Goal: Entertainment & Leisure: Consume media (video, audio)

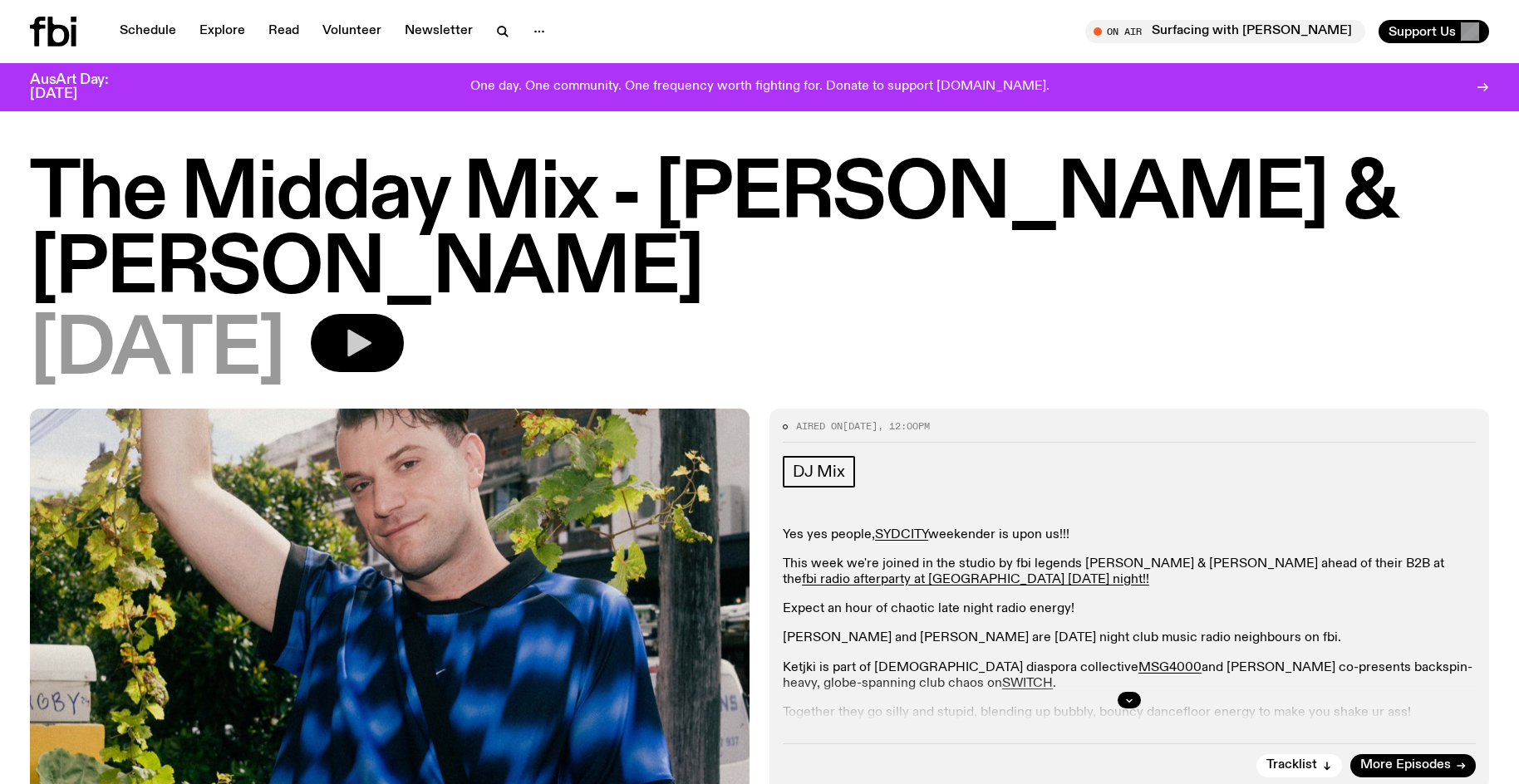
click at [404, 314] on button "button" at bounding box center [357, 343] width 93 height 58
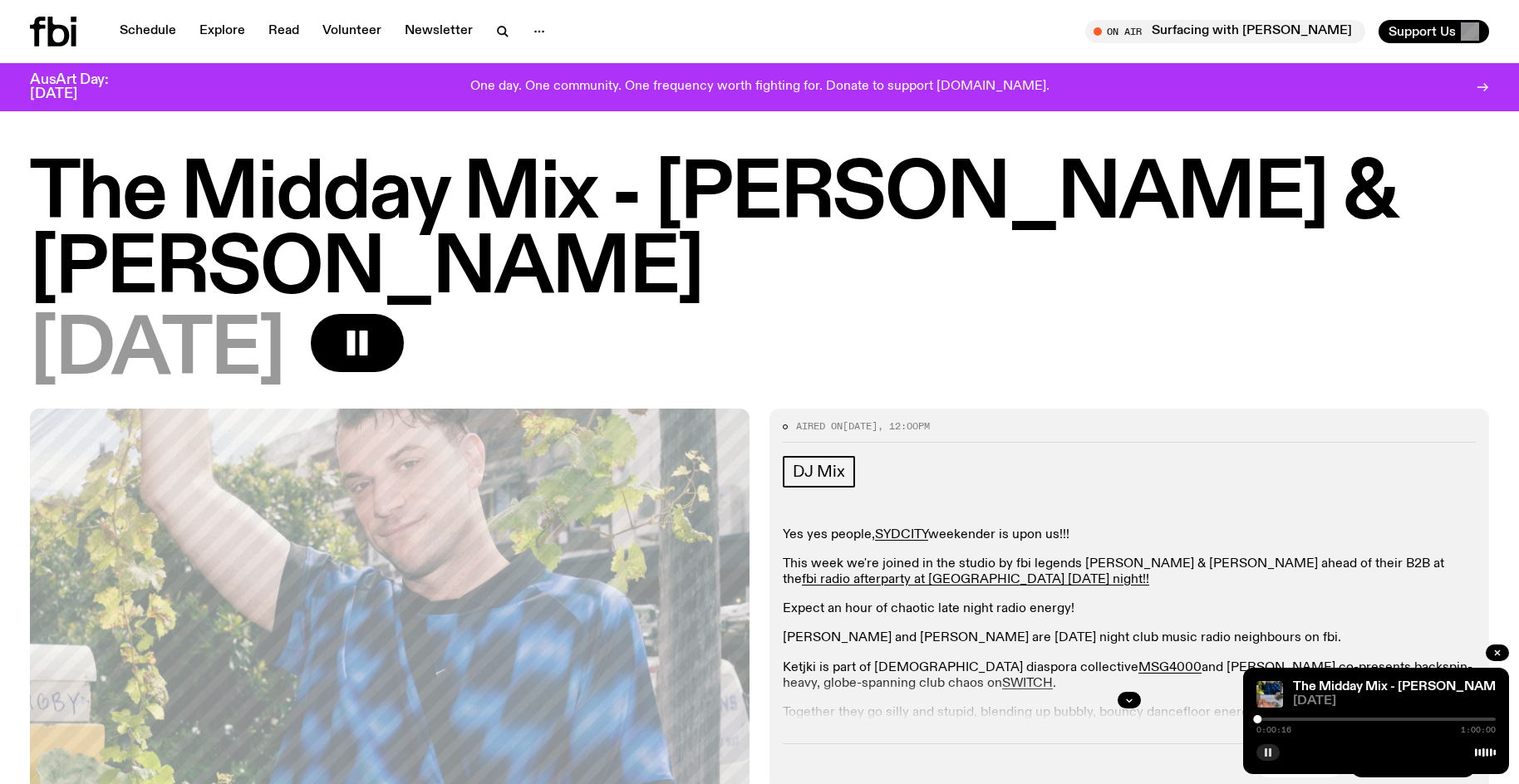
click at [1270, 756] on rect "button" at bounding box center [1270, 752] width 2 height 8
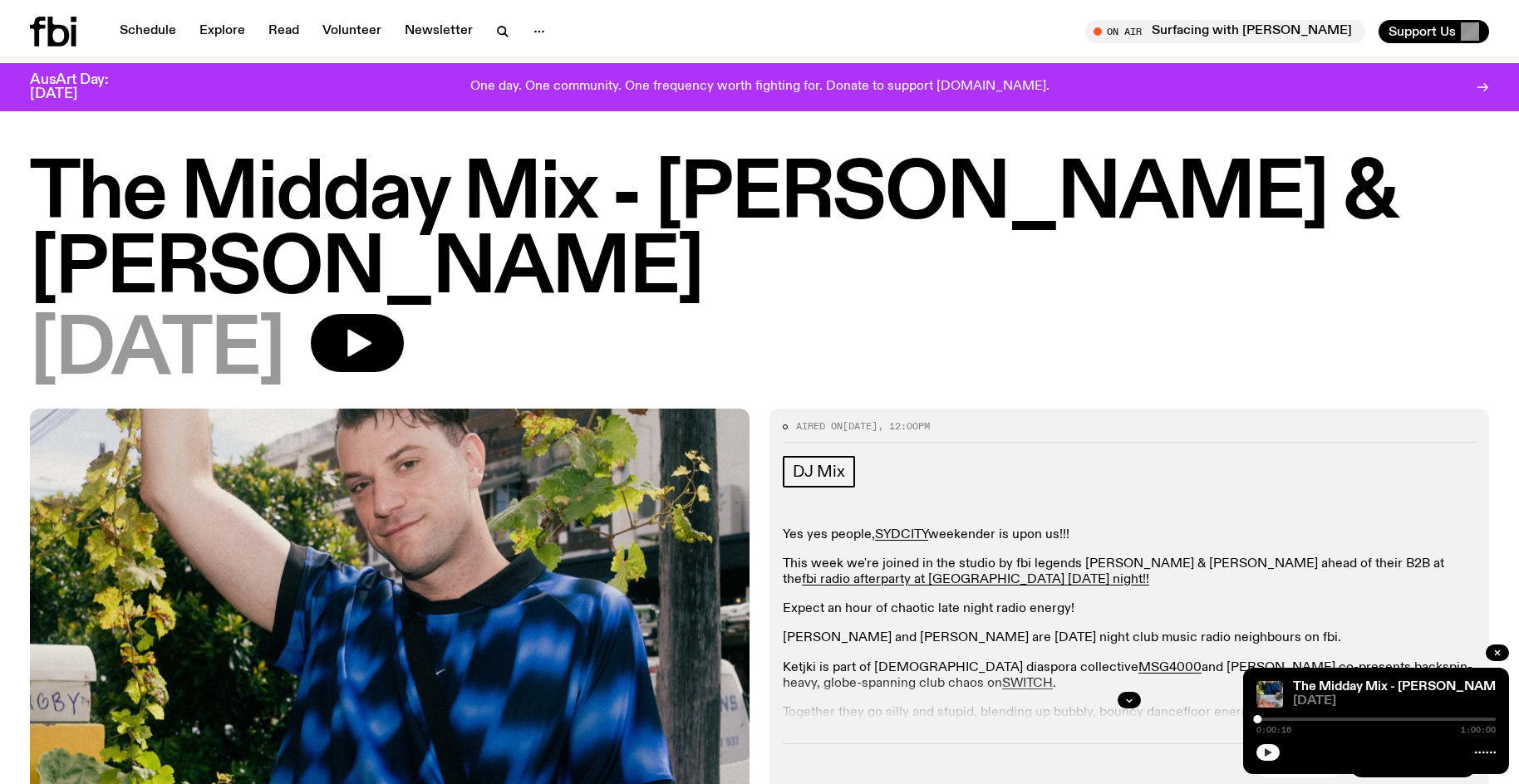
click at [1272, 755] on icon "button" at bounding box center [1268, 752] width 10 height 10
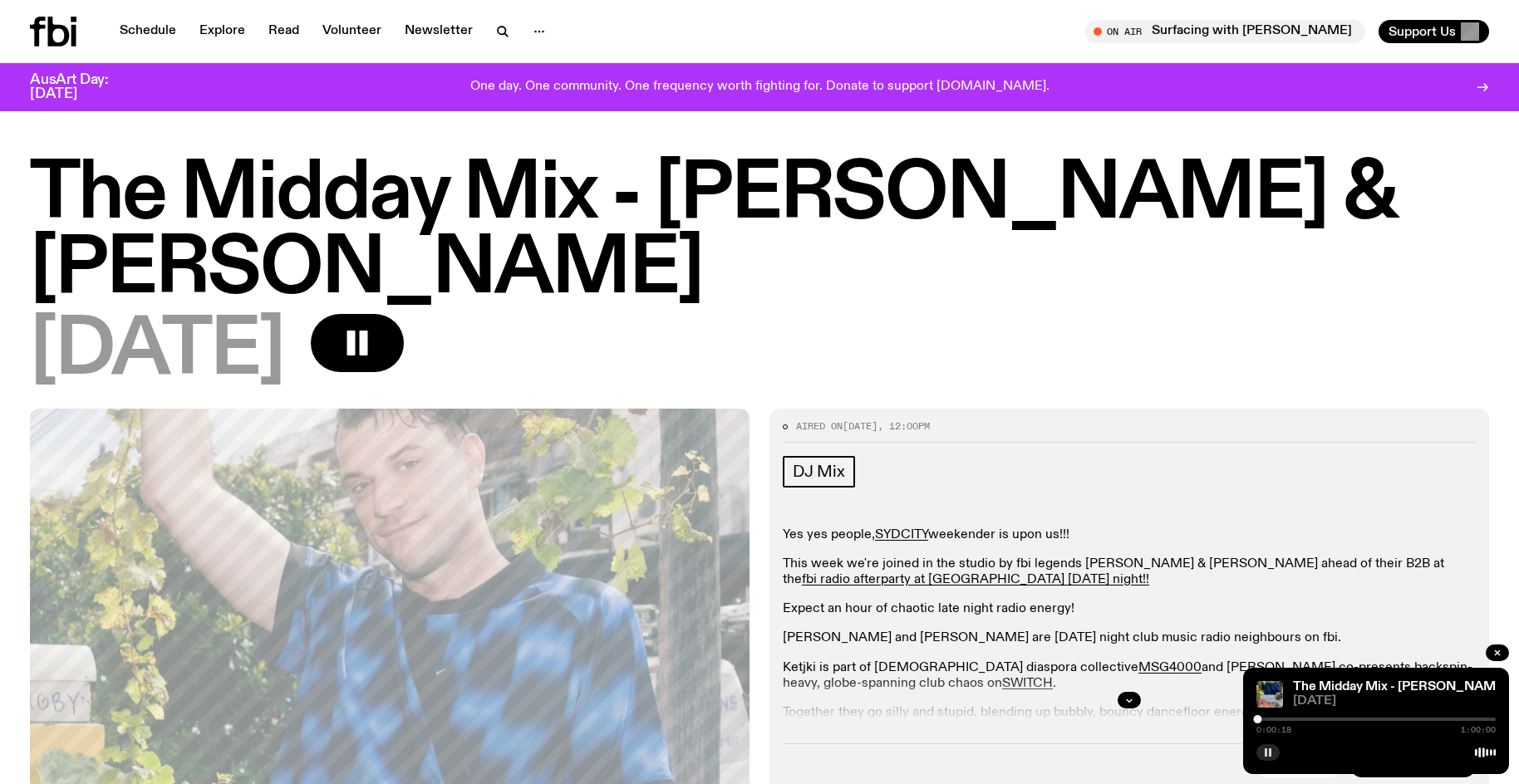
click at [1271, 753] on rect "button" at bounding box center [1270, 752] width 2 height 8
click at [1271, 753] on icon "button" at bounding box center [1268, 752] width 7 height 8
click at [1271, 753] on rect "button" at bounding box center [1270, 752] width 2 height 8
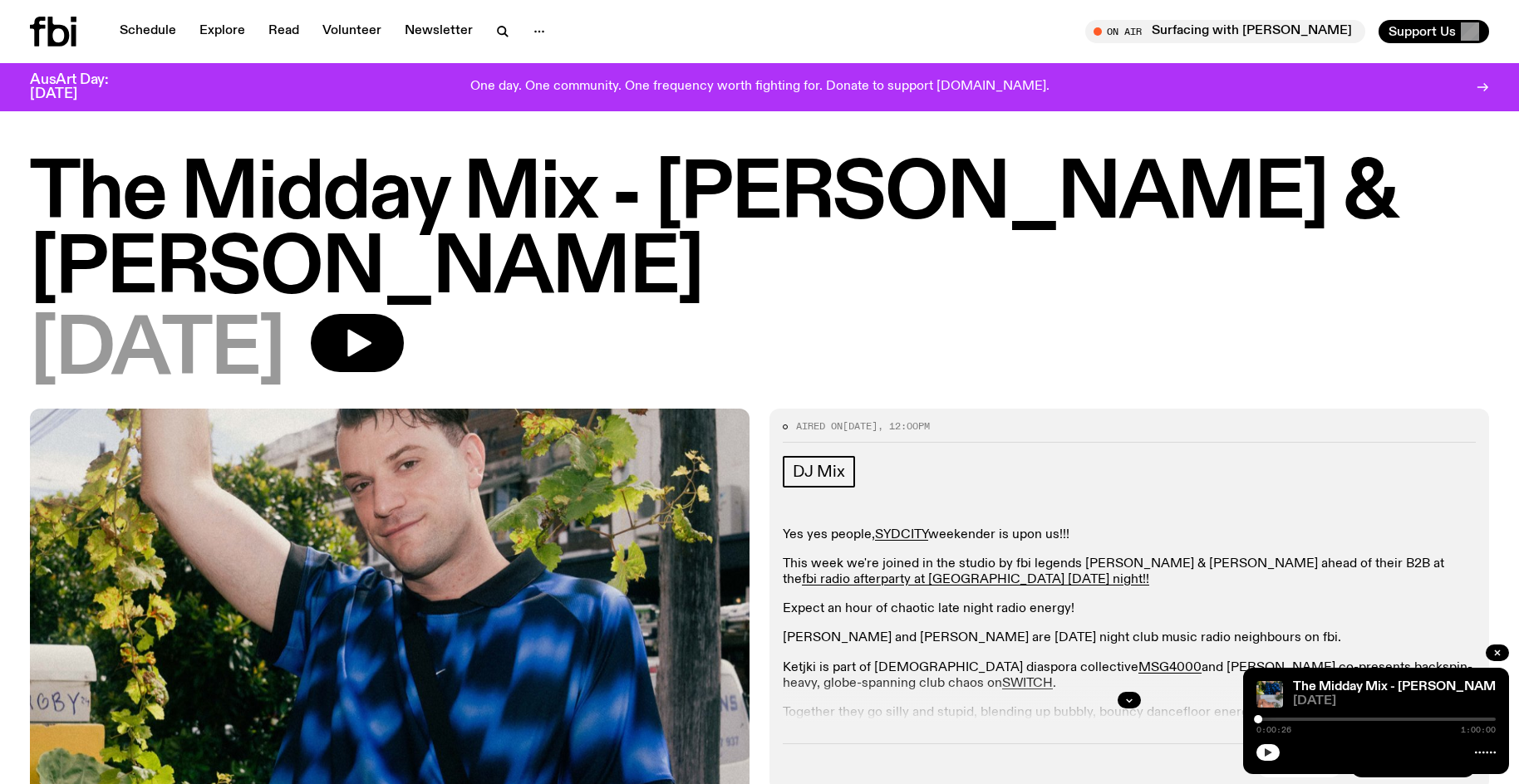
click at [1266, 752] on icon "button" at bounding box center [1268, 752] width 7 height 8
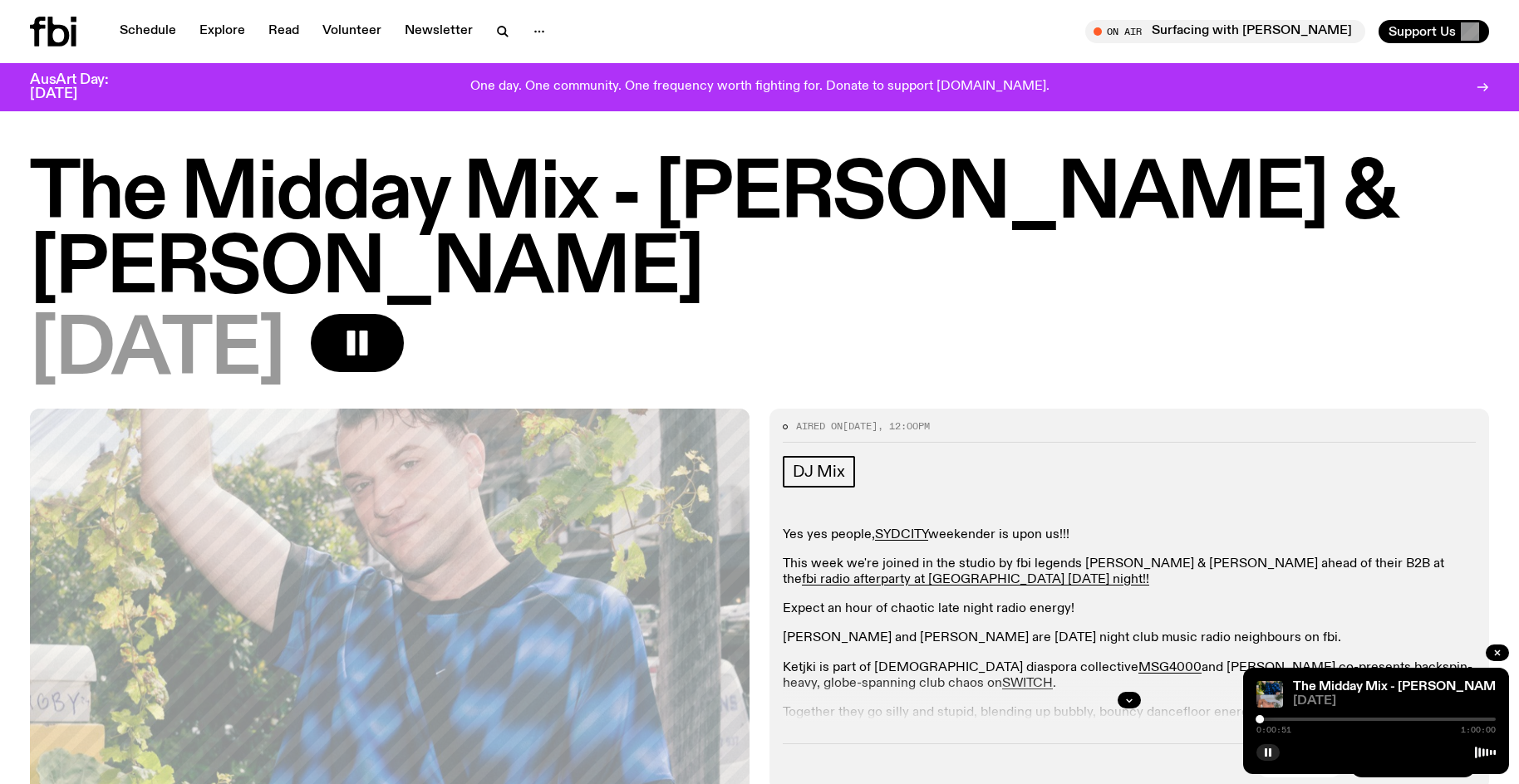
drag, startPoint x: 1271, startPoint y: 751, endPoint x: 1263, endPoint y: 736, distance: 17.0
click at [1271, 751] on rect "button" at bounding box center [1270, 752] width 2 height 8
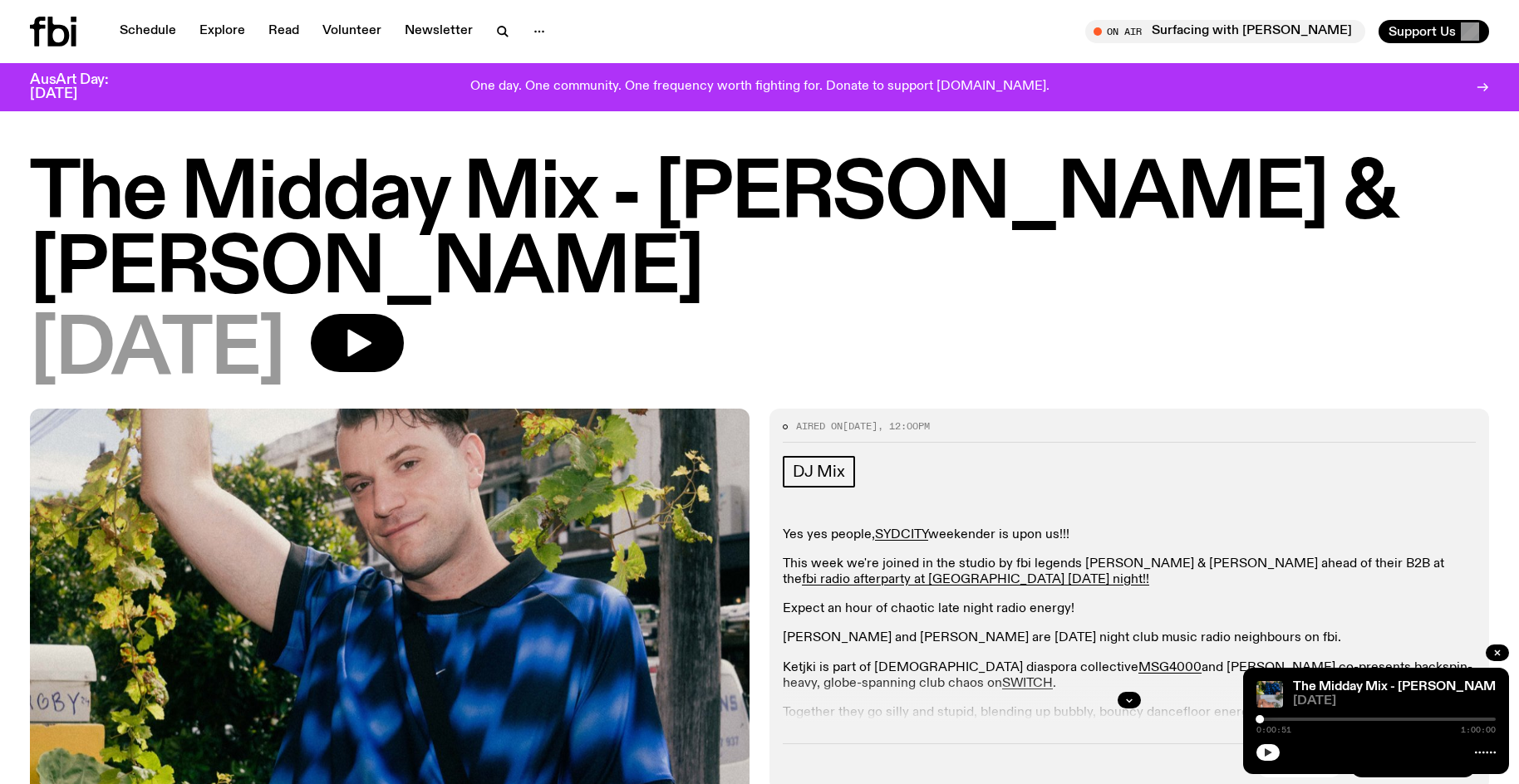
click at [1267, 754] on icon "button" at bounding box center [1268, 752] width 7 height 8
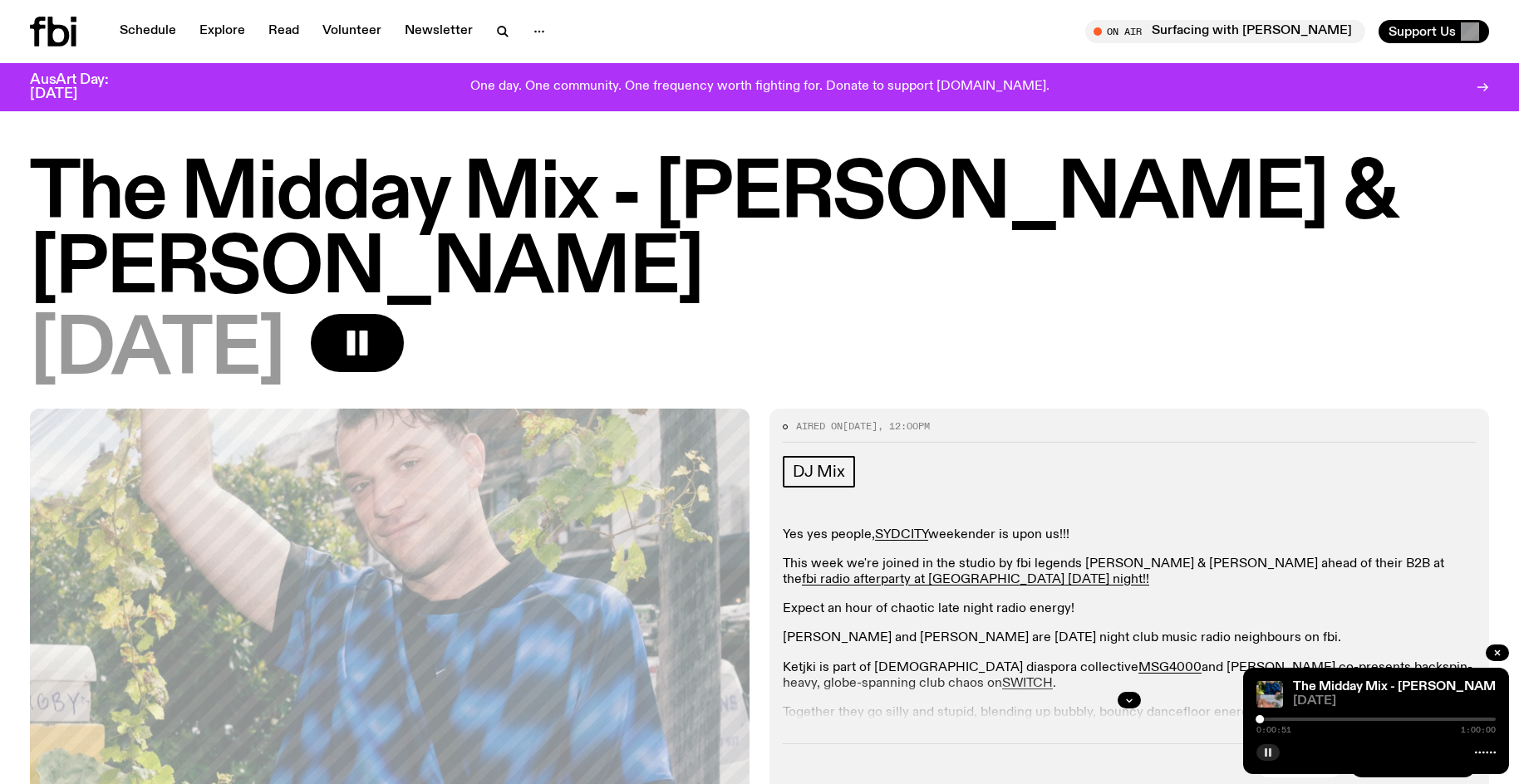
click at [1267, 720] on div at bounding box center [1376, 719] width 239 height 3
click at [1271, 722] on div at bounding box center [1267, 719] width 8 height 8
click at [1273, 717] on div at bounding box center [1271, 719] width 8 height 8
click at [1276, 719] on div at bounding box center [1277, 719] width 8 height 8
click at [1280, 718] on div at bounding box center [1277, 719] width 8 height 8
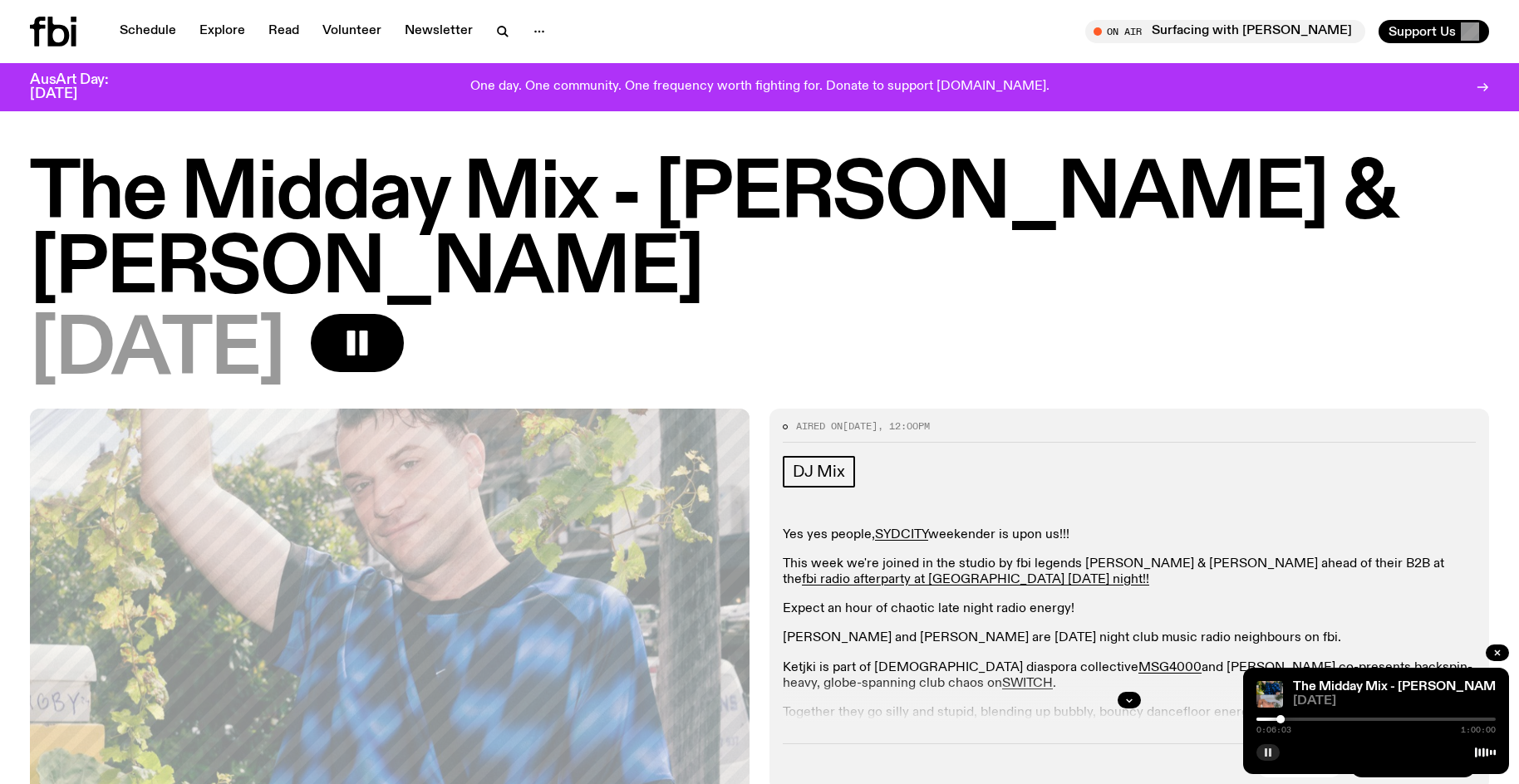
click at [1277, 721] on div at bounding box center [1280, 719] width 8 height 8
click at [1275, 720] on div at bounding box center [1277, 719] width 8 height 8
click at [1298, 721] on div "0:04:48 1:00:00" at bounding box center [1376, 724] width 239 height 20
click at [1298, 718] on div at bounding box center [1376, 719] width 239 height 3
click at [1301, 718] on div at bounding box center [1298, 719] width 8 height 8
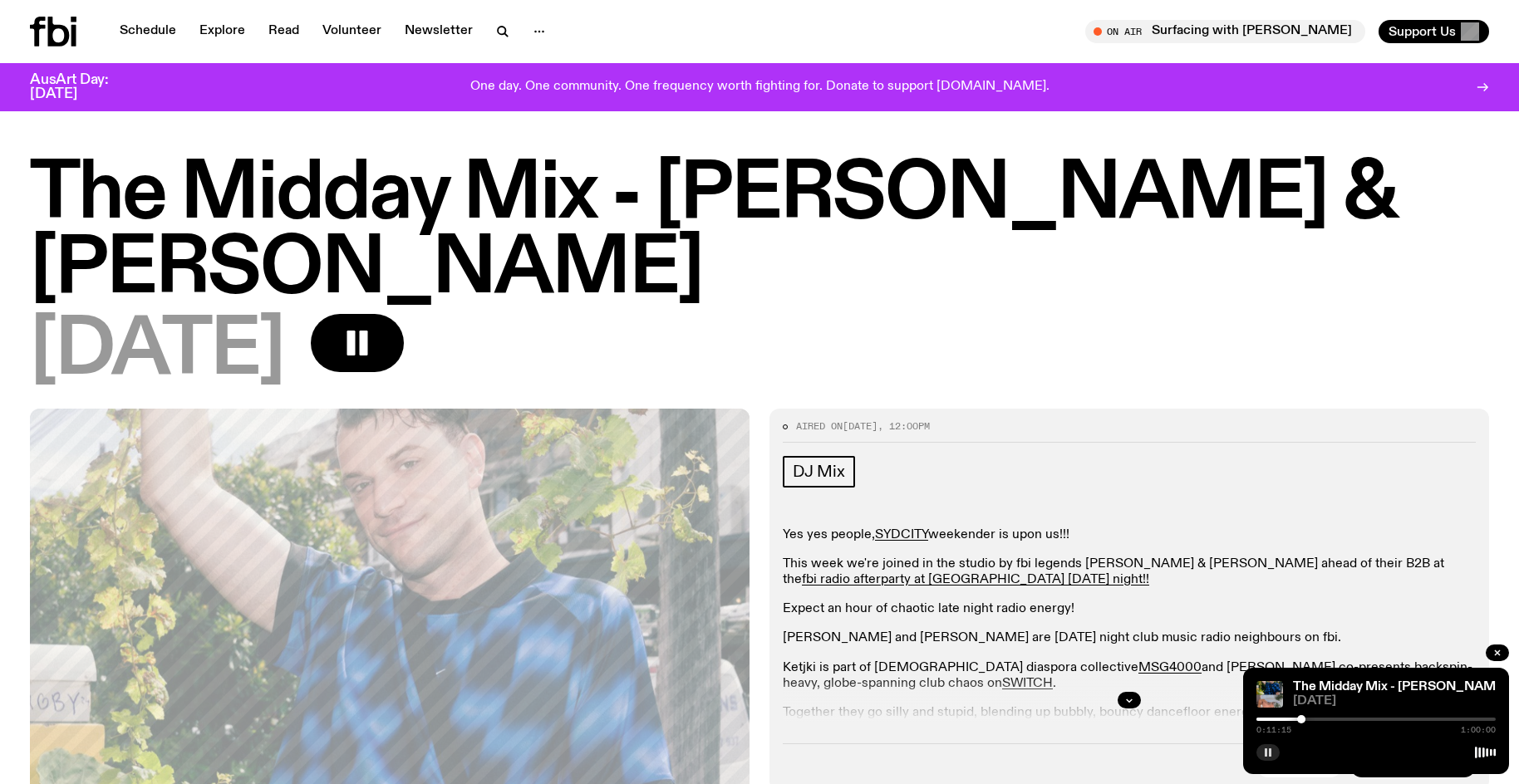
click at [1306, 718] on div at bounding box center [1376, 719] width 239 height 3
click at [1307, 720] on div at bounding box center [1306, 719] width 8 height 8
click at [1310, 719] on div at bounding box center [1307, 719] width 8 height 8
click at [1313, 722] on div at bounding box center [1313, 719] width 8 height 8
click at [1317, 718] on div at bounding box center [1317, 719] width 8 height 8
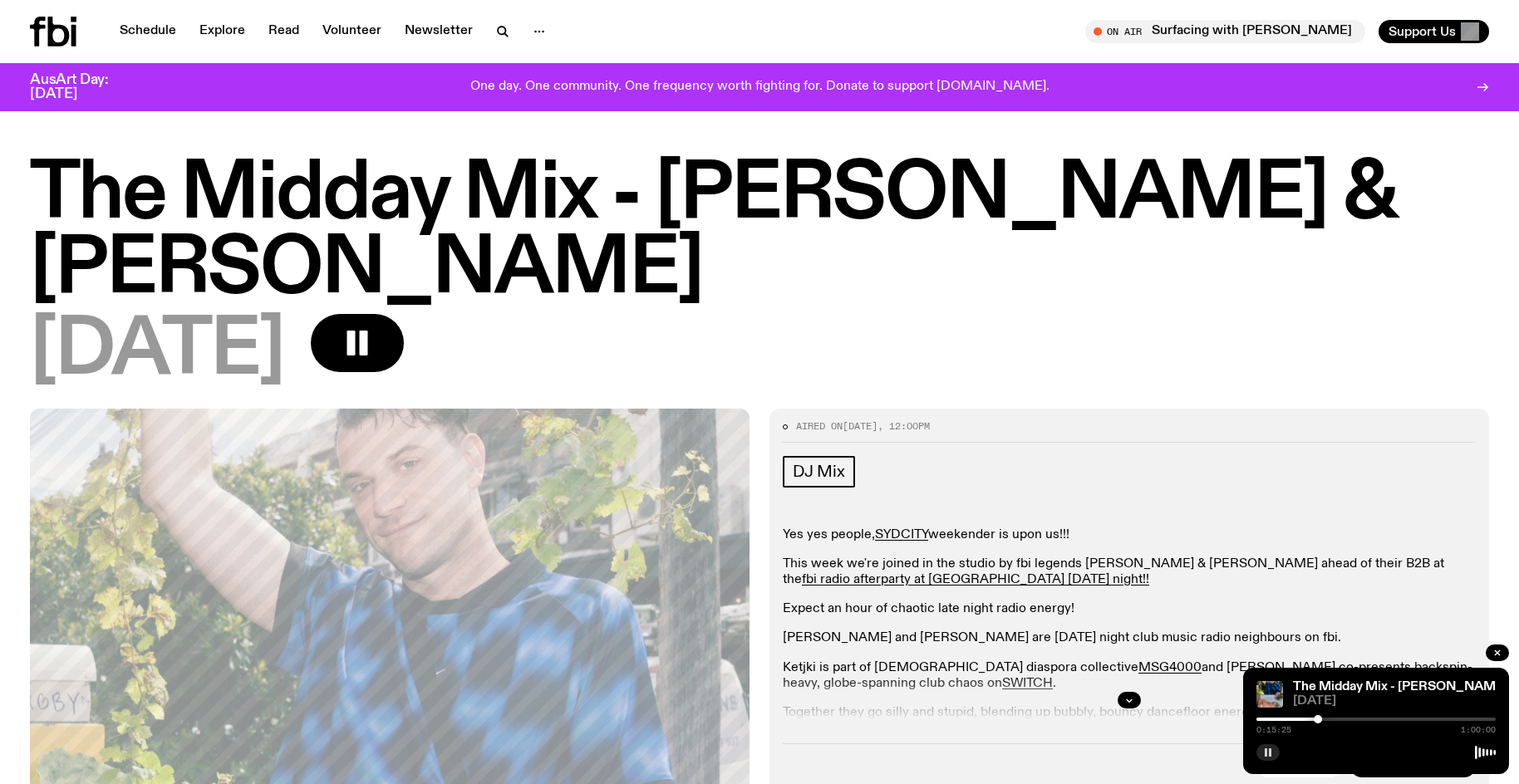
click at [1307, 719] on div at bounding box center [1197, 719] width 239 height 3
click at [1301, 719] on div at bounding box center [1187, 719] width 239 height 3
click at [1295, 720] on div at bounding box center [1181, 719] width 239 height 3
click at [1292, 719] on div at bounding box center [1295, 719] width 8 height 8
click at [1287, 719] on div at bounding box center [1287, 719] width 8 height 8
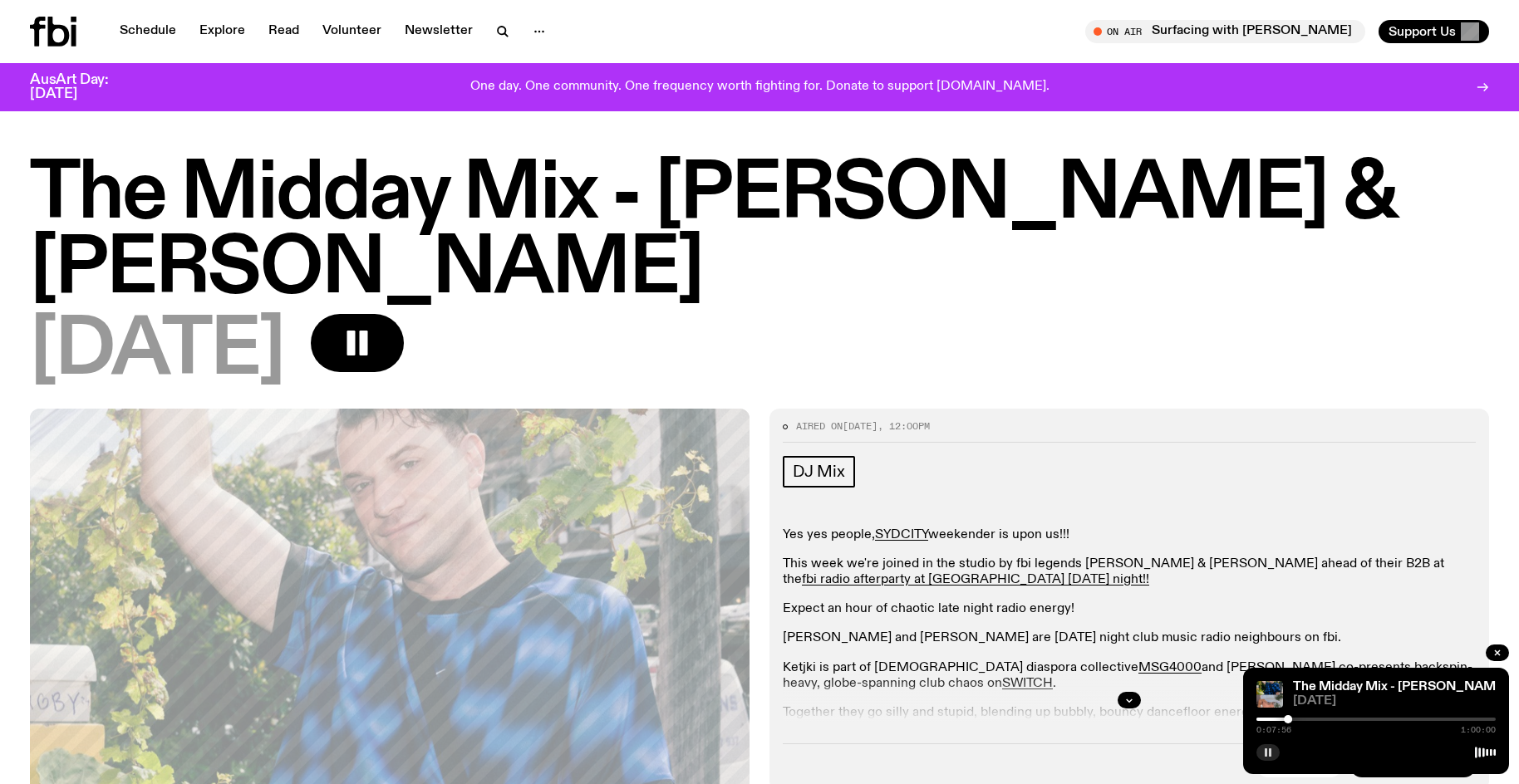
click at [1280, 718] on div at bounding box center [1167, 719] width 239 height 3
click at [1275, 720] on div at bounding box center [1160, 719] width 239 height 3
click at [1271, 720] on div at bounding box center [1155, 719] width 239 height 3
click at [1269, 719] on div at bounding box center [1271, 719] width 8 height 8
click at [1267, 719] on div at bounding box center [1267, 719] width 8 height 8
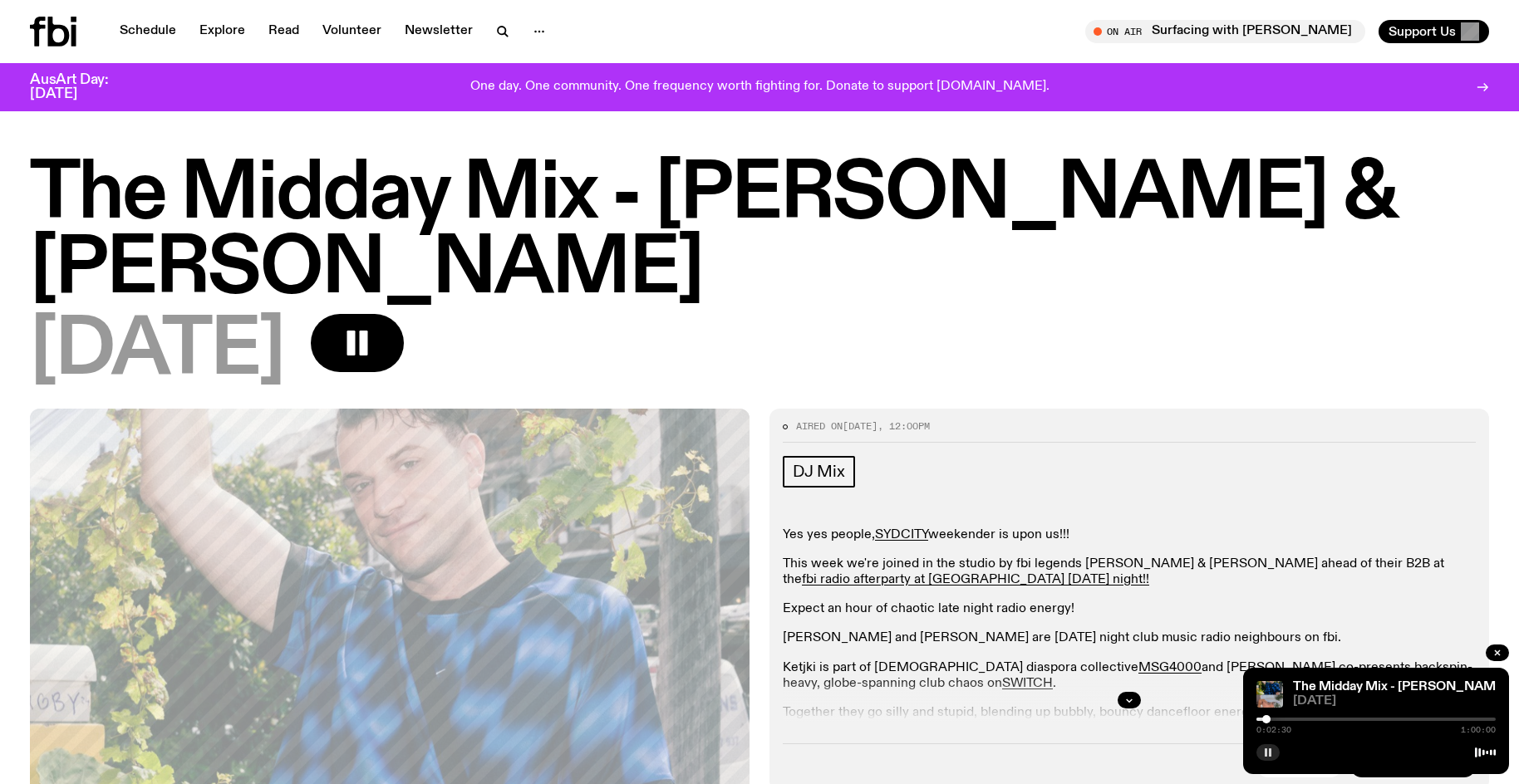
click at [1264, 751] on icon "button" at bounding box center [1268, 752] width 10 height 10
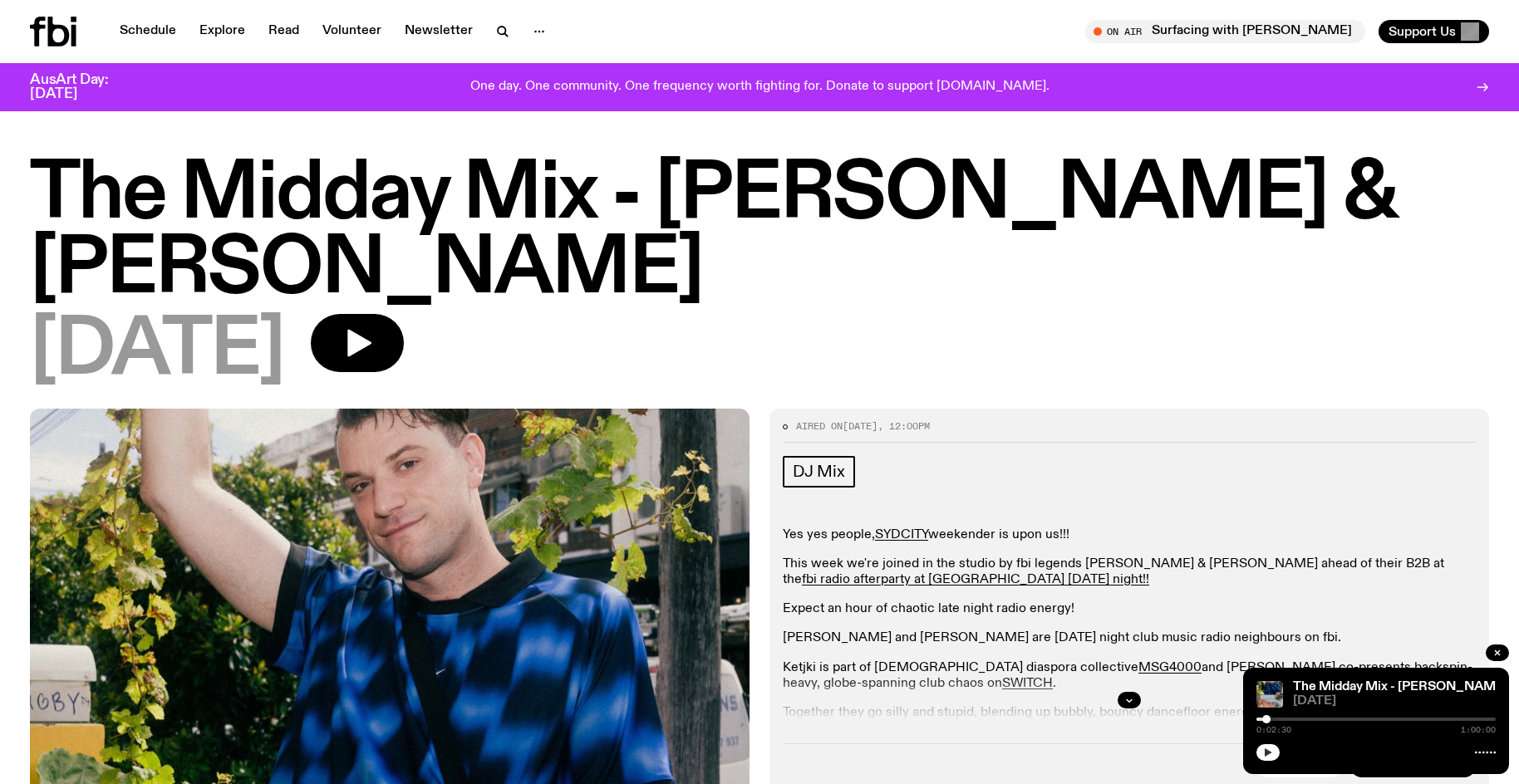
click at [1273, 756] on button "button" at bounding box center [1268, 752] width 23 height 17
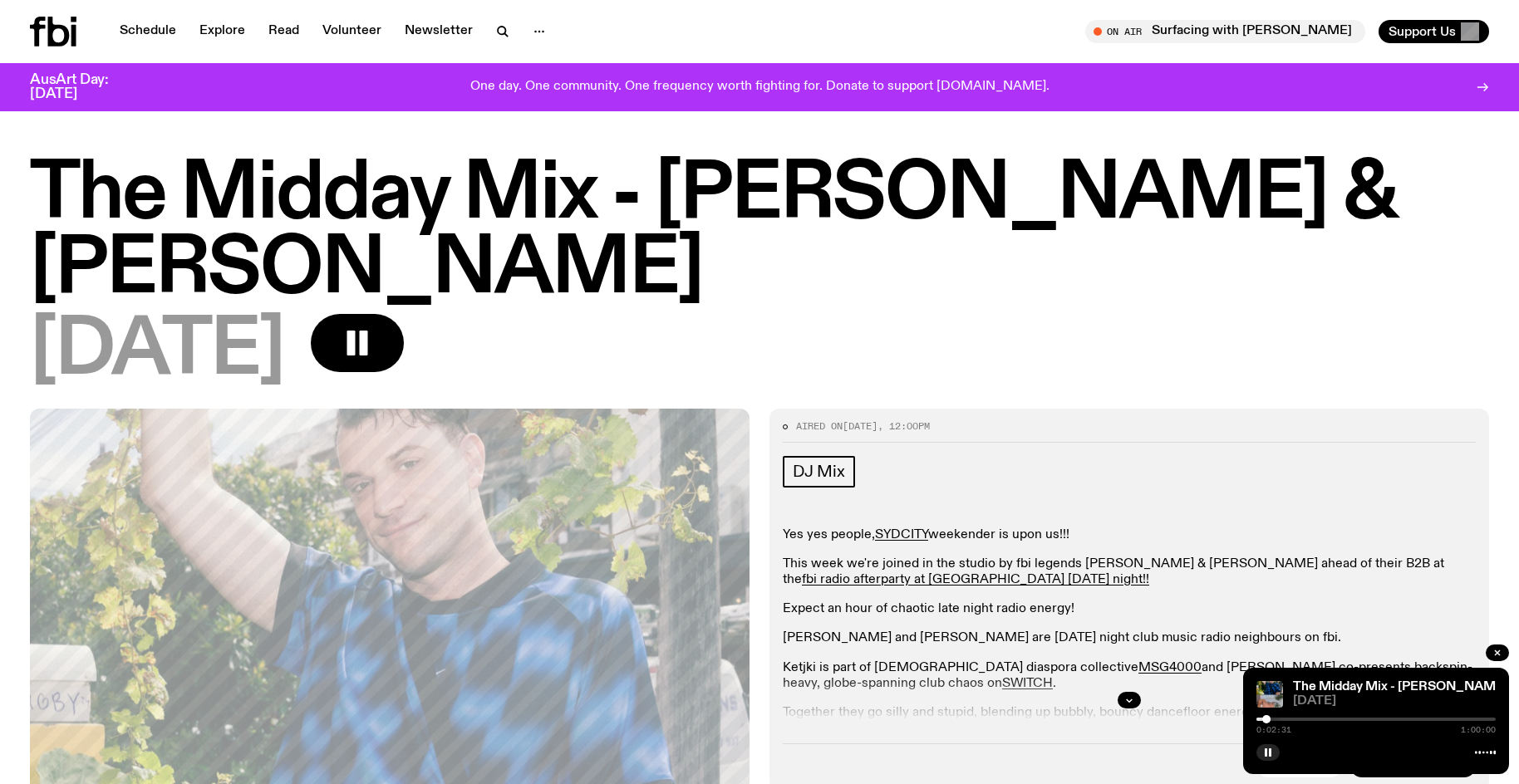
click at [1272, 717] on div at bounding box center [1376, 719] width 239 height 3
click at [1276, 722] on div "0:03:58 1:00:00" at bounding box center [1376, 724] width 239 height 20
click at [1275, 718] on div at bounding box center [1276, 719] width 8 height 8
click at [1273, 721] on div at bounding box center [1276, 719] width 8 height 8
click at [1272, 720] on div at bounding box center [1273, 719] width 8 height 8
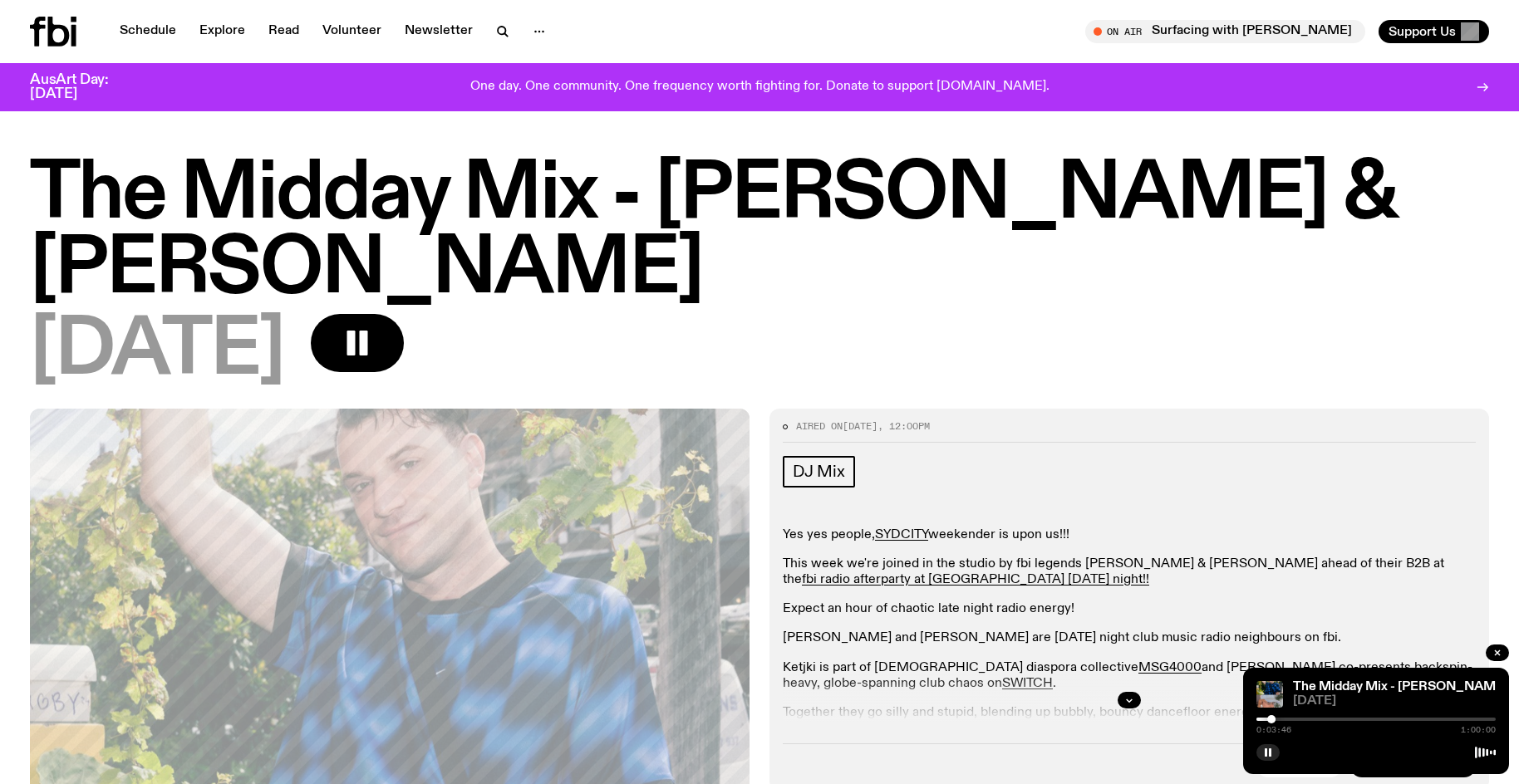
click at [1270, 717] on div at bounding box center [1272, 719] width 8 height 8
click at [1271, 720] on div at bounding box center [1270, 719] width 8 height 8
click at [1265, 752] on icon "button" at bounding box center [1268, 752] width 10 height 10
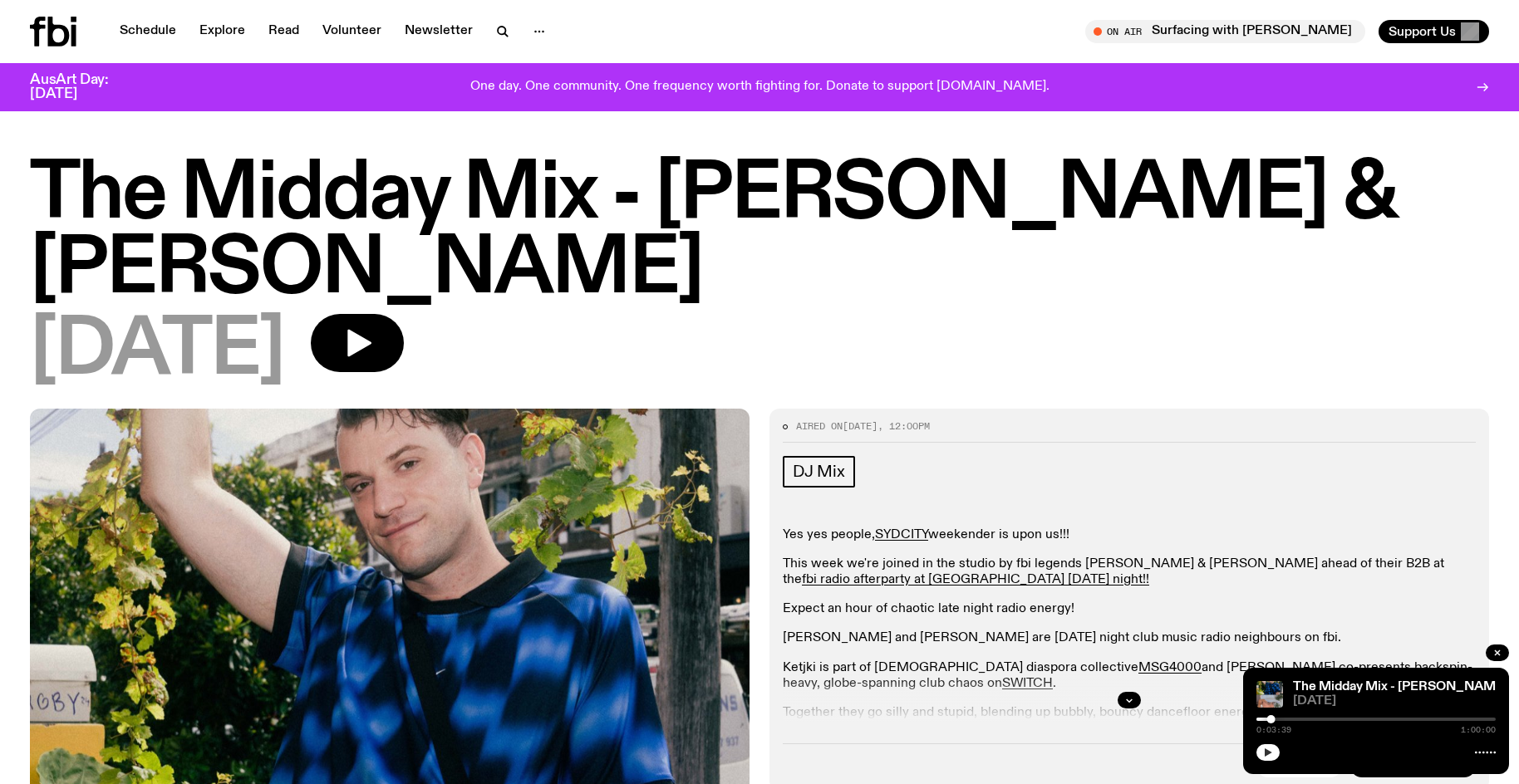
click at [1261, 757] on button "button" at bounding box center [1268, 752] width 23 height 17
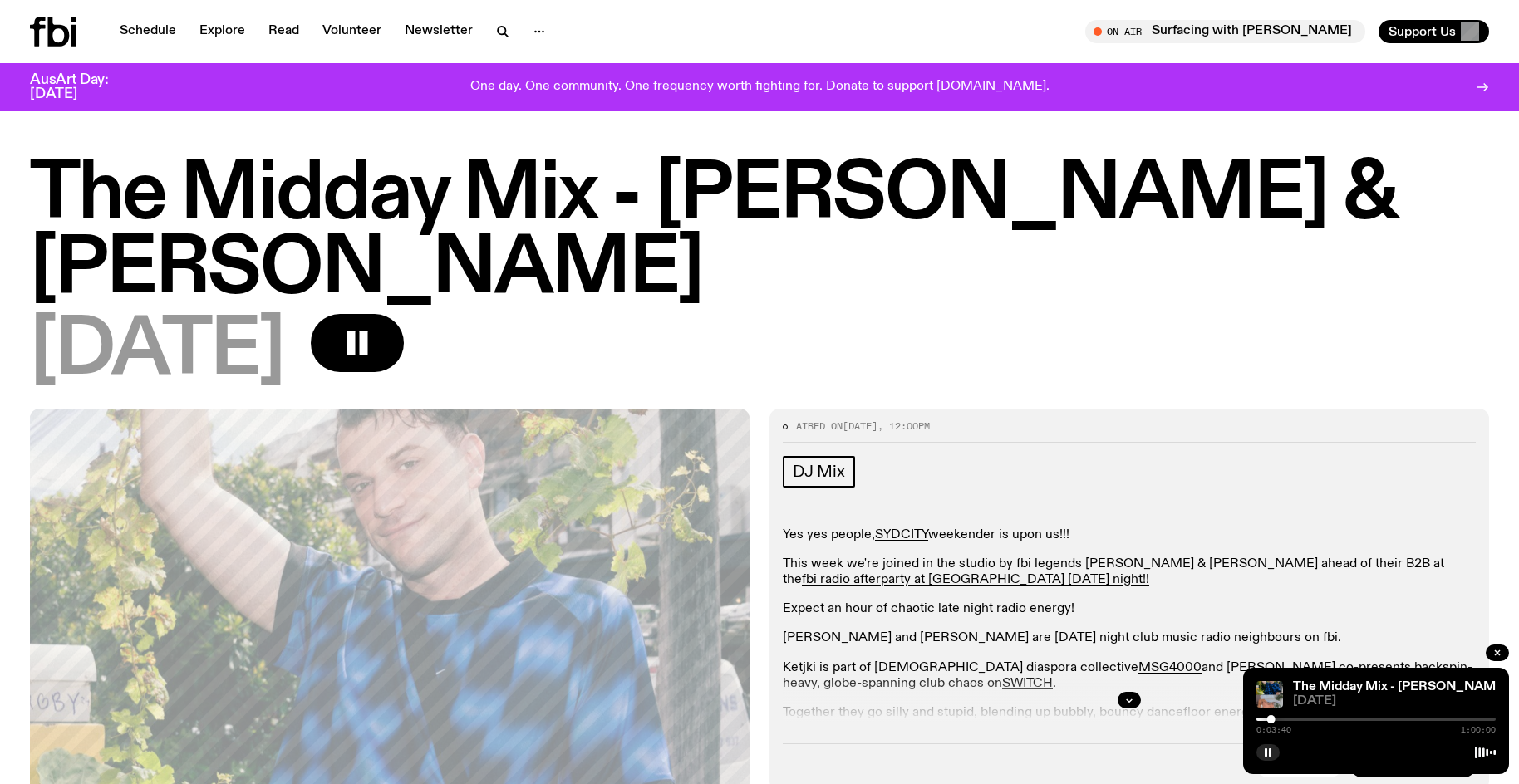
click at [1276, 717] on div at bounding box center [1376, 719] width 239 height 3
click at [1277, 719] on div at bounding box center [1277, 719] width 8 height 8
click at [1277, 721] on div at bounding box center [1277, 719] width 8 height 8
click at [1279, 720] on div at bounding box center [1279, 719] width 8 height 8
click at [1278, 719] on div at bounding box center [1278, 719] width 8 height 8
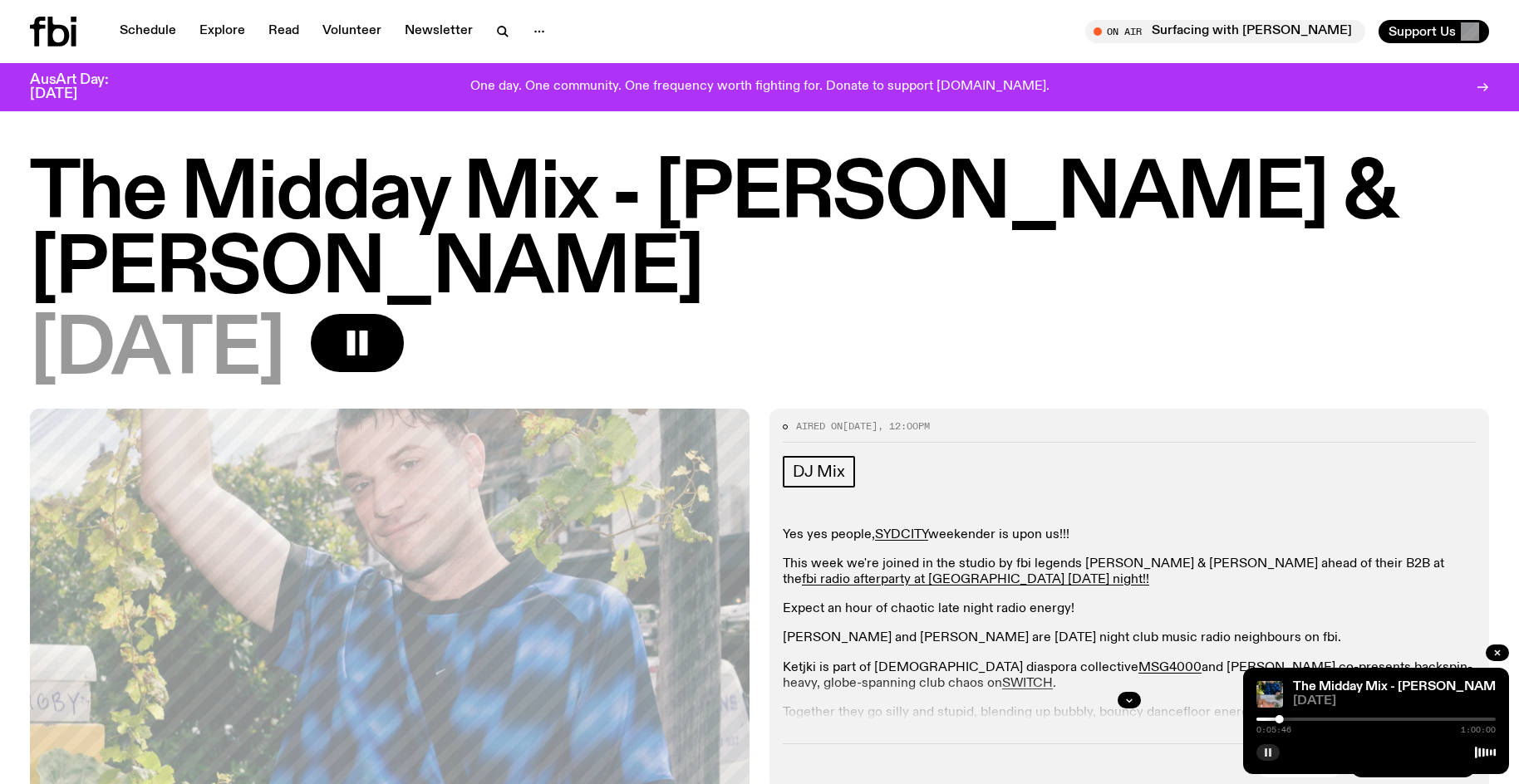
click at [1268, 755] on icon "button" at bounding box center [1268, 752] width 10 height 10
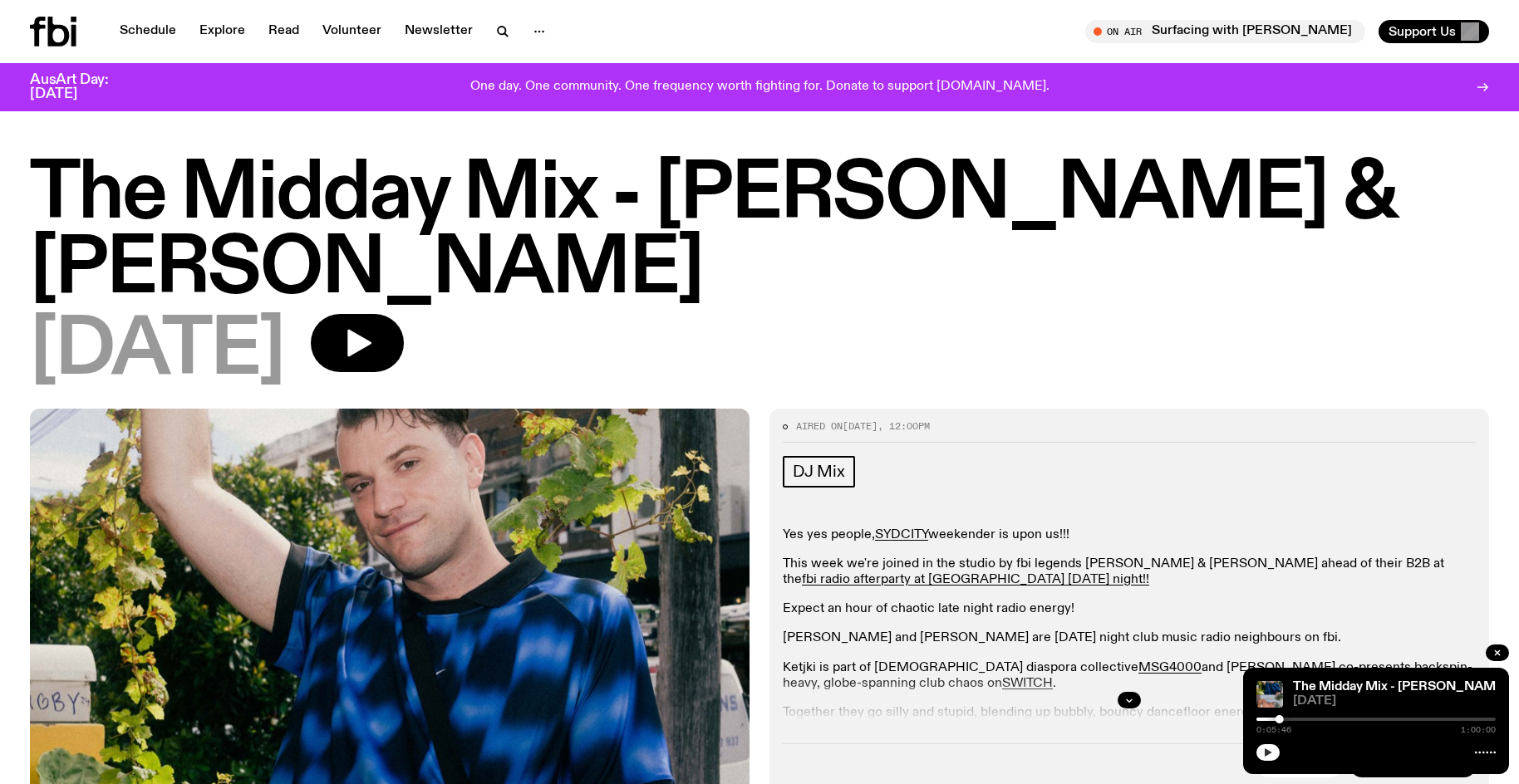
click at [1267, 747] on button "button" at bounding box center [1268, 752] width 23 height 17
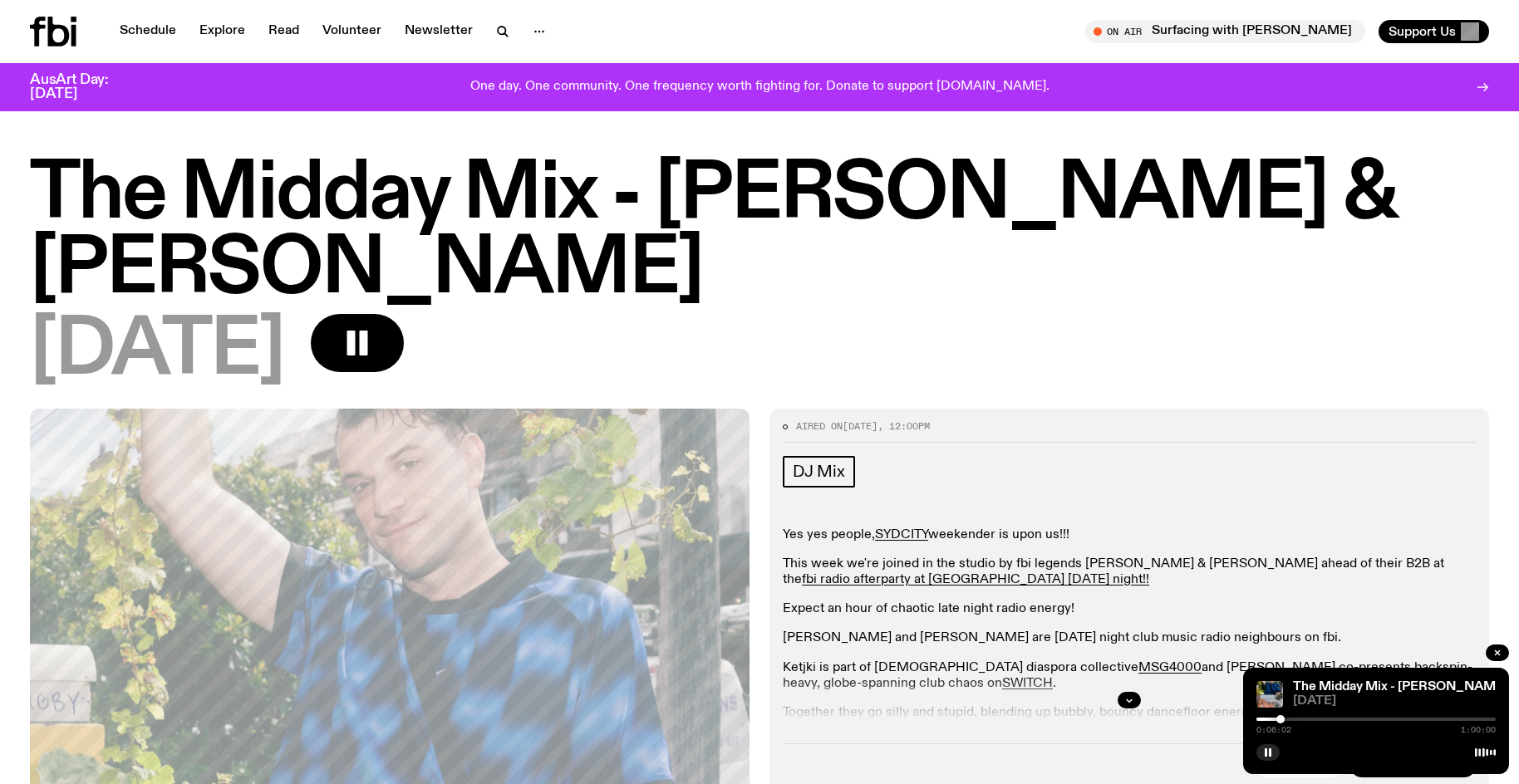
click at [1280, 722] on div at bounding box center [1280, 719] width 8 height 8
click at [1286, 718] on div at bounding box center [1376, 719] width 239 height 3
click at [1267, 750] on rect "button" at bounding box center [1266, 752] width 2 height 8
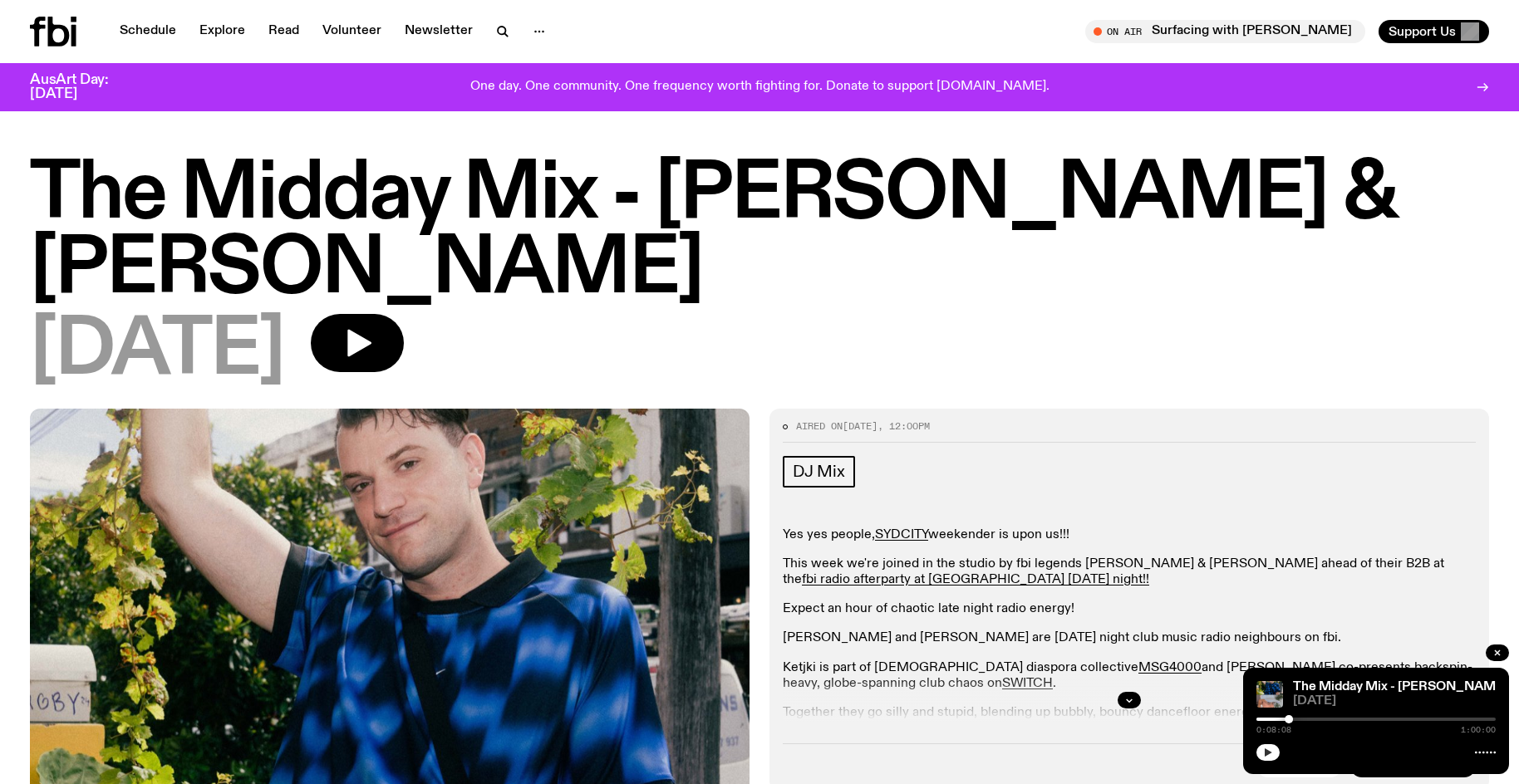
click at [1266, 743] on div at bounding box center [1376, 751] width 239 height 20
click at [1268, 755] on icon "button" at bounding box center [1268, 752] width 10 height 10
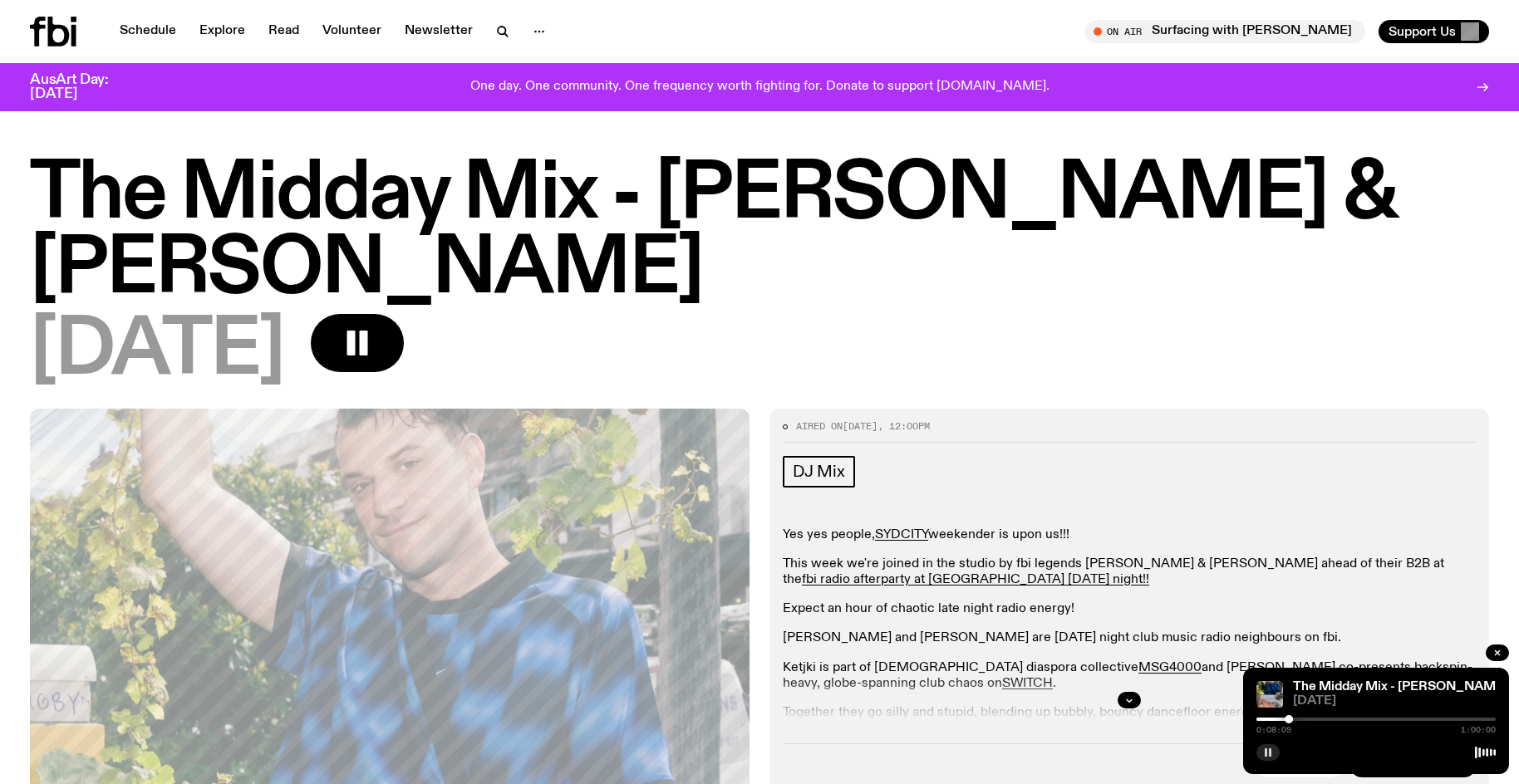
click at [1295, 719] on div at bounding box center [1376, 719] width 239 height 3
click at [1295, 717] on div at bounding box center [1295, 719] width 8 height 8
click at [1299, 718] on div at bounding box center [1295, 719] width 8 height 8
click at [1302, 722] on div at bounding box center [1299, 719] width 8 height 8
click at [1304, 719] on div at bounding box center [1302, 719] width 8 height 8
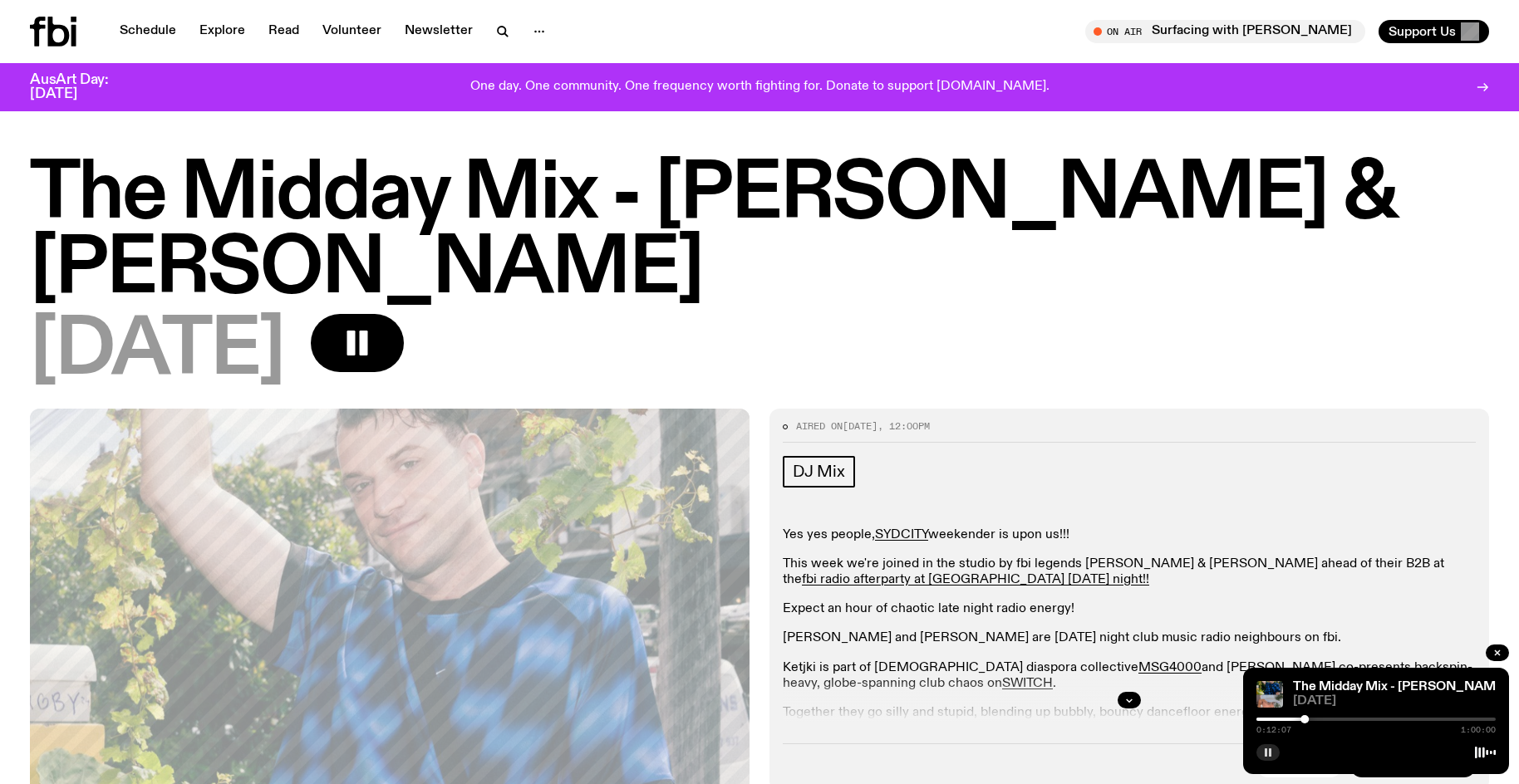
click at [1266, 757] on button "button" at bounding box center [1268, 752] width 23 height 17
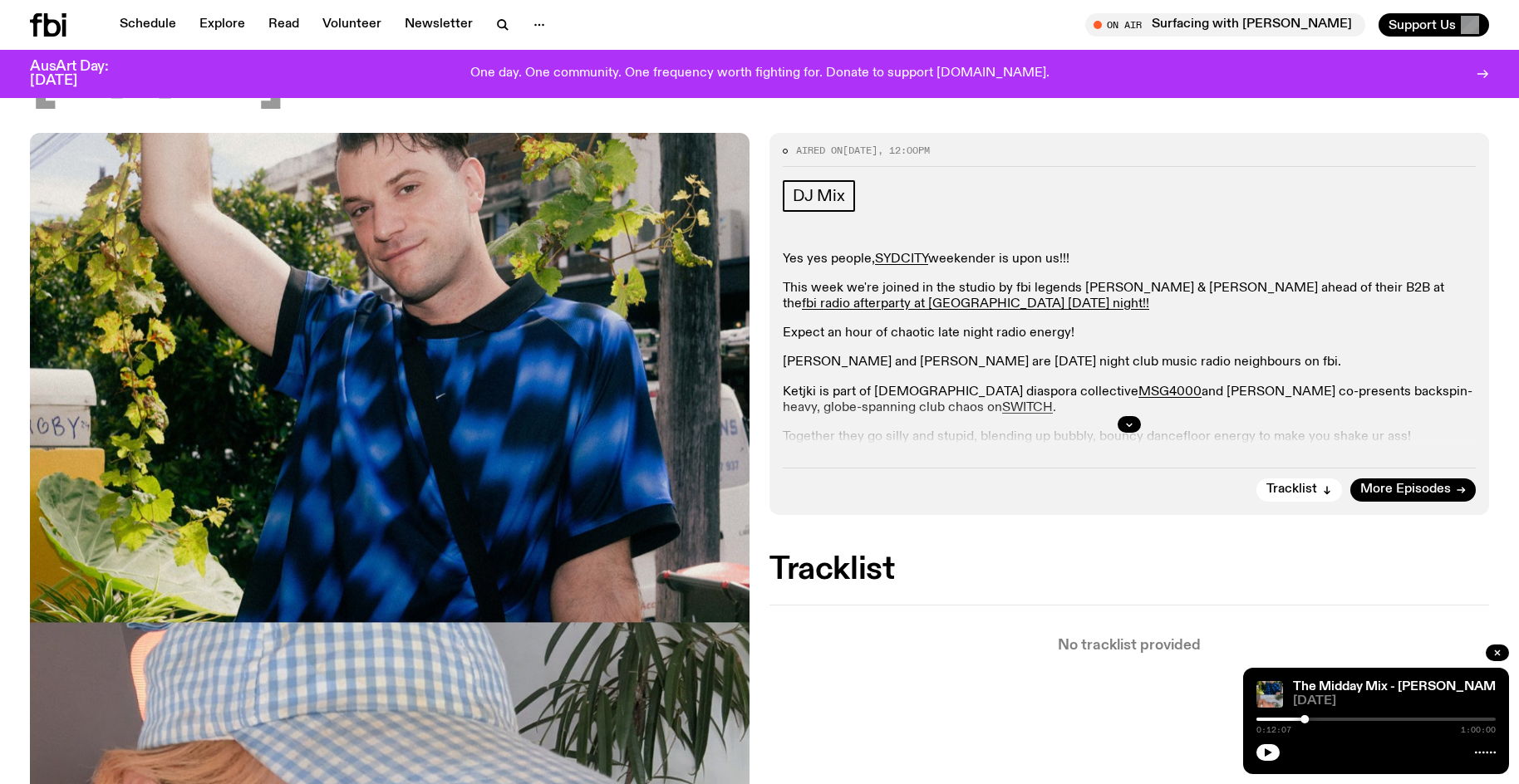
scroll to position [325, 0]
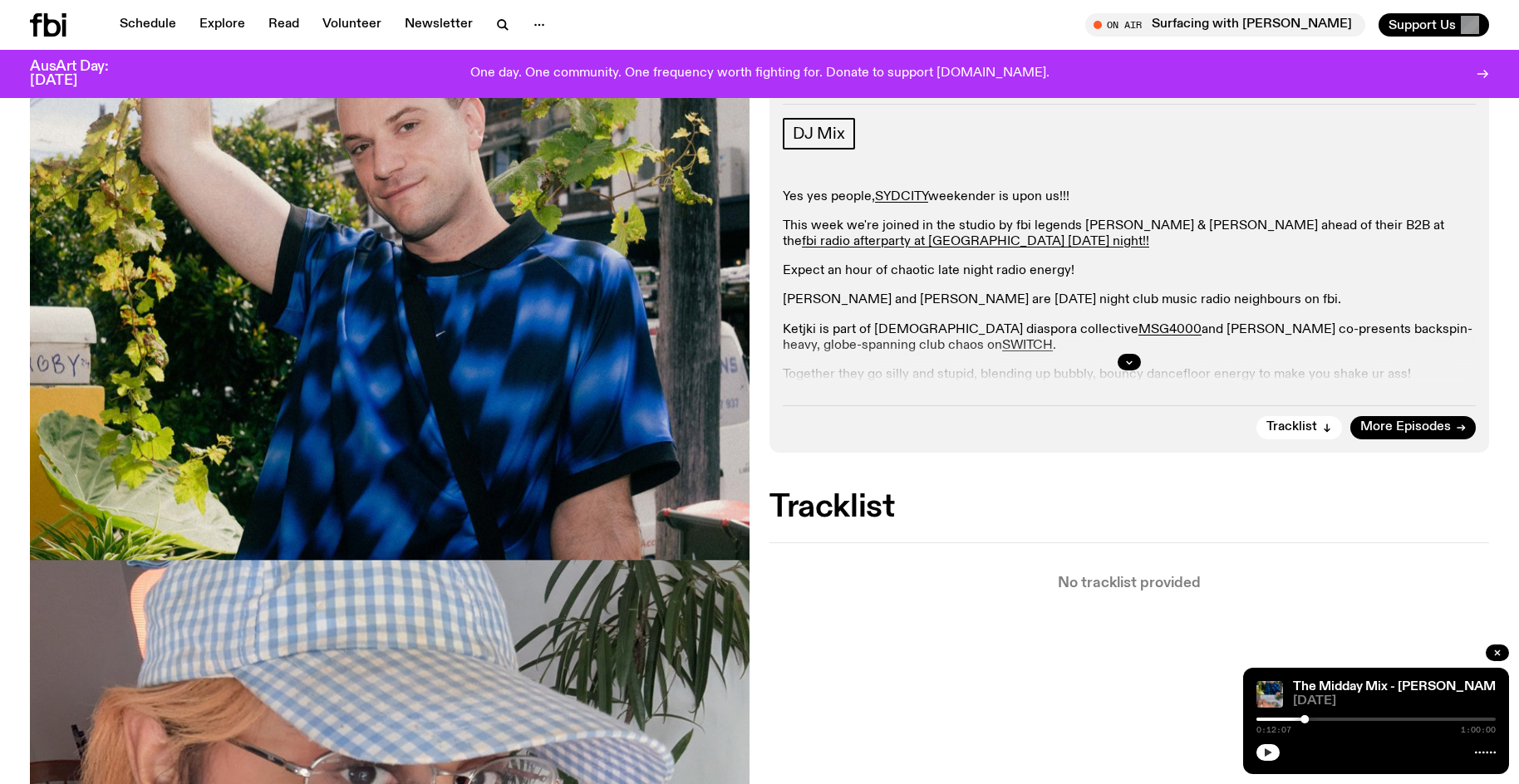
click at [1262, 747] on button "button" at bounding box center [1268, 752] width 23 height 17
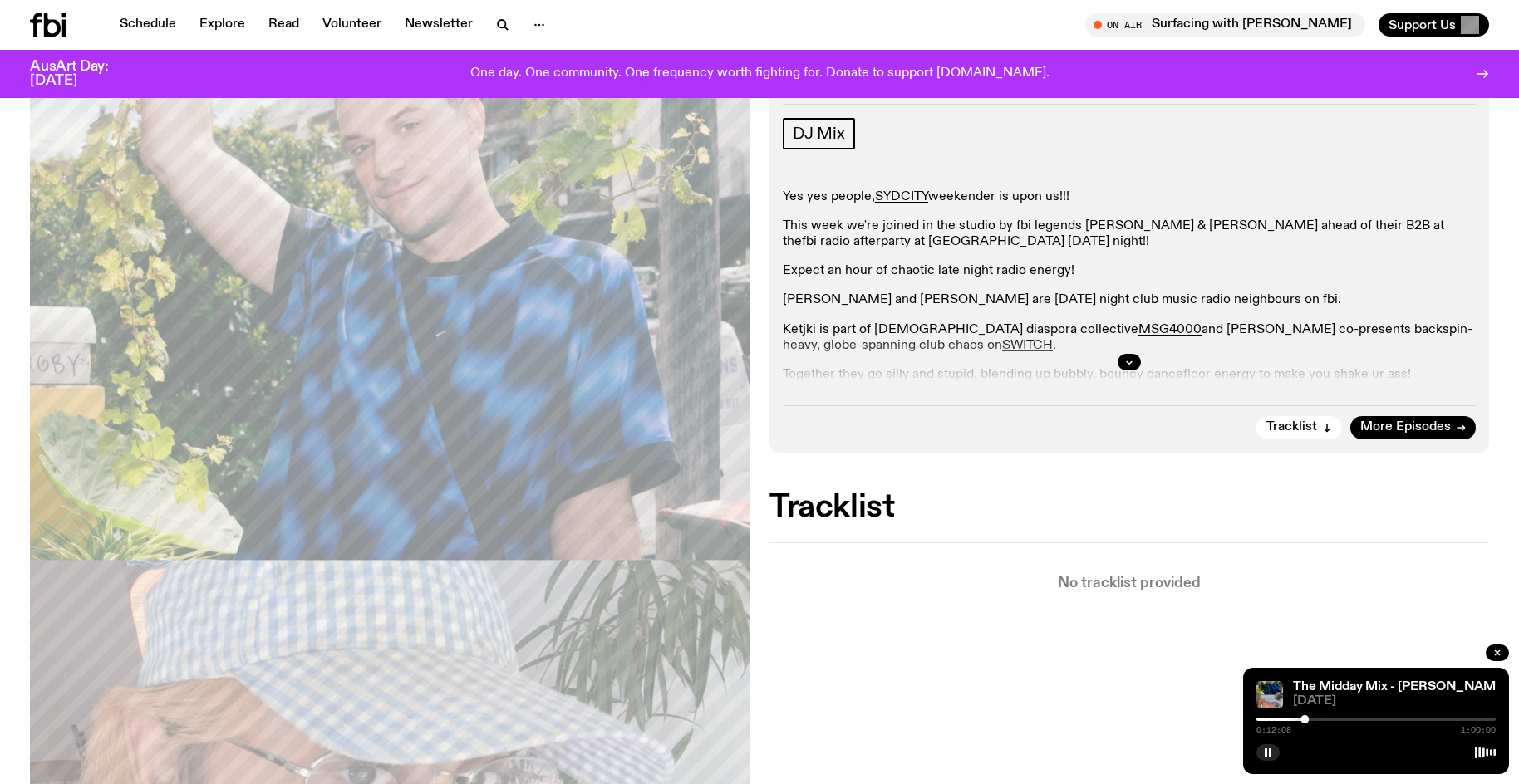
click at [1312, 718] on div at bounding box center [1376, 719] width 239 height 3
click at [1310, 718] on div at bounding box center [1312, 719] width 8 height 8
click at [1270, 754] on rect "button" at bounding box center [1270, 752] width 2 height 8
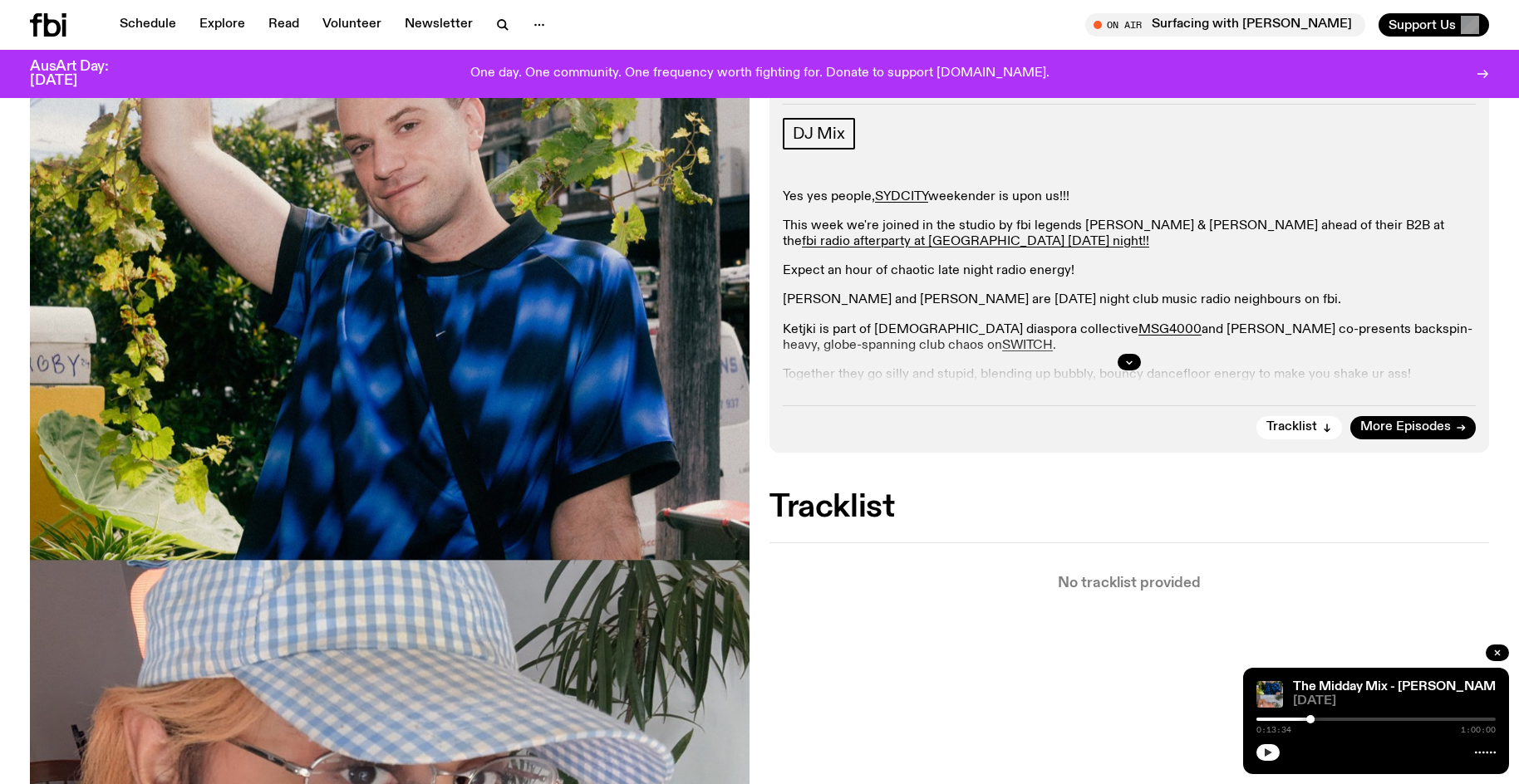
click at [1263, 754] on button "button" at bounding box center [1268, 752] width 23 height 17
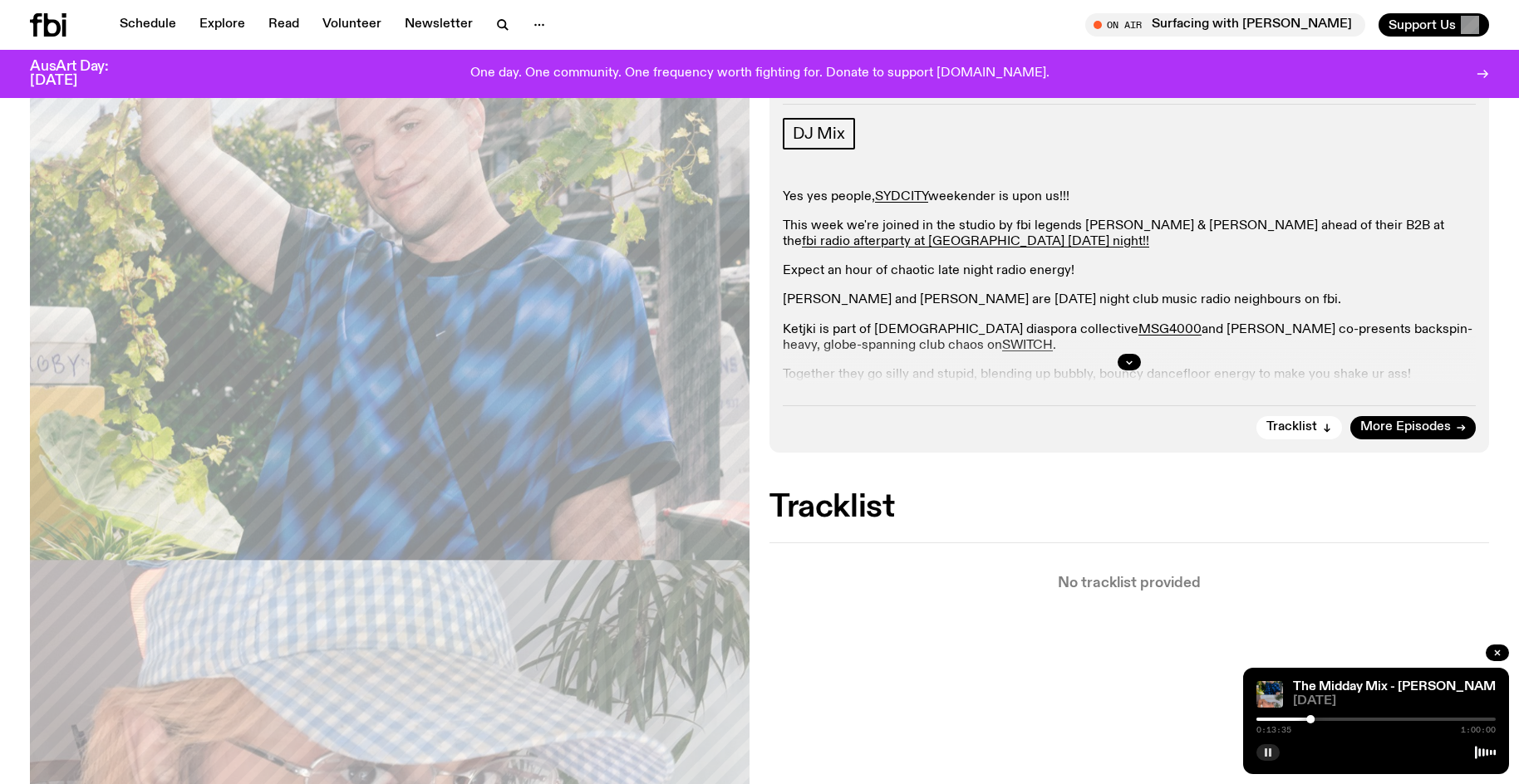
click at [1318, 717] on div at bounding box center [1376, 719] width 239 height 3
click at [1329, 718] on div at bounding box center [1376, 719] width 239 height 3
click at [1337, 719] on div at bounding box center [1376, 719] width 239 height 3
click at [1341, 720] on div at bounding box center [1376, 719] width 239 height 3
click at [1346, 719] on div at bounding box center [1376, 719] width 239 height 3
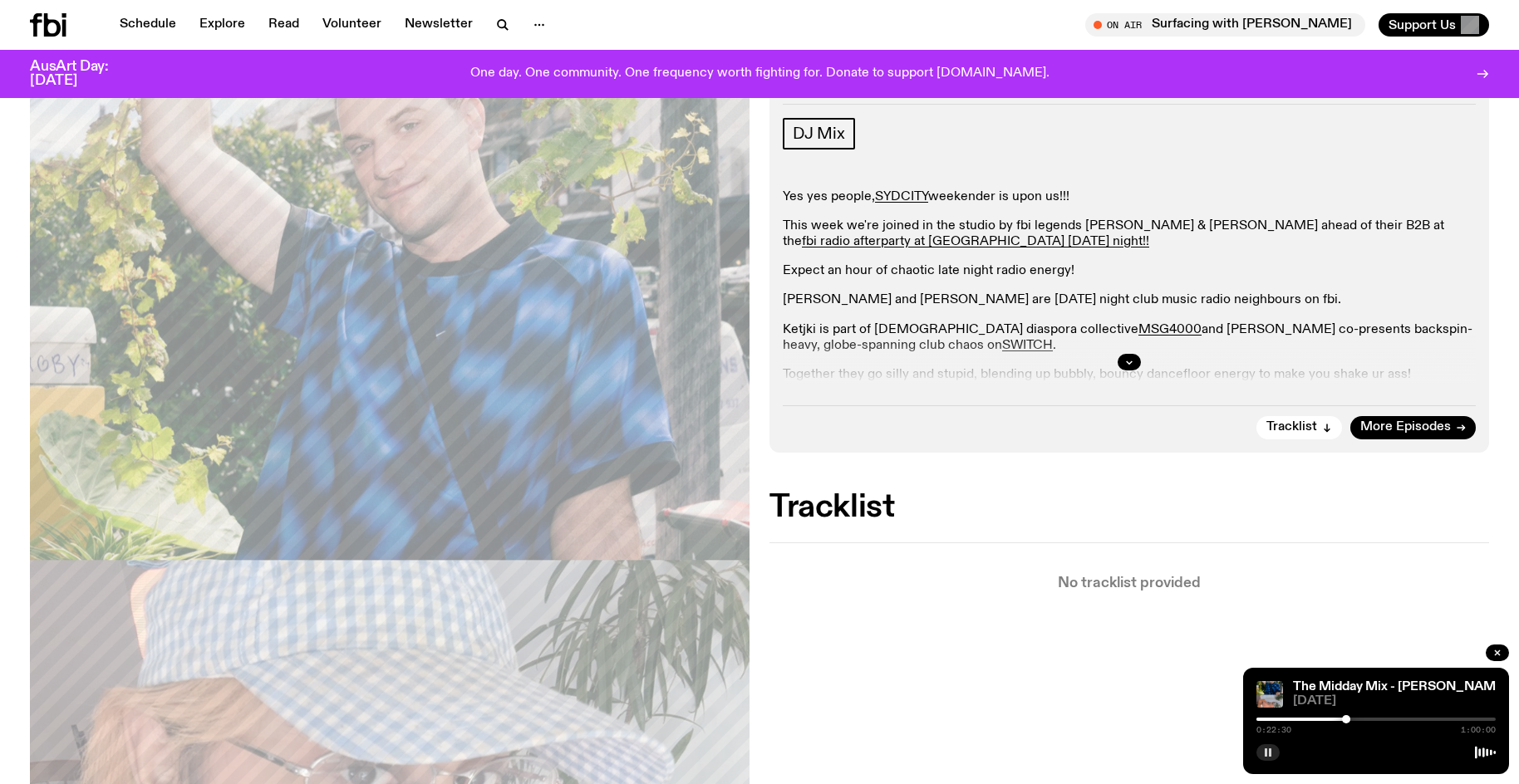
click at [1350, 717] on div "0:22:30 1:00:00" at bounding box center [1376, 724] width 239 height 20
click at [1357, 719] on div at bounding box center [1376, 719] width 239 height 3
click at [1362, 717] on div "0:25:25 1:00:00" at bounding box center [1376, 724] width 239 height 20
click at [1365, 718] on div at bounding box center [1376, 719] width 239 height 3
click at [1371, 719] on div at bounding box center [1376, 719] width 239 height 3
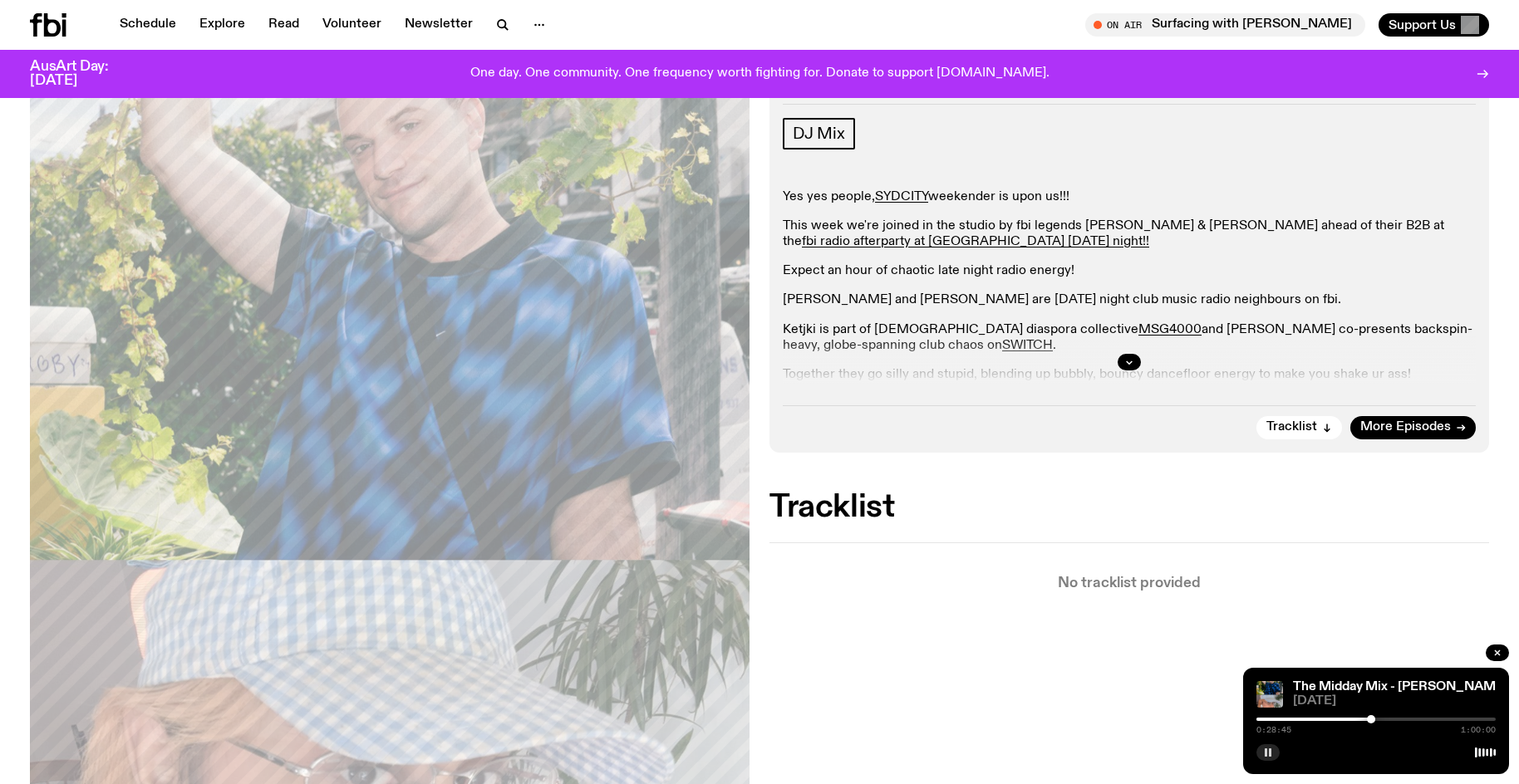
click at [1377, 719] on div at bounding box center [1376, 719] width 239 height 3
click at [1384, 720] on div at bounding box center [1376, 719] width 239 height 3
click at [1387, 720] on div at bounding box center [1387, 719] width 8 height 8
click at [1392, 720] on div at bounding box center [1376, 719] width 239 height 3
click at [1396, 720] on div at bounding box center [1396, 719] width 8 height 8
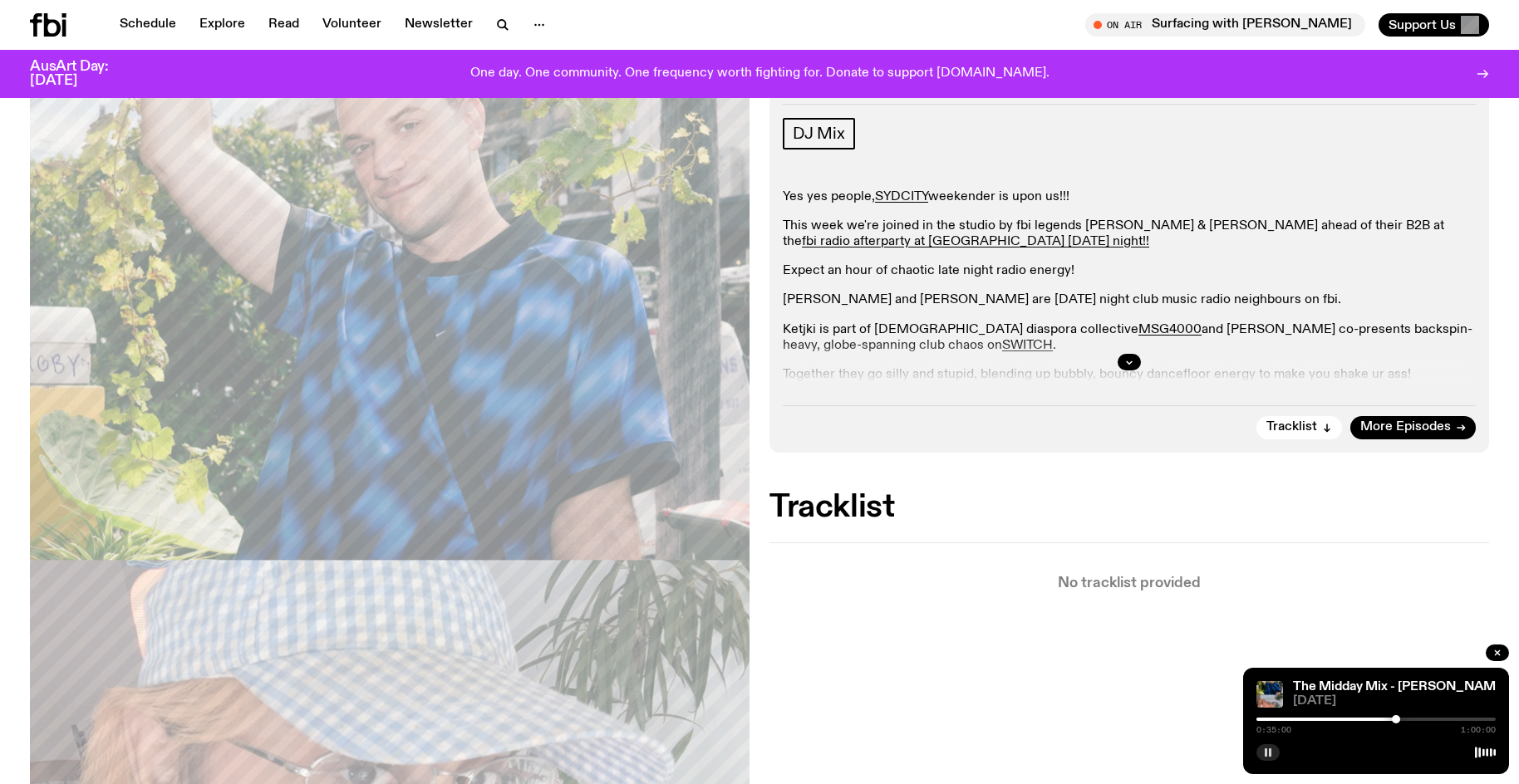
click at [1401, 720] on div at bounding box center [1376, 719] width 239 height 3
click at [1407, 719] on div at bounding box center [1376, 719] width 239 height 3
click at [1412, 719] on div at bounding box center [1376, 719] width 239 height 3
click at [1416, 719] on div at bounding box center [1416, 719] width 8 height 8
click at [1420, 718] on div at bounding box center [1420, 719] width 8 height 8
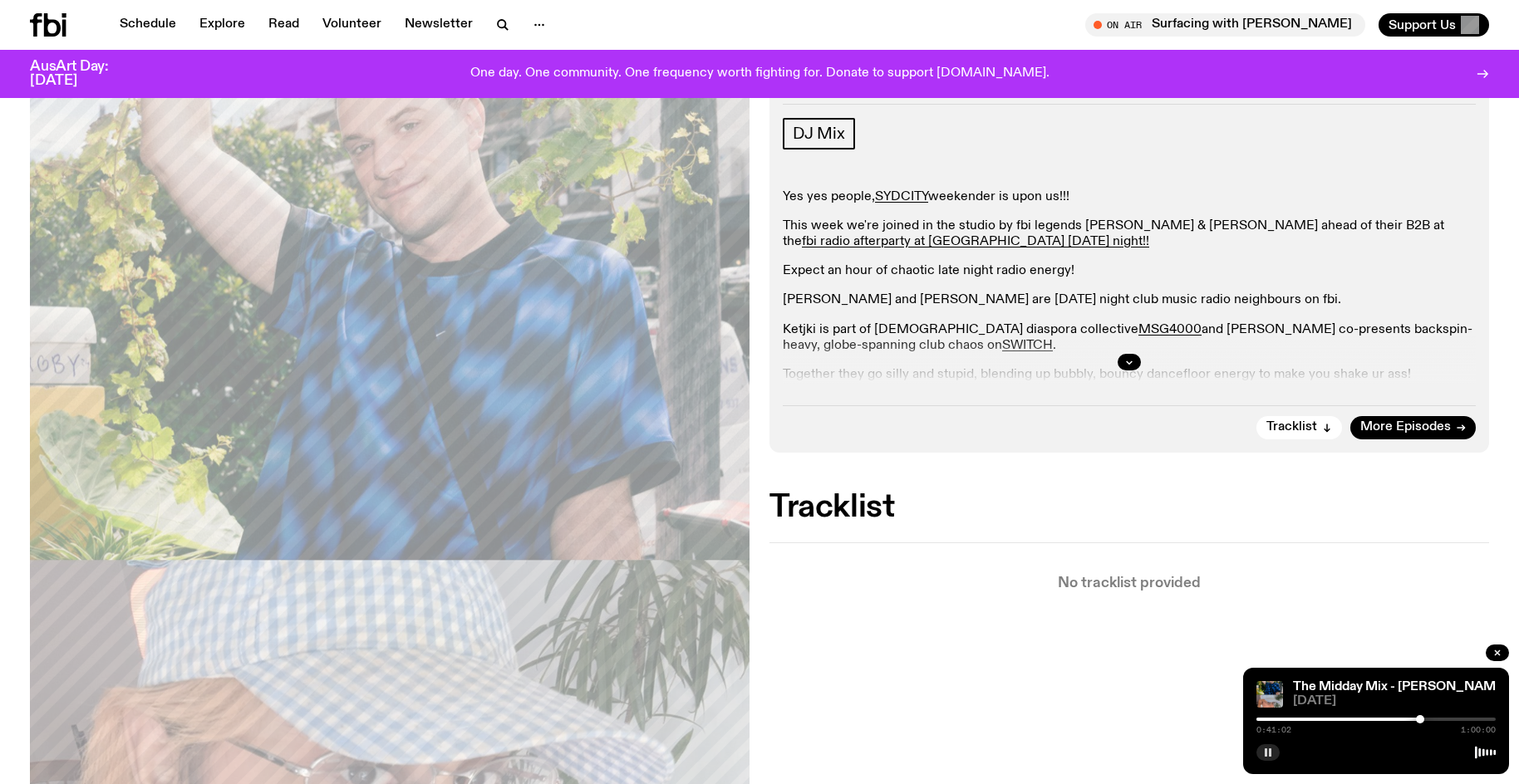
click at [1425, 718] on div at bounding box center [1376, 719] width 239 height 3
click at [1431, 719] on div at bounding box center [1376, 719] width 239 height 3
click at [1437, 719] on div at bounding box center [1376, 719] width 239 height 3
click at [1442, 719] on div at bounding box center [1376, 719] width 239 height 3
click at [1447, 718] on div at bounding box center [1376, 719] width 239 height 3
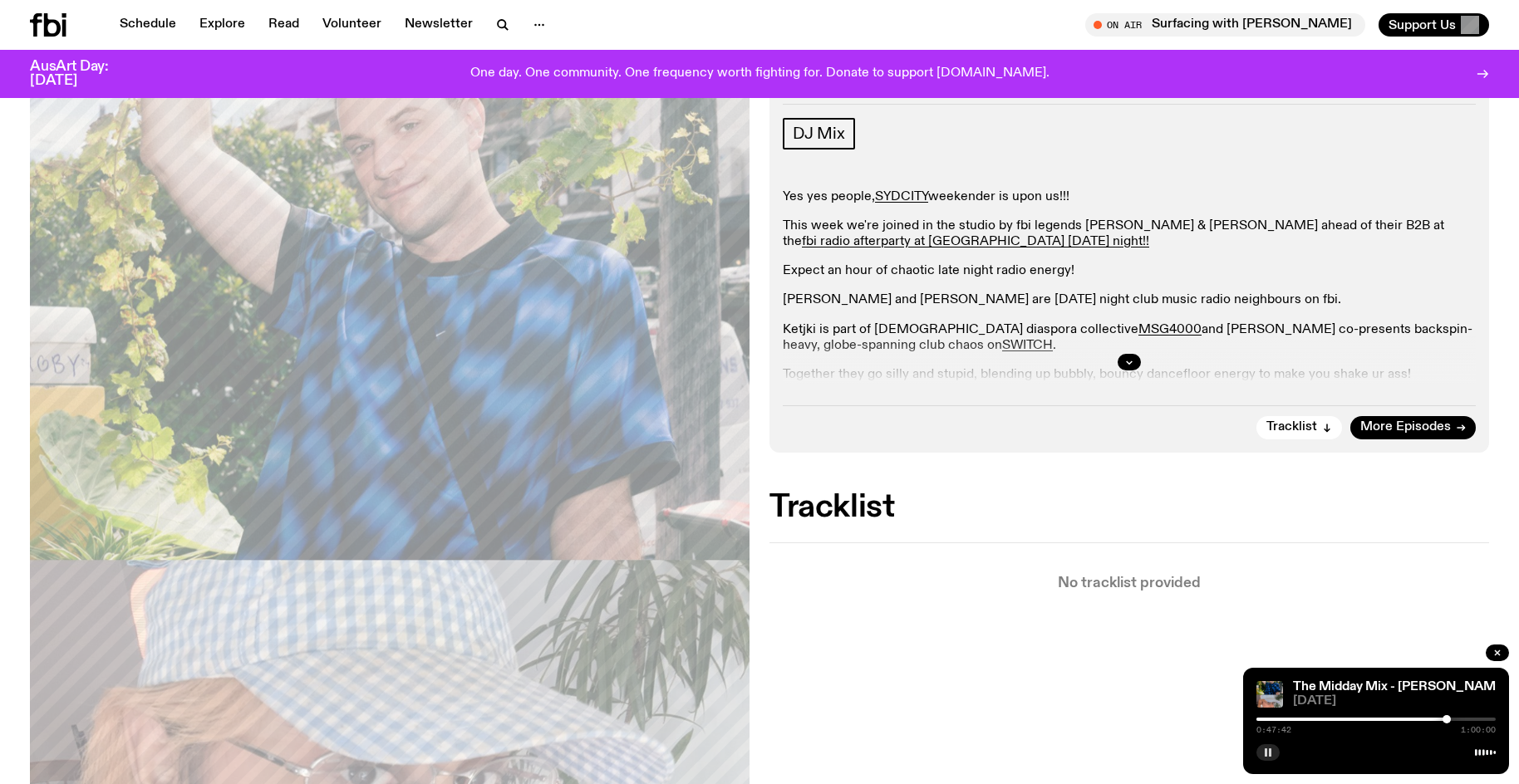
drag, startPoint x: 1390, startPoint y: 724, endPoint x: 1335, endPoint y: 725, distance: 55.0
click at [1366, 724] on div "0:47:42 1:00:00" at bounding box center [1376, 724] width 239 height 20
click at [1327, 713] on div "The Midday Mix - Sandro & Ketjki 03.10.25 0:47:43 1:00:00" at bounding box center [1376, 722] width 266 height 107
drag, startPoint x: 1332, startPoint y: 719, endPoint x: 1320, endPoint y: 726, distance: 13.9
click at [1332, 719] on div at bounding box center [1327, 719] width 239 height 3
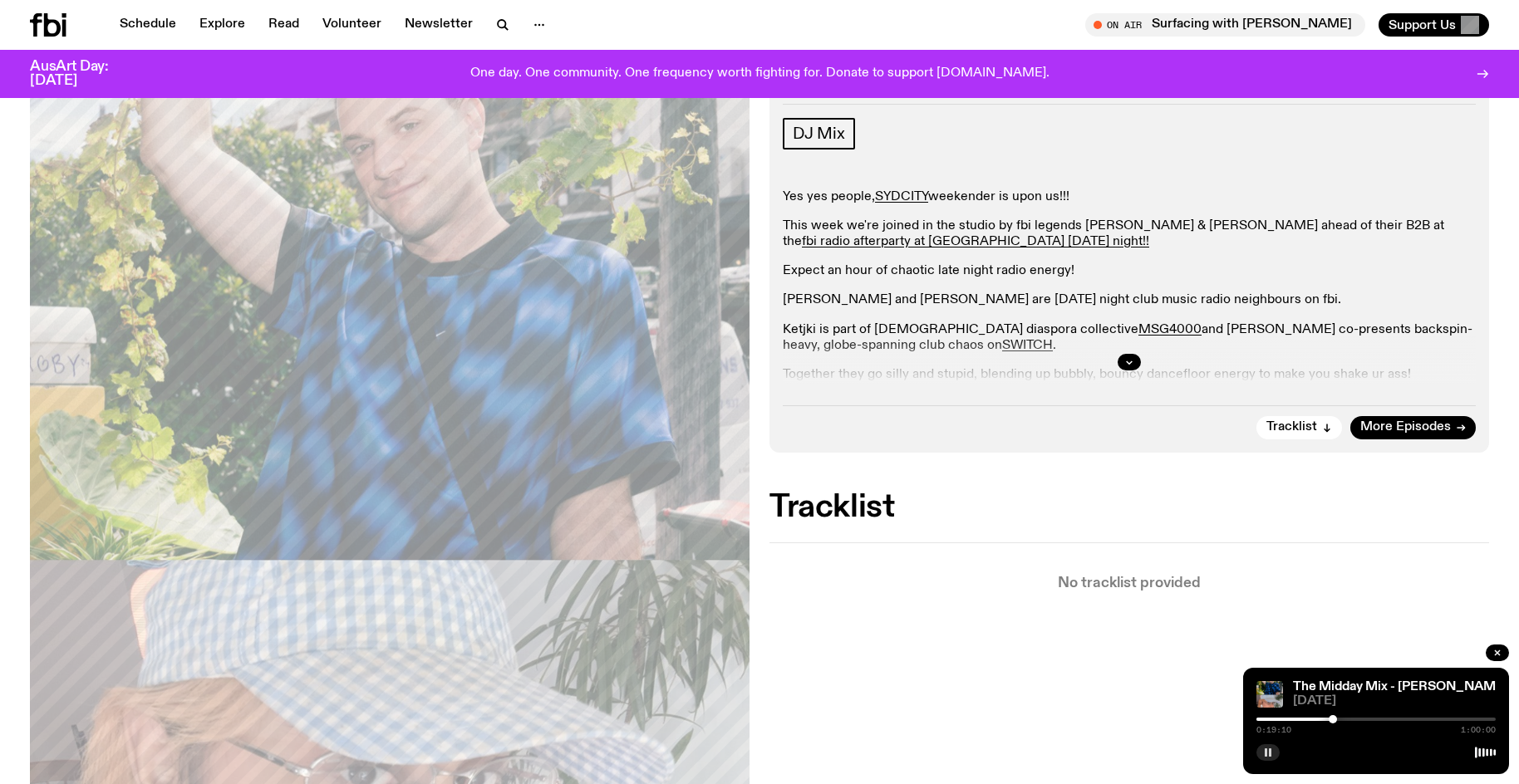
click at [1257, 754] on button "button" at bounding box center [1268, 752] width 23 height 17
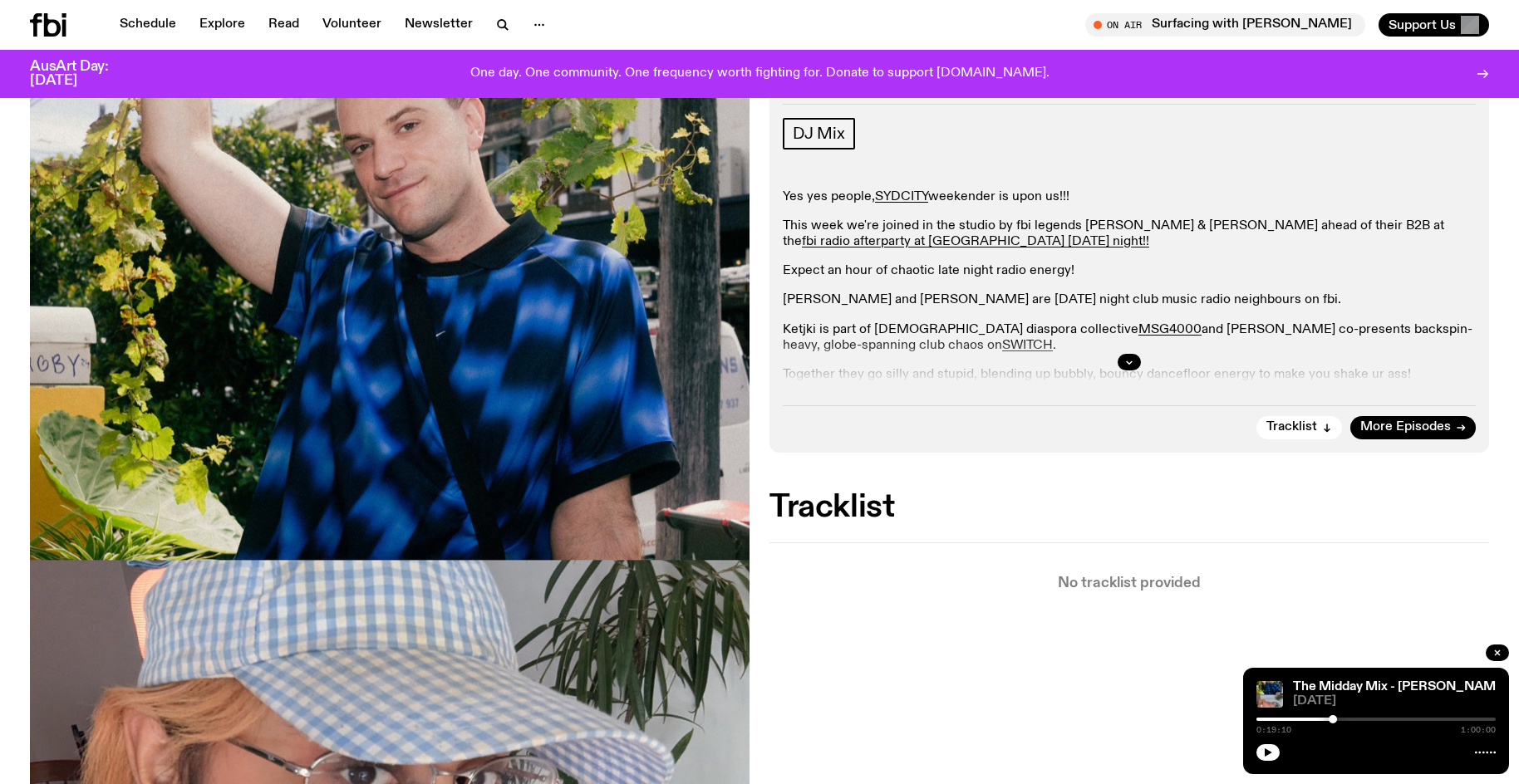
click at [1269, 742] on div at bounding box center [1376, 751] width 239 height 20
click at [1264, 752] on icon "button" at bounding box center [1268, 752] width 10 height 10
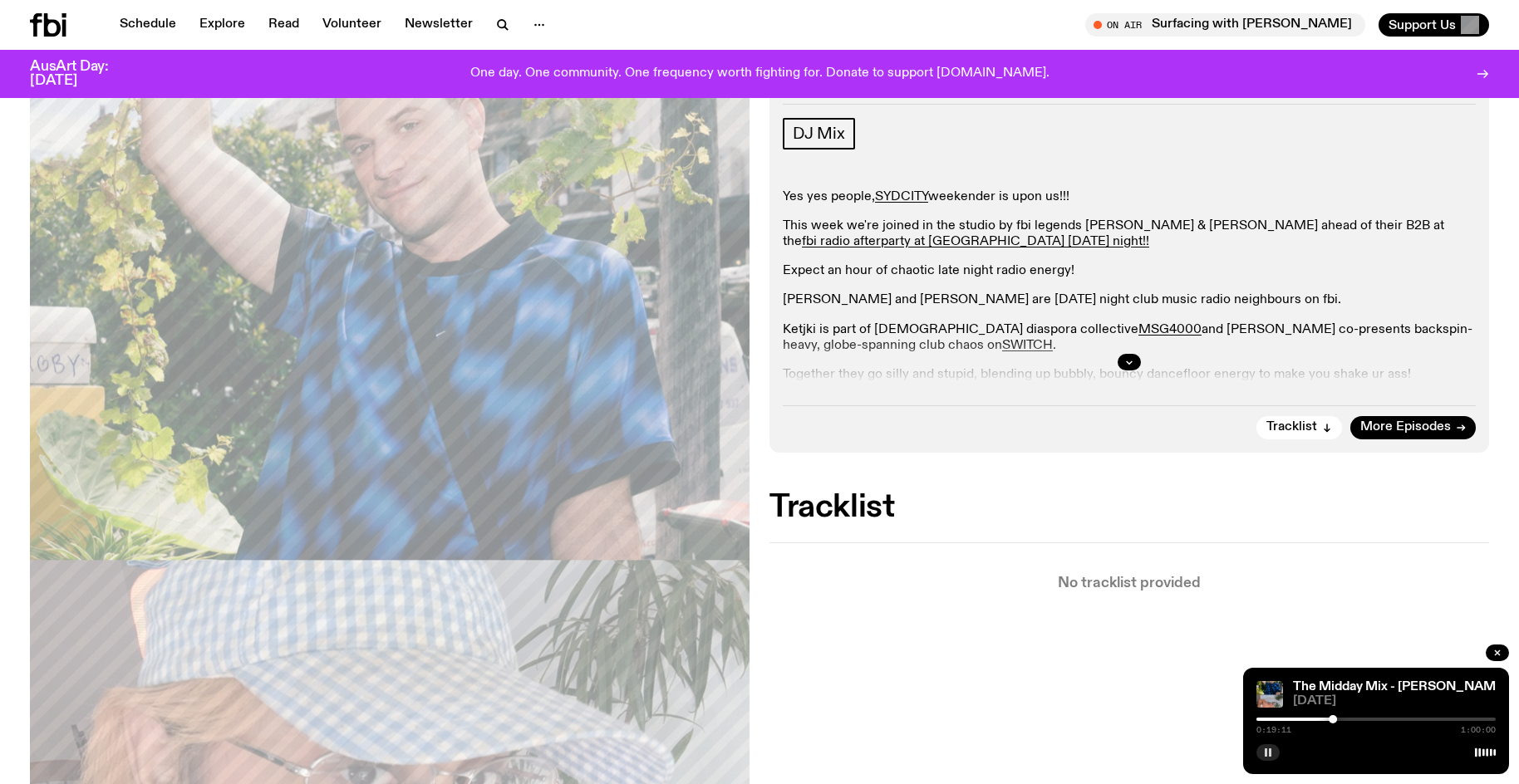
click at [1269, 716] on div "0:19:11 1:00:00" at bounding box center [1376, 724] width 239 height 20
click at [1269, 720] on div at bounding box center [1212, 719] width 239 height 3
click at [1272, 718] on div at bounding box center [1269, 719] width 8 height 8
click at [1268, 726] on span "0:03:45" at bounding box center [1274, 730] width 35 height 8
click at [1267, 719] on div at bounding box center [1272, 719] width 8 height 8
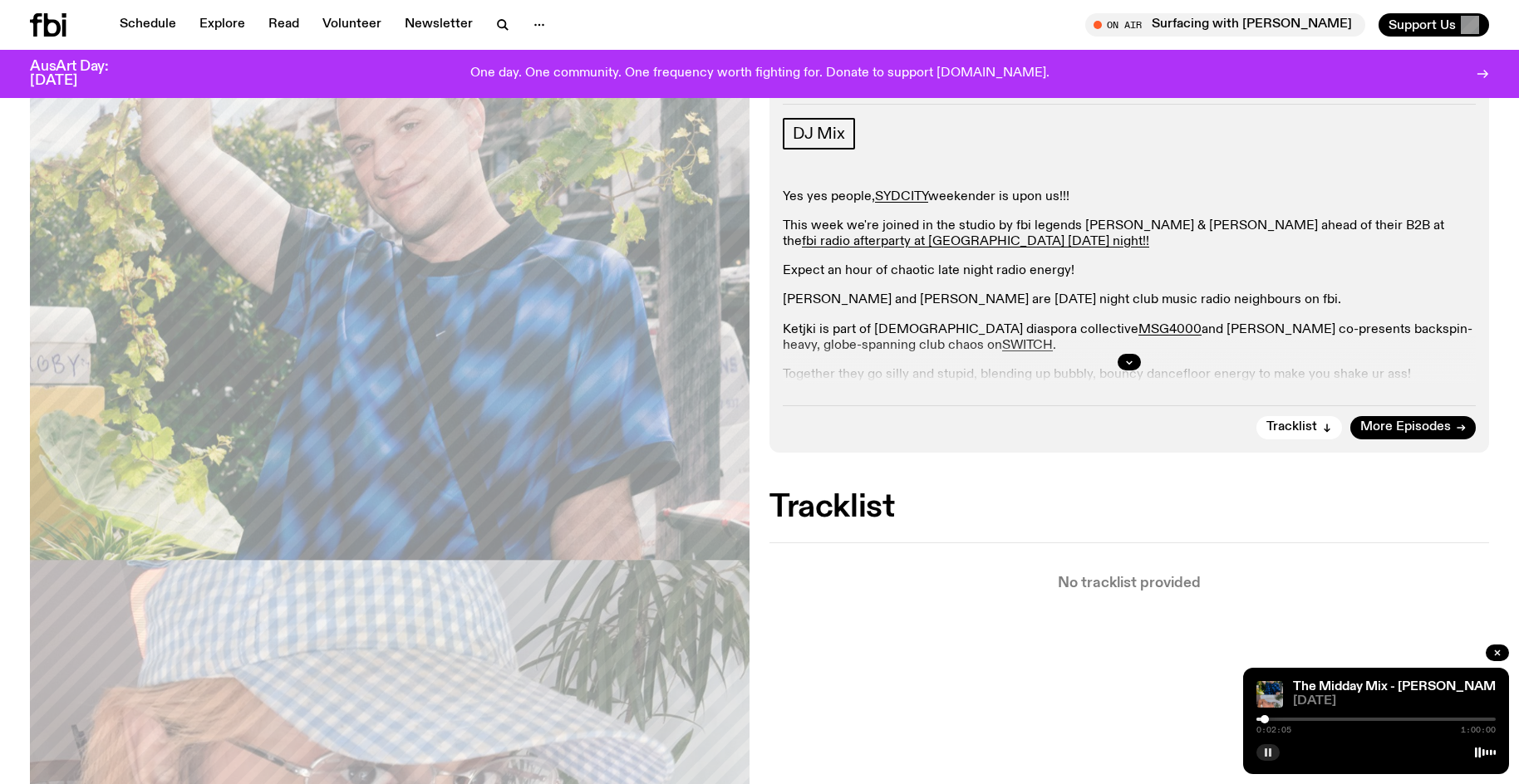
click at [1265, 720] on div at bounding box center [1265, 719] width 8 height 8
click at [1283, 719] on div at bounding box center [1376, 719] width 239 height 3
click at [1289, 719] on div at bounding box center [1376, 719] width 239 height 3
click at [1272, 753] on icon "button" at bounding box center [1268, 752] width 10 height 10
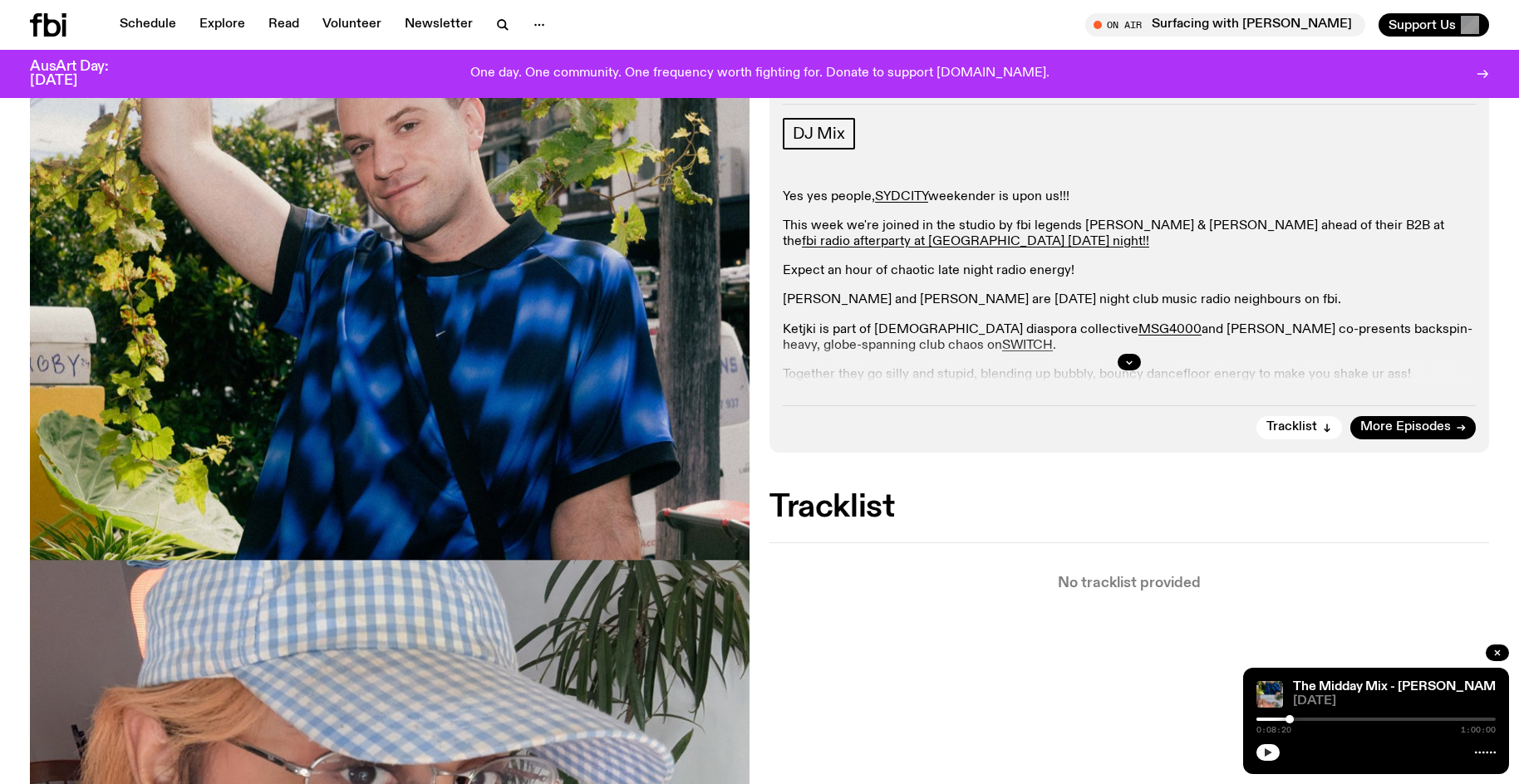
click at [1267, 753] on icon "button" at bounding box center [1268, 752] width 7 height 8
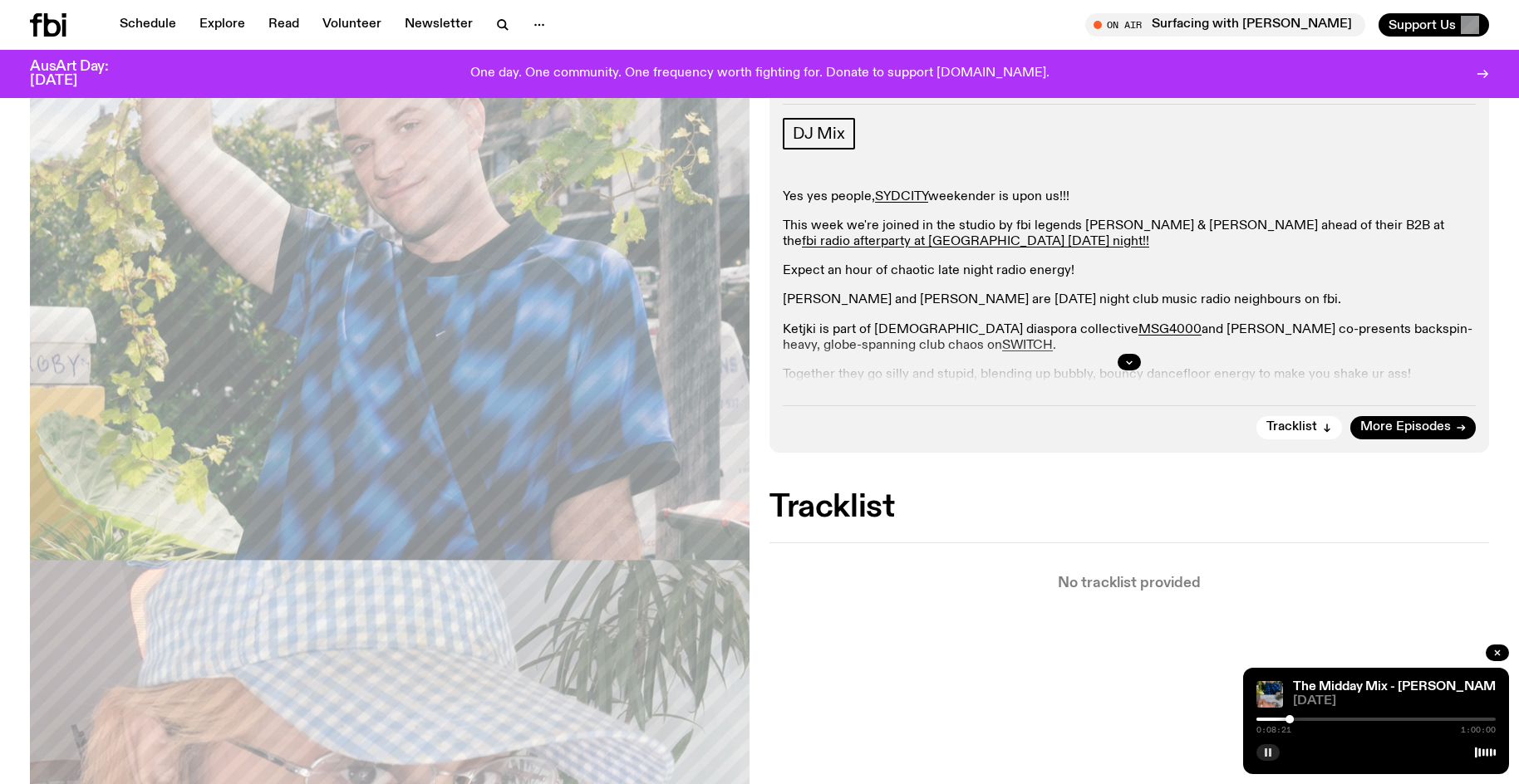
click at [1301, 718] on div at bounding box center [1376, 719] width 239 height 3
click at [1309, 719] on div at bounding box center [1376, 719] width 239 height 3
click at [1314, 719] on div at bounding box center [1376, 719] width 239 height 3
click at [1319, 719] on div at bounding box center [1376, 719] width 239 height 3
click at [1301, 720] on div at bounding box center [1199, 719] width 239 height 3
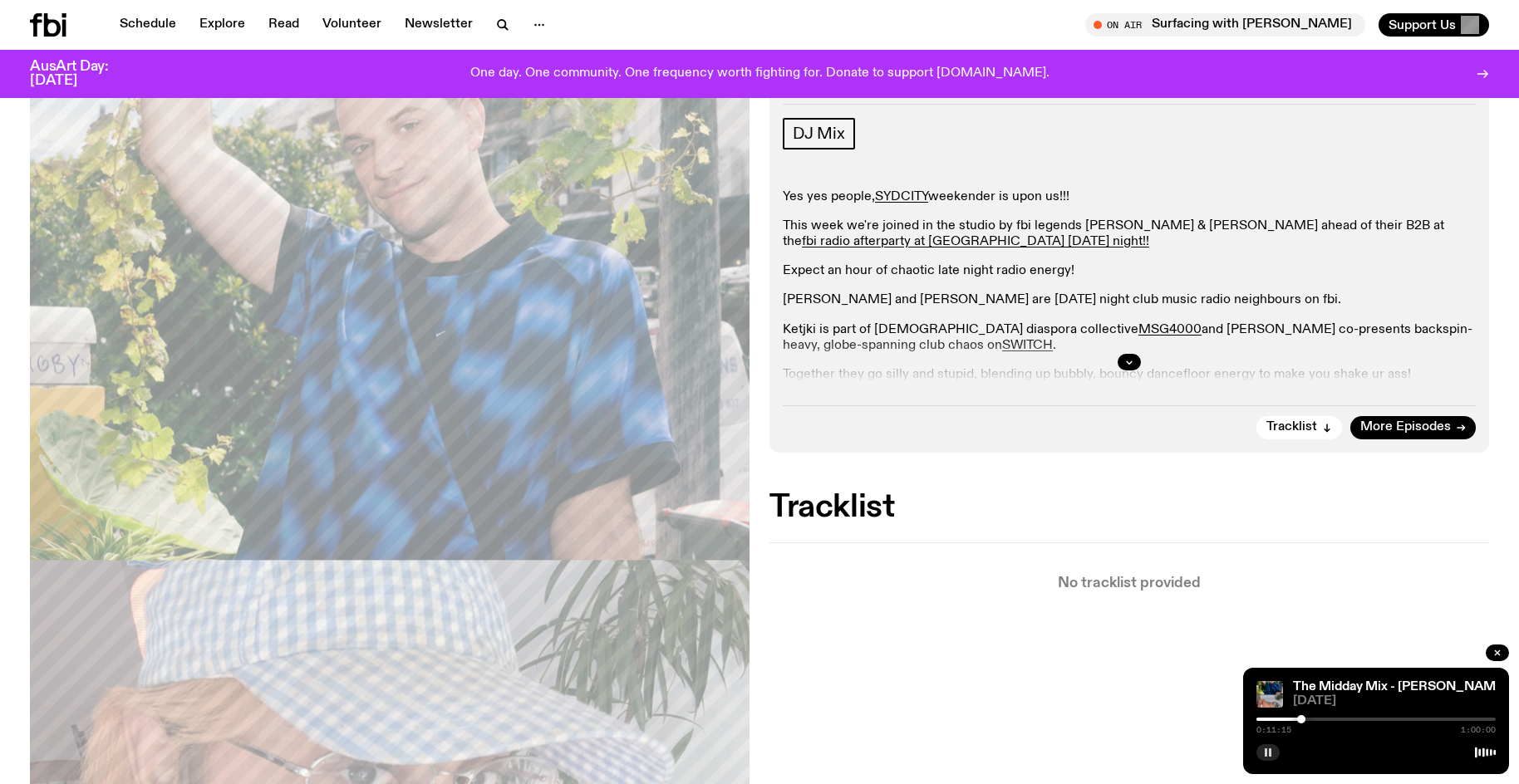
click at [1297, 719] on div at bounding box center [1301, 719] width 8 height 8
click at [1295, 720] on div at bounding box center [1295, 719] width 8 height 8
click at [1296, 721] on div at bounding box center [1295, 719] width 8 height 8
click at [1298, 719] on div at bounding box center [1296, 719] width 8 height 8
click at [1297, 718] on div at bounding box center [1298, 719] width 8 height 8
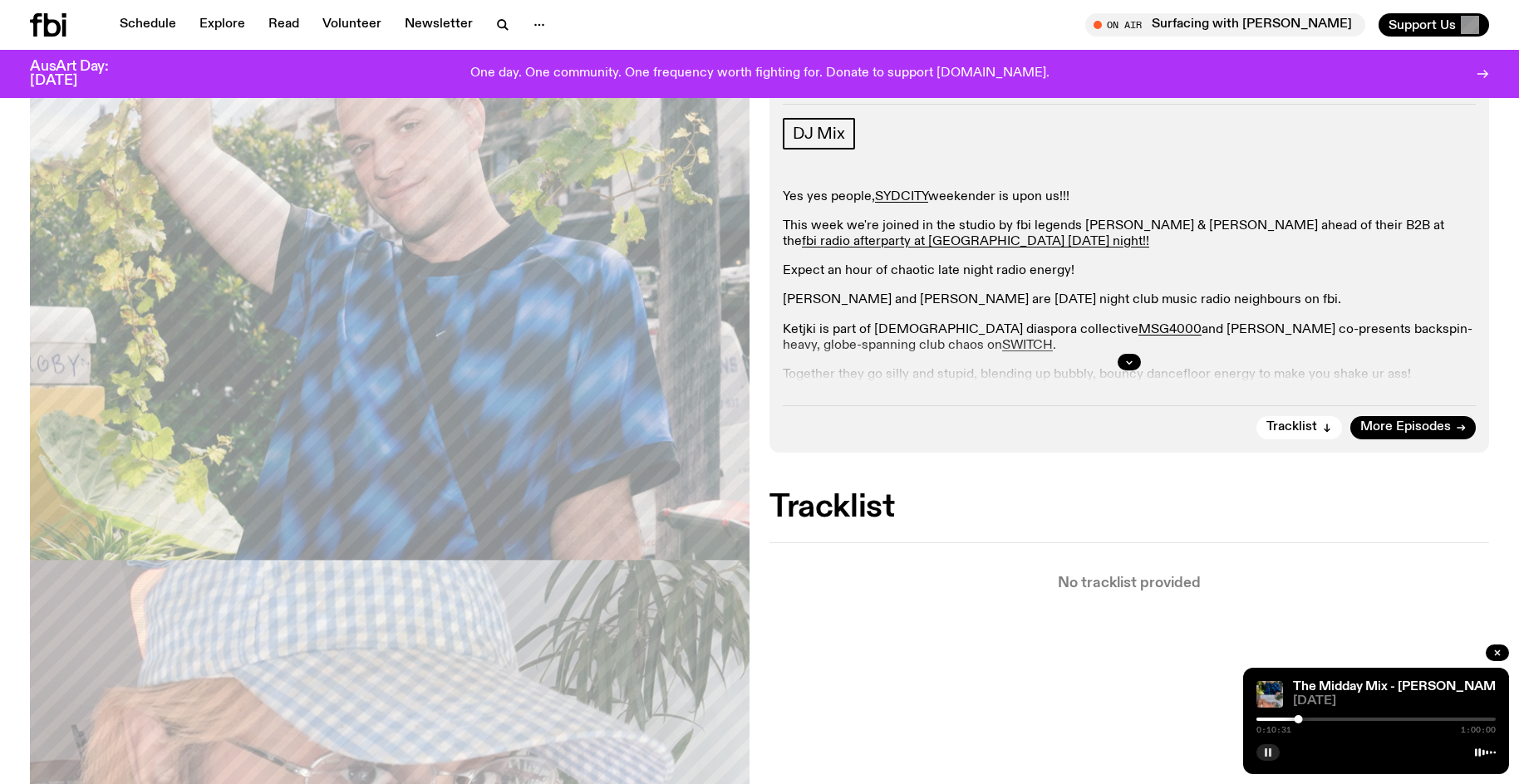
click at [1266, 750] on rect "button" at bounding box center [1266, 752] width 2 height 8
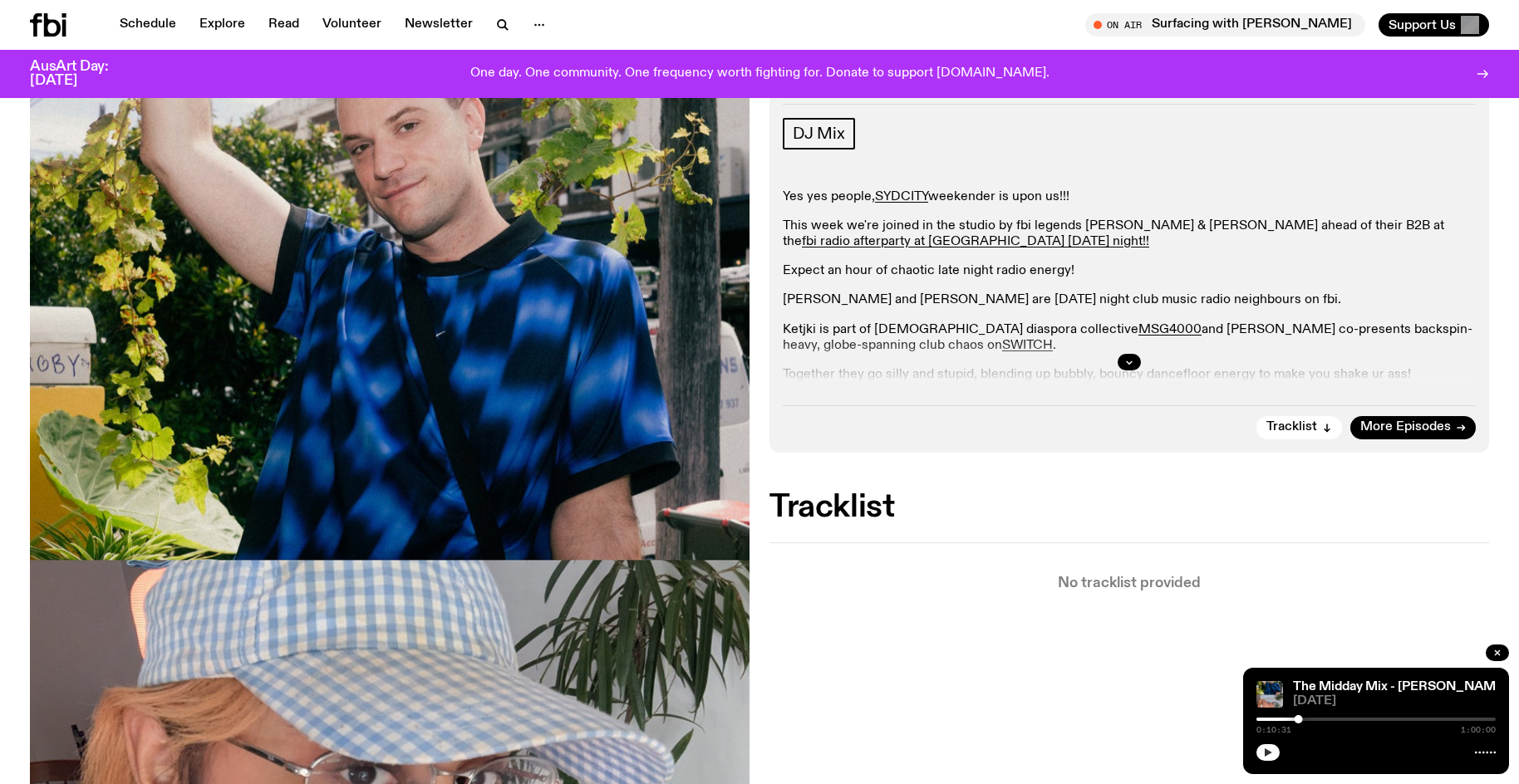
click at [1260, 752] on button "button" at bounding box center [1268, 752] width 23 height 17
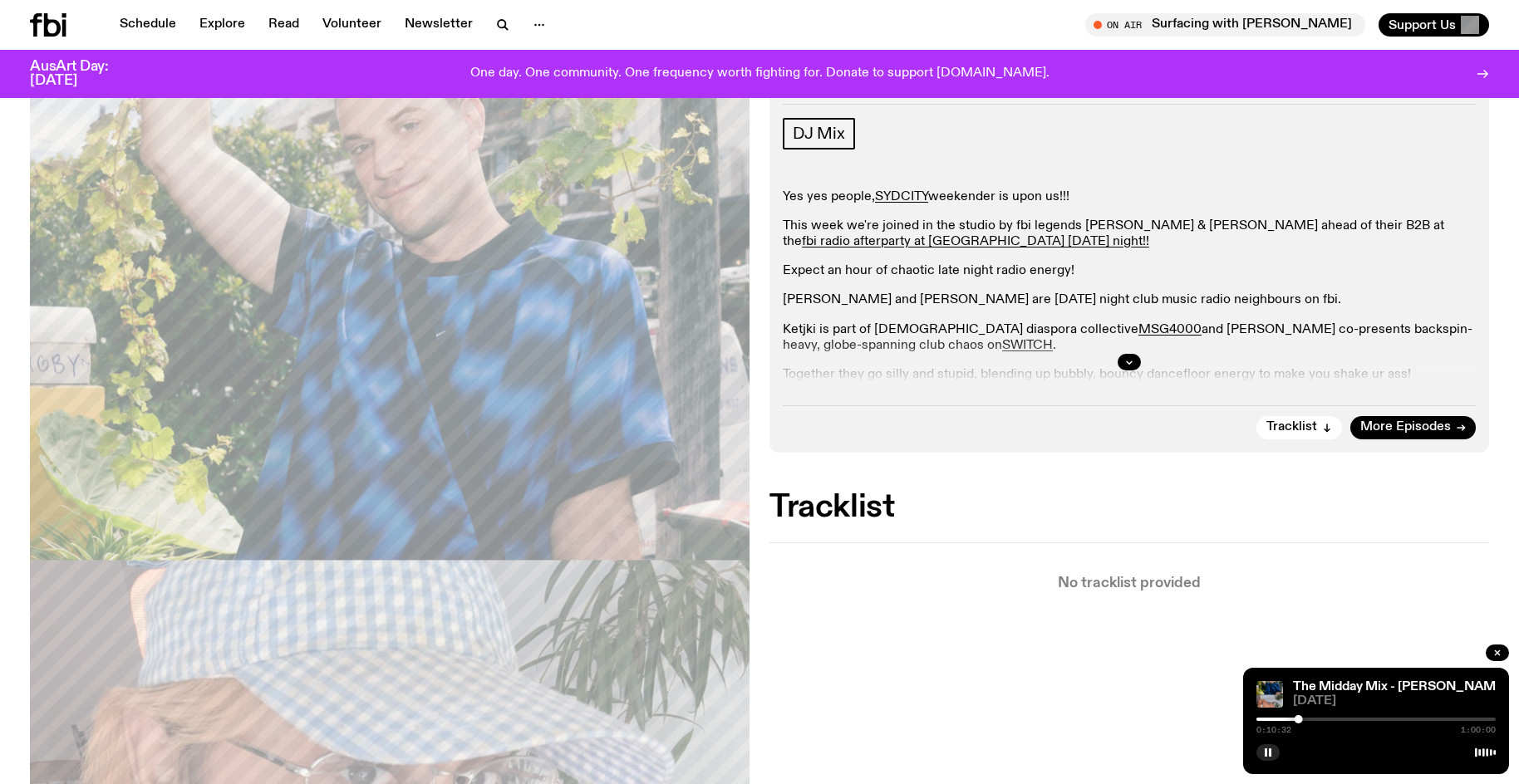
click at [1305, 719] on div at bounding box center [1376, 719] width 239 height 3
click at [1308, 718] on div at bounding box center [1305, 719] width 8 height 8
click at [1312, 719] on div at bounding box center [1312, 719] width 8 height 8
click at [1315, 719] on div at bounding box center [1312, 719] width 8 height 8
click at [1320, 717] on div at bounding box center [1376, 719] width 239 height 3
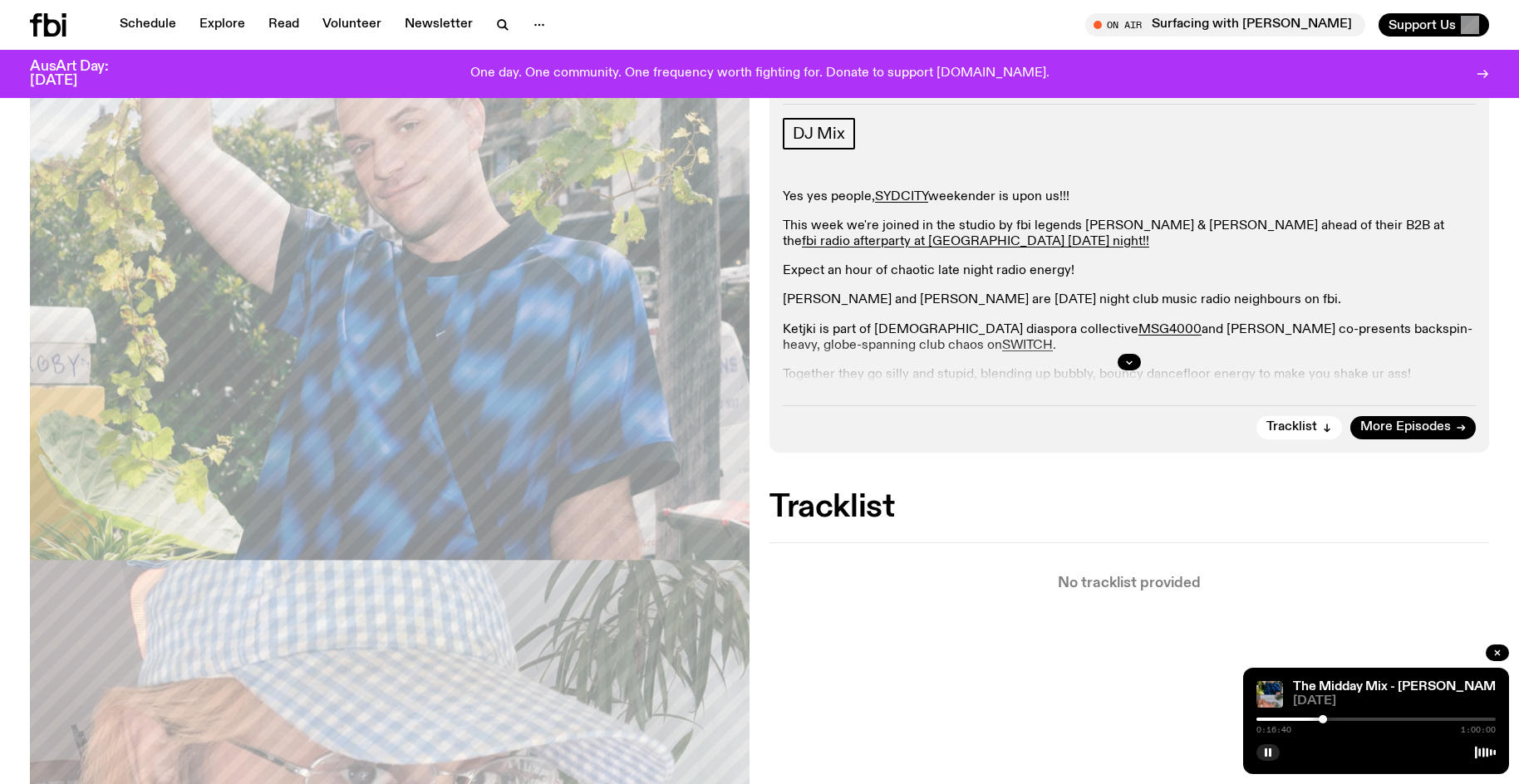
click at [1322, 719] on div at bounding box center [1322, 719] width 8 height 8
click at [1324, 718] on div at bounding box center [1322, 719] width 8 height 8
click at [1330, 719] on div at bounding box center [1376, 719] width 239 height 3
click at [1334, 718] on div at bounding box center [1334, 719] width 8 height 8
click at [1340, 716] on div "0:19:35 1:00:00" at bounding box center [1376, 724] width 239 height 20
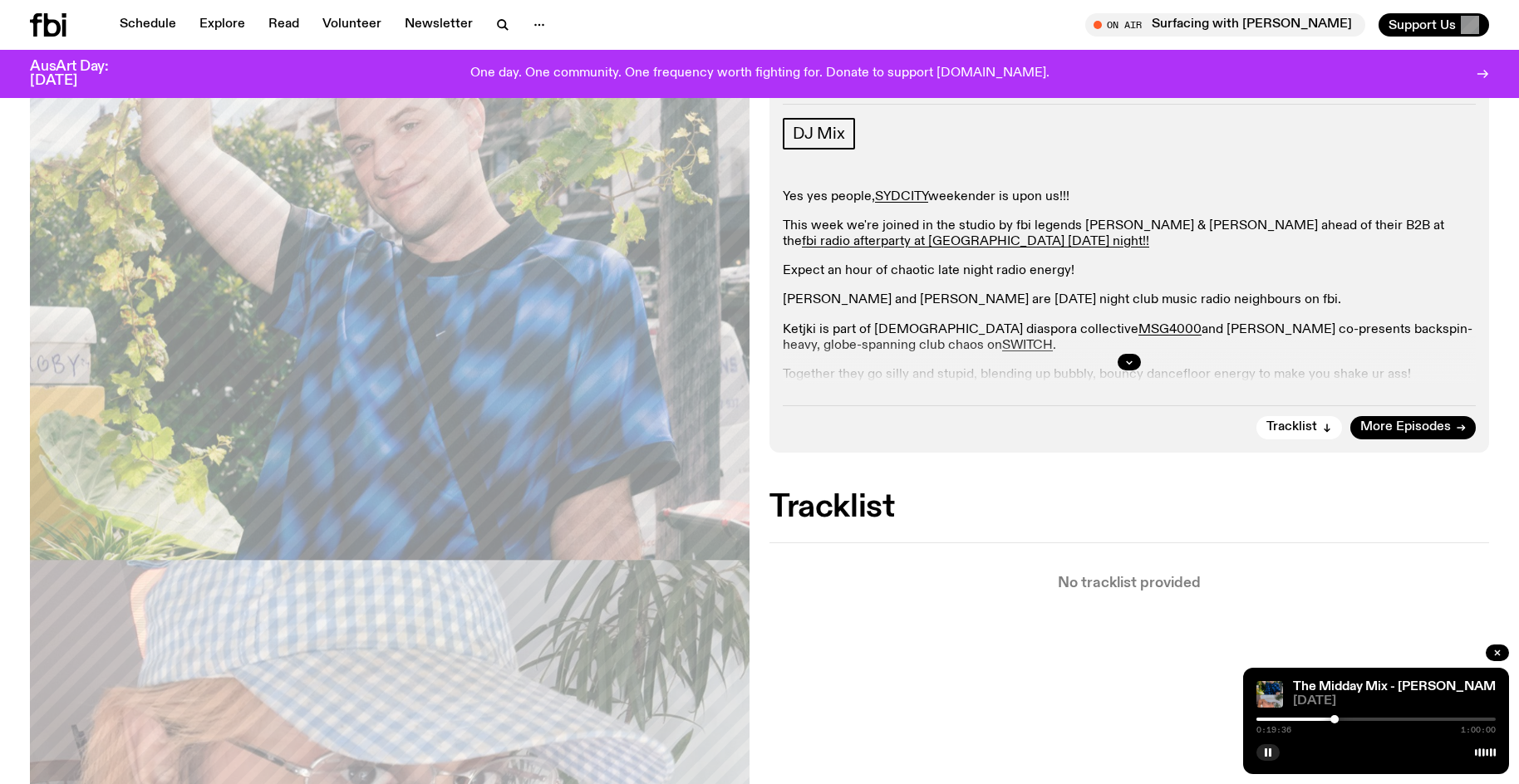
click at [1342, 724] on div "0:19:36 1:00:00" at bounding box center [1376, 724] width 239 height 20
click at [1342, 722] on div "0:19:36 1:00:00" at bounding box center [1376, 724] width 239 height 20
click at [1341, 717] on div "0:19:37 1:00:00" at bounding box center [1376, 724] width 239 height 20
click at [1344, 718] on div at bounding box center [1376, 719] width 239 height 3
click at [1273, 756] on button "button" at bounding box center [1268, 752] width 23 height 17
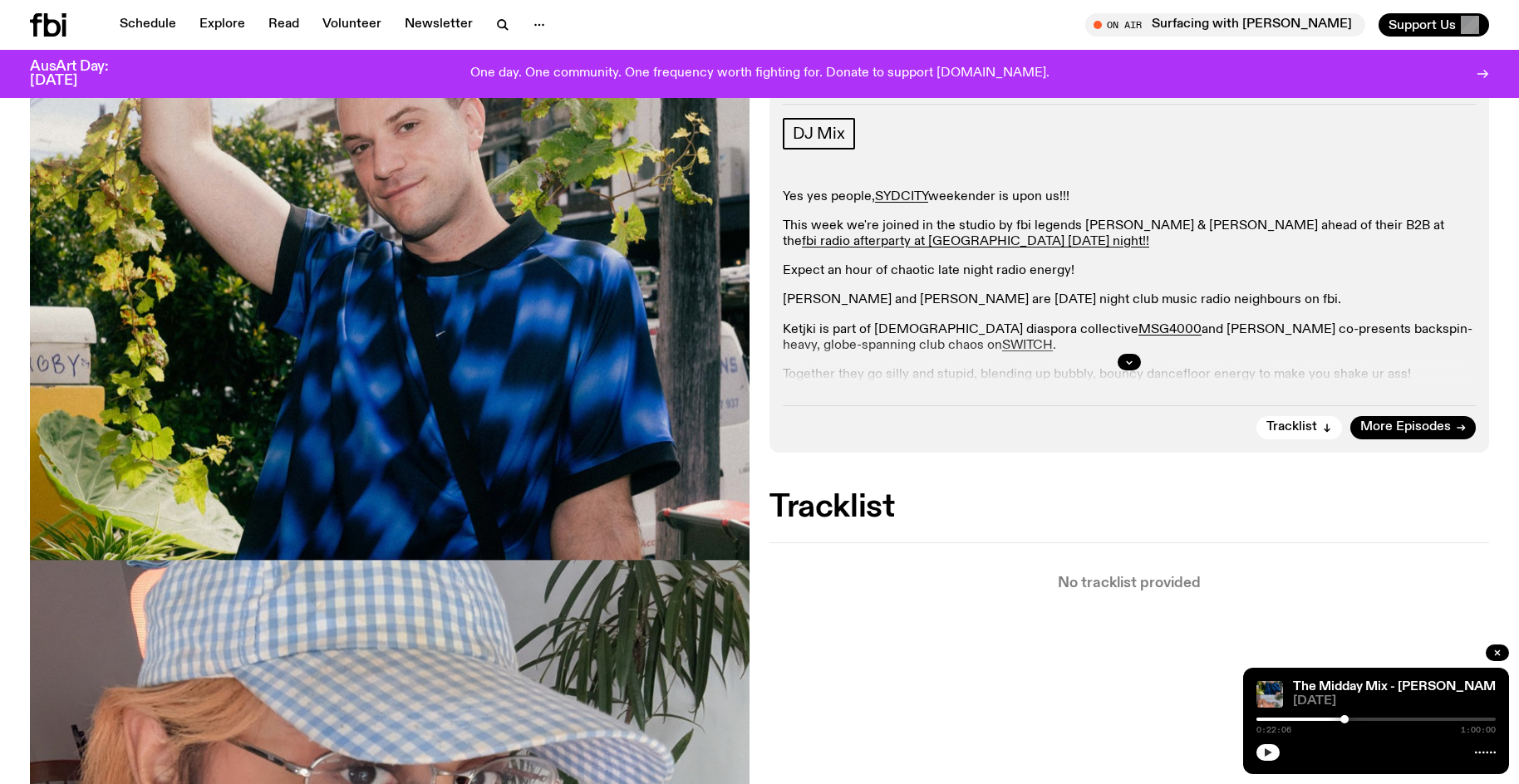
click at [1267, 748] on button "button" at bounding box center [1268, 752] width 23 height 17
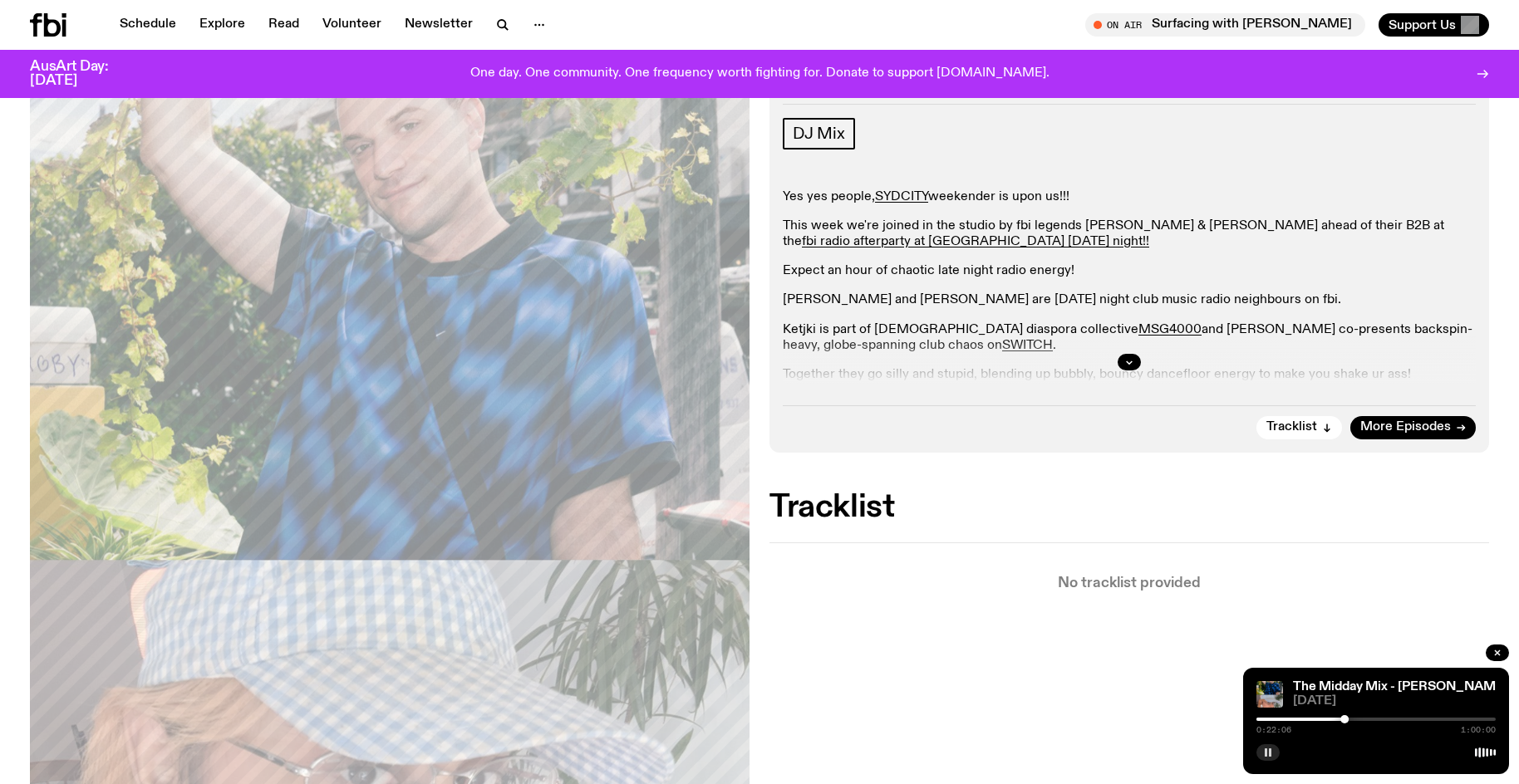
click at [1342, 718] on div at bounding box center [1344, 719] width 8 height 8
click at [1340, 718] on div at bounding box center [1342, 719] width 8 height 8
click at [1339, 719] on div at bounding box center [1339, 719] width 8 height 8
click at [1337, 721] on div at bounding box center [1339, 719] width 8 height 8
click at [1268, 755] on icon "button" at bounding box center [1268, 752] width 10 height 10
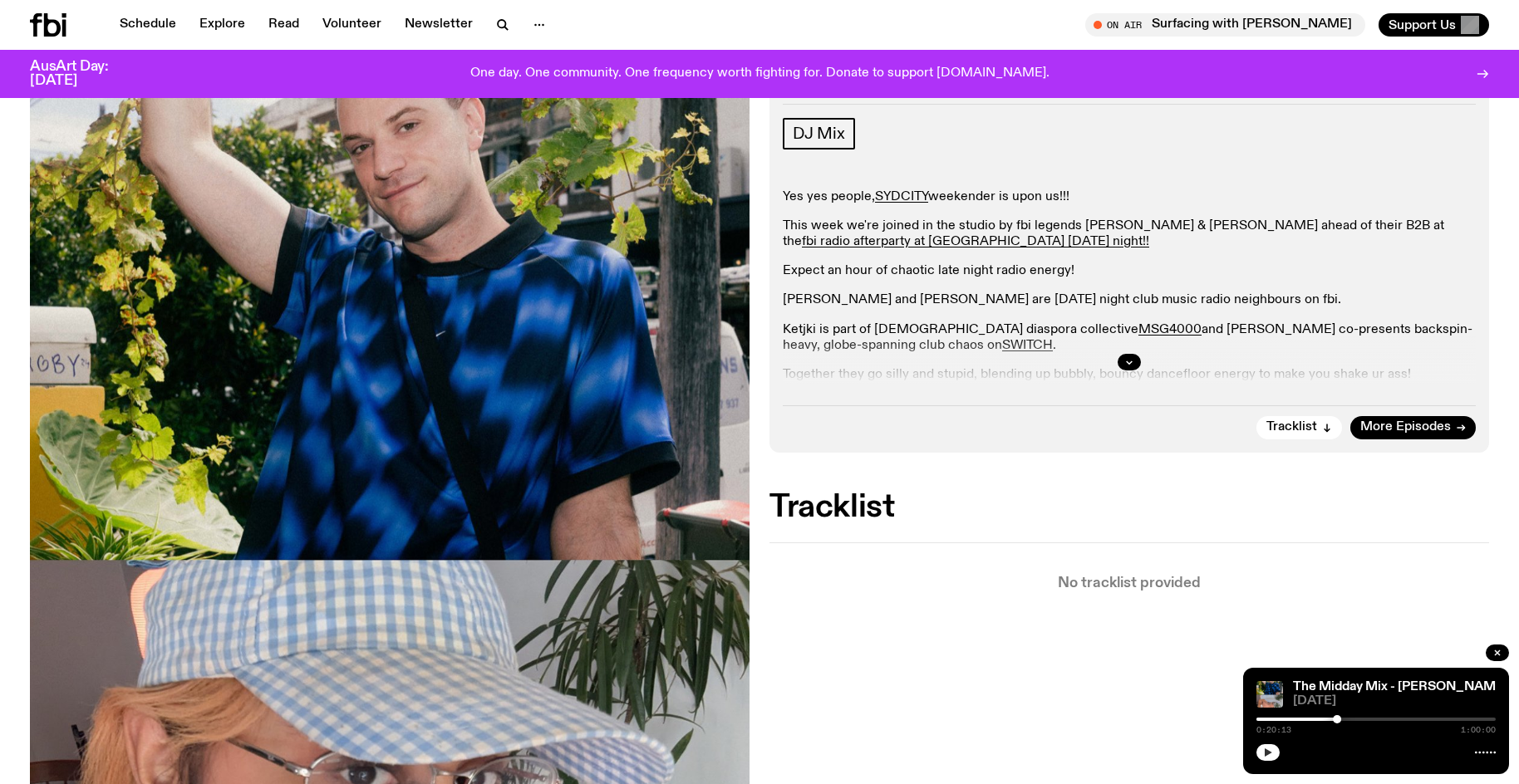
click at [1258, 759] on div at bounding box center [1376, 751] width 239 height 20
click at [1267, 757] on icon "button" at bounding box center [1268, 752] width 10 height 10
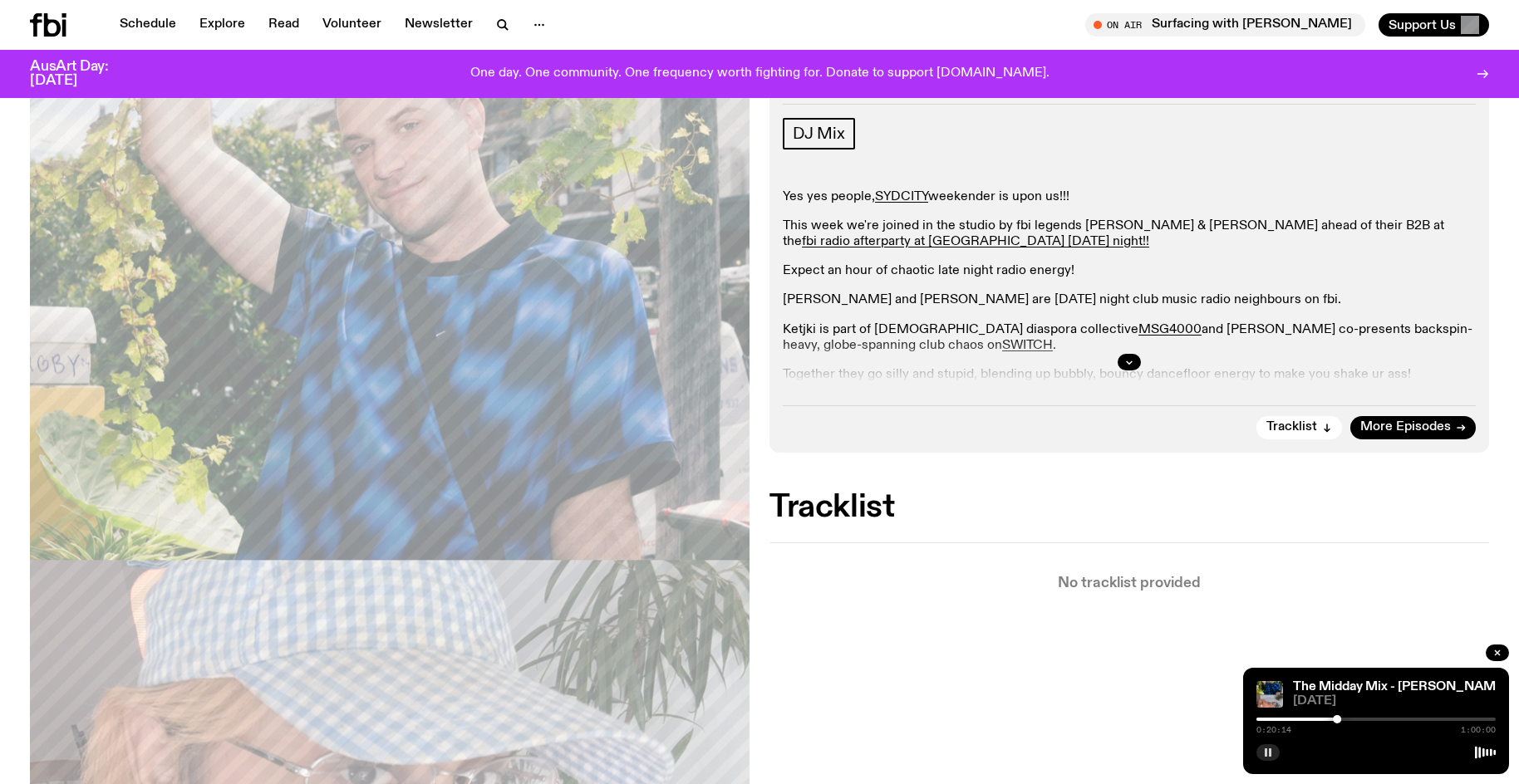
click at [1332, 717] on div "0:20:14 1:00:00" at bounding box center [1376, 724] width 239 height 20
click at [1332, 719] on div at bounding box center [1332, 719] width 8 height 8
click at [1333, 719] on div at bounding box center [1332, 719] width 8 height 8
click at [1335, 721] on div at bounding box center [1335, 719] width 8 height 8
click at [1336, 719] on div at bounding box center [1336, 719] width 8 height 8
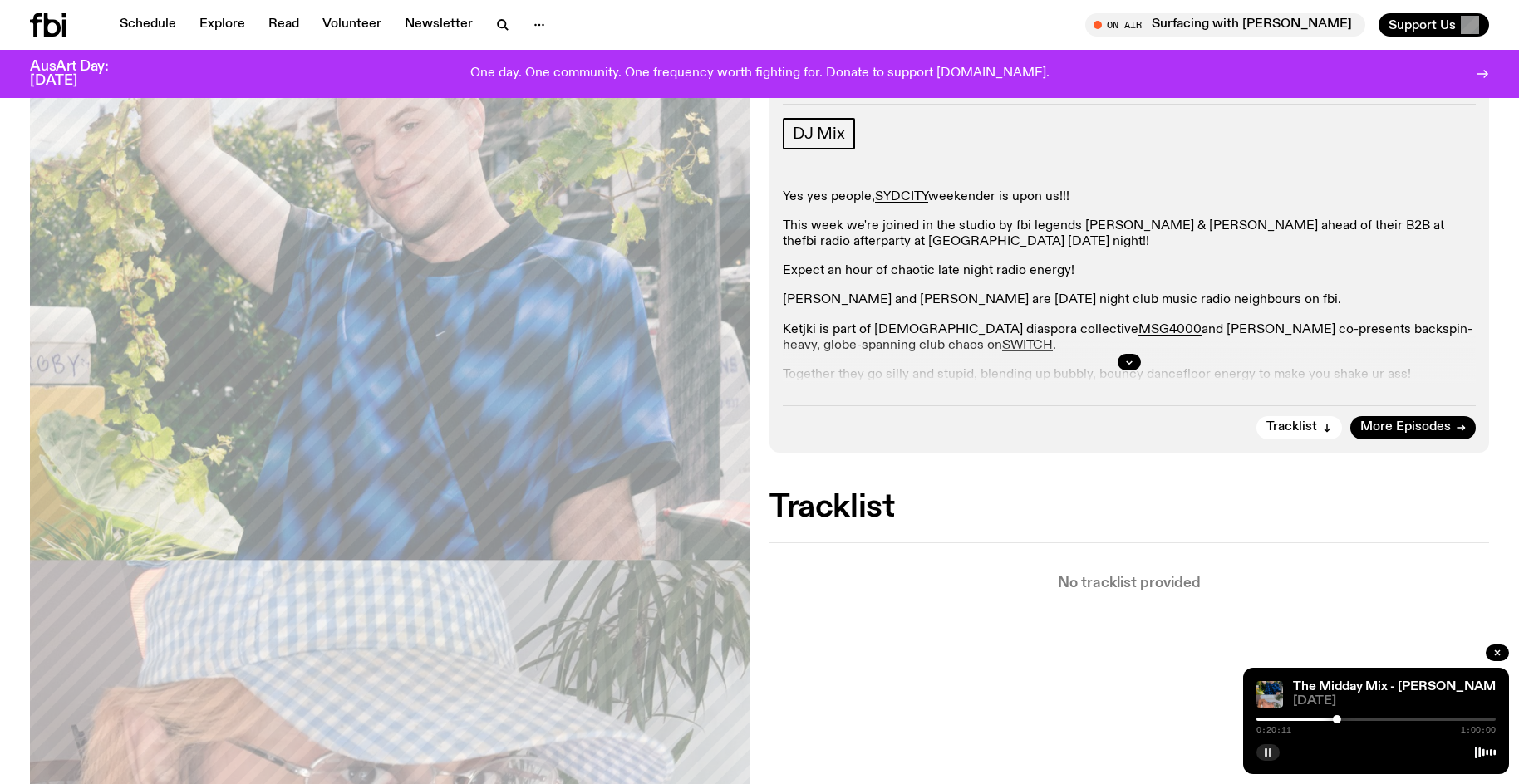
click at [1270, 755] on rect "button" at bounding box center [1270, 752] width 2 height 8
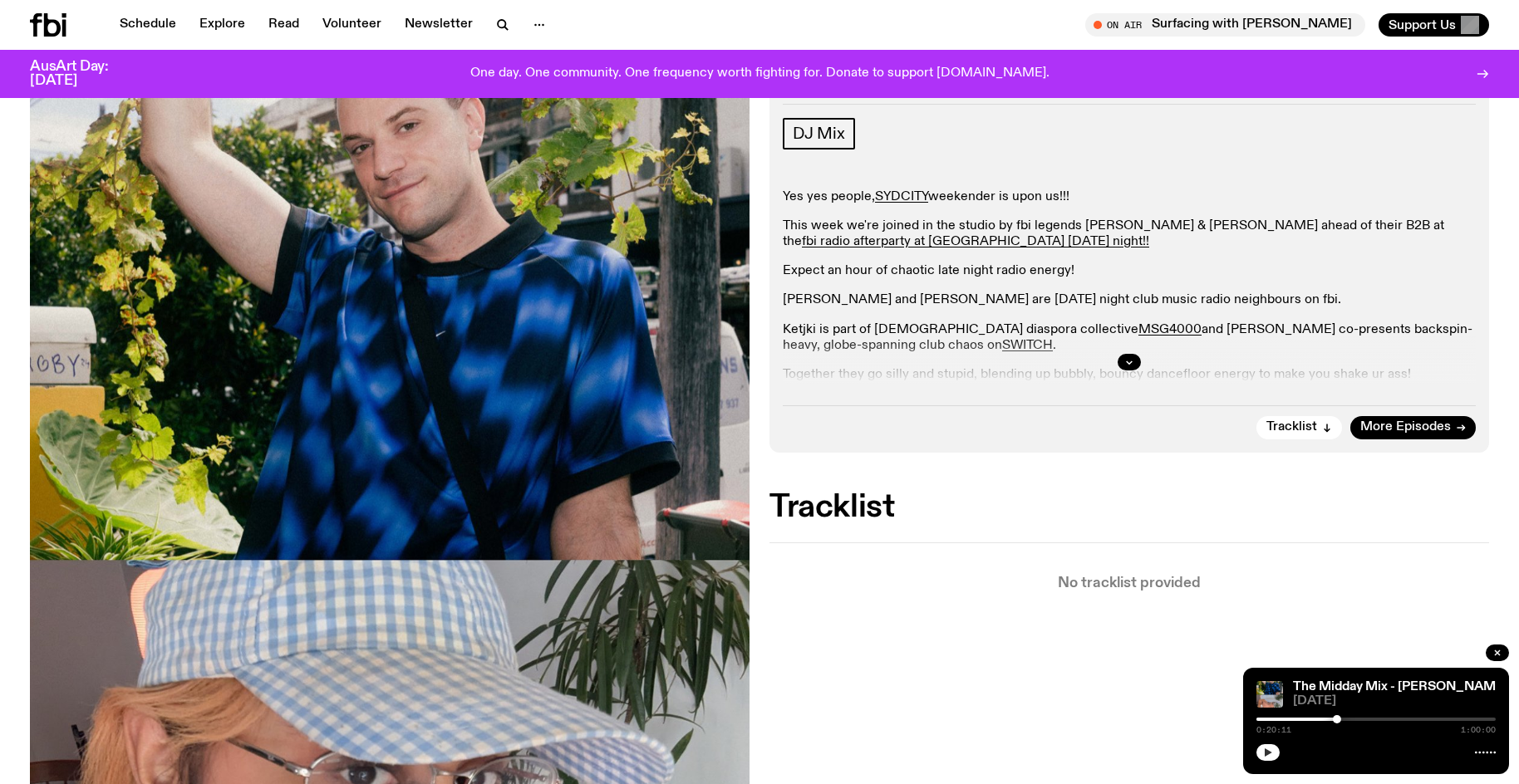
click at [1257, 744] on button "button" at bounding box center [1268, 752] width 23 height 17
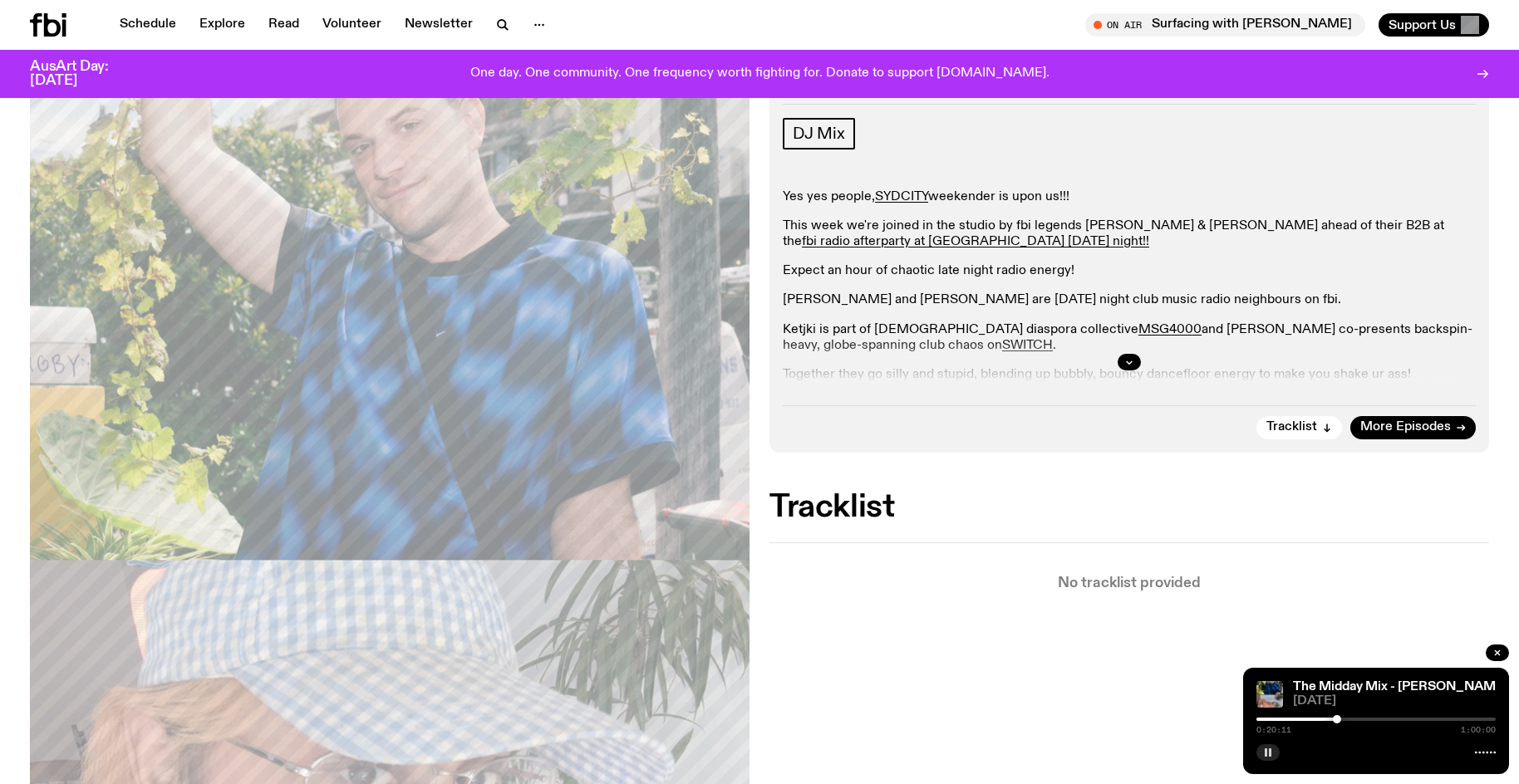
click at [1341, 719] on div at bounding box center [1376, 719] width 239 height 3
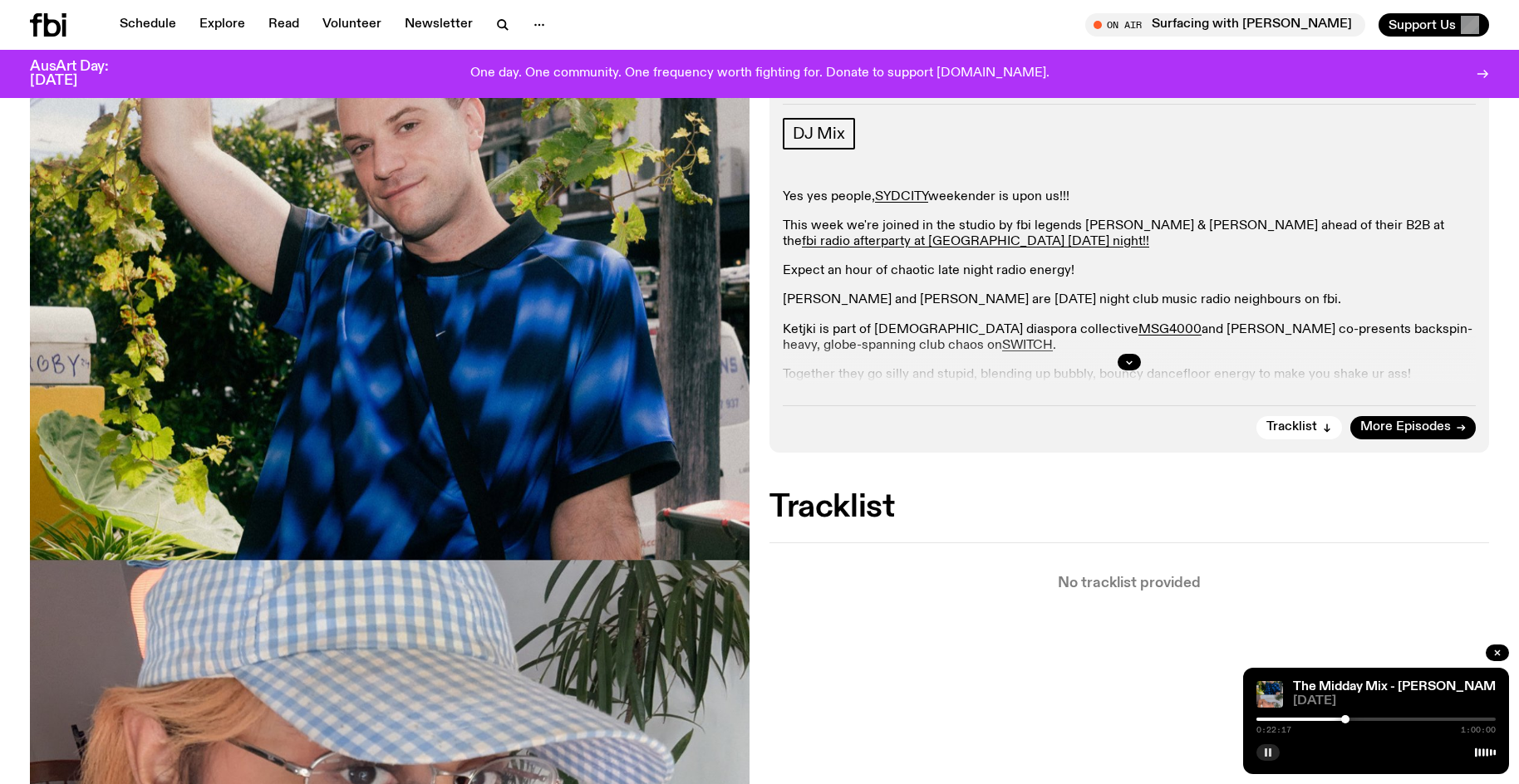
click at [1345, 719] on div at bounding box center [1345, 719] width 8 height 8
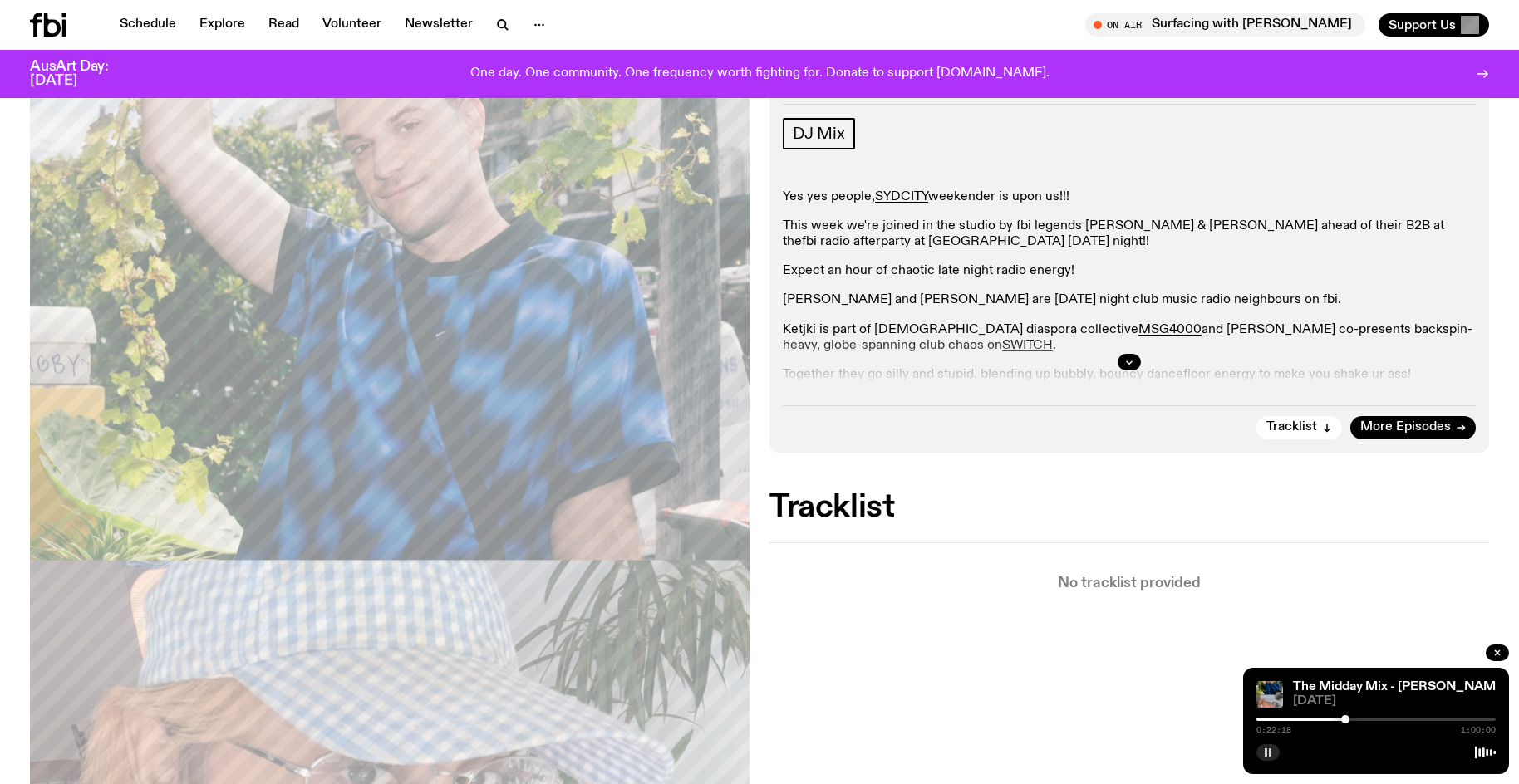
click at [1344, 720] on div at bounding box center [1345, 719] width 8 height 8
drag, startPoint x: 1267, startPoint y: 756, endPoint x: 1264, endPoint y: 746, distance: 10.4
click at [1267, 756] on rect "button" at bounding box center [1266, 752] width 2 height 8
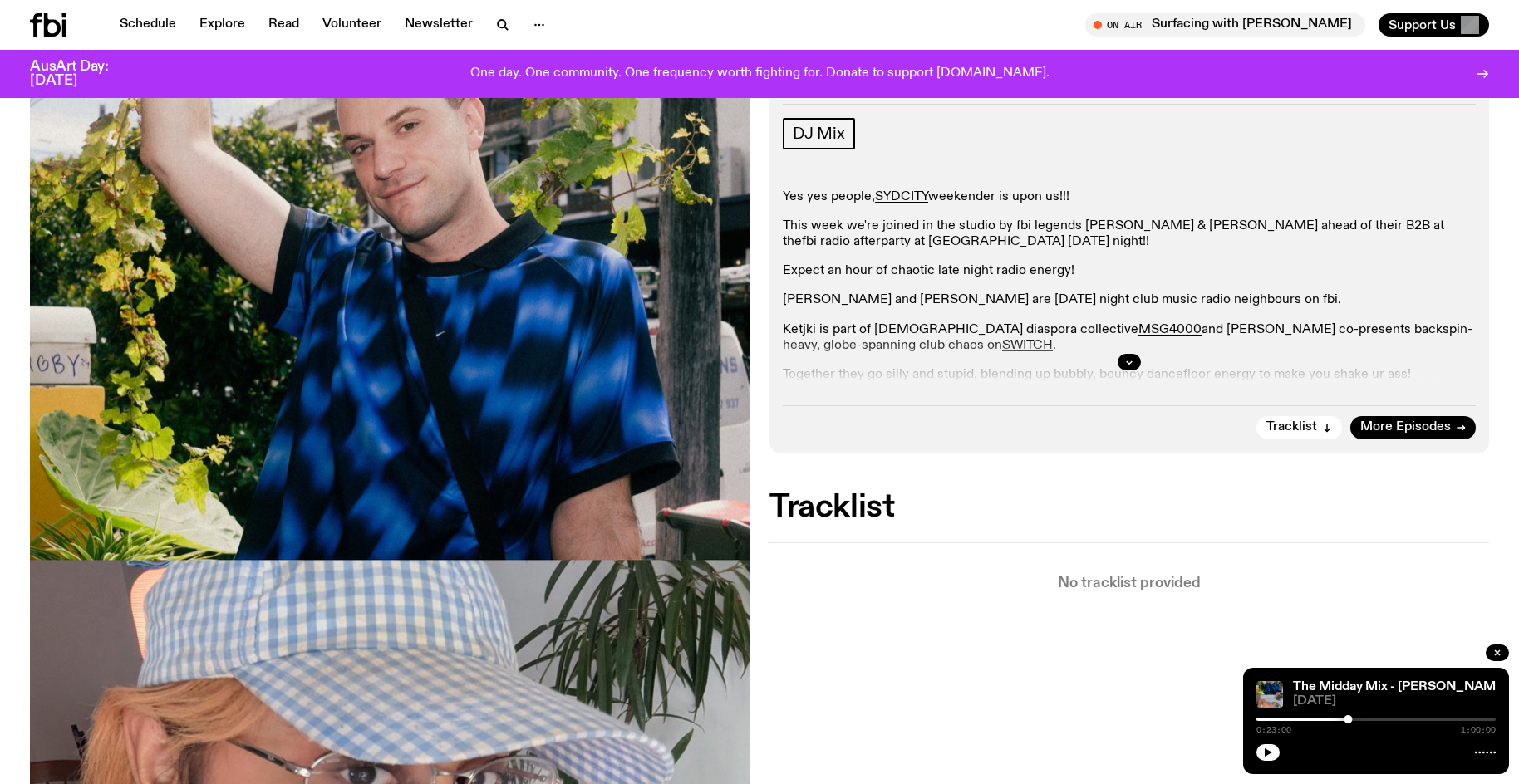
click at [1257, 744] on button "button" at bounding box center [1268, 752] width 23 height 17
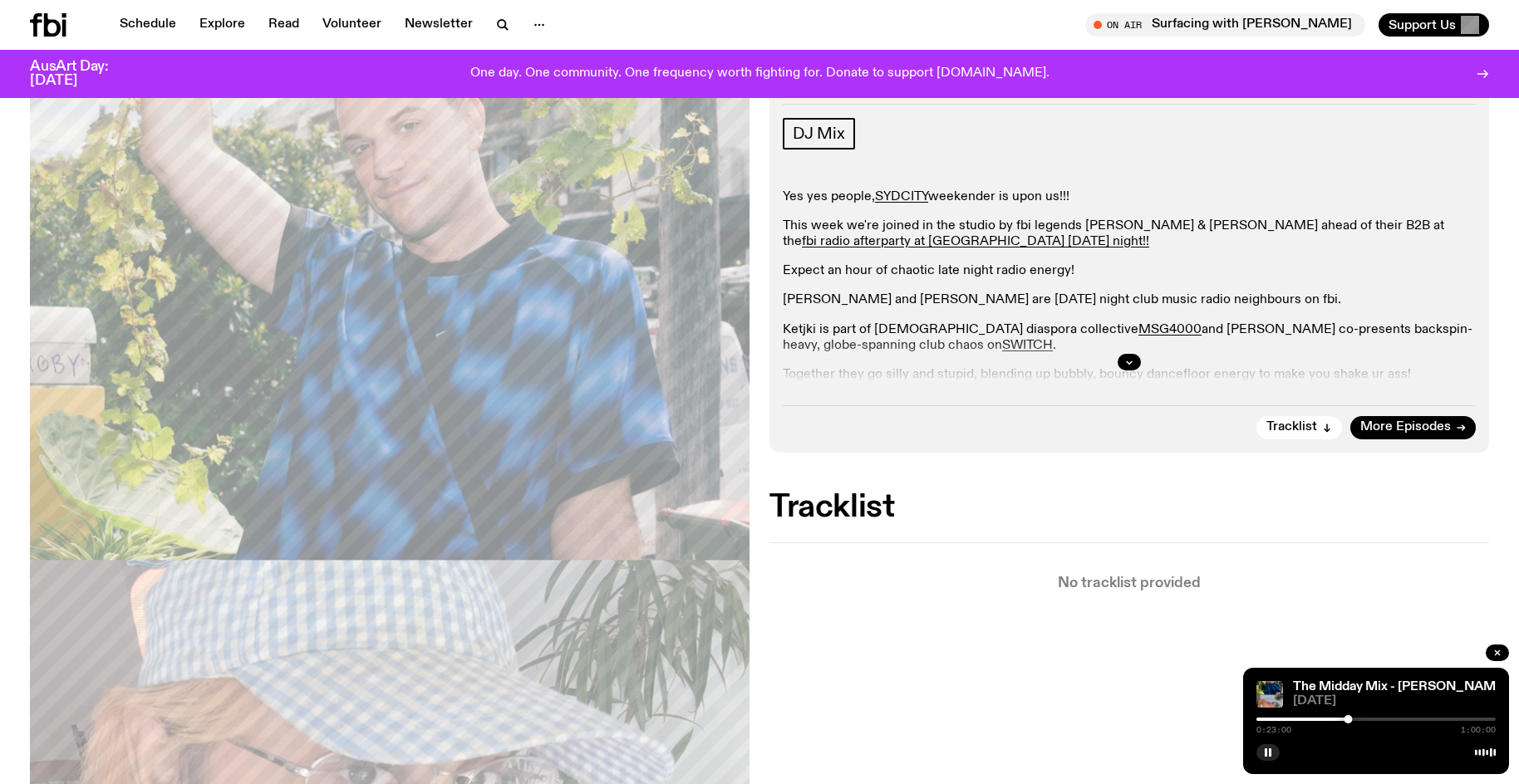
click at [1357, 717] on div at bounding box center [1376, 719] width 239 height 3
click at [1362, 718] on div at bounding box center [1376, 719] width 239 height 3
click at [1356, 719] on div at bounding box center [1242, 719] width 239 height 3
click at [1353, 717] on div at bounding box center [1356, 719] width 8 height 8
click at [1352, 718] on div at bounding box center [1353, 719] width 8 height 8
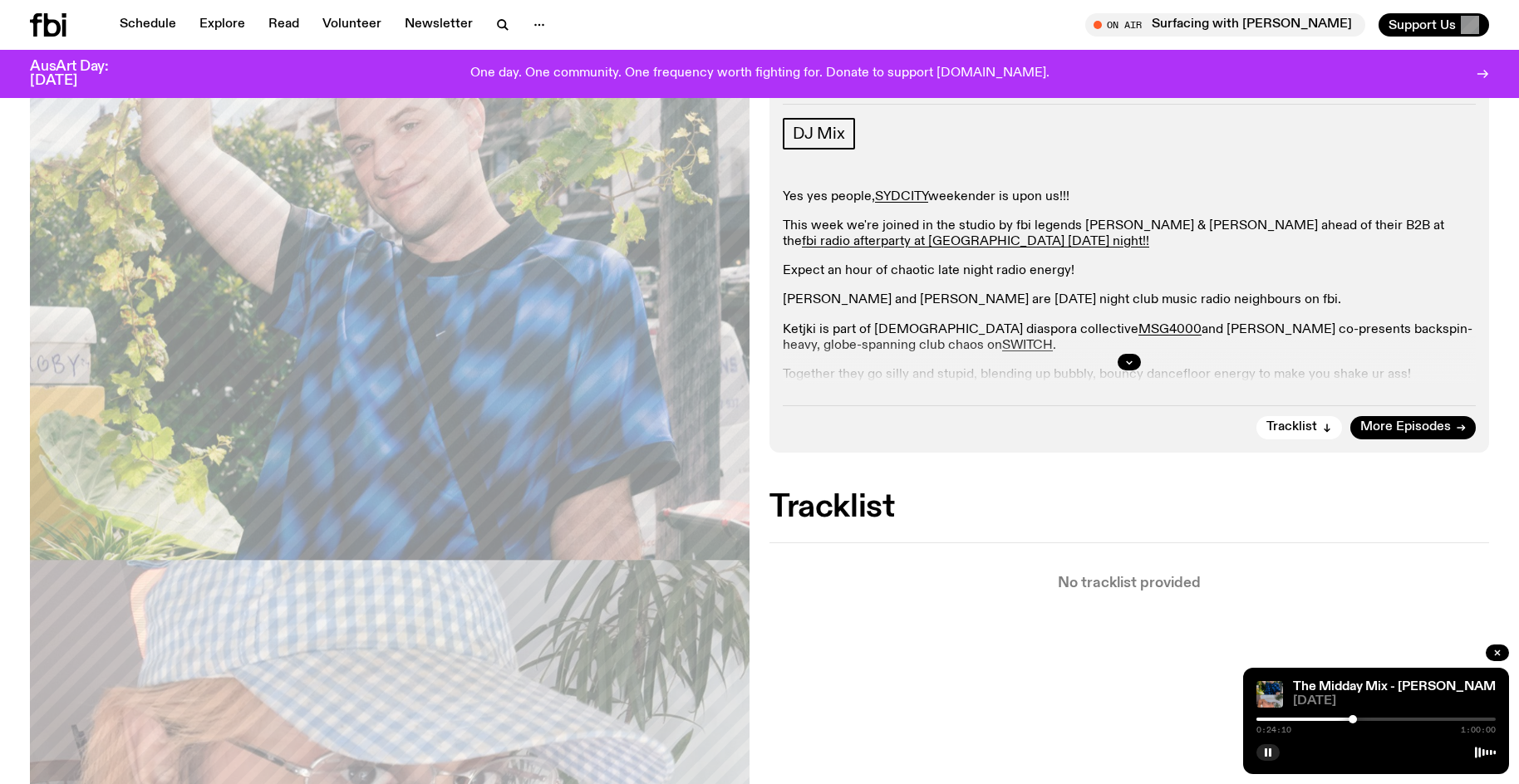
click at [1352, 720] on div at bounding box center [1352, 719] width 8 height 8
click at [1350, 720] on div at bounding box center [1352, 719] width 8 height 8
click at [1349, 722] on div at bounding box center [1349, 719] width 8 height 8
click at [1269, 751] on rect "button" at bounding box center [1270, 752] width 2 height 8
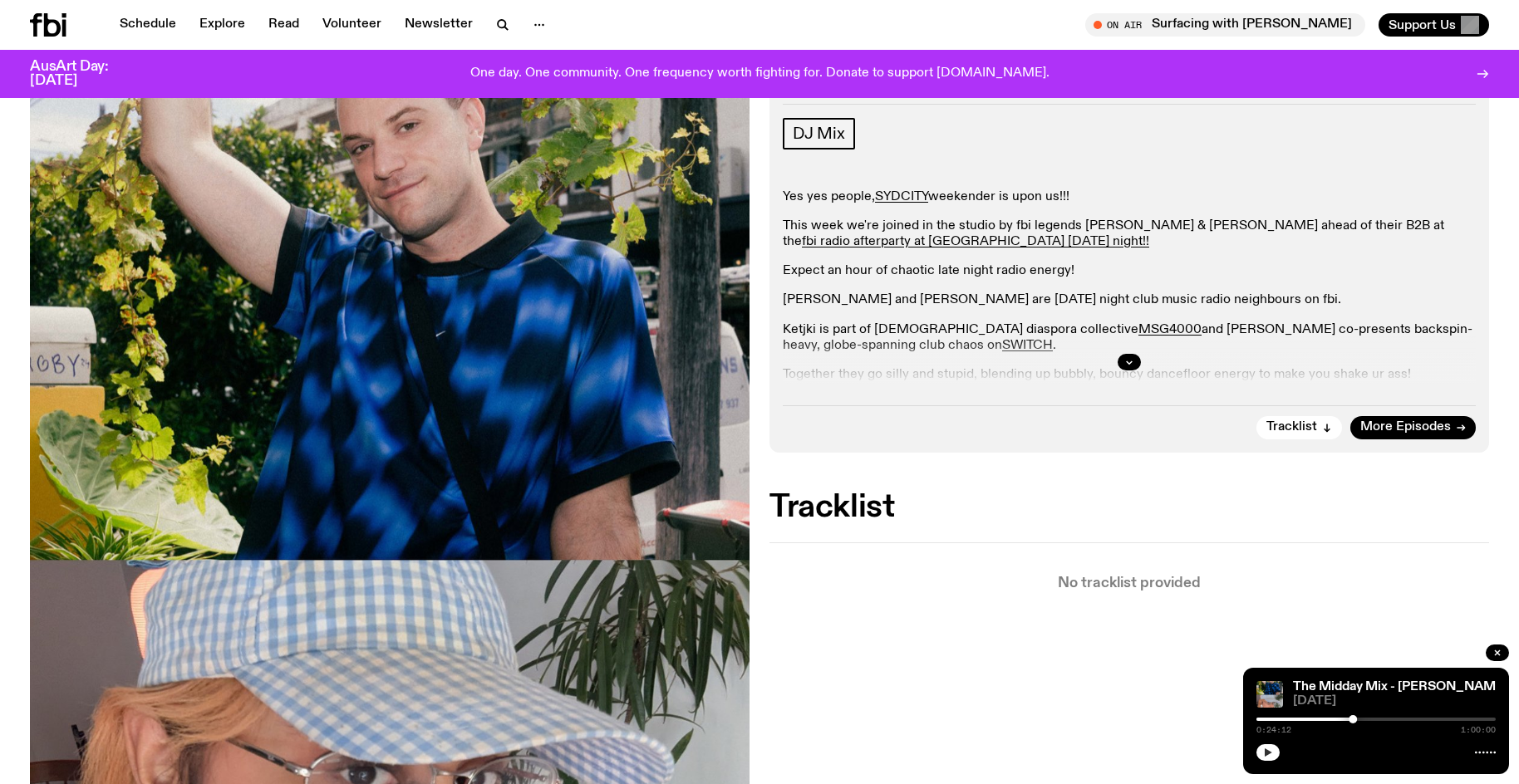
click at [1257, 744] on button "button" at bounding box center [1268, 752] width 23 height 17
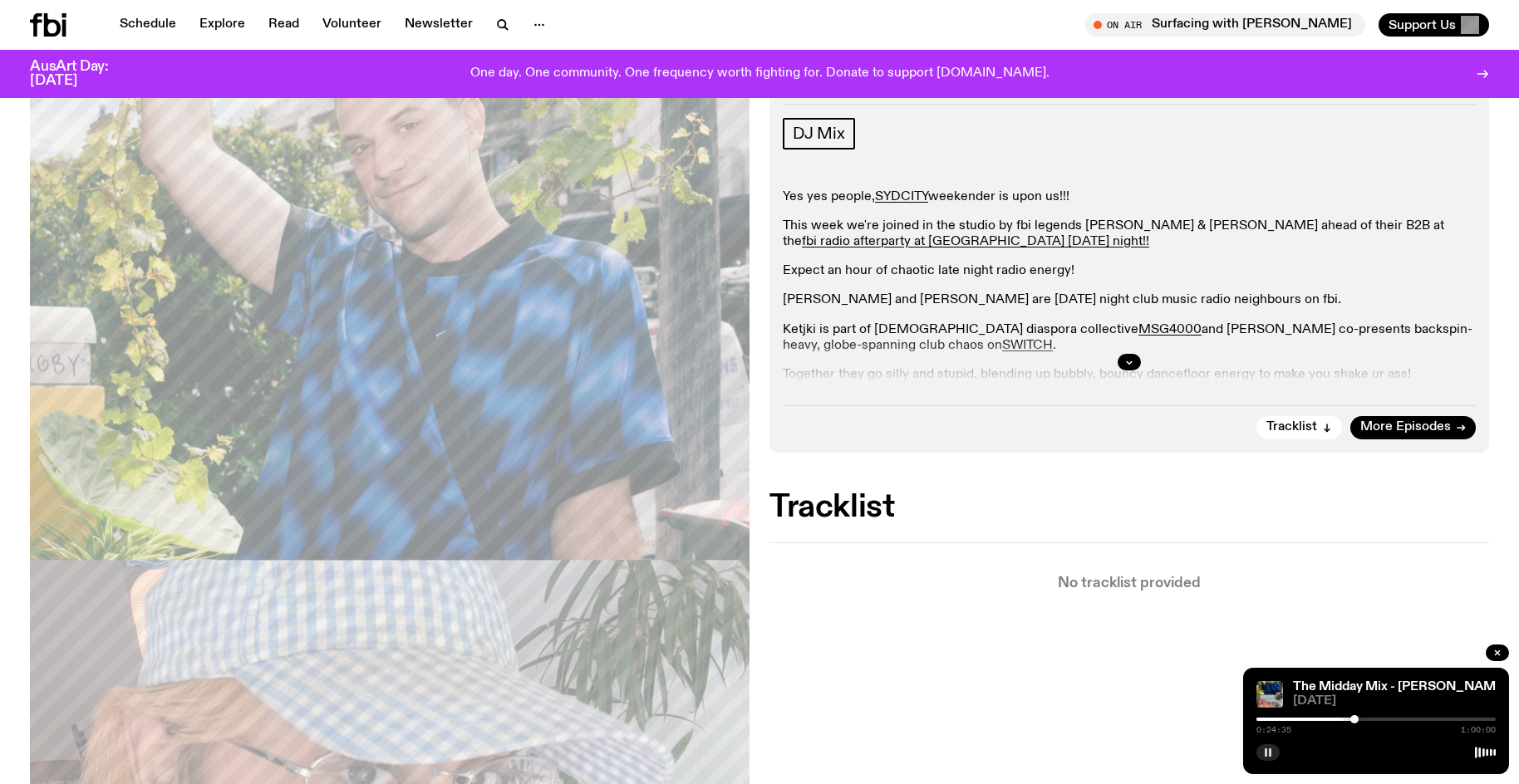
click at [1354, 717] on div at bounding box center [1354, 719] width 8 height 8
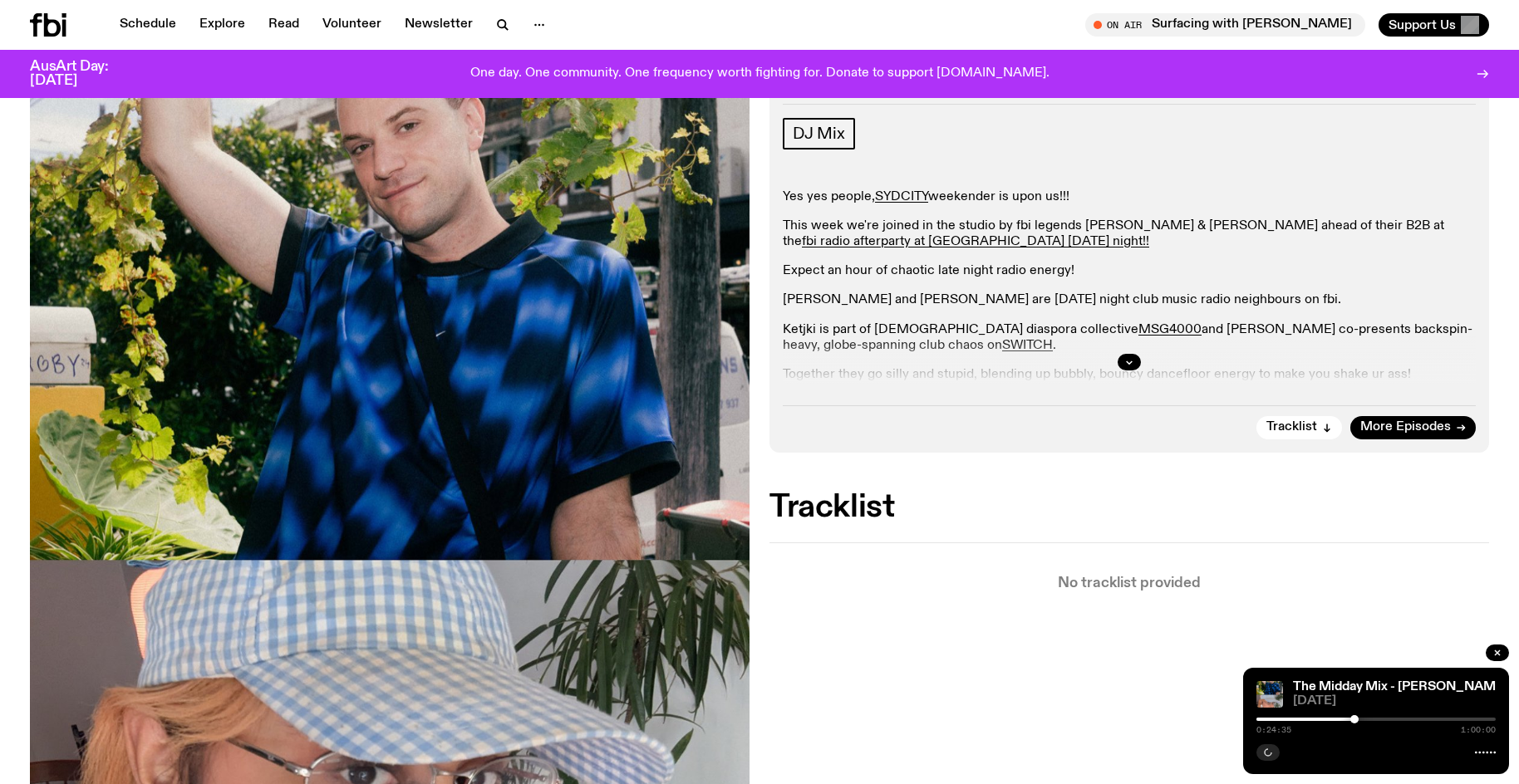
click at [1360, 720] on div at bounding box center [1376, 719] width 239 height 3
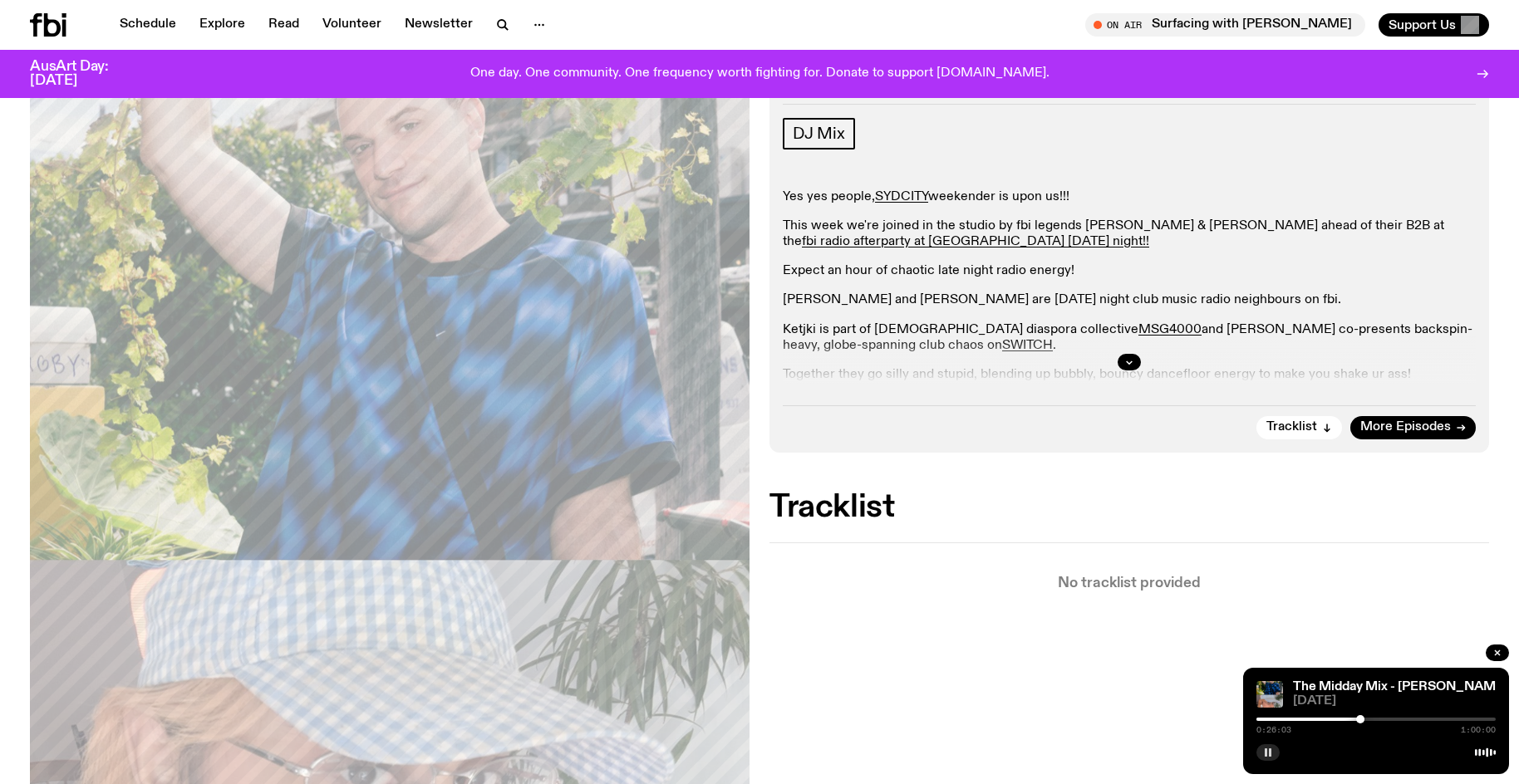
click at [1363, 719] on div at bounding box center [1360, 719] width 8 height 8
click at [1369, 719] on div at bounding box center [1376, 719] width 239 height 3
click at [1361, 720] on div at bounding box center [1249, 719] width 239 height 3
click at [1357, 720] on div at bounding box center [1361, 719] width 8 height 8
click at [1356, 720] on div at bounding box center [1356, 719] width 8 height 8
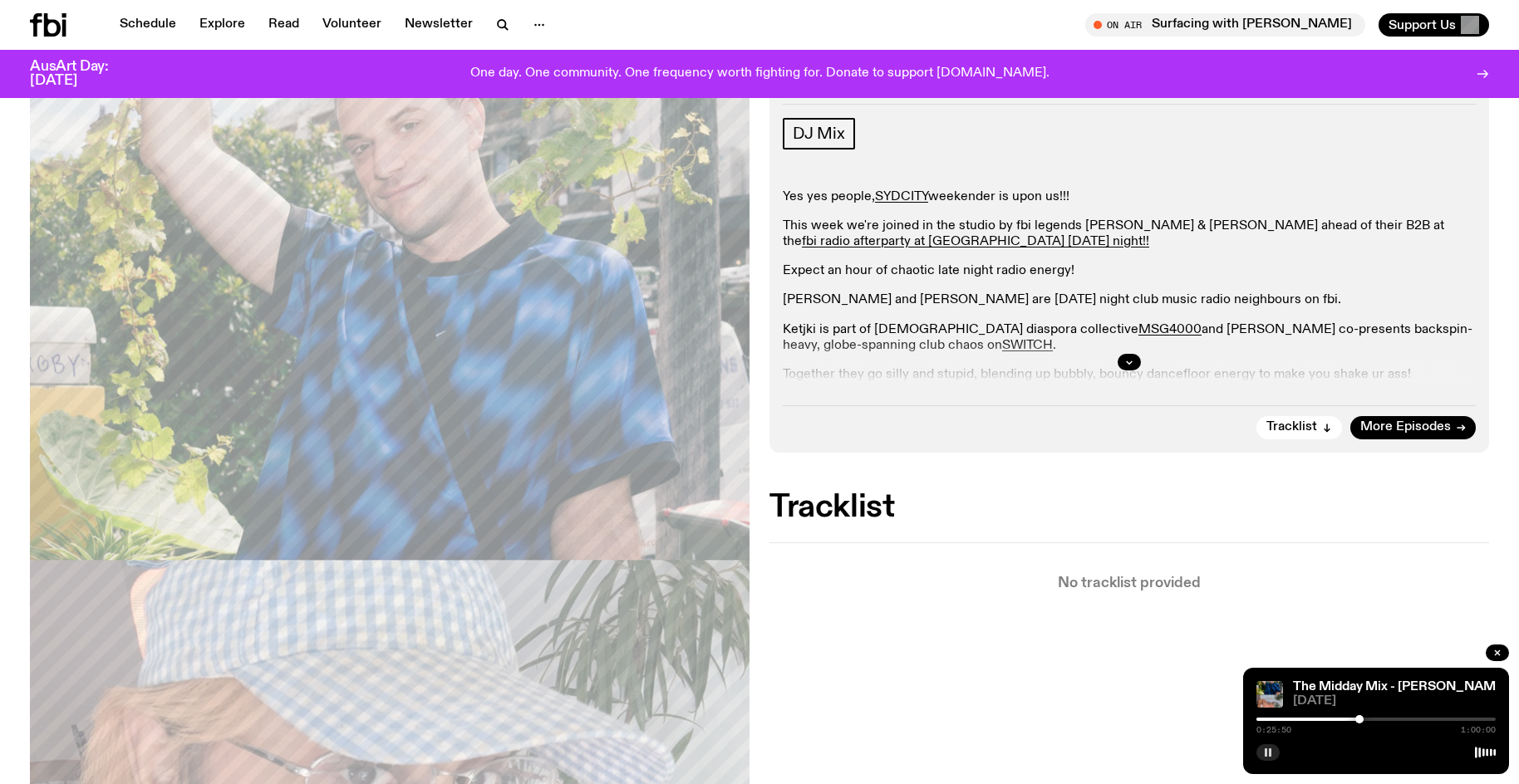
click at [1359, 720] on div at bounding box center [1359, 719] width 8 height 8
click at [1274, 752] on button "button" at bounding box center [1268, 752] width 23 height 17
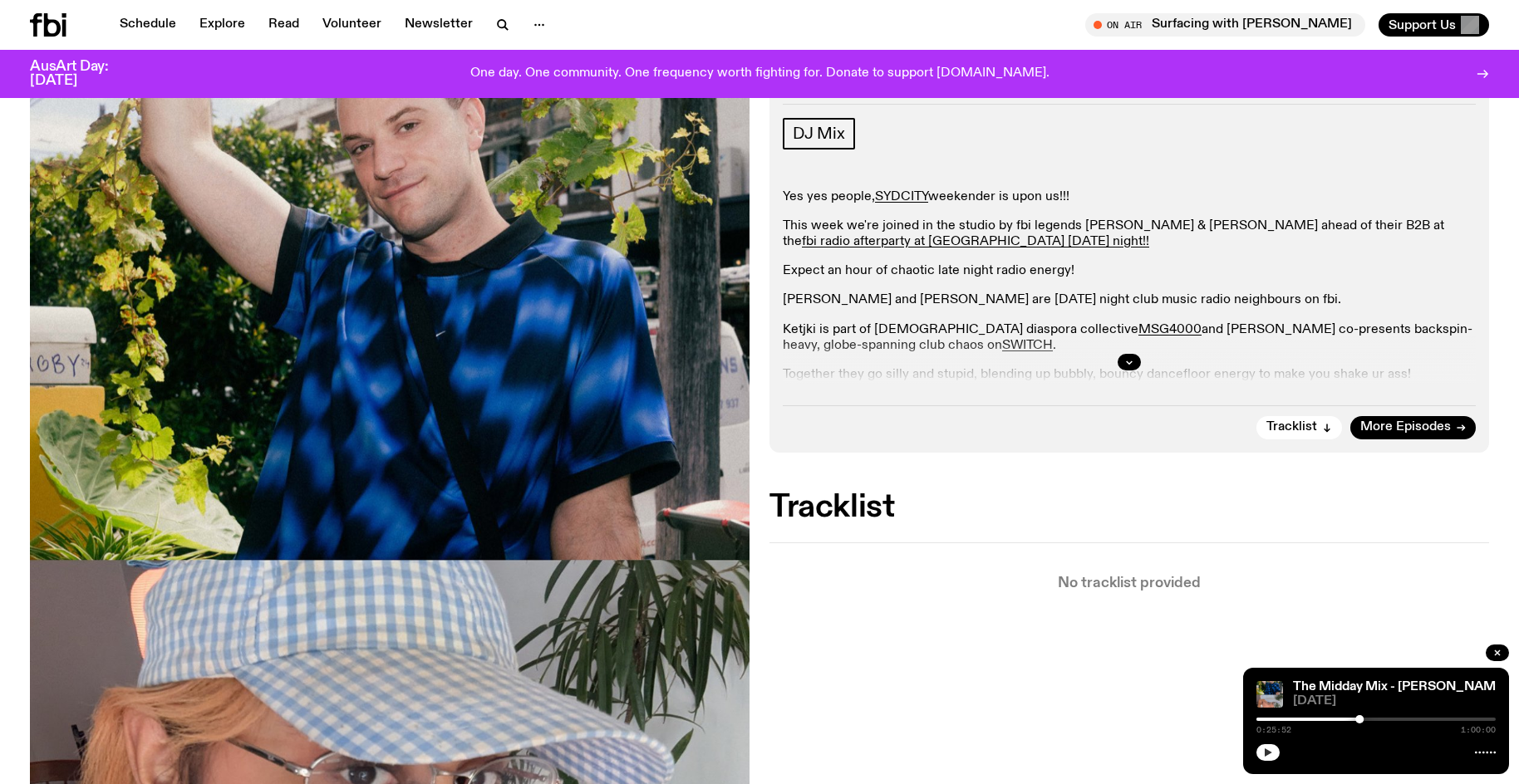
click at [1273, 757] on button "button" at bounding box center [1268, 752] width 23 height 17
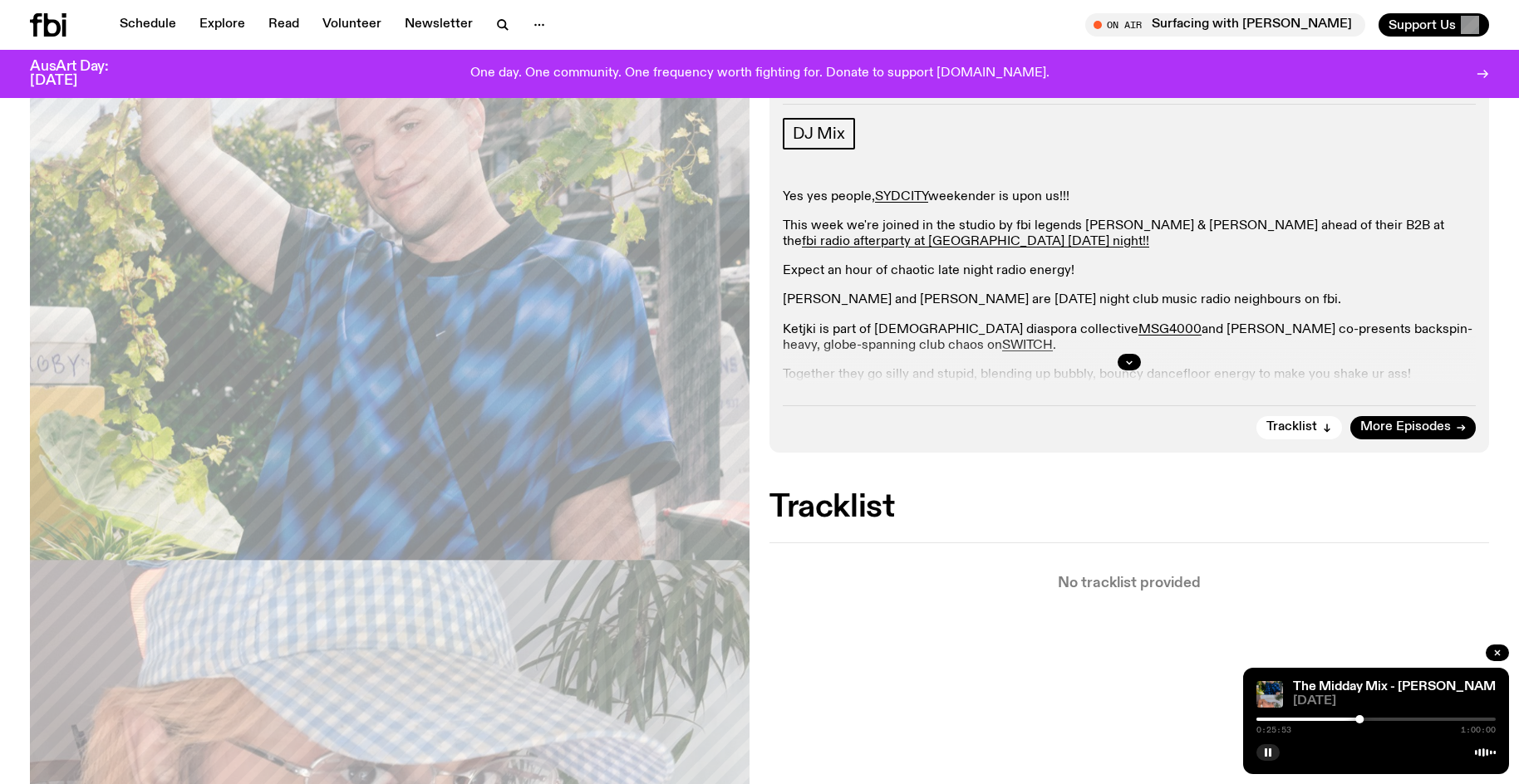
click at [1362, 718] on div at bounding box center [1359, 719] width 8 height 8
click at [1365, 718] on div at bounding box center [1365, 719] width 8 height 8
click at [1365, 721] on div at bounding box center [1365, 719] width 8 height 8
click at [1365, 717] on div at bounding box center [1365, 719] width 8 height 8
click at [1362, 717] on div at bounding box center [1365, 719] width 8 height 8
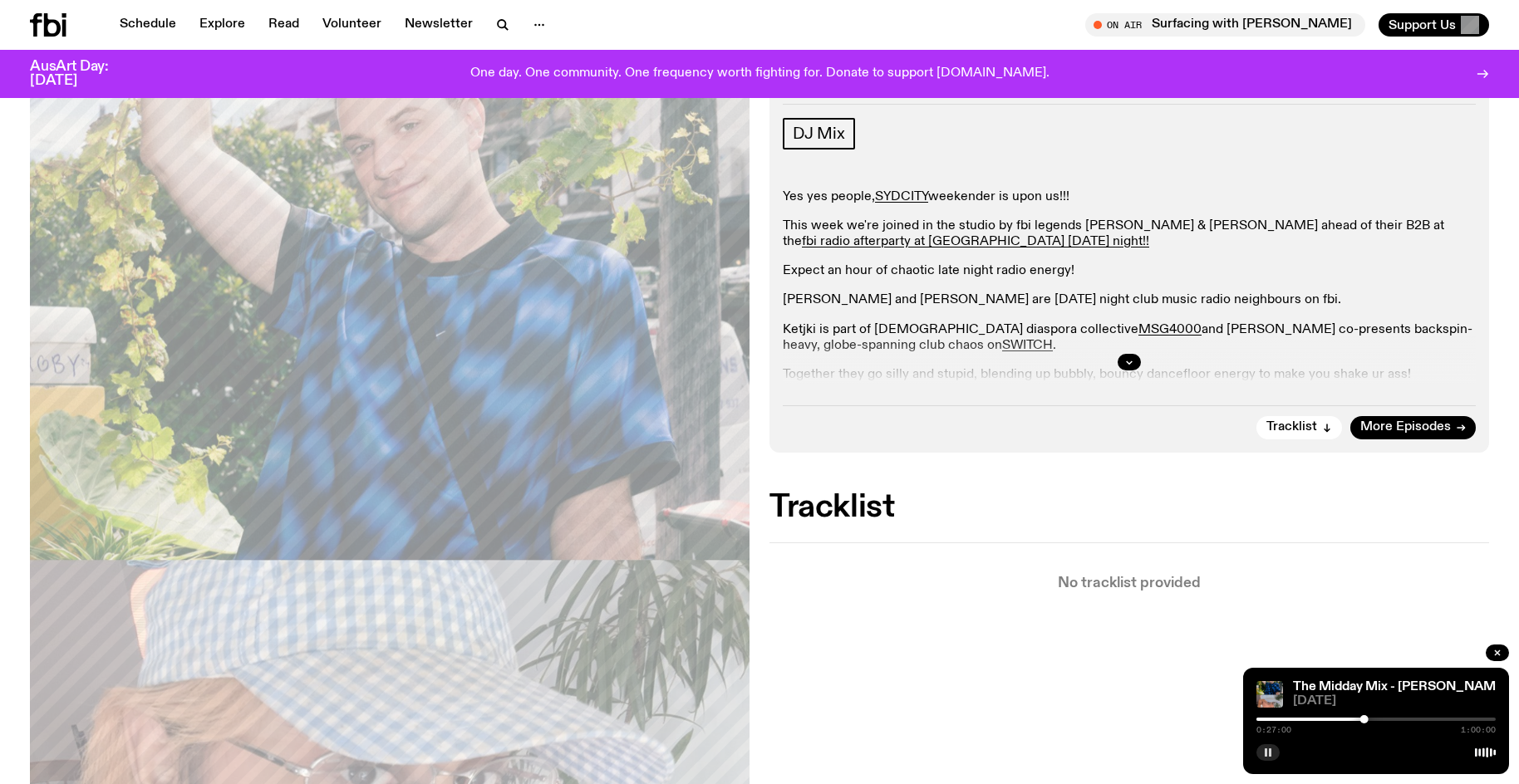
click at [1273, 757] on button "button" at bounding box center [1268, 752] width 23 height 17
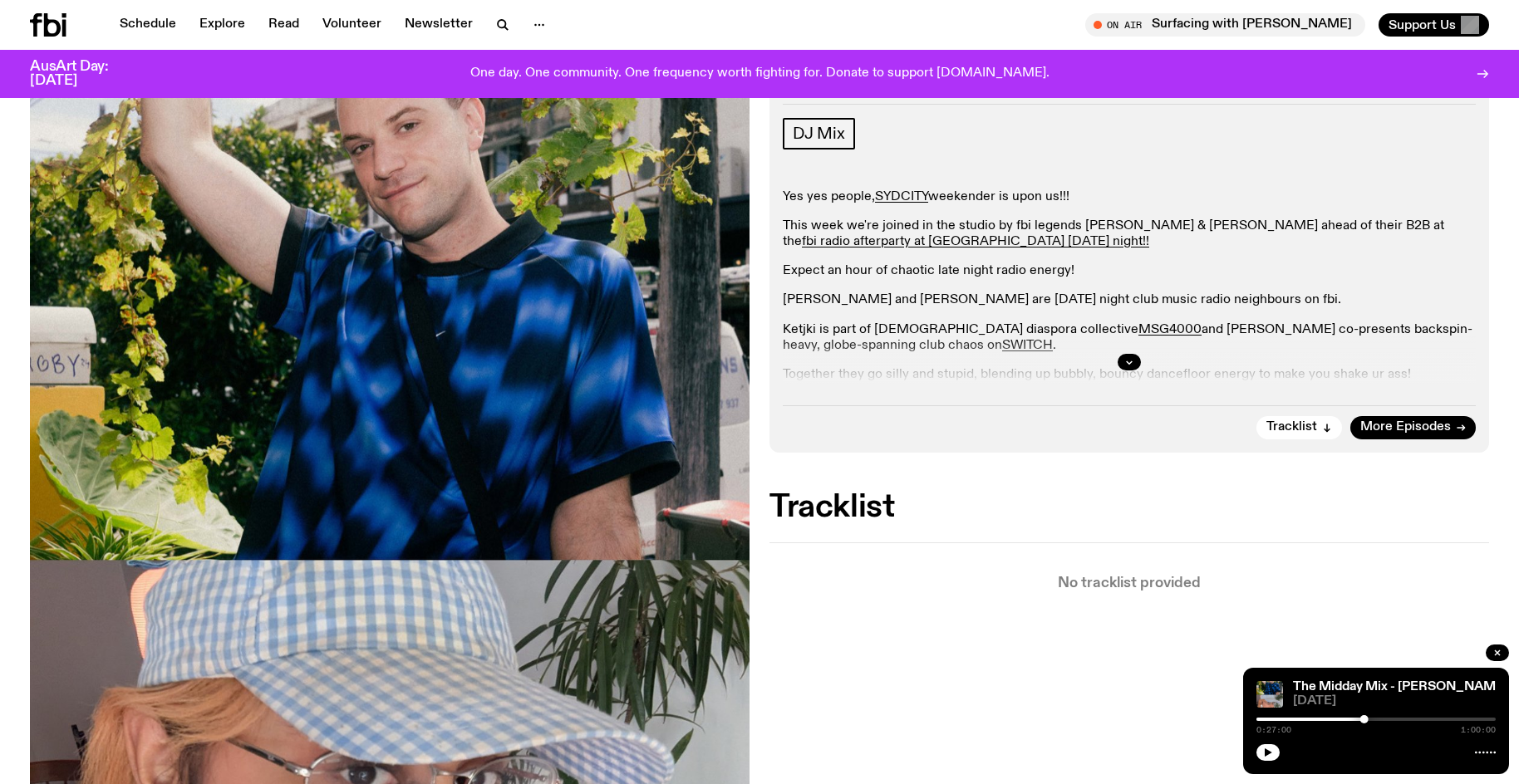
click at [1257, 744] on button "button" at bounding box center [1268, 752] width 23 height 17
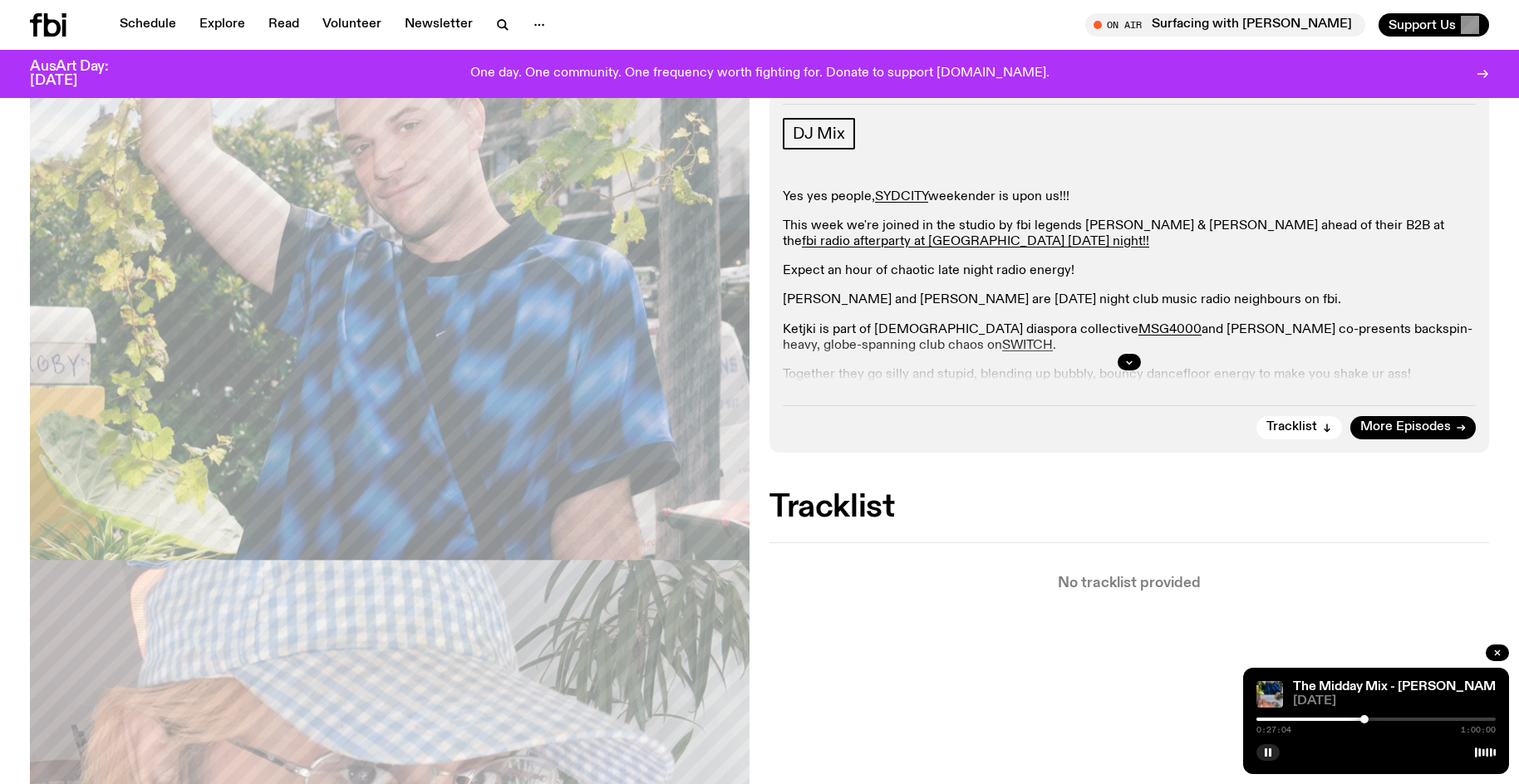
click at [1257, 744] on button "button" at bounding box center [1268, 752] width 23 height 17
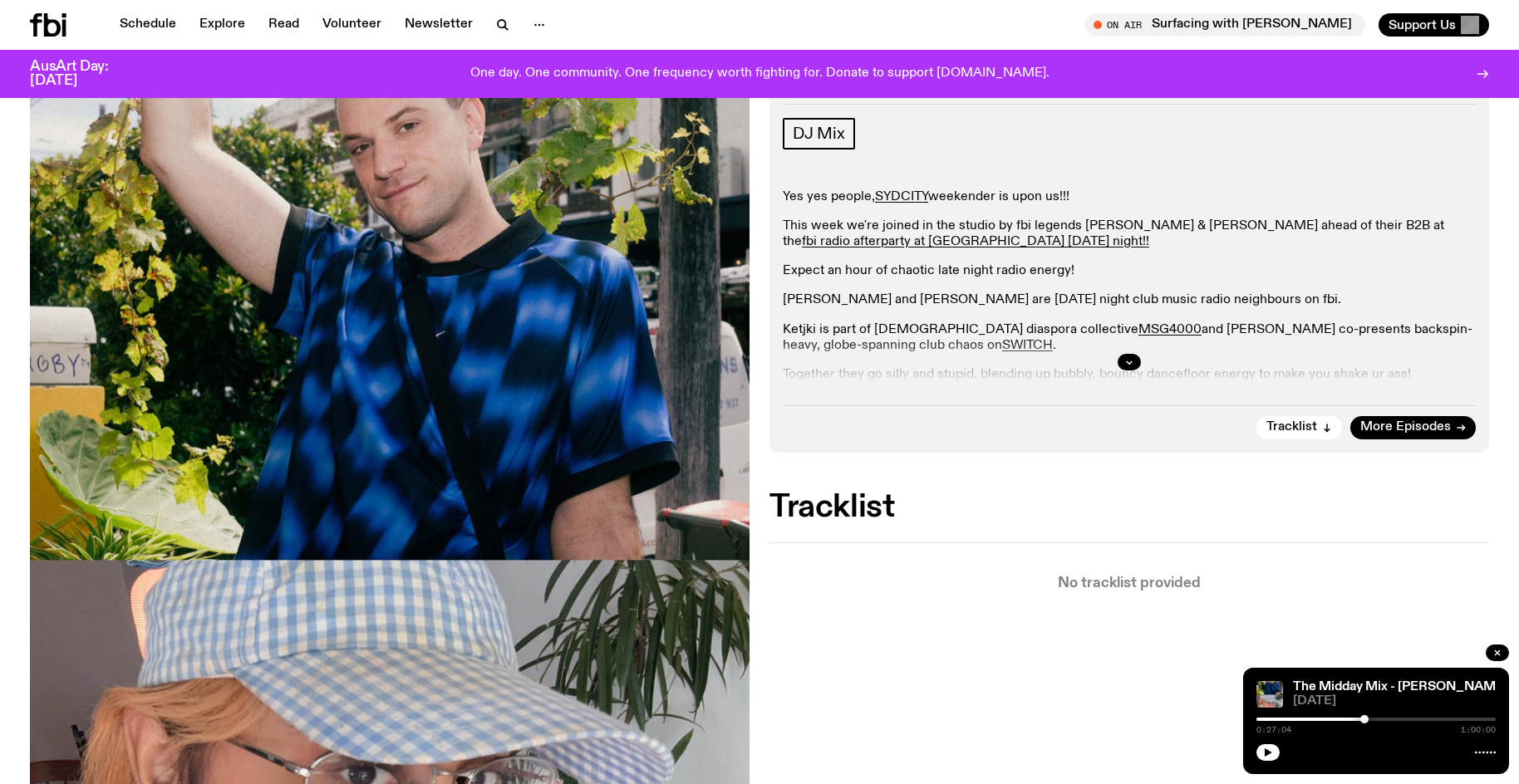
click at [1257, 744] on button "button" at bounding box center [1268, 752] width 23 height 17
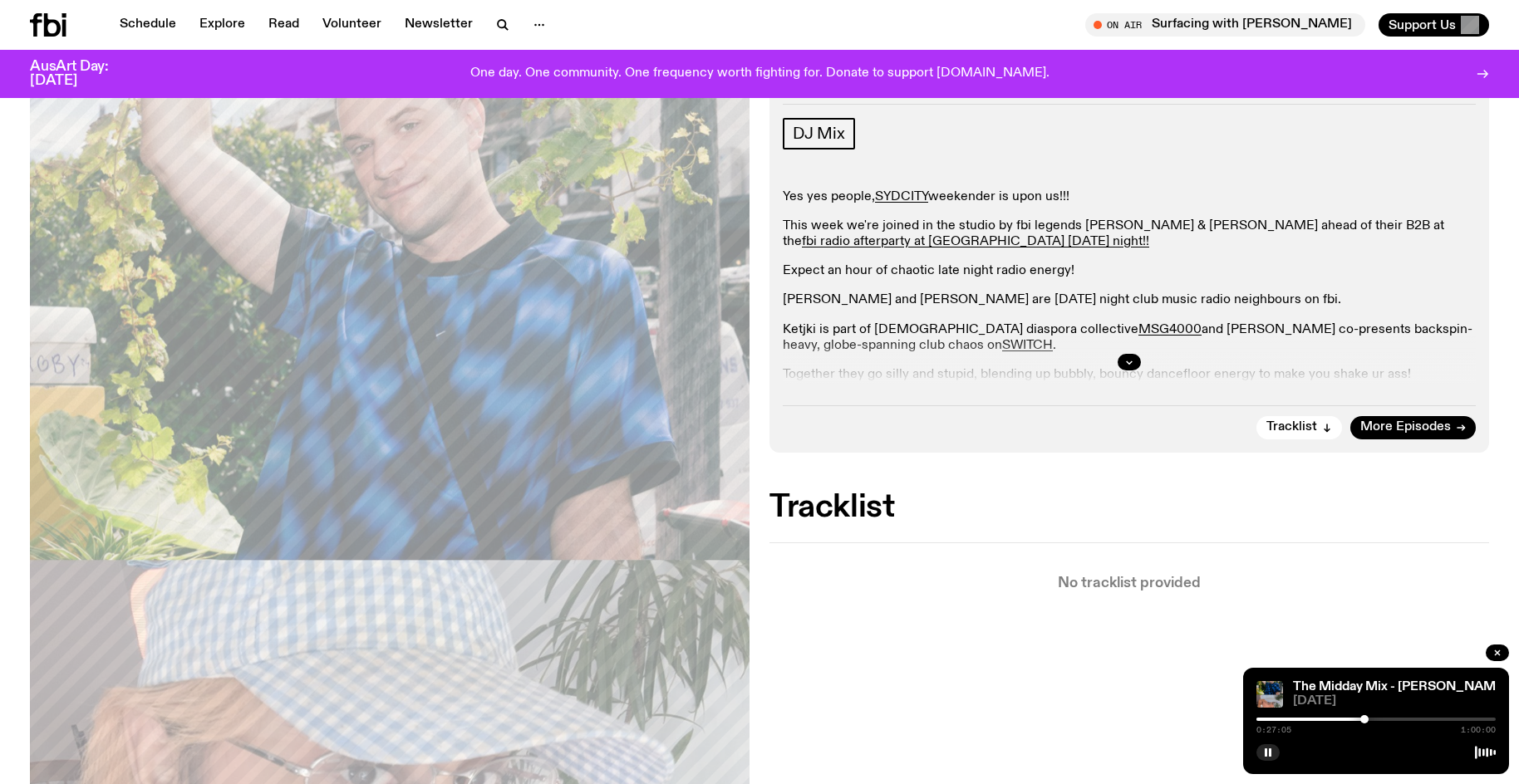
click at [1371, 717] on div at bounding box center [1376, 719] width 239 height 3
click at [1375, 718] on div at bounding box center [1371, 719] width 8 height 8
click at [1373, 722] on div at bounding box center [1375, 719] width 8 height 8
click at [1378, 717] on div "0:29:23 1:00:00" at bounding box center [1376, 724] width 239 height 20
click at [1377, 717] on div at bounding box center [1373, 719] width 8 height 8
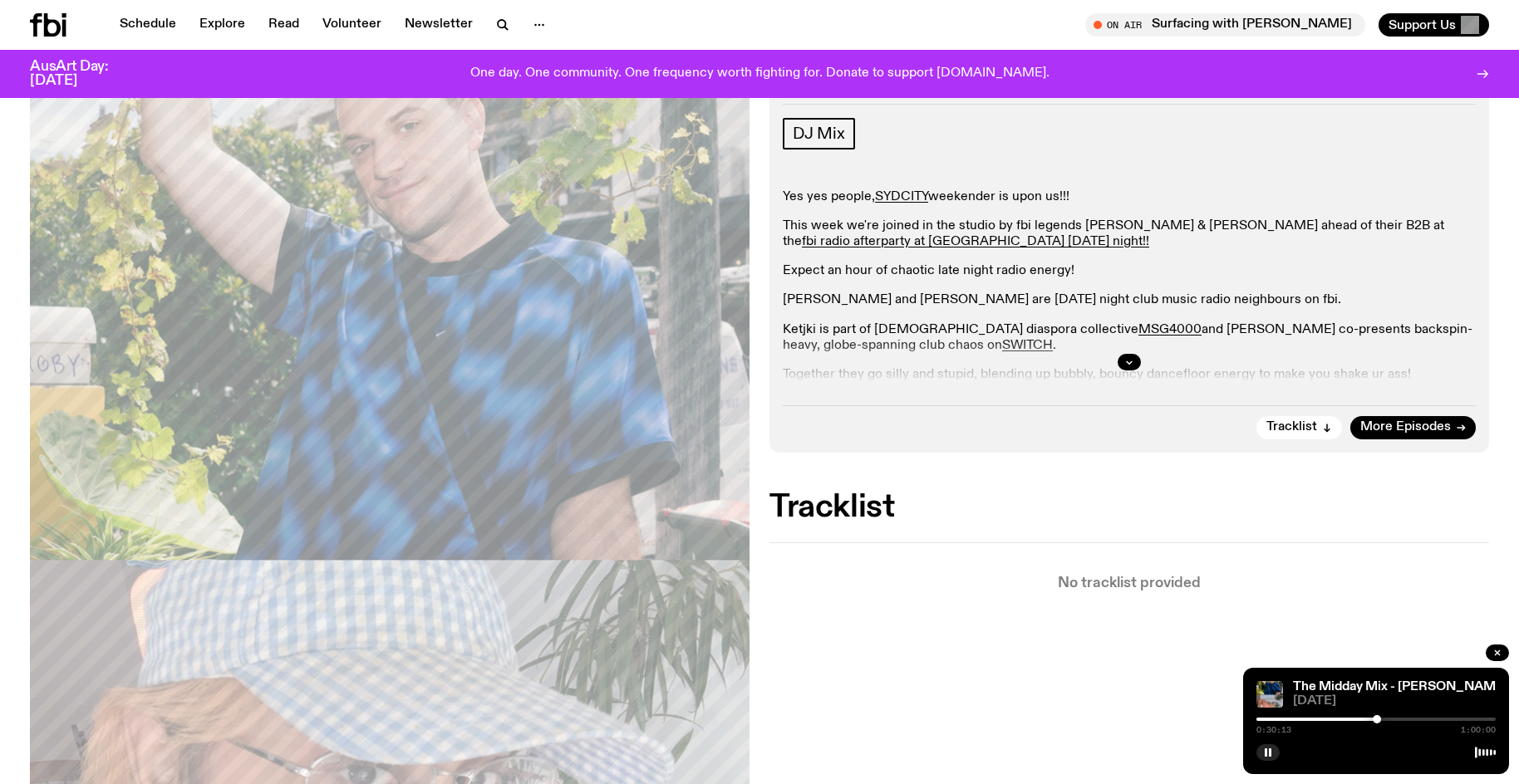
click at [1372, 722] on div "0:30:13 1:00:00" at bounding box center [1376, 724] width 239 height 20
click at [1370, 717] on div at bounding box center [1257, 719] width 239 height 3
click at [1372, 720] on div at bounding box center [1372, 719] width 8 height 8
click at [1373, 719] on div at bounding box center [1372, 719] width 8 height 8
click at [1372, 719] on div at bounding box center [1372, 719] width 8 height 8
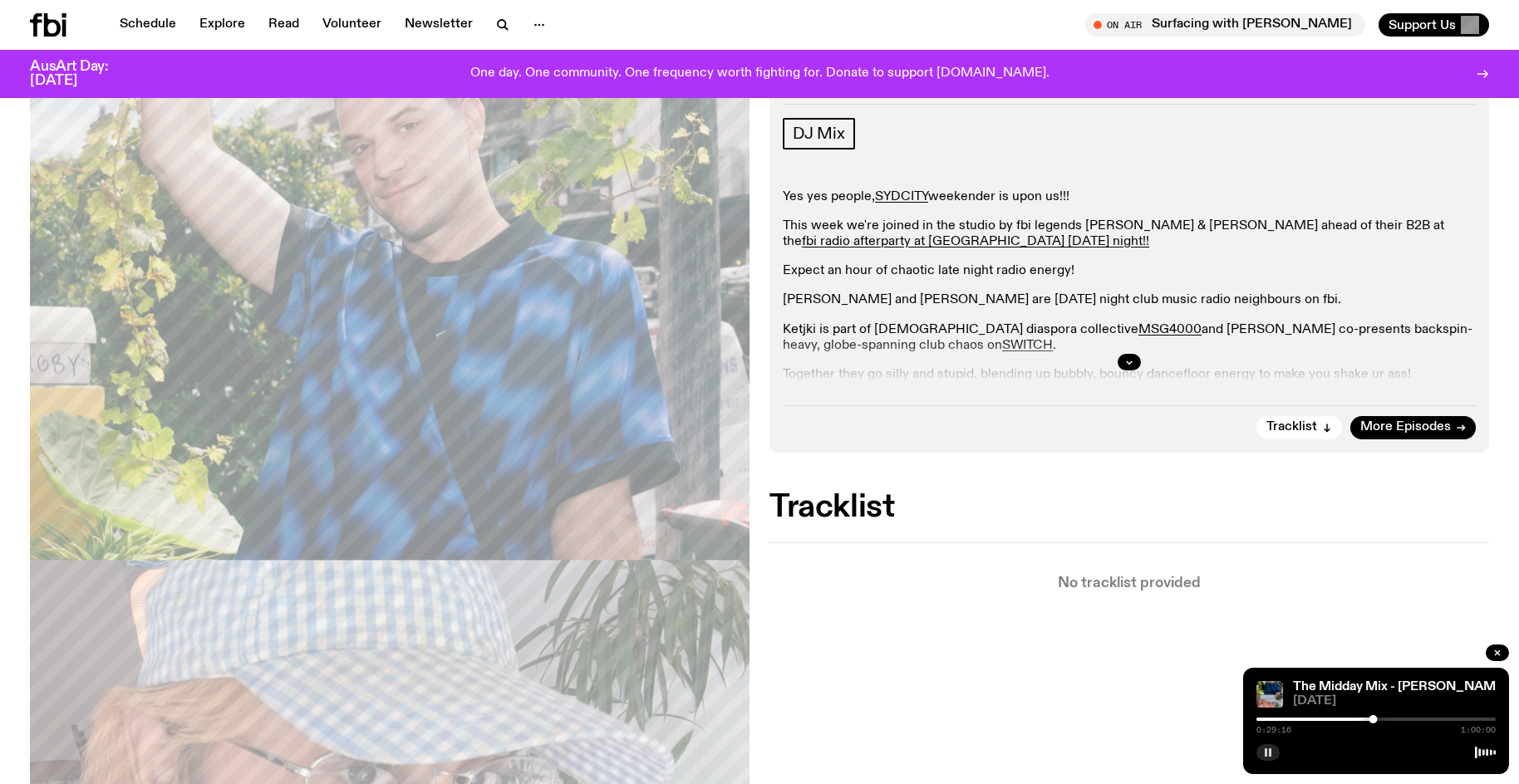
click at [1267, 758] on button "button" at bounding box center [1268, 752] width 23 height 17
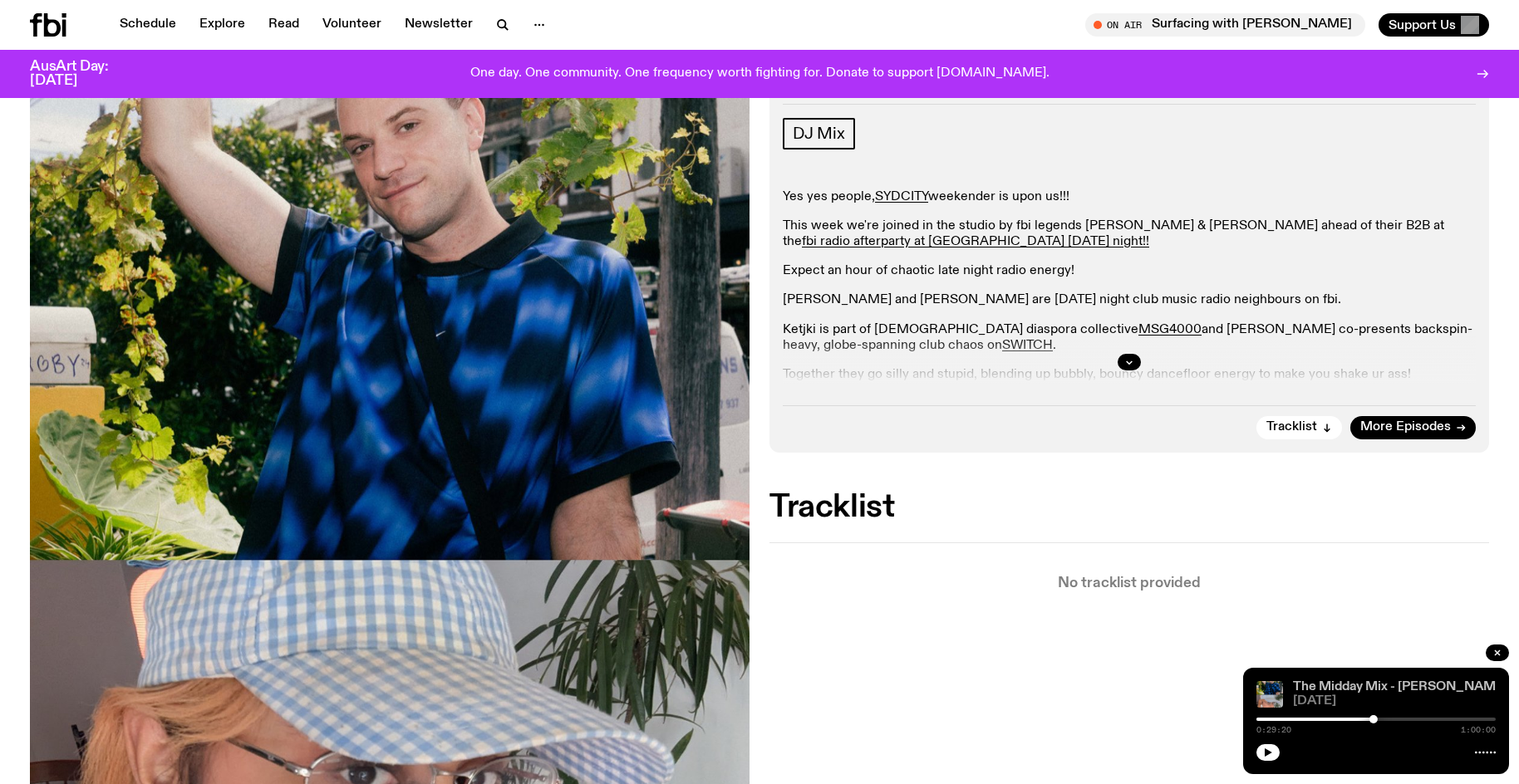
click at [1257, 744] on button "button" at bounding box center [1268, 752] width 23 height 17
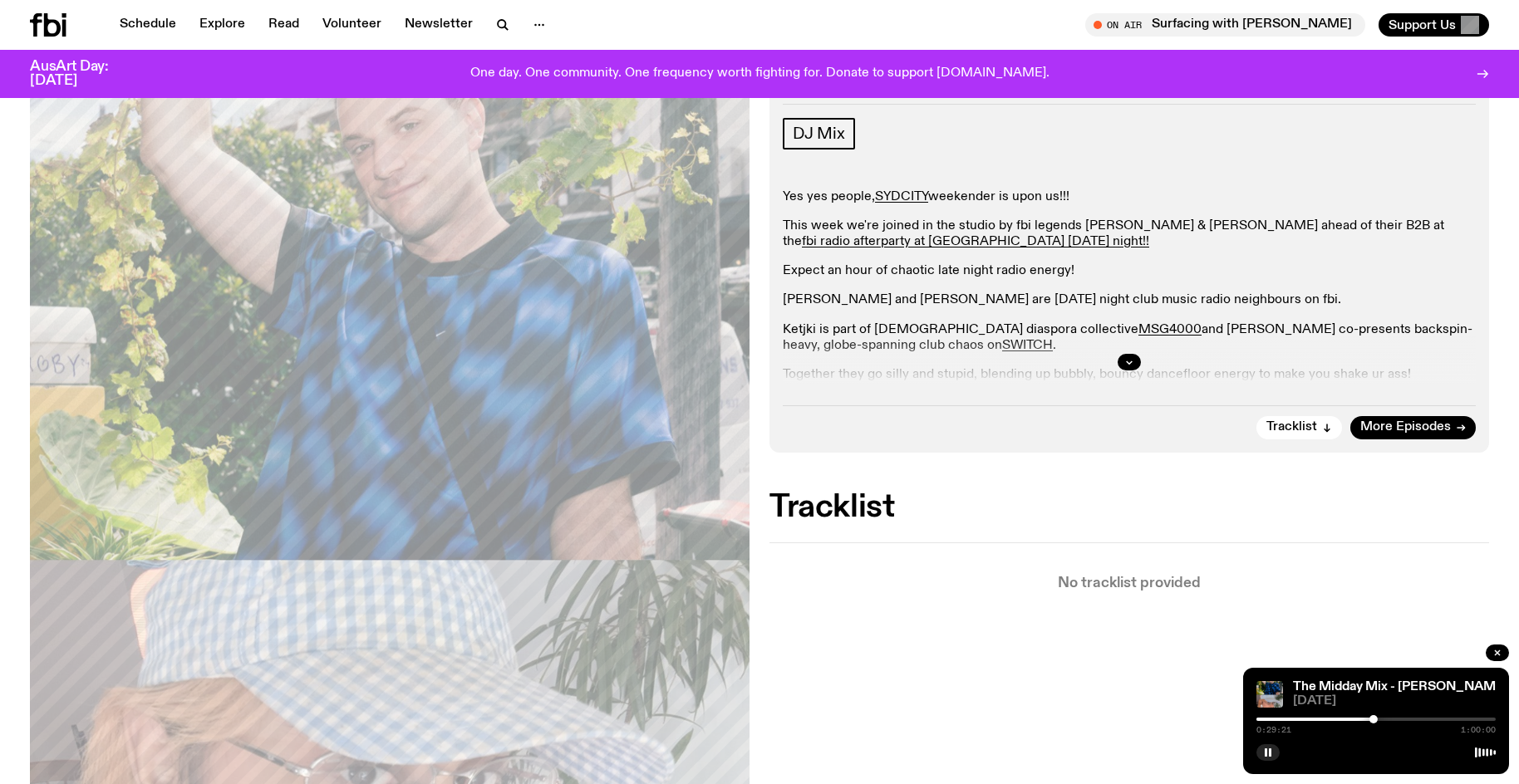
click at [1390, 720] on div at bounding box center [1376, 719] width 239 height 3
click at [1396, 718] on div at bounding box center [1376, 719] width 239 height 3
drag, startPoint x: 1282, startPoint y: 750, endPoint x: 1273, endPoint y: 755, distance: 10.3
click at [1277, 752] on div at bounding box center [1376, 751] width 239 height 20
click at [1273, 755] on button "button" at bounding box center [1268, 752] width 23 height 17
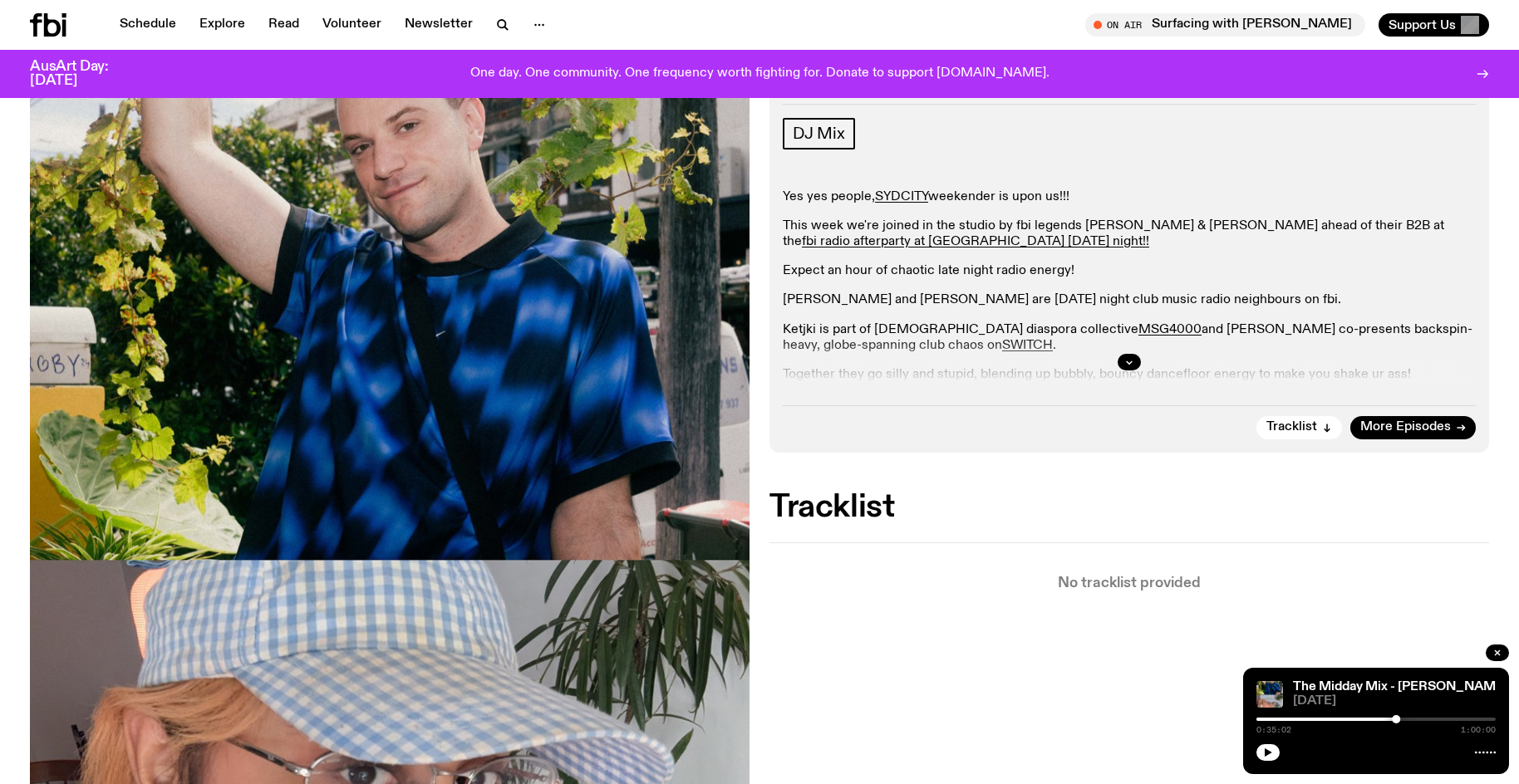
click at [1257, 744] on button "button" at bounding box center [1268, 752] width 23 height 17
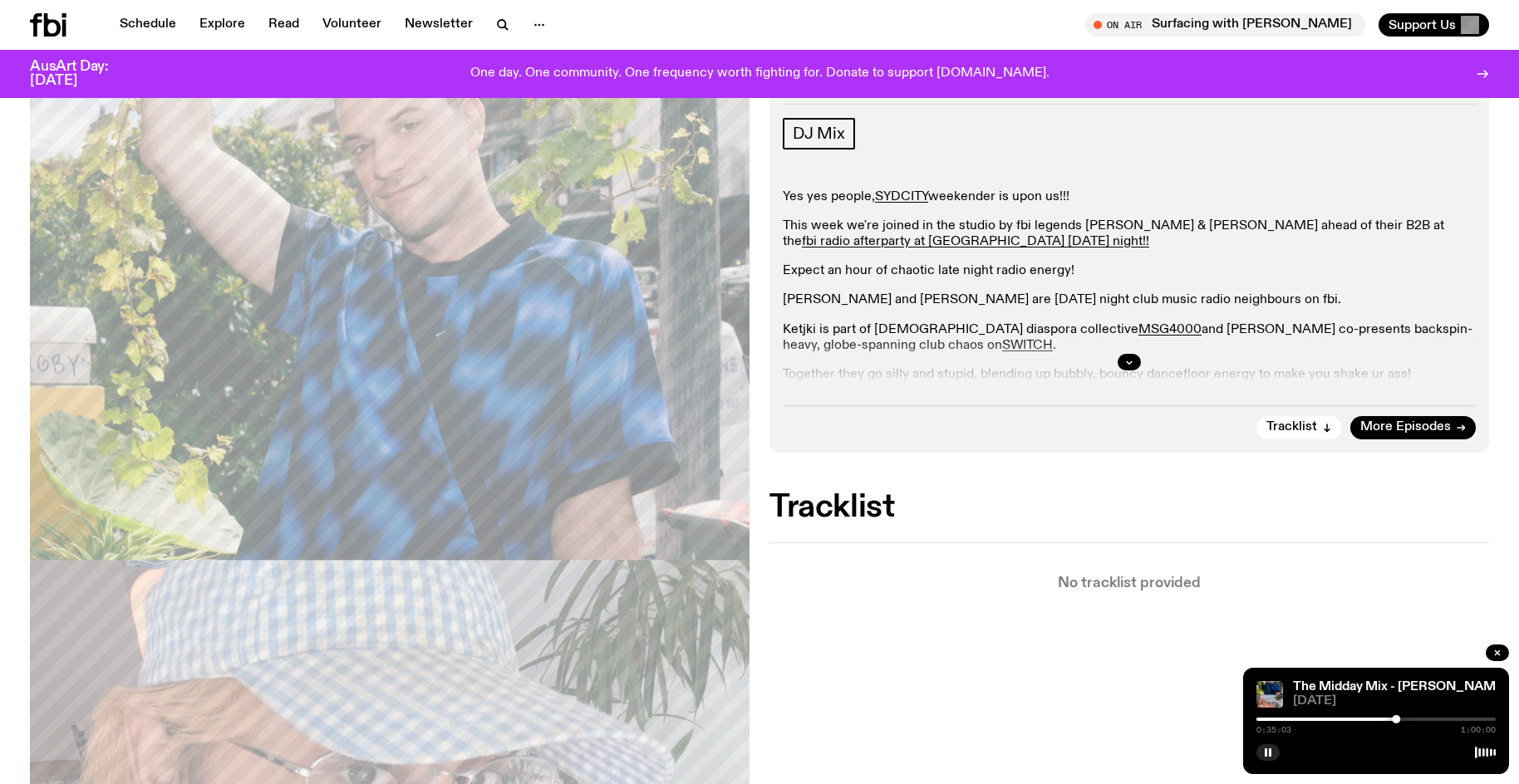
click at [1393, 721] on div at bounding box center [1396, 719] width 8 height 8
click at [1391, 722] on div at bounding box center [1391, 719] width 8 height 8
click at [1388, 722] on div at bounding box center [1388, 719] width 8 height 8
click at [1388, 719] on div at bounding box center [1388, 719] width 8 height 8
click at [1387, 717] on div at bounding box center [1387, 719] width 8 height 8
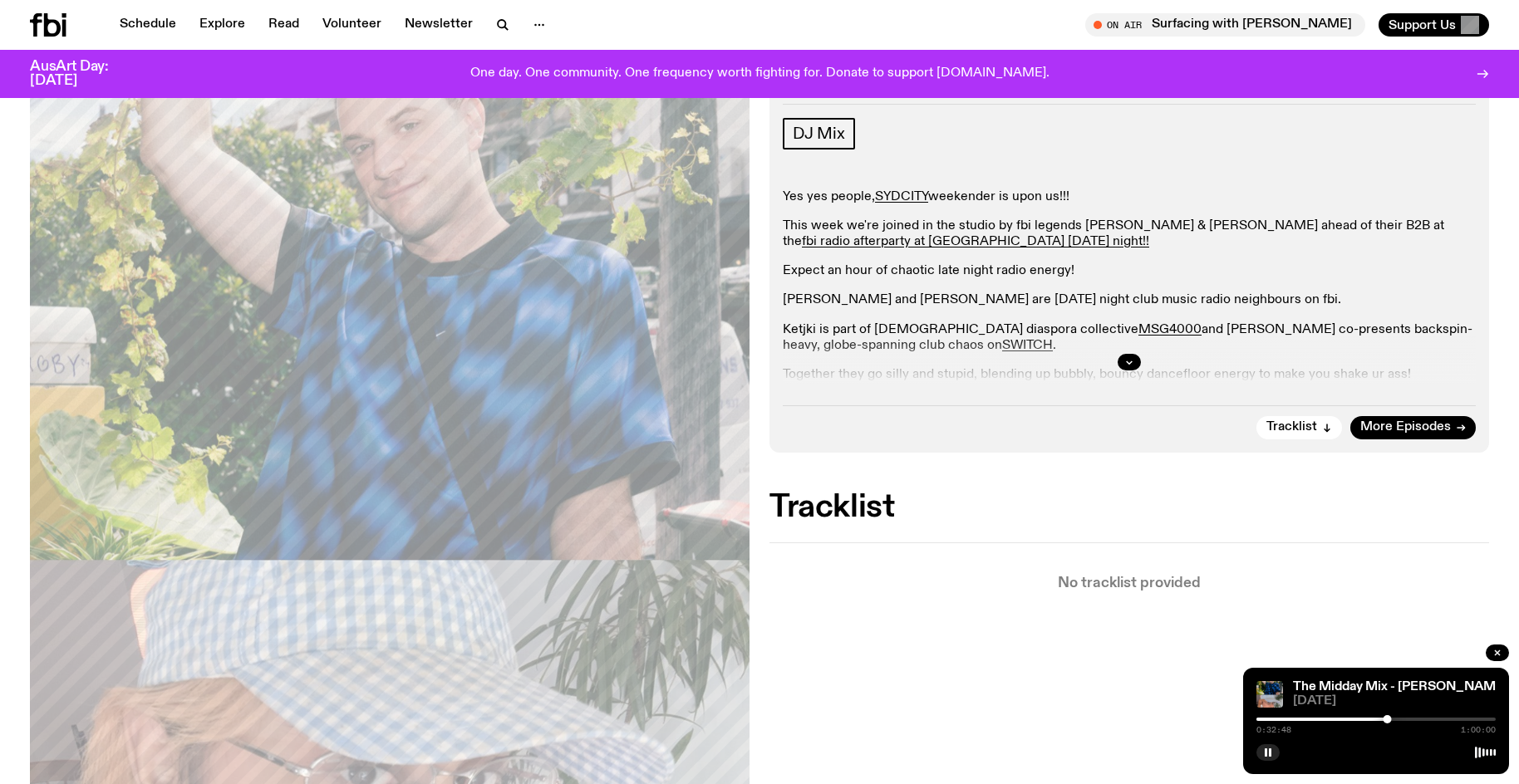
click at [1384, 720] on div at bounding box center [1387, 719] width 8 height 8
click at [1382, 719] on div at bounding box center [1382, 719] width 8 height 8
click at [1383, 718] on div at bounding box center [1383, 719] width 8 height 8
click at [1272, 754] on icon "button" at bounding box center [1268, 752] width 10 height 10
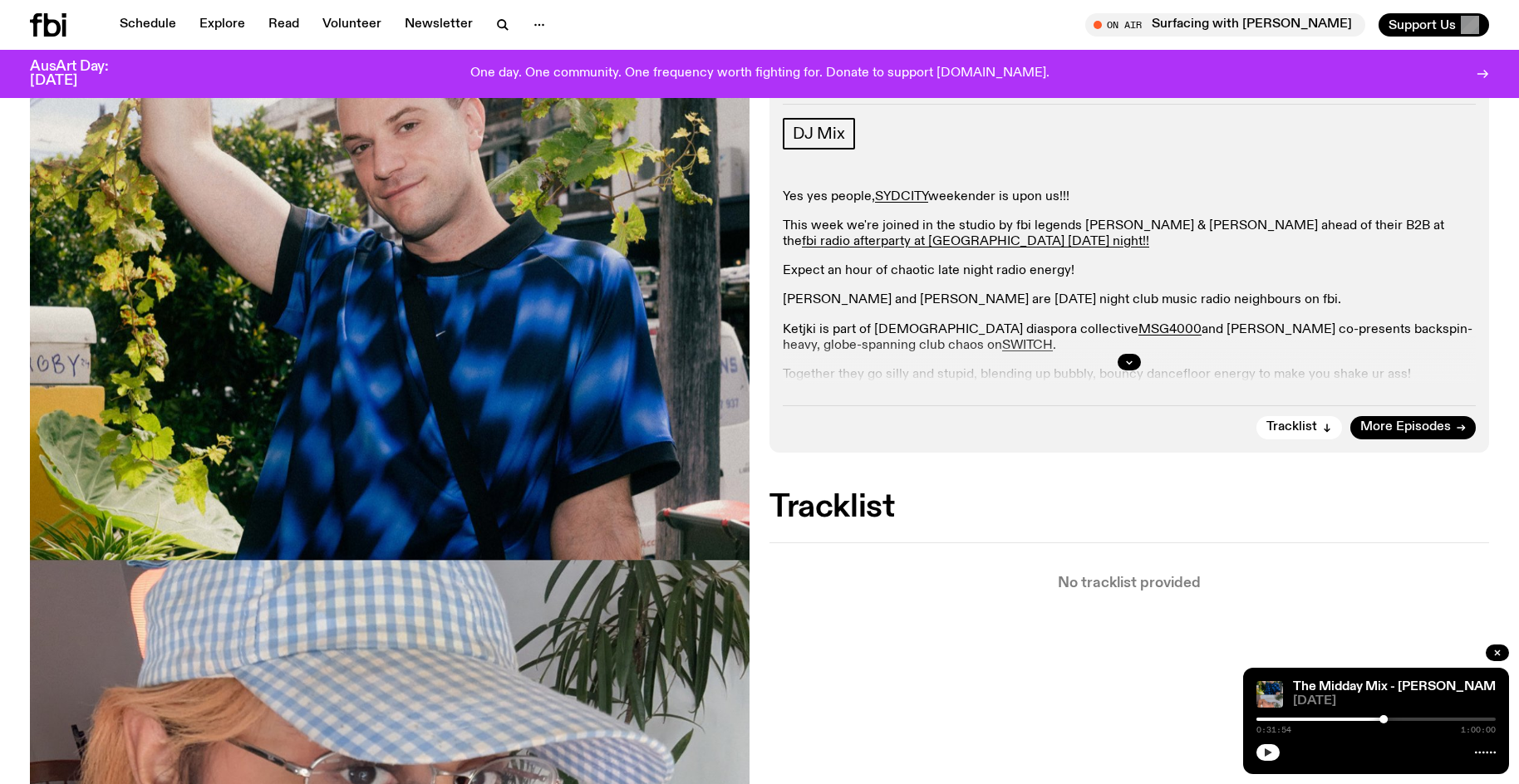
click at [1272, 759] on button "button" at bounding box center [1268, 752] width 23 height 17
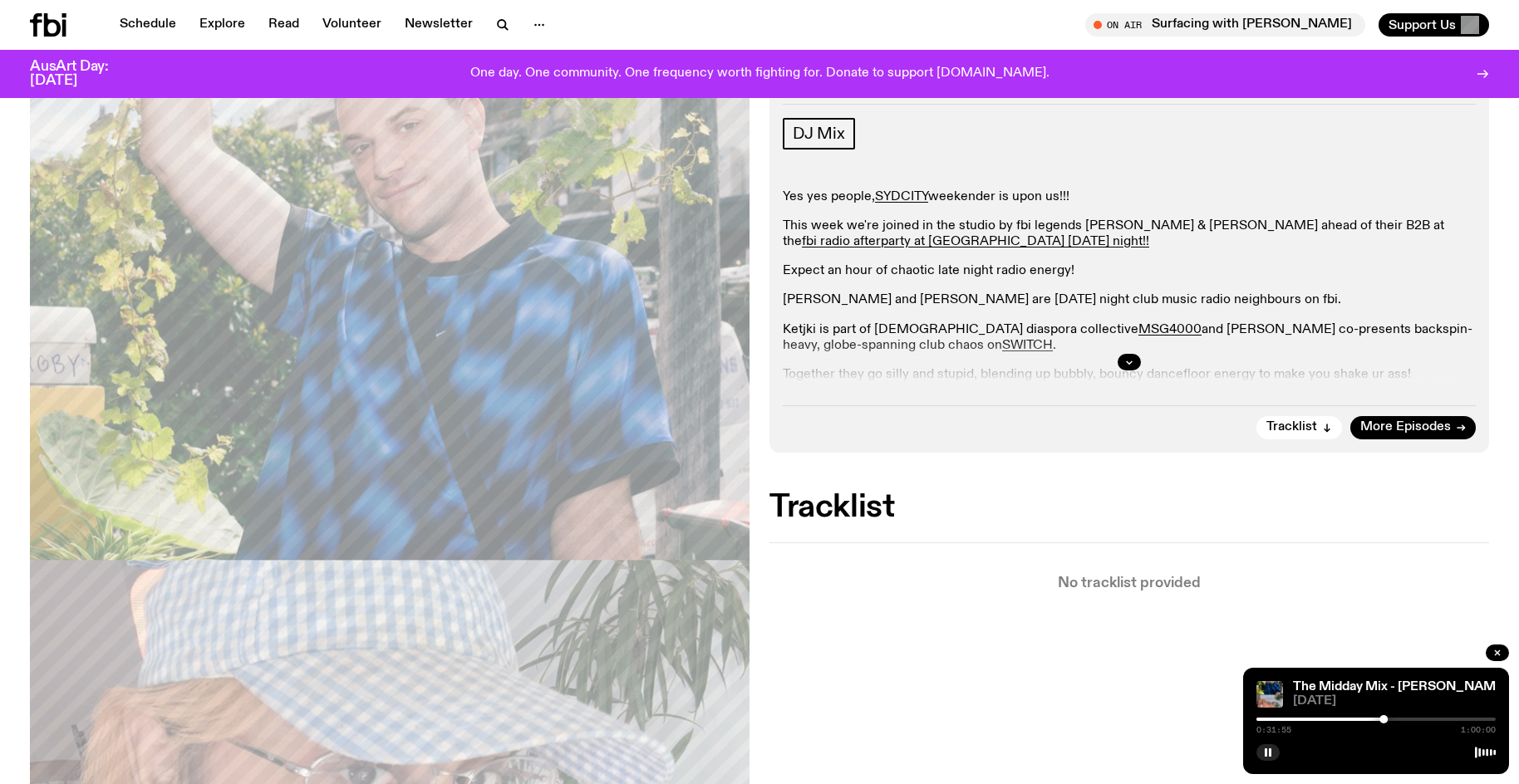
click at [1389, 717] on div at bounding box center [1376, 719] width 239 height 3
click at [1392, 719] on div at bounding box center [1392, 719] width 8 height 8
click at [1116, 676] on div "Aired on 03.10.25 , 12:00pm DJ Mix Yes yes people, SYDCITY weekender is upon us…" at bounding box center [759, 590] width 1519 height 1039
click at [1396, 722] on div at bounding box center [1392, 719] width 8 height 8
click at [1399, 719] on div at bounding box center [1396, 719] width 8 height 8
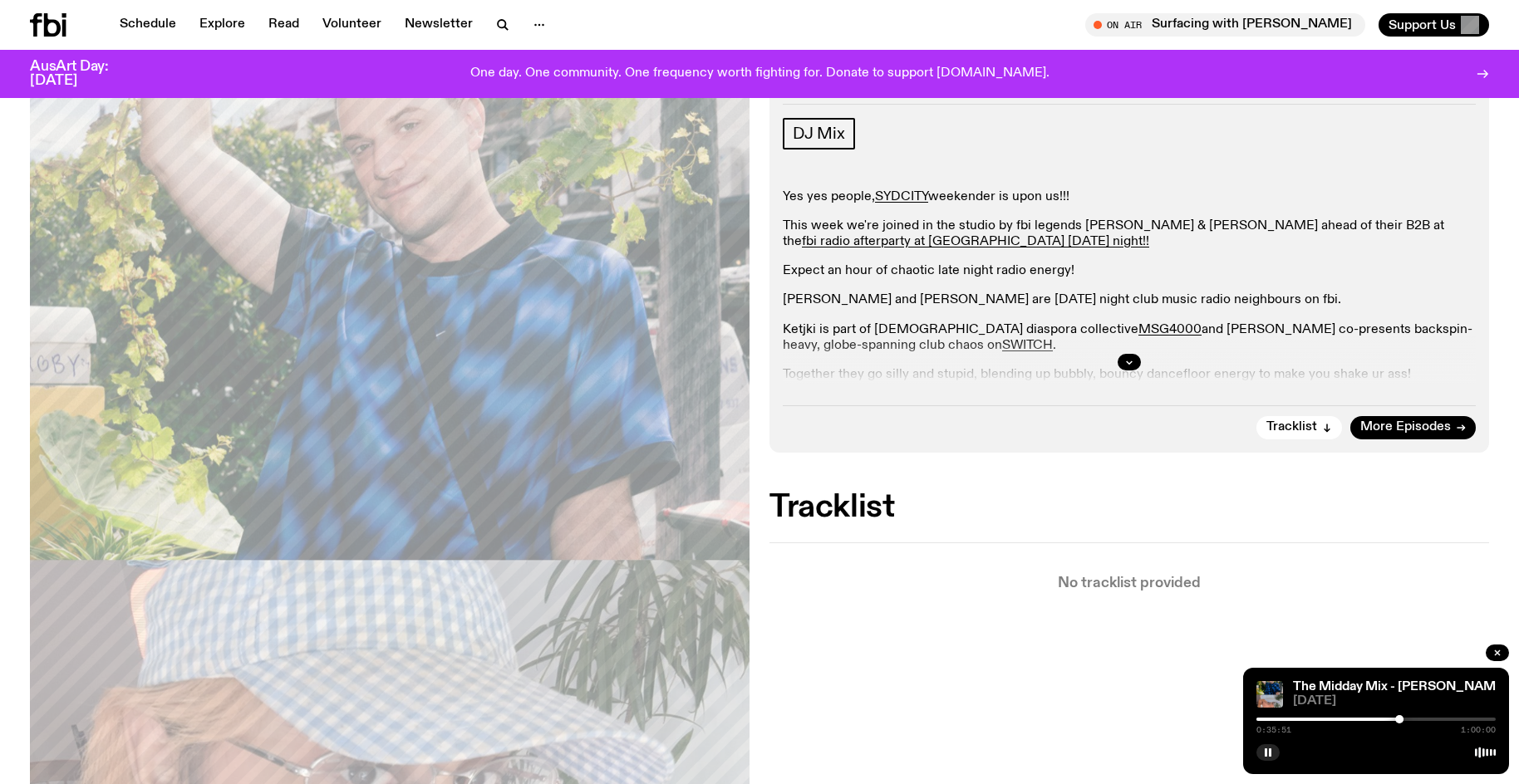
click at [1402, 717] on div at bounding box center [1399, 719] width 8 height 8
click at [1403, 718] on div at bounding box center [1402, 719] width 8 height 8
click at [1267, 753] on rect "button" at bounding box center [1266, 752] width 2 height 8
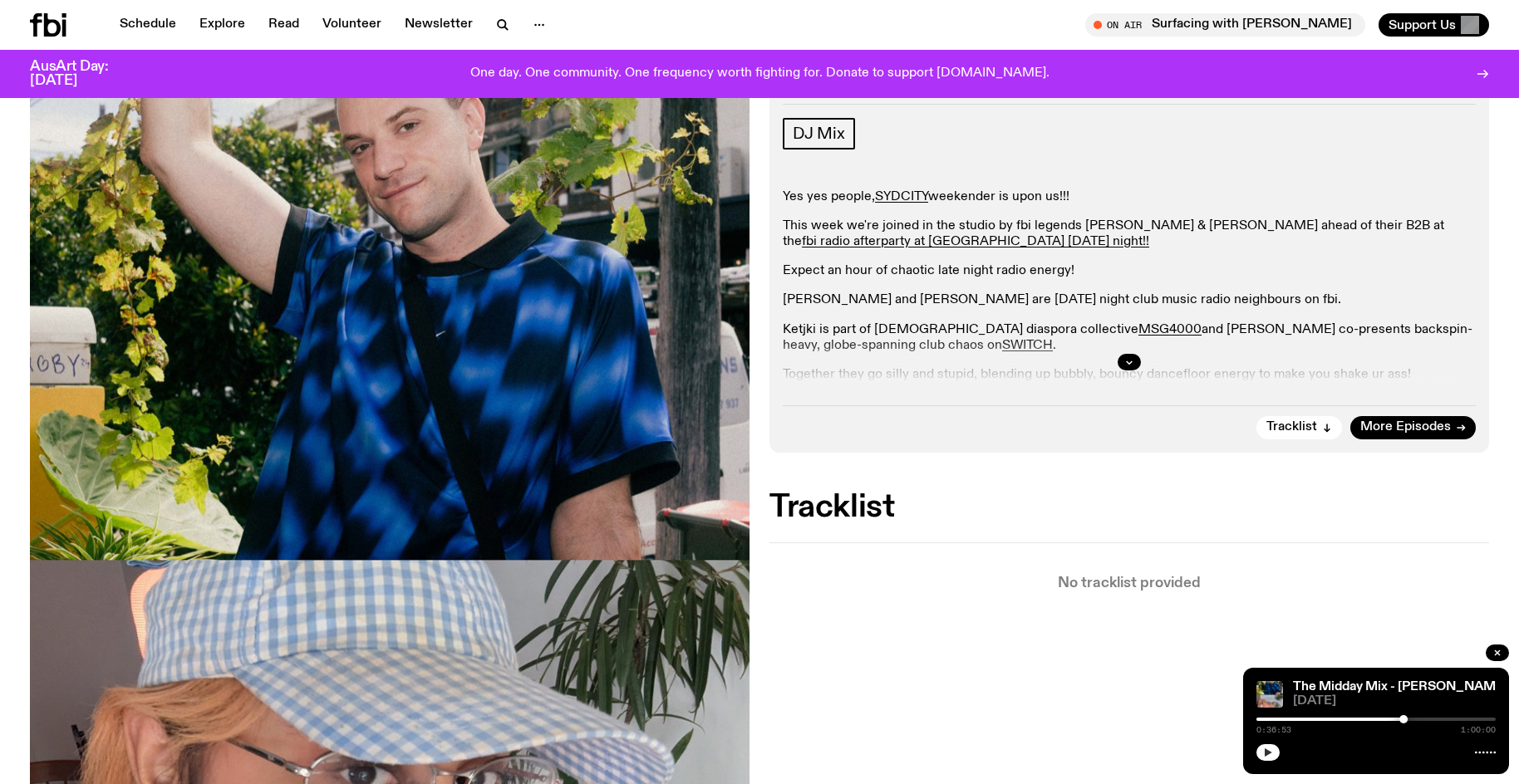
click at [1257, 744] on button "button" at bounding box center [1268, 752] width 23 height 17
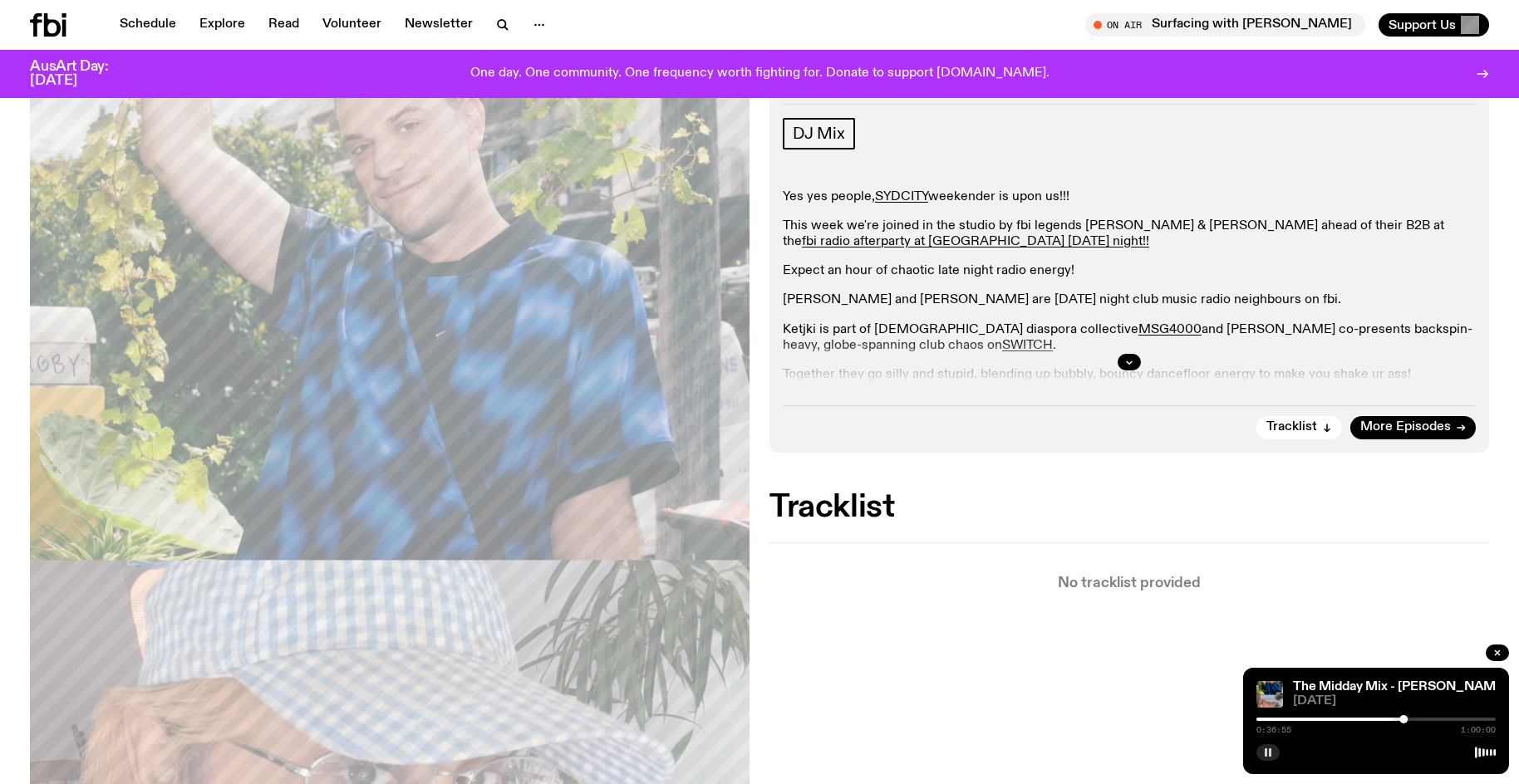
click at [1402, 719] on div at bounding box center [1403, 719] width 8 height 8
click at [1400, 720] on div at bounding box center [1402, 719] width 8 height 8
click at [1398, 722] on div at bounding box center [1400, 719] width 8 height 8
click at [1397, 718] on div at bounding box center [1398, 719] width 8 height 8
click at [1397, 720] on div at bounding box center [1397, 719] width 8 height 8
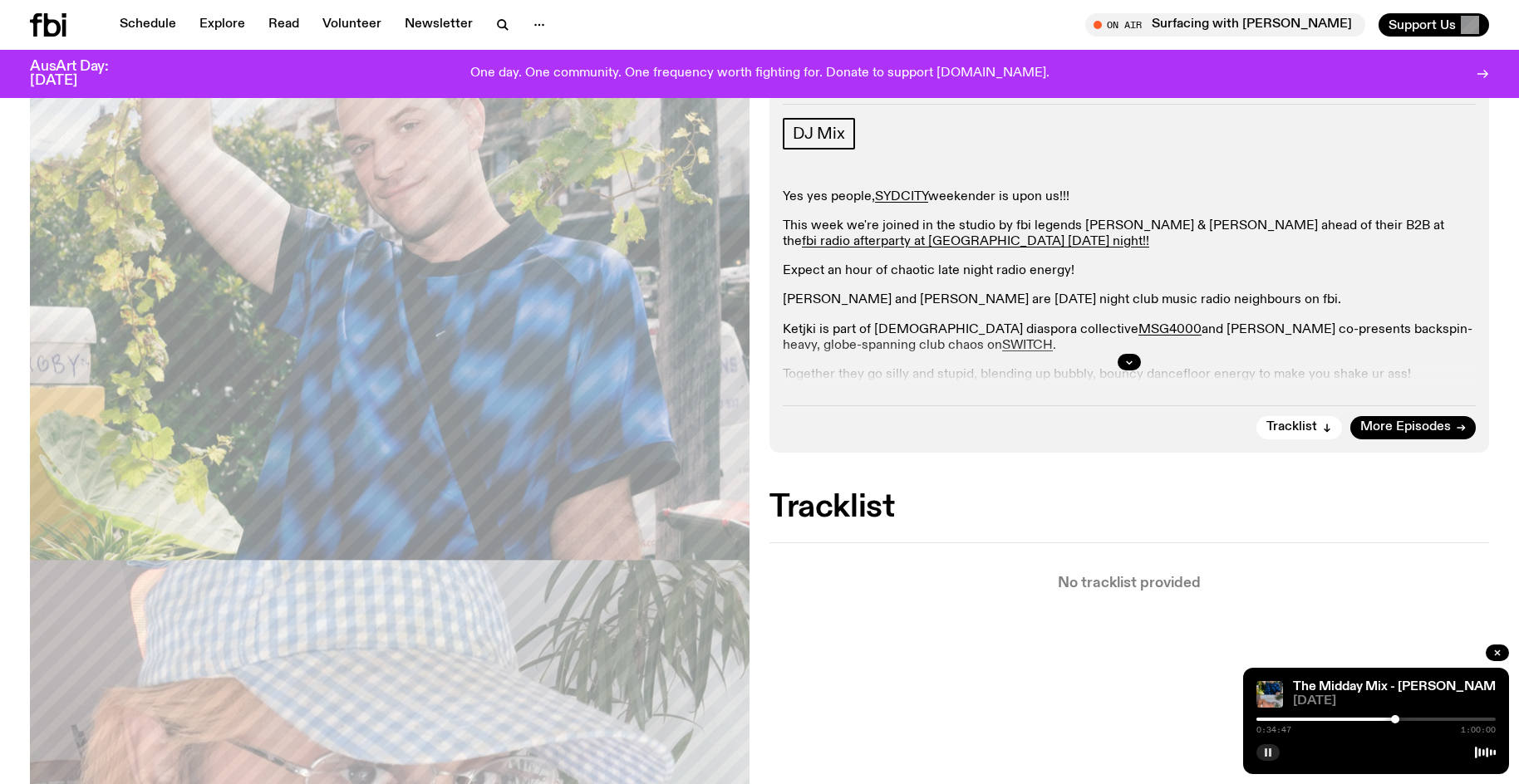
click at [1395, 718] on div at bounding box center [1395, 719] width 8 height 8
click at [1264, 748] on icon "button" at bounding box center [1268, 752] width 10 height 10
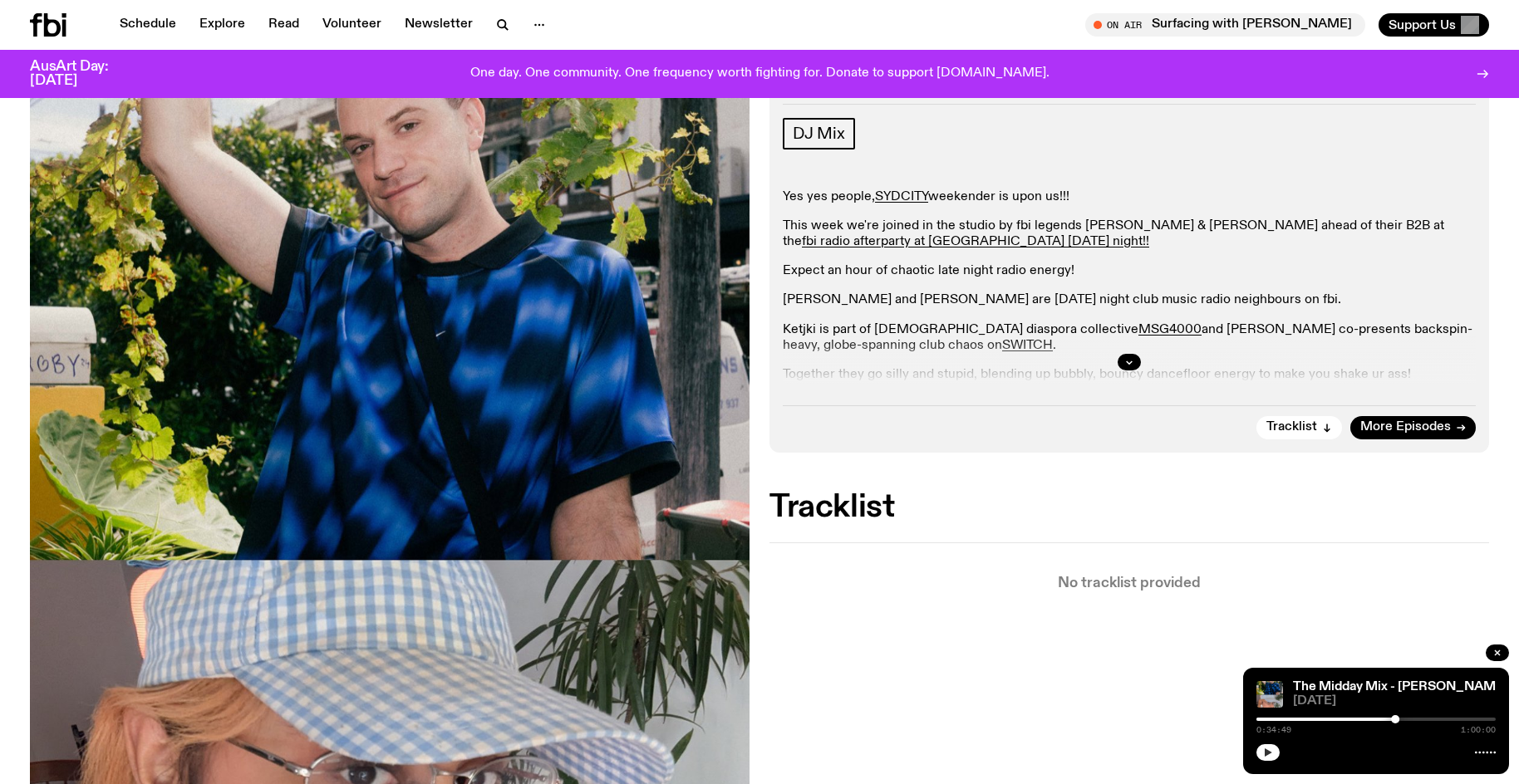
click at [1257, 744] on button "button" at bounding box center [1268, 752] width 23 height 17
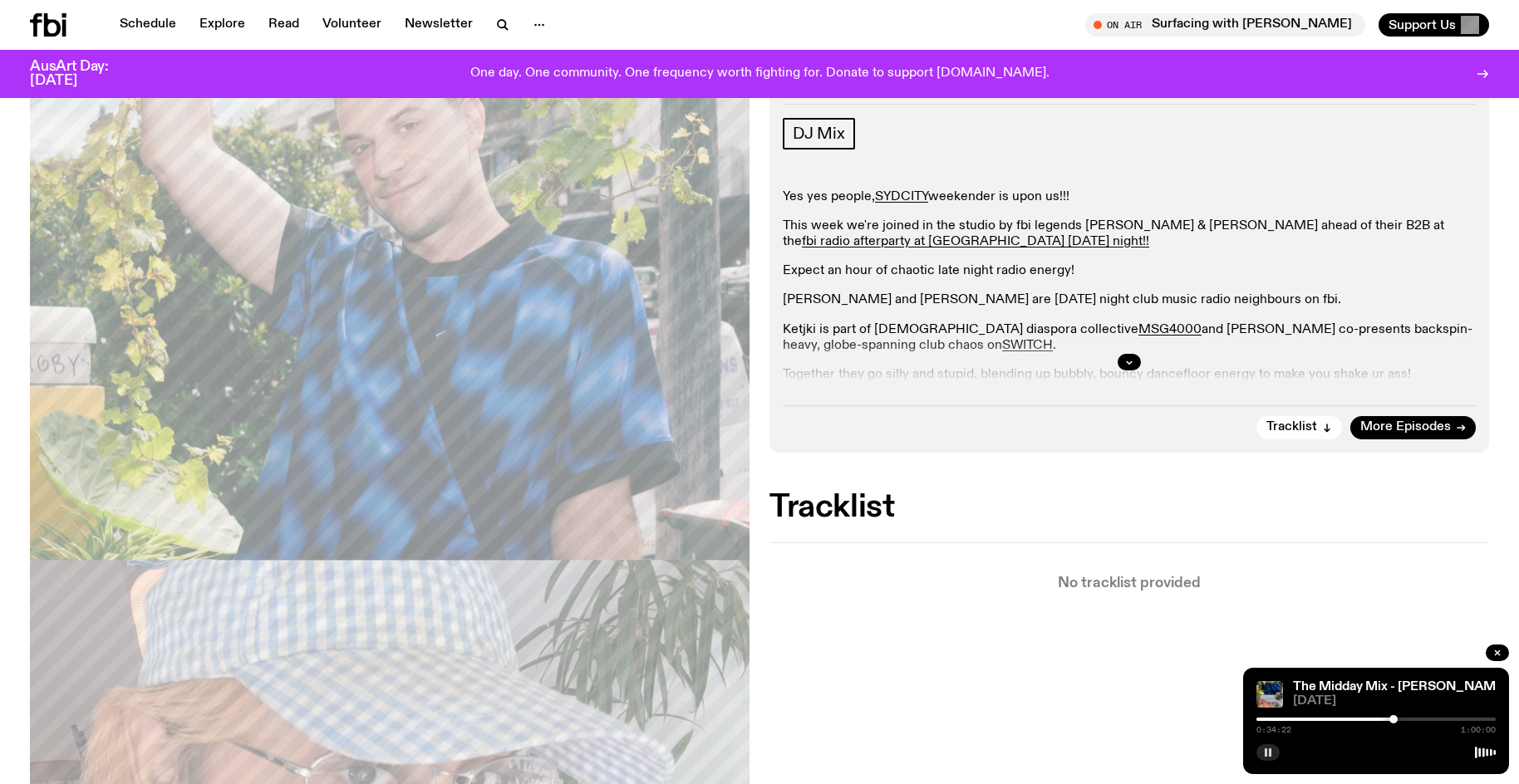
click at [1393, 722] on div at bounding box center [1393, 719] width 8 height 8
click at [1399, 720] on div at bounding box center [1376, 719] width 239 height 3
click at [1396, 720] on div at bounding box center [1396, 719] width 8 height 8
click at [1398, 721] on div at bounding box center [1398, 719] width 8 height 8
click at [1397, 720] on div at bounding box center [1398, 719] width 8 height 8
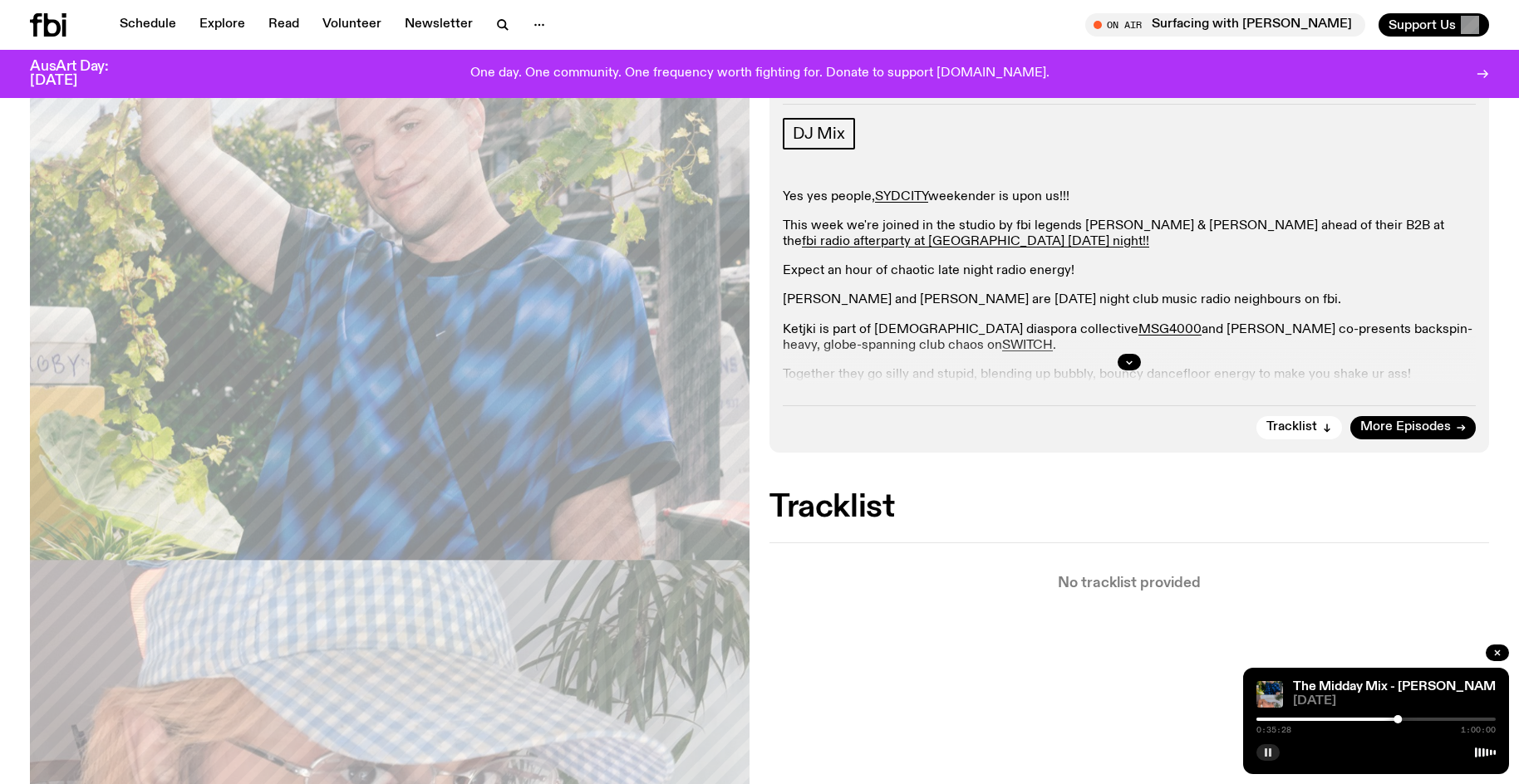
click at [1276, 750] on button "button" at bounding box center [1268, 752] width 23 height 17
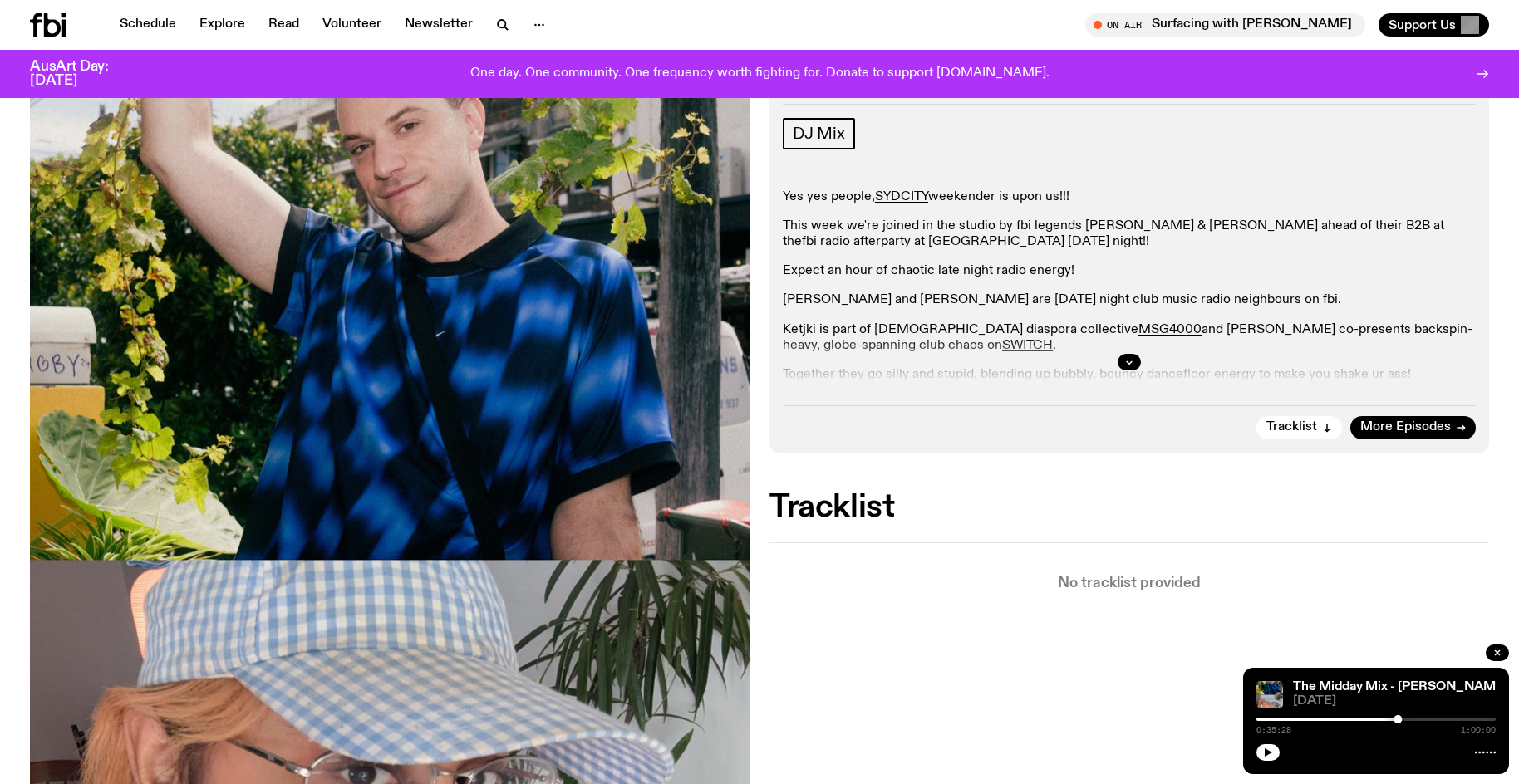
click at [1257, 744] on button "button" at bounding box center [1268, 752] width 23 height 17
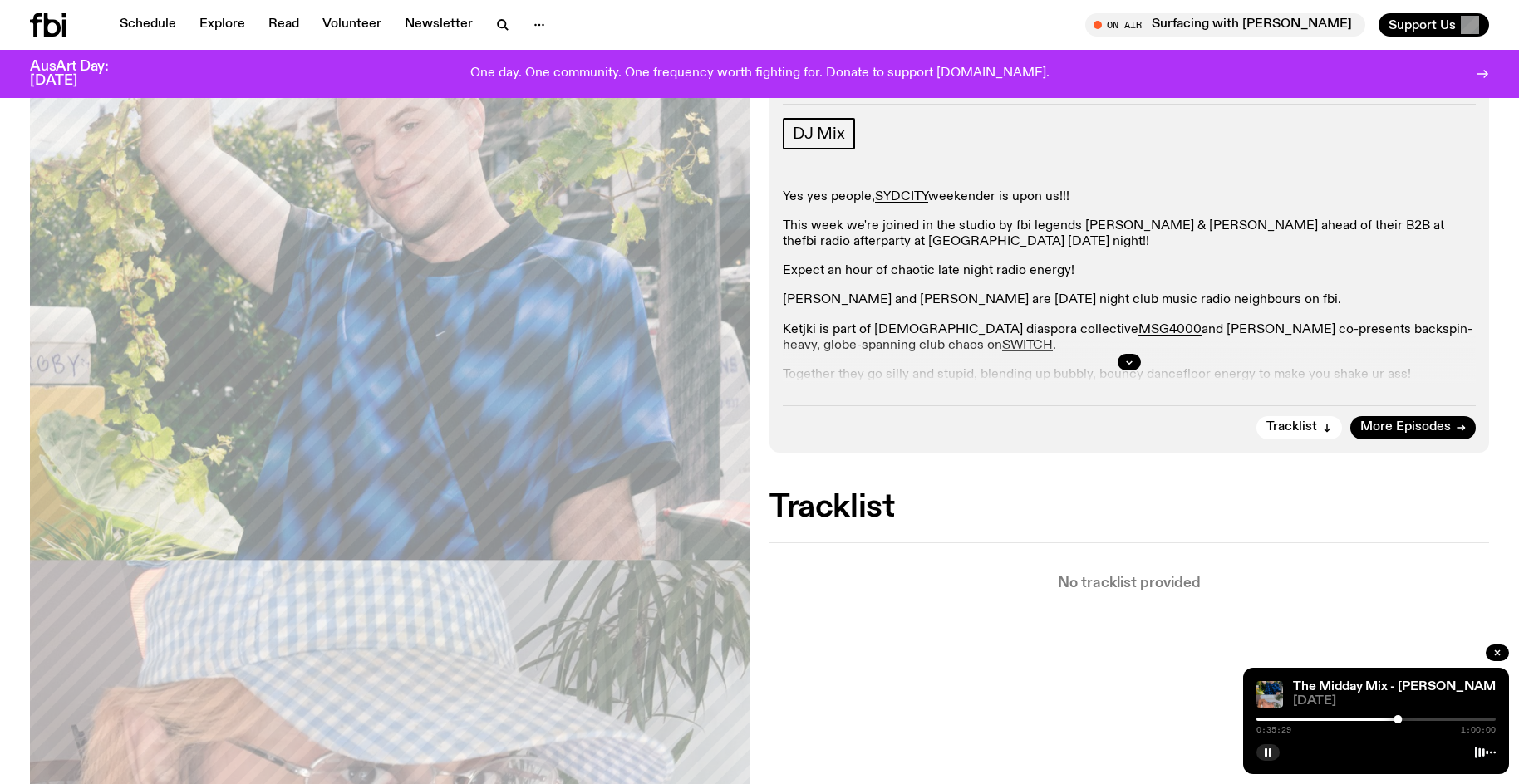
click at [1402, 717] on div "0:35:29 1:00:00" at bounding box center [1376, 724] width 239 height 20
click at [1402, 722] on div "0:35:29 1:00:00" at bounding box center [1376, 724] width 239 height 20
click at [1403, 717] on div at bounding box center [1376, 719] width 239 height 3
click at [1407, 717] on div at bounding box center [1403, 719] width 8 height 8
click at [1409, 718] on div at bounding box center [1407, 719] width 8 height 8
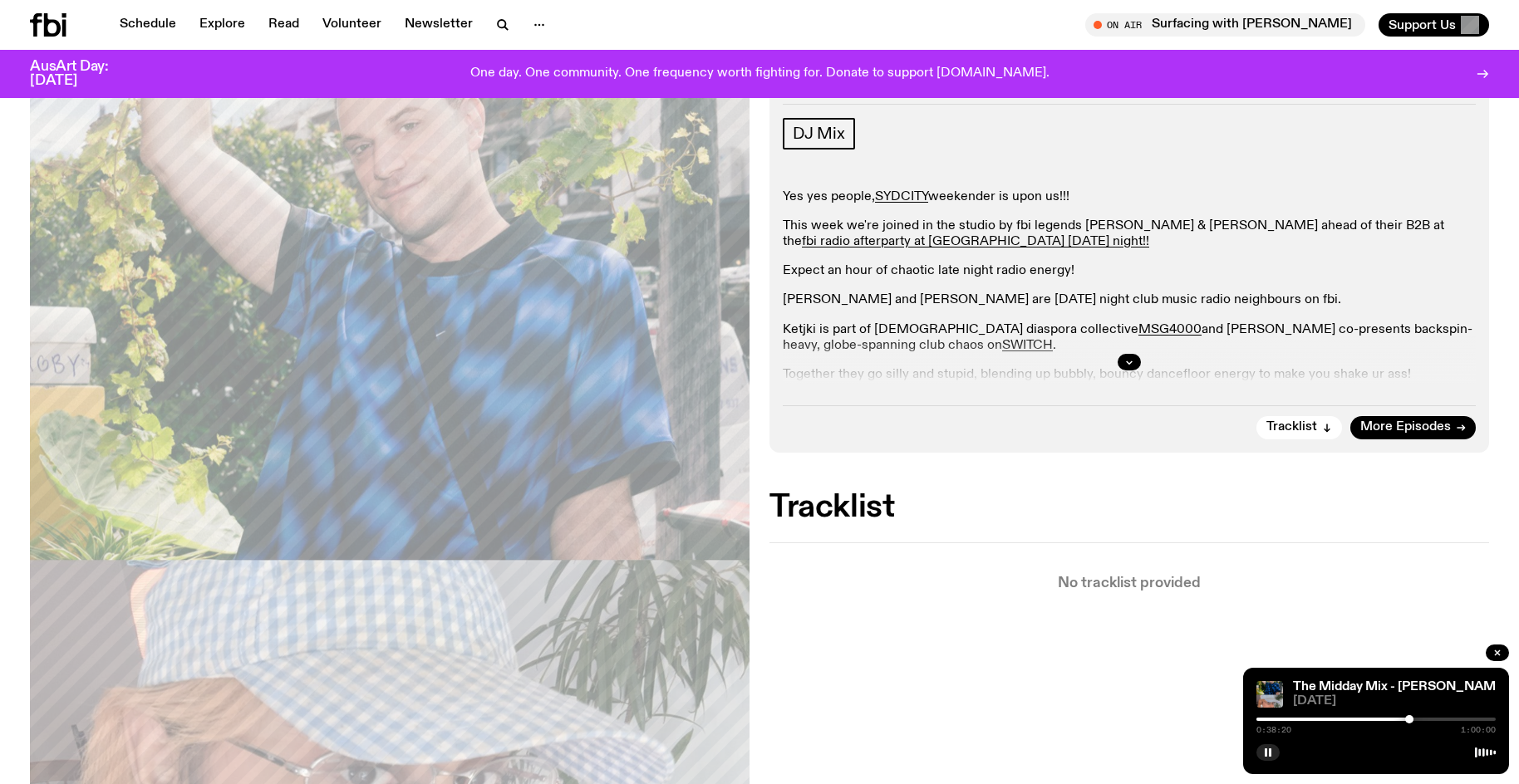
click at [1414, 718] on div at bounding box center [1376, 719] width 239 height 3
click at [1413, 719] on div at bounding box center [1414, 719] width 8 height 8
click at [1412, 719] on div at bounding box center [1413, 719] width 8 height 8
click at [1412, 719] on div at bounding box center [1412, 719] width 8 height 8
click at [1272, 755] on icon "button" at bounding box center [1268, 752] width 10 height 10
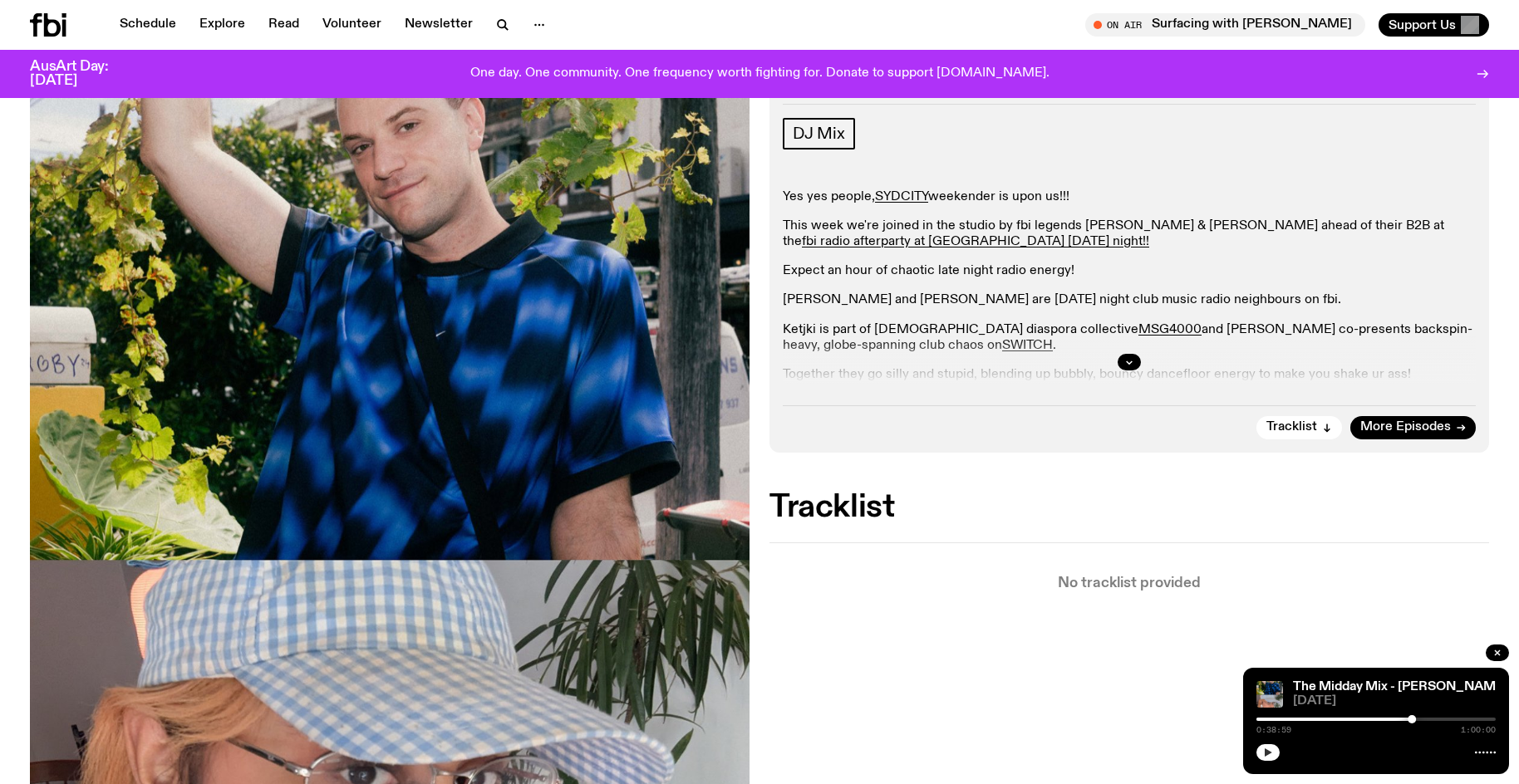
click at [1257, 744] on button "button" at bounding box center [1268, 752] width 23 height 17
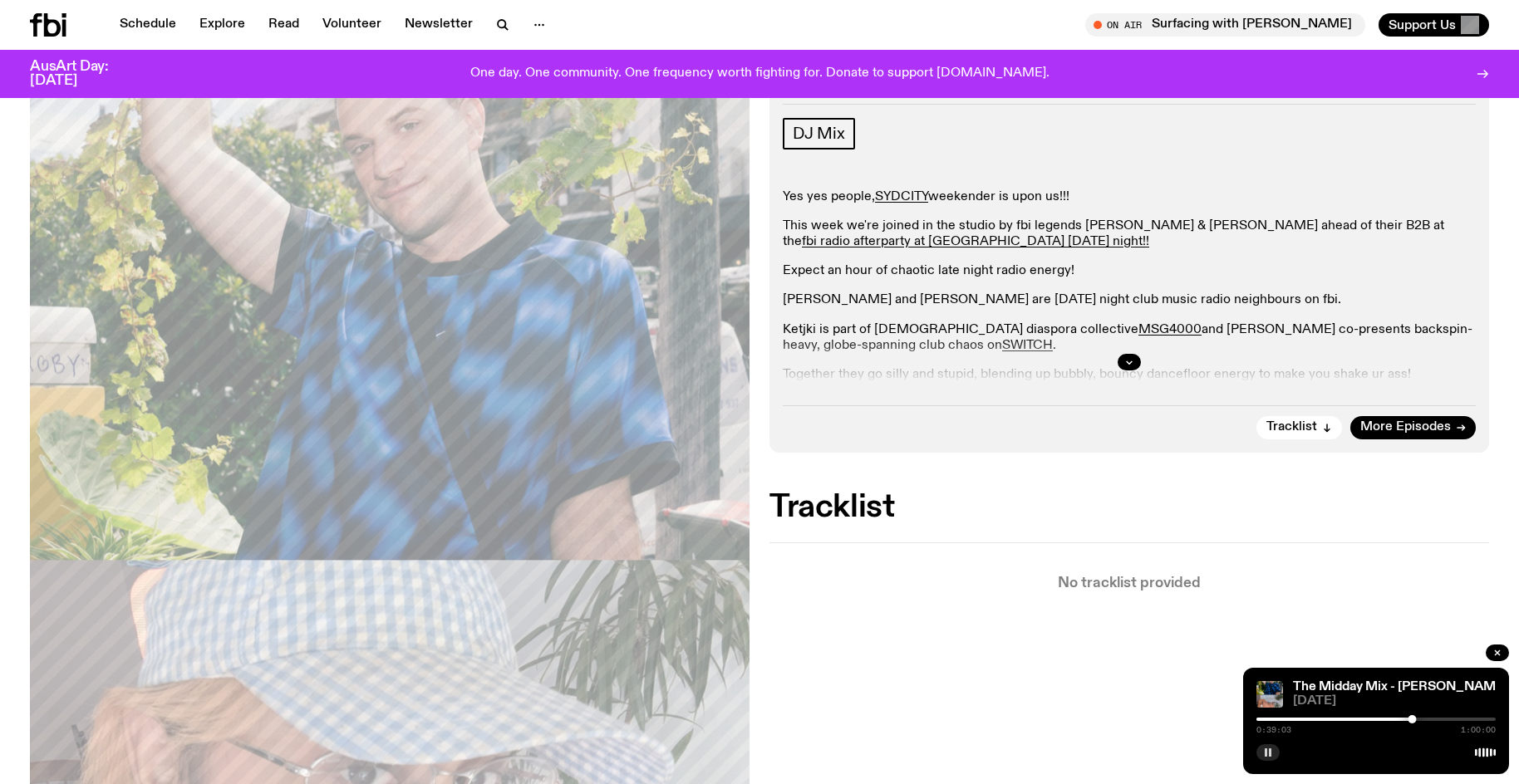
click at [1257, 744] on button "button" at bounding box center [1268, 752] width 23 height 17
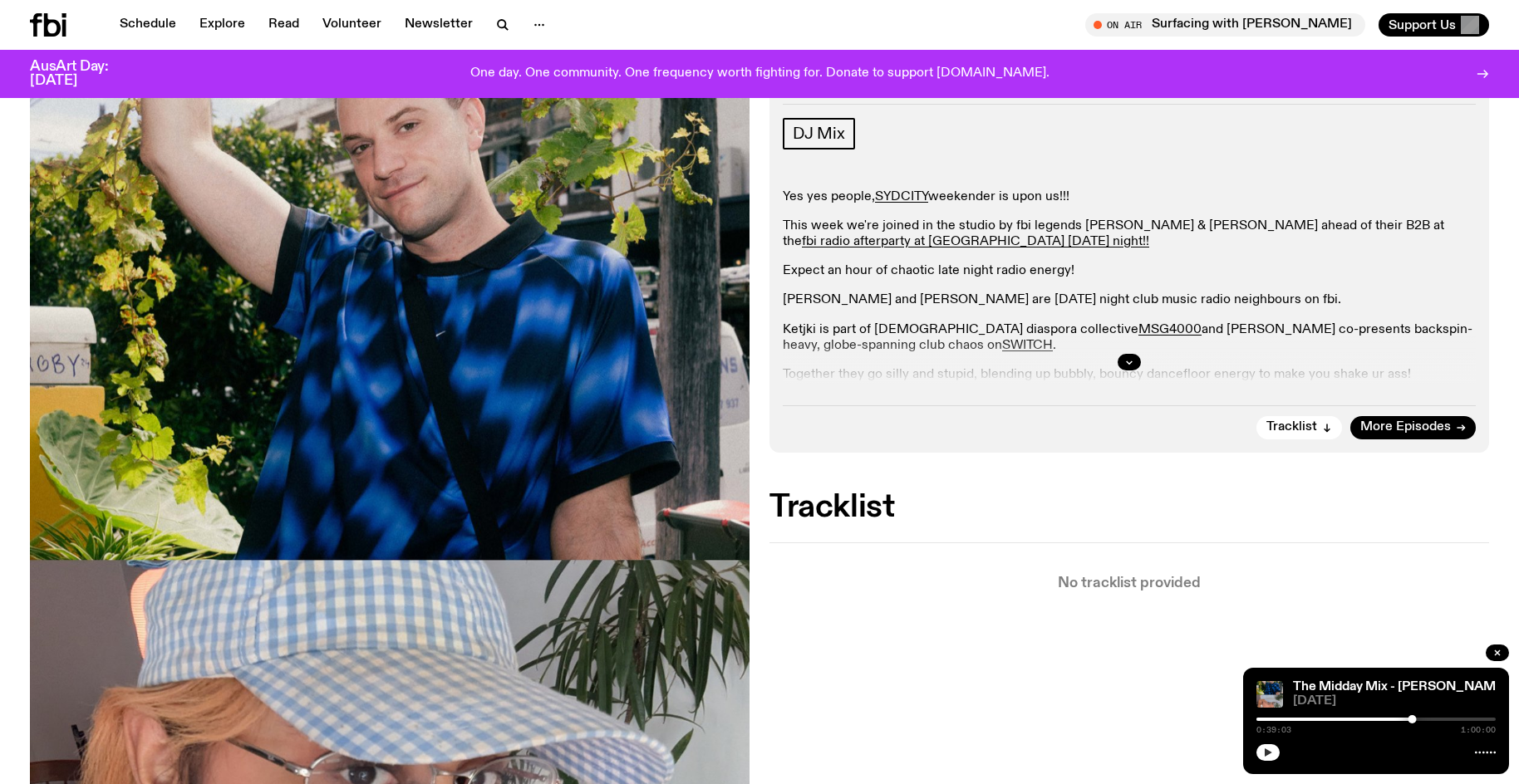
click at [1257, 744] on button "button" at bounding box center [1268, 752] width 23 height 17
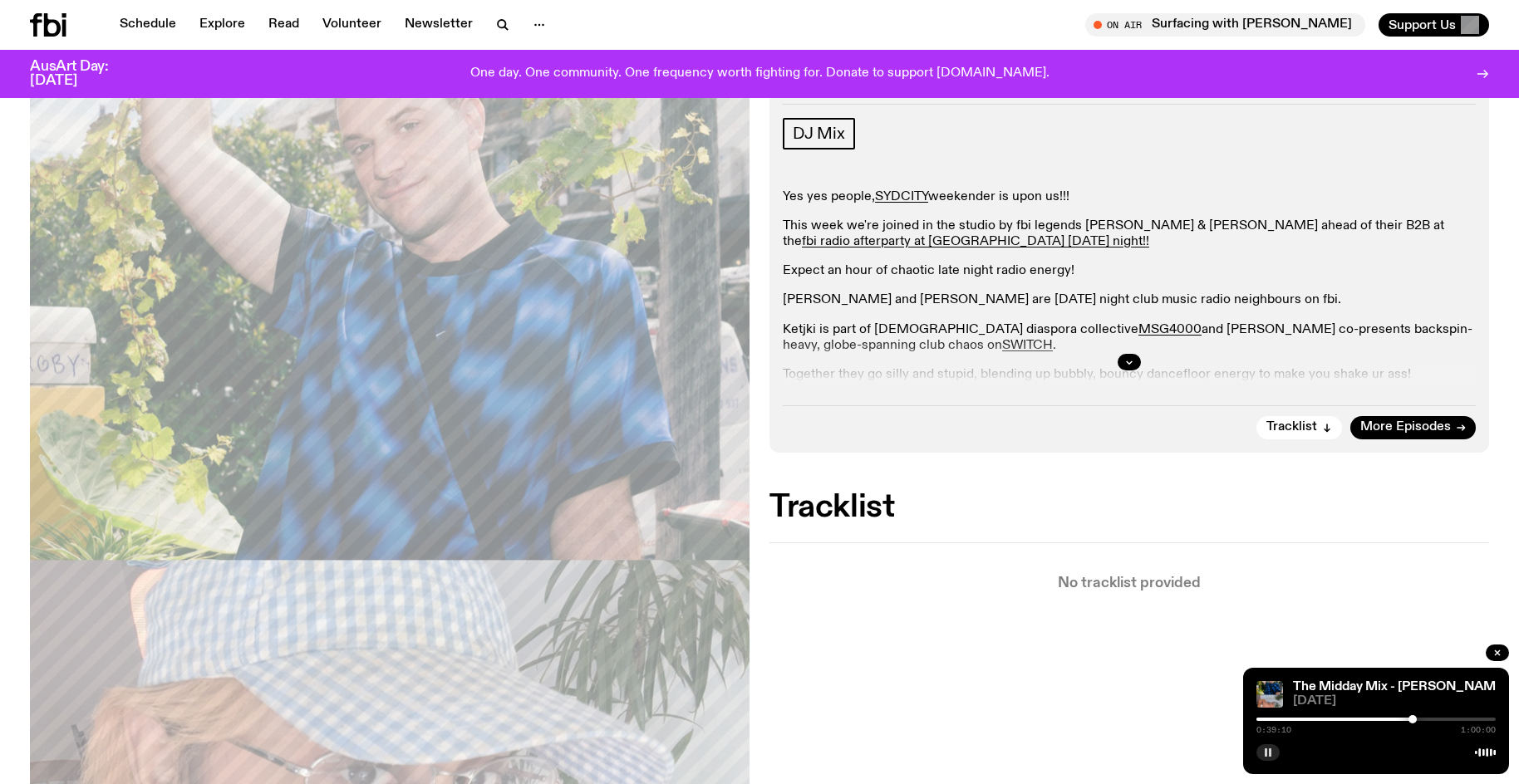
click at [1412, 719] on div at bounding box center [1412, 719] width 8 height 8
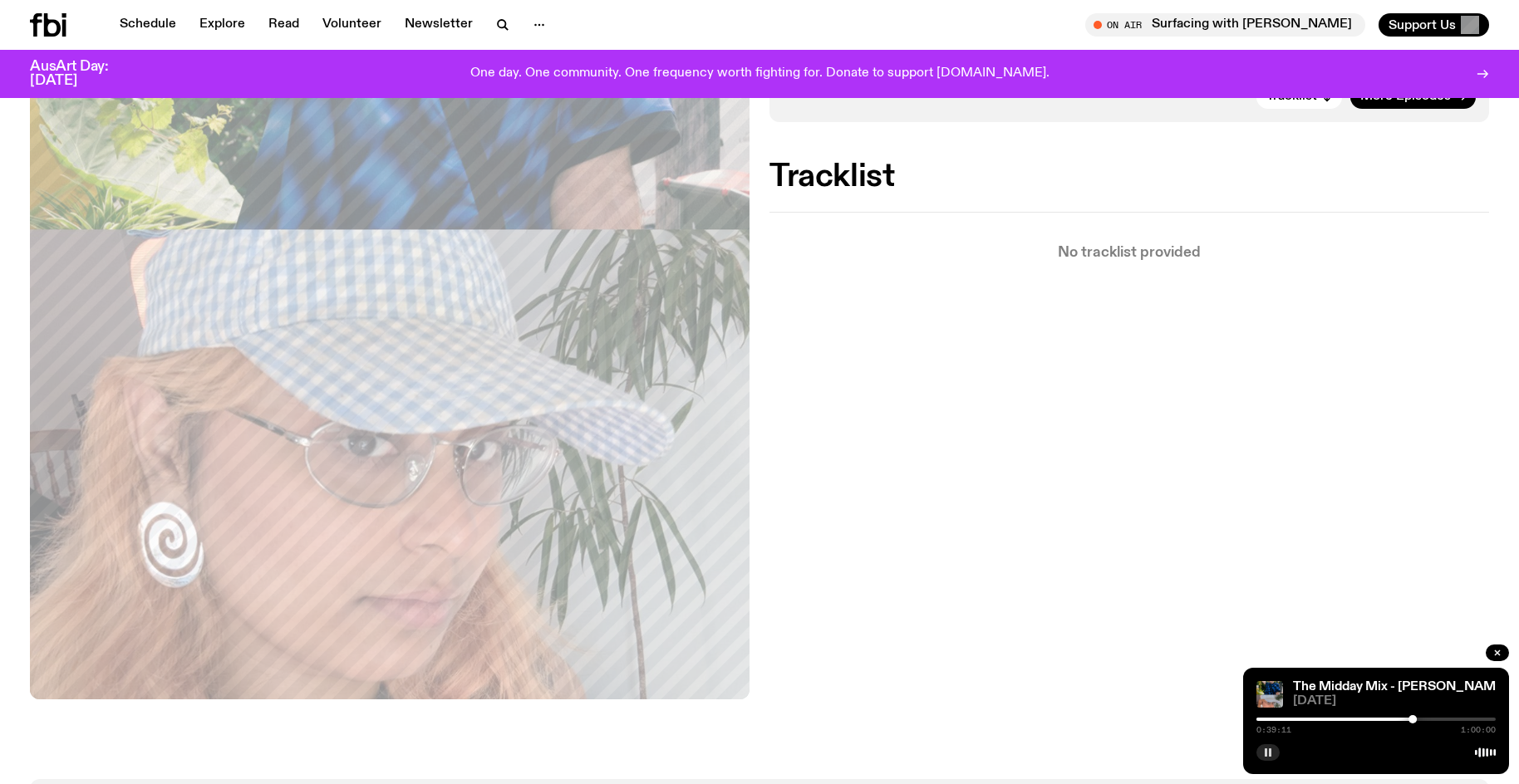
scroll to position [1011, 0]
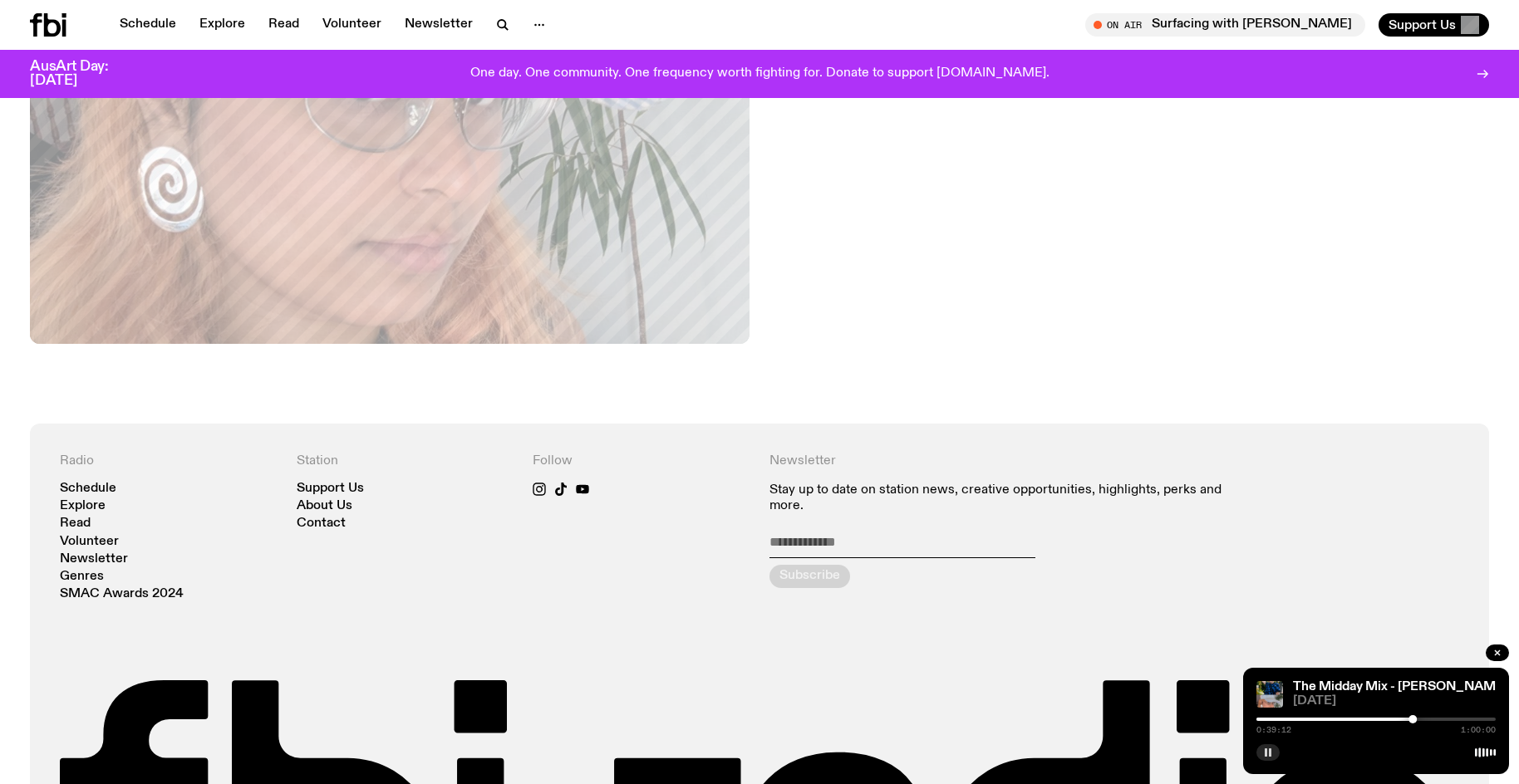
click at [1264, 754] on button "button" at bounding box center [1268, 752] width 23 height 17
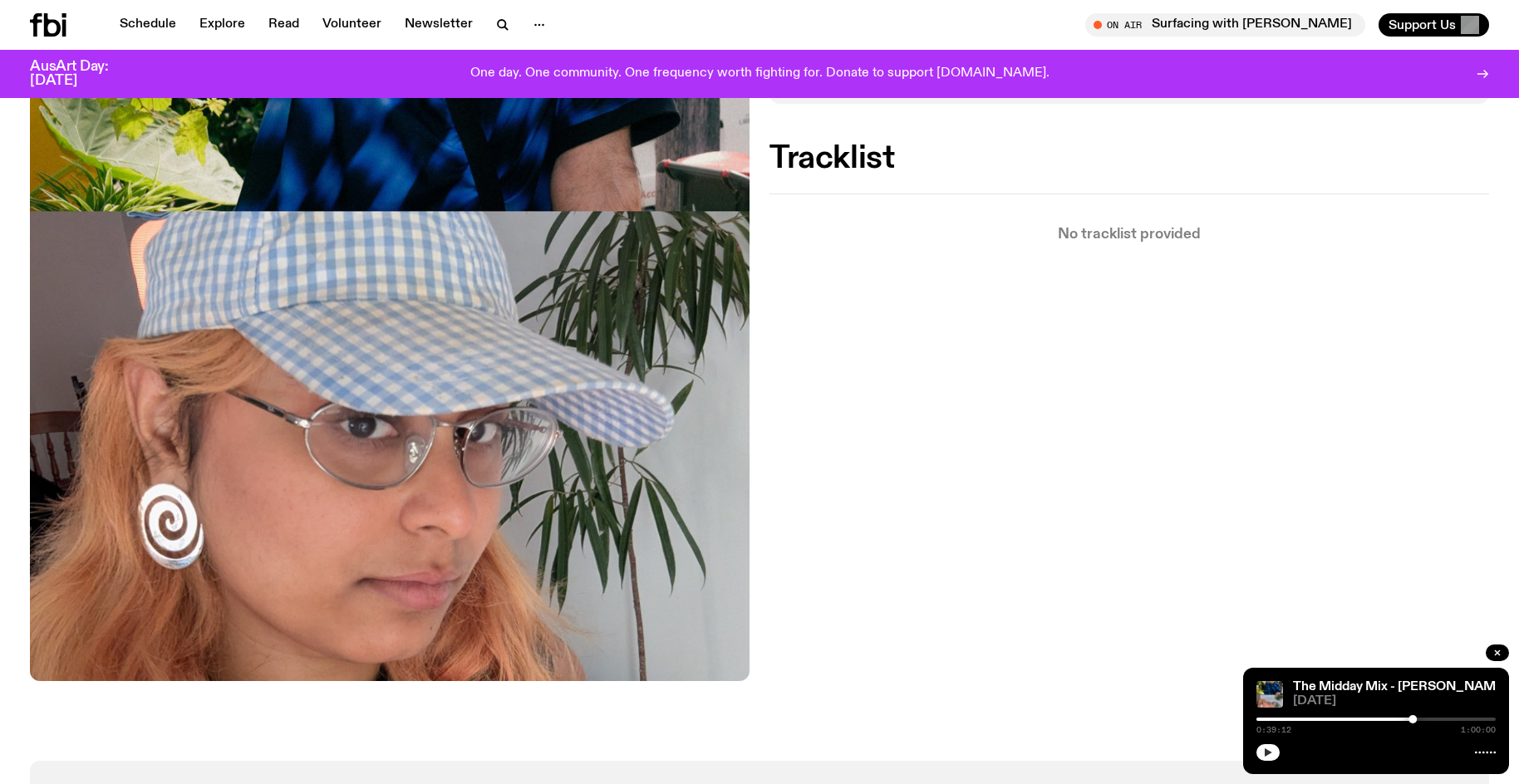
scroll to position [596, 0]
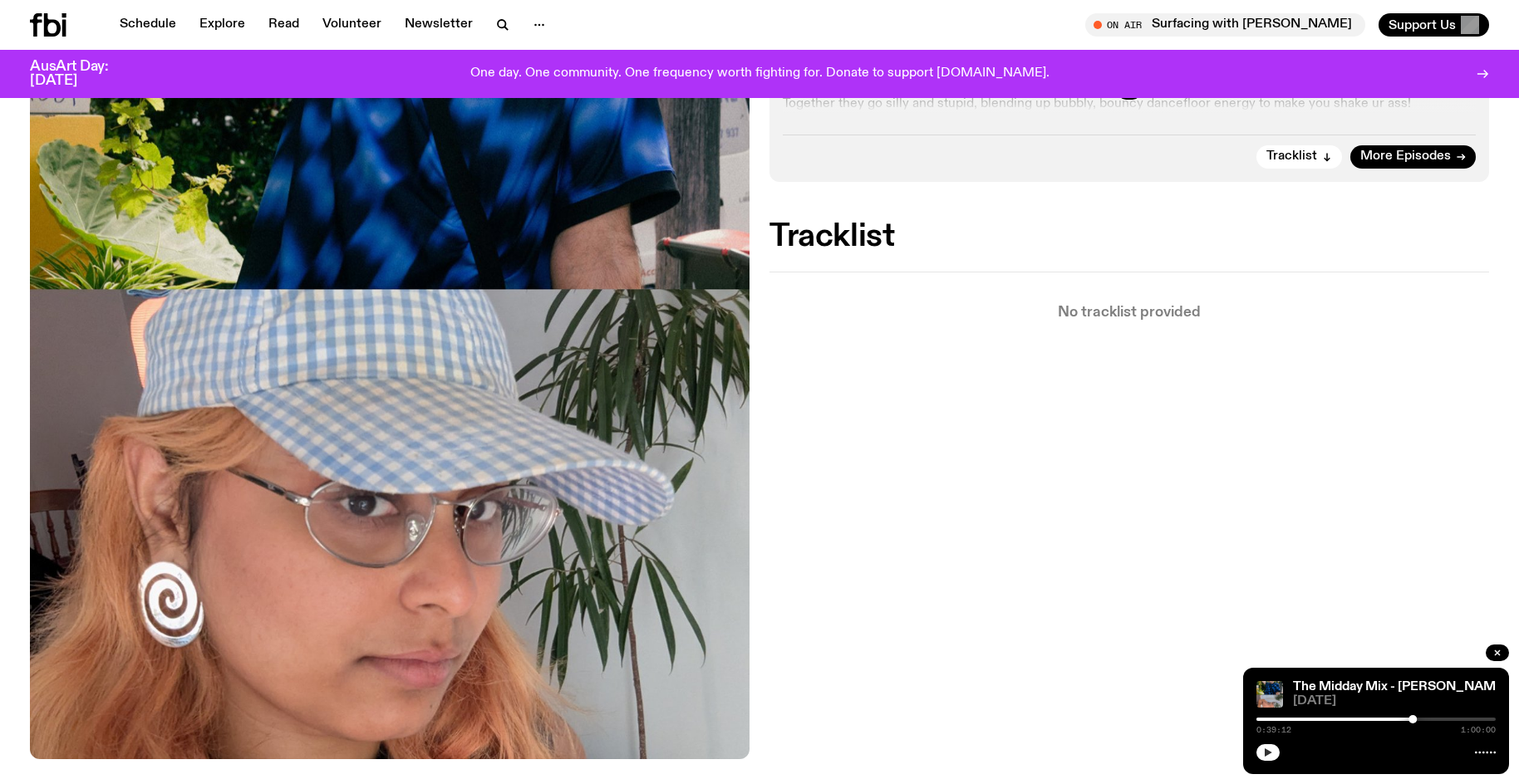
click at [1257, 744] on button "button" at bounding box center [1268, 752] width 23 height 17
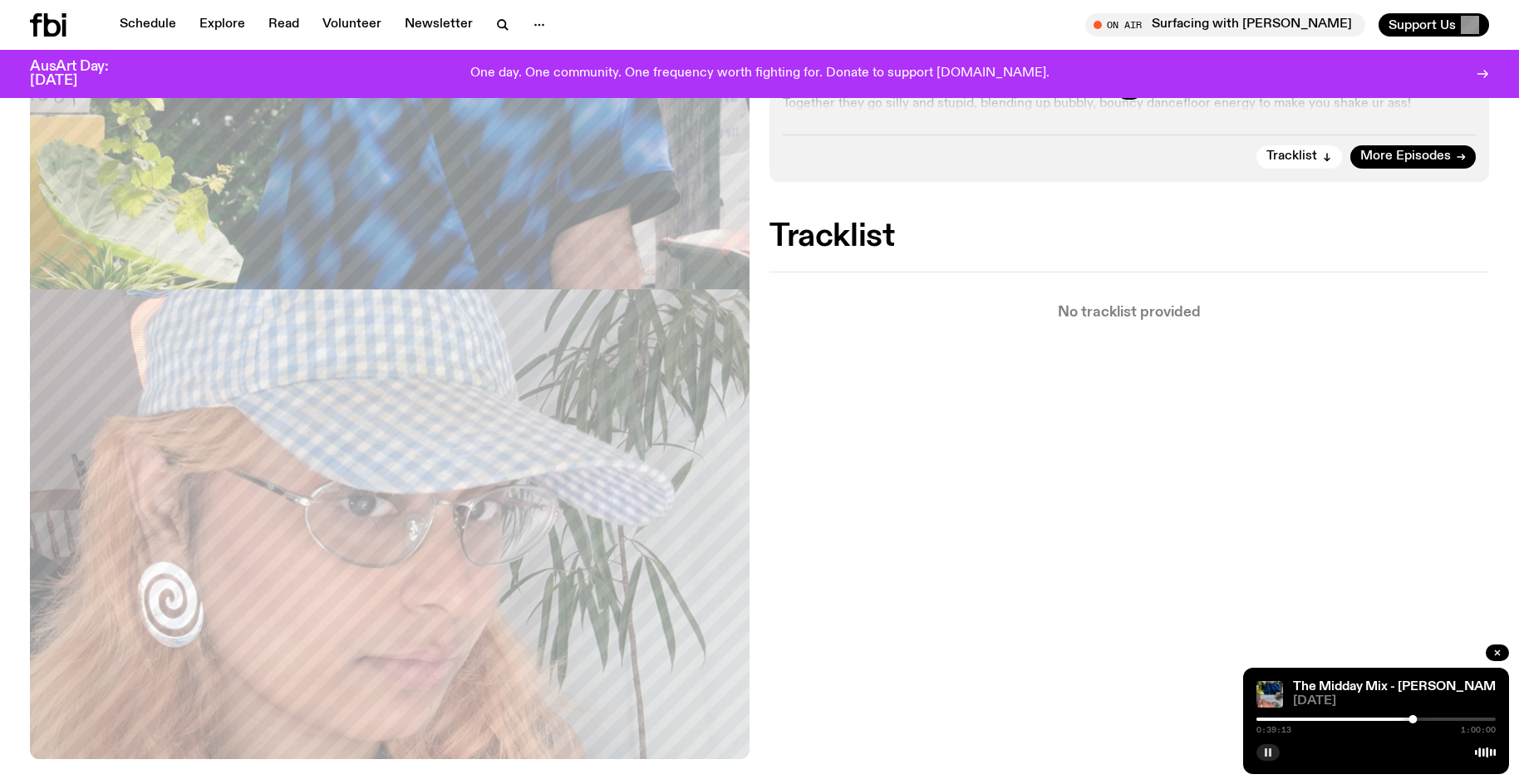
click at [1420, 716] on div "0:39:13 1:00:00" at bounding box center [1376, 724] width 239 height 20
click at [1421, 717] on div at bounding box center [1376, 719] width 239 height 3
click at [1425, 720] on div at bounding box center [1376, 719] width 239 height 3
click at [1429, 719] on div at bounding box center [1425, 719] width 8 height 8
click at [1423, 718] on div at bounding box center [1309, 719] width 239 height 3
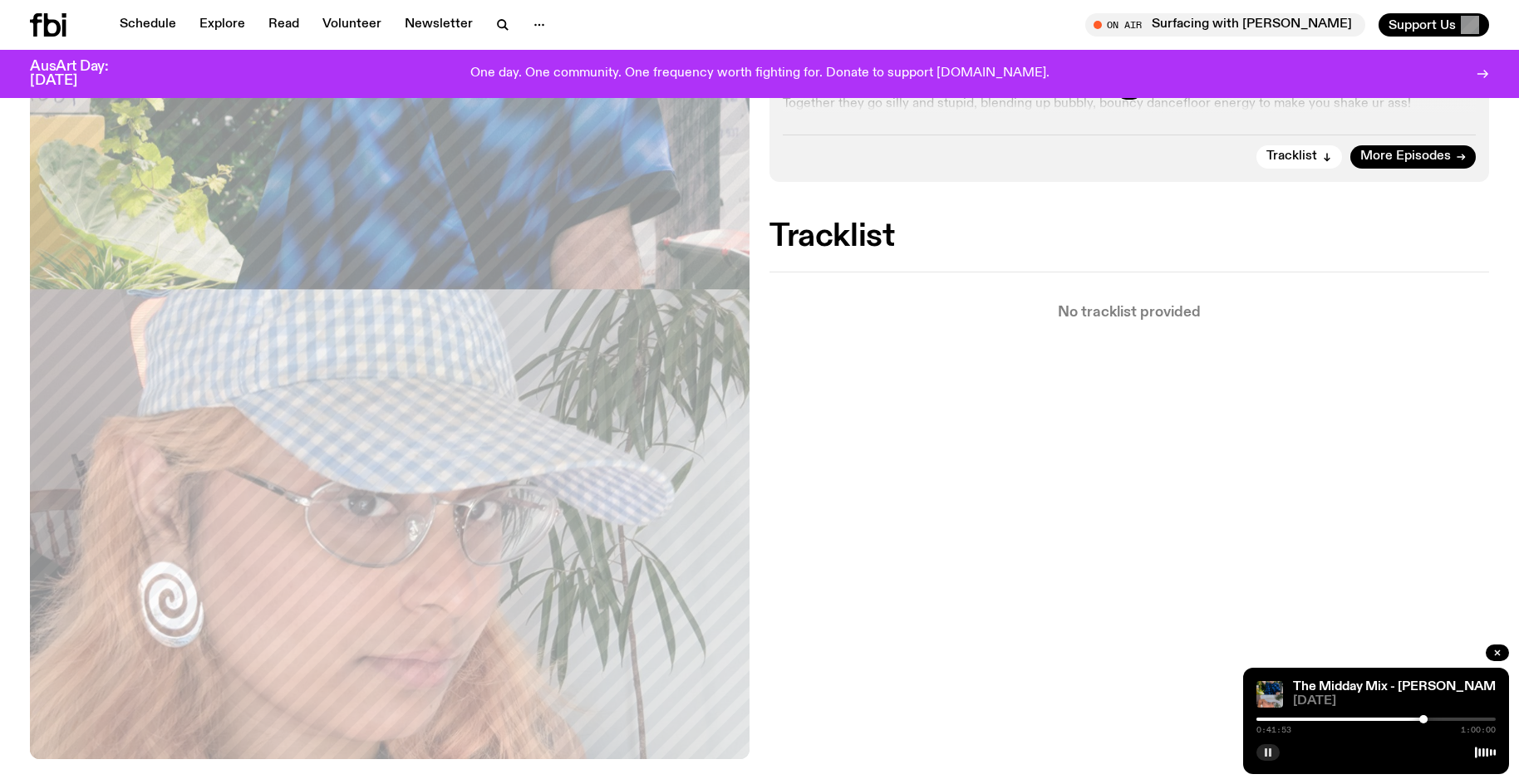
click at [1269, 756] on rect "button" at bounding box center [1270, 752] width 2 height 8
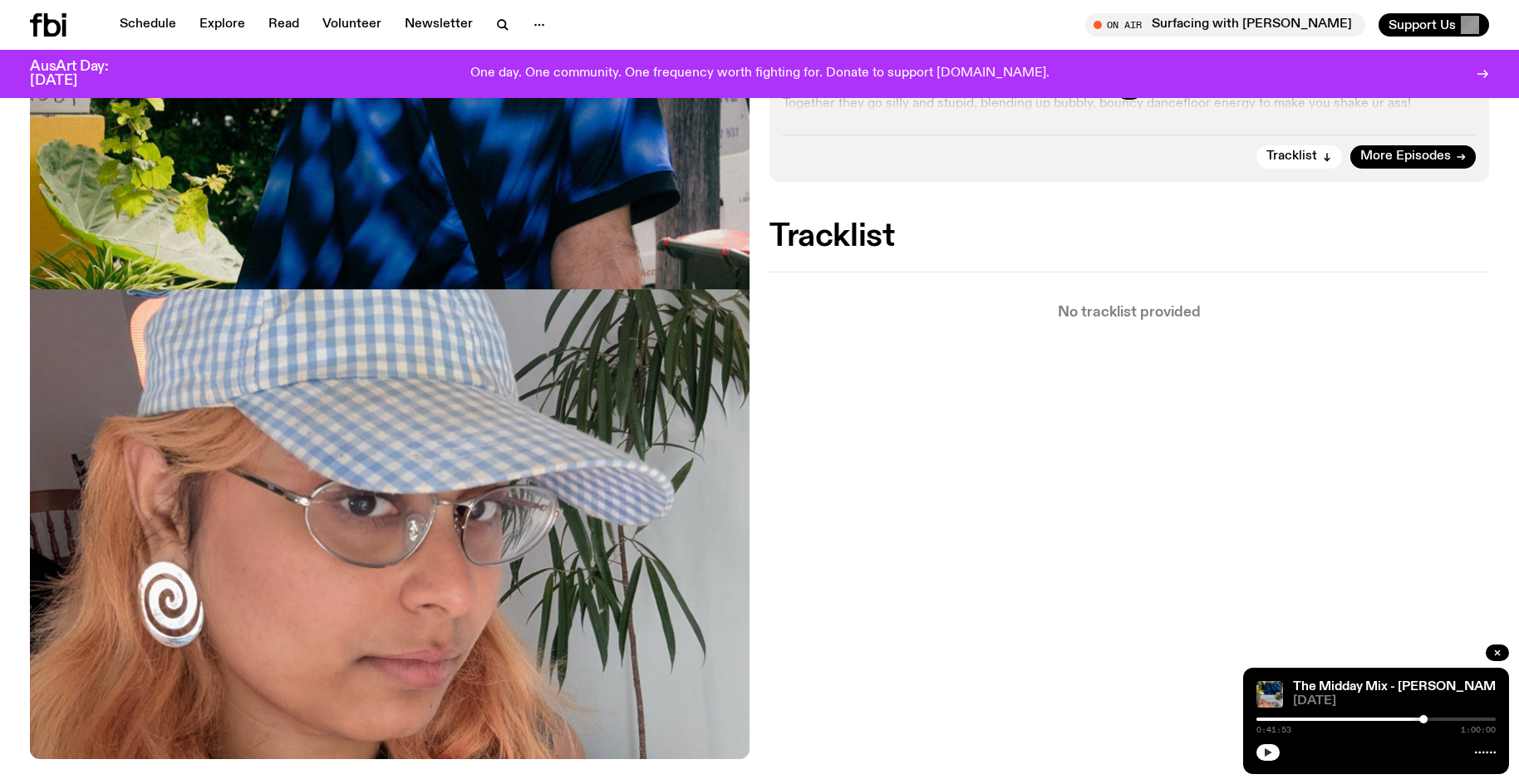
click at [1257, 744] on button "button" at bounding box center [1268, 752] width 23 height 17
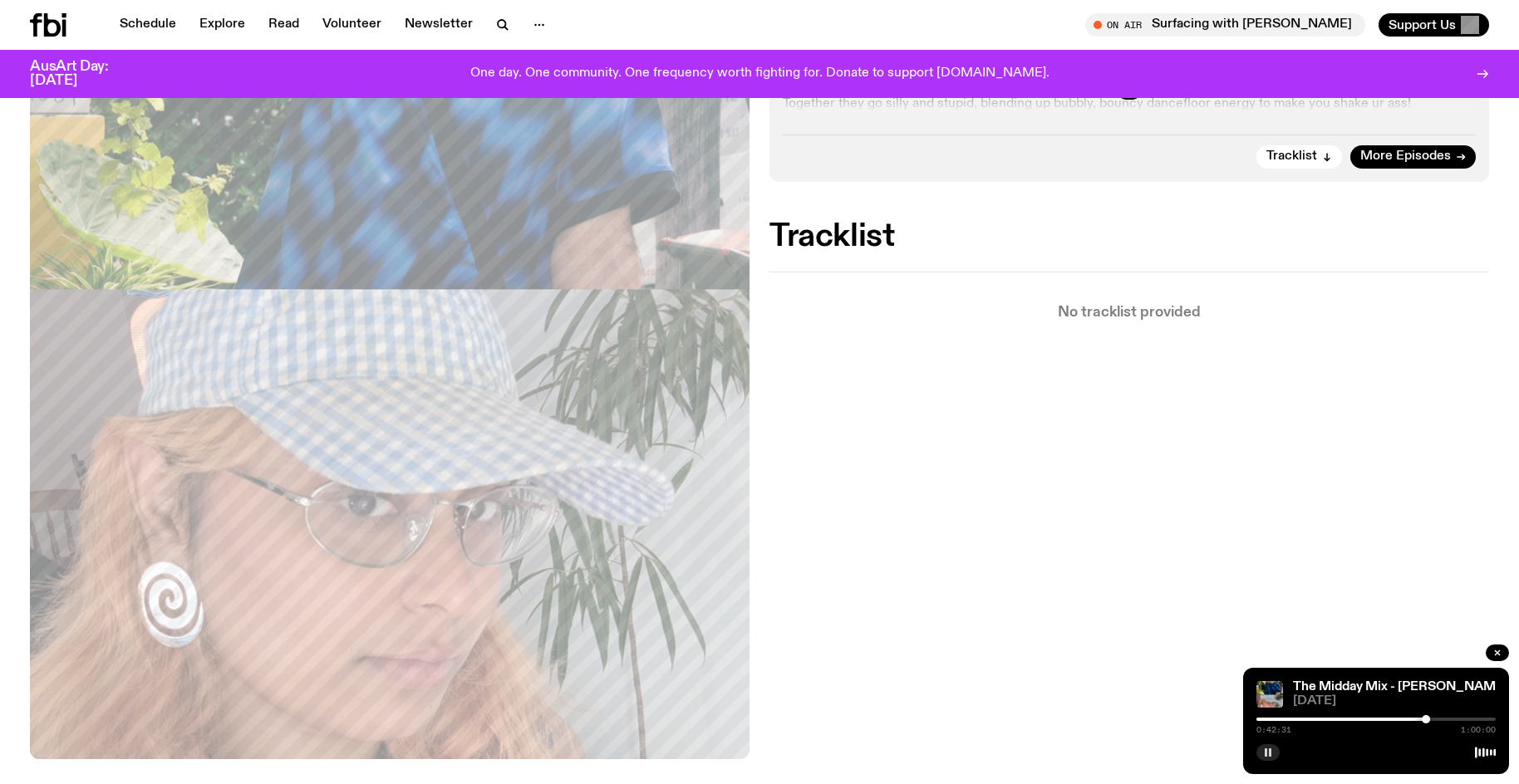
click at [1436, 714] on div "0:42:31 1:00:00" at bounding box center [1376, 724] width 239 height 20
click at [1438, 718] on div at bounding box center [1376, 719] width 239 height 3
click at [1445, 718] on div at bounding box center [1376, 719] width 239 height 3
click at [1427, 718] on div at bounding box center [1325, 719] width 239 height 3
click at [1433, 718] on div at bounding box center [1376, 719] width 239 height 3
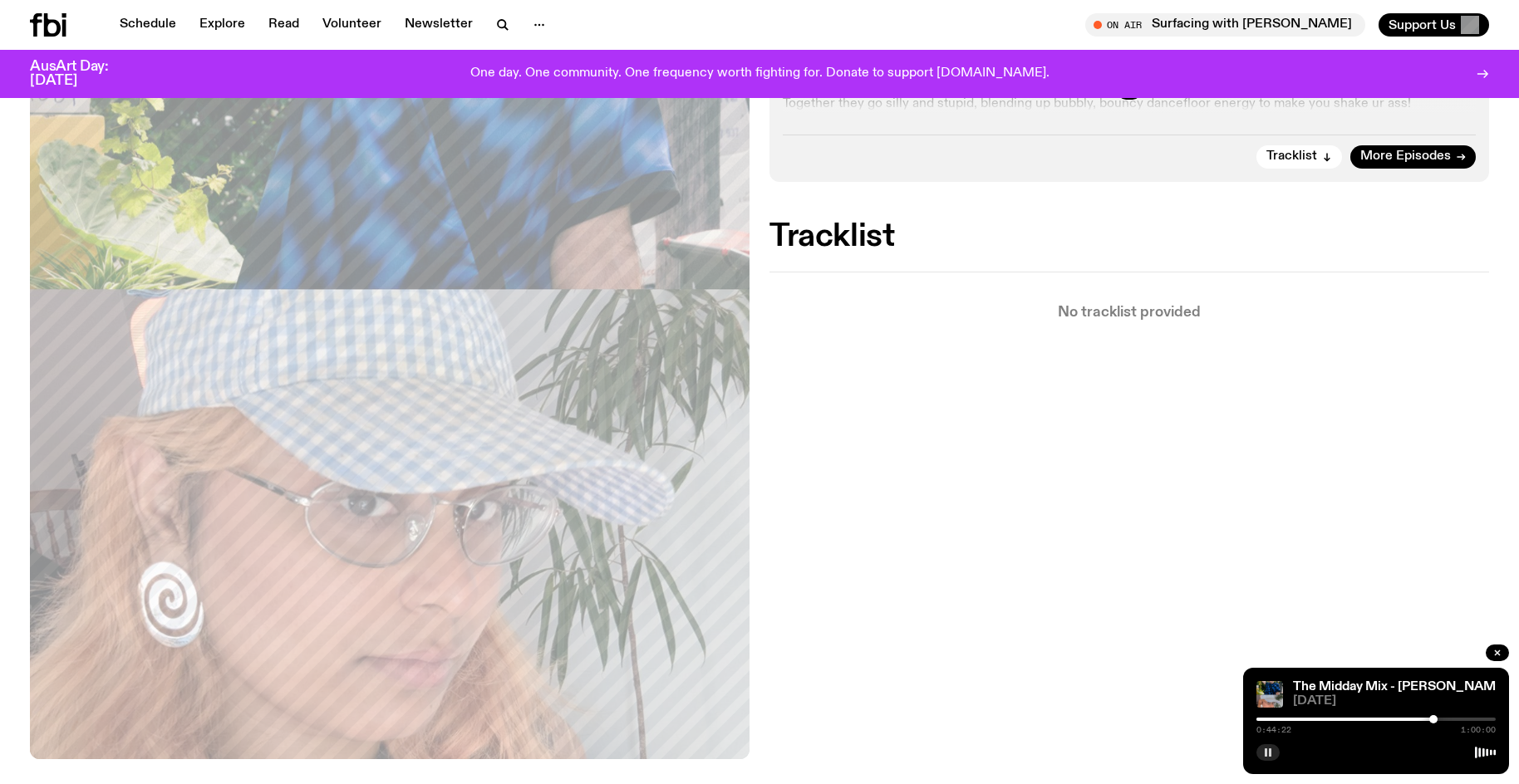
click at [1456, 718] on div at bounding box center [1376, 719] width 239 height 3
click at [1460, 718] on div at bounding box center [1456, 719] width 8 height 8
click at [1457, 717] on div at bounding box center [1457, 719] width 8 height 8
click at [1461, 717] on div at bounding box center [1461, 719] width 8 height 8
click at [1458, 720] on div at bounding box center [1461, 719] width 8 height 8
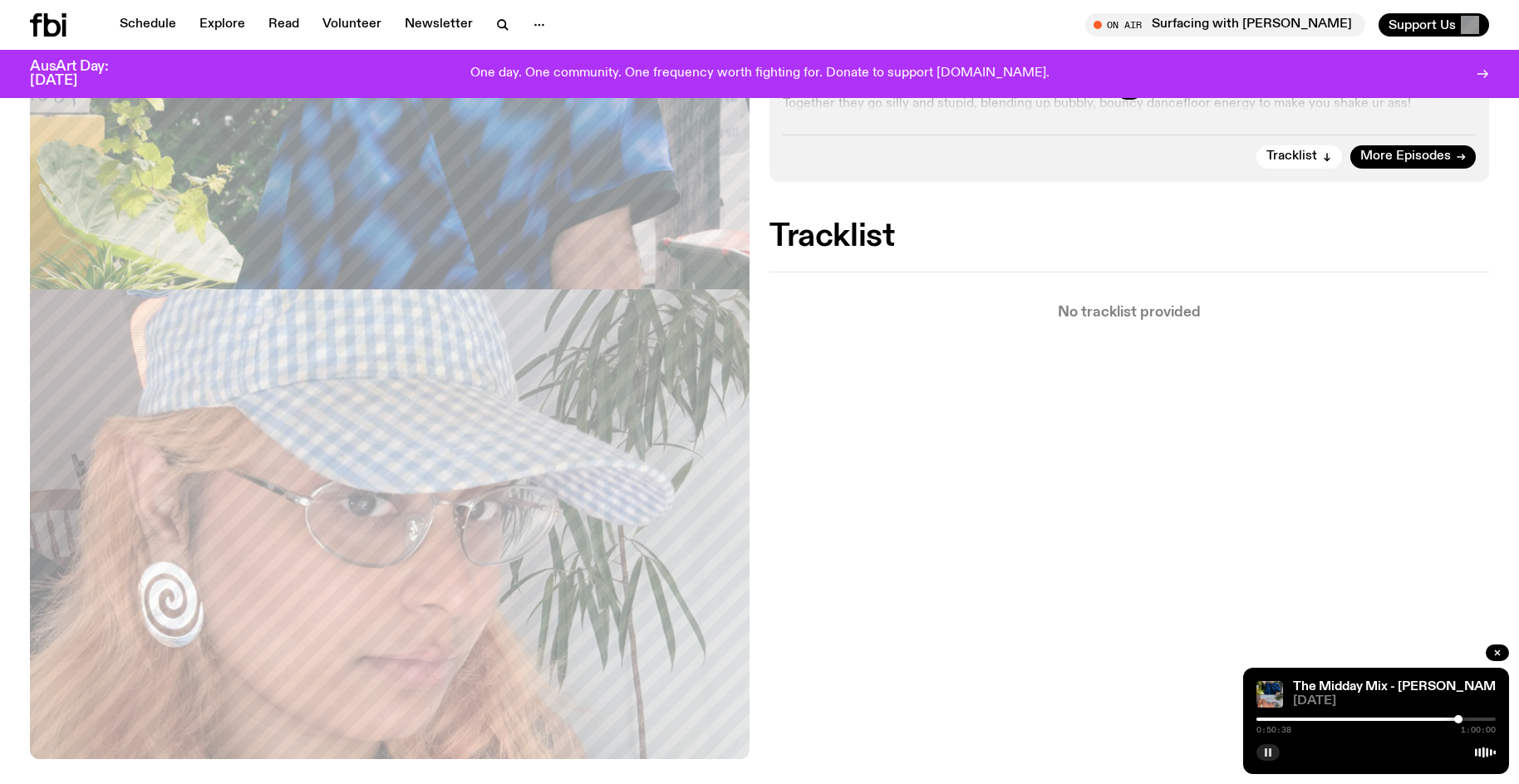
click at [1271, 752] on rect "button" at bounding box center [1270, 752] width 2 height 8
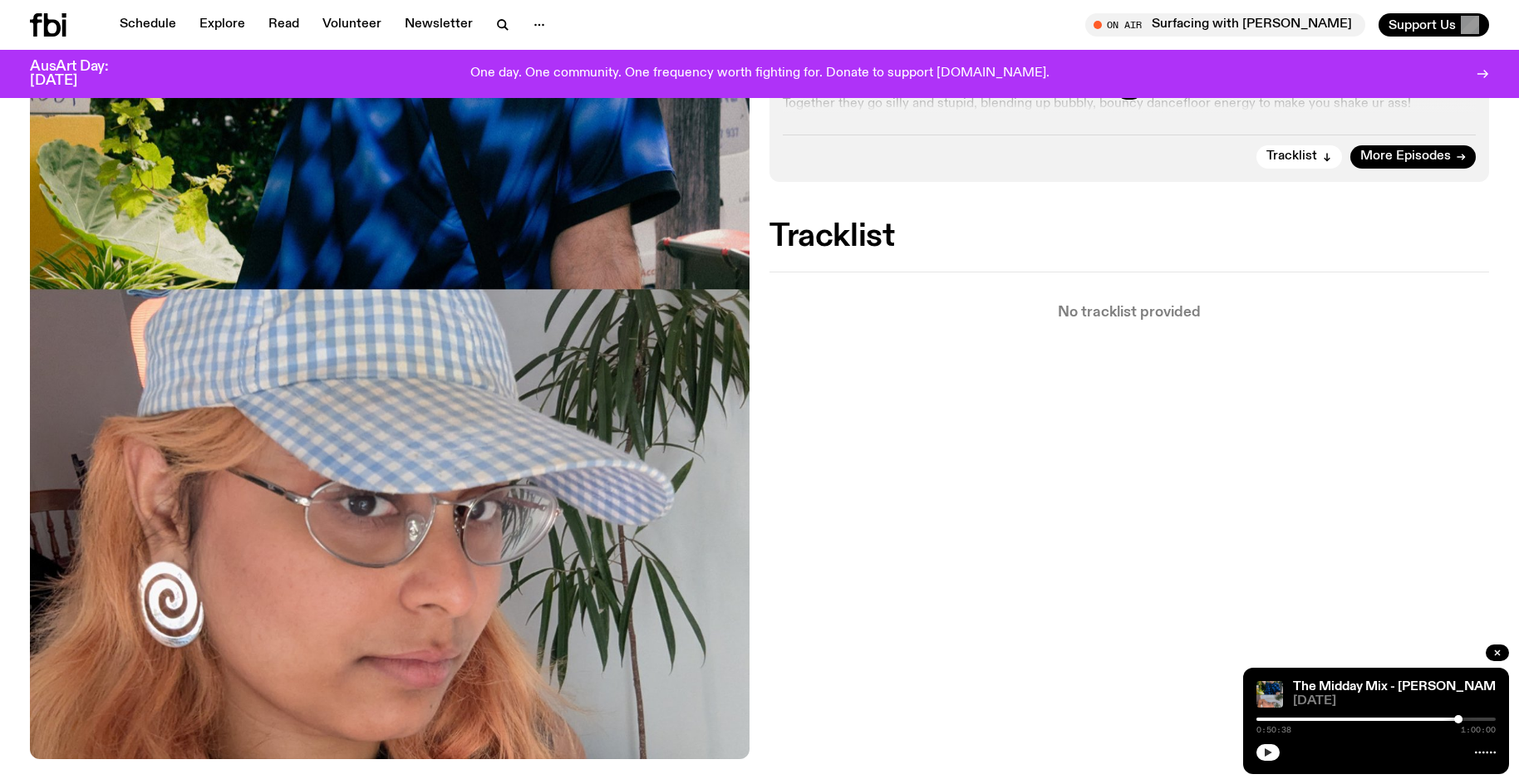
click at [1257, 744] on button "button" at bounding box center [1268, 752] width 23 height 17
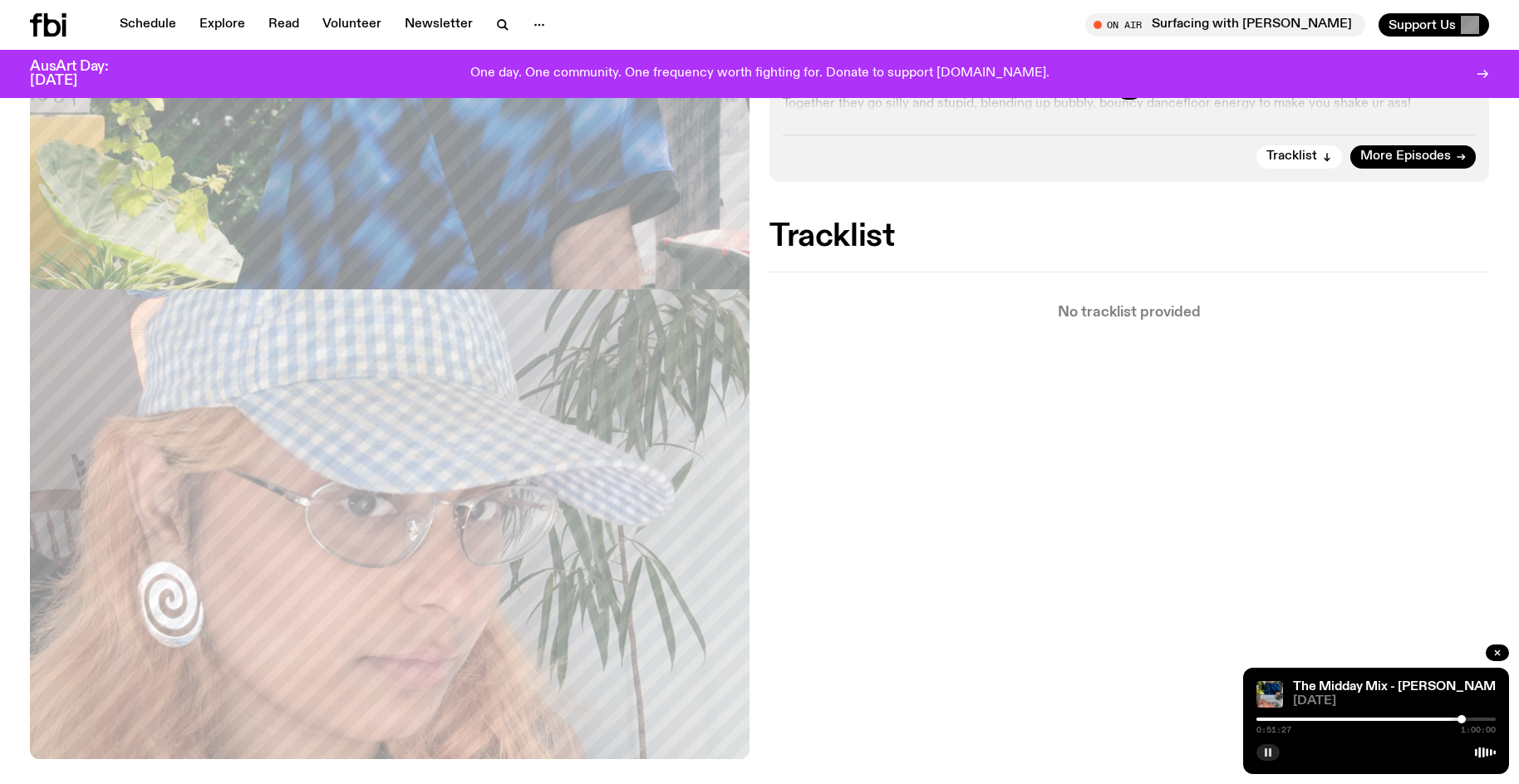
click at [1462, 718] on div at bounding box center [1462, 719] width 8 height 8
click at [1462, 719] on div at bounding box center [1462, 719] width 8 height 8
click at [1458, 716] on div at bounding box center [1458, 719] width 8 height 8
click at [1444, 716] on div "0:50:38 1:00:00" at bounding box center [1376, 724] width 239 height 20
click at [1437, 716] on div "0:50:38 1:00:00" at bounding box center [1376, 724] width 239 height 20
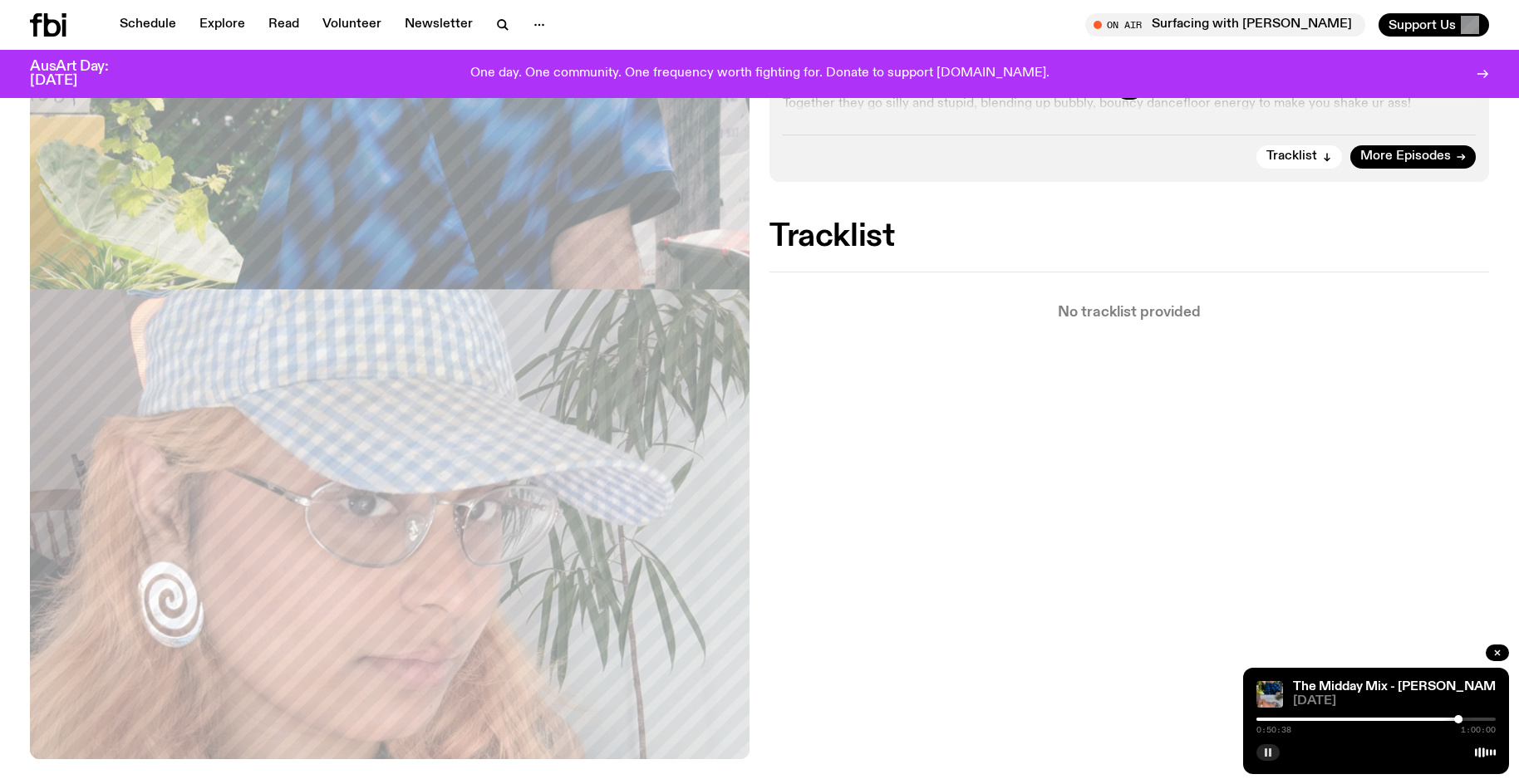
click at [1434, 718] on div at bounding box center [1338, 719] width 239 height 3
click at [1437, 722] on div at bounding box center [1434, 719] width 8 height 8
click at [1440, 722] on div at bounding box center [1439, 719] width 8 height 8
click at [1439, 720] on div at bounding box center [1440, 719] width 8 height 8
click at [1267, 749] on rect "button" at bounding box center [1266, 752] width 2 height 8
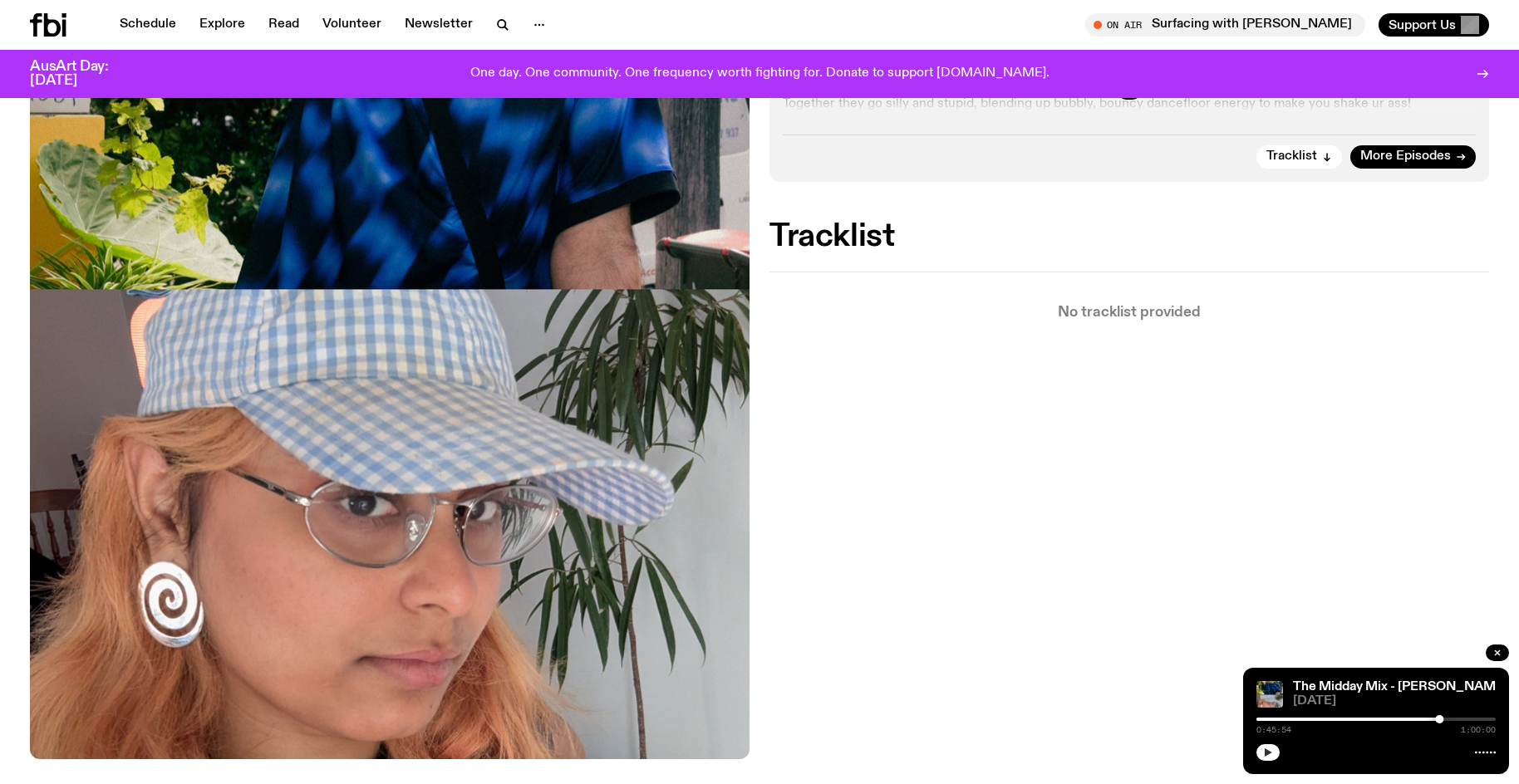
click at [1267, 749] on icon "button" at bounding box center [1268, 752] width 10 height 10
click at [1267, 749] on rect "button" at bounding box center [1266, 752] width 2 height 8
click at [1257, 744] on button "button" at bounding box center [1268, 752] width 23 height 17
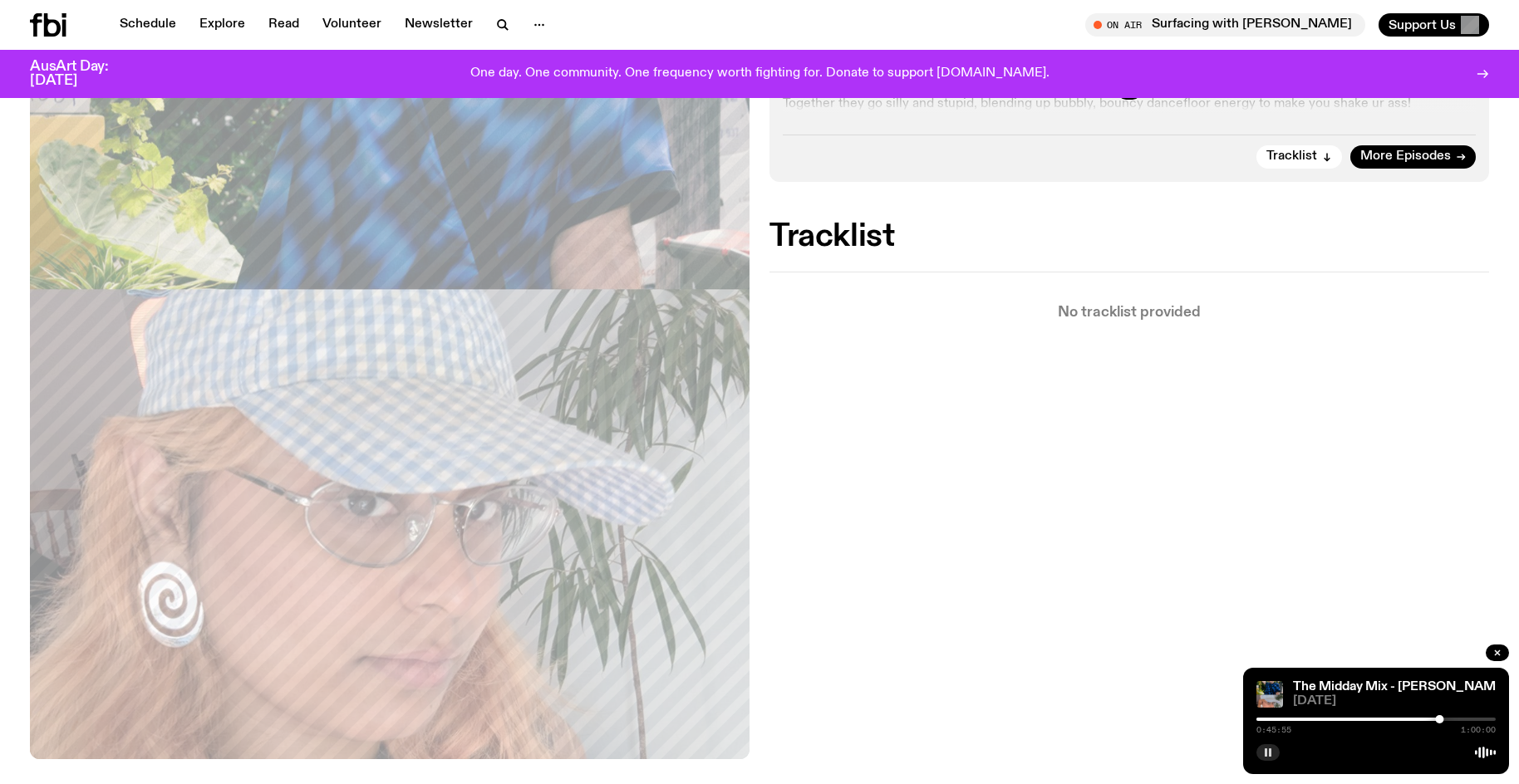
click at [1447, 718] on div at bounding box center [1376, 719] width 239 height 3
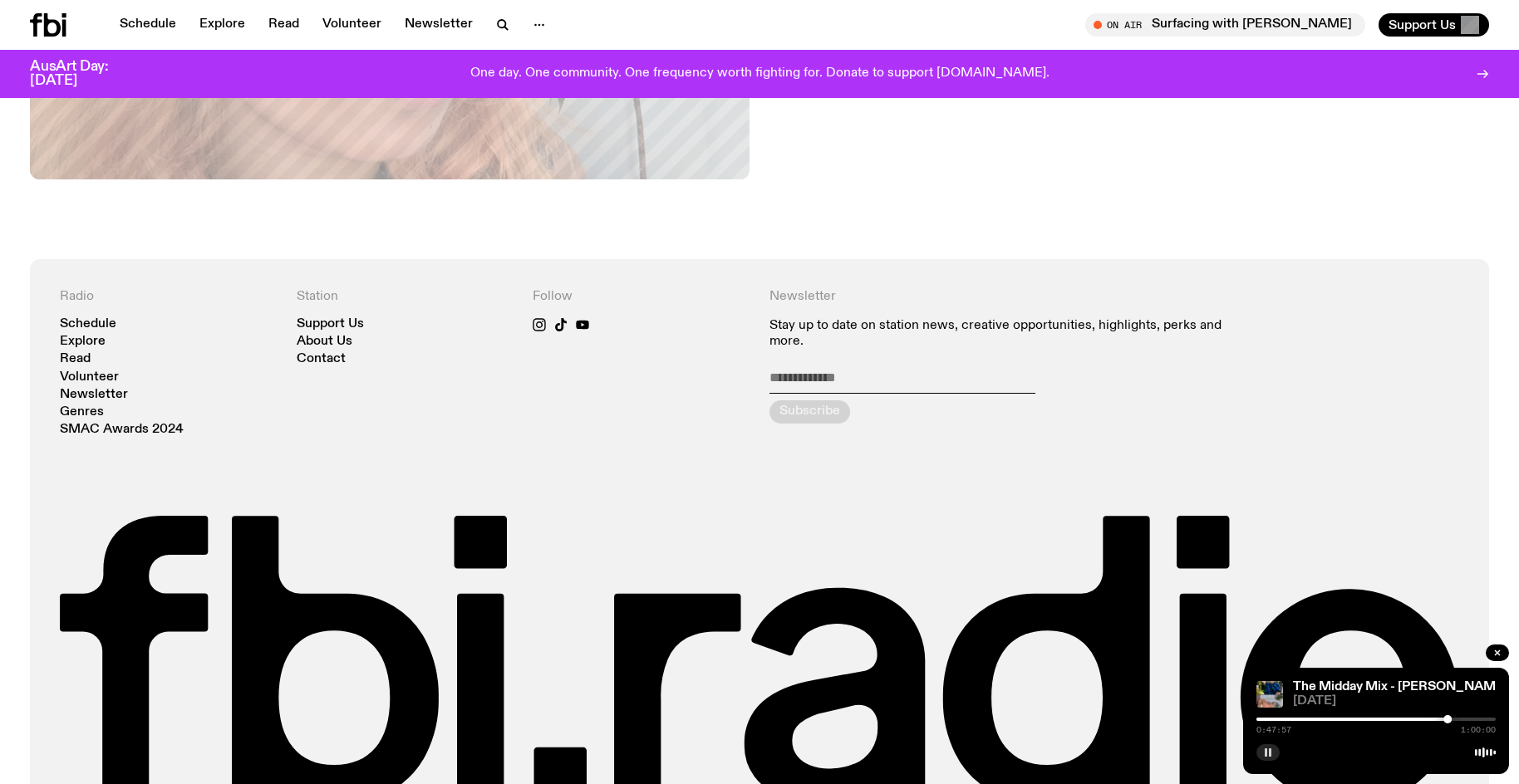
scroll to position [1233, 0]
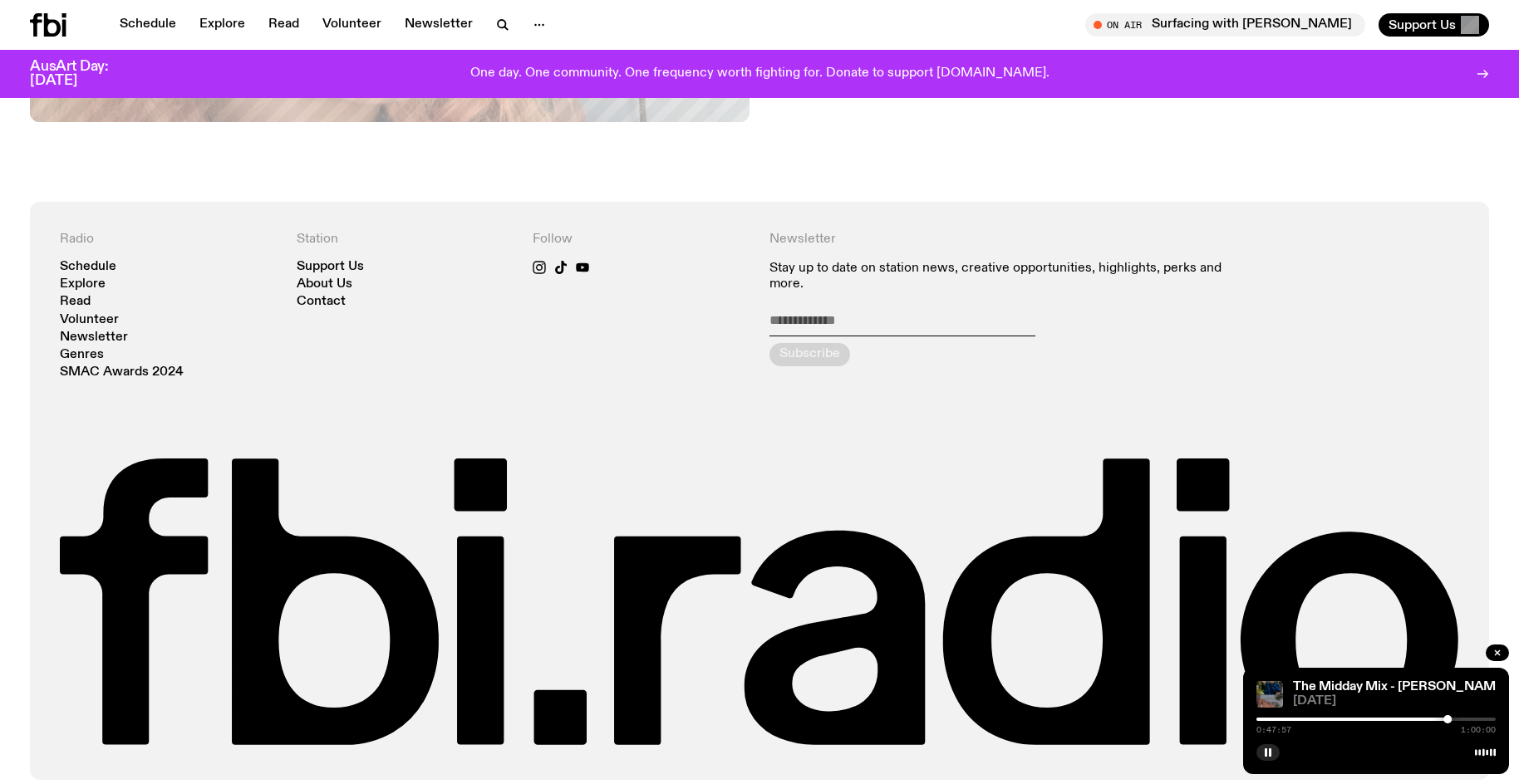
drag, startPoint x: 1273, startPoint y: 755, endPoint x: 1265, endPoint y: 697, distance: 58.5
click at [1273, 755] on button "button" at bounding box center [1268, 752] width 23 height 17
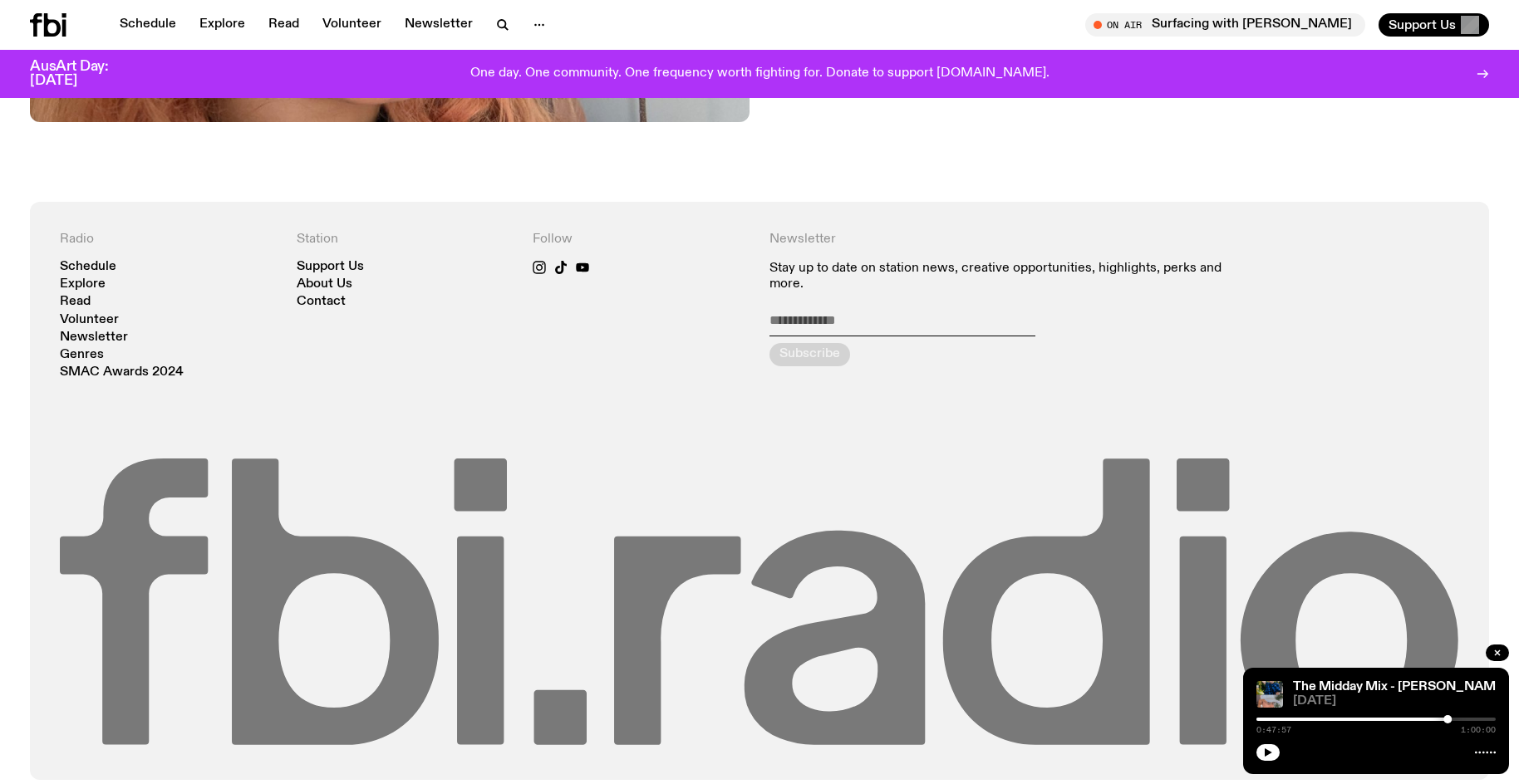
click at [1257, 744] on button "button" at bounding box center [1268, 752] width 23 height 17
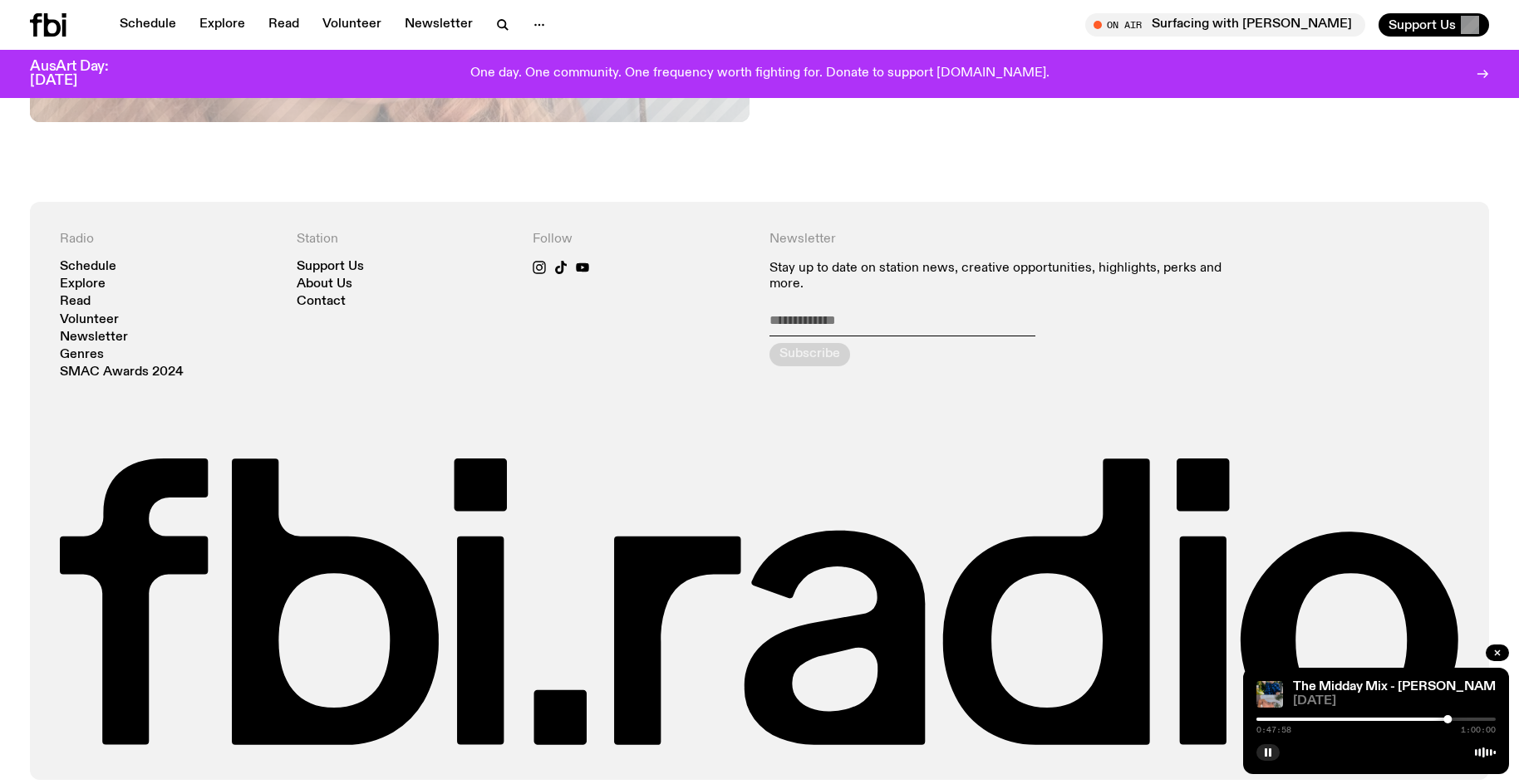
click at [1452, 719] on div at bounding box center [1376, 719] width 239 height 3
click at [1456, 721] on div at bounding box center [1456, 719] width 8 height 8
click at [1458, 722] on div at bounding box center [1456, 719] width 8 height 8
click at [1460, 719] on div at bounding box center [1458, 719] width 8 height 8
click at [1462, 719] on div at bounding box center [1462, 719] width 8 height 8
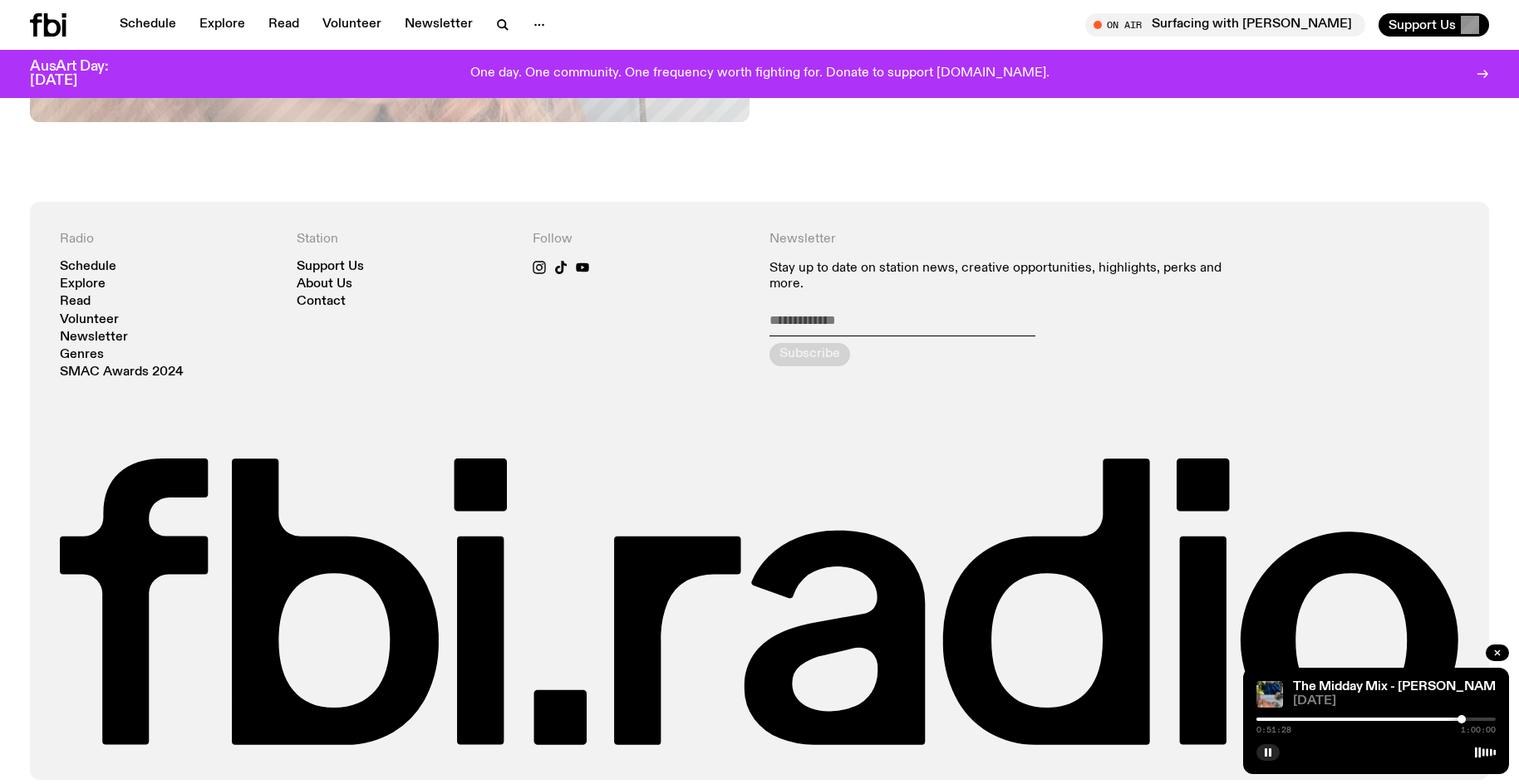
drag, startPoint x: 1275, startPoint y: 749, endPoint x: 1284, endPoint y: 725, distance: 25.6
click at [1273, 751] on button "button" at bounding box center [1268, 752] width 23 height 17
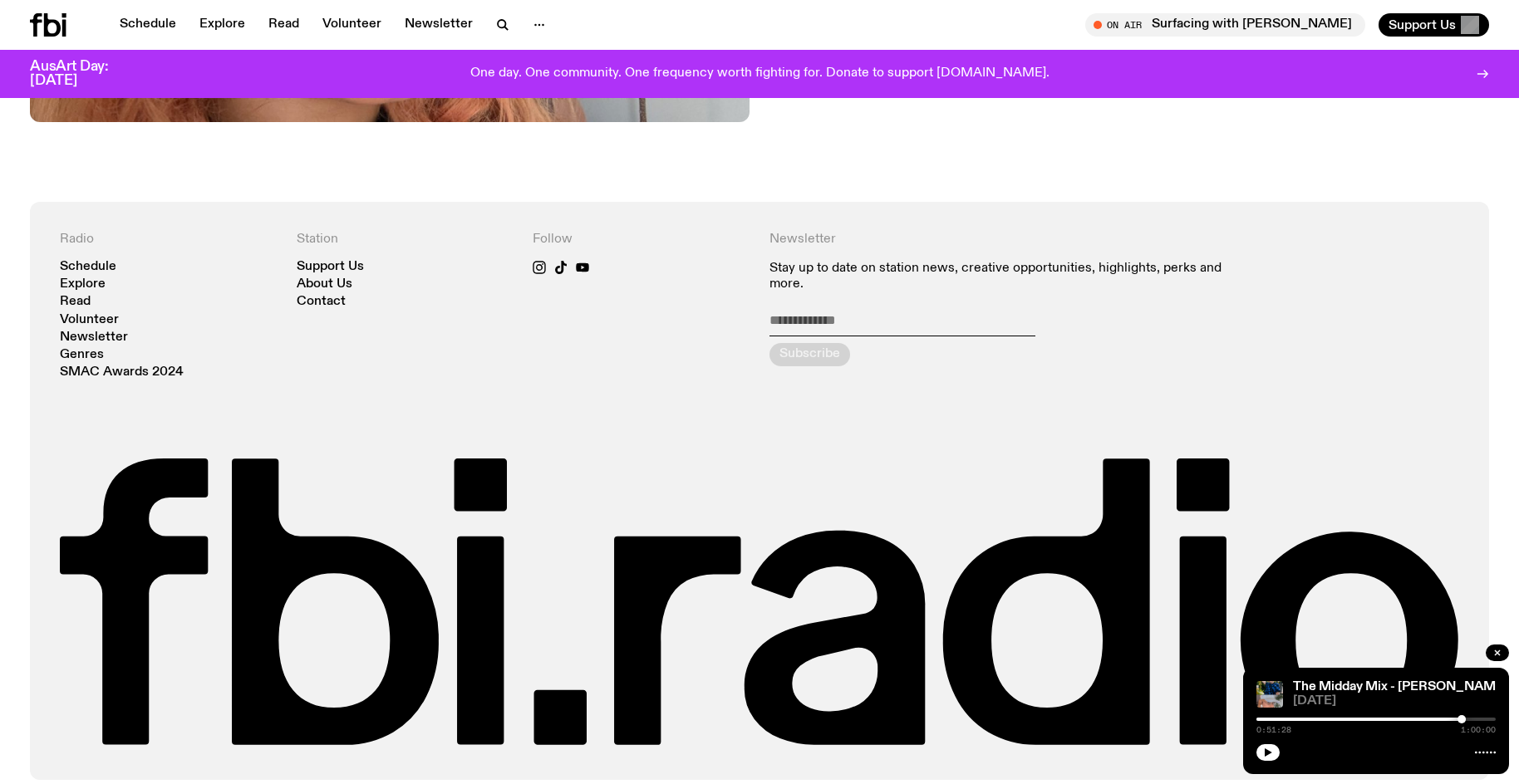
click at [1257, 744] on button "button" at bounding box center [1268, 752] width 23 height 17
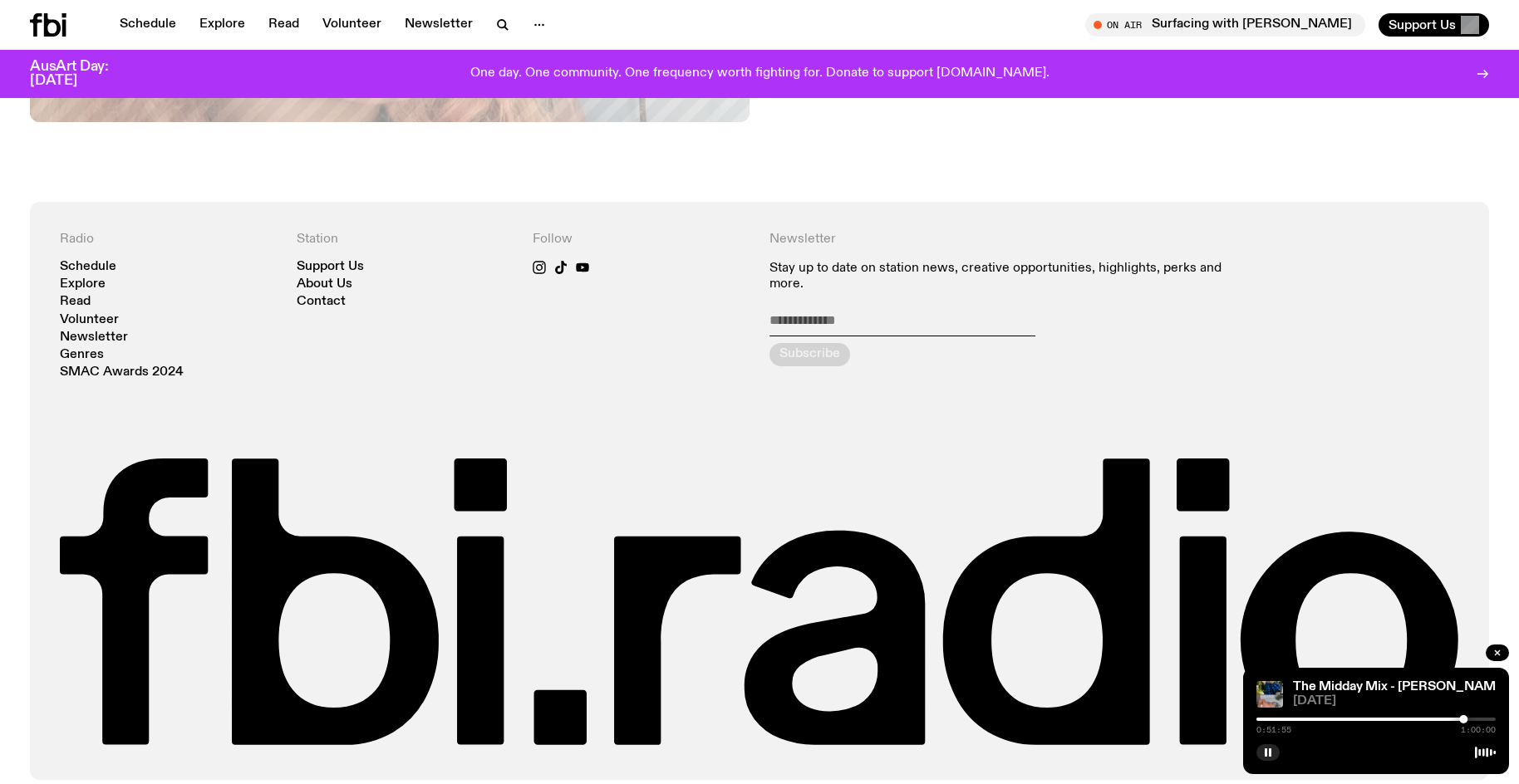
click at [1257, 758] on div "The Midday Mix - Sandro & Ketjki 03.10.25 0:51:55 1:00:00" at bounding box center [1376, 722] width 266 height 107
click at [1267, 758] on button "button" at bounding box center [1268, 752] width 23 height 17
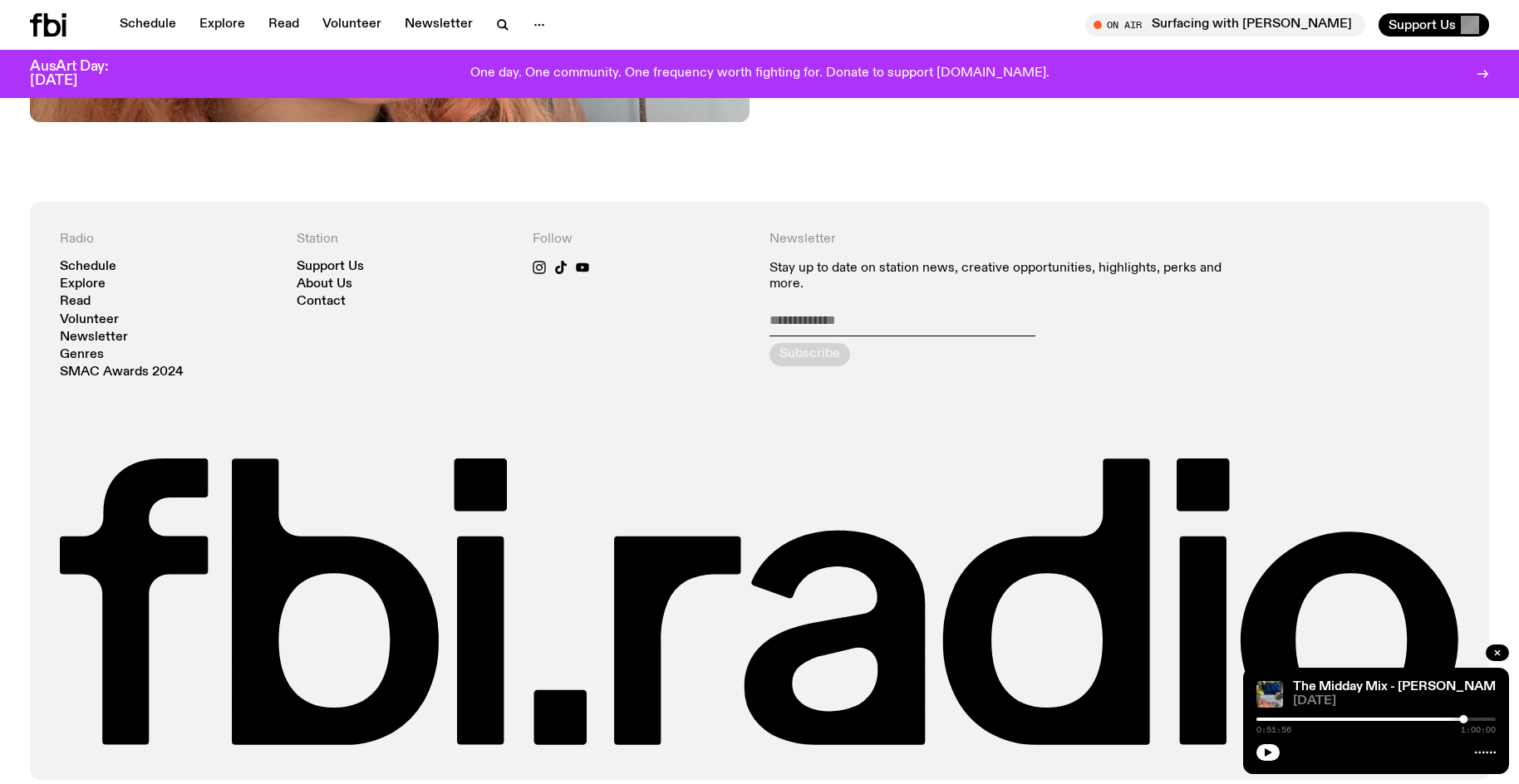
click at [1257, 744] on button "button" at bounding box center [1268, 752] width 23 height 17
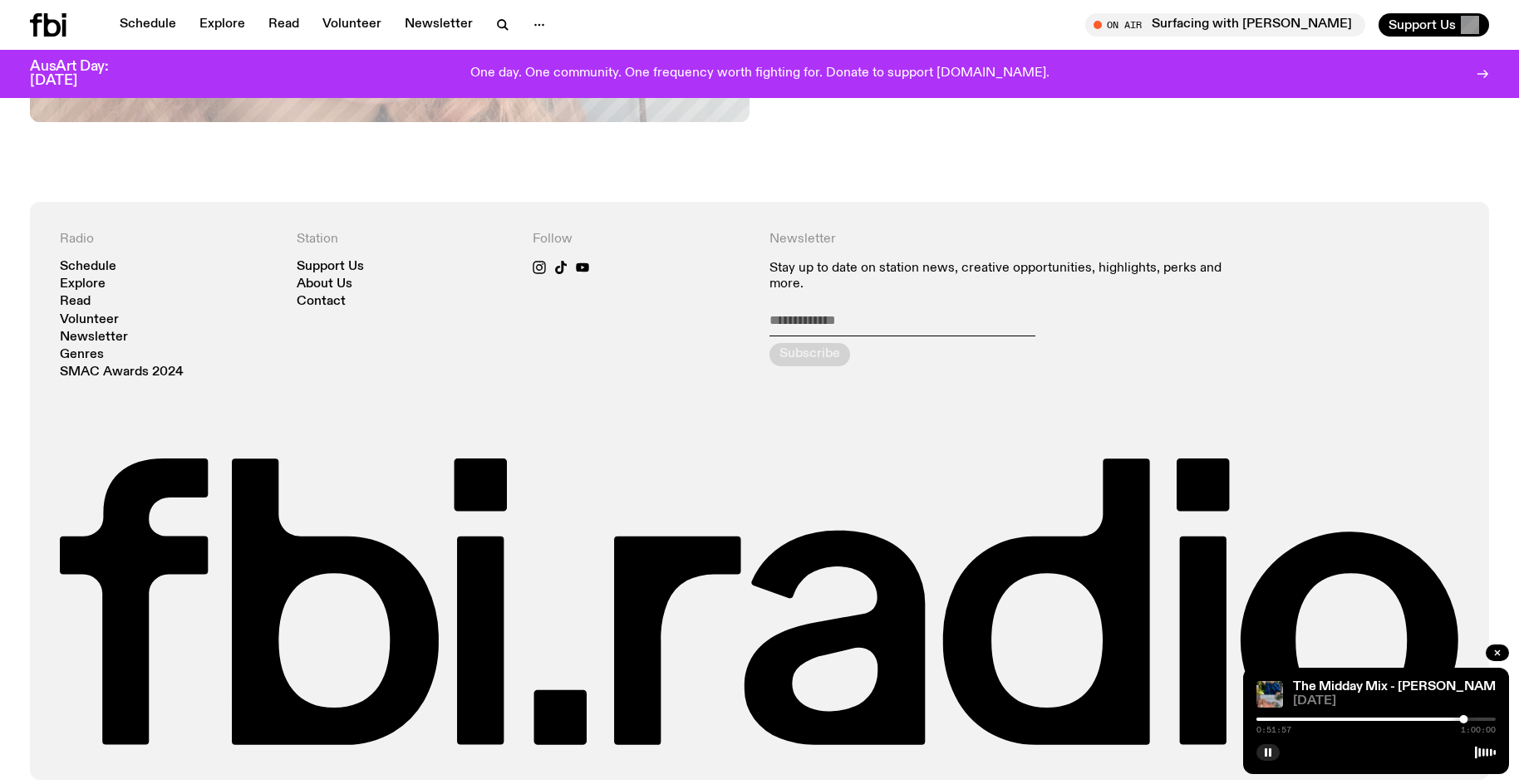
click at [1475, 717] on div "0:51:57 1:00:00" at bounding box center [1376, 724] width 239 height 20
click at [1480, 722] on div "0:51:57 1:00:00" at bounding box center [1376, 724] width 239 height 20
click at [1480, 717] on div at bounding box center [1376, 719] width 239 height 3
click at [1485, 718] on div at bounding box center [1376, 719] width 239 height 3
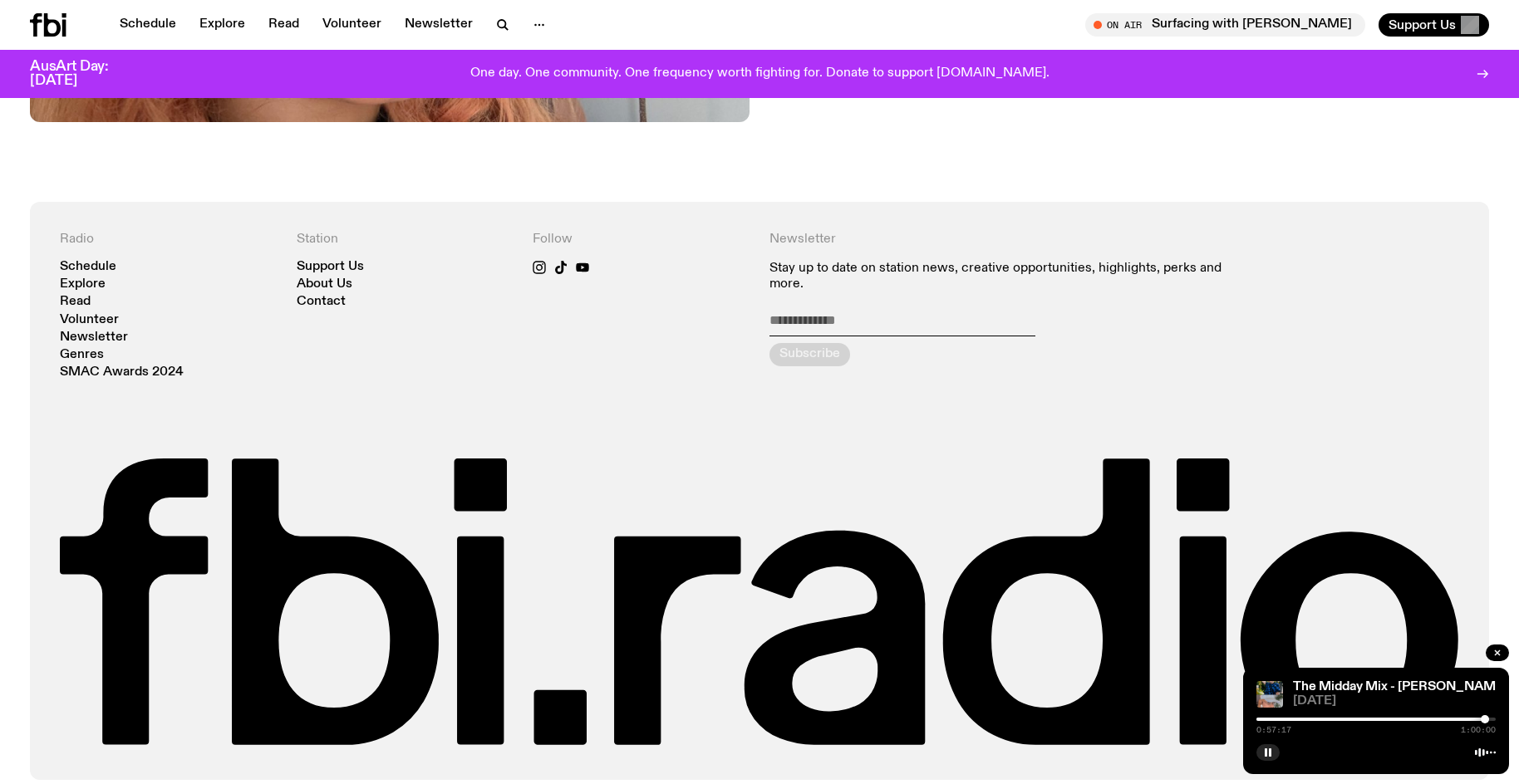
click at [1488, 720] on div at bounding box center [1485, 719] width 8 height 8
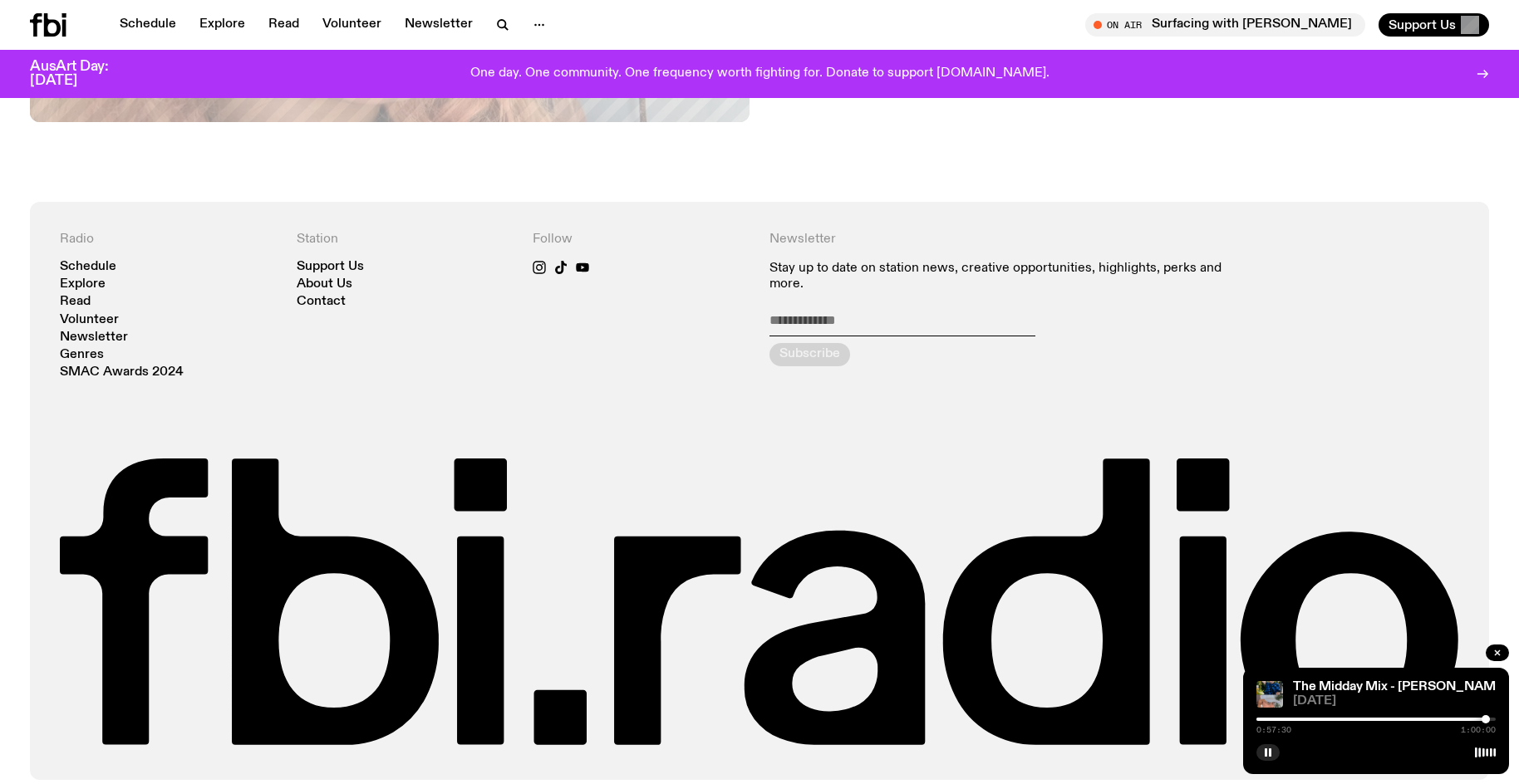
click at [1486, 719] on div at bounding box center [1486, 719] width 8 height 8
click at [1487, 719] on div at bounding box center [1486, 719] width 8 height 8
click at [1489, 720] on div at bounding box center [1487, 719] width 8 height 8
click at [1487, 720] on div at bounding box center [1487, 719] width 8 height 8
click at [1486, 721] on div at bounding box center [1486, 719] width 8 height 8
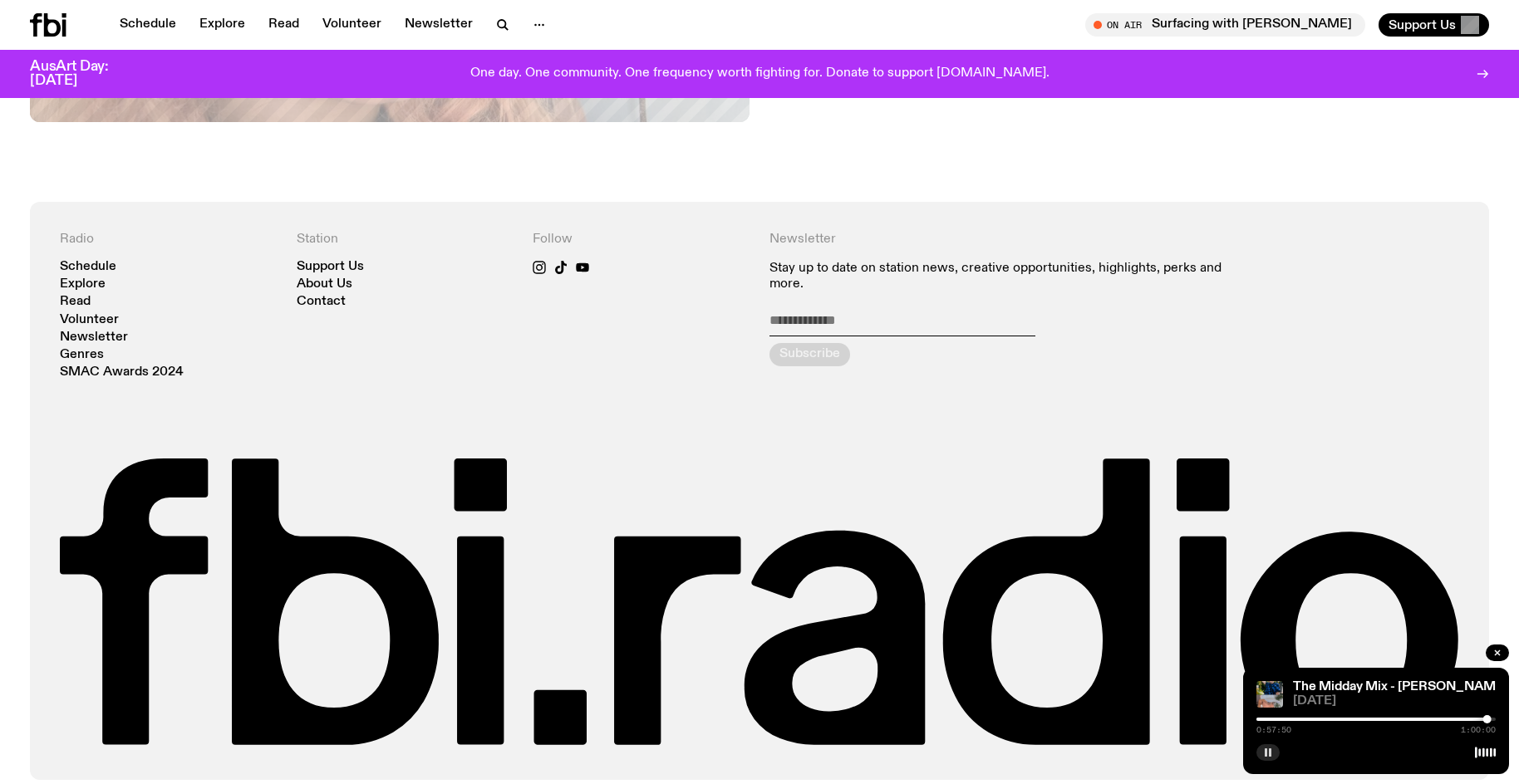
click at [1272, 756] on icon "button" at bounding box center [1268, 752] width 10 height 10
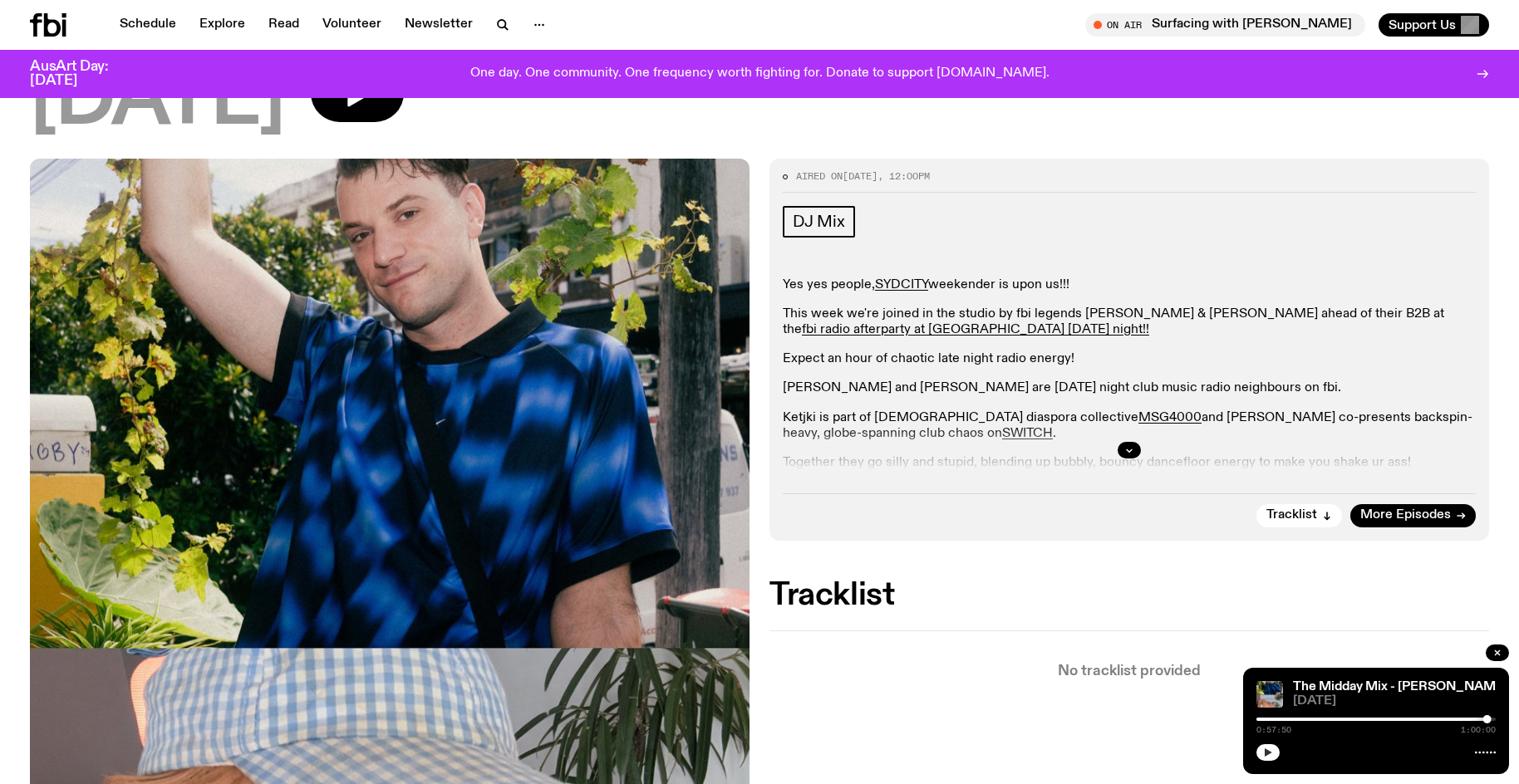
scroll to position [236, 0]
click at [1257, 744] on button "button" at bounding box center [1268, 752] width 23 height 17
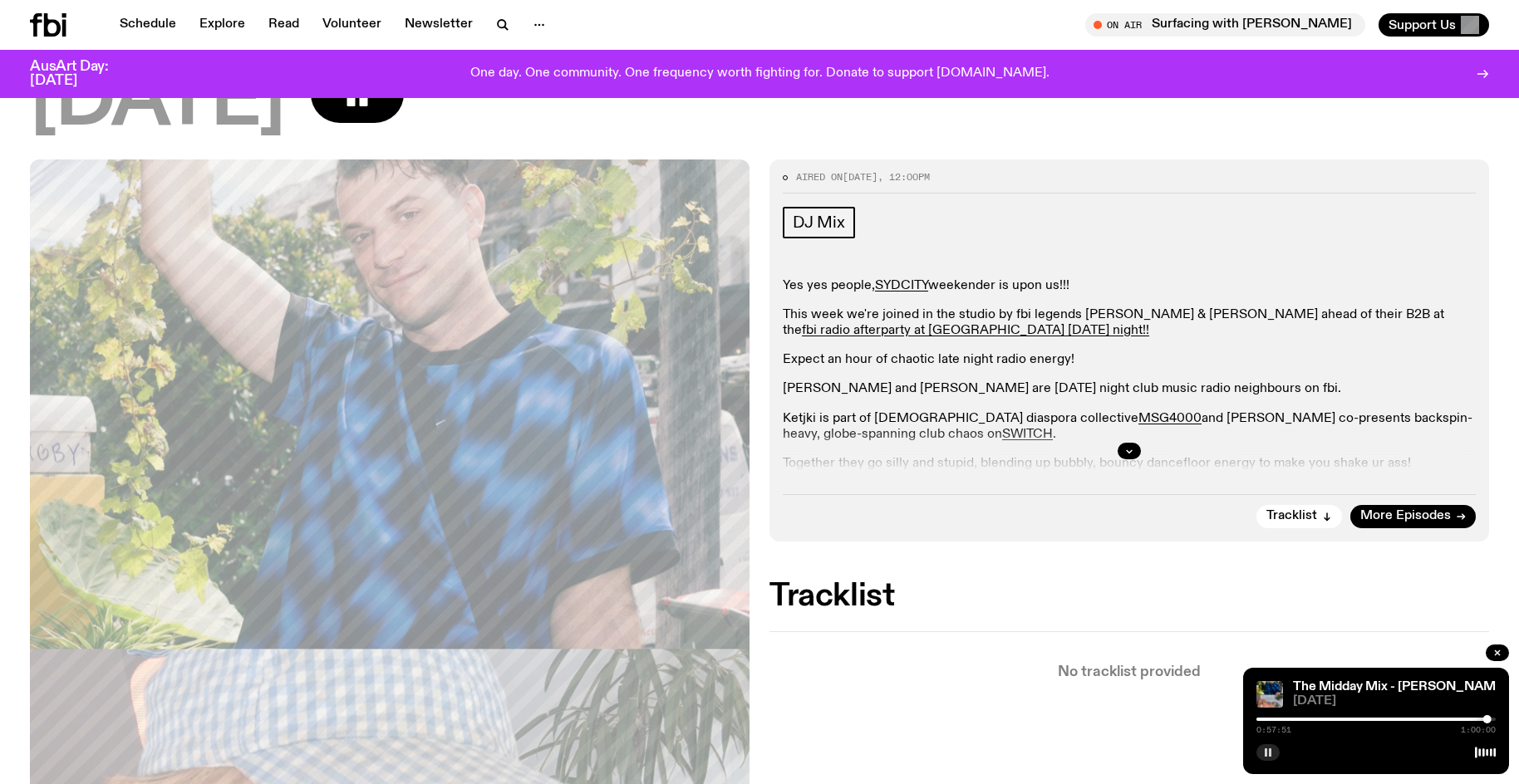
click at [1257, 744] on button "button" at bounding box center [1268, 752] width 23 height 17
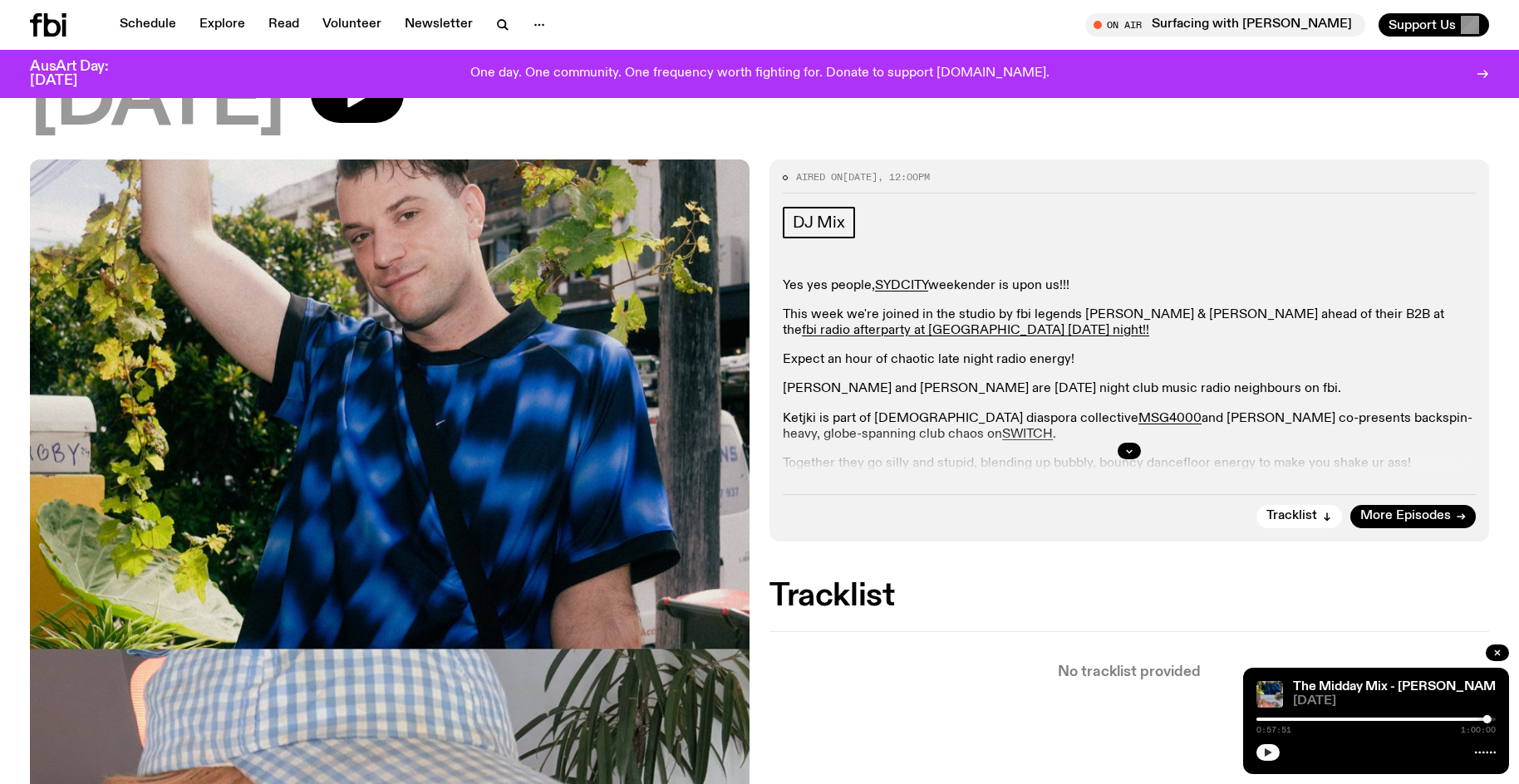
click at [1257, 744] on button "button" at bounding box center [1268, 752] width 23 height 17
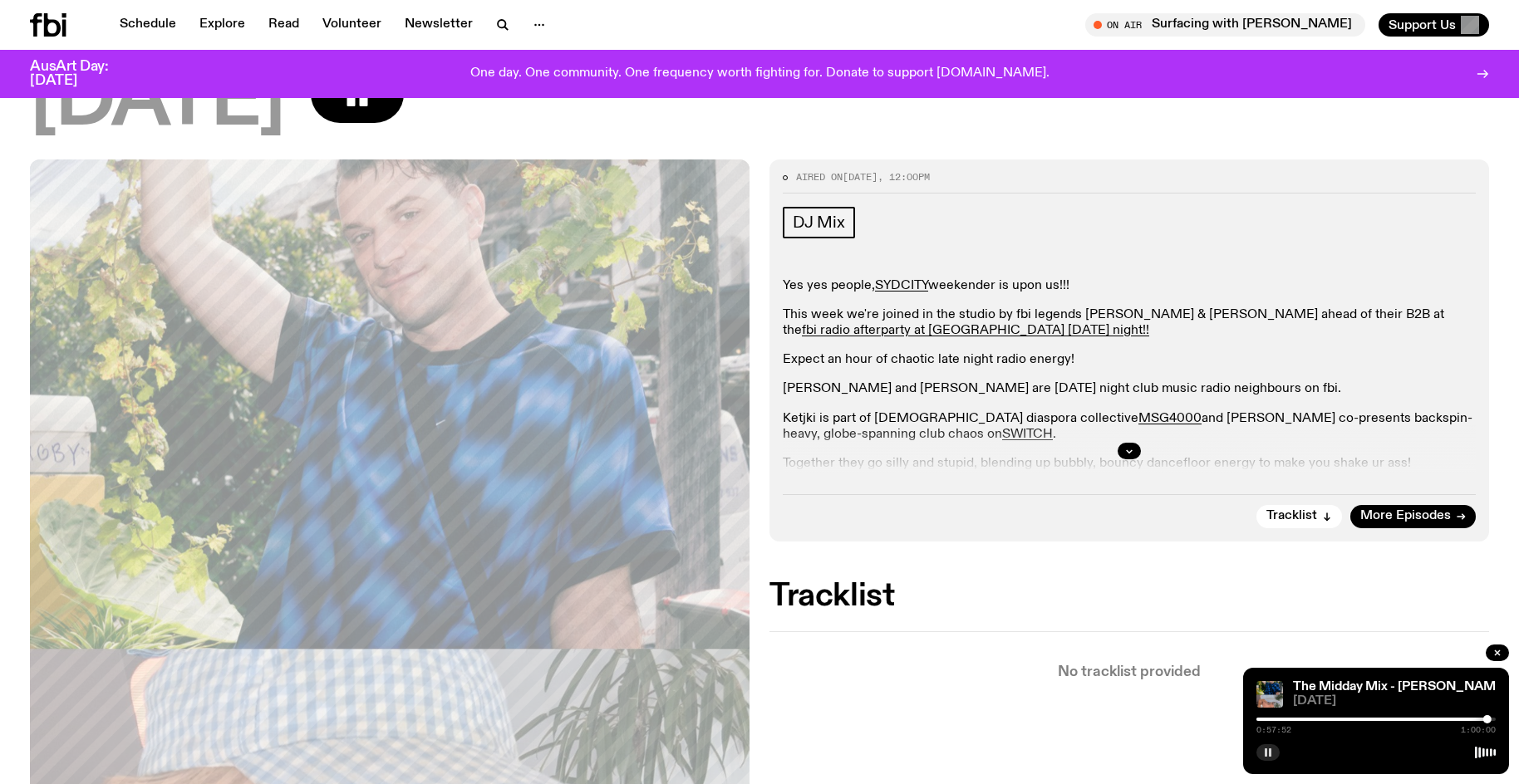
click at [1257, 744] on button "button" at bounding box center [1268, 752] width 23 height 17
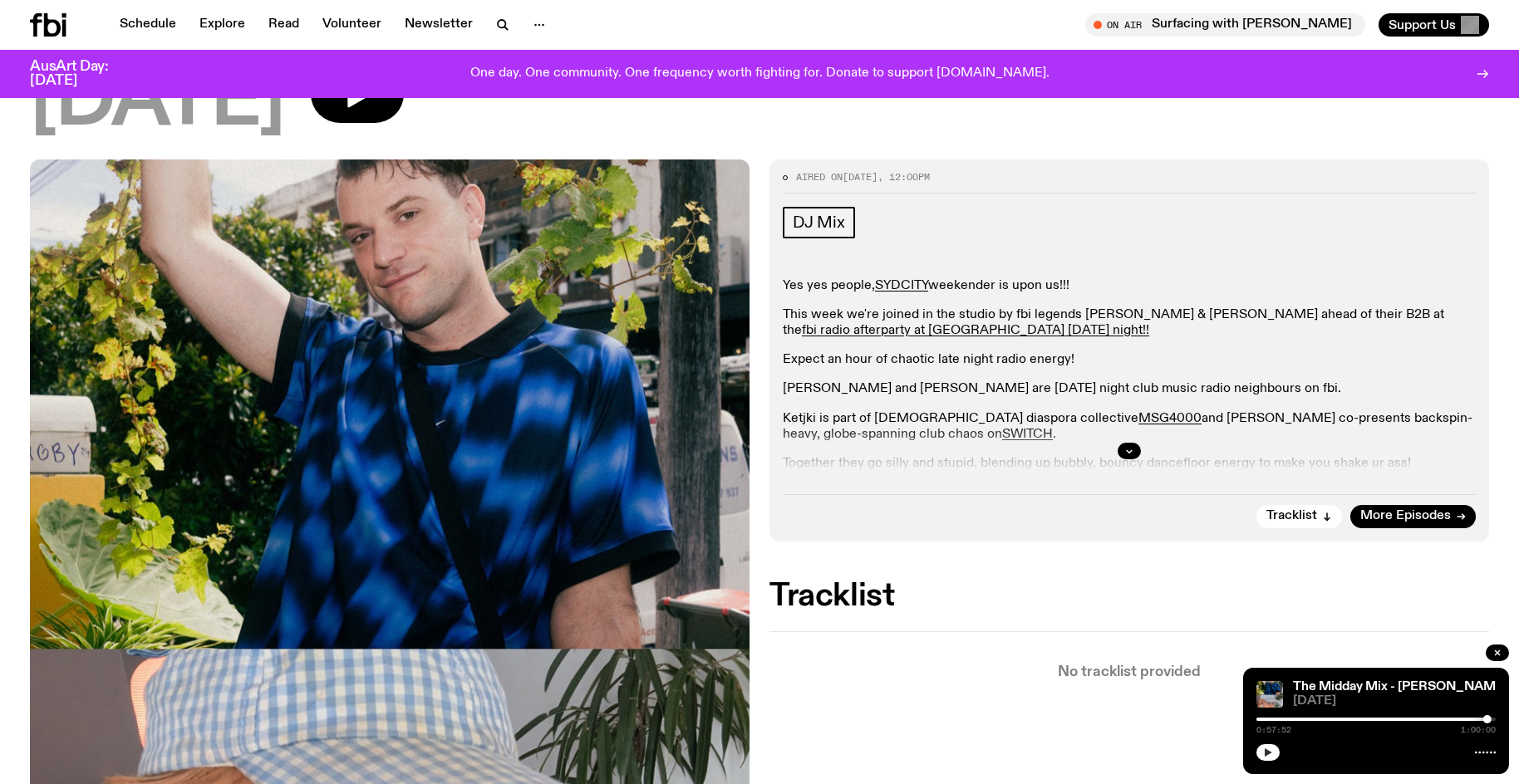
click at [1269, 758] on button "button" at bounding box center [1268, 752] width 23 height 17
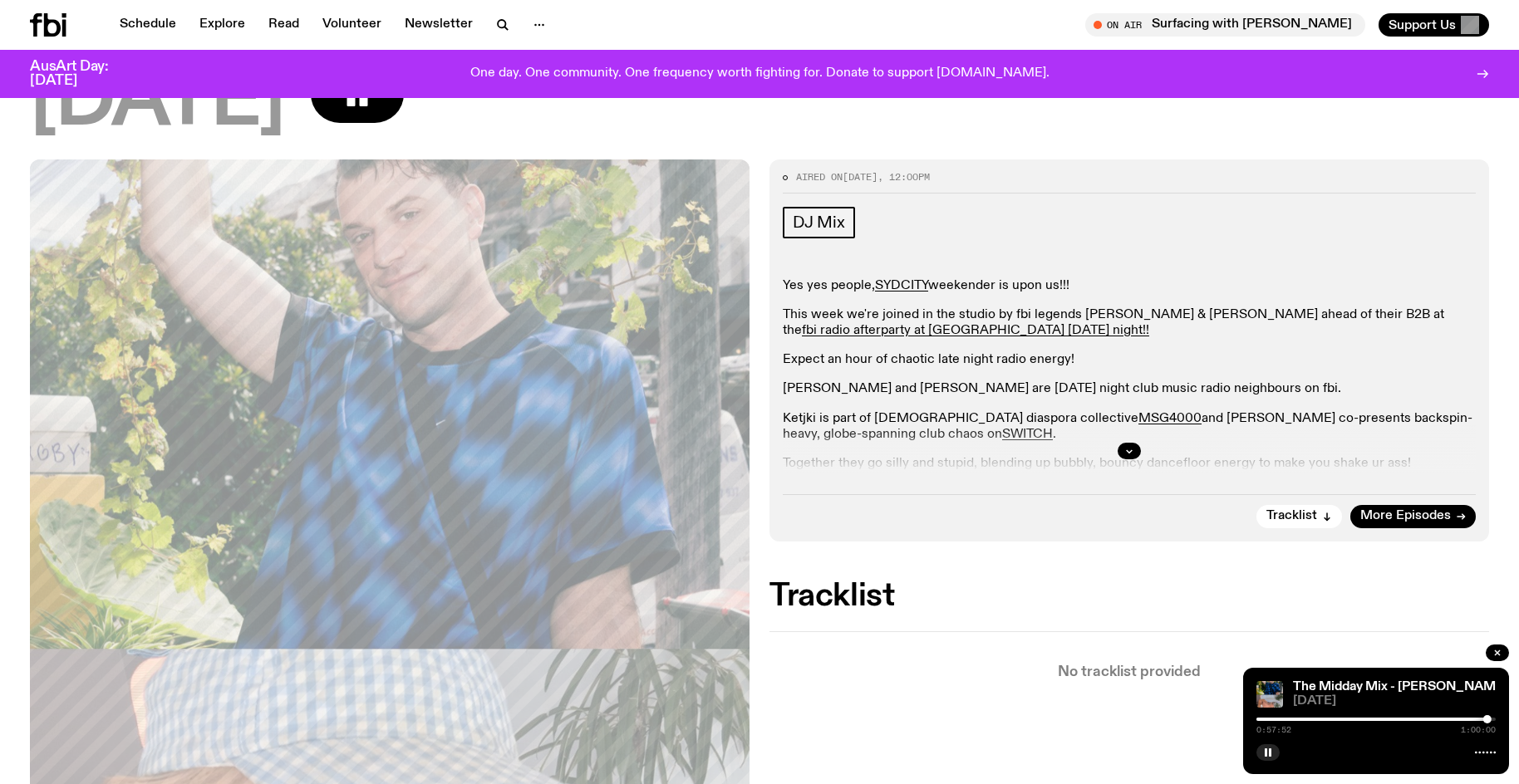
click at [1338, 718] on div at bounding box center [1367, 719] width 239 height 3
click at [1330, 719] on div at bounding box center [1218, 719] width 239 height 3
click at [1323, 719] on div at bounding box center [1210, 719] width 239 height 3
click at [1317, 720] on div at bounding box center [1203, 719] width 239 height 3
click at [1312, 720] on div at bounding box center [1197, 719] width 239 height 3
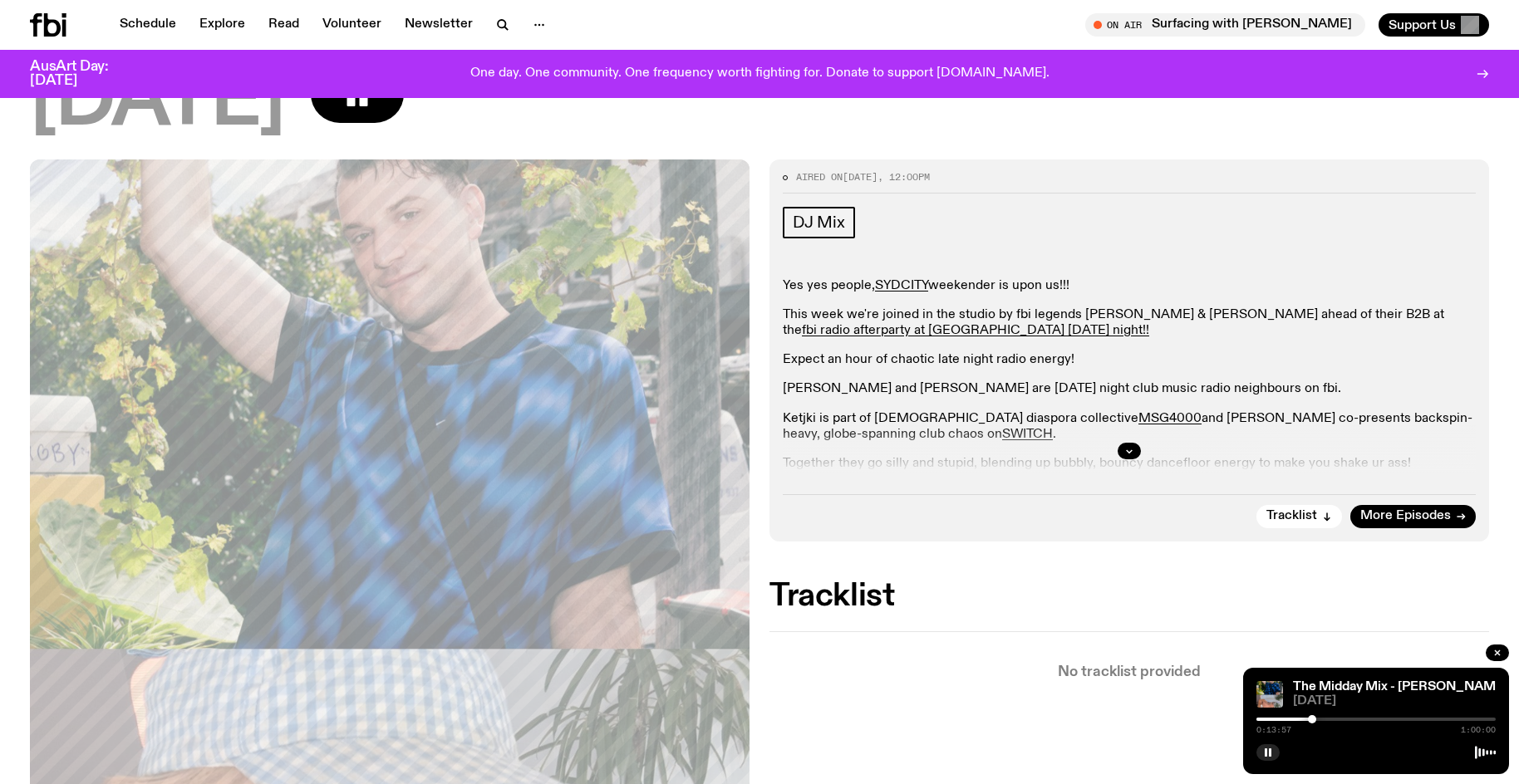
click at [1307, 717] on div at bounding box center [1192, 719] width 239 height 3
click at [1314, 717] on div at bounding box center [1376, 719] width 239 height 3
click at [1314, 720] on div at bounding box center [1314, 719] width 8 height 8
click at [1308, 717] on div "0:14:35 1:00:00" at bounding box center [1376, 724] width 239 height 20
click at [1313, 722] on div at bounding box center [1313, 719] width 8 height 8
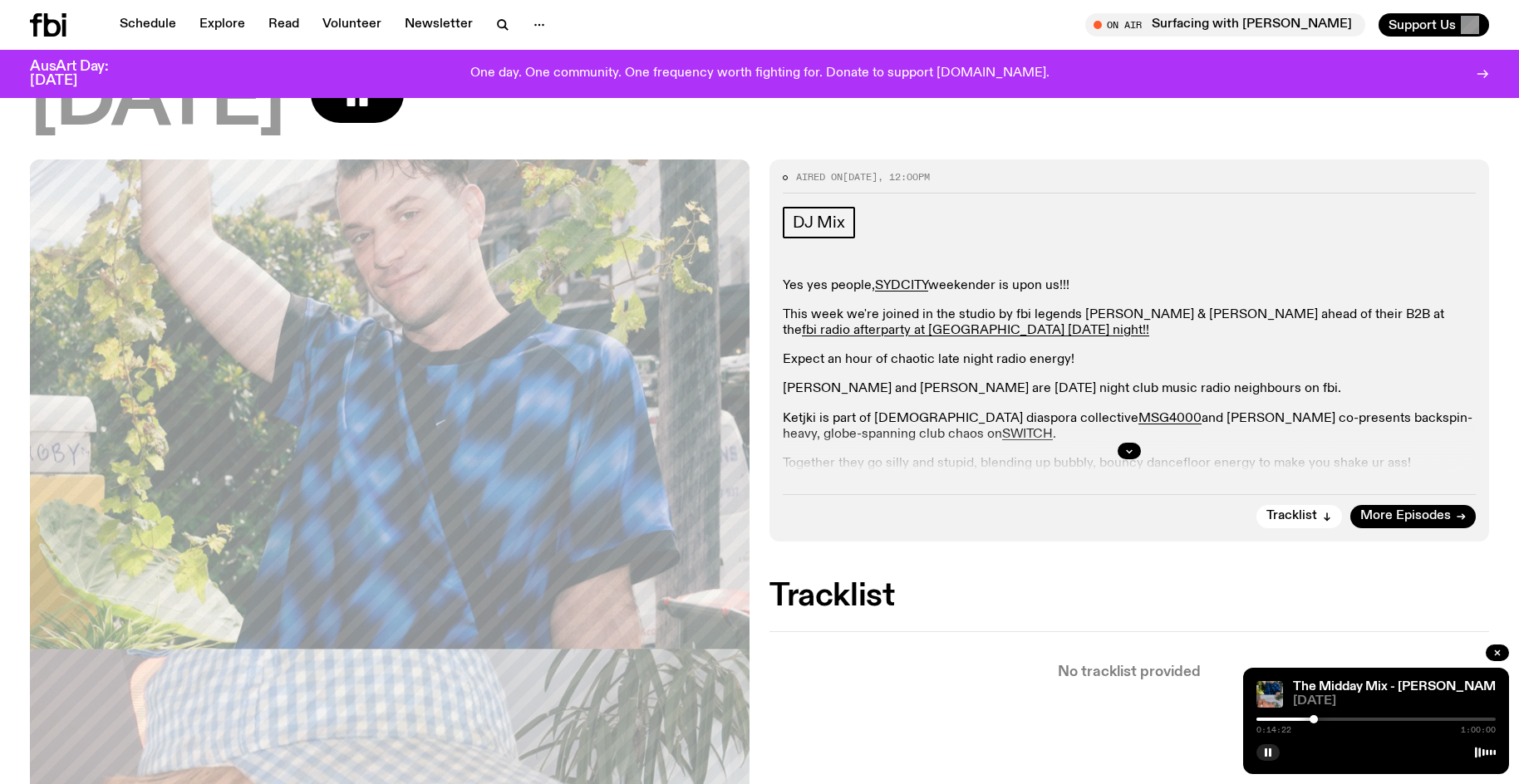
click at [1310, 720] on div at bounding box center [1313, 719] width 8 height 8
click at [1312, 721] on div at bounding box center [1310, 719] width 8 height 8
click at [1312, 717] on div at bounding box center [1312, 719] width 8 height 8
click at [1310, 722] on div at bounding box center [1310, 719] width 8 height 8
click at [1266, 754] on rect "button" at bounding box center [1266, 752] width 2 height 8
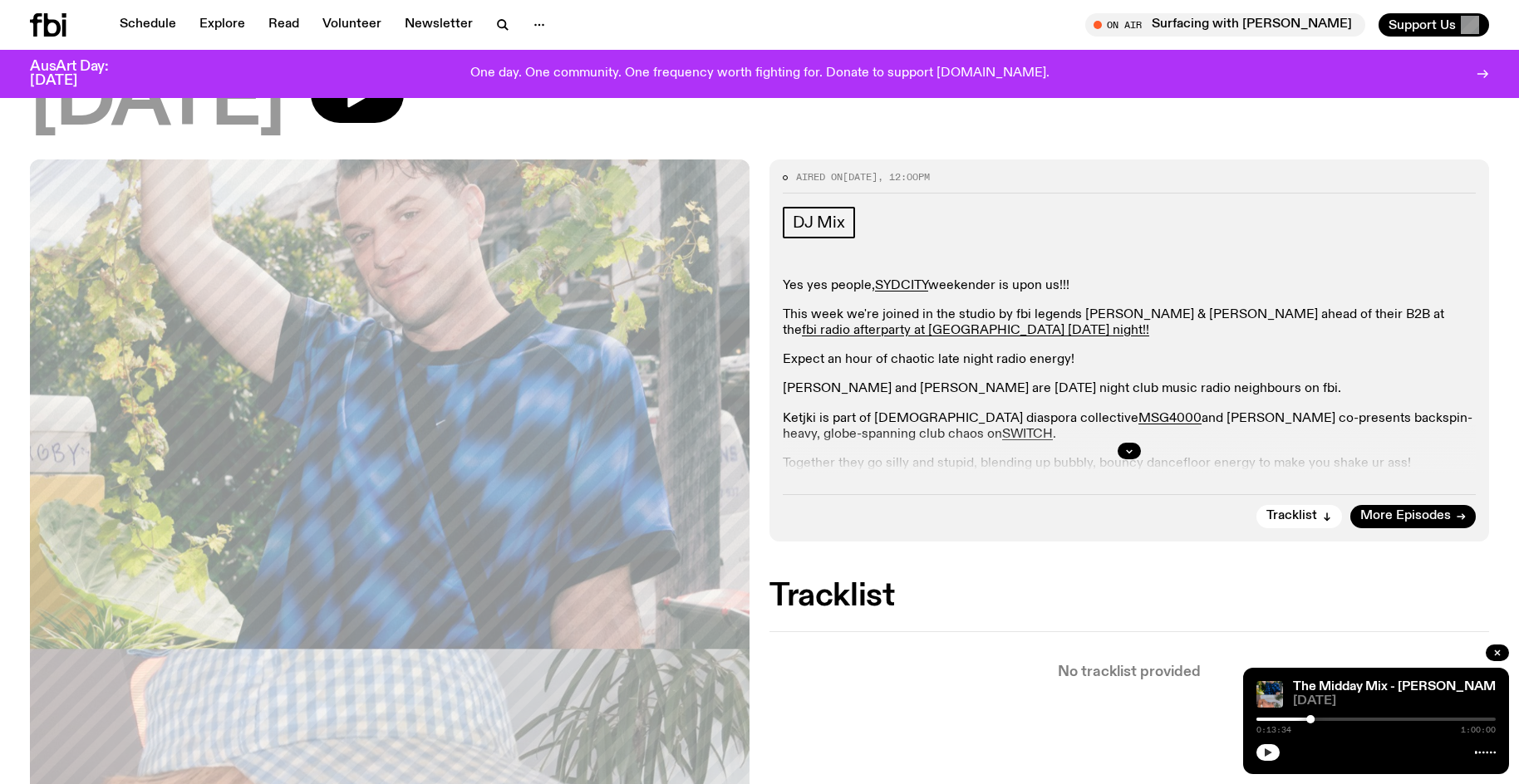
click at [1266, 754] on icon "button" at bounding box center [1268, 752] width 7 height 8
click at [1266, 754] on rect "button" at bounding box center [1266, 752] width 2 height 8
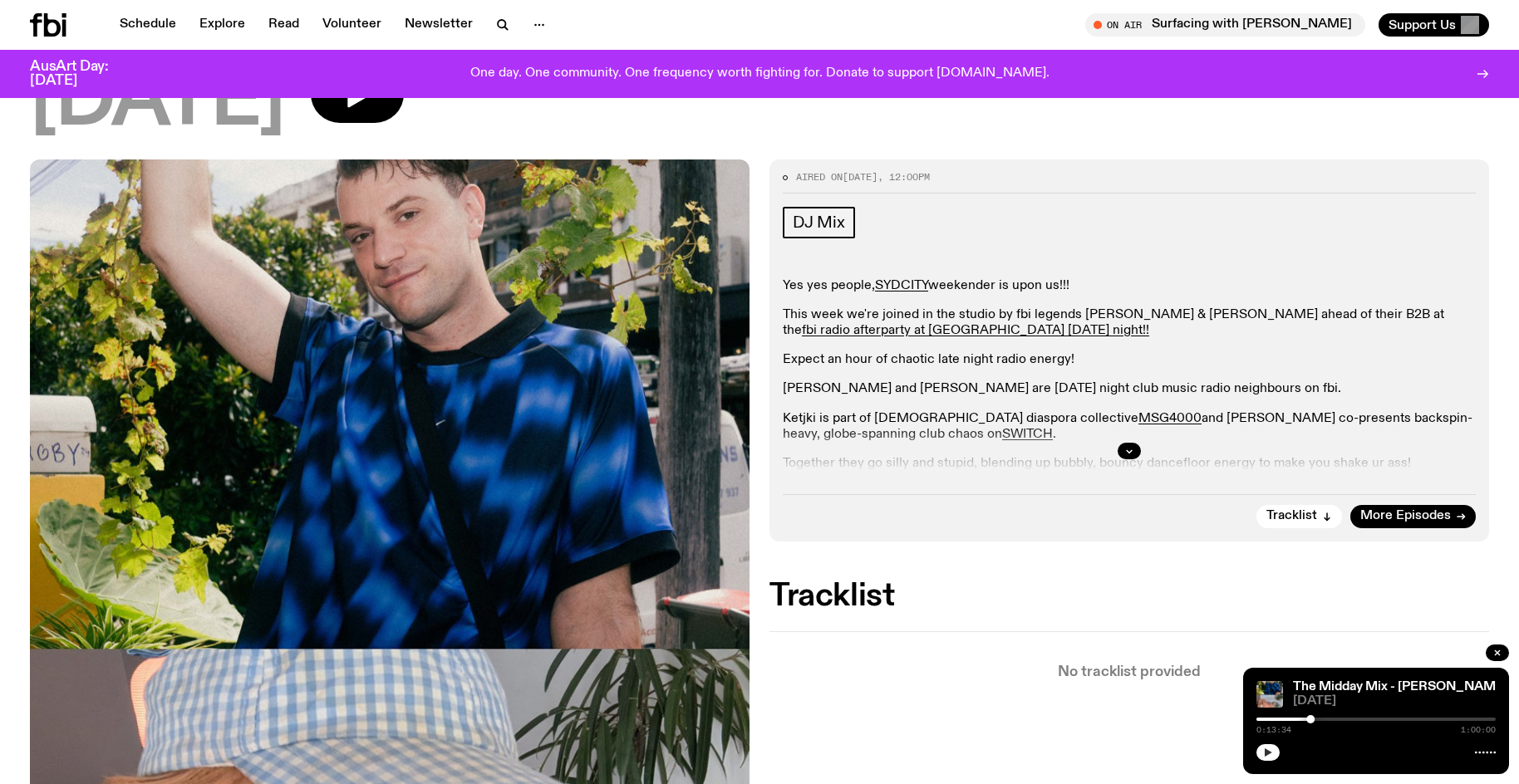
click at [1257, 744] on button "button" at bounding box center [1268, 752] width 23 height 17
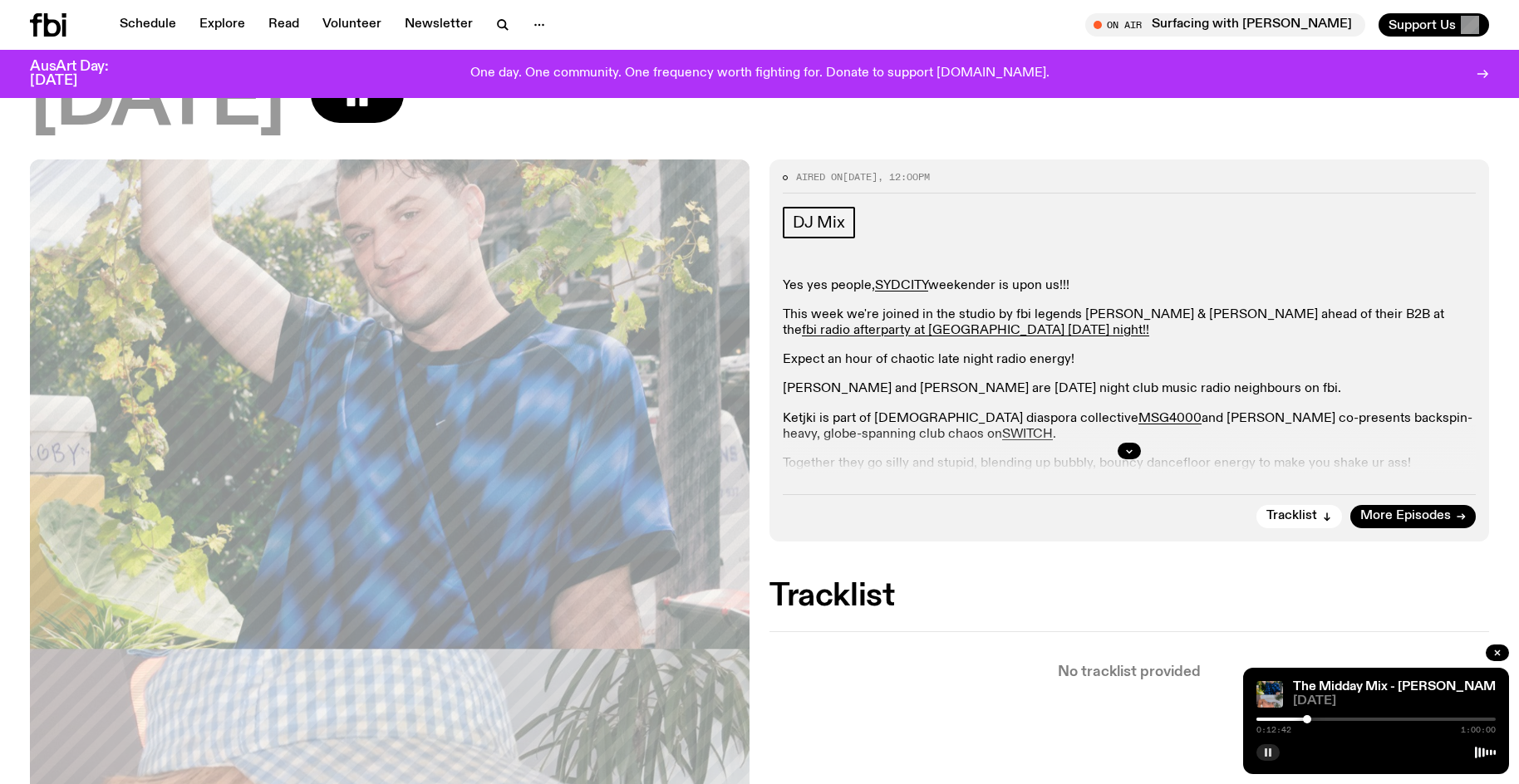
click at [1307, 721] on div at bounding box center [1307, 719] width 8 height 8
click at [1303, 719] on div at bounding box center [1307, 719] width 8 height 8
click at [1302, 721] on div at bounding box center [1302, 719] width 8 height 8
click at [1300, 719] on div at bounding box center [1302, 719] width 8 height 8
click at [1302, 717] on div at bounding box center [1300, 719] width 8 height 8
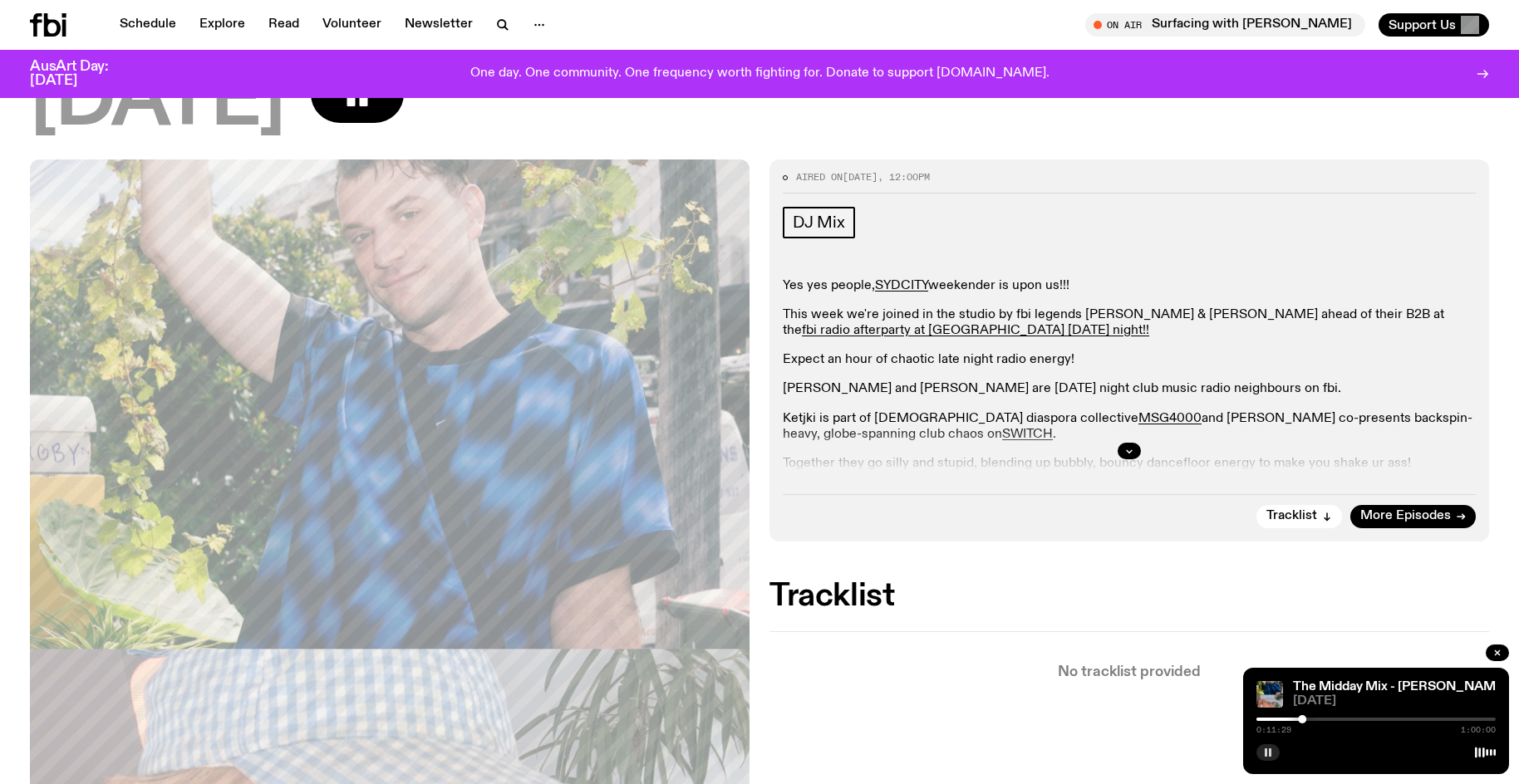
click at [1300, 722] on div at bounding box center [1302, 719] width 8 height 8
click at [1271, 758] on button "button" at bounding box center [1268, 752] width 23 height 17
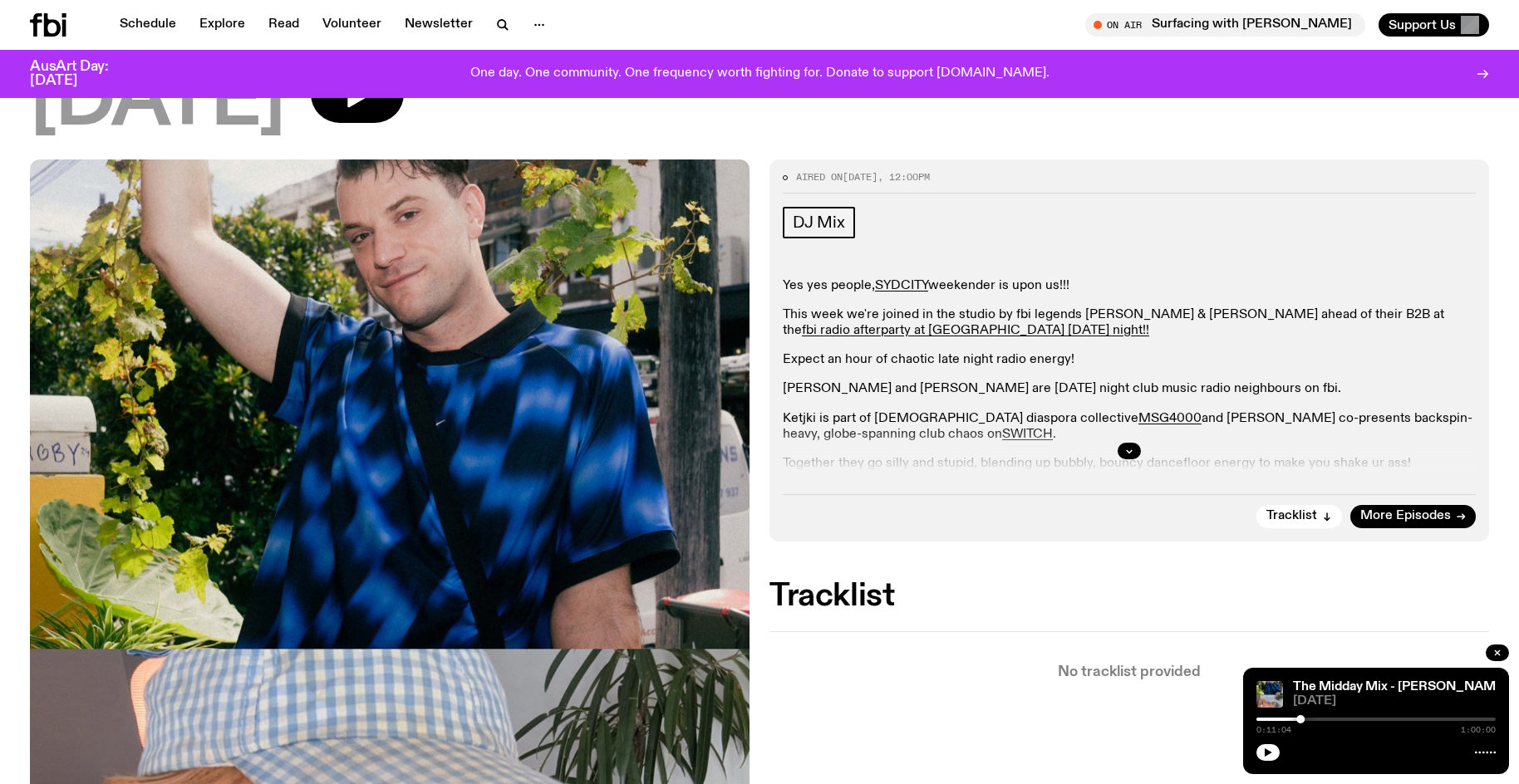
click at [1257, 744] on button "button" at bounding box center [1268, 752] width 23 height 17
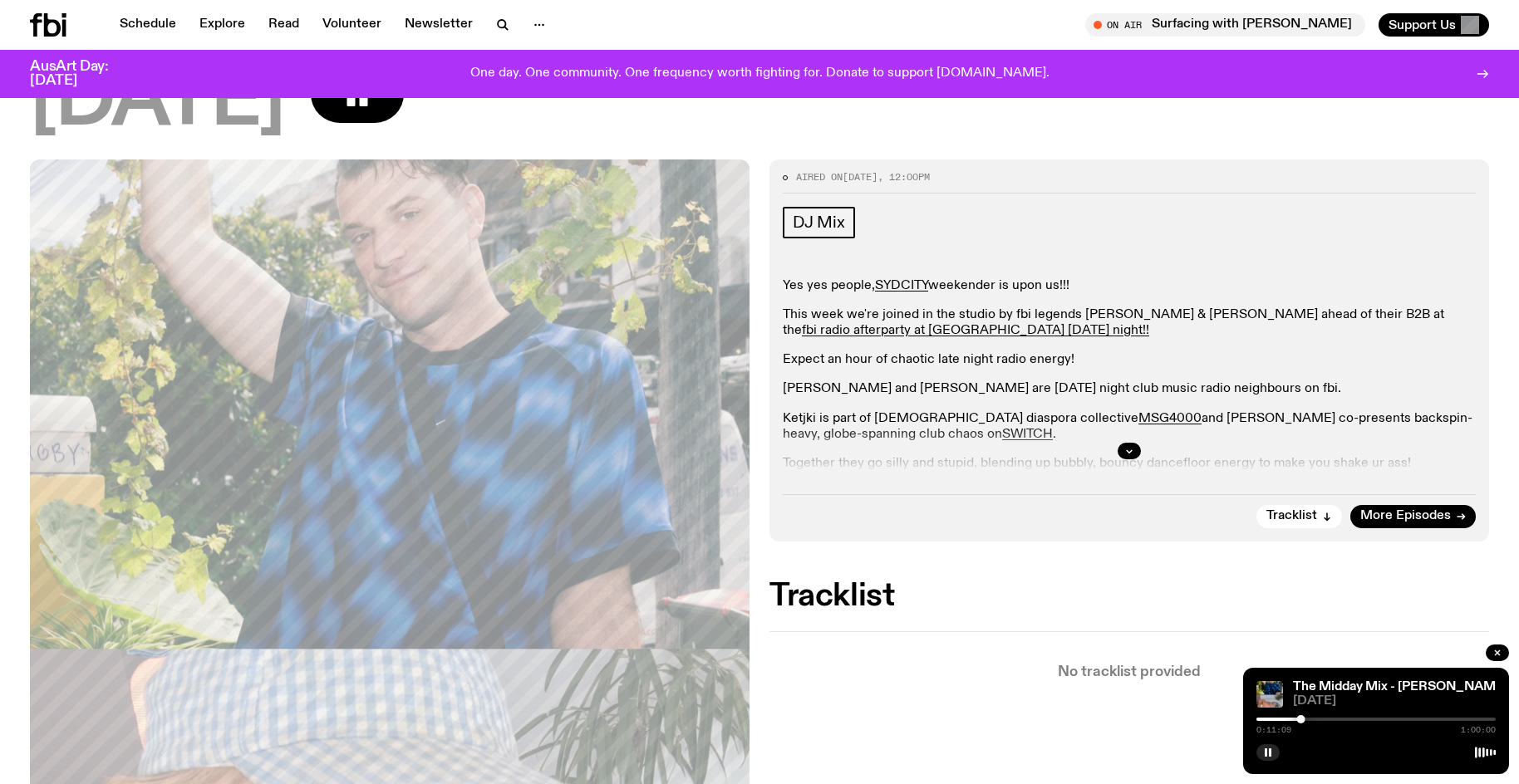
click at [1257, 744] on button "button" at bounding box center [1268, 752] width 23 height 17
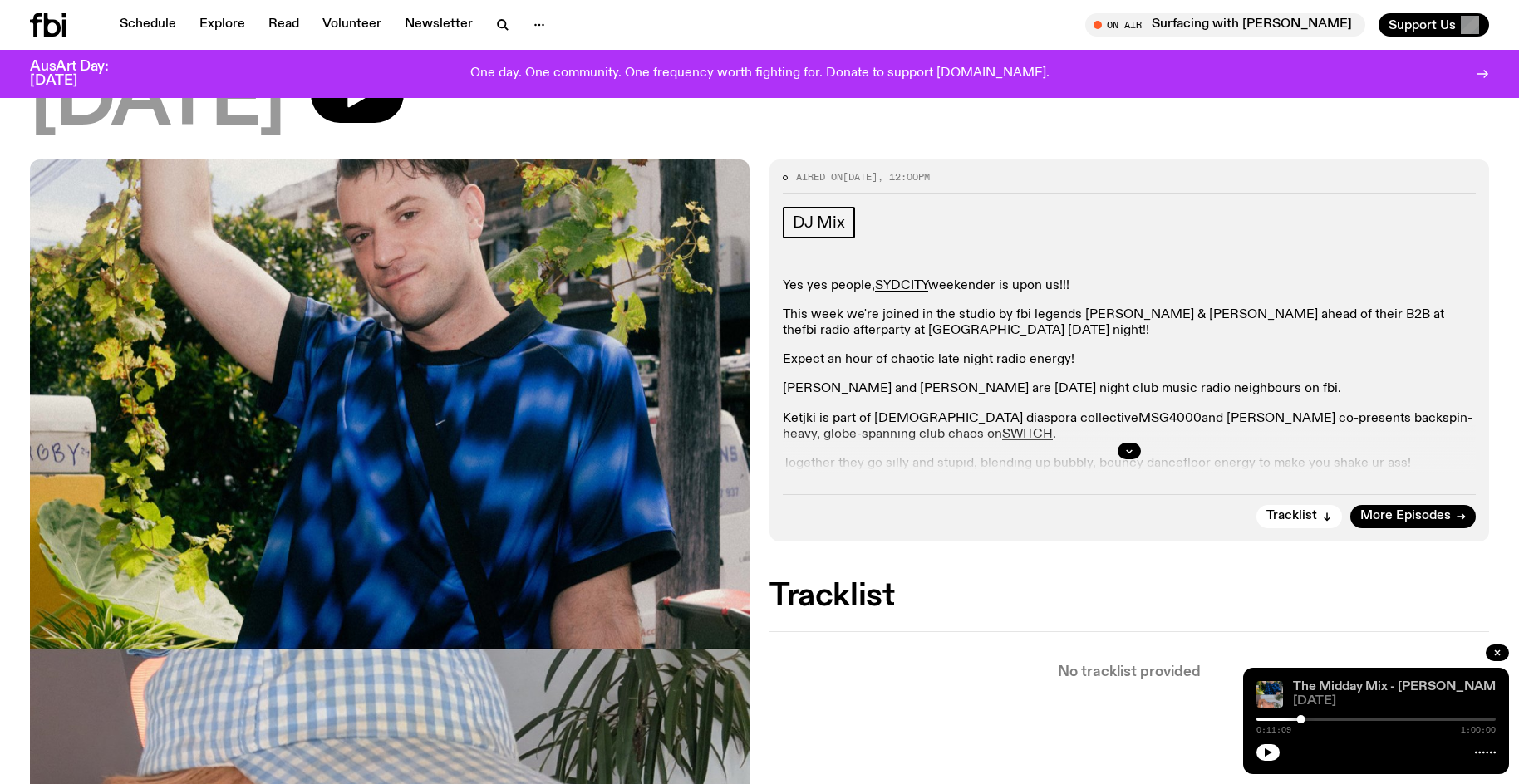
click at [1257, 744] on button "button" at bounding box center [1268, 752] width 23 height 17
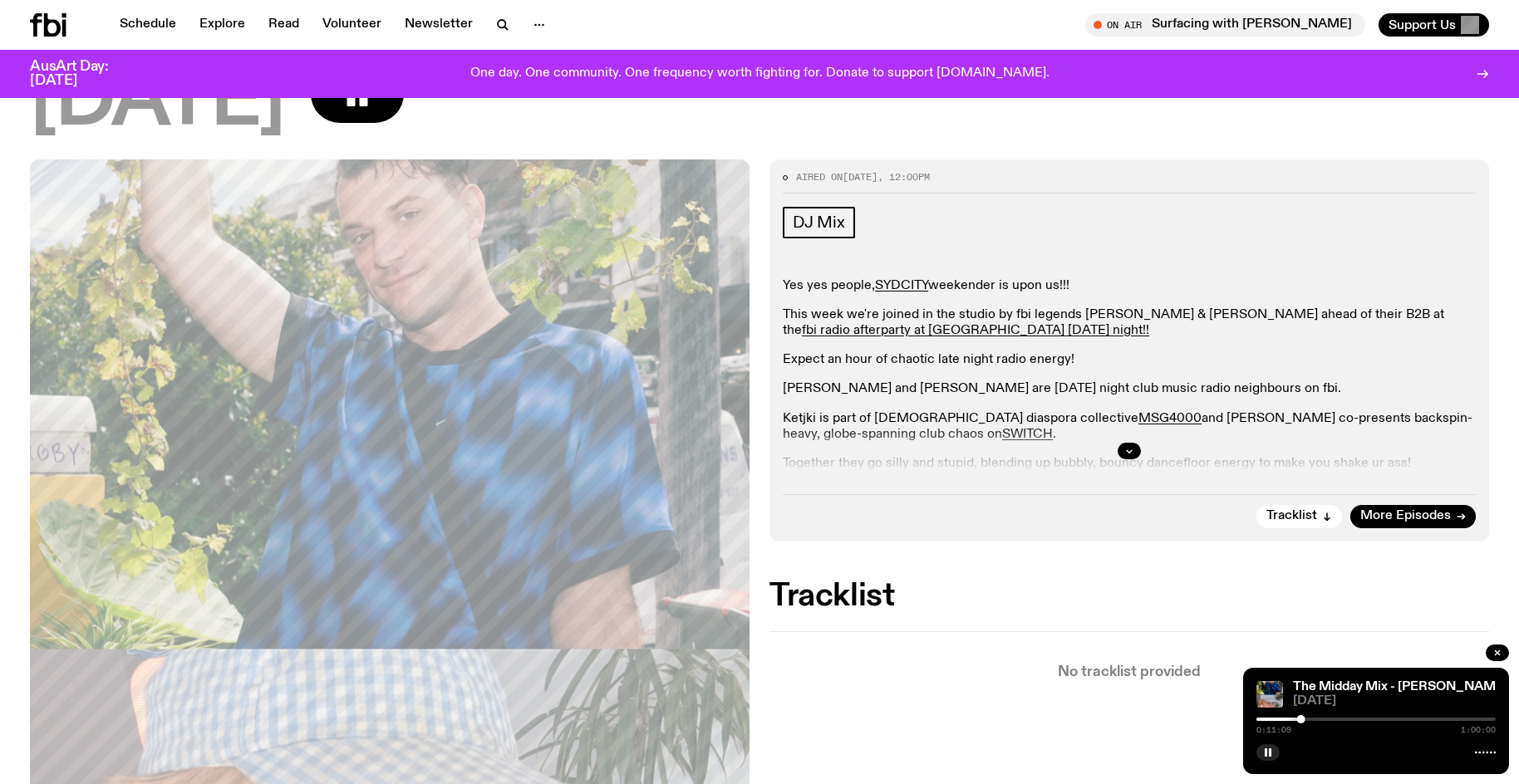
click at [1467, 720] on div at bounding box center [1376, 719] width 239 height 3
click at [1472, 717] on div at bounding box center [1376, 719] width 239 height 3
click at [1476, 726] on span "1:00:00" at bounding box center [1478, 730] width 35 height 8
click at [1476, 719] on div at bounding box center [1476, 719] width 8 height 8
click at [1480, 721] on div "0:55:00 1:00:00" at bounding box center [1376, 724] width 239 height 20
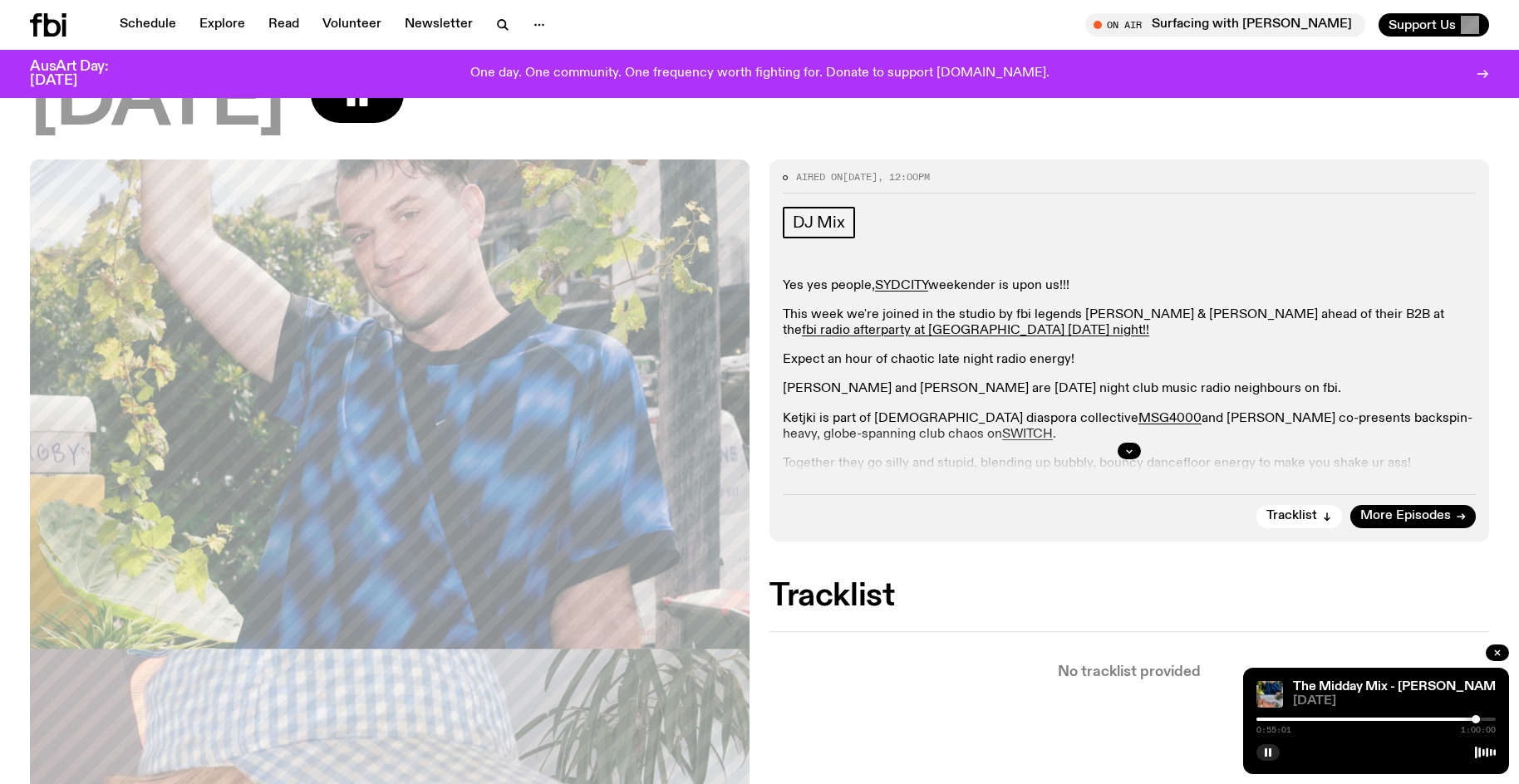
click at [1478, 715] on div at bounding box center [1476, 719] width 8 height 8
click at [1480, 720] on div at bounding box center [1478, 719] width 8 height 8
click at [1477, 718] on div at bounding box center [1480, 719] width 8 height 8
click at [1479, 720] on div at bounding box center [1477, 719] width 8 height 8
click at [1478, 721] on div at bounding box center [1479, 719] width 8 height 8
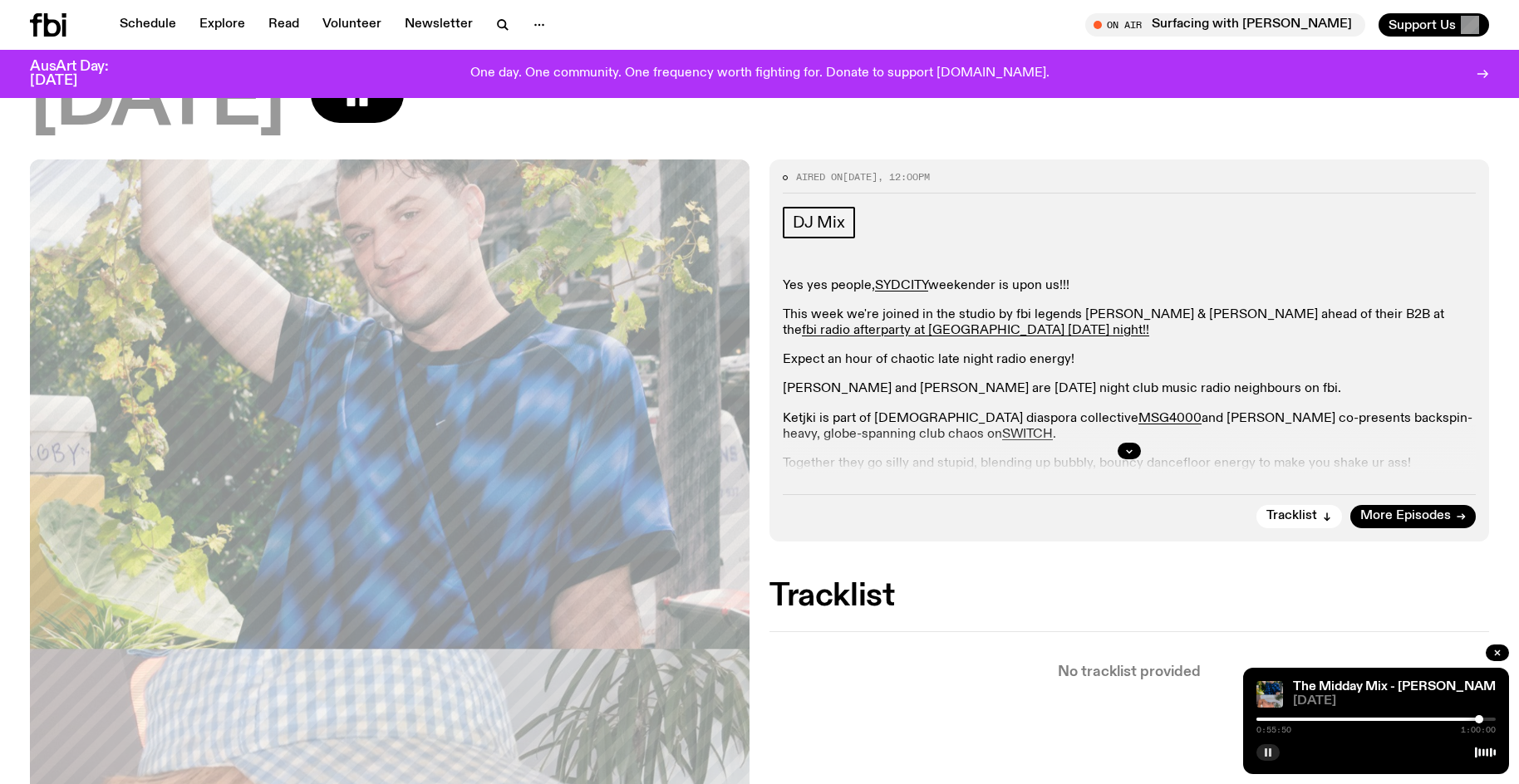
click at [1273, 756] on button "button" at bounding box center [1268, 752] width 23 height 17
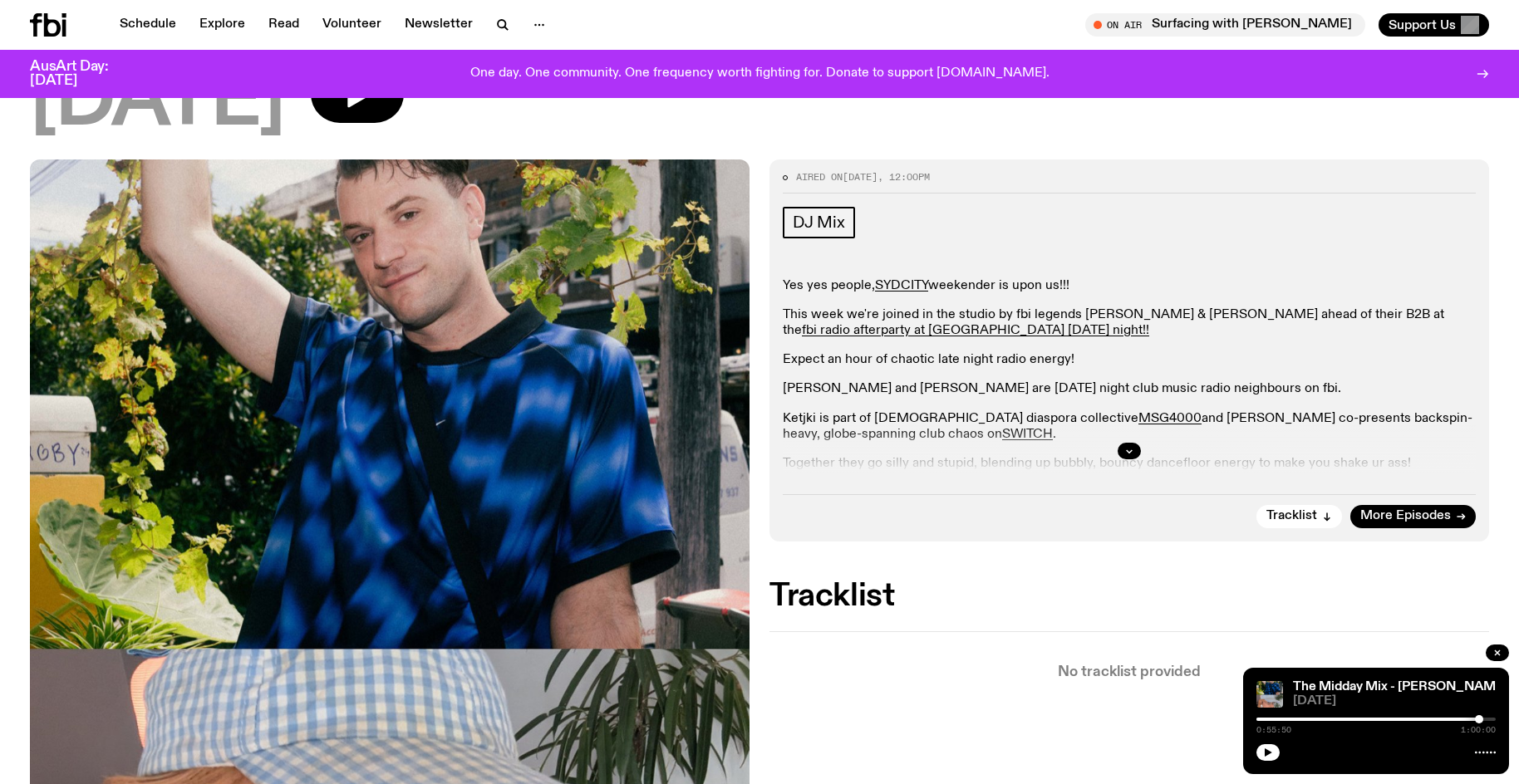
click at [1462, 720] on div at bounding box center [1359, 719] width 239 height 3
click at [1268, 757] on button "button" at bounding box center [1268, 752] width 23 height 17
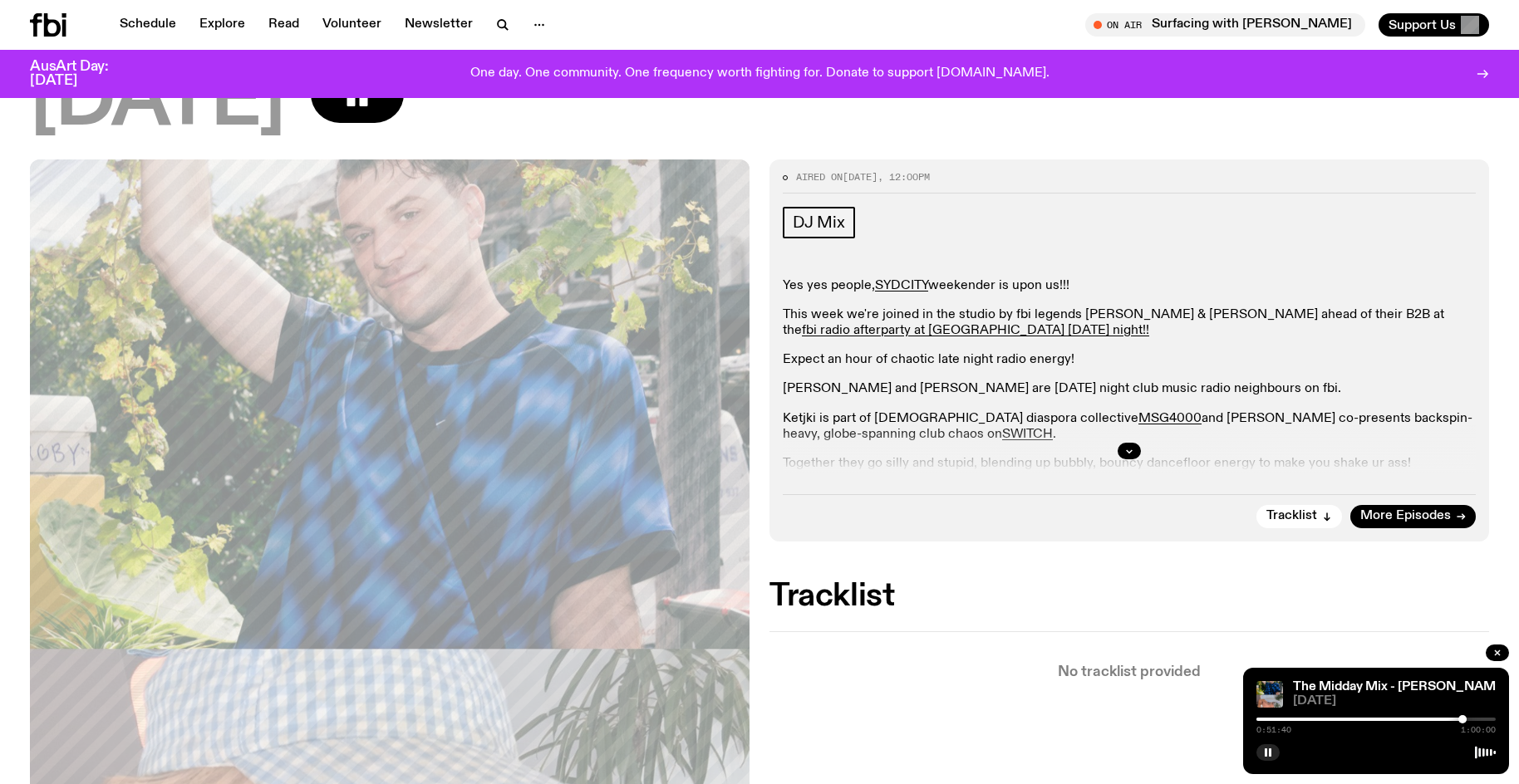
click at [1467, 719] on div at bounding box center [1376, 719] width 239 height 3
click at [1470, 720] on div at bounding box center [1467, 719] width 8 height 8
click at [1471, 719] on div at bounding box center [1471, 719] width 8 height 8
click at [1472, 719] on div at bounding box center [1472, 719] width 8 height 8
click at [1473, 719] on div at bounding box center [1473, 719] width 8 height 8
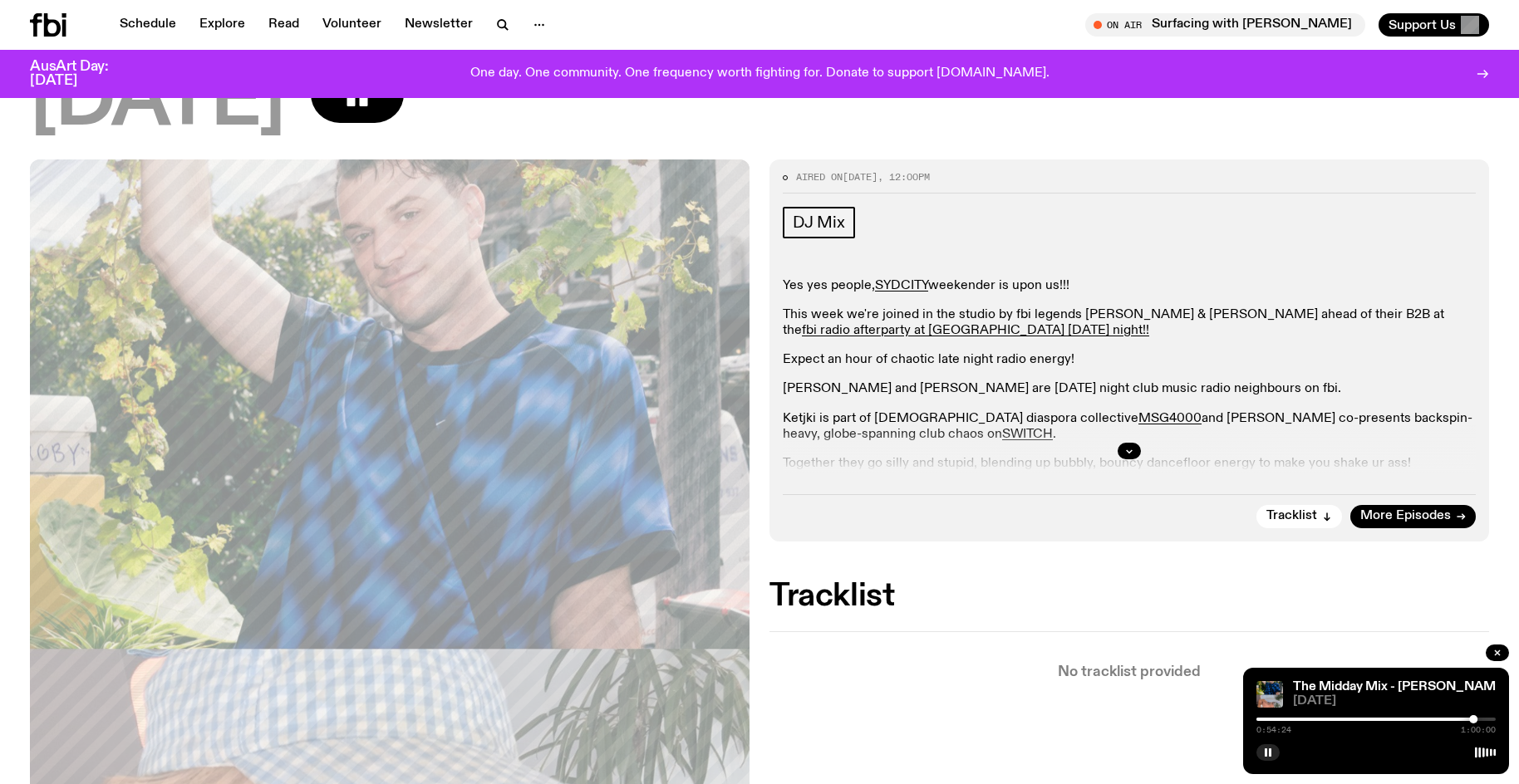
click at [1456, 722] on div "0:54:24 1:00:00" at bounding box center [1376, 724] width 239 height 20
click at [1453, 720] on div at bounding box center [1353, 719] width 239 height 3
click at [1457, 719] on div at bounding box center [1453, 719] width 8 height 8
click at [1461, 720] on div at bounding box center [1461, 719] width 8 height 8
click at [1465, 719] on div at bounding box center [1465, 719] width 8 height 8
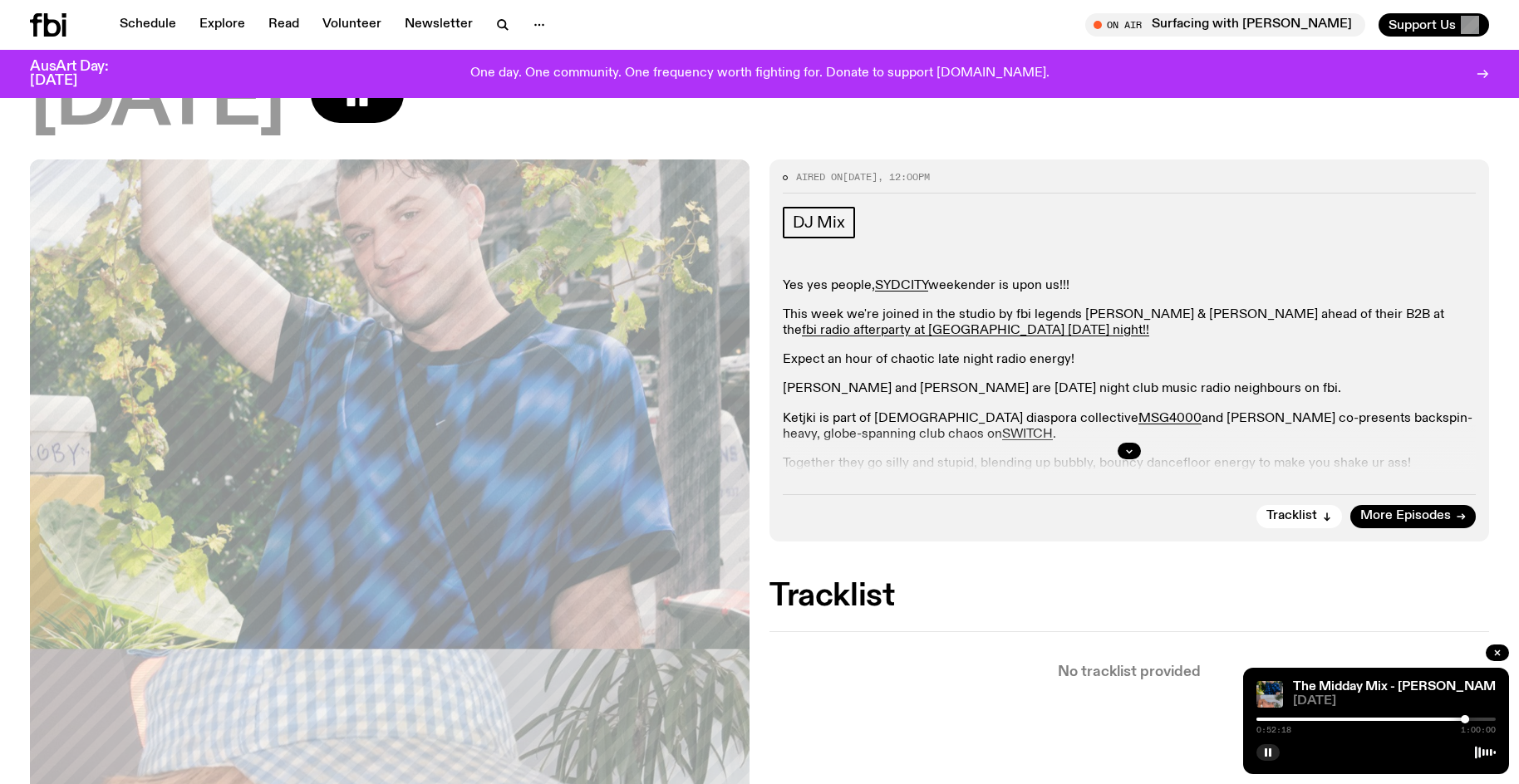
click at [1469, 718] on div at bounding box center [1465, 719] width 8 height 8
click at [1277, 753] on button "button" at bounding box center [1268, 752] width 23 height 17
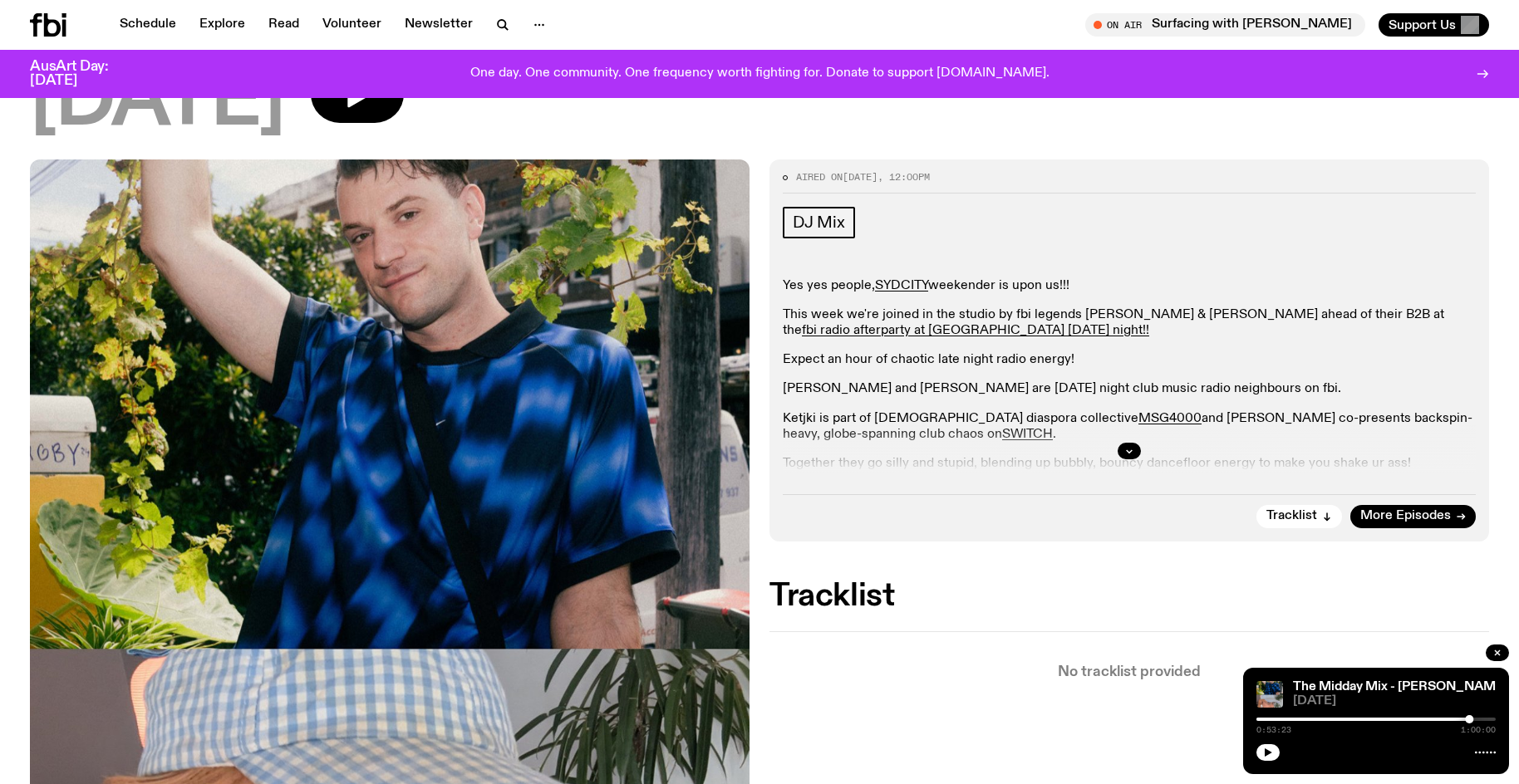
click at [1257, 744] on button "button" at bounding box center [1268, 752] width 23 height 17
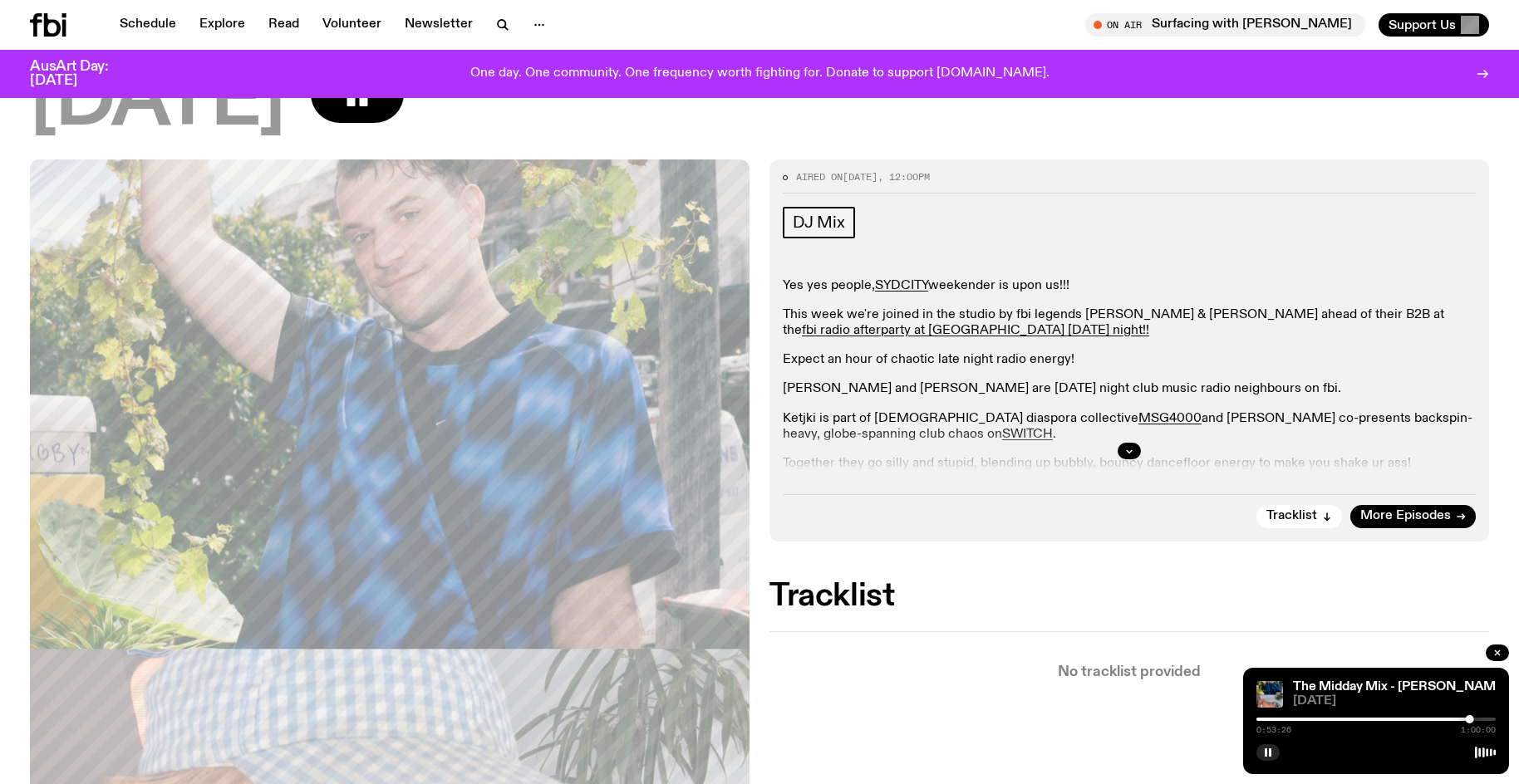
click at [1257, 744] on button "button" at bounding box center [1268, 752] width 23 height 17
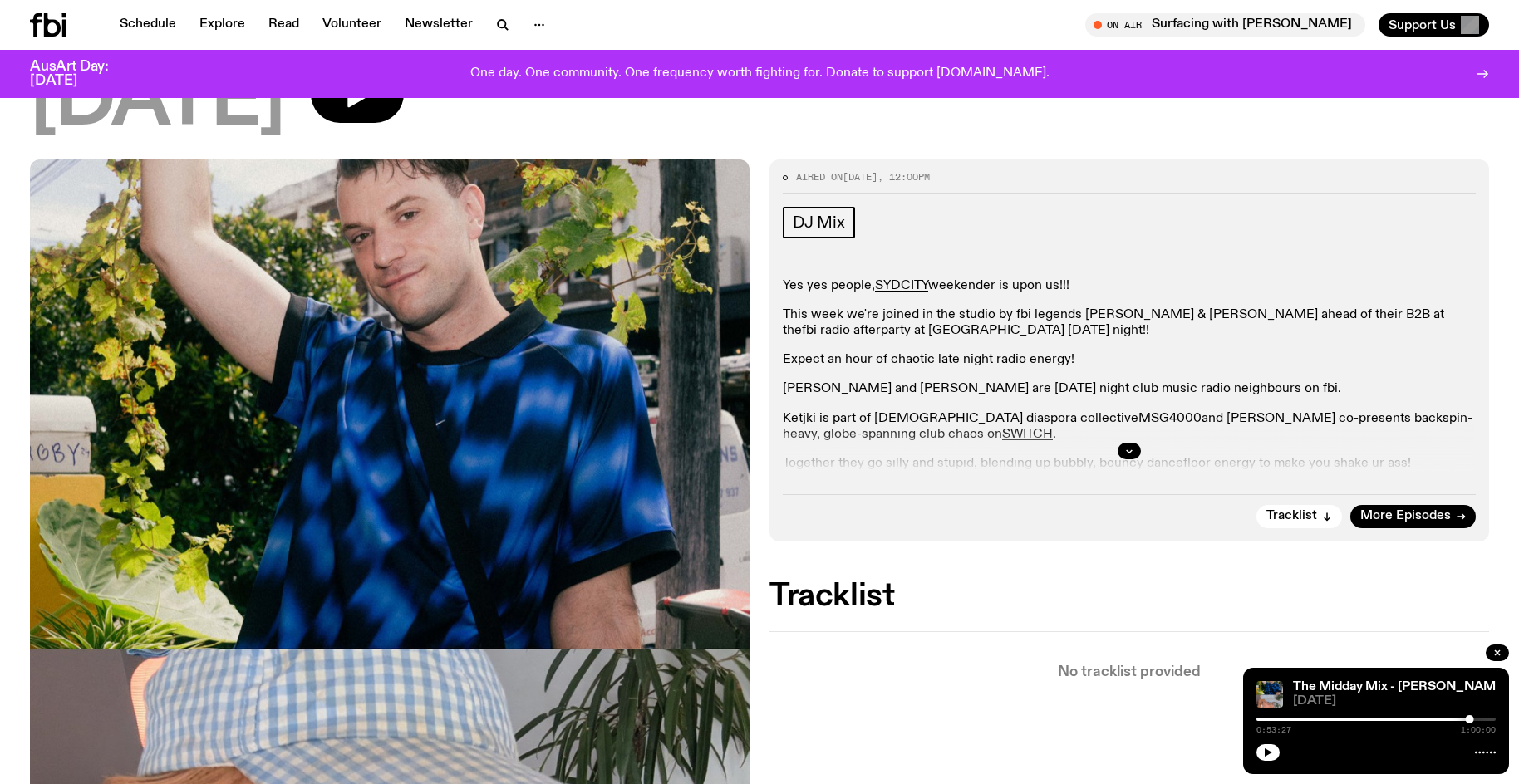
click at [1257, 744] on button "button" at bounding box center [1268, 752] width 23 height 17
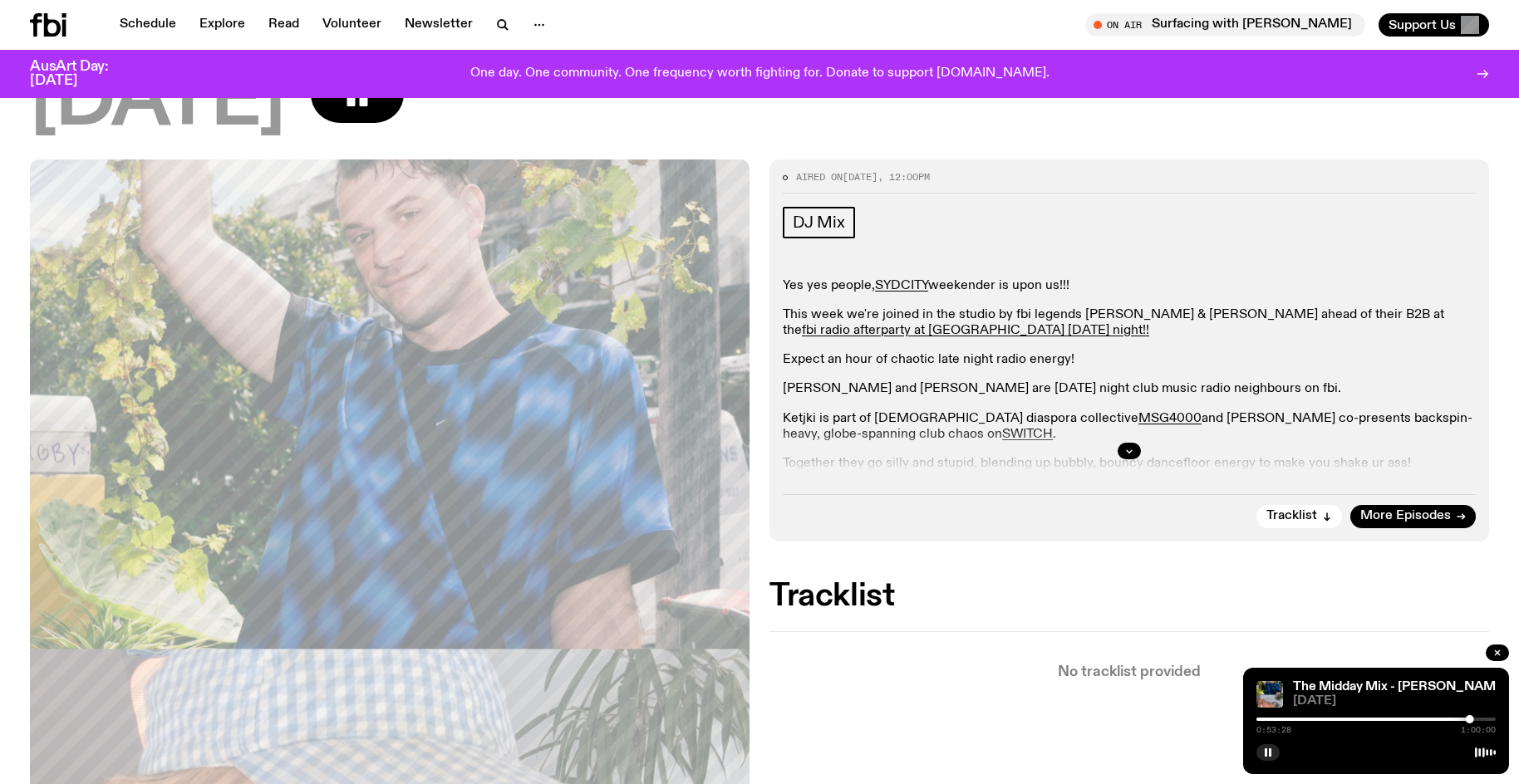
click at [1257, 744] on button "button" at bounding box center [1268, 752] width 23 height 17
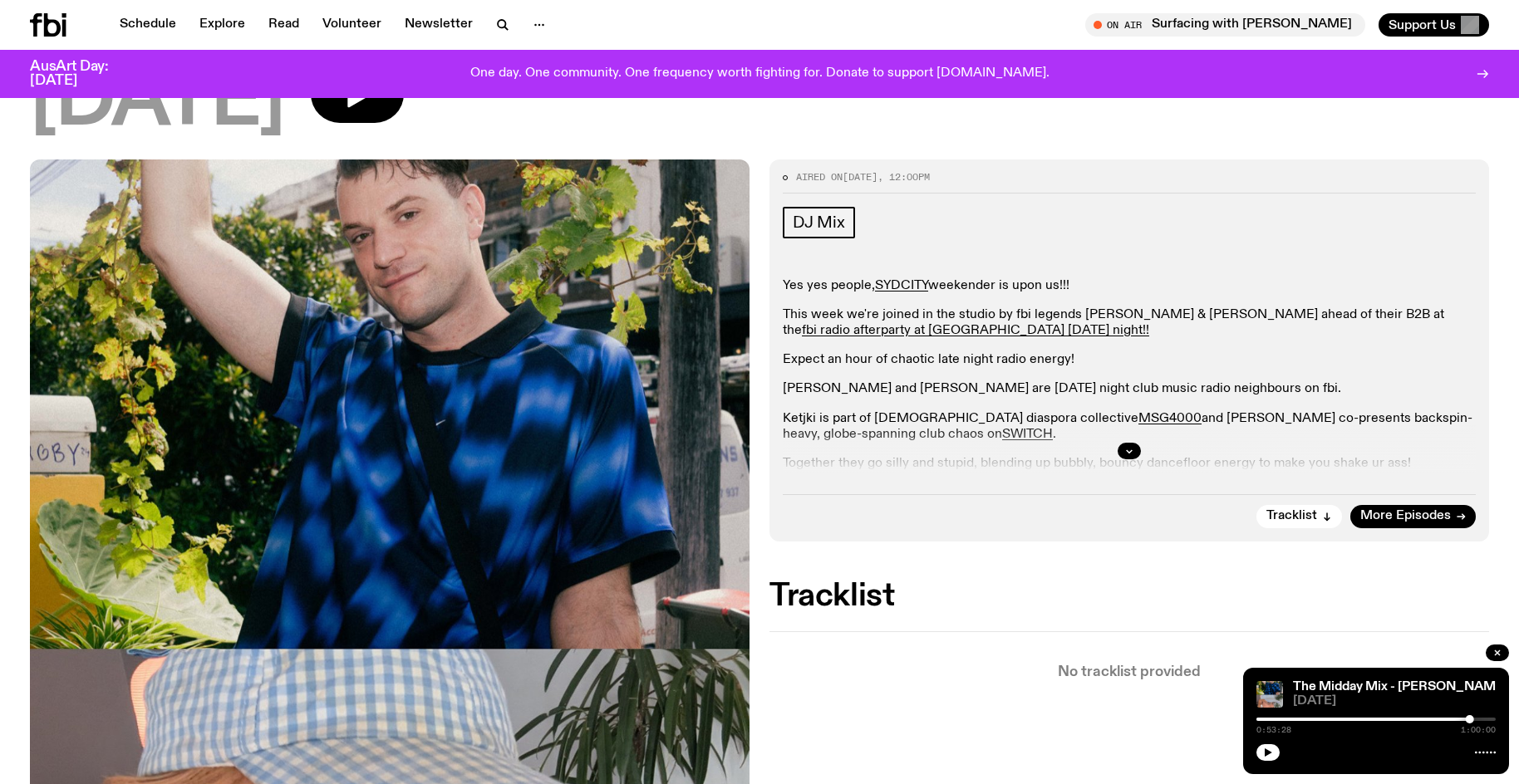
click at [1257, 744] on button "button" at bounding box center [1268, 752] width 23 height 17
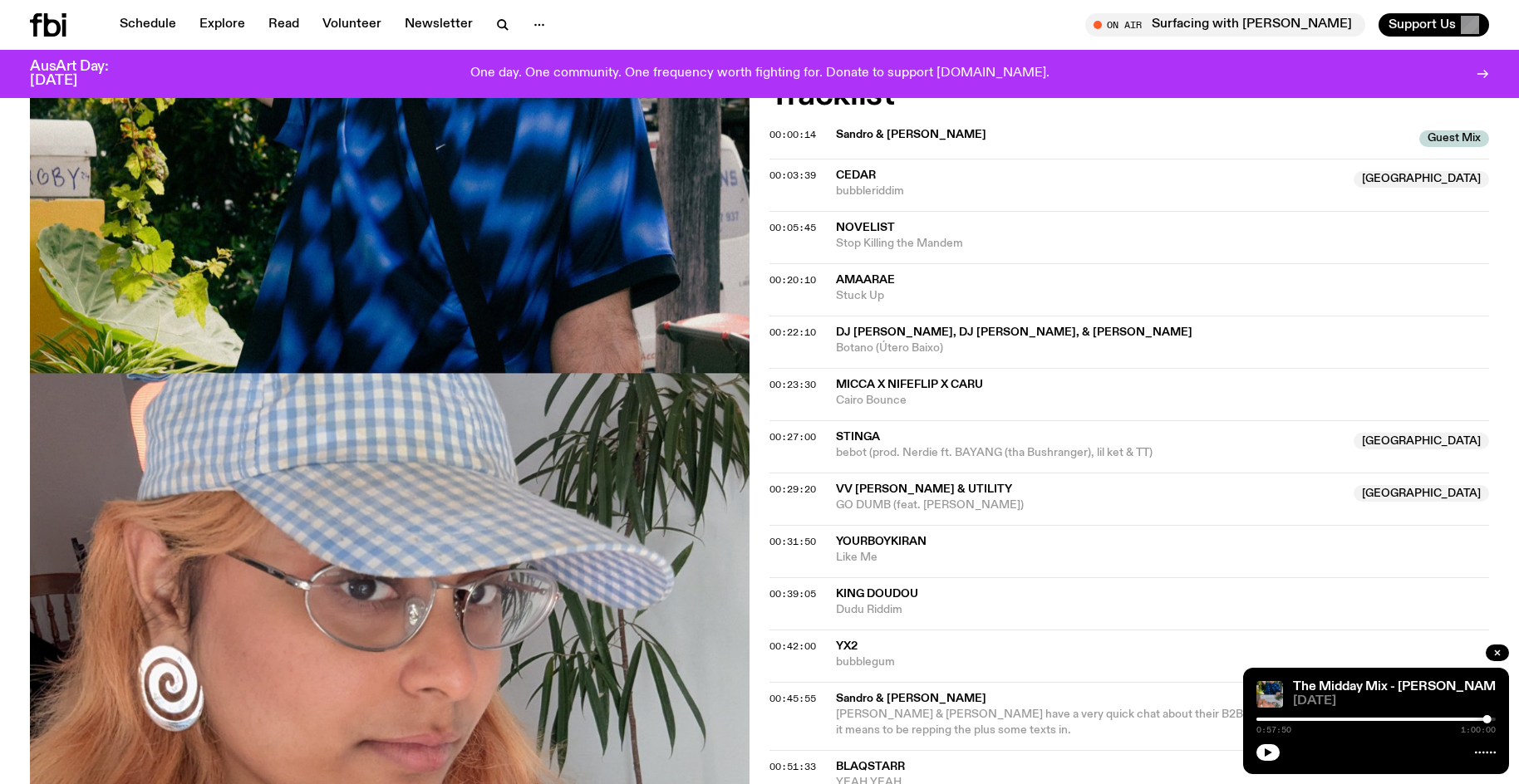
scroll to position [820, 0]
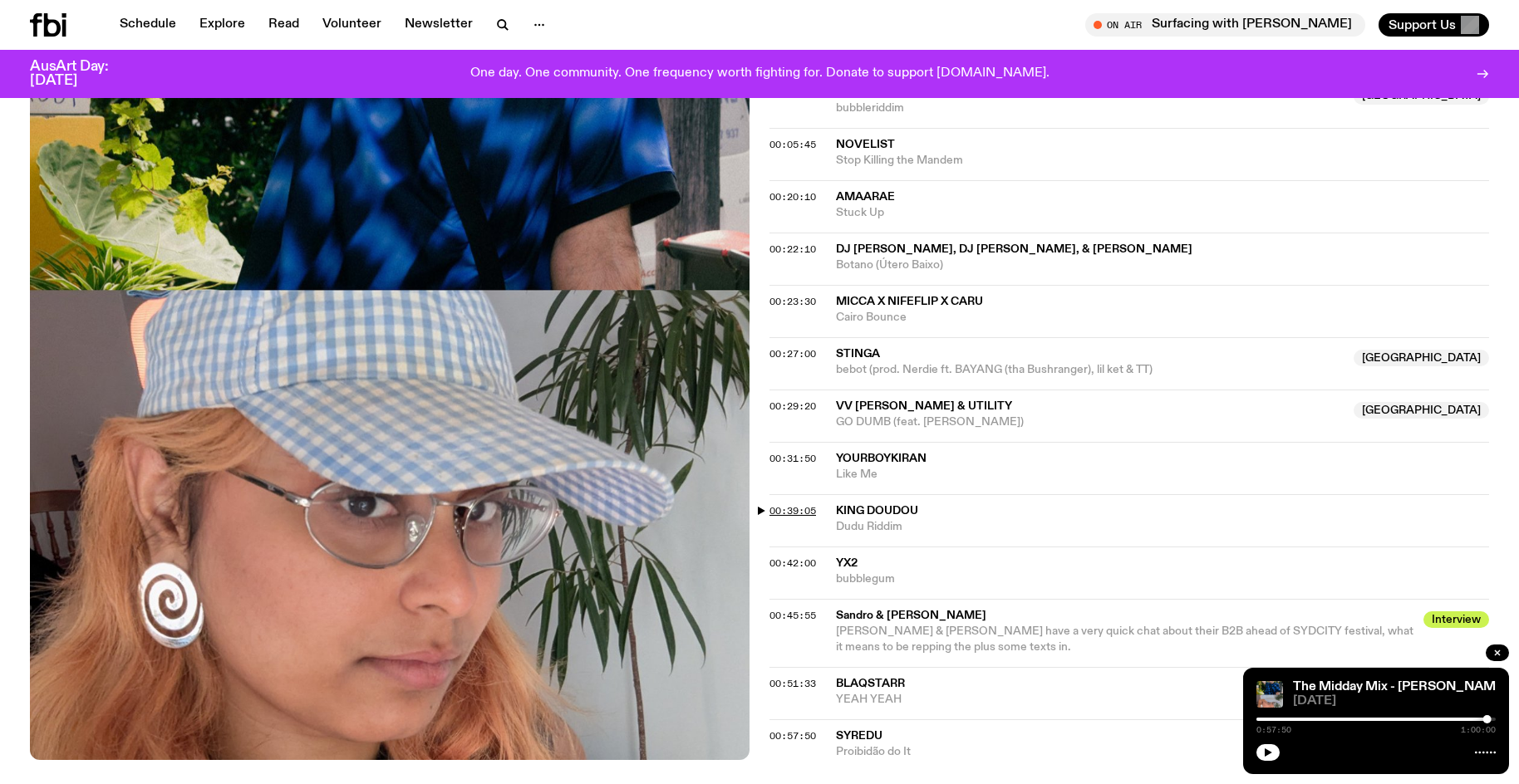
click at [802, 504] on span "00:39:05" at bounding box center [792, 511] width 47 height 13
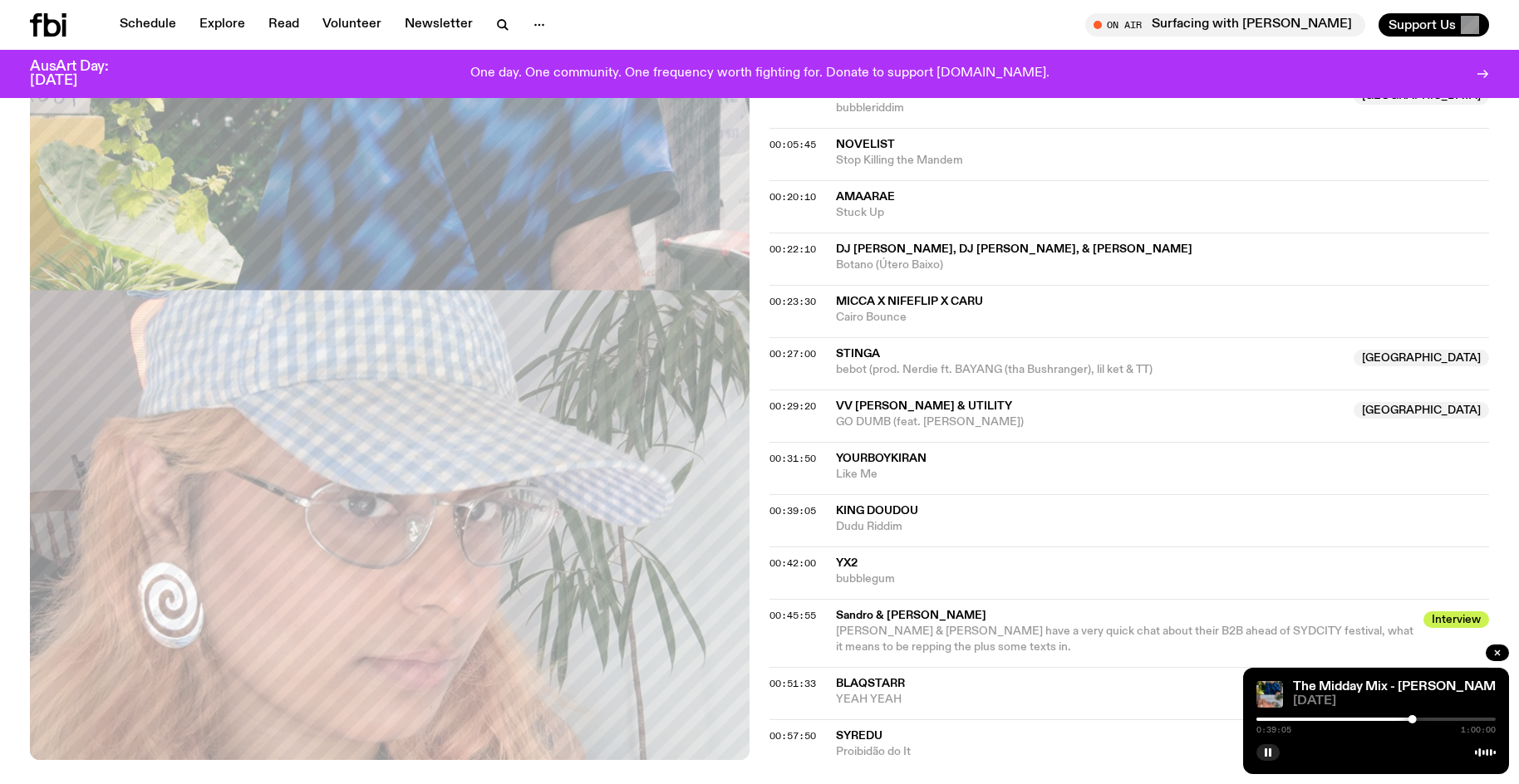
click at [1409, 720] on div at bounding box center [1412, 719] width 8 height 8
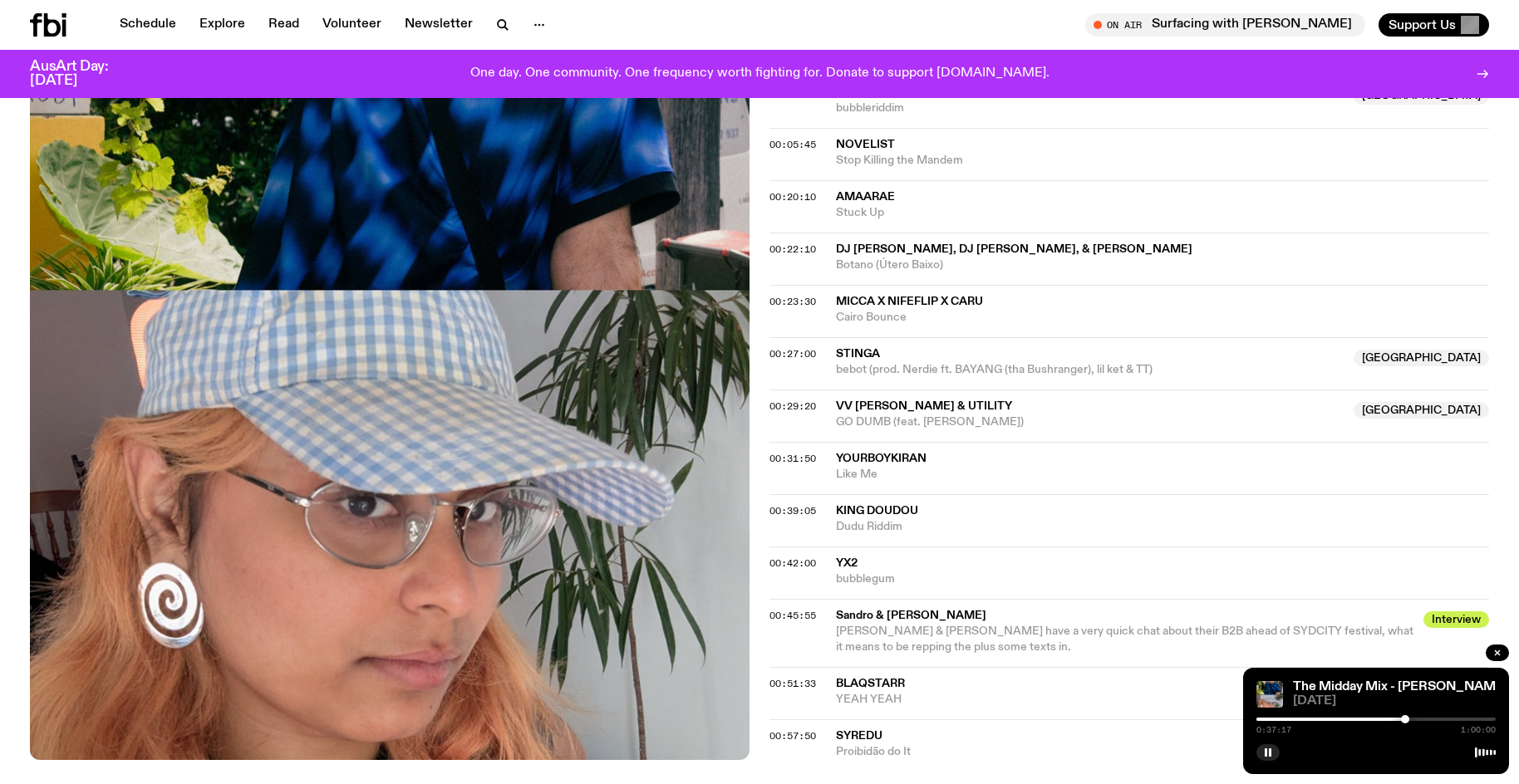
click at [1405, 719] on div at bounding box center [1405, 719] width 8 height 8
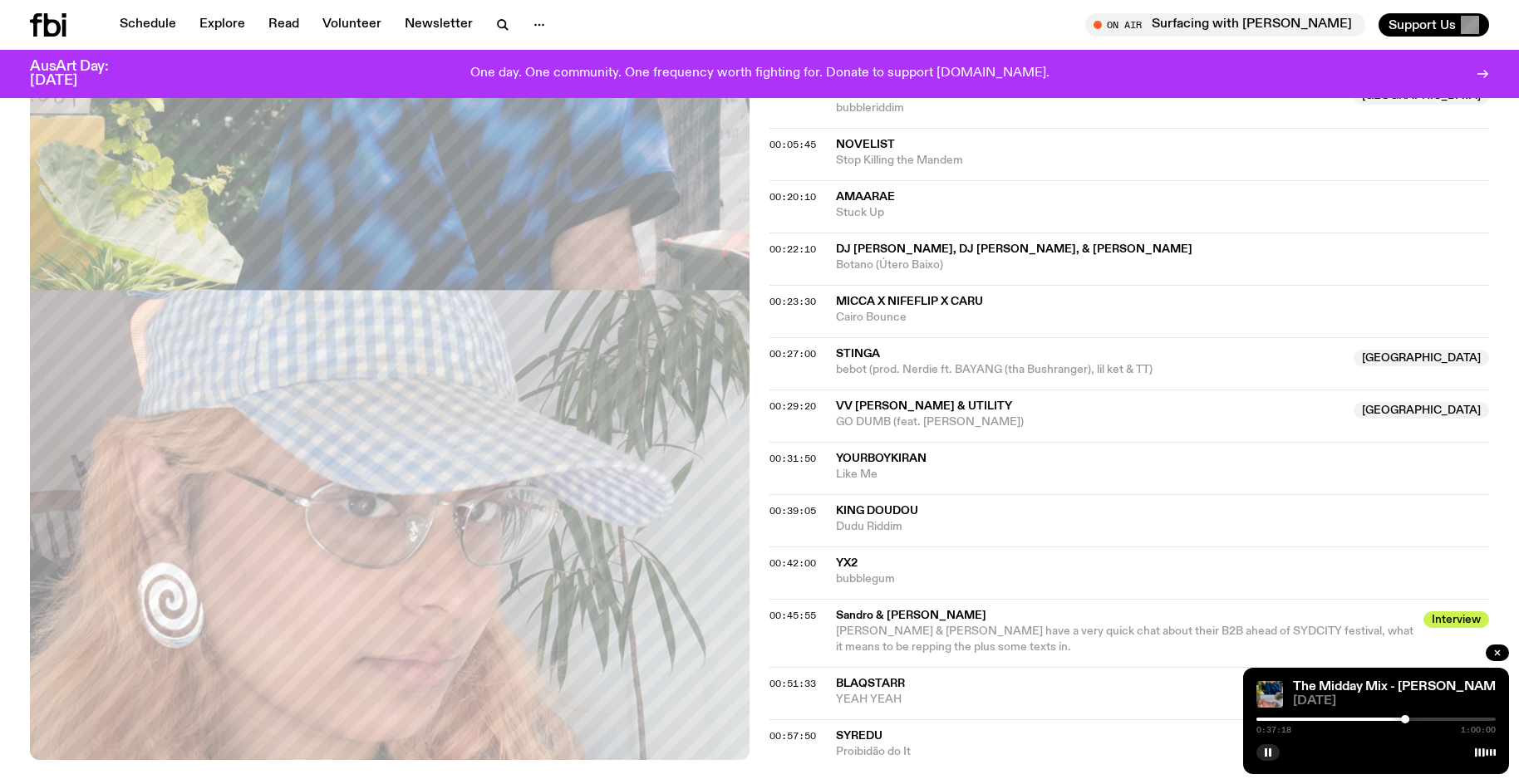
click at [1401, 720] on div at bounding box center [1405, 719] width 8 height 8
click at [1397, 720] on div at bounding box center [1401, 719] width 8 height 8
click at [1393, 719] on div at bounding box center [1393, 719] width 8 height 8
click at [1397, 720] on div at bounding box center [1397, 719] width 8 height 8
click at [1402, 720] on div at bounding box center [1376, 719] width 239 height 3
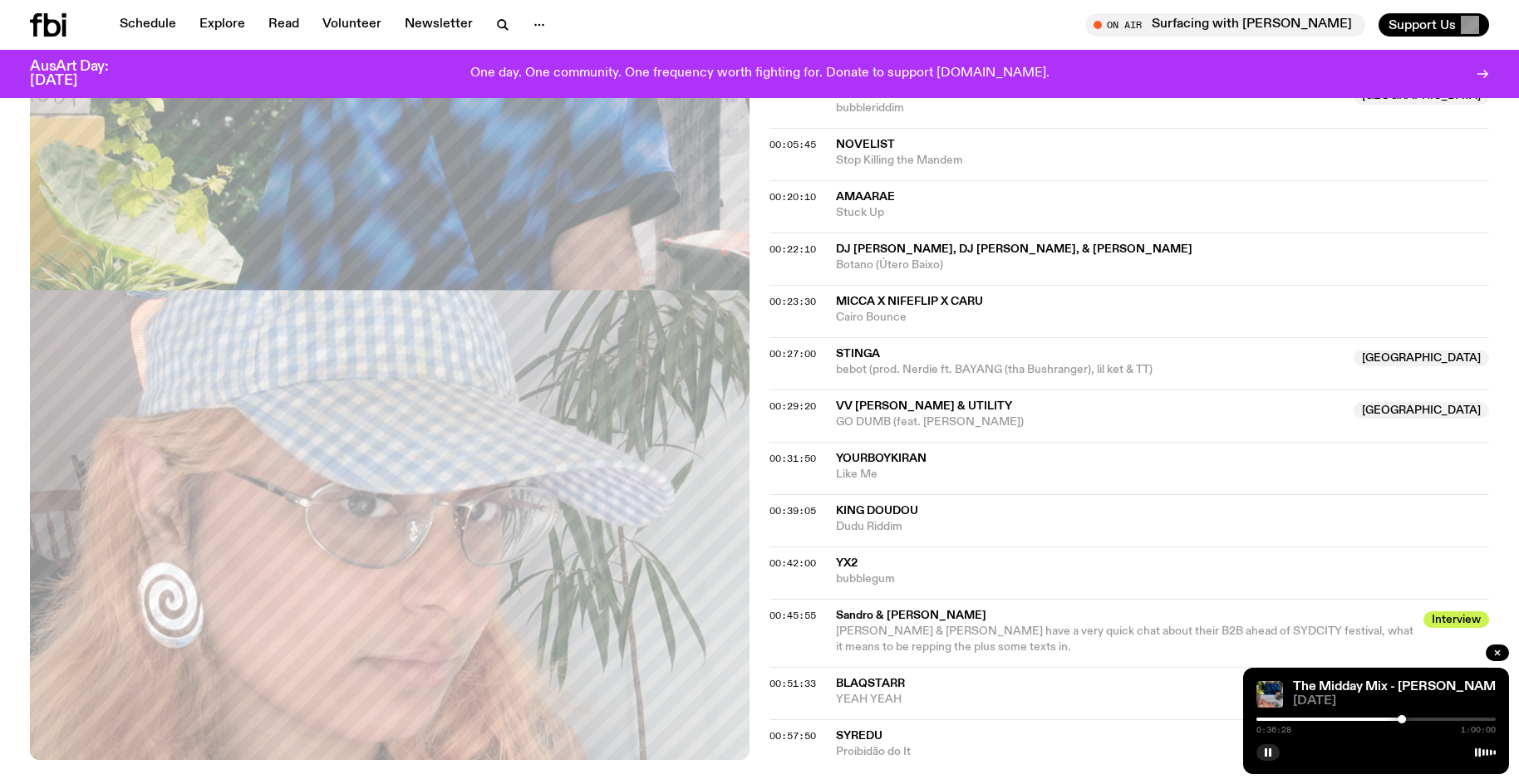
click at [1404, 720] on div at bounding box center [1402, 719] width 8 height 8
click at [1272, 752] on icon "button" at bounding box center [1268, 752] width 10 height 10
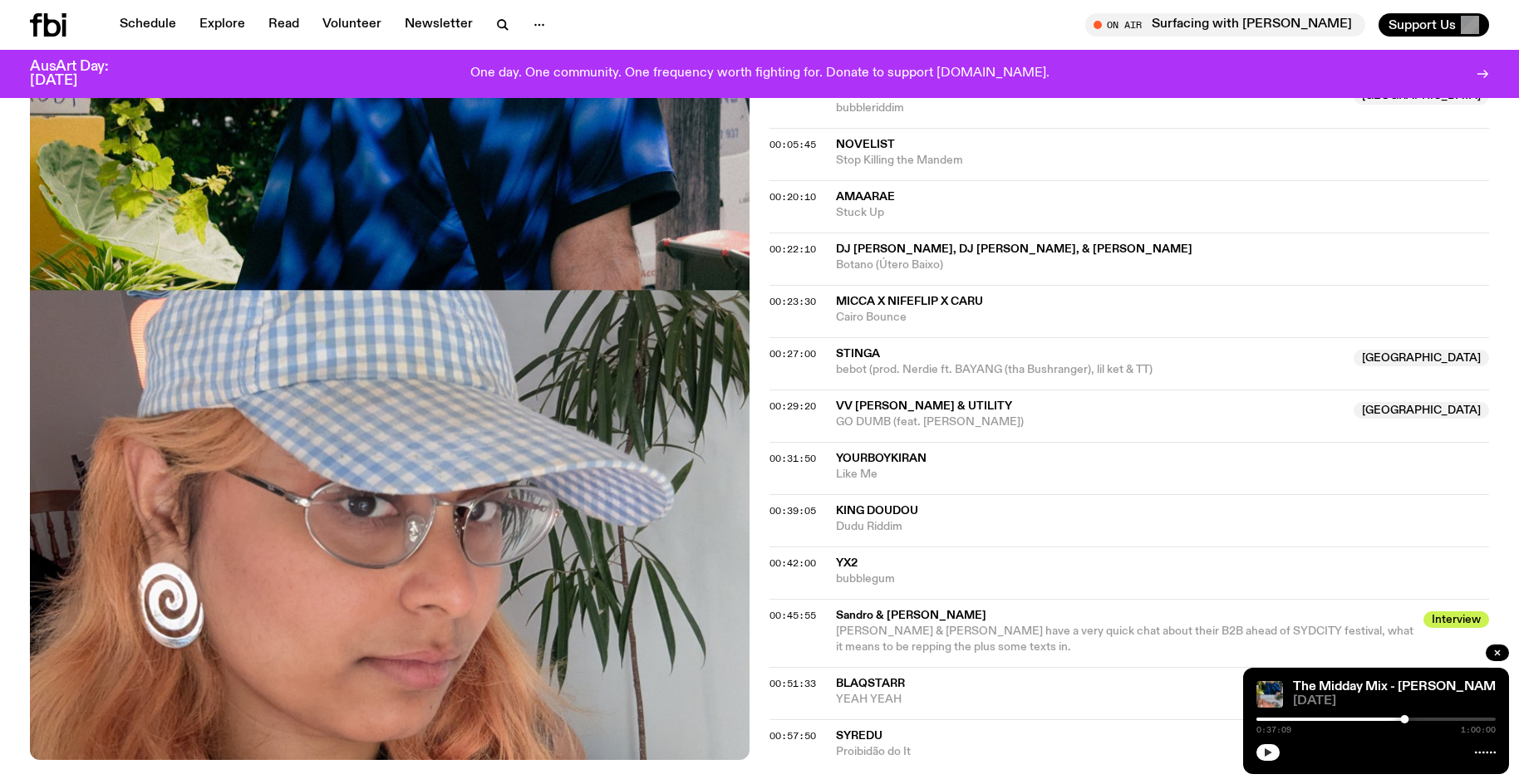
click at [1257, 744] on button "button" at bounding box center [1268, 752] width 23 height 17
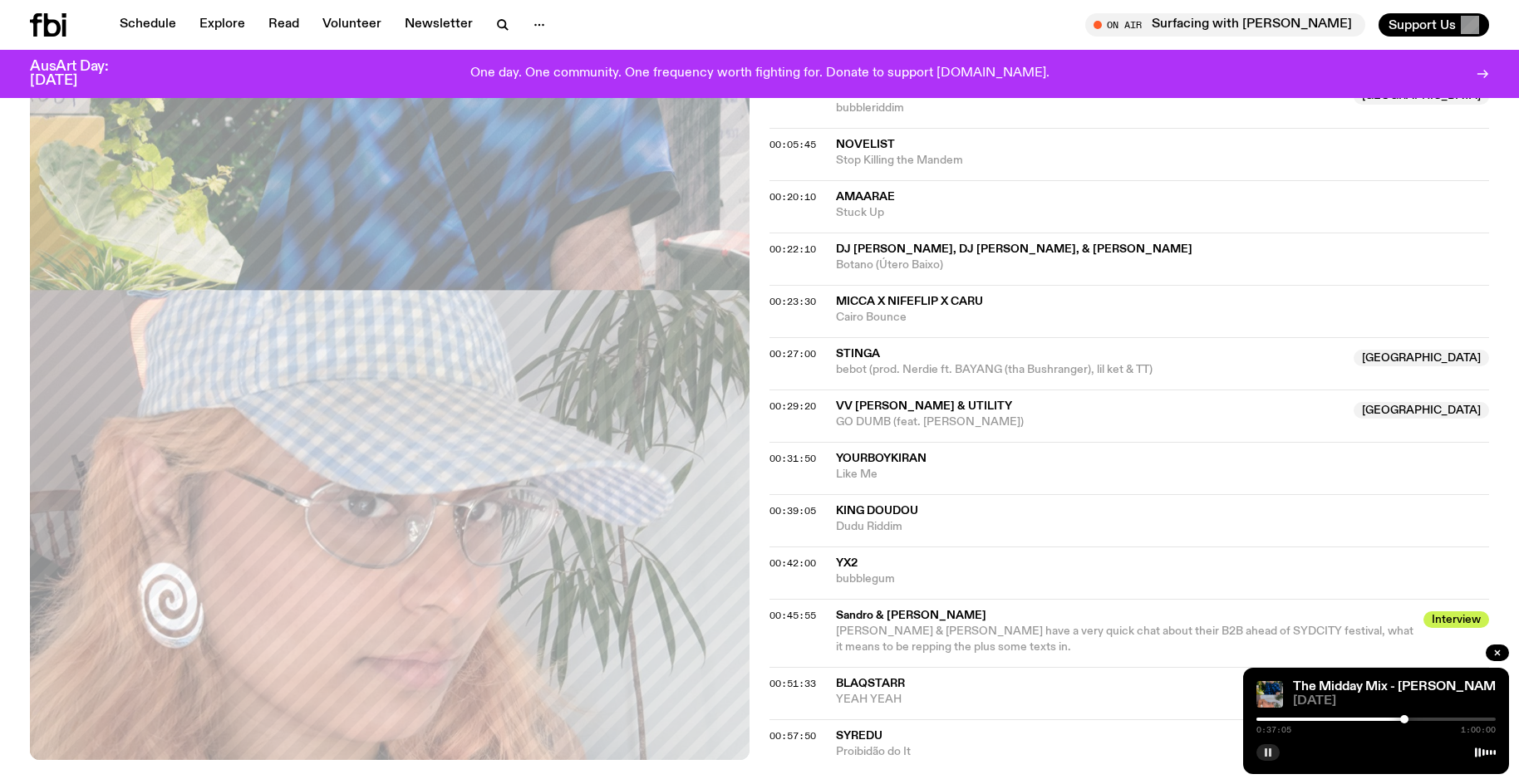
click at [1404, 722] on div at bounding box center [1404, 719] width 8 height 8
click at [1403, 722] on div at bounding box center [1403, 719] width 8 height 8
click at [1401, 719] on div at bounding box center [1401, 719] width 8 height 8
click at [1399, 719] on div at bounding box center [1401, 719] width 8 height 8
click at [1401, 719] on div at bounding box center [1401, 719] width 8 height 8
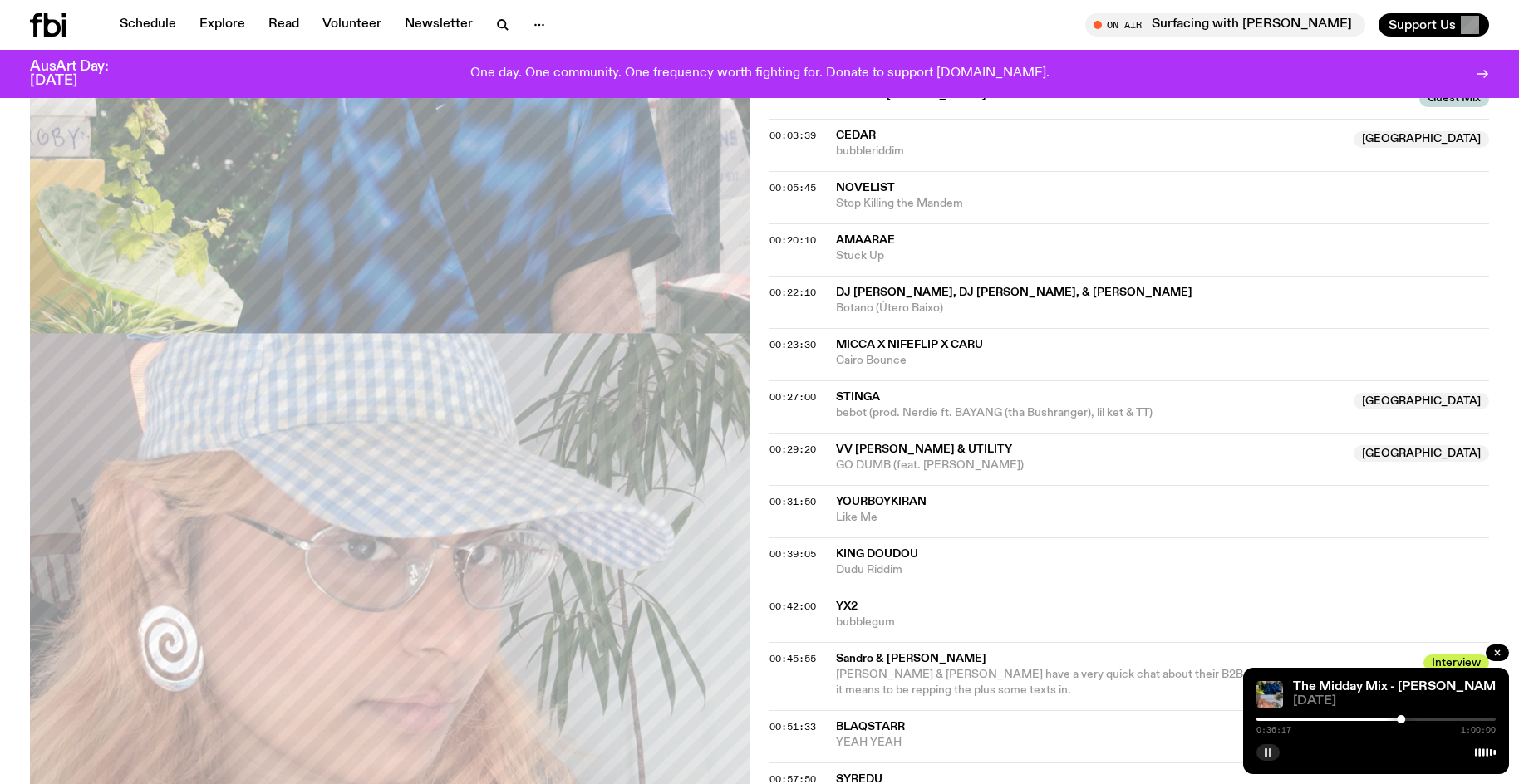
scroll to position [628, 0]
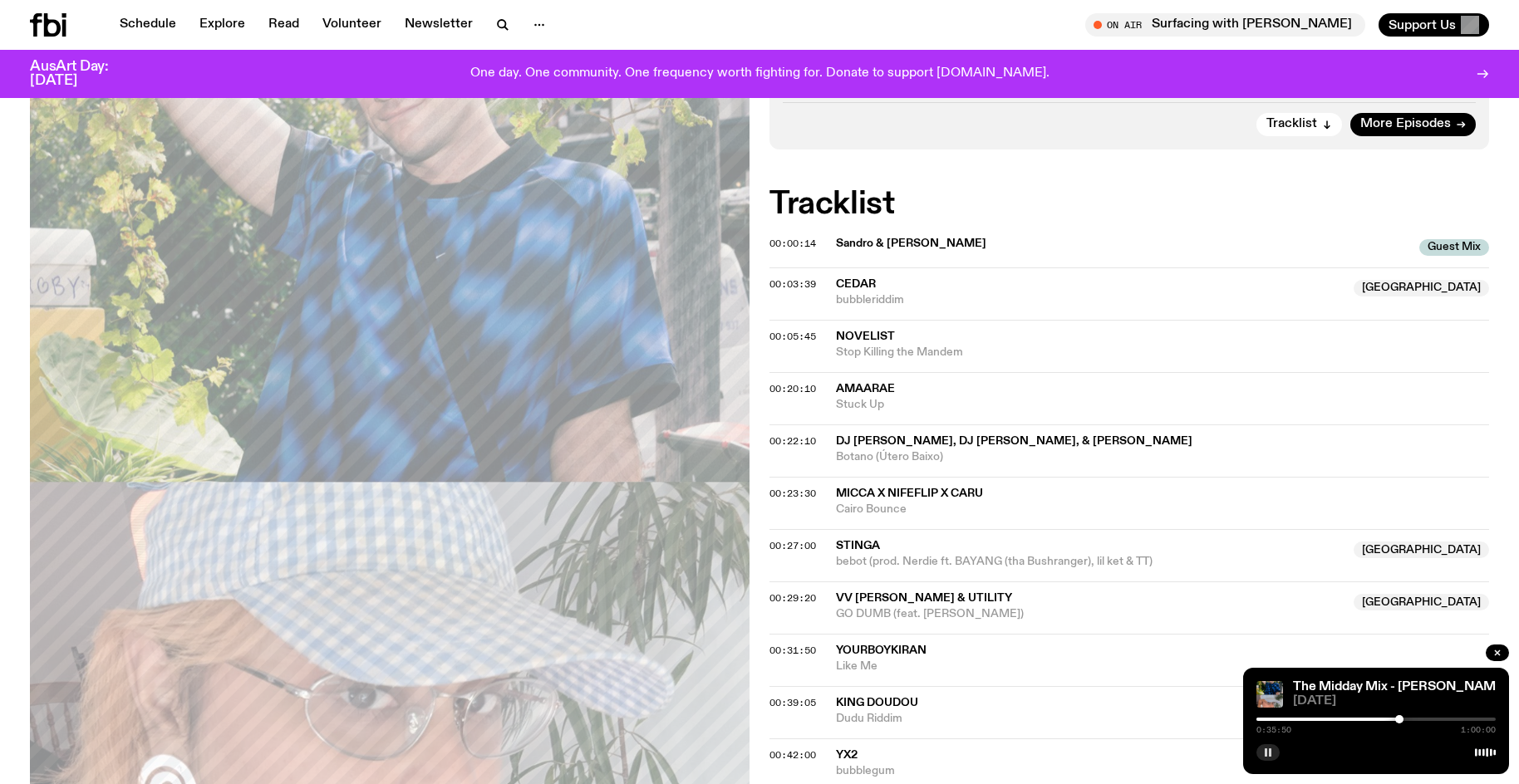
click at [1399, 720] on div at bounding box center [1399, 719] width 8 height 8
click at [1396, 718] on div at bounding box center [1396, 719] width 8 height 8
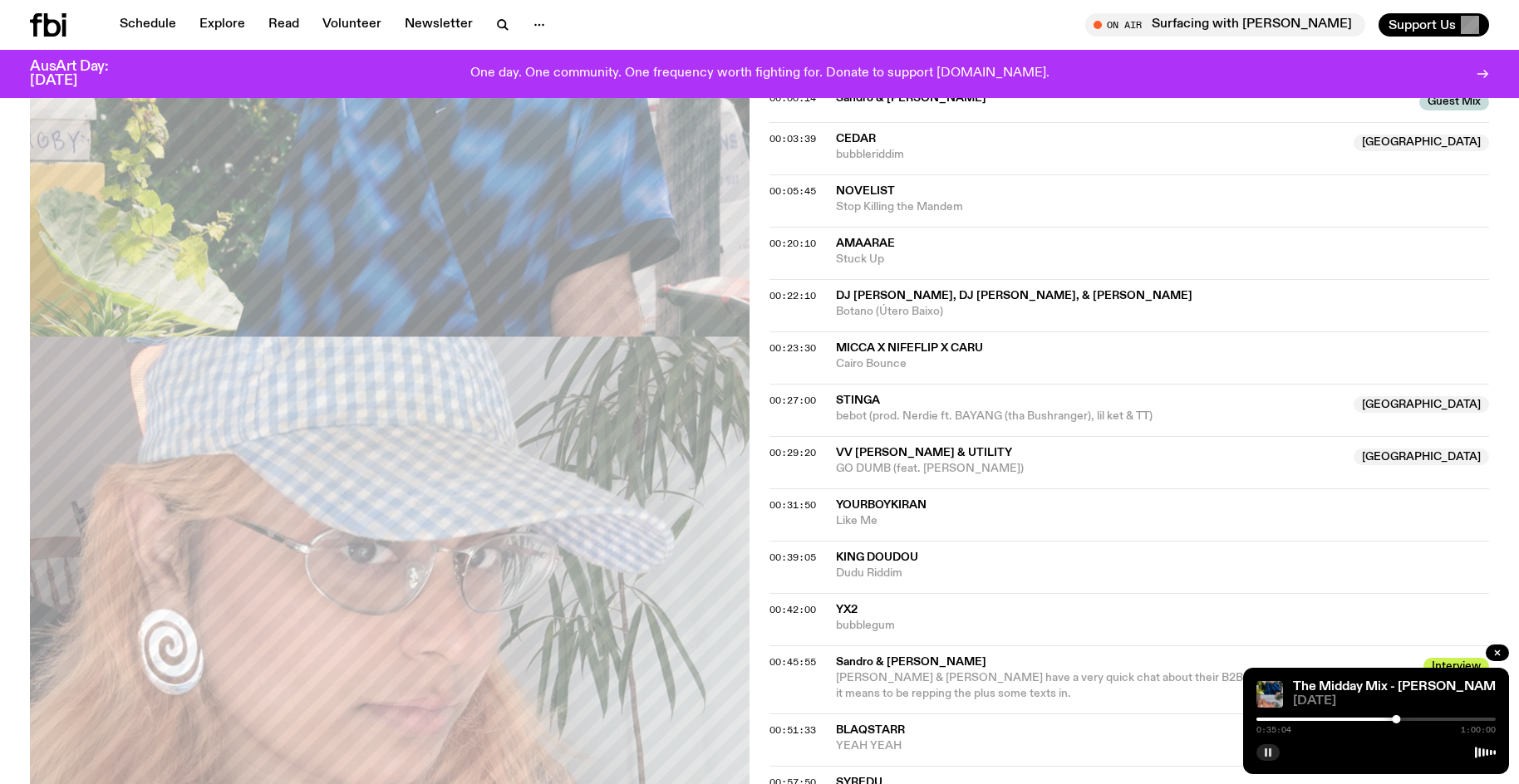
scroll to position [794, 0]
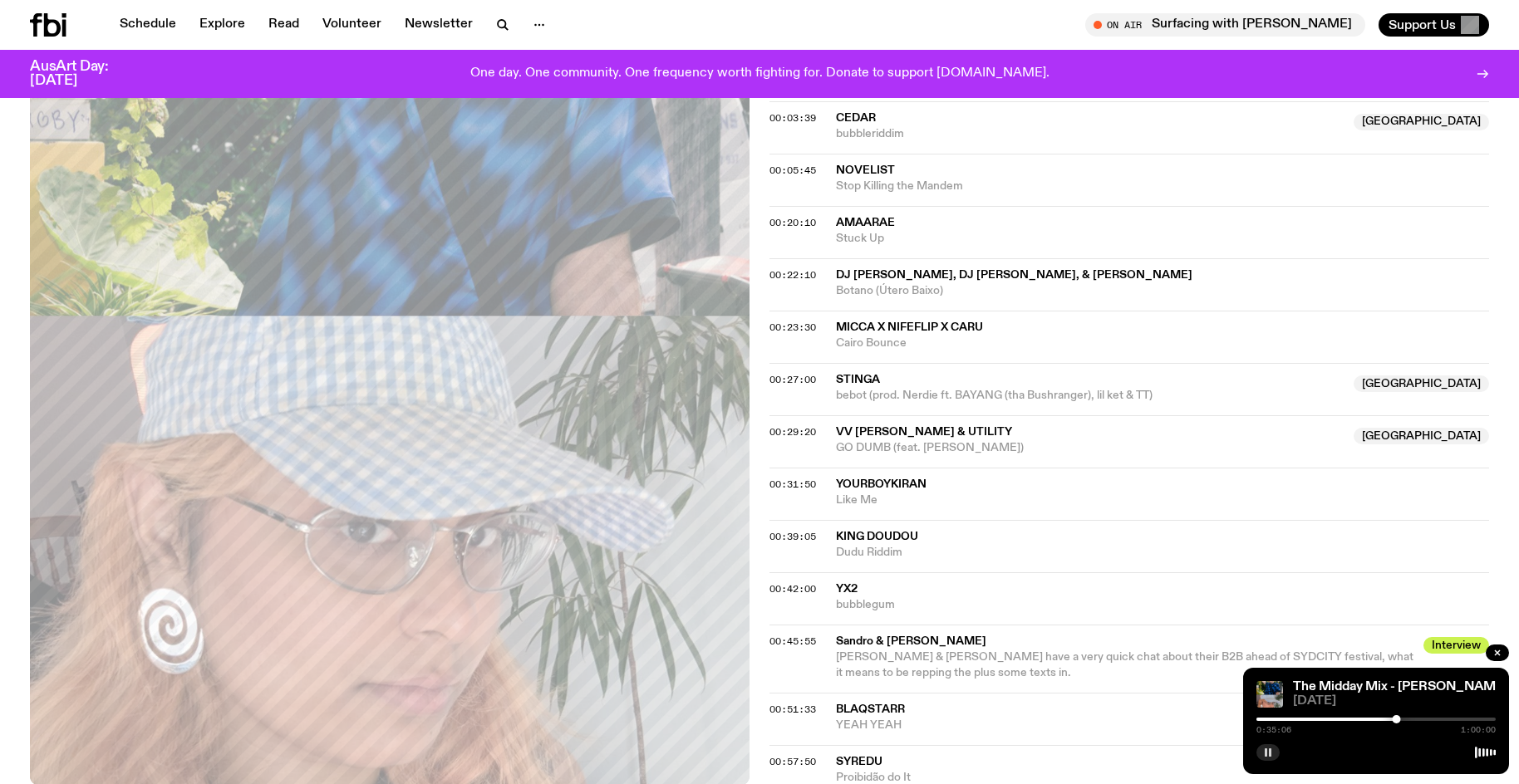
click at [1272, 754] on icon "button" at bounding box center [1268, 752] width 10 height 10
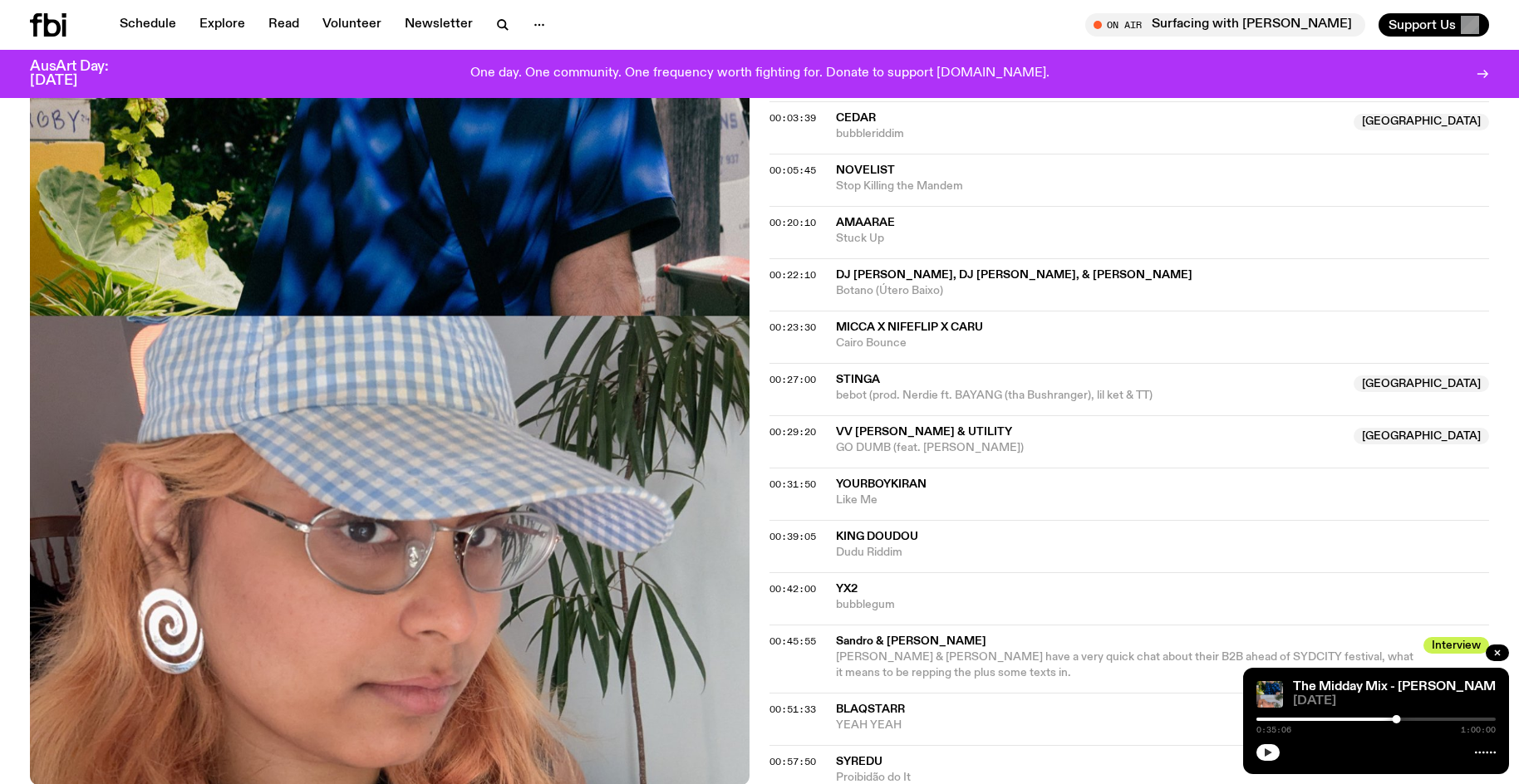
click at [1257, 744] on button "button" at bounding box center [1268, 752] width 23 height 17
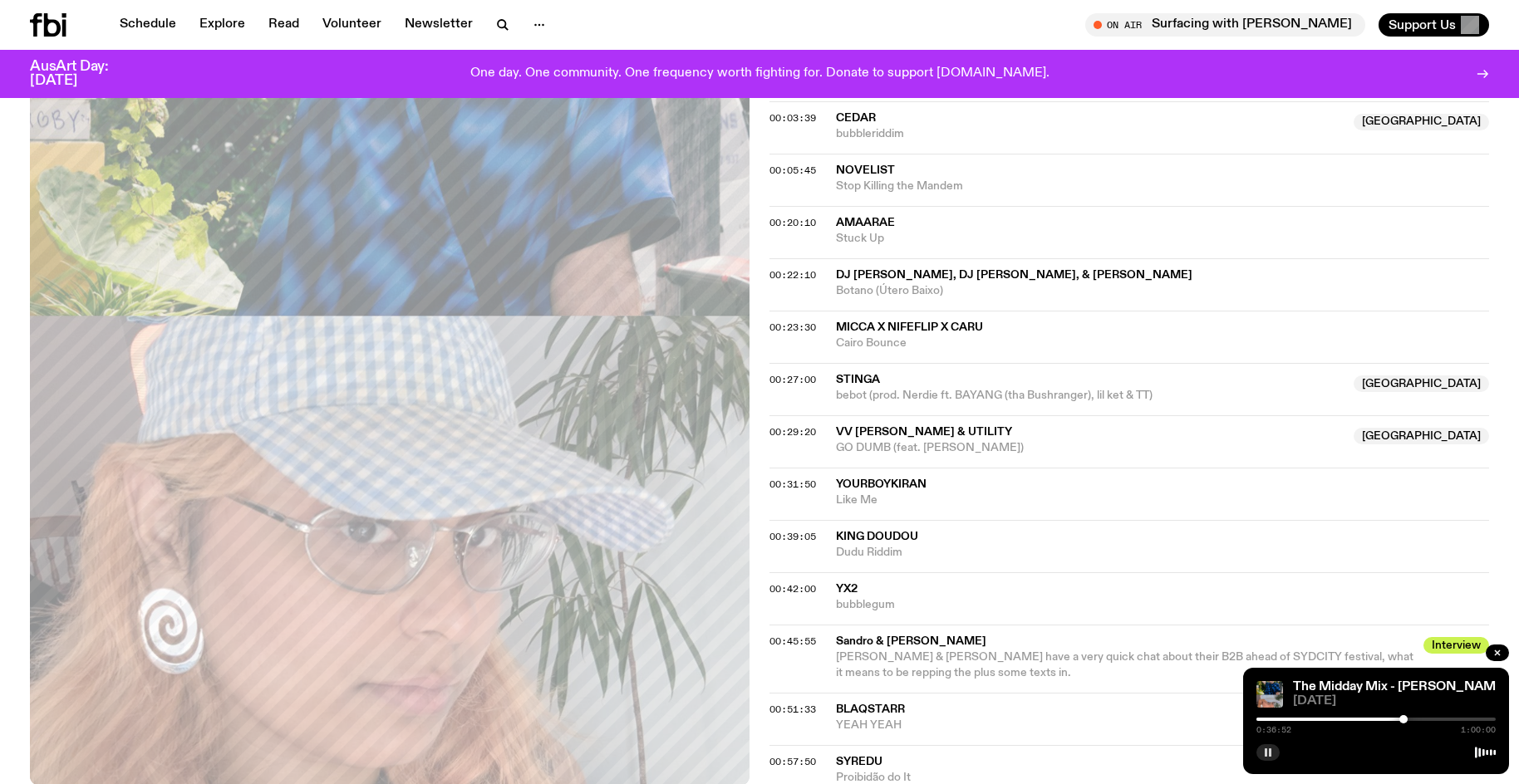
click at [1276, 758] on button "button" at bounding box center [1268, 752] width 23 height 17
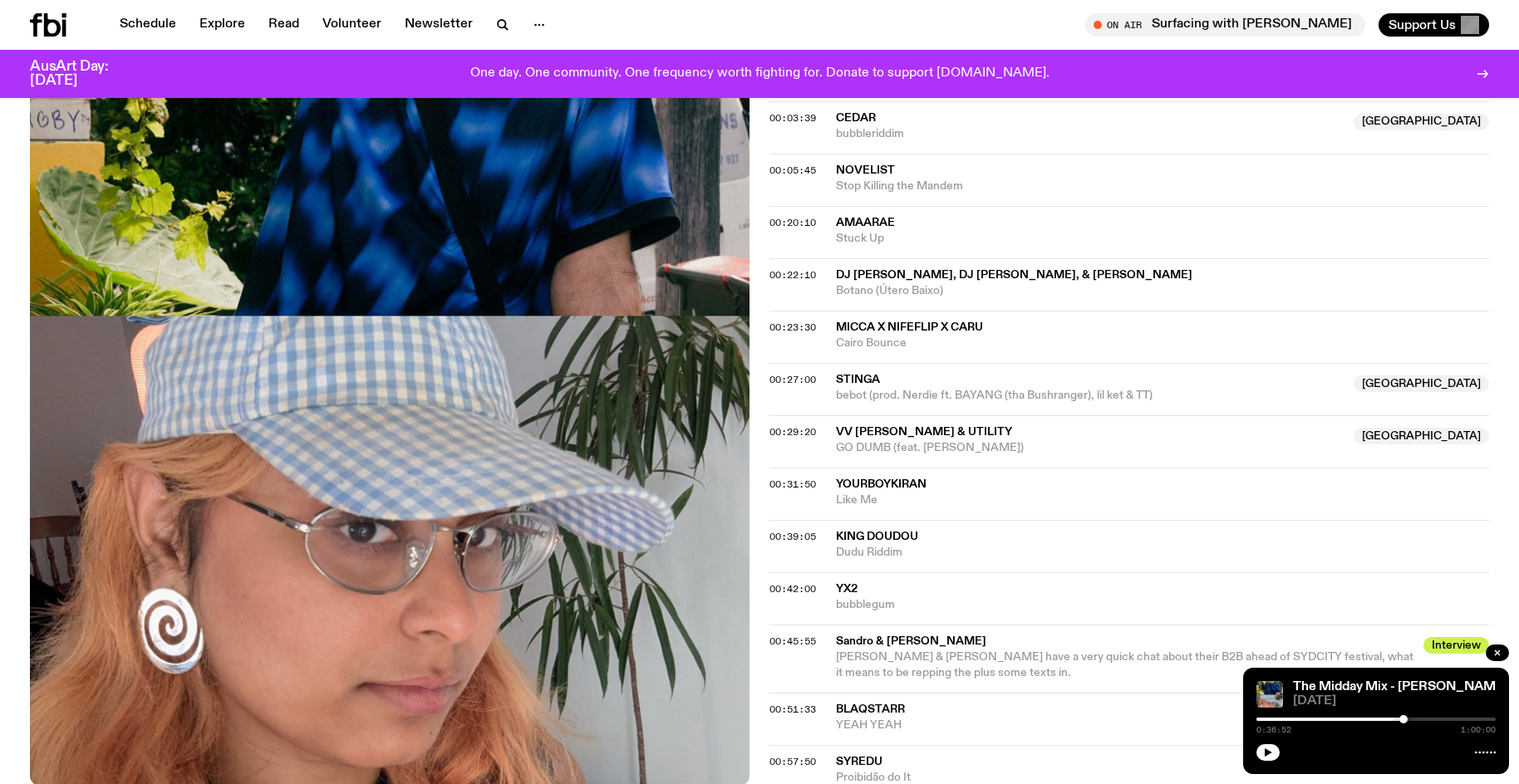
click at [1257, 744] on button "button" at bounding box center [1268, 752] width 23 height 17
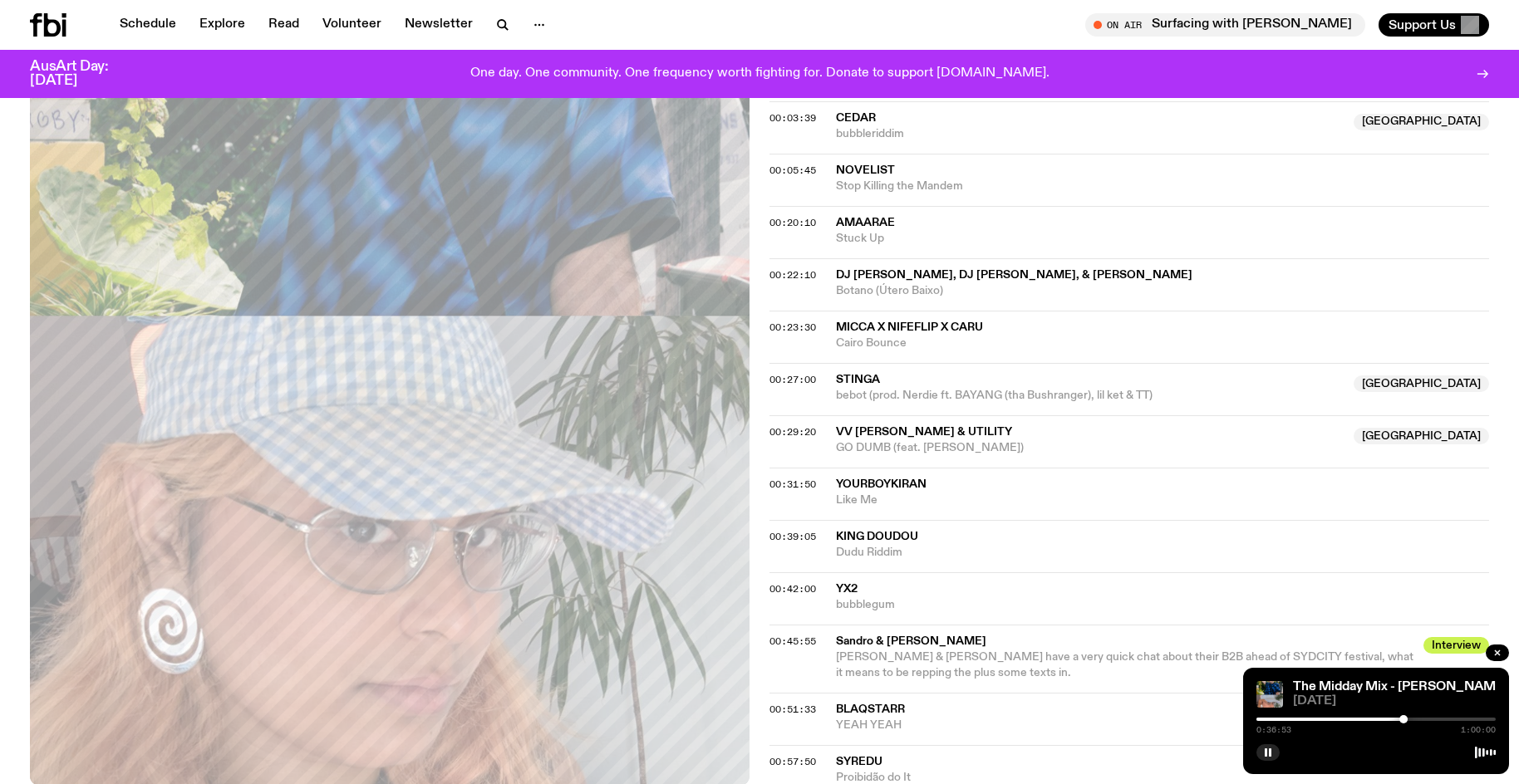
click at [1257, 744] on button "button" at bounding box center [1268, 752] width 23 height 17
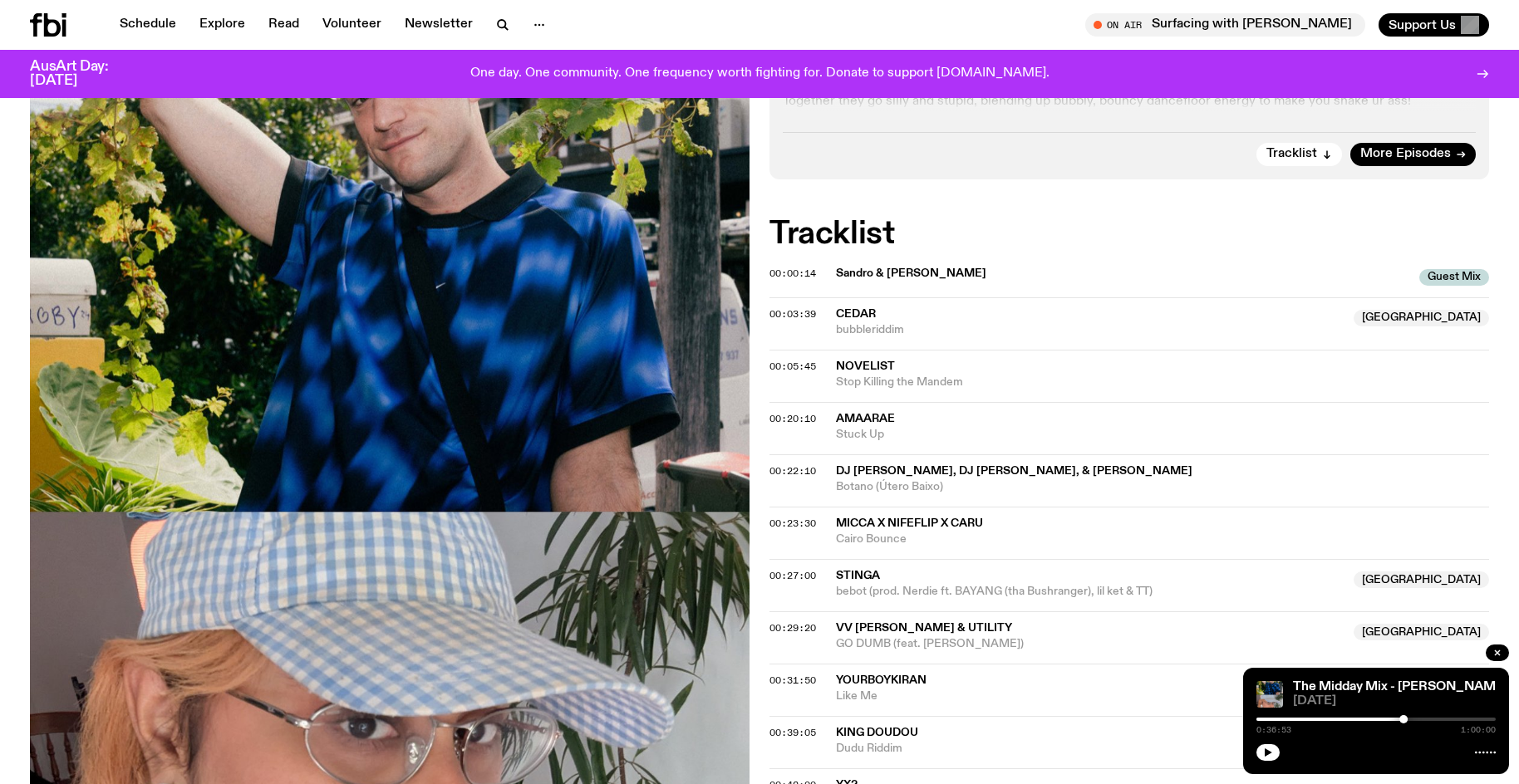
scroll to position [628, 0]
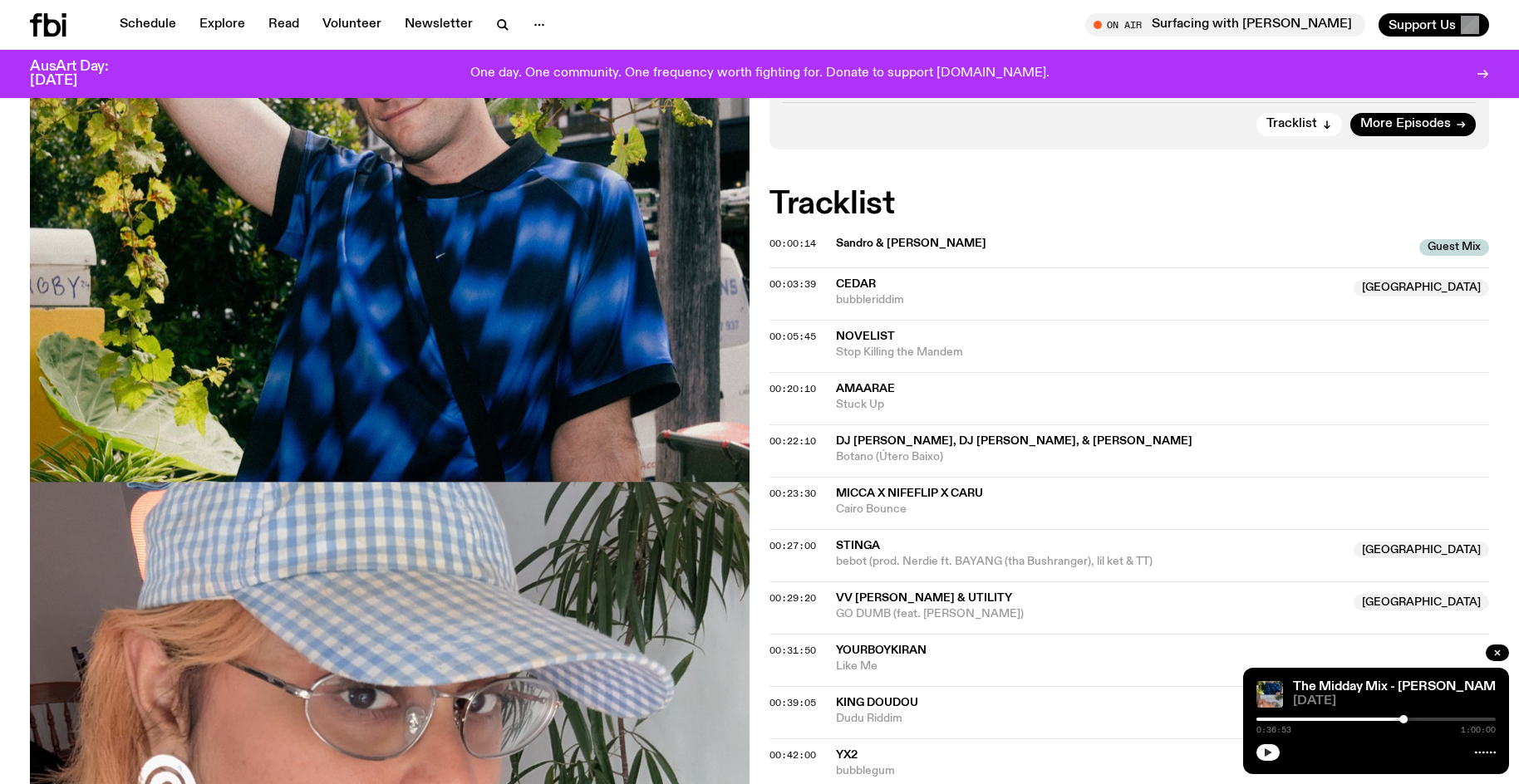
click at [1275, 757] on button "button" at bounding box center [1268, 752] width 23 height 17
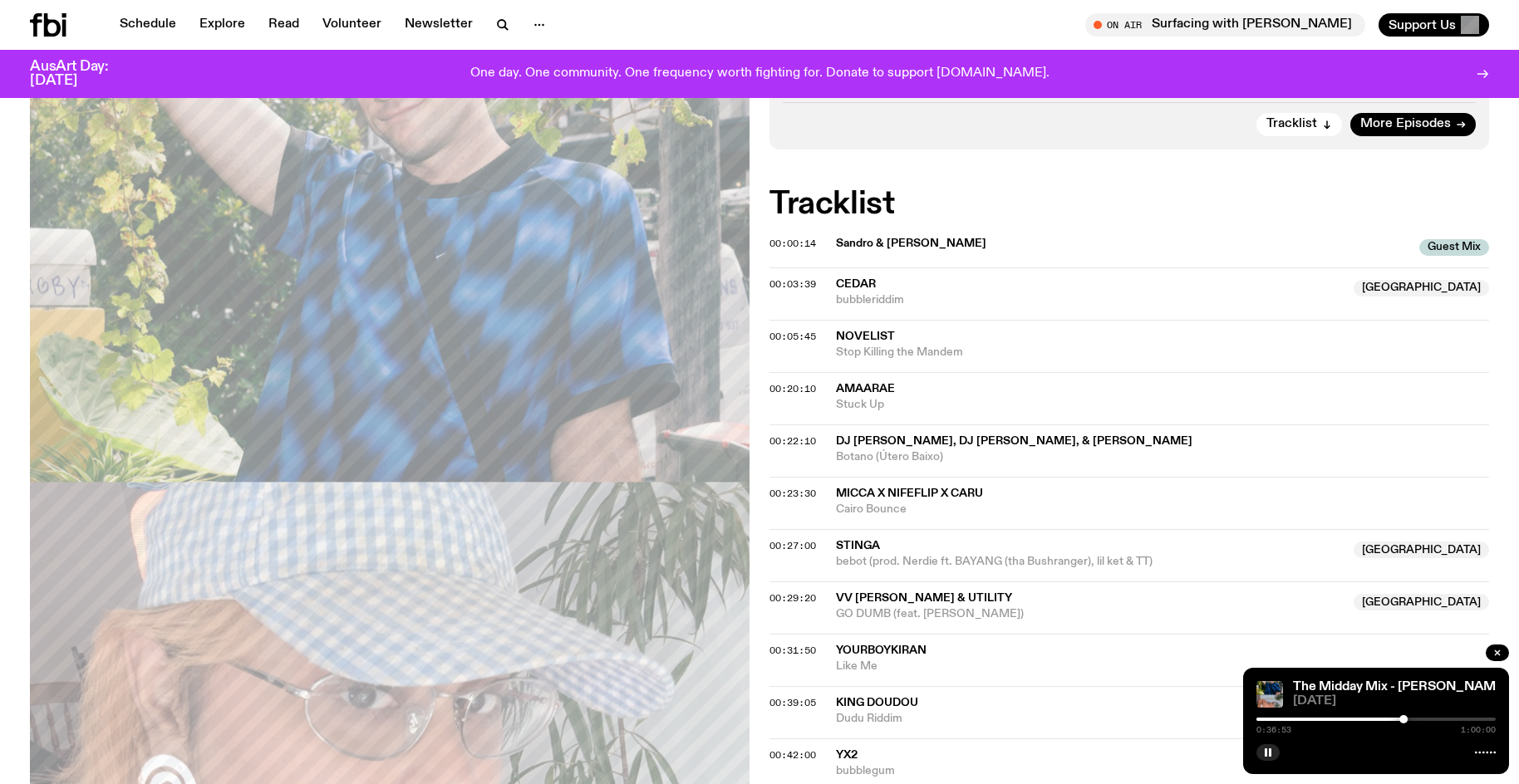
click at [1317, 717] on div "0:36:53 1:00:00" at bounding box center [1376, 724] width 239 height 20
click at [1314, 723] on div "0:36:54 1:00:00" at bounding box center [1376, 724] width 239 height 20
click at [1314, 718] on div at bounding box center [1283, 719] width 239 height 3
click at [1311, 720] on div at bounding box center [1314, 719] width 8 height 8
click at [1299, 719] on div at bounding box center [1191, 719] width 239 height 3
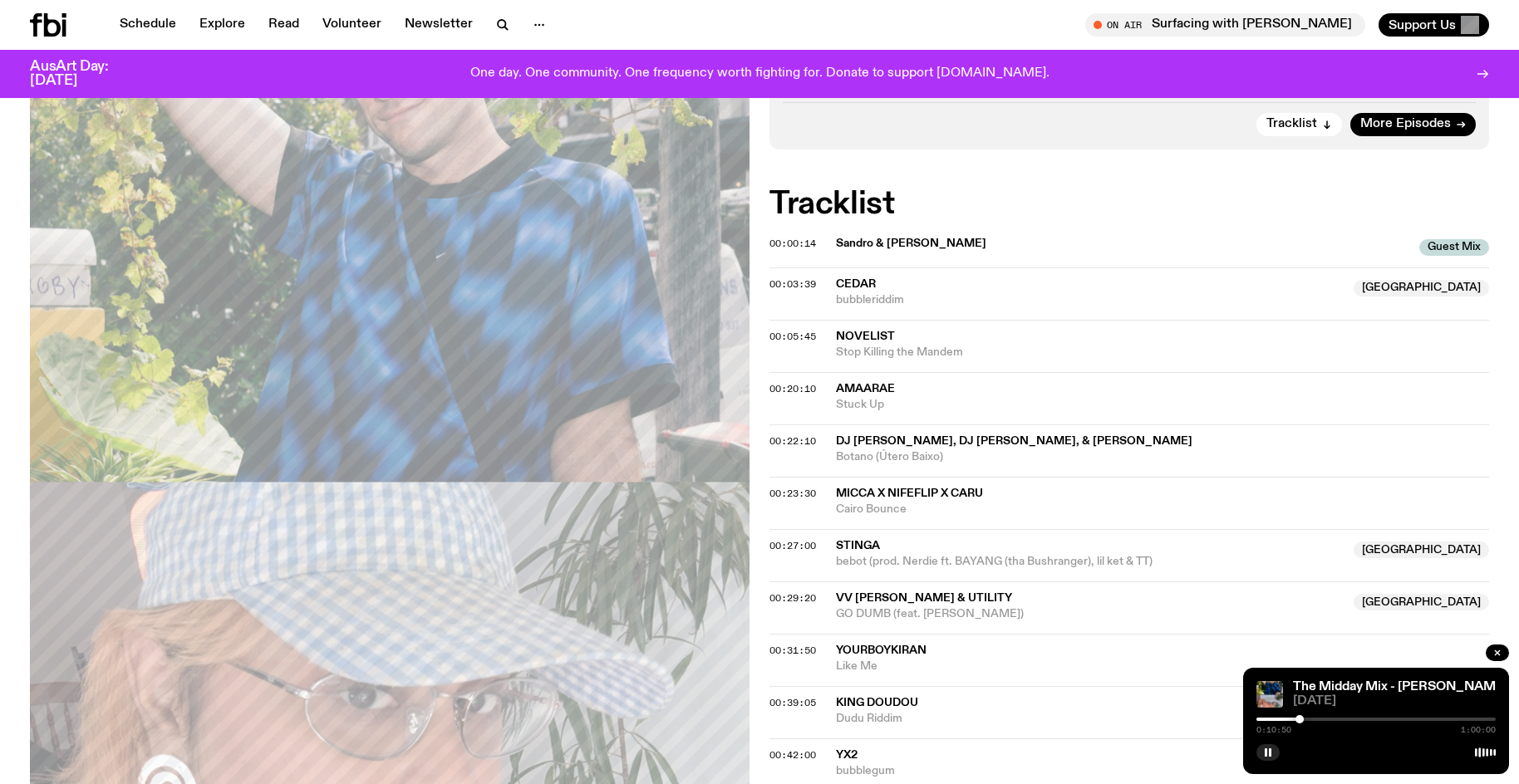
click at [1289, 719] on div at bounding box center [1179, 719] width 239 height 3
click at [1283, 718] on div at bounding box center [1169, 719] width 239 height 3
click at [1279, 719] on div at bounding box center [1283, 719] width 8 height 8
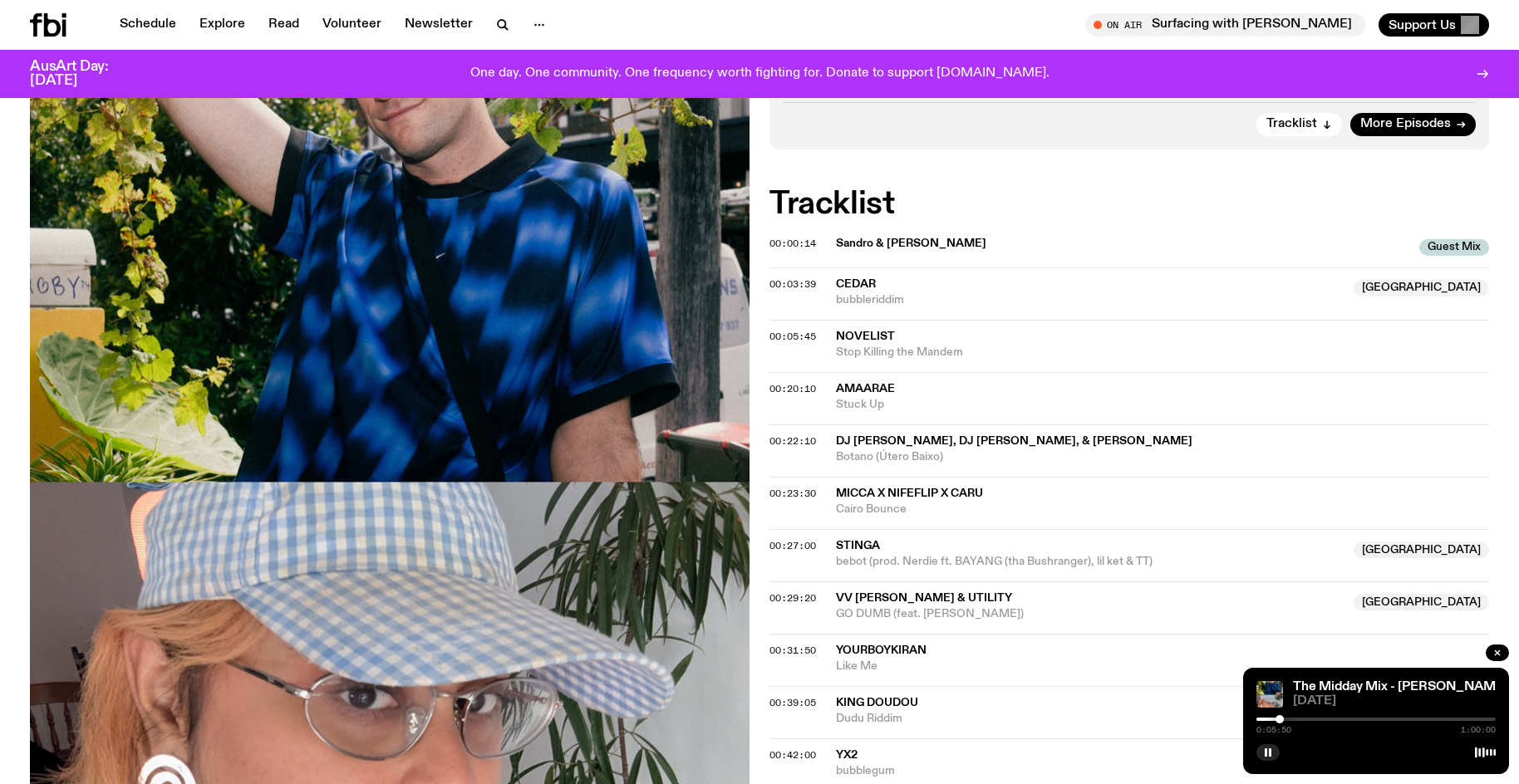
click at [1307, 720] on div at bounding box center [1376, 719] width 239 height 3
click at [1311, 718] on div at bounding box center [1307, 719] width 8 height 8
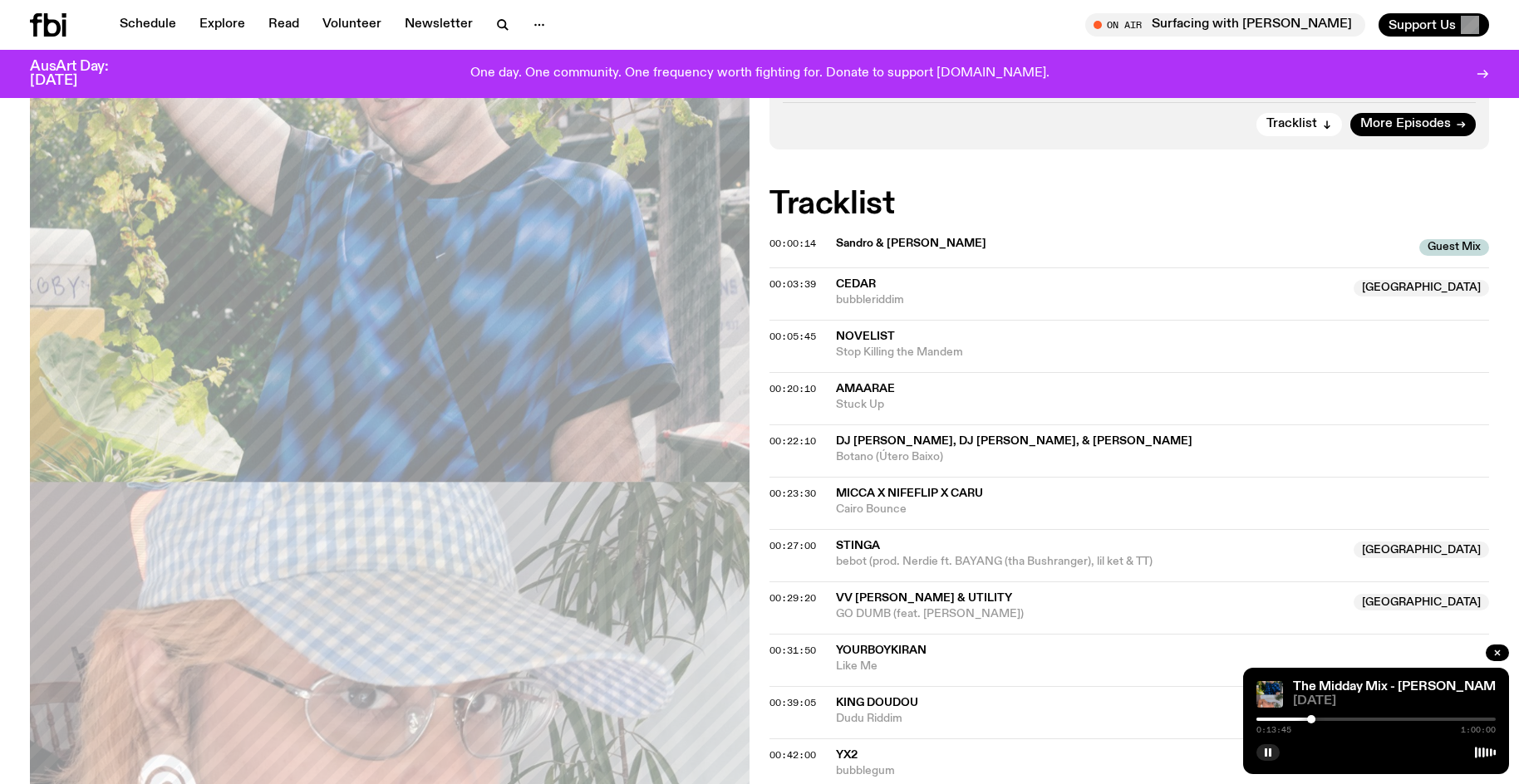
click at [1313, 718] on div at bounding box center [1311, 719] width 8 height 8
click at [1317, 720] on div at bounding box center [1376, 719] width 239 height 3
click at [1322, 719] on div at bounding box center [1376, 719] width 239 height 3
click at [1325, 719] on div at bounding box center [1325, 719] width 8 height 8
click at [1327, 719] on div at bounding box center [1325, 719] width 8 height 8
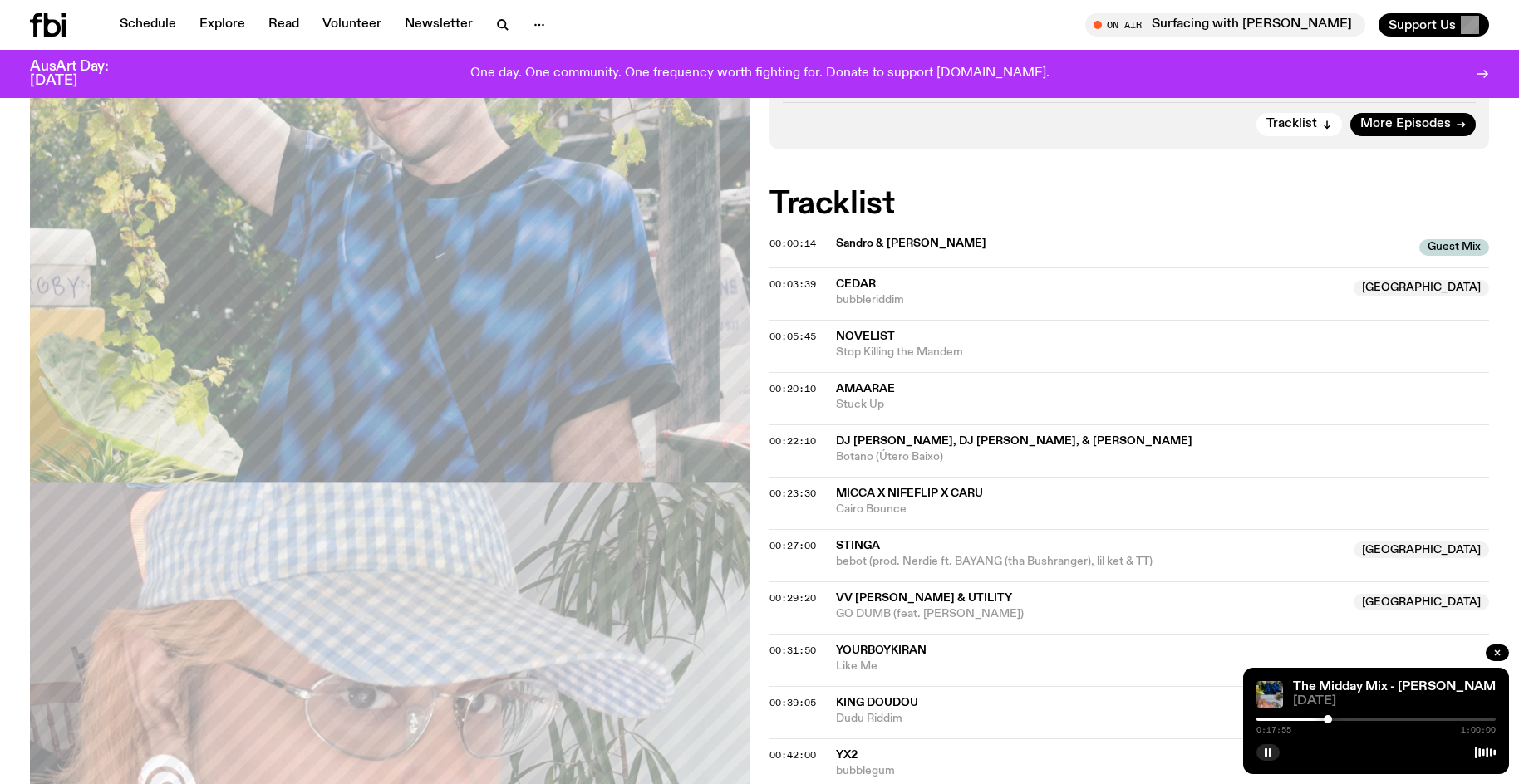
click at [1331, 719] on div at bounding box center [1327, 719] width 8 height 8
click at [1332, 719] on div at bounding box center [1332, 719] width 8 height 8
click at [1335, 720] on div at bounding box center [1335, 719] width 8 height 8
click at [1338, 718] on div at bounding box center [1338, 719] width 8 height 8
click at [1342, 718] on div at bounding box center [1342, 719] width 8 height 8
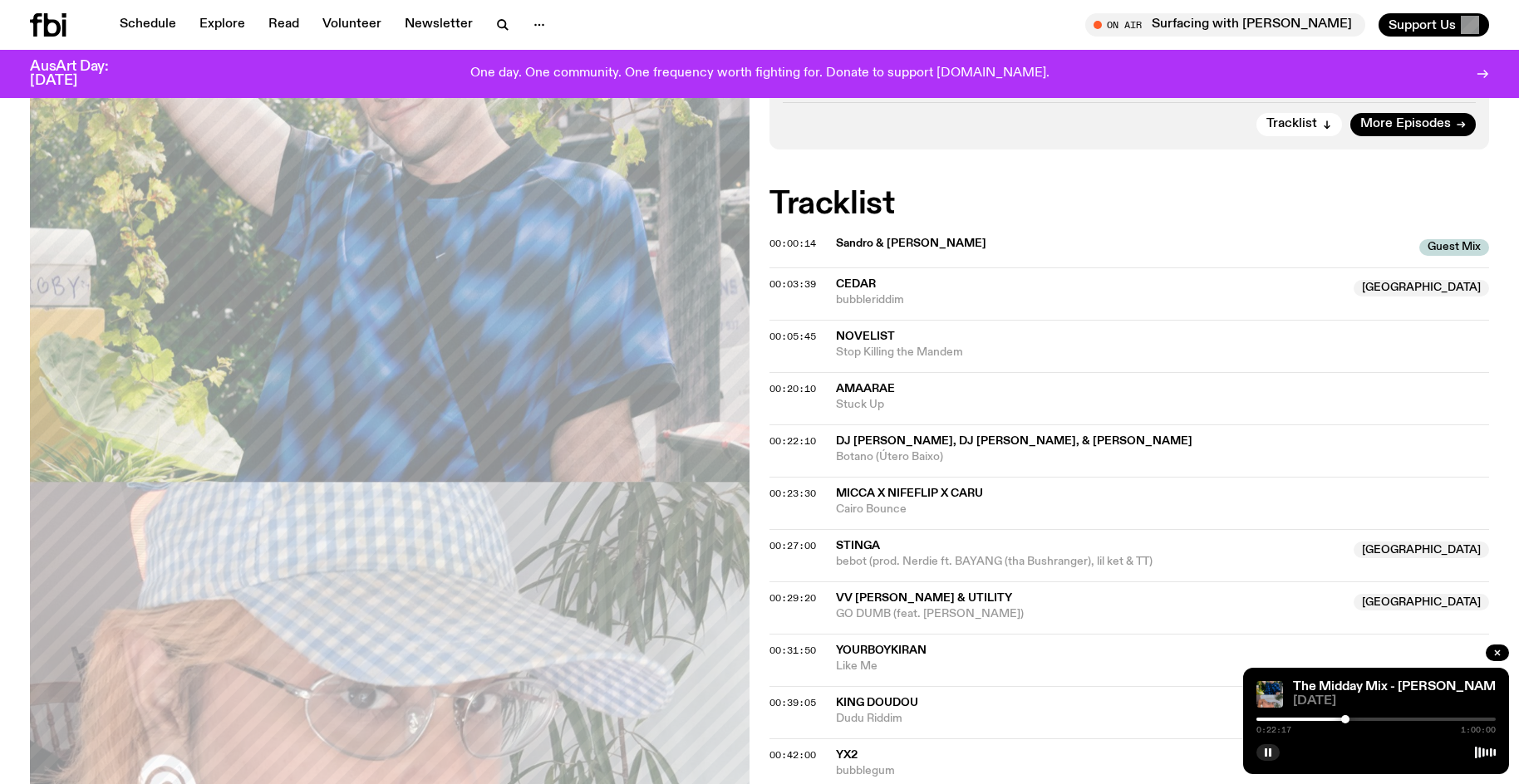
click at [1345, 718] on div at bounding box center [1345, 719] width 8 height 8
click at [1348, 718] on div at bounding box center [1348, 719] width 8 height 8
click at [1352, 718] on div at bounding box center [1352, 719] width 8 height 8
click at [1352, 717] on div at bounding box center [1352, 719] width 8 height 8
click at [1359, 717] on div at bounding box center [1376, 719] width 239 height 3
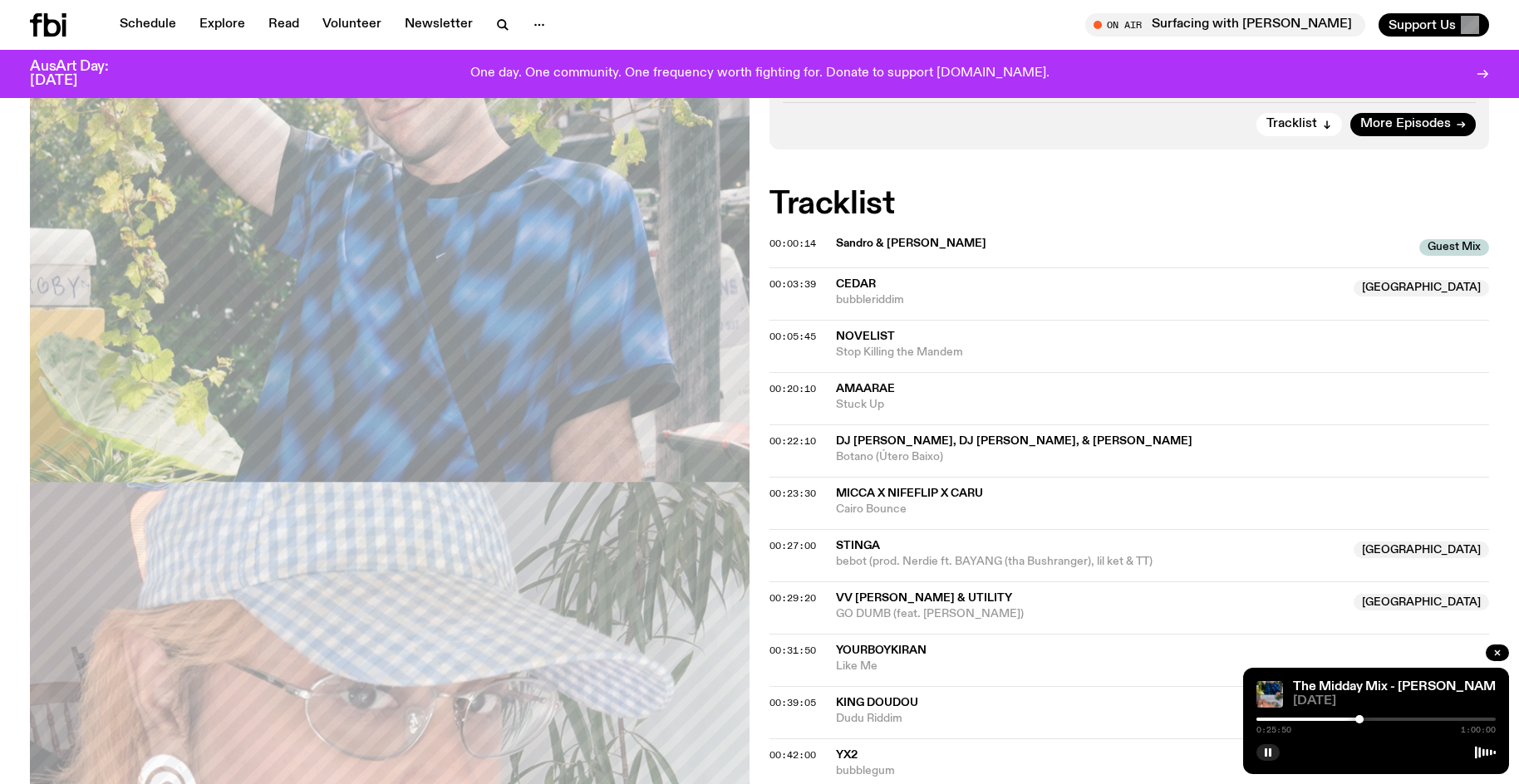
click at [1362, 717] on div at bounding box center [1359, 719] width 8 height 8
click at [1363, 717] on div at bounding box center [1362, 719] width 8 height 8
click at [1367, 717] on div at bounding box center [1363, 719] width 8 height 8
click at [1368, 717] on div at bounding box center [1368, 719] width 8 height 8
click at [1372, 715] on div "0:28:07 1:00:00" at bounding box center [1376, 724] width 239 height 20
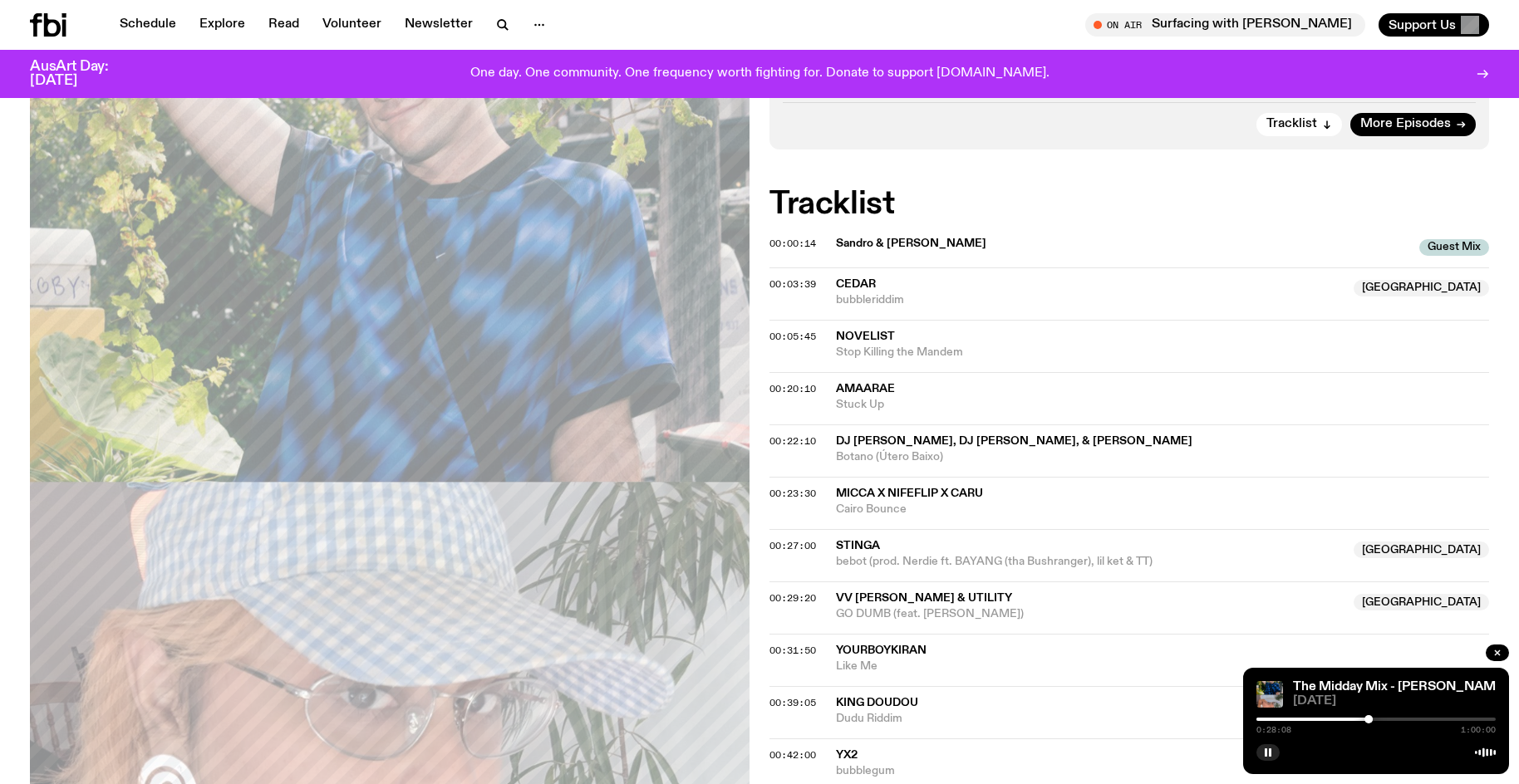
click at [1376, 717] on div "0:28:08 1:00:00" at bounding box center [1376, 724] width 239 height 20
click at [1377, 717] on div at bounding box center [1376, 719] width 239 height 3
click at [1382, 717] on div at bounding box center [1376, 719] width 239 height 3
click at [1384, 717] on div at bounding box center [1384, 719] width 8 height 8
click at [1387, 717] on div at bounding box center [1384, 719] width 8 height 8
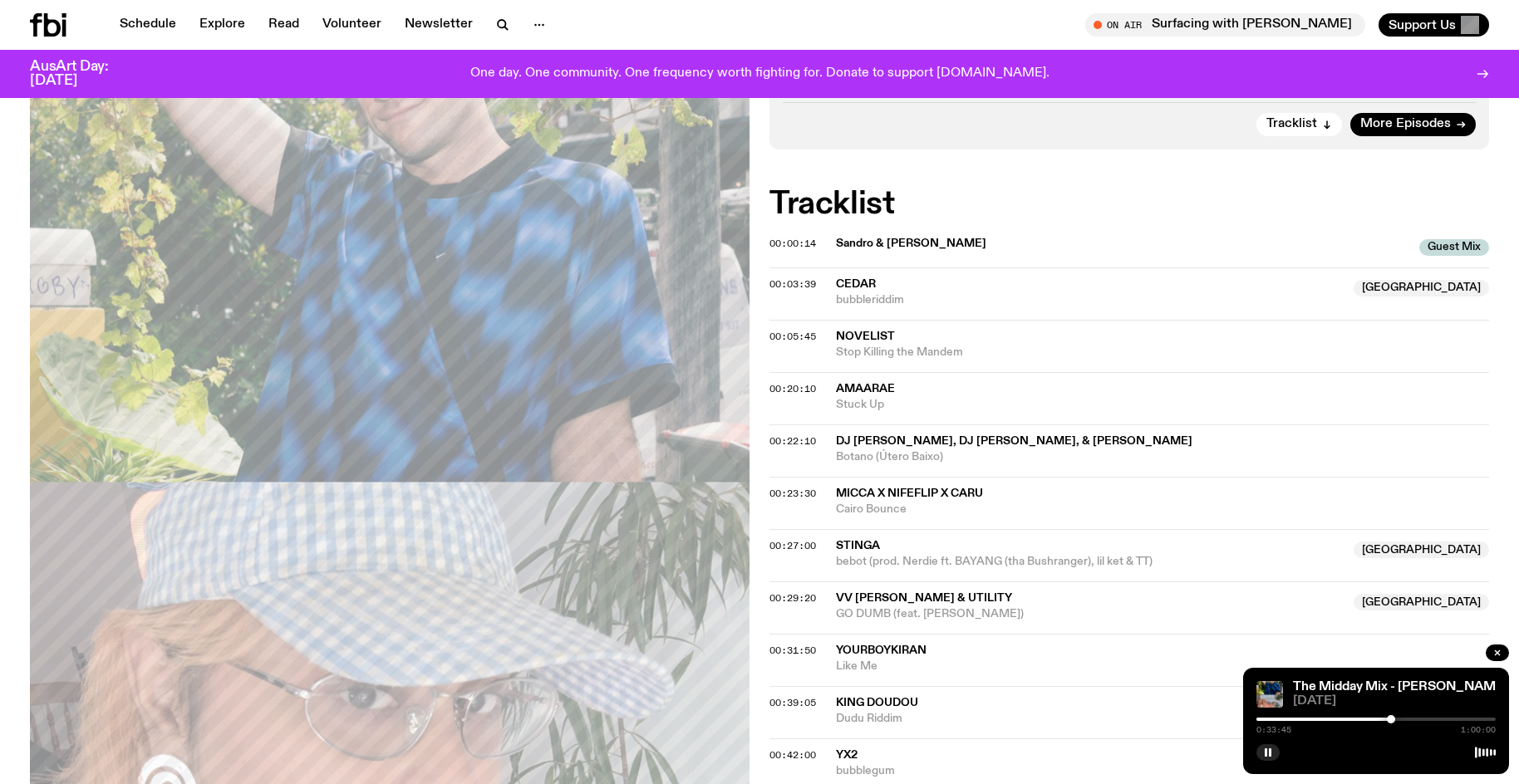
click at [1391, 717] on div at bounding box center [1391, 719] width 8 height 8
click at [1394, 717] on div at bounding box center [1394, 719] width 8 height 8
click at [1397, 717] on div at bounding box center [1394, 719] width 8 height 8
click at [1400, 717] on div at bounding box center [1397, 719] width 8 height 8
click at [1402, 717] on div at bounding box center [1402, 719] width 8 height 8
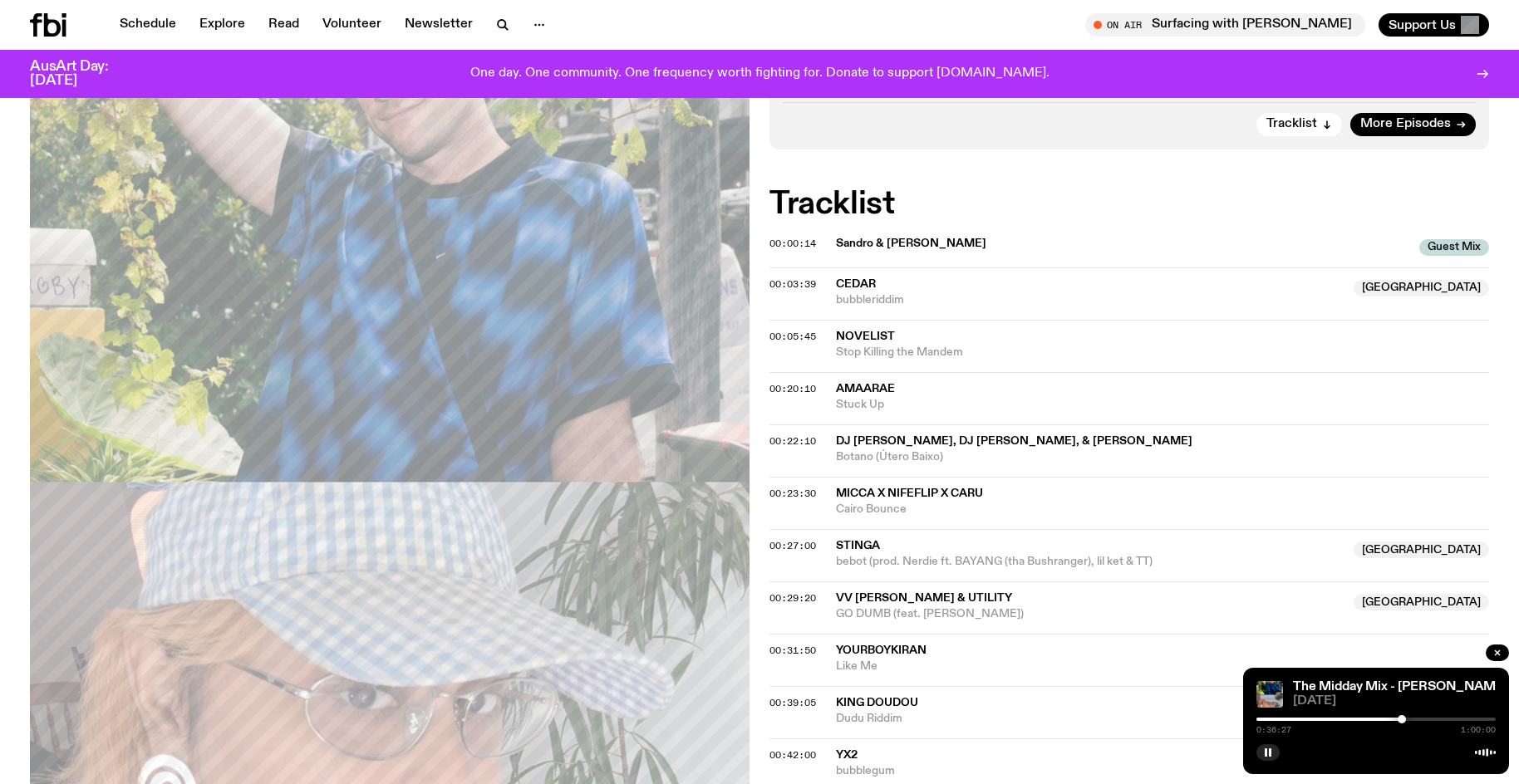
click at [1404, 717] on div at bounding box center [1402, 719] width 8 height 8
click at [1405, 717] on div at bounding box center [1404, 719] width 8 height 8
click at [1407, 717] on div at bounding box center [1405, 719] width 8 height 8
click at [1410, 717] on div at bounding box center [1407, 719] width 8 height 8
click at [1410, 717] on div at bounding box center [1410, 719] width 8 height 8
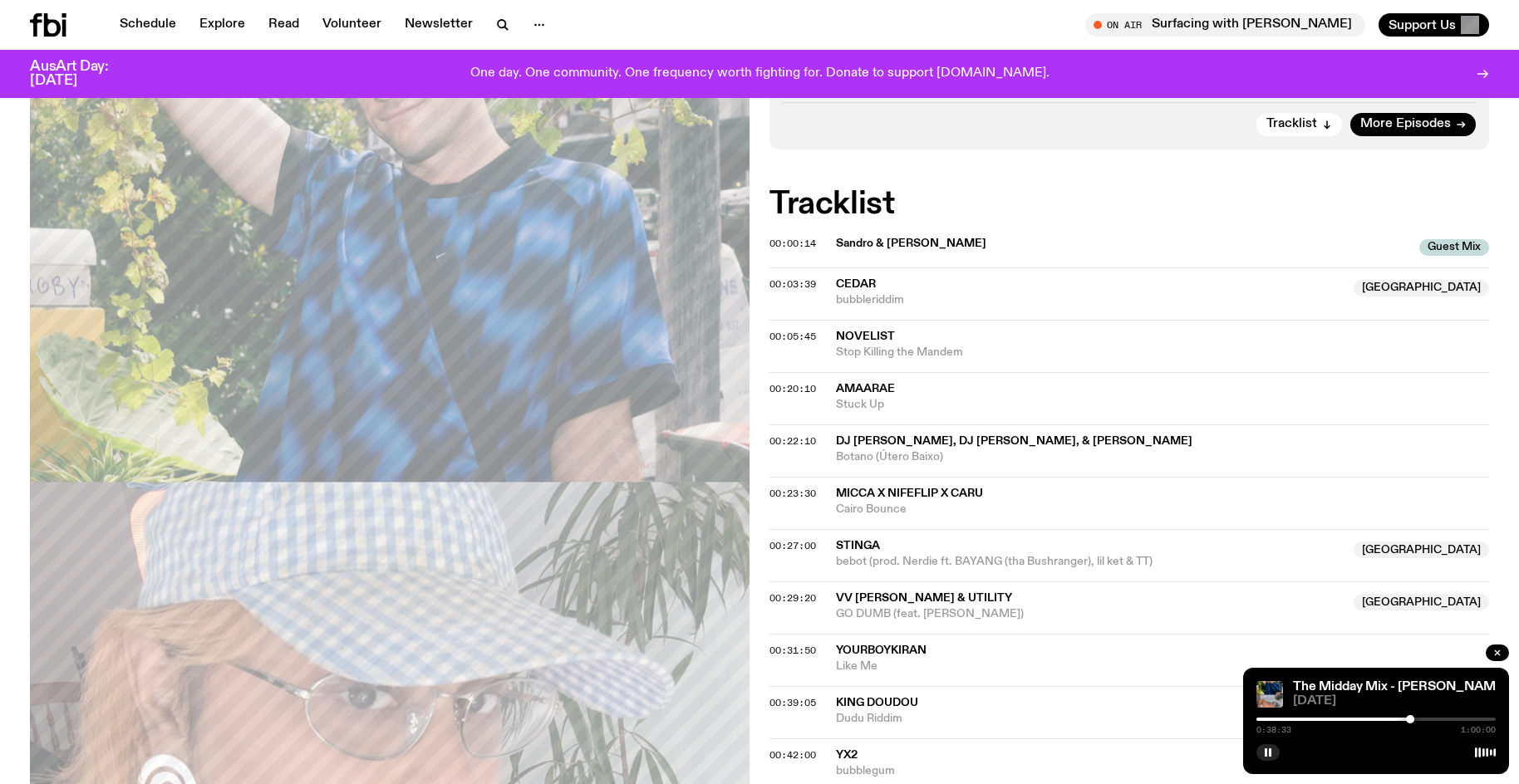
click at [1408, 716] on div at bounding box center [1410, 719] width 8 height 8
click at [1417, 720] on div at bounding box center [1376, 719] width 239 height 3
click at [1413, 718] on div at bounding box center [1417, 719] width 8 height 8
click at [1418, 720] on div at bounding box center [1376, 719] width 239 height 3
click at [1423, 720] on div at bounding box center [1376, 719] width 239 height 3
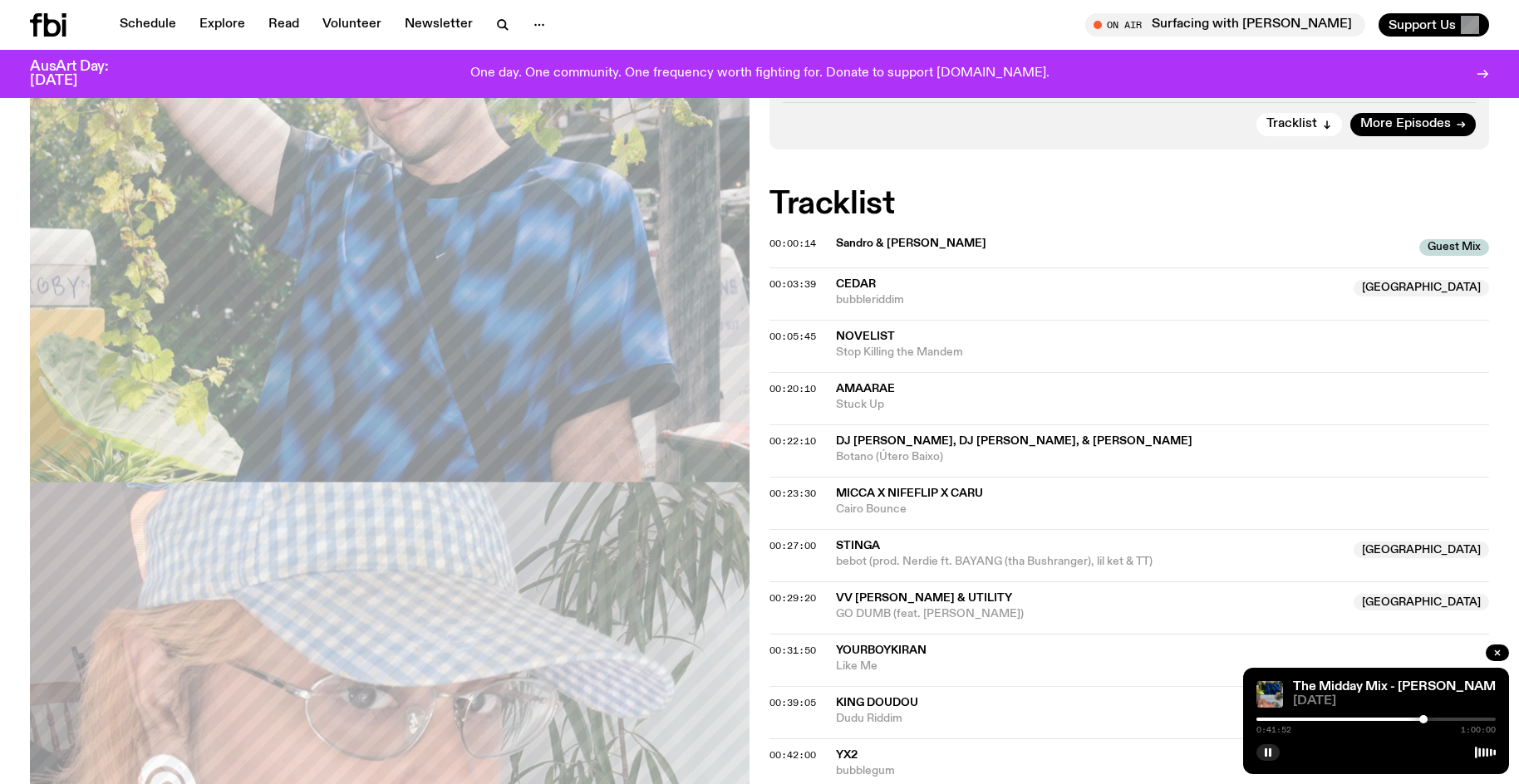
click at [1426, 717] on div at bounding box center [1423, 719] width 8 height 8
click at [1428, 718] on div at bounding box center [1428, 719] width 8 height 8
click at [1431, 719] on div at bounding box center [1428, 719] width 8 height 8
click at [1432, 719] on div at bounding box center [1432, 719] width 8 height 8
click at [1432, 718] on div at bounding box center [1432, 719] width 8 height 8
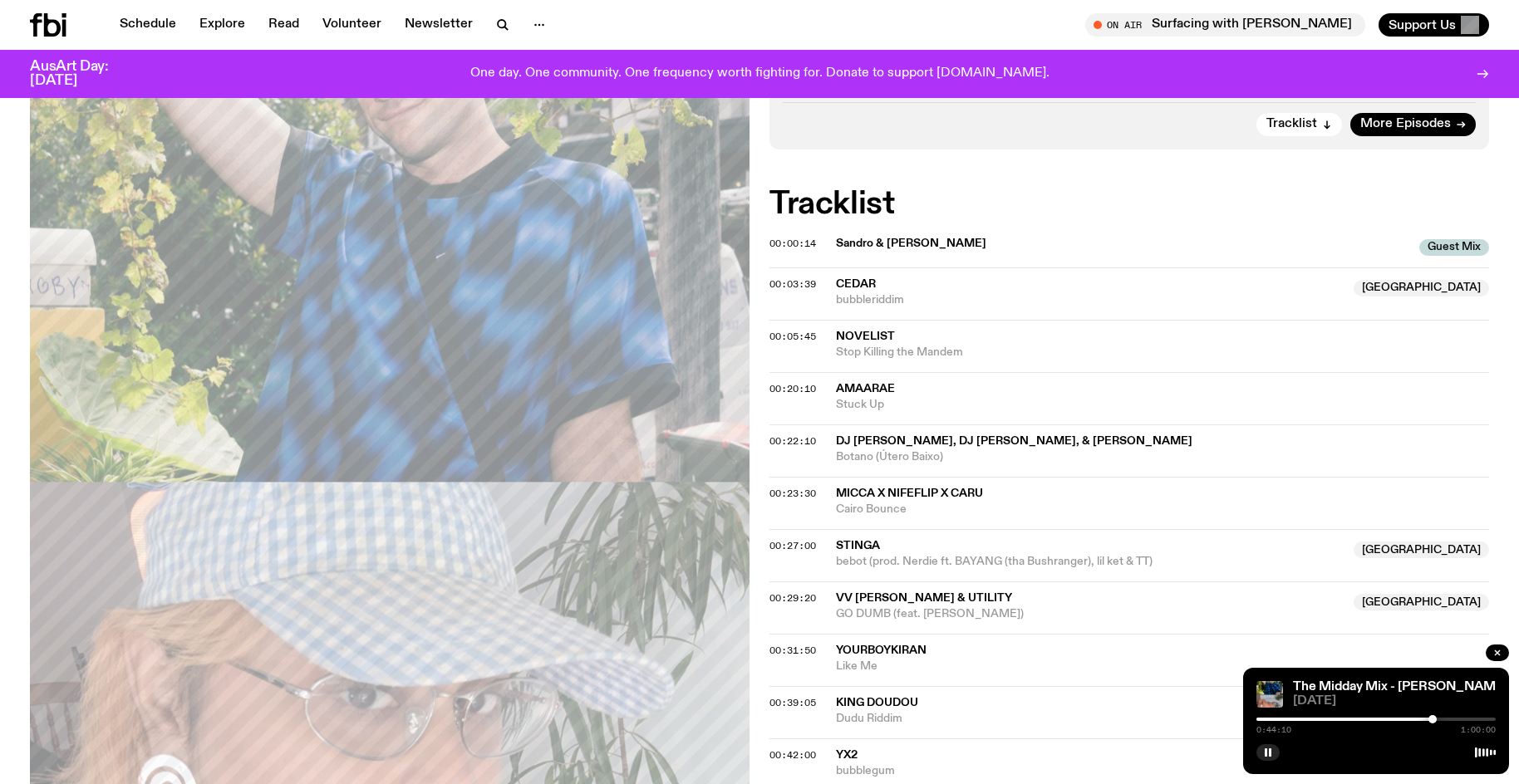
click at [1436, 719] on div at bounding box center [1432, 719] width 8 height 8
click at [1440, 719] on div at bounding box center [1436, 719] width 8 height 8
click at [1442, 719] on div at bounding box center [1440, 719] width 8 height 8
click at [1271, 720] on div at bounding box center [1322, 719] width 239 height 3
click at [1279, 717] on div at bounding box center [1376, 719] width 239 height 3
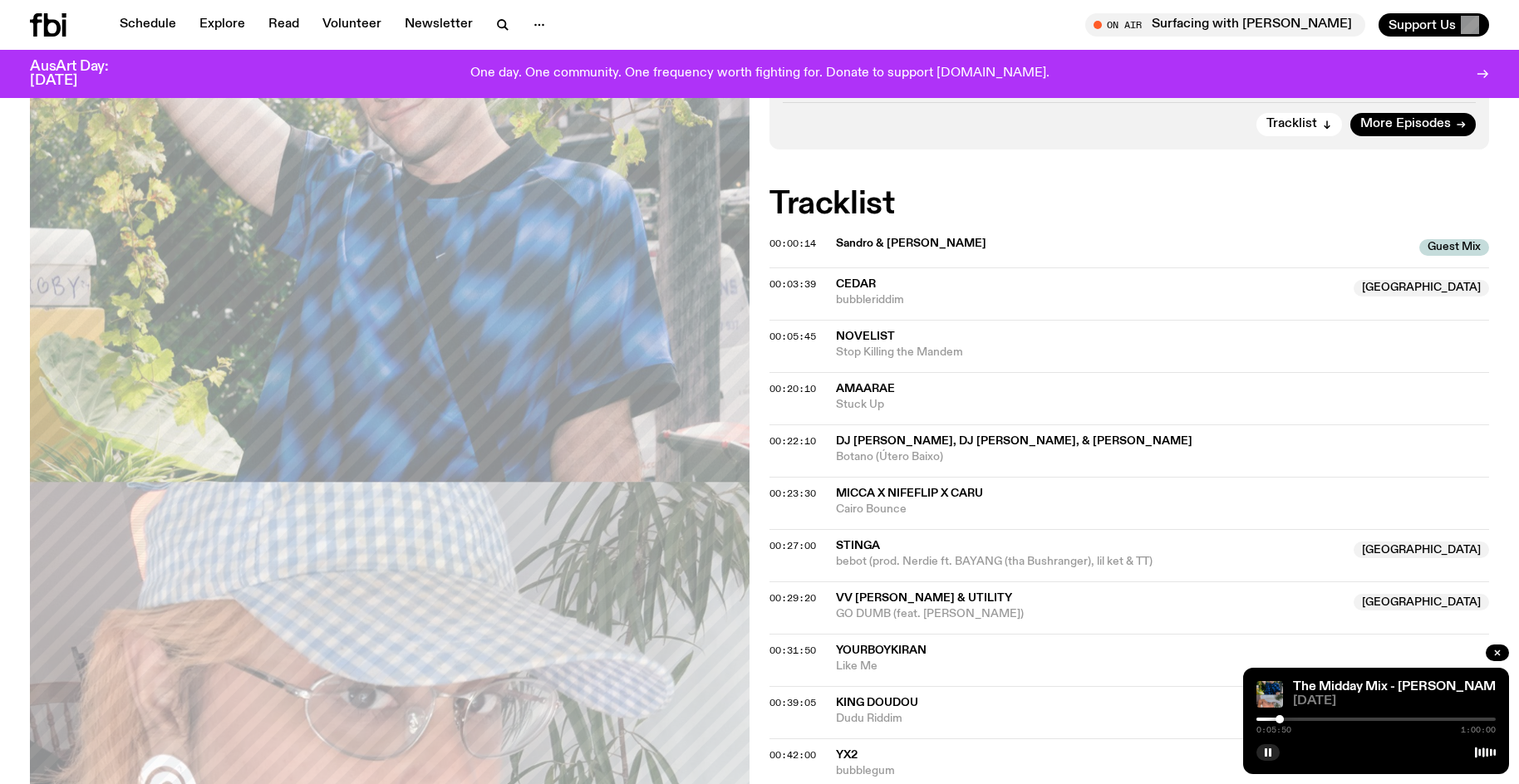
click at [1284, 720] on div at bounding box center [1376, 719] width 239 height 3
click at [1287, 718] on div at bounding box center [1287, 719] width 8 height 8
click at [1290, 718] on div at bounding box center [1290, 719] width 8 height 8
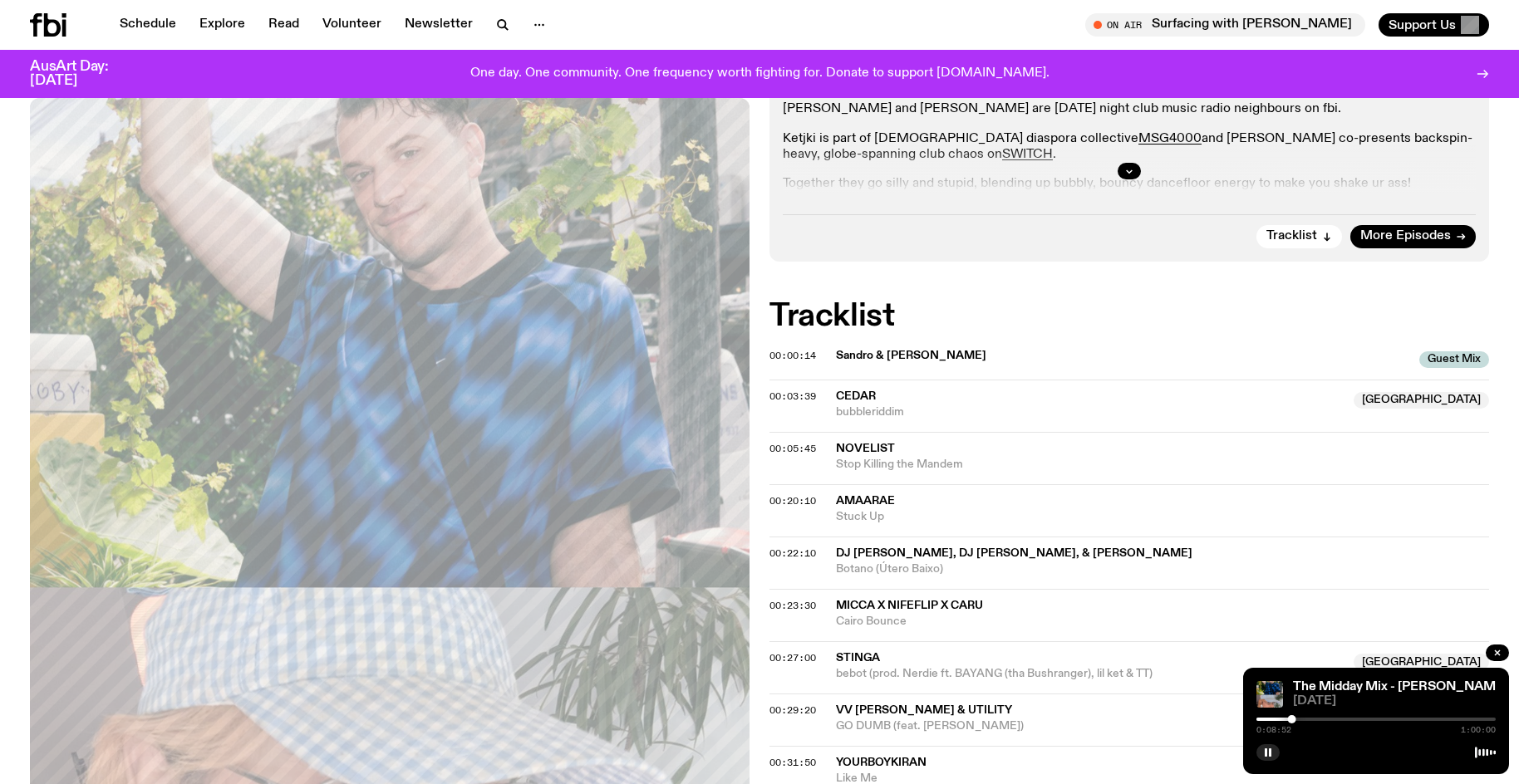
scroll to position [545, 0]
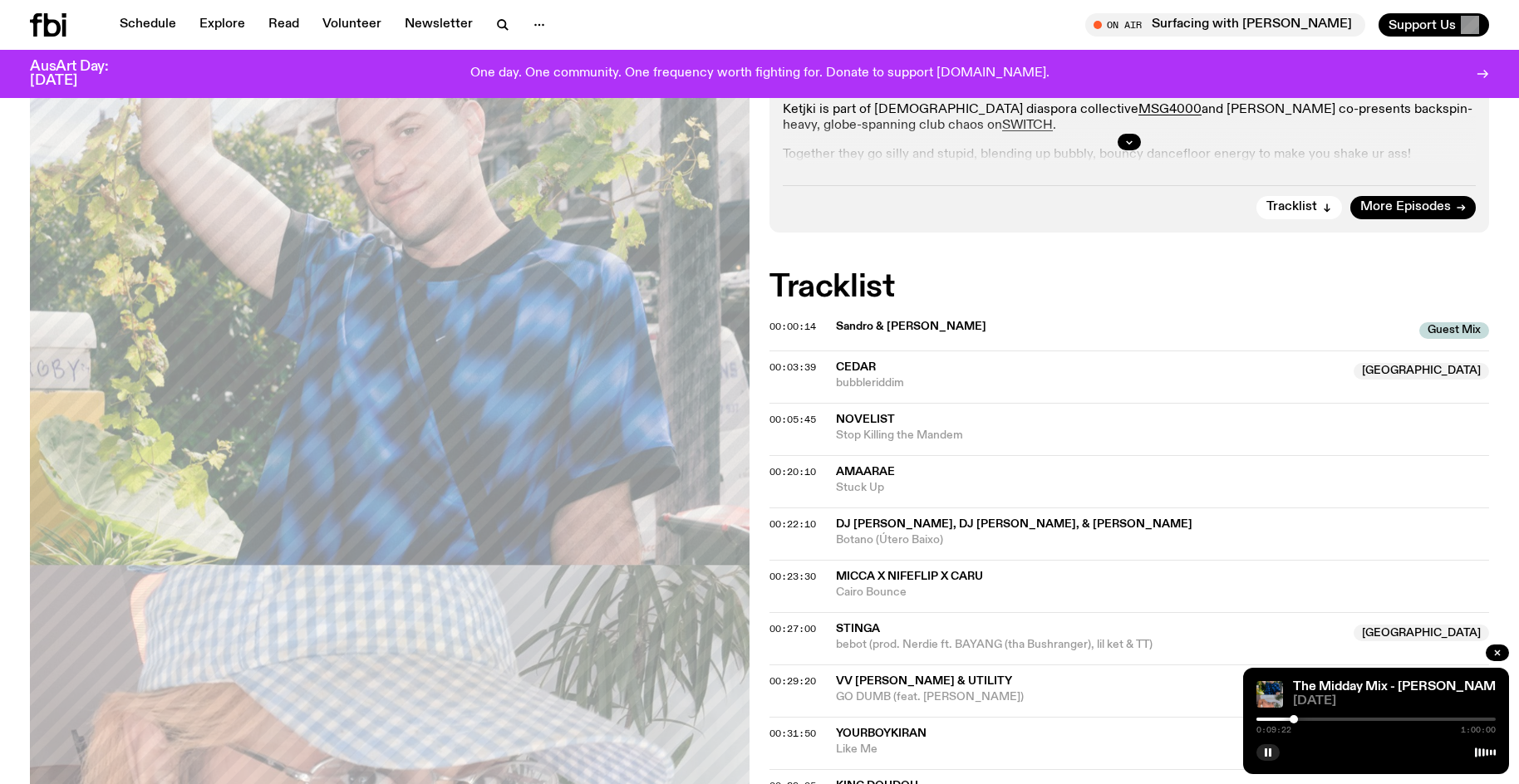
click at [1293, 722] on div at bounding box center [1293, 719] width 8 height 8
click at [1294, 720] on div at bounding box center [1293, 719] width 8 height 8
click at [1296, 722] on div at bounding box center [1294, 719] width 8 height 8
click at [1298, 722] on div at bounding box center [1296, 719] width 8 height 8
click at [1296, 722] on div at bounding box center [1296, 719] width 8 height 8
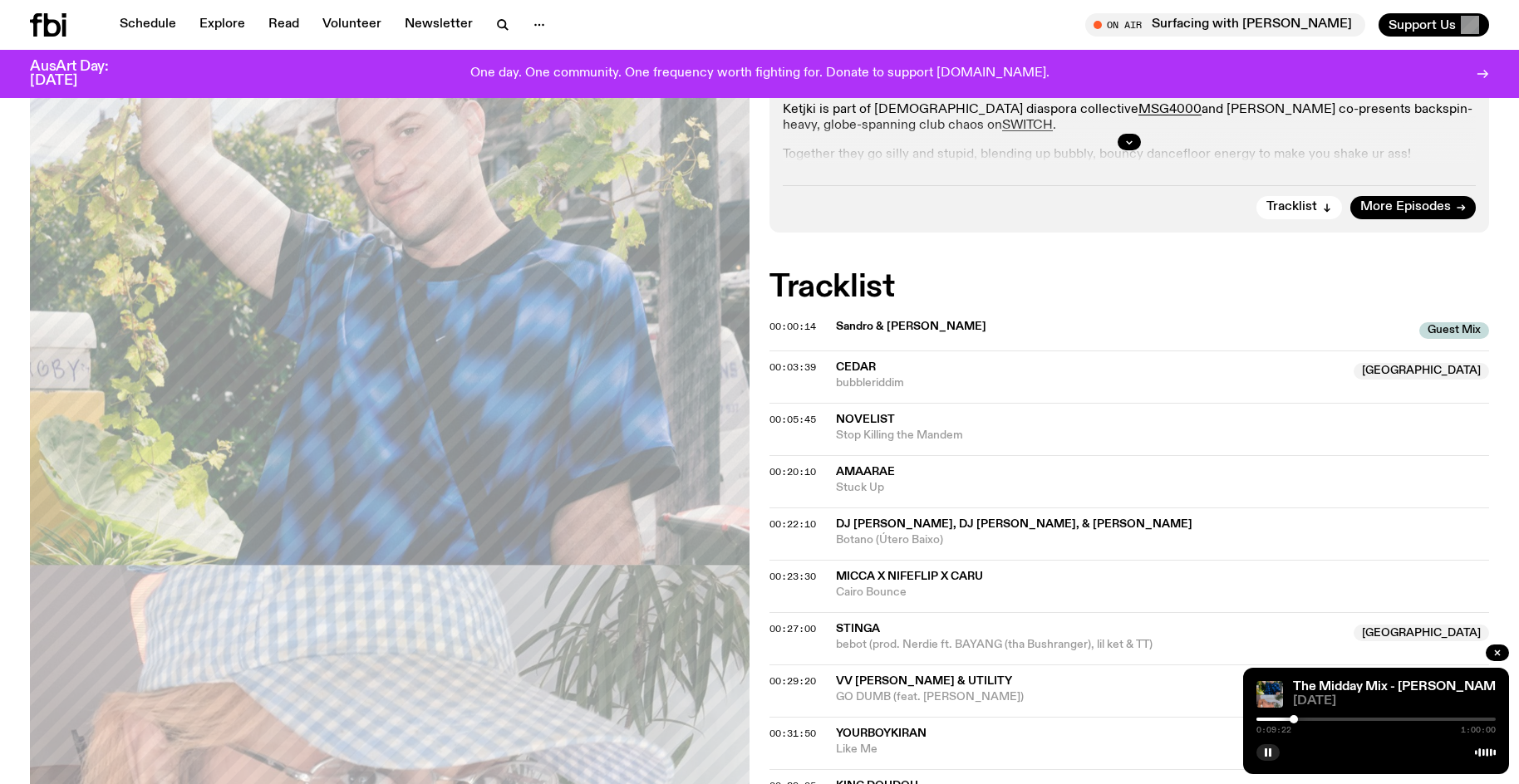
click at [1293, 721] on div at bounding box center [1293, 719] width 8 height 8
click at [1294, 721] on div at bounding box center [1294, 719] width 8 height 8
click at [1262, 754] on button "button" at bounding box center [1268, 752] width 23 height 17
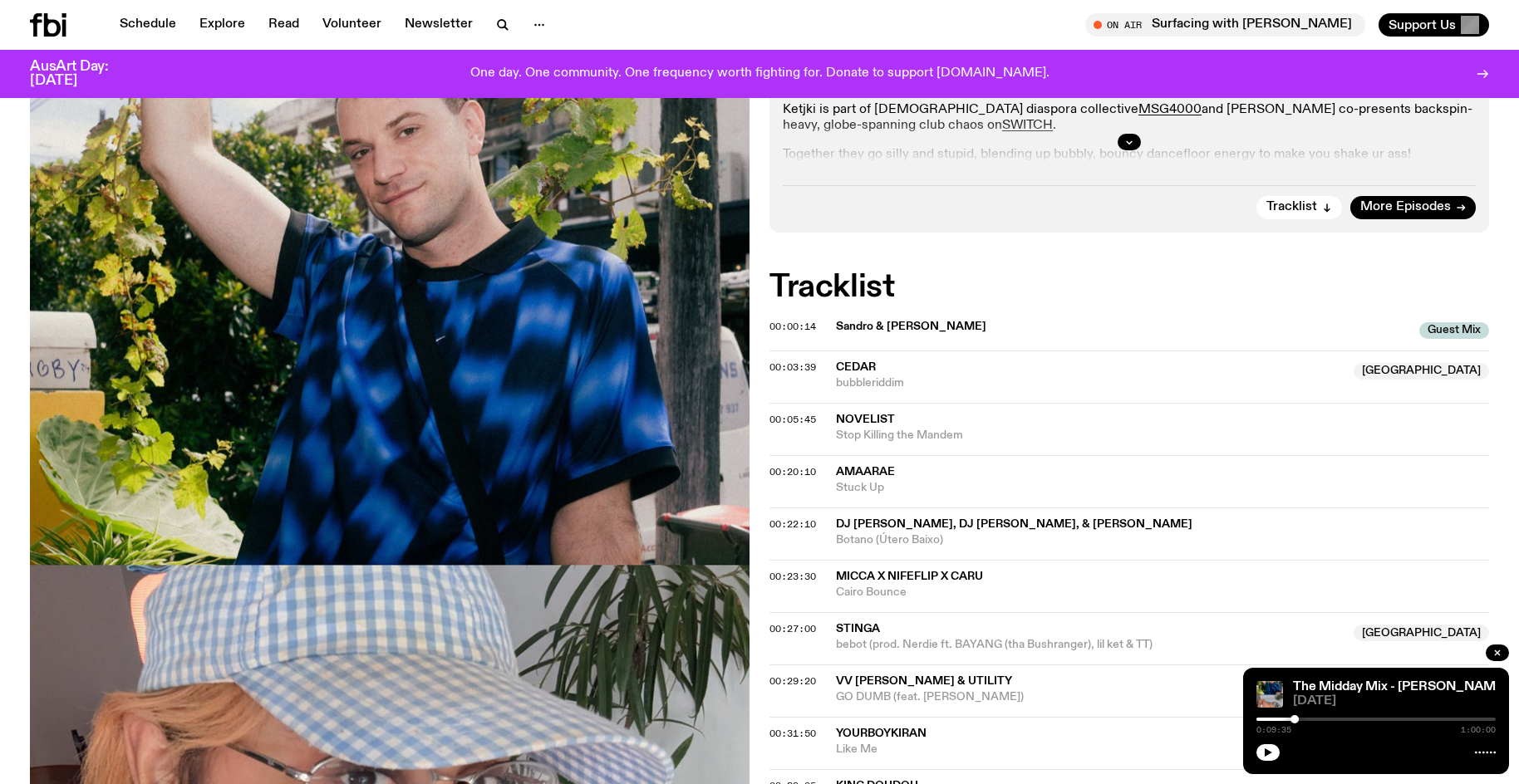
click at [1257, 744] on button "button" at bounding box center [1268, 752] width 23 height 17
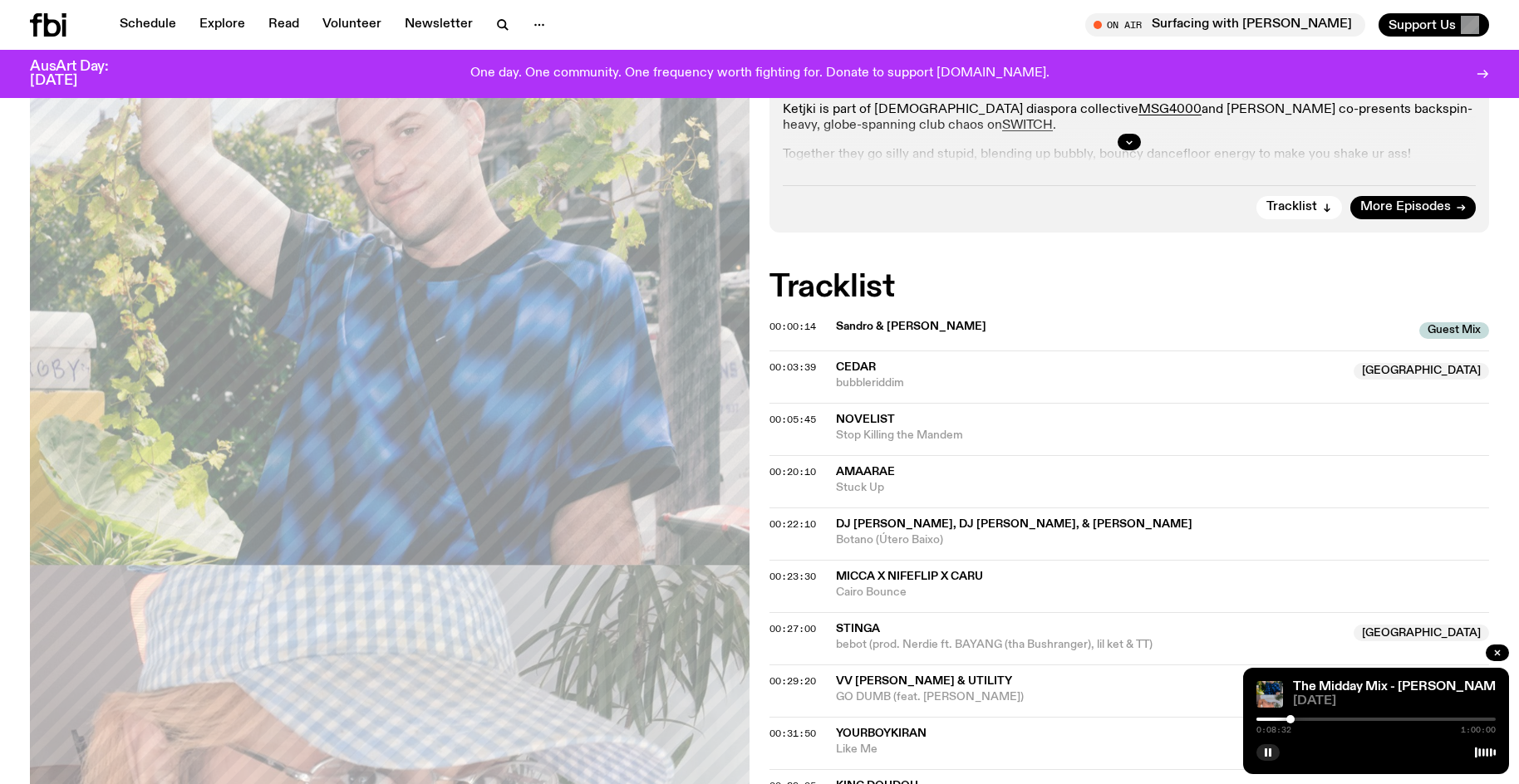
click at [1290, 721] on div at bounding box center [1290, 719] width 8 height 8
click at [1287, 719] on div at bounding box center [1287, 719] width 8 height 8
click at [1289, 719] on div at bounding box center [1289, 719] width 8 height 8
click at [1290, 719] on div at bounding box center [1290, 719] width 8 height 8
click at [1266, 752] on rect "button" at bounding box center [1266, 752] width 2 height 8
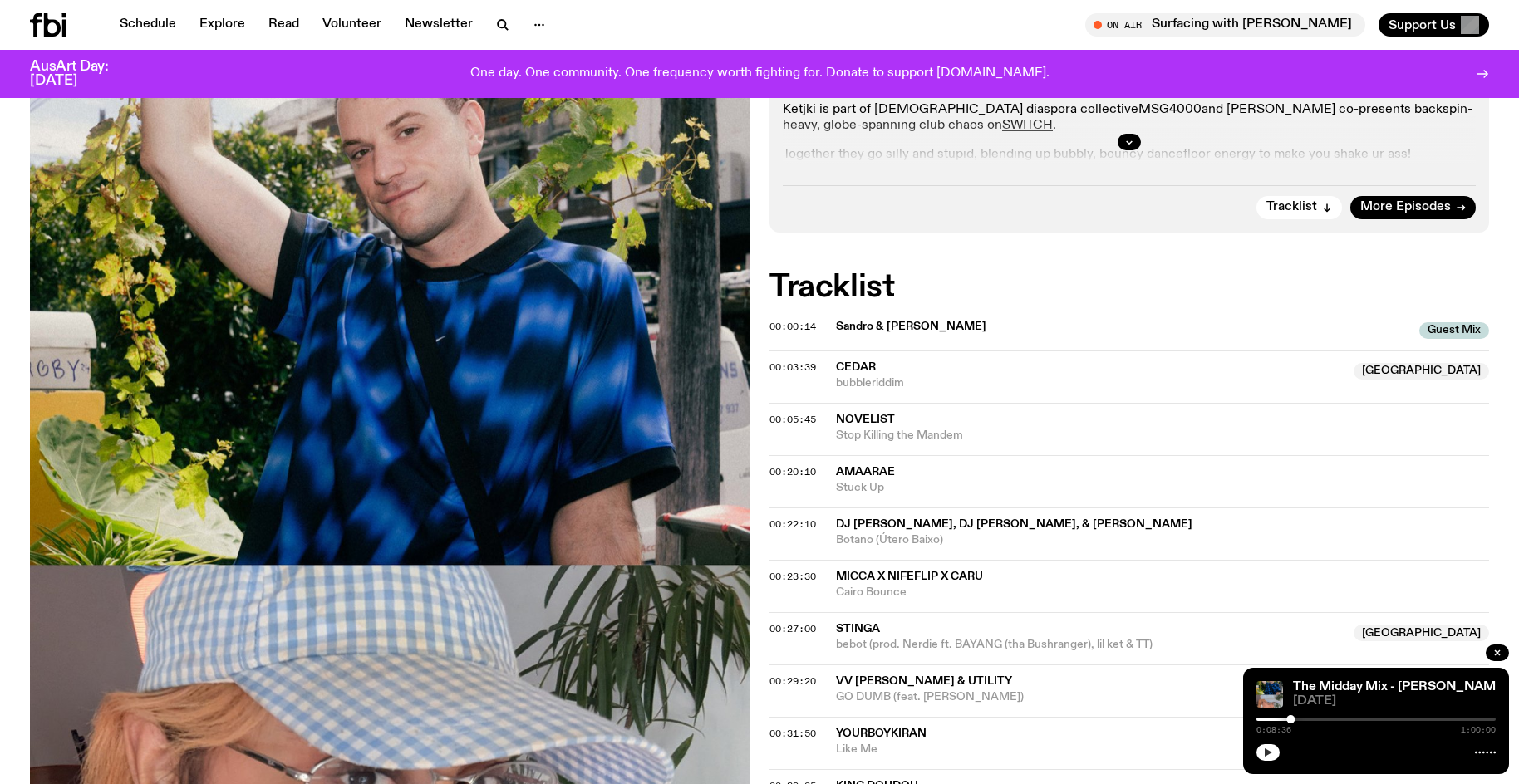
click at [1257, 744] on button "button" at bounding box center [1268, 752] width 23 height 17
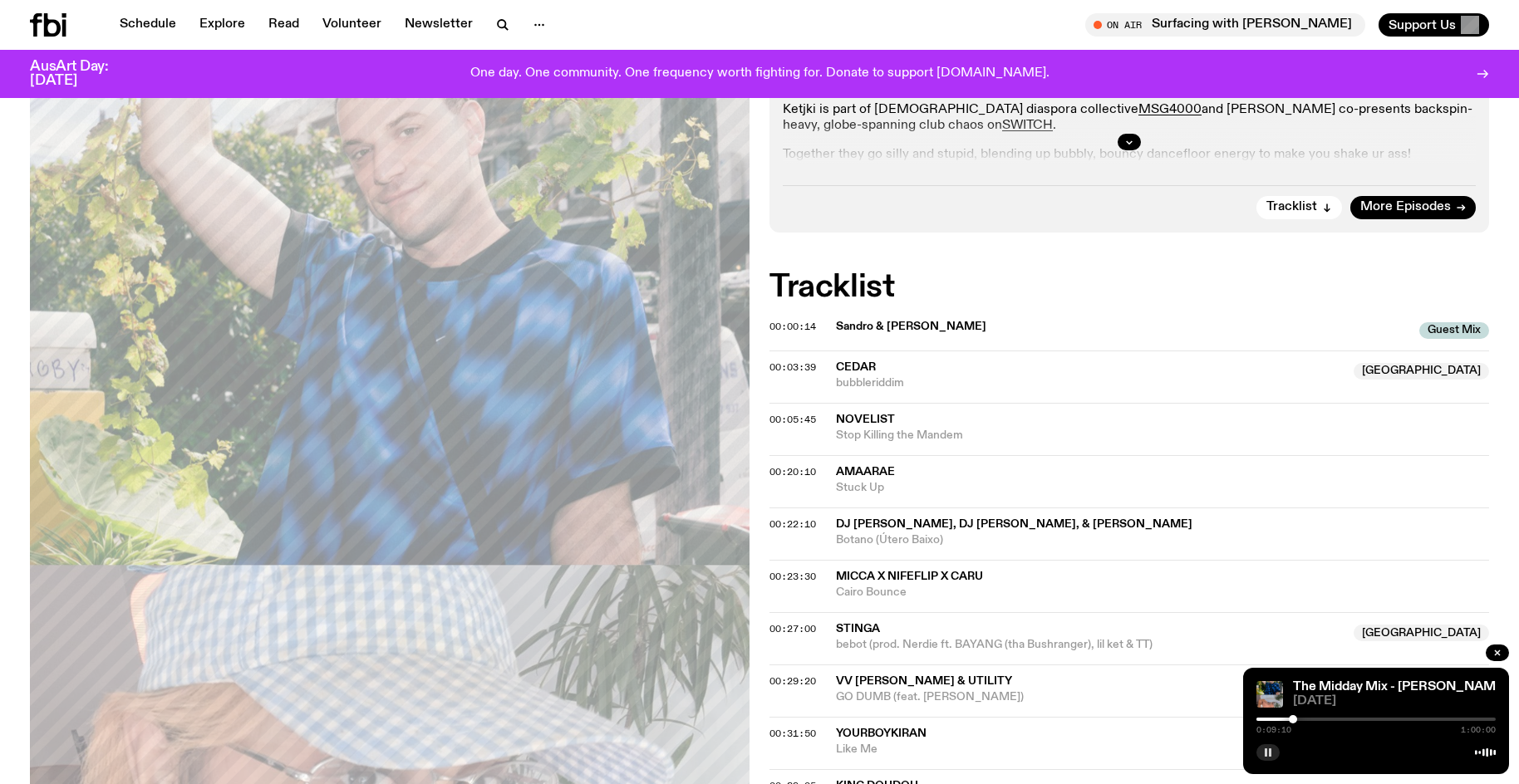
click at [1292, 719] on div at bounding box center [1292, 719] width 8 height 8
click at [1291, 717] on div at bounding box center [1292, 719] width 8 height 8
click at [1289, 718] on div at bounding box center [1291, 719] width 8 height 8
click at [1288, 722] on div at bounding box center [1289, 719] width 8 height 8
click at [1287, 722] on div at bounding box center [1288, 719] width 8 height 8
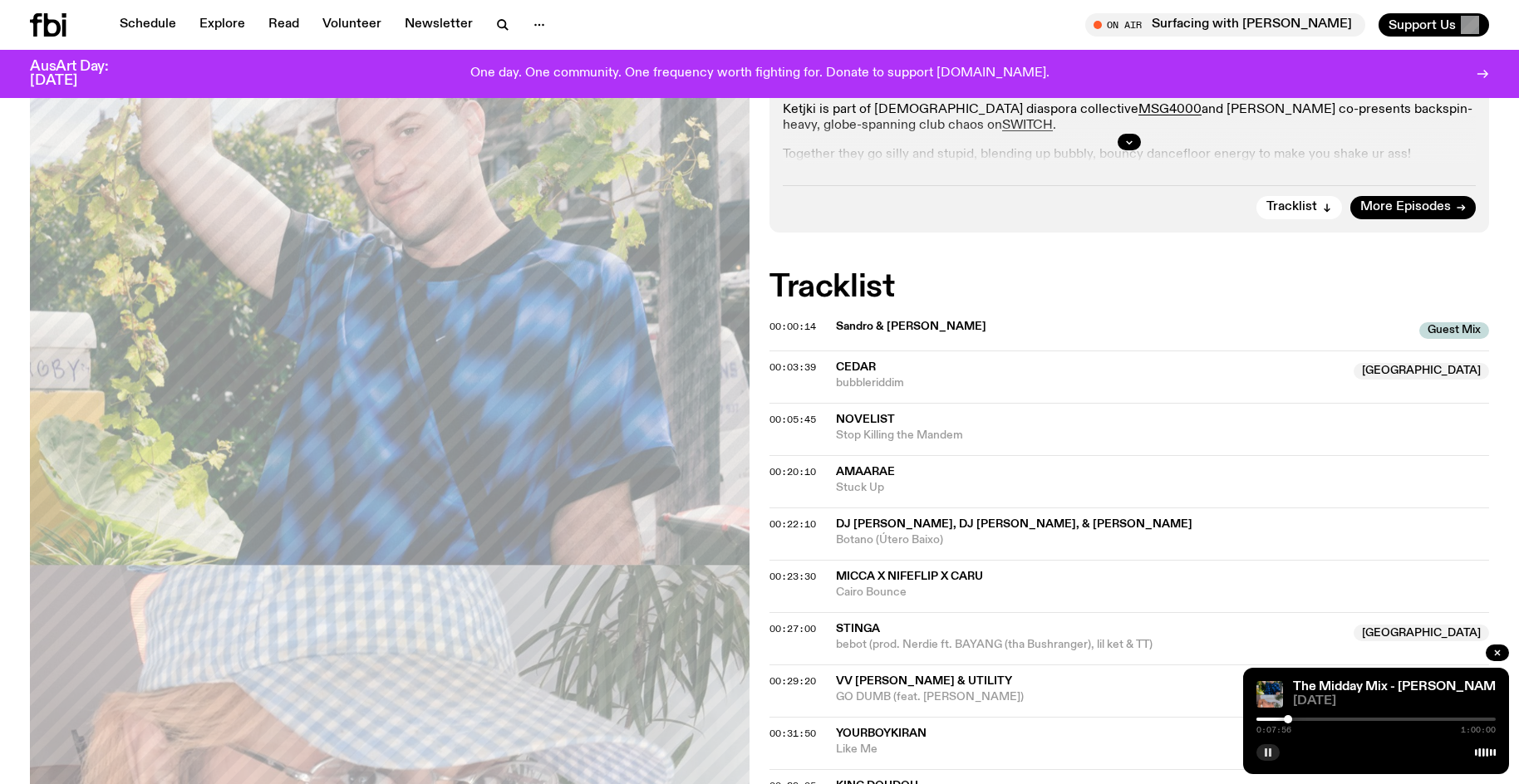
click at [1287, 722] on div at bounding box center [1287, 719] width 8 height 8
click at [1285, 721] on div at bounding box center [1285, 719] width 8 height 8
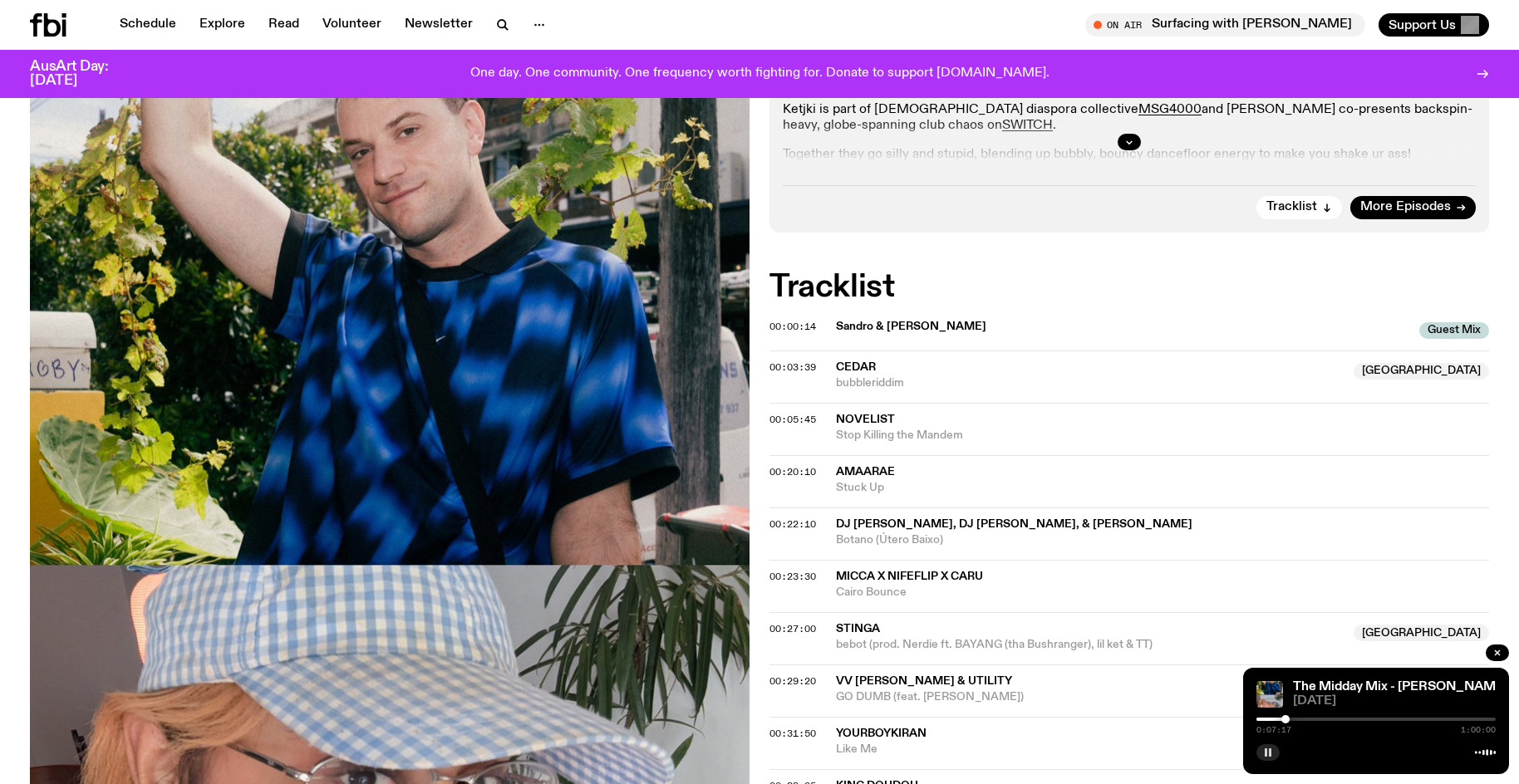
click at [1288, 722] on div "0:07:17 1:00:00" at bounding box center [1376, 724] width 239 height 20
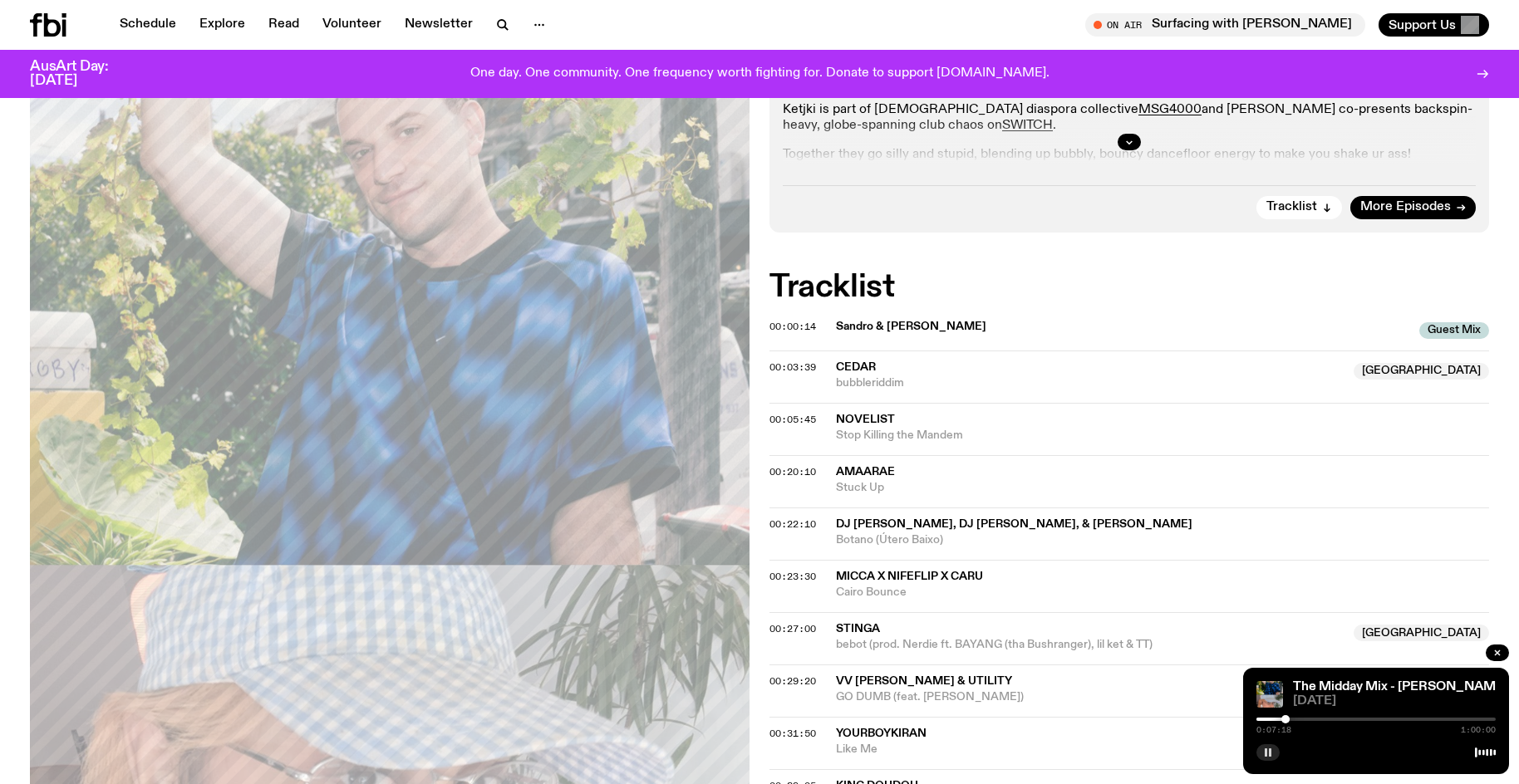
click at [1293, 717] on div at bounding box center [1376, 719] width 239 height 3
click at [1295, 721] on div at bounding box center [1295, 719] width 8 height 8
click at [1297, 719] on div at bounding box center [1295, 719] width 8 height 8
click at [1300, 717] on div at bounding box center [1300, 719] width 8 height 8
click at [1271, 756] on rect "button" at bounding box center [1270, 752] width 2 height 8
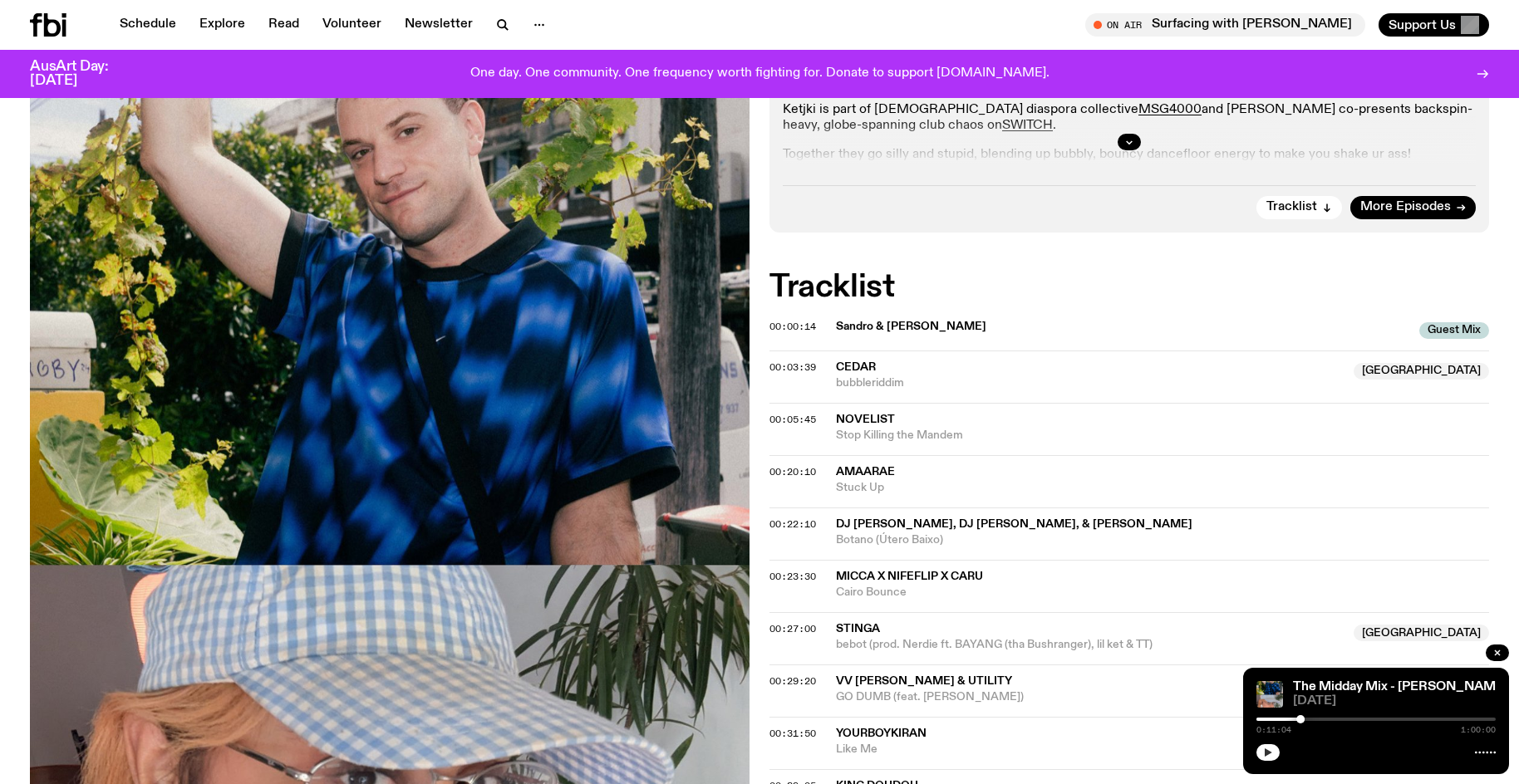
click at [1257, 744] on button "button" at bounding box center [1268, 752] width 23 height 17
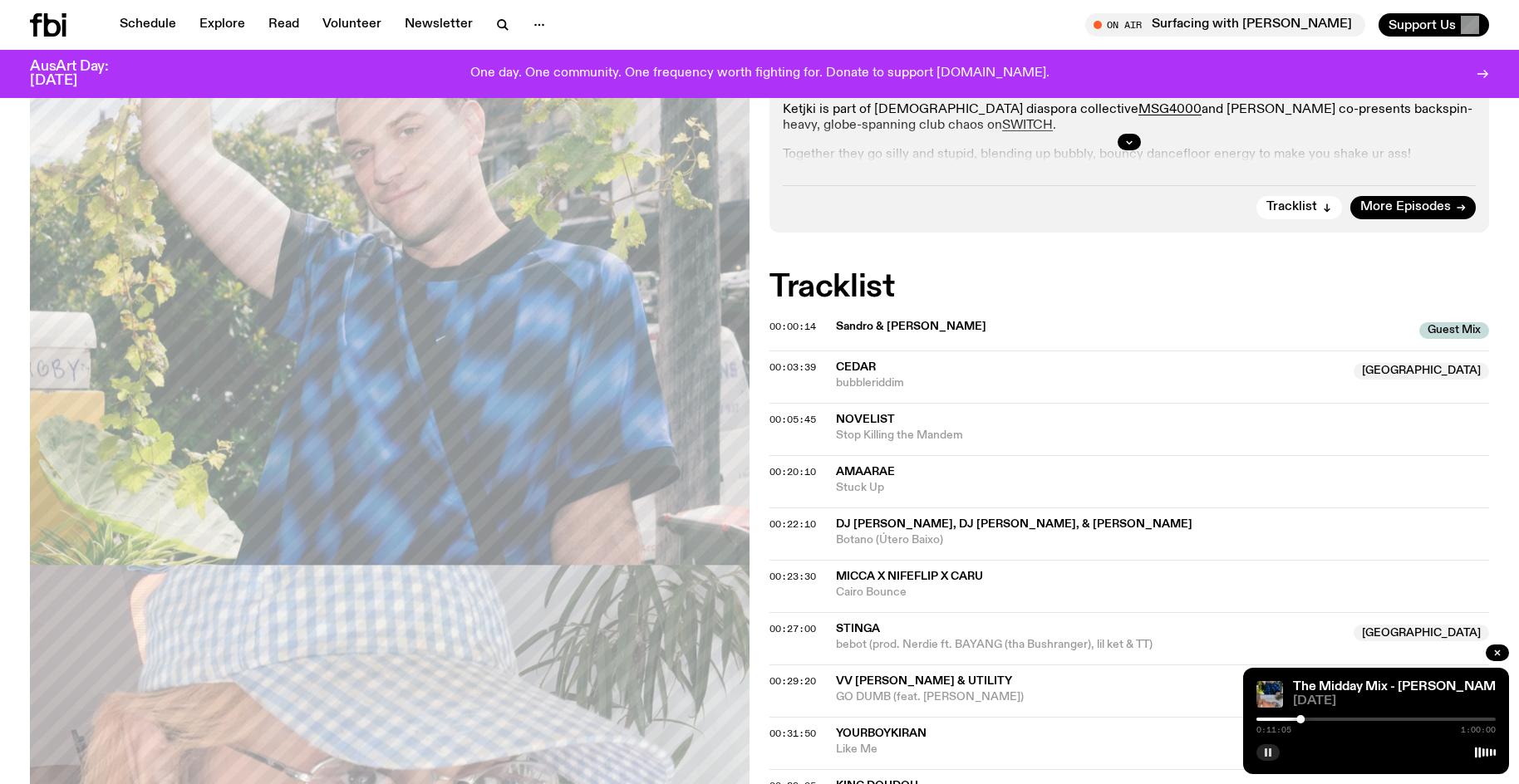
click at [1302, 720] on div at bounding box center [1300, 719] width 8 height 8
click at [1303, 721] on div at bounding box center [1303, 719] width 8 height 8
click at [1292, 720] on div at bounding box center [1183, 719] width 239 height 3
click at [1294, 722] on div at bounding box center [1294, 719] width 8 height 8
click at [1293, 720] on div at bounding box center [1294, 719] width 8 height 8
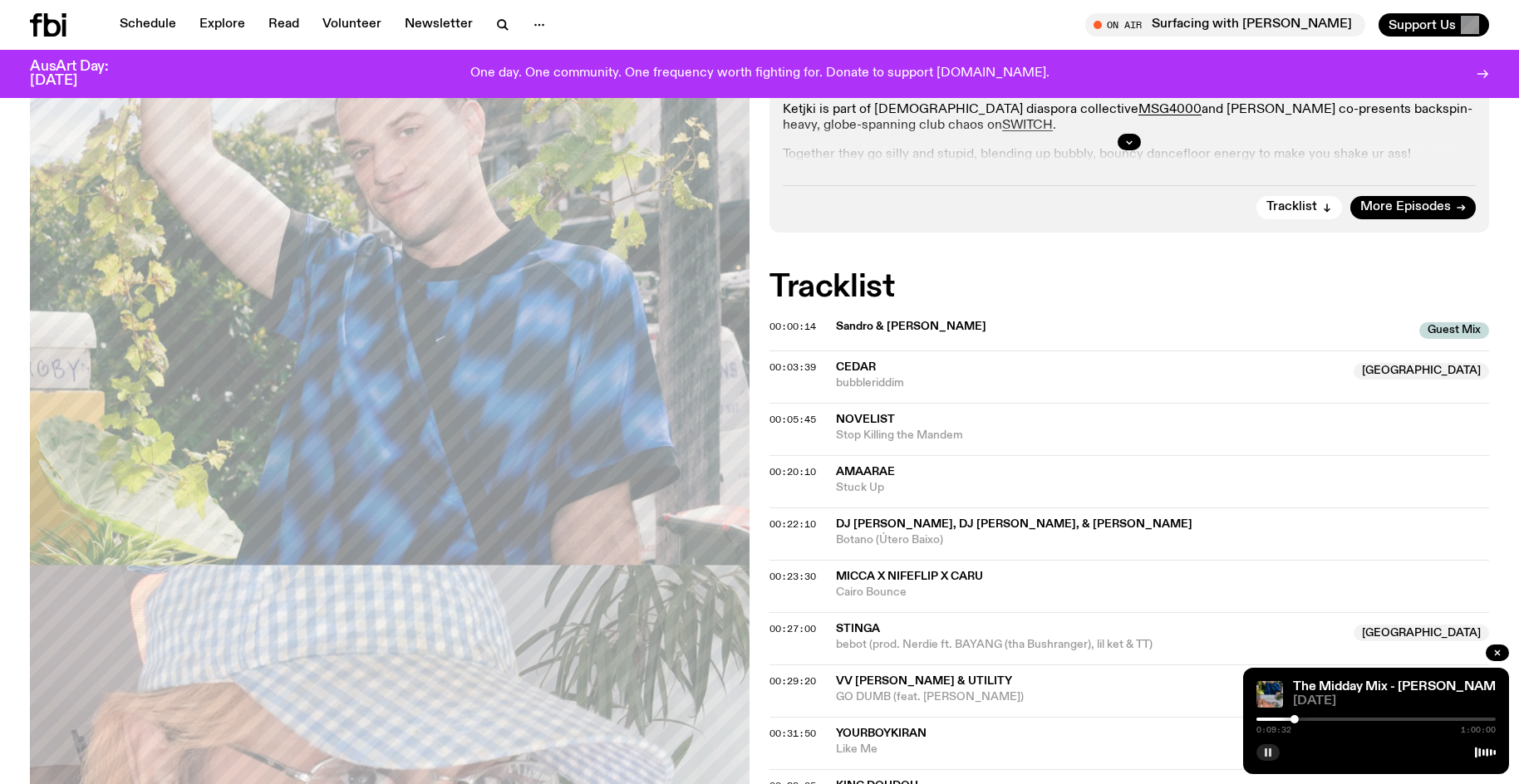
click at [1272, 752] on icon "button" at bounding box center [1268, 752] width 10 height 10
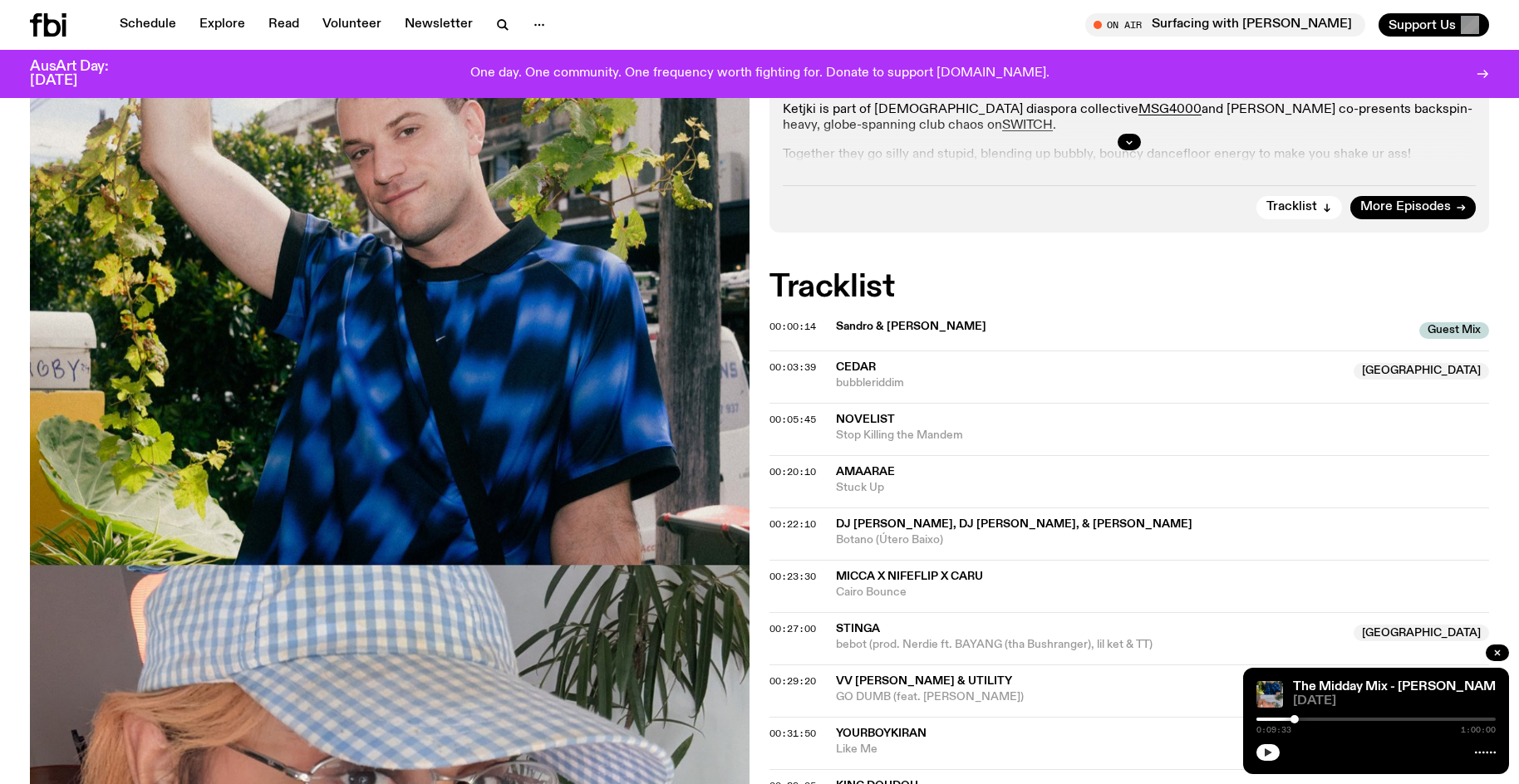
click at [1257, 744] on button "button" at bounding box center [1268, 752] width 23 height 17
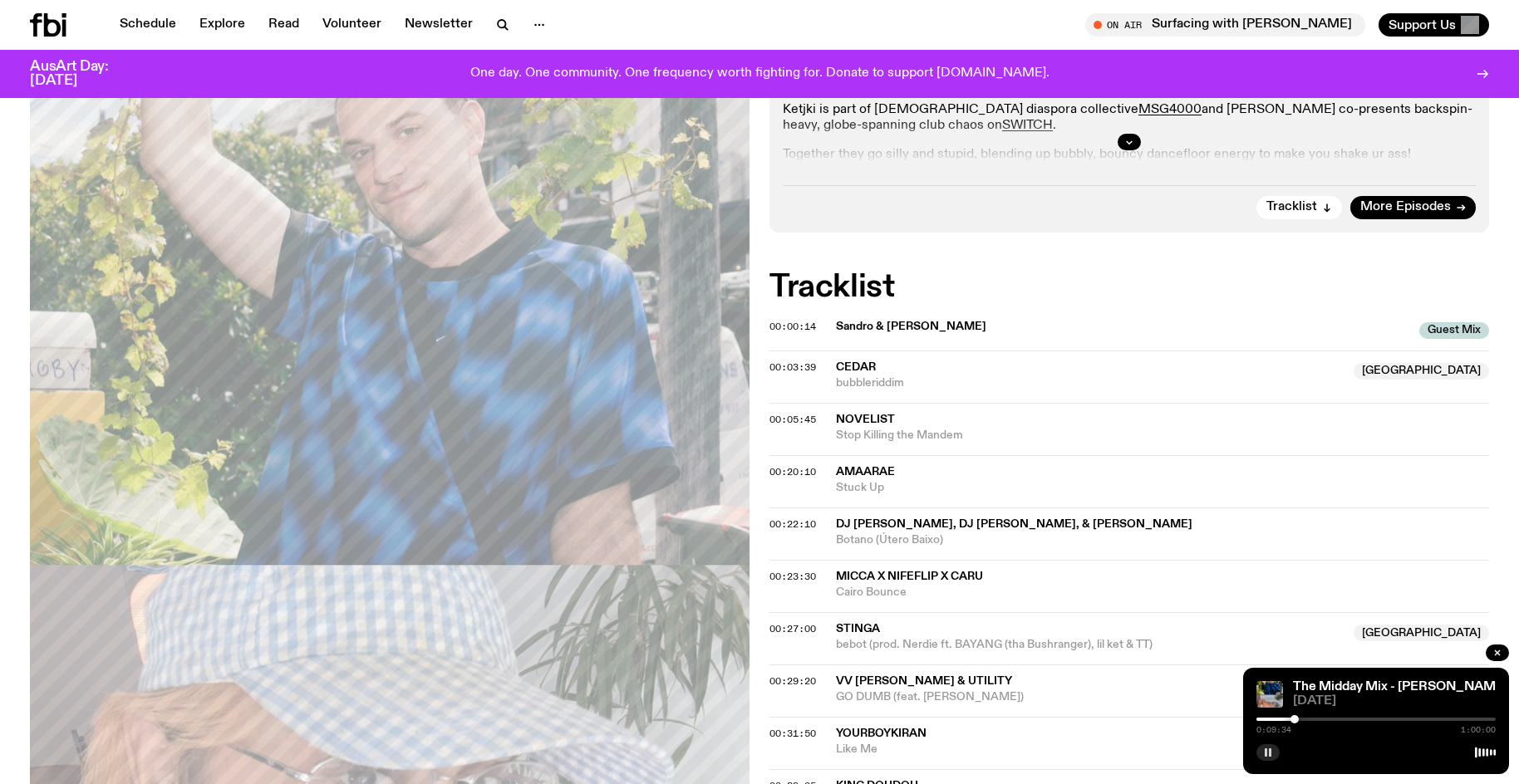
click at [1297, 720] on div at bounding box center [1294, 719] width 8 height 8
click at [1296, 718] on div at bounding box center [1296, 719] width 8 height 8
click at [1267, 759] on button "button" at bounding box center [1268, 752] width 23 height 17
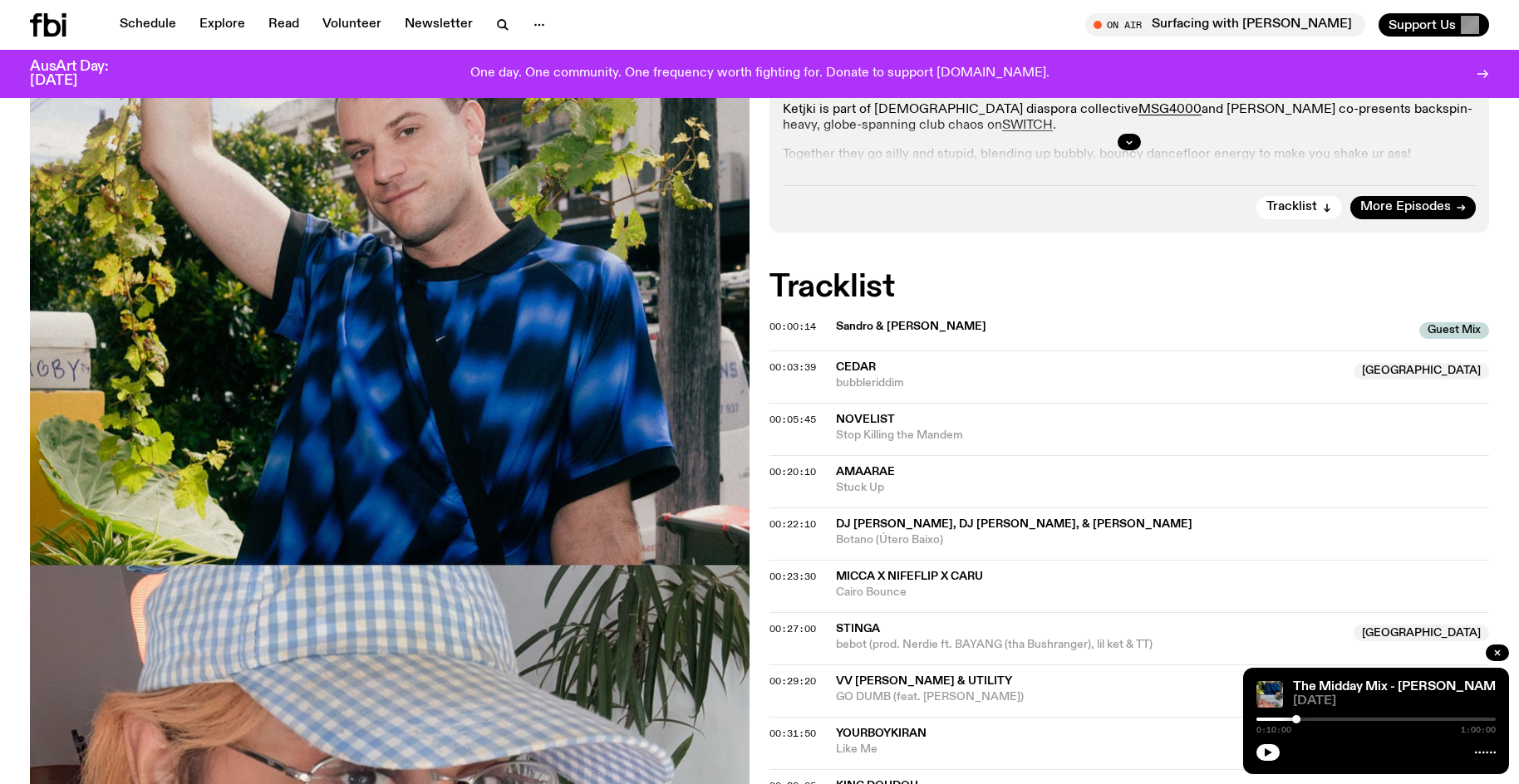
click at [1257, 744] on button "button" at bounding box center [1268, 752] width 23 height 17
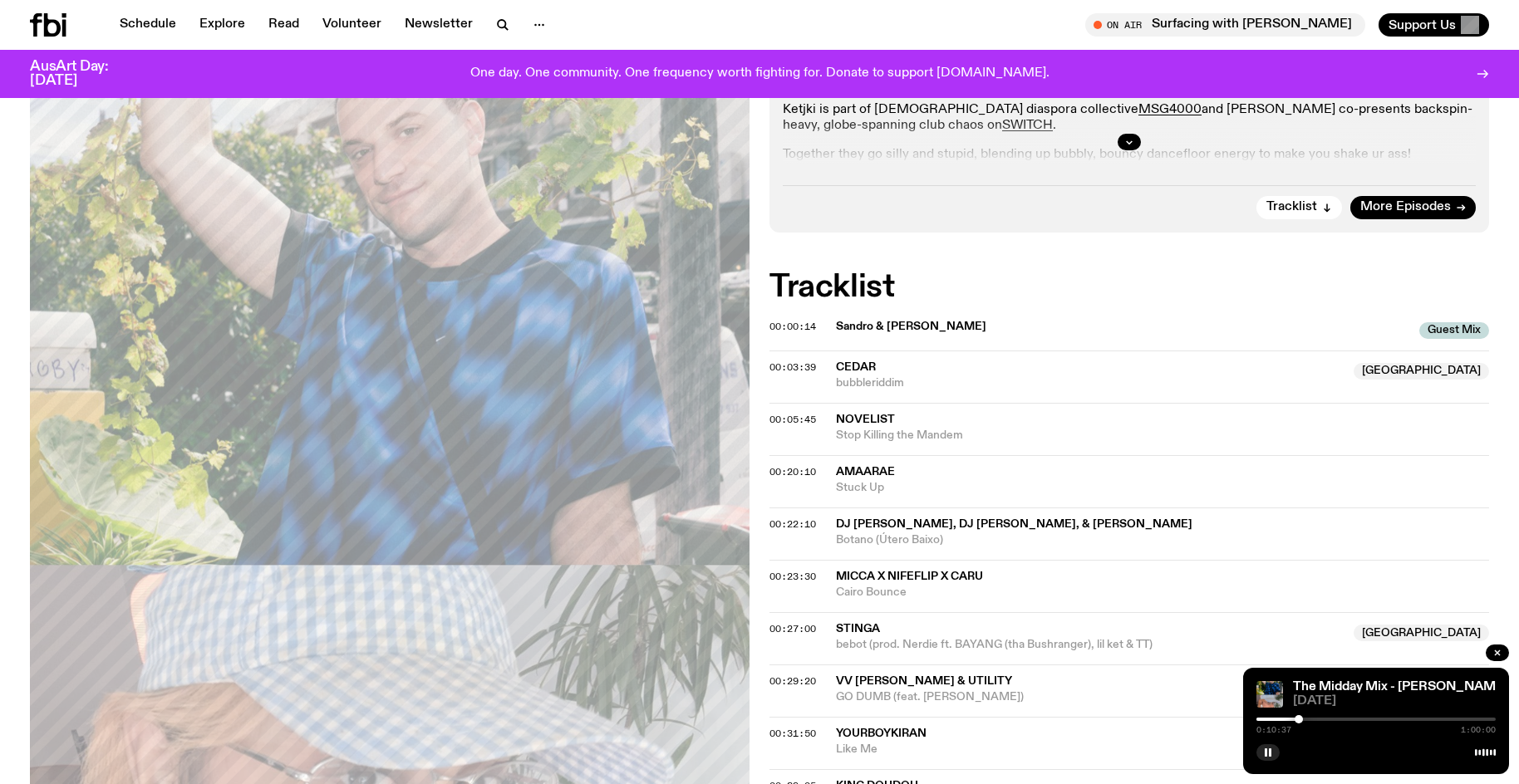
click at [1298, 717] on div at bounding box center [1298, 719] width 8 height 8
click at [1302, 720] on div at bounding box center [1376, 719] width 239 height 3
click at [1304, 718] on div at bounding box center [1304, 719] width 8 height 8
drag, startPoint x: 1272, startPoint y: 752, endPoint x: 1257, endPoint y: 733, distance: 24.2
click at [1270, 752] on rect "button" at bounding box center [1270, 752] width 2 height 8
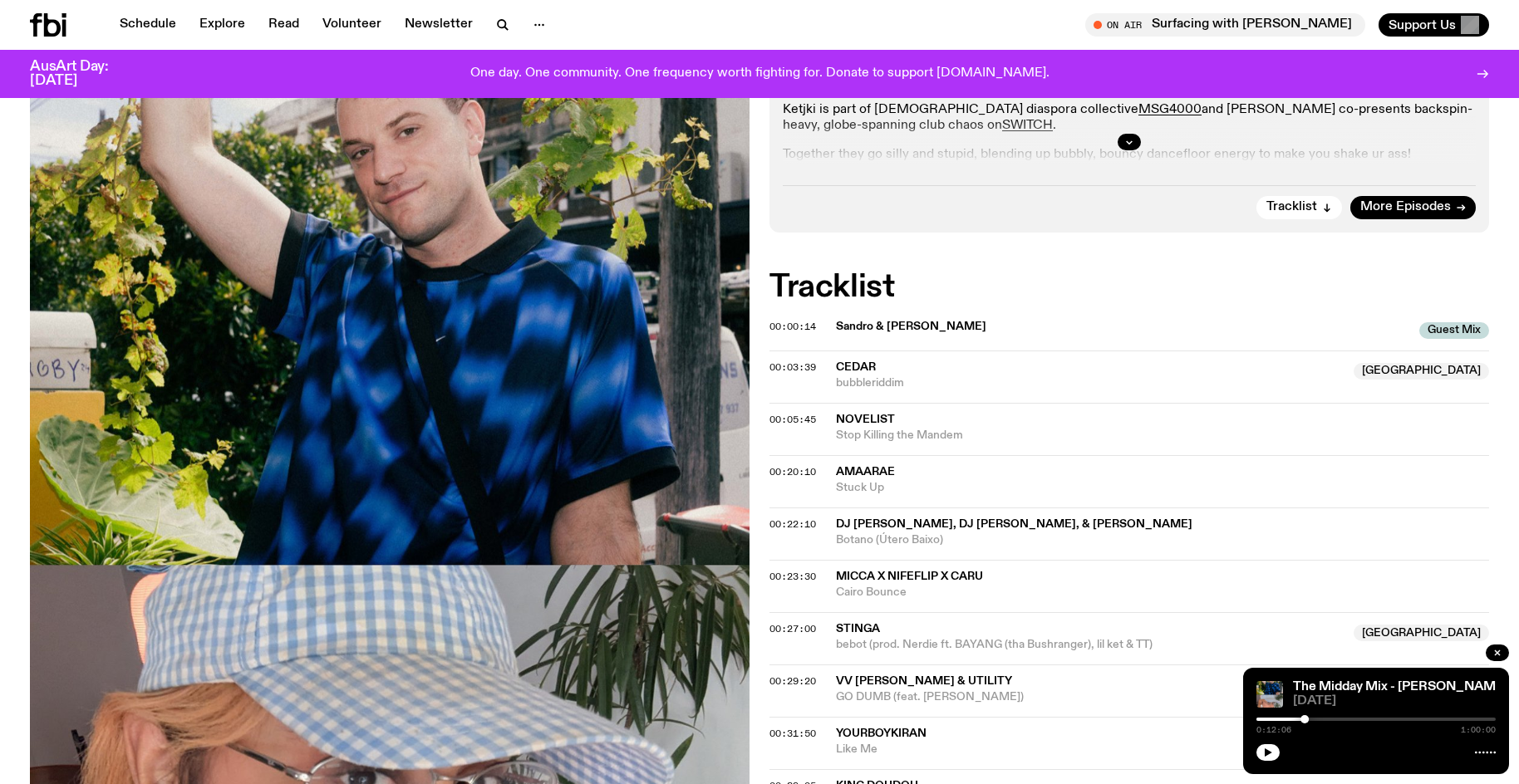
click at [1257, 744] on button "button" at bounding box center [1268, 752] width 23 height 17
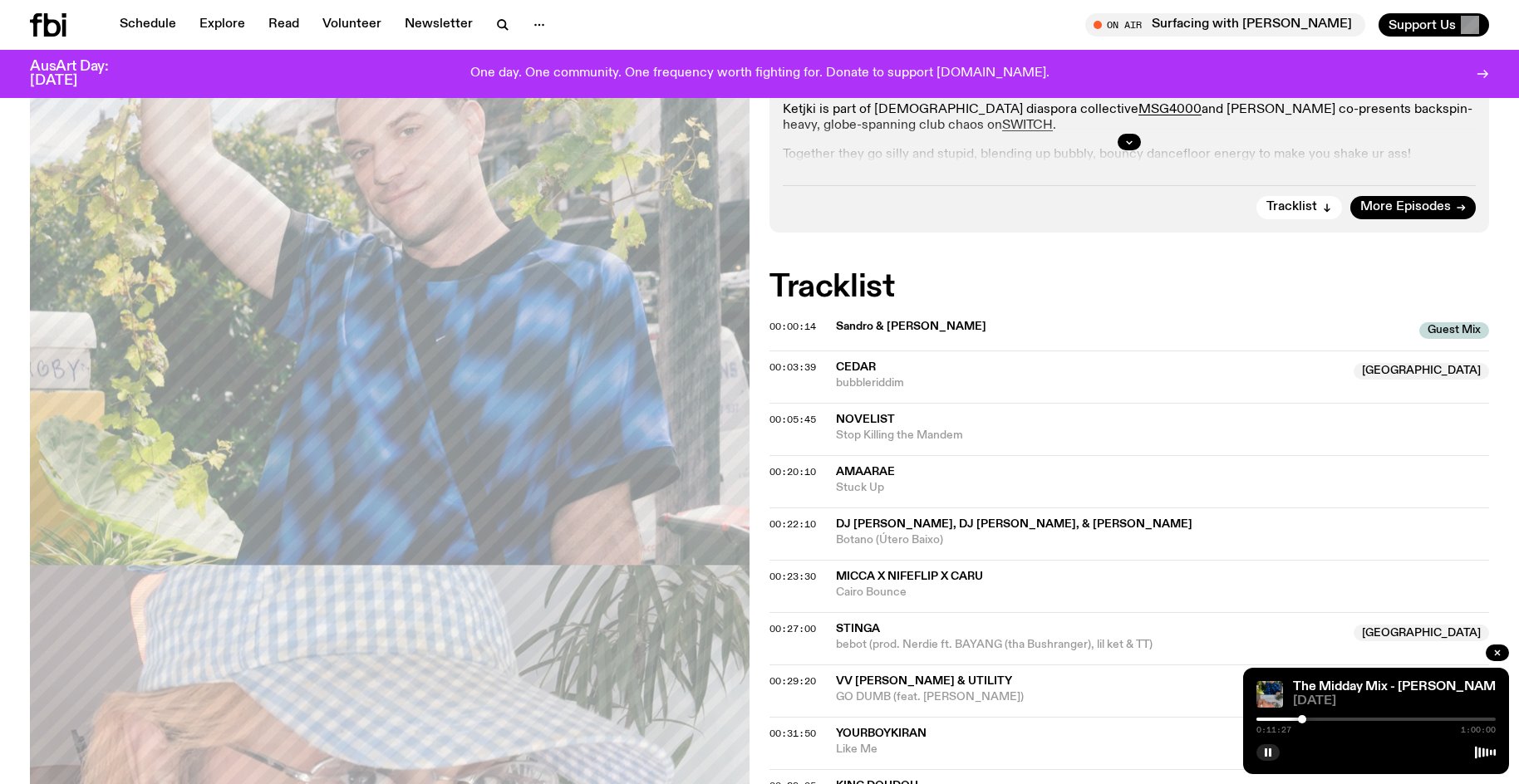
click at [1302, 717] on div at bounding box center [1302, 719] width 8 height 8
click at [1299, 721] on div at bounding box center [1302, 719] width 8 height 8
click at [1302, 718] on div at bounding box center [1299, 719] width 8 height 8
click at [1305, 718] on div at bounding box center [1305, 719] width 8 height 8
click at [1306, 719] on div at bounding box center [1305, 719] width 8 height 8
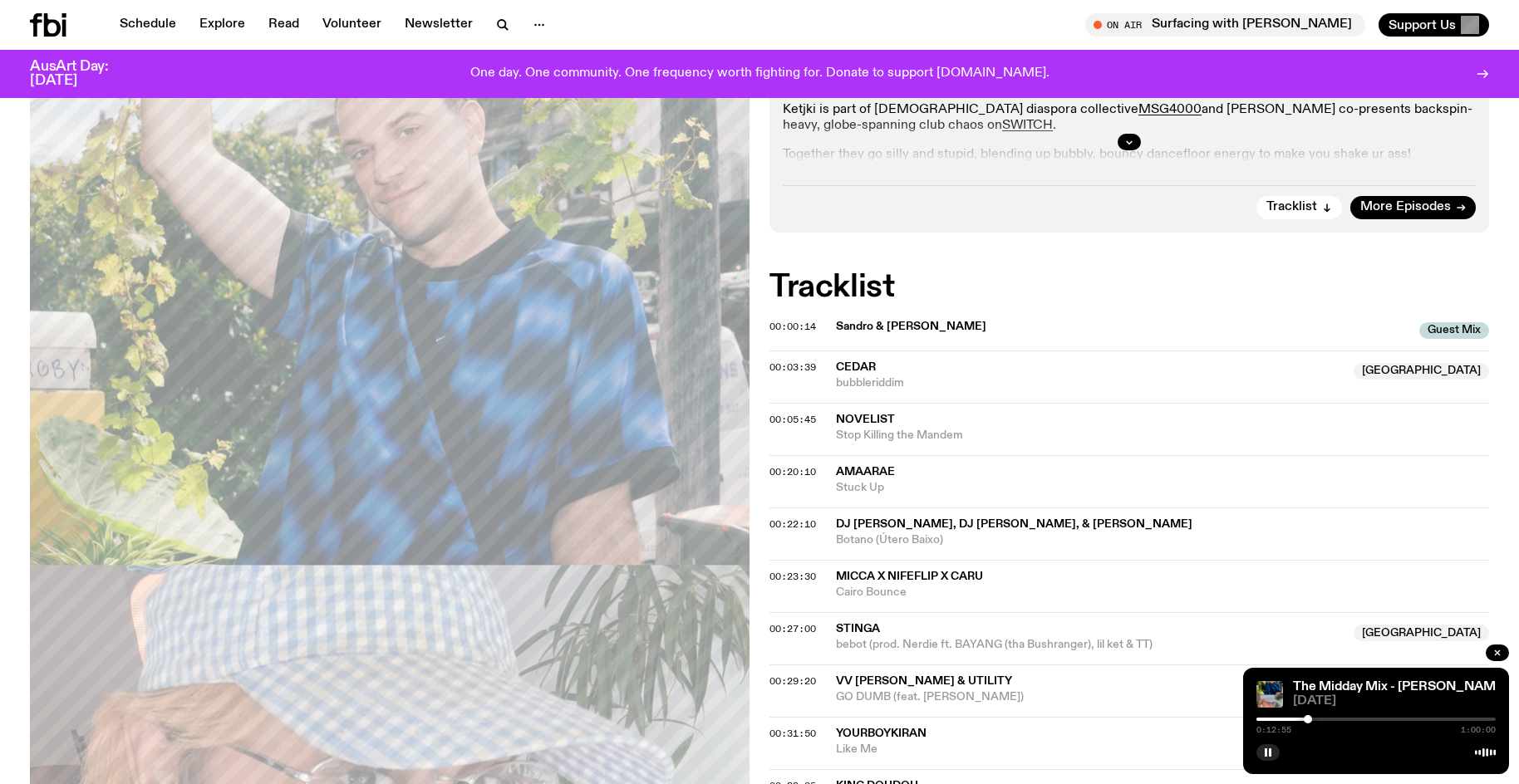
click at [1307, 721] on div at bounding box center [1307, 719] width 8 height 8
click at [1273, 751] on button "button" at bounding box center [1268, 752] width 23 height 17
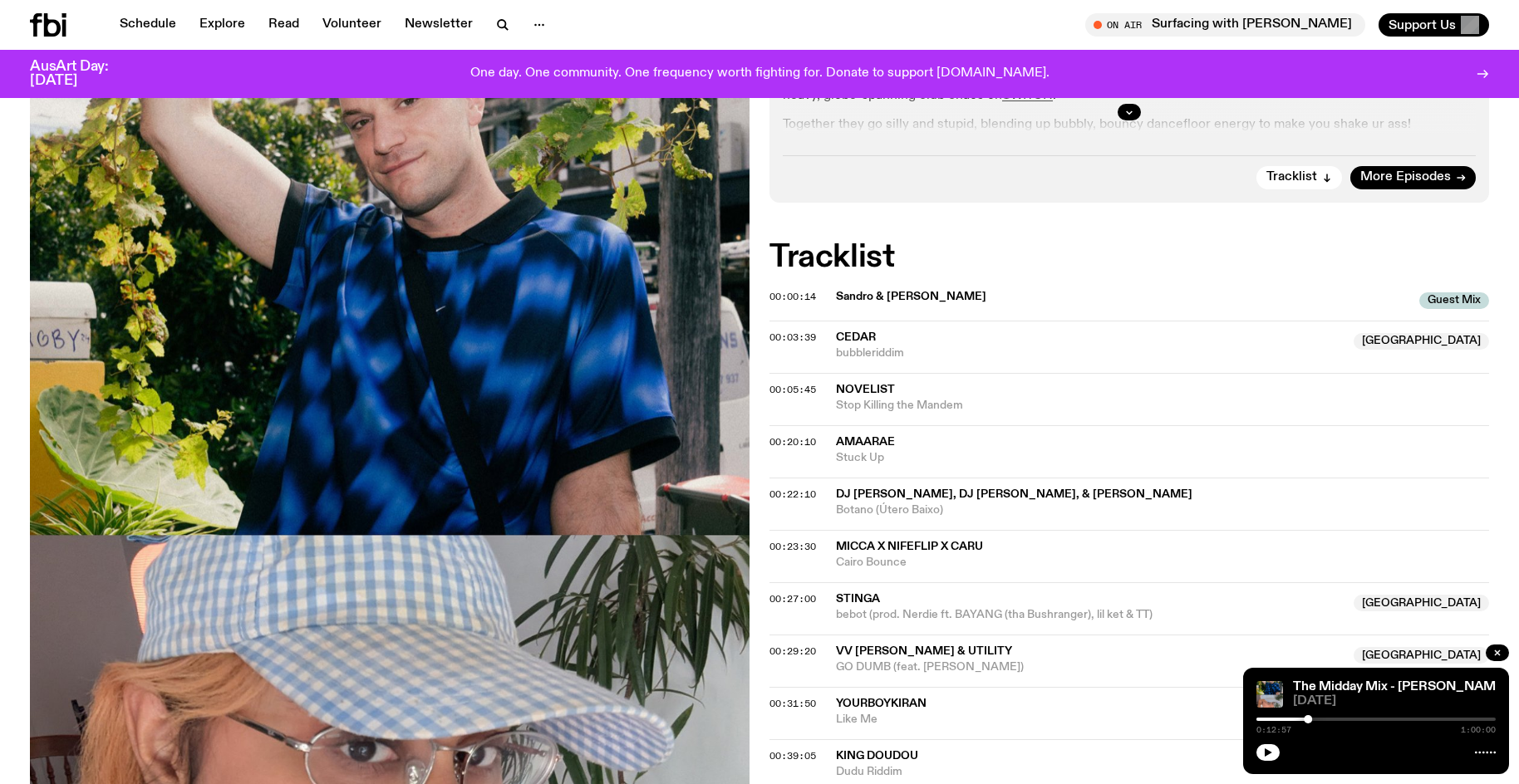
scroll to position [628, 0]
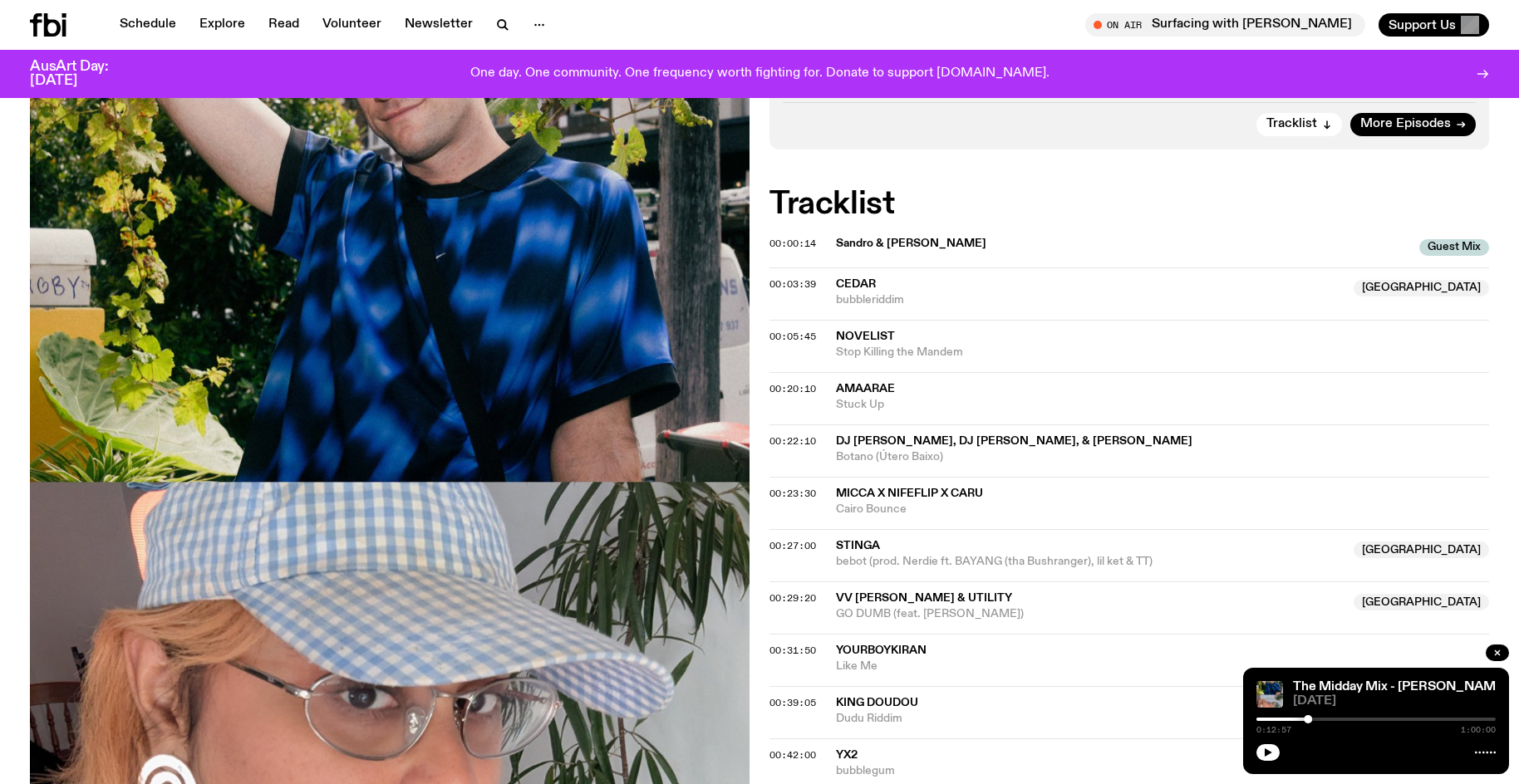
click at [1257, 744] on button "button" at bounding box center [1268, 752] width 23 height 17
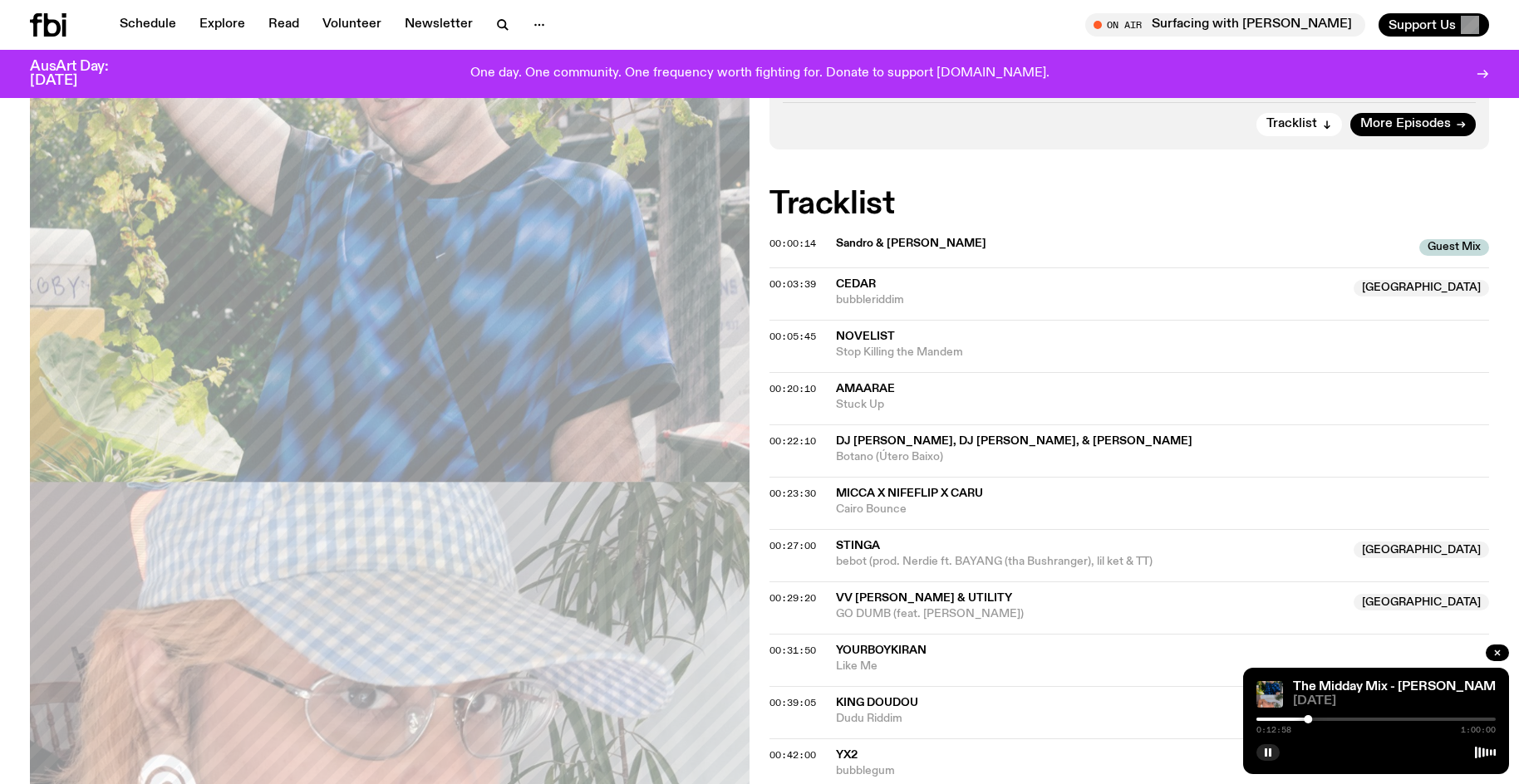
click at [1310, 721] on div at bounding box center [1307, 719] width 8 height 8
click at [1312, 718] on div at bounding box center [1310, 719] width 8 height 8
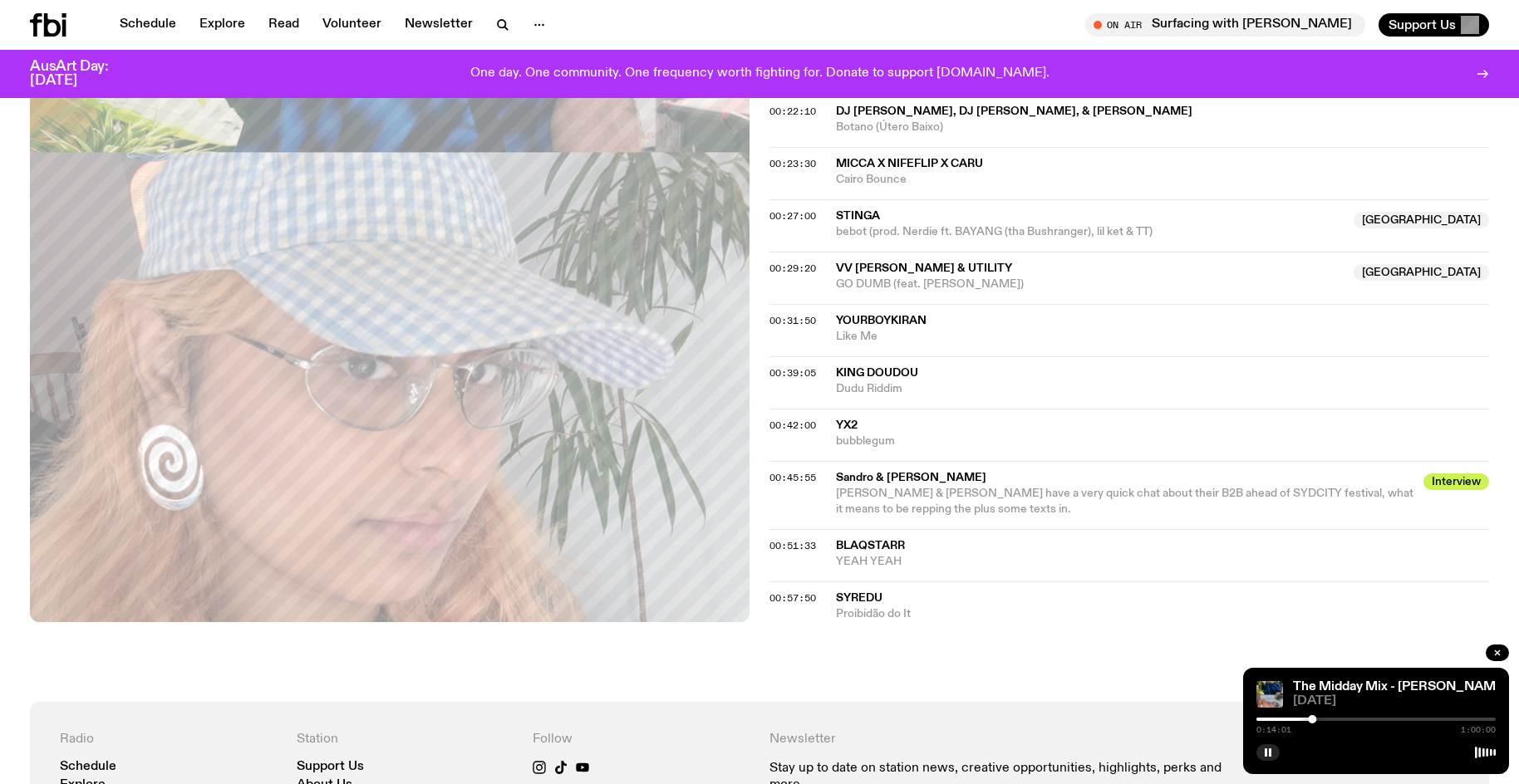
scroll to position [816, 0]
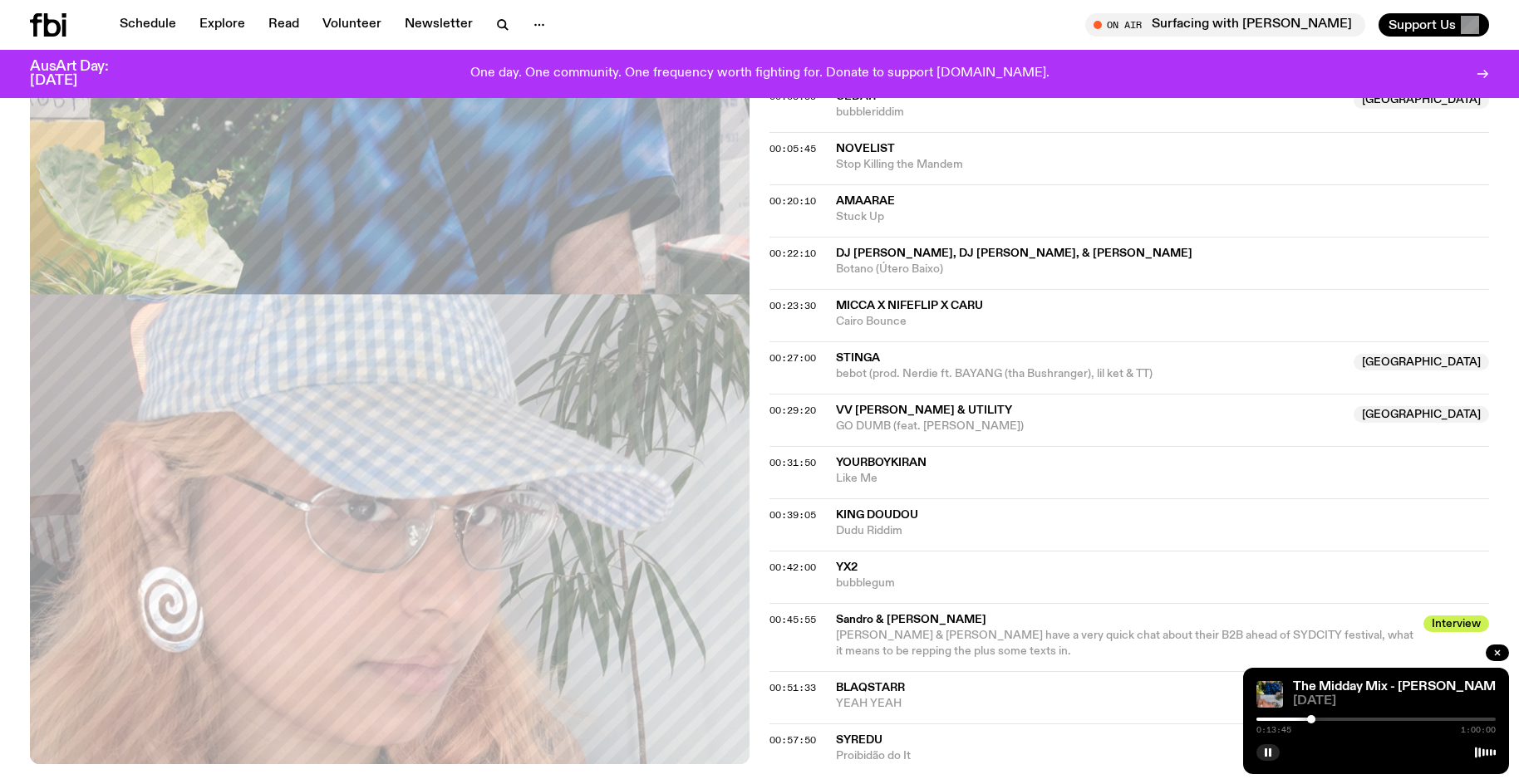
click at [1311, 721] on div at bounding box center [1311, 719] width 8 height 8
click at [1310, 721] on div at bounding box center [1310, 719] width 8 height 8
click at [1309, 720] on div at bounding box center [1309, 719] width 8 height 8
click at [1306, 722] on div at bounding box center [1309, 719] width 8 height 8
click at [1303, 718] on div at bounding box center [1306, 719] width 8 height 8
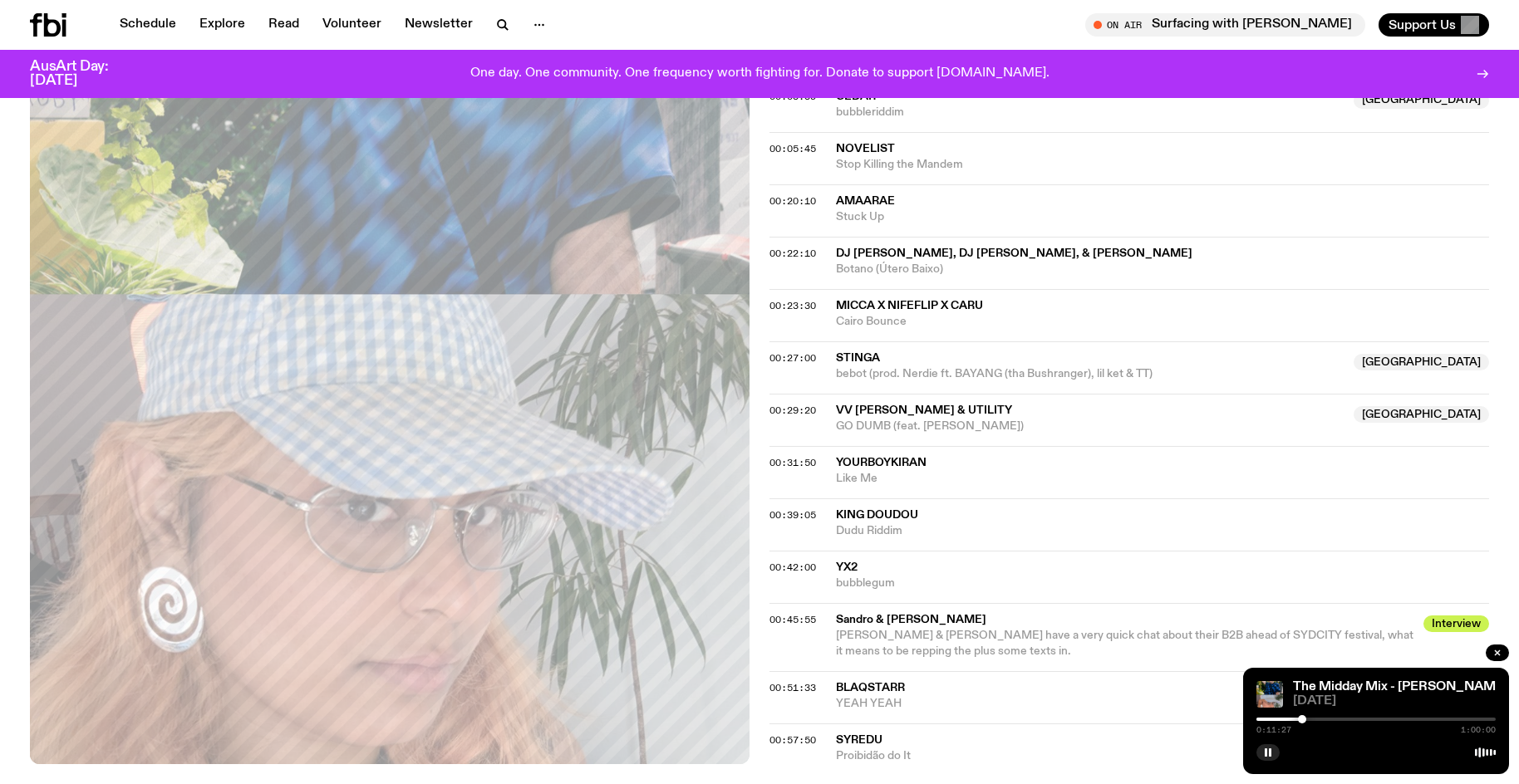
click at [1302, 720] on div at bounding box center [1302, 719] width 8 height 8
click at [1302, 721] on div at bounding box center [1302, 719] width 8 height 8
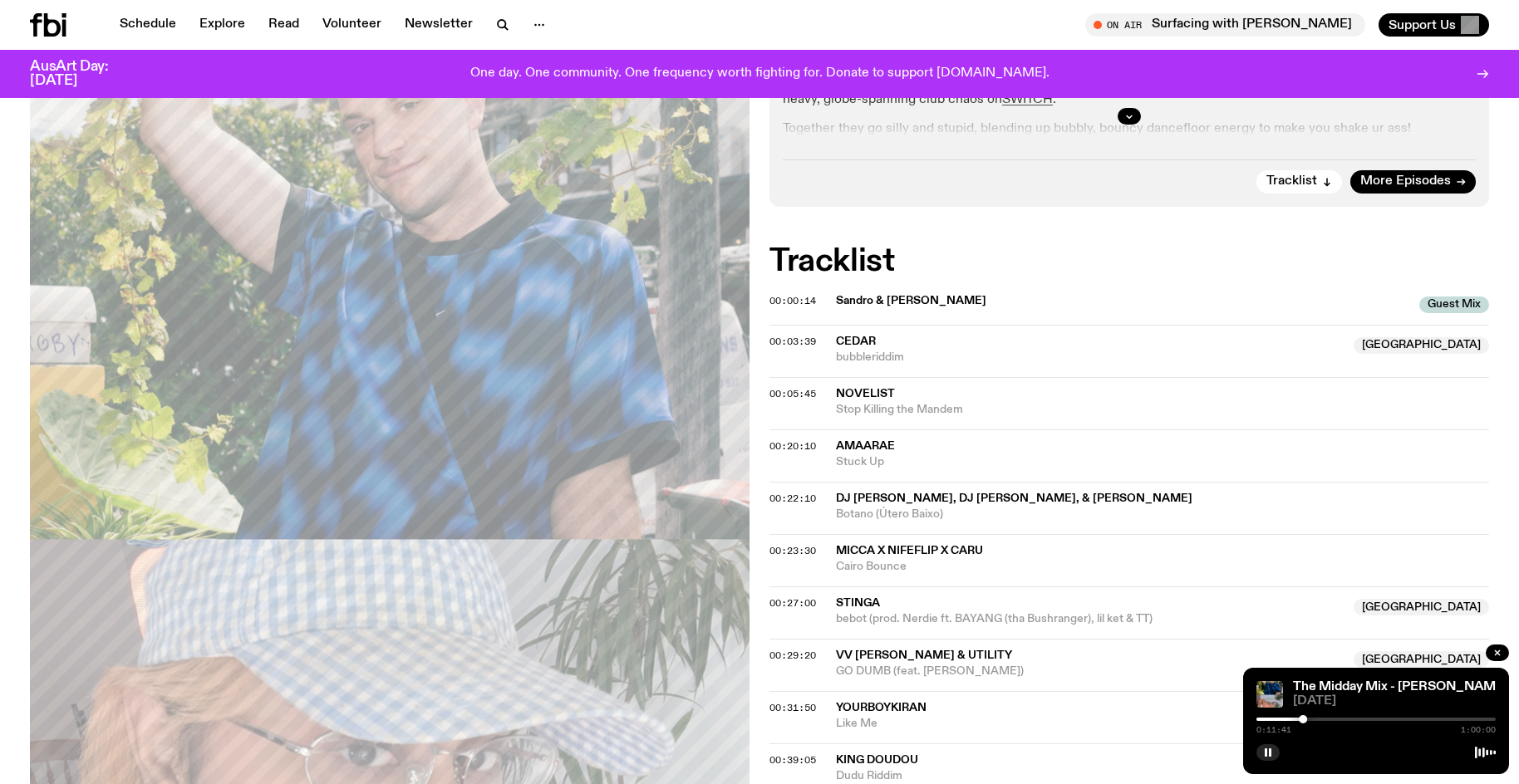
scroll to position [567, 0]
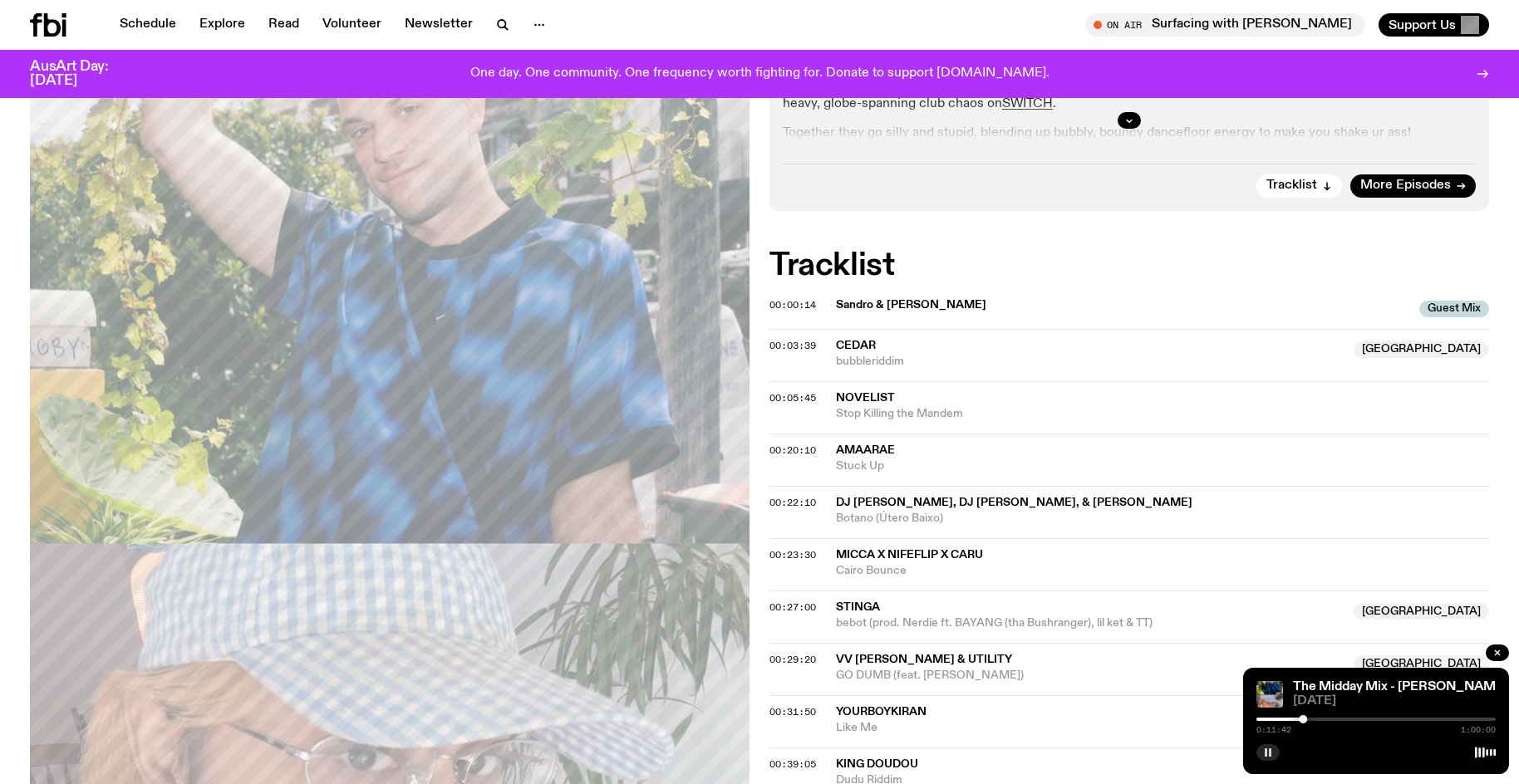
click at [1265, 748] on icon "button" at bounding box center [1268, 752] width 10 height 10
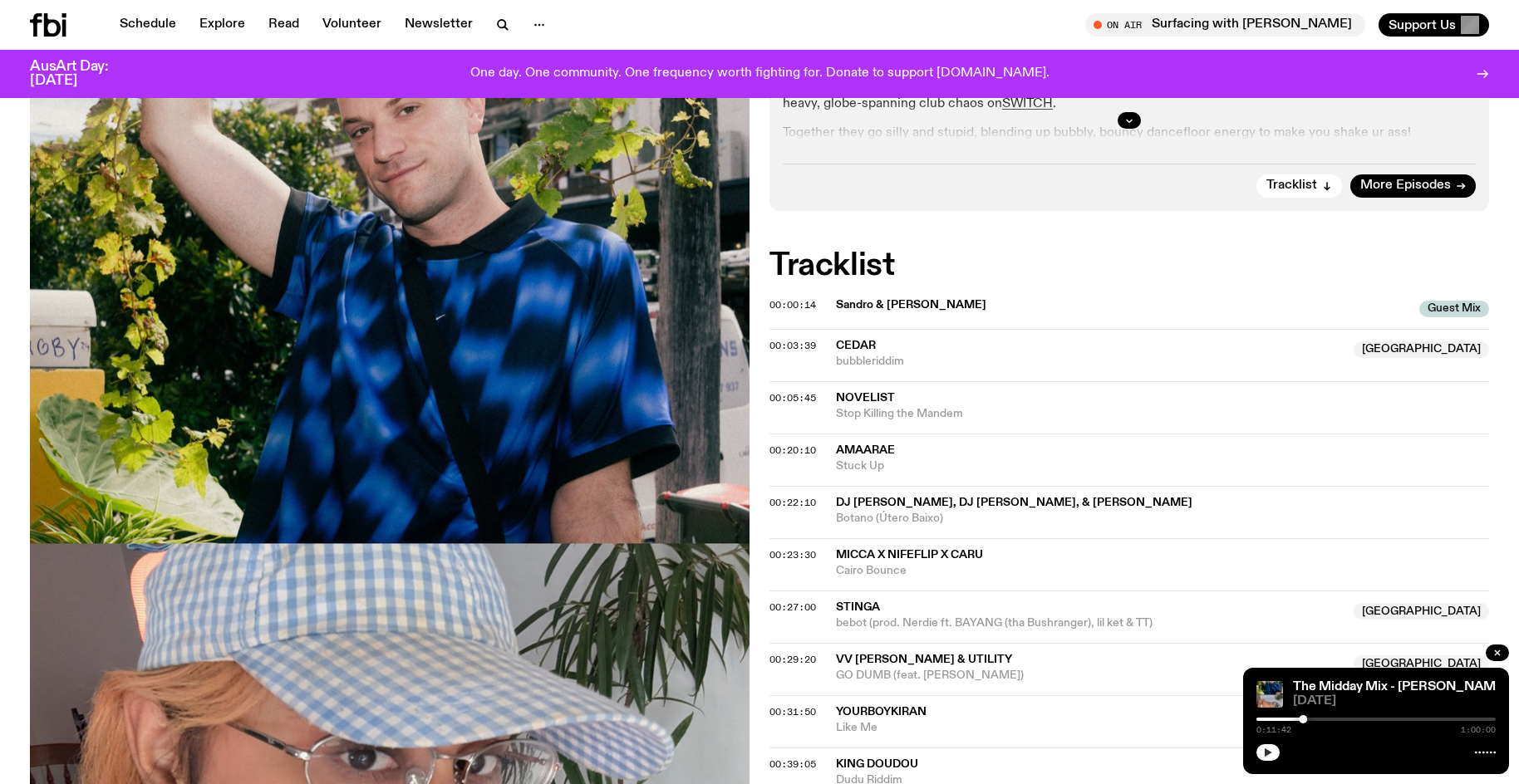
click at [1257, 744] on button "button" at bounding box center [1268, 752] width 23 height 17
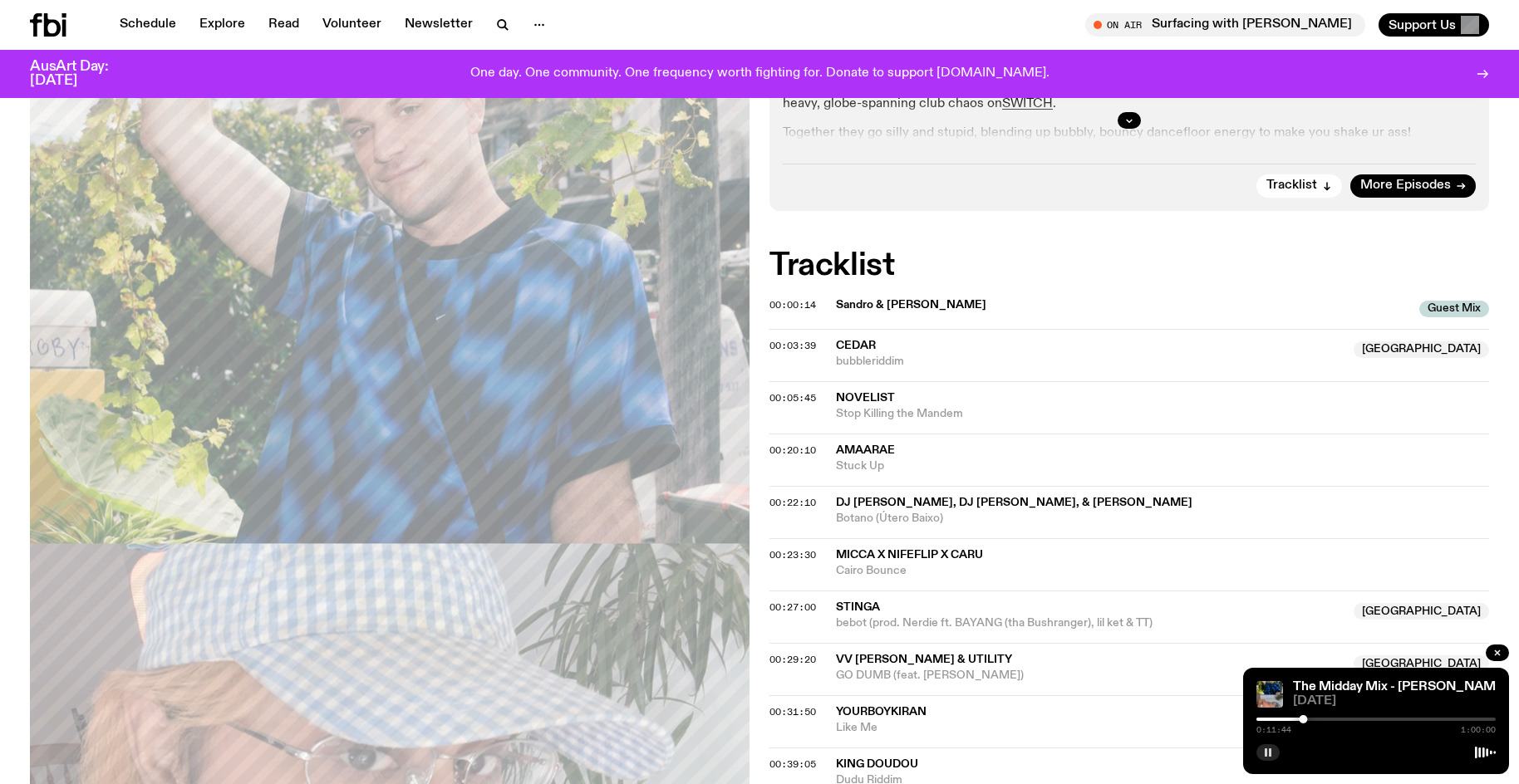
click at [1257, 744] on button "button" at bounding box center [1268, 752] width 23 height 17
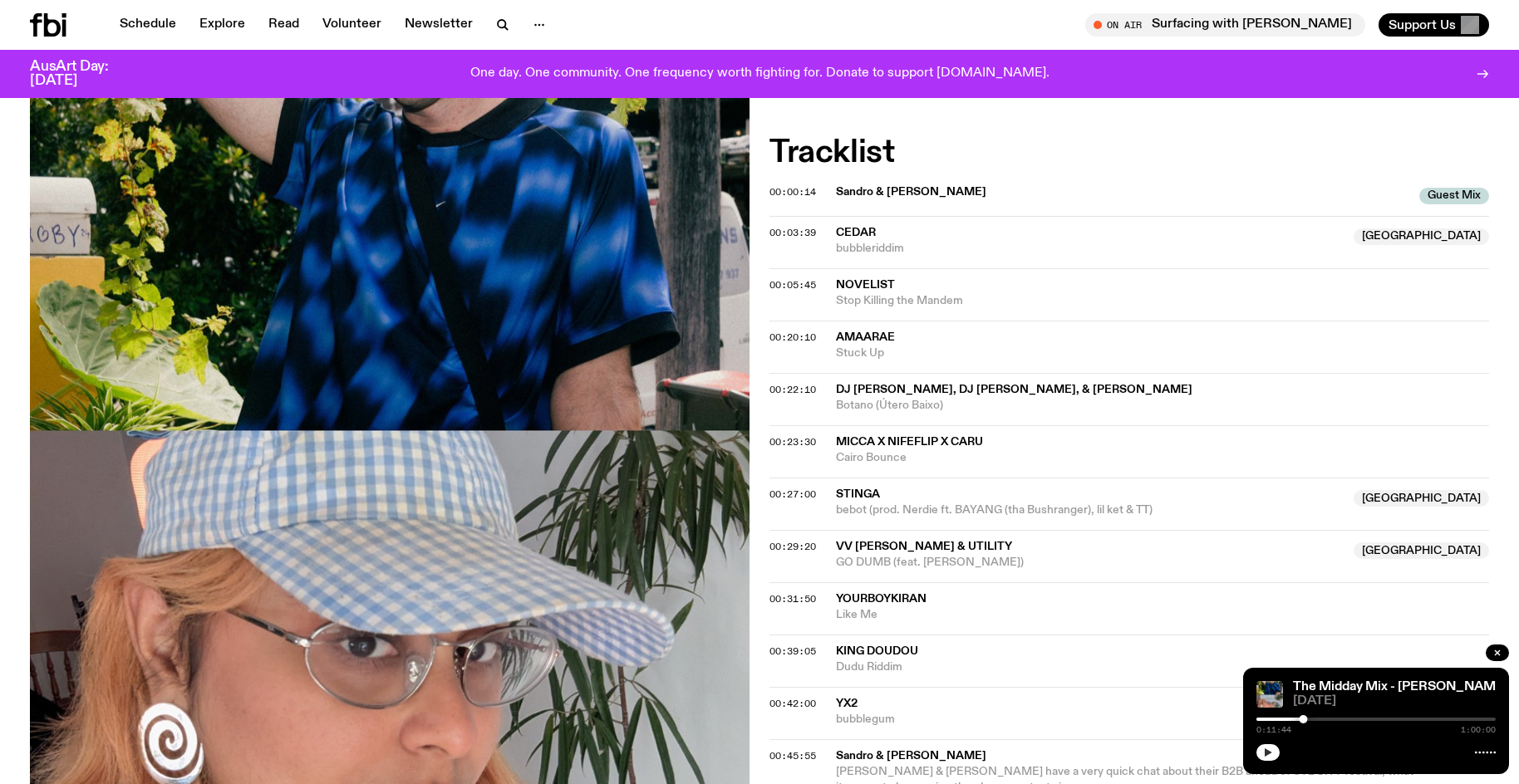
scroll to position [650, 0]
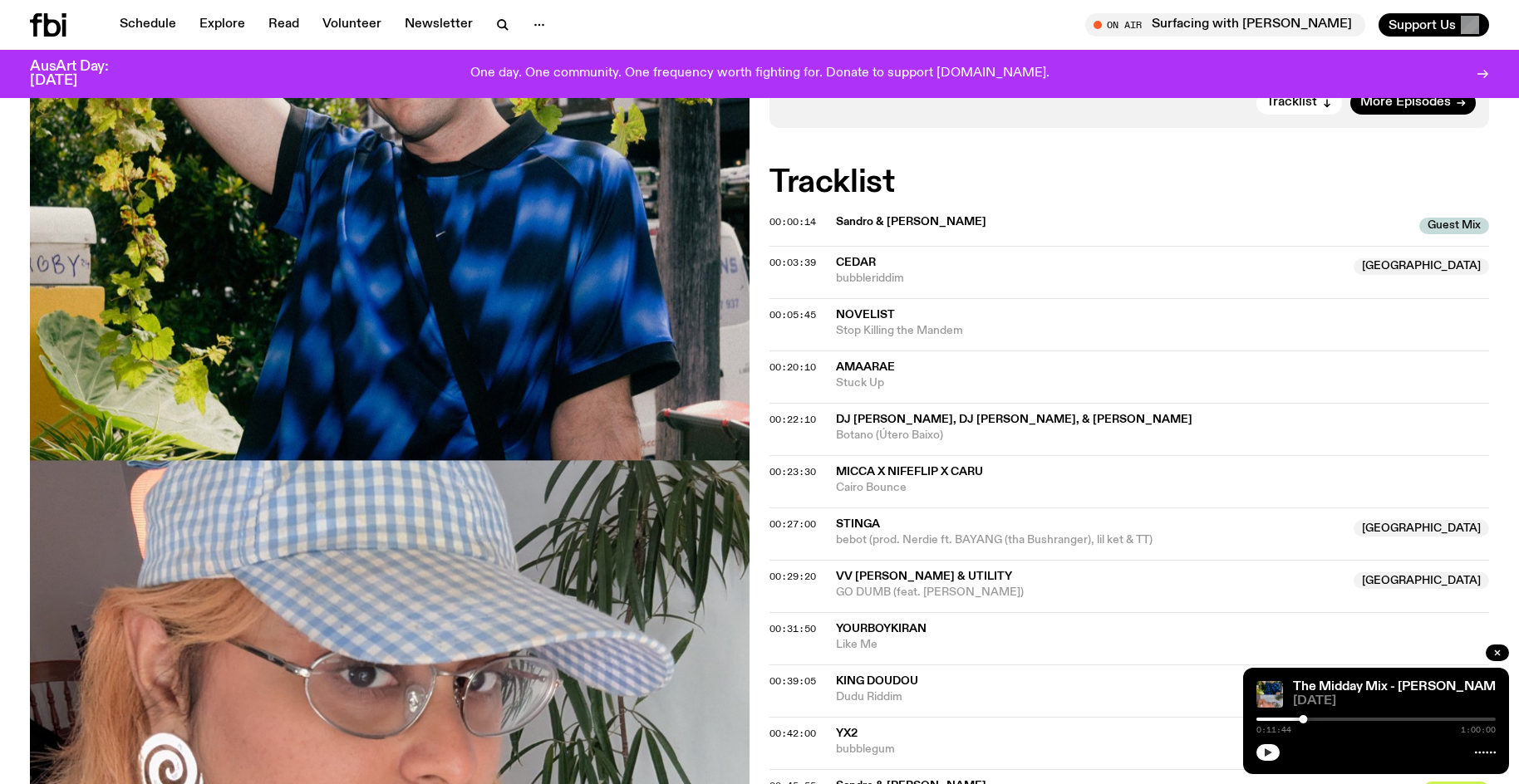
click at [1257, 744] on button "button" at bounding box center [1268, 752] width 23 height 17
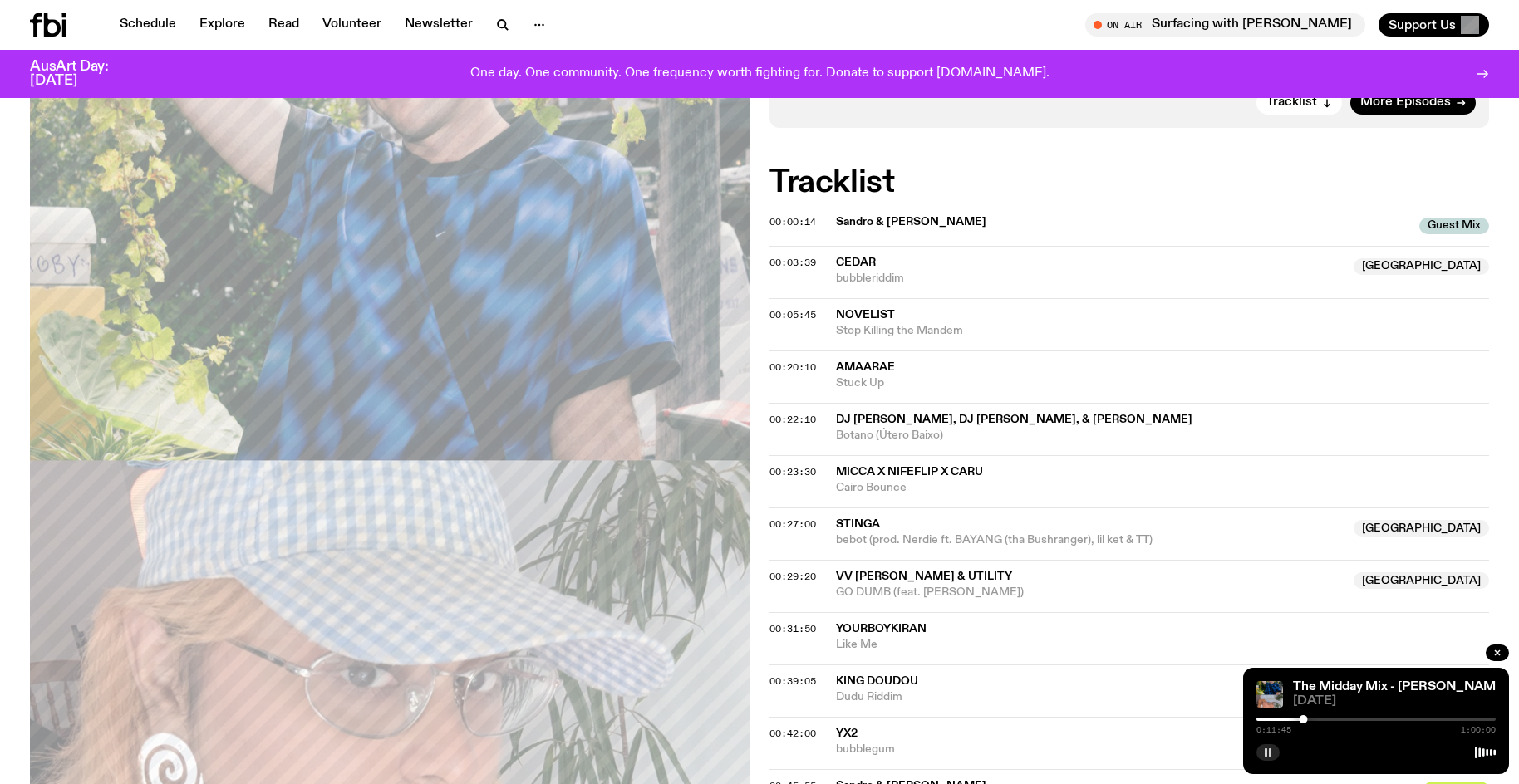
click at [1257, 744] on button "button" at bounding box center [1268, 752] width 23 height 17
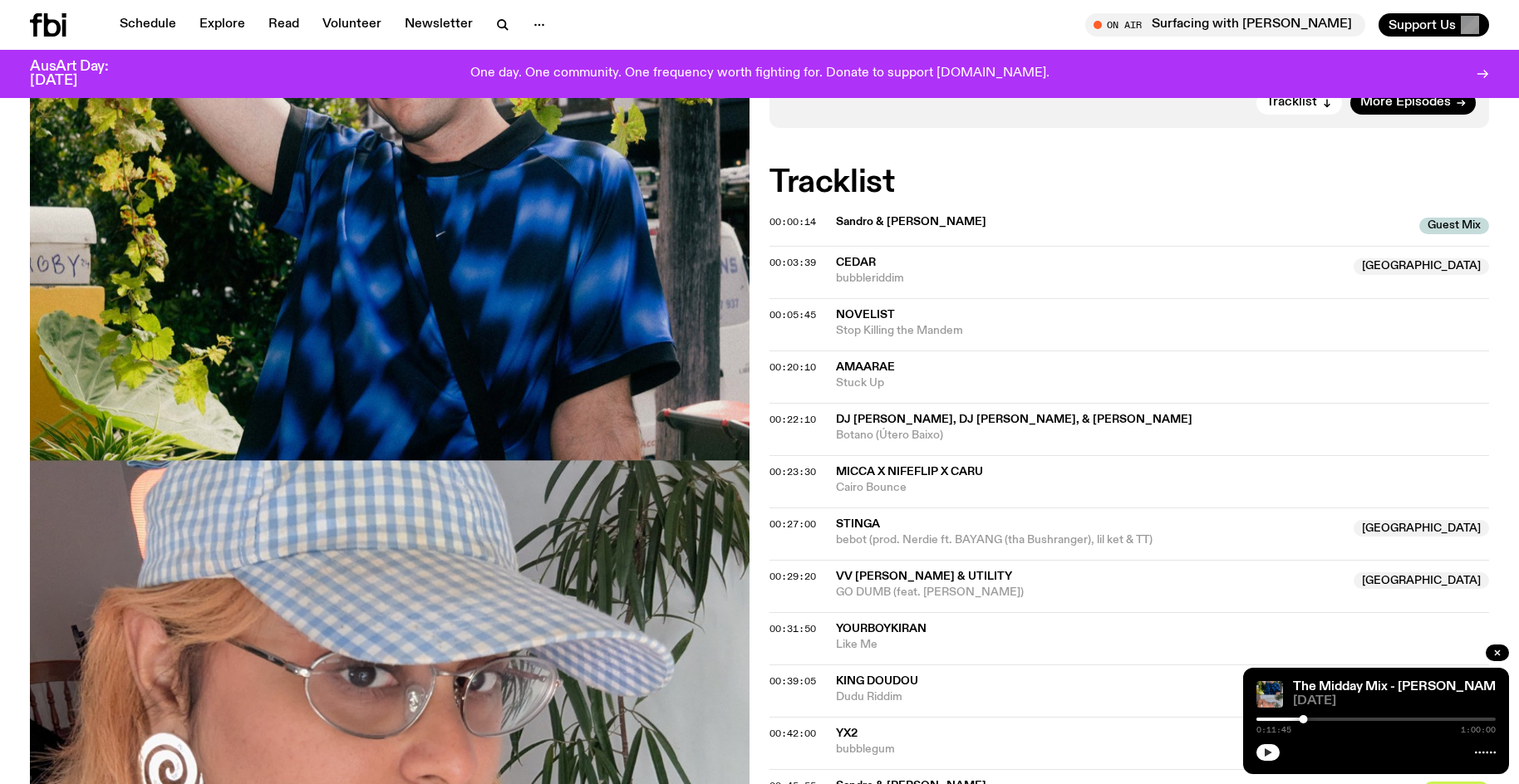
click at [1296, 721] on div "0:11:45 1:00:00" at bounding box center [1376, 724] width 239 height 20
click at [1296, 714] on div "The Midday Mix - Sandro & Ketjki 03.10.25 0:11:45 1:00:00" at bounding box center [1376, 722] width 266 height 107
click at [1293, 718] on div at bounding box center [1182, 719] width 239 height 3
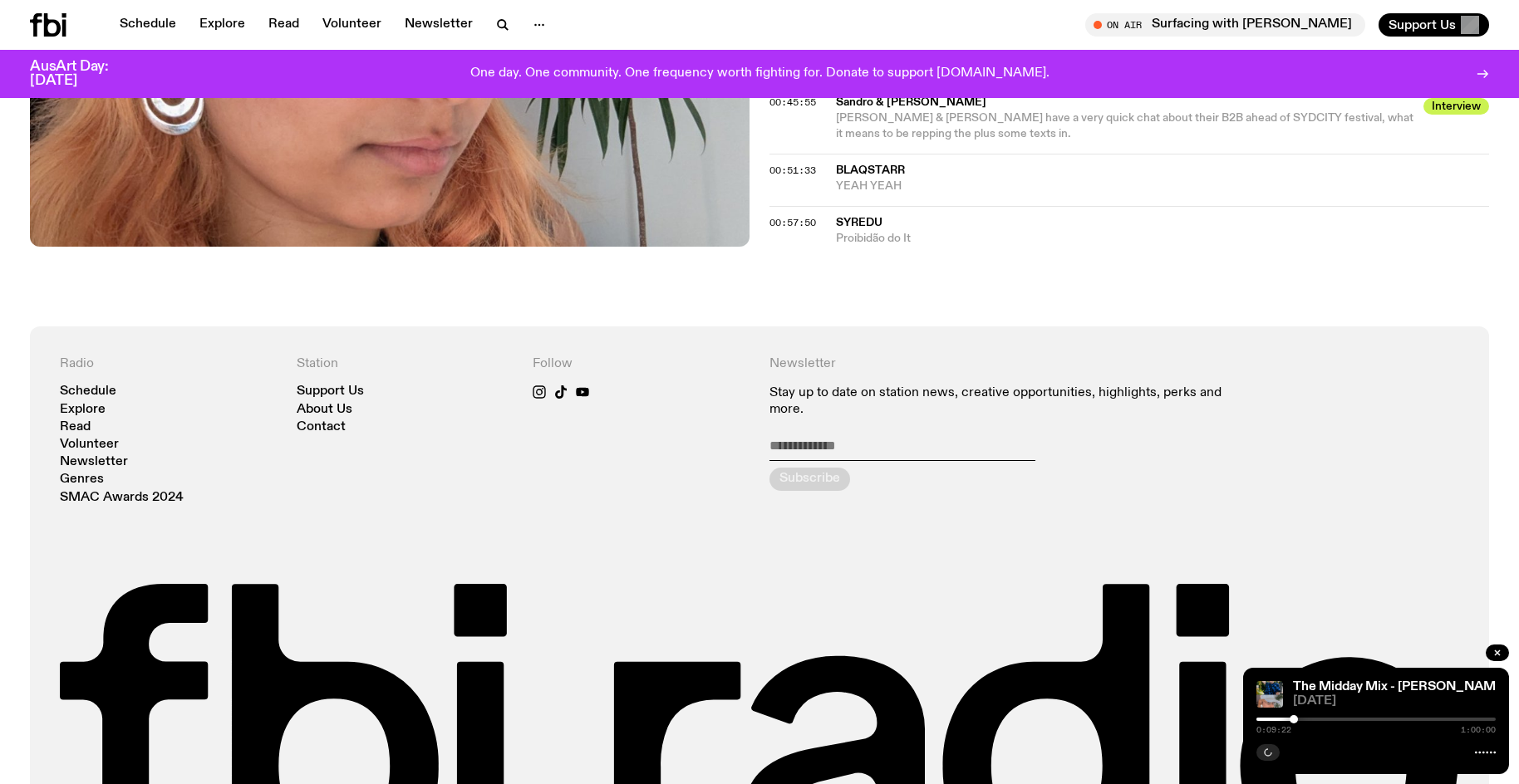
scroll to position [1336, 0]
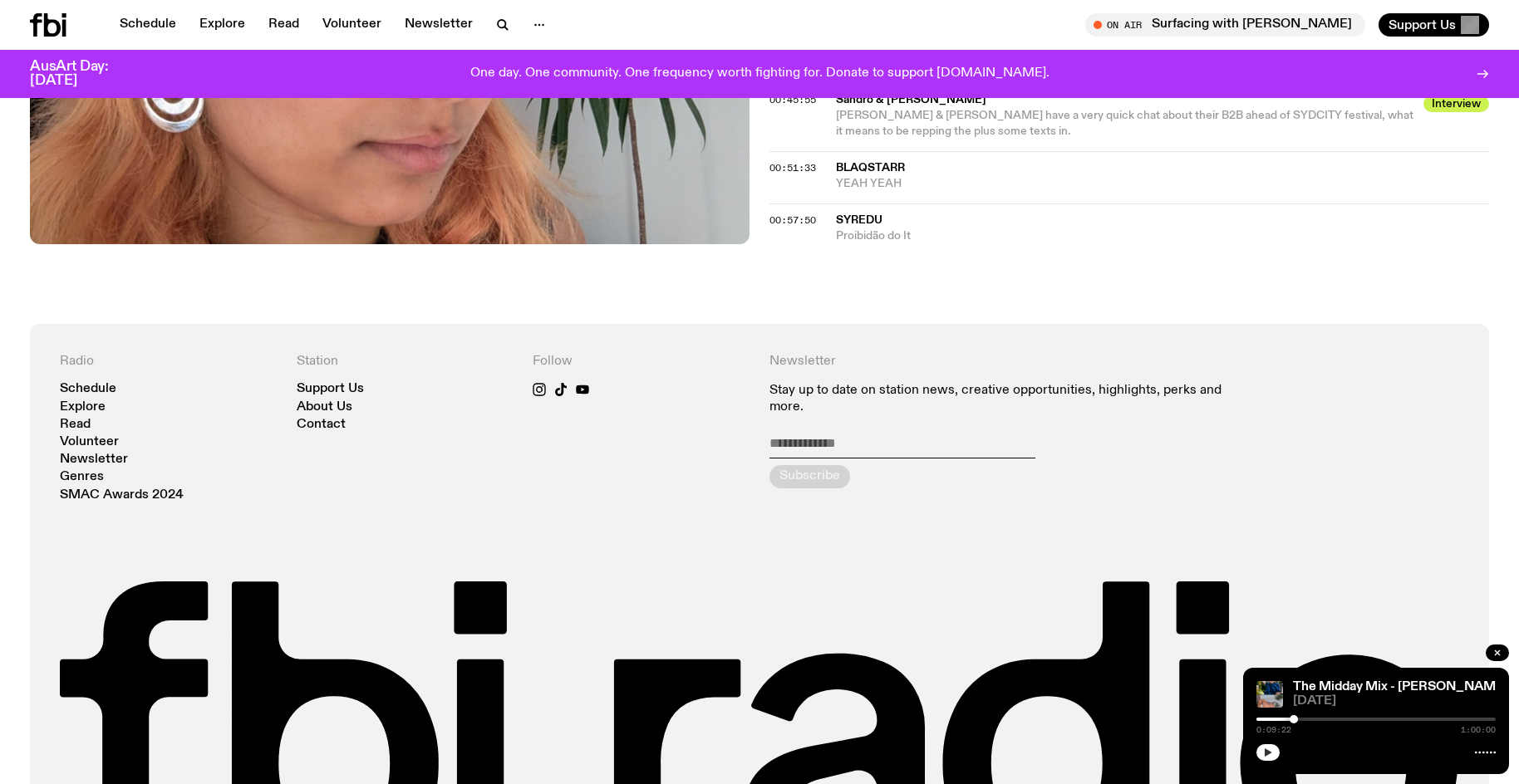
click at [1270, 758] on button "button" at bounding box center [1268, 752] width 23 height 17
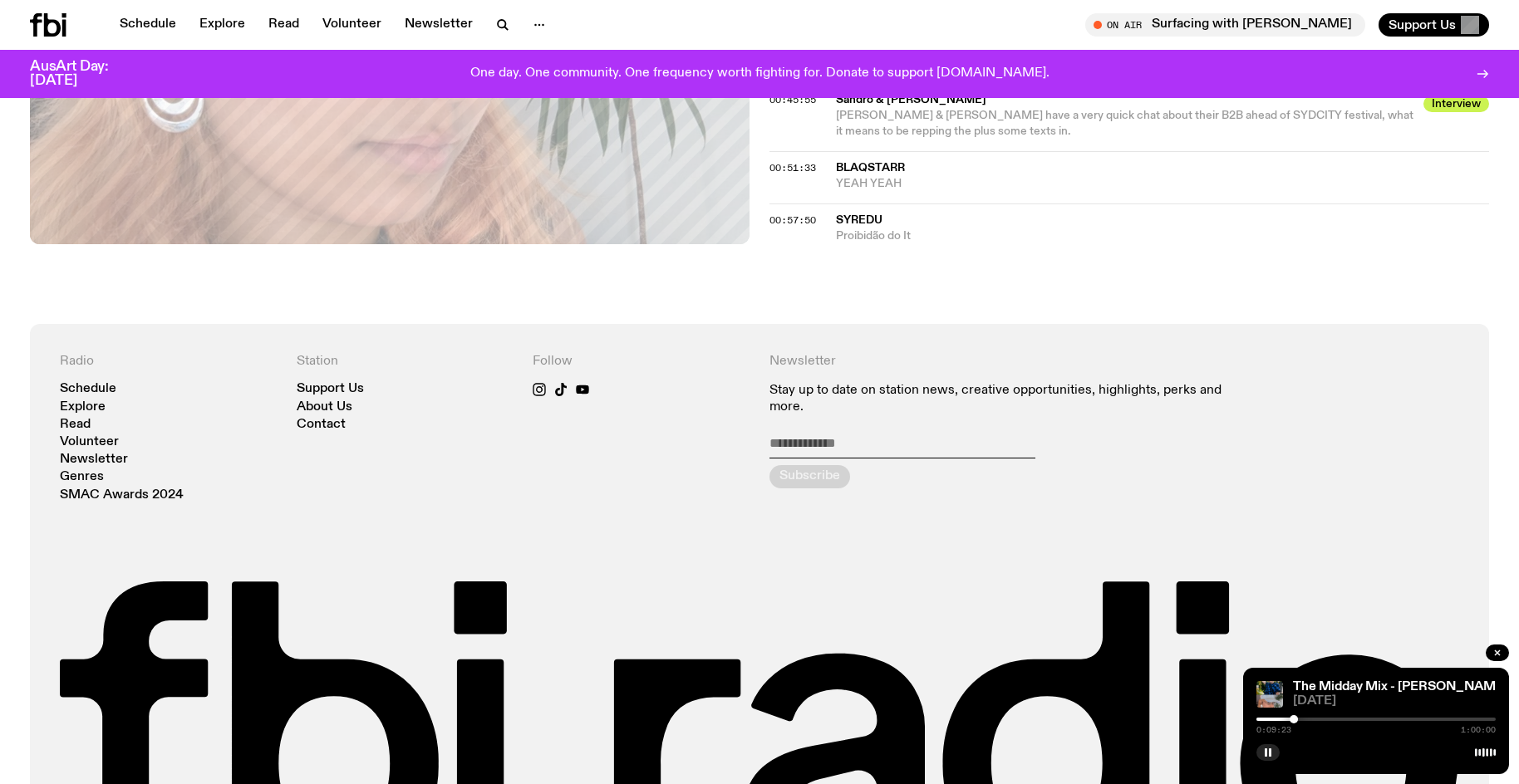
click at [1295, 718] on div at bounding box center [1293, 719] width 8 height 8
click at [1299, 720] on div at bounding box center [1299, 719] width 8 height 8
click at [1298, 719] on div at bounding box center [1298, 719] width 8 height 8
click at [1300, 720] on div at bounding box center [1298, 719] width 8 height 8
click at [1301, 721] on div at bounding box center [1300, 719] width 8 height 8
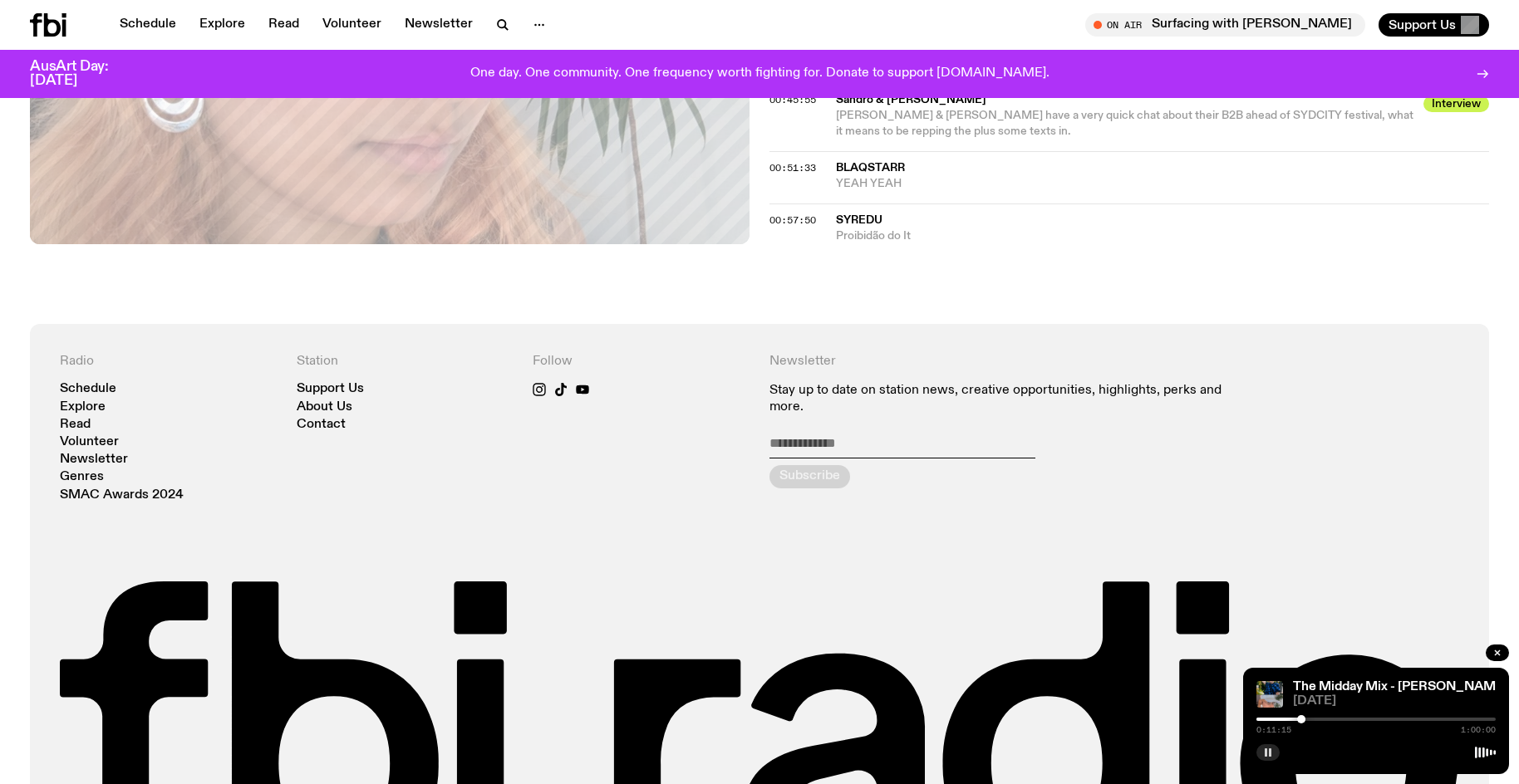
click at [1269, 752] on rect "button" at bounding box center [1270, 752] width 2 height 8
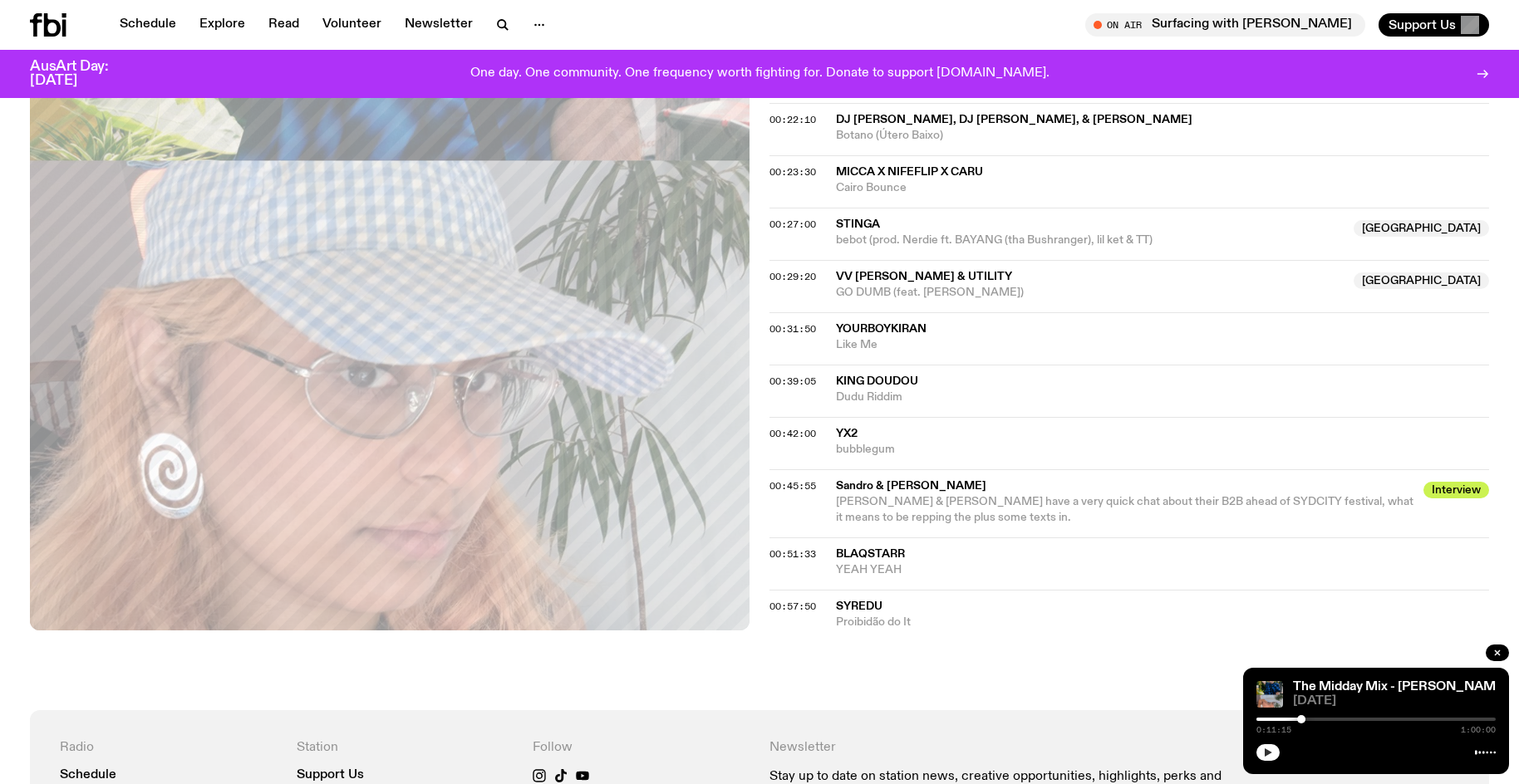
scroll to position [754, 0]
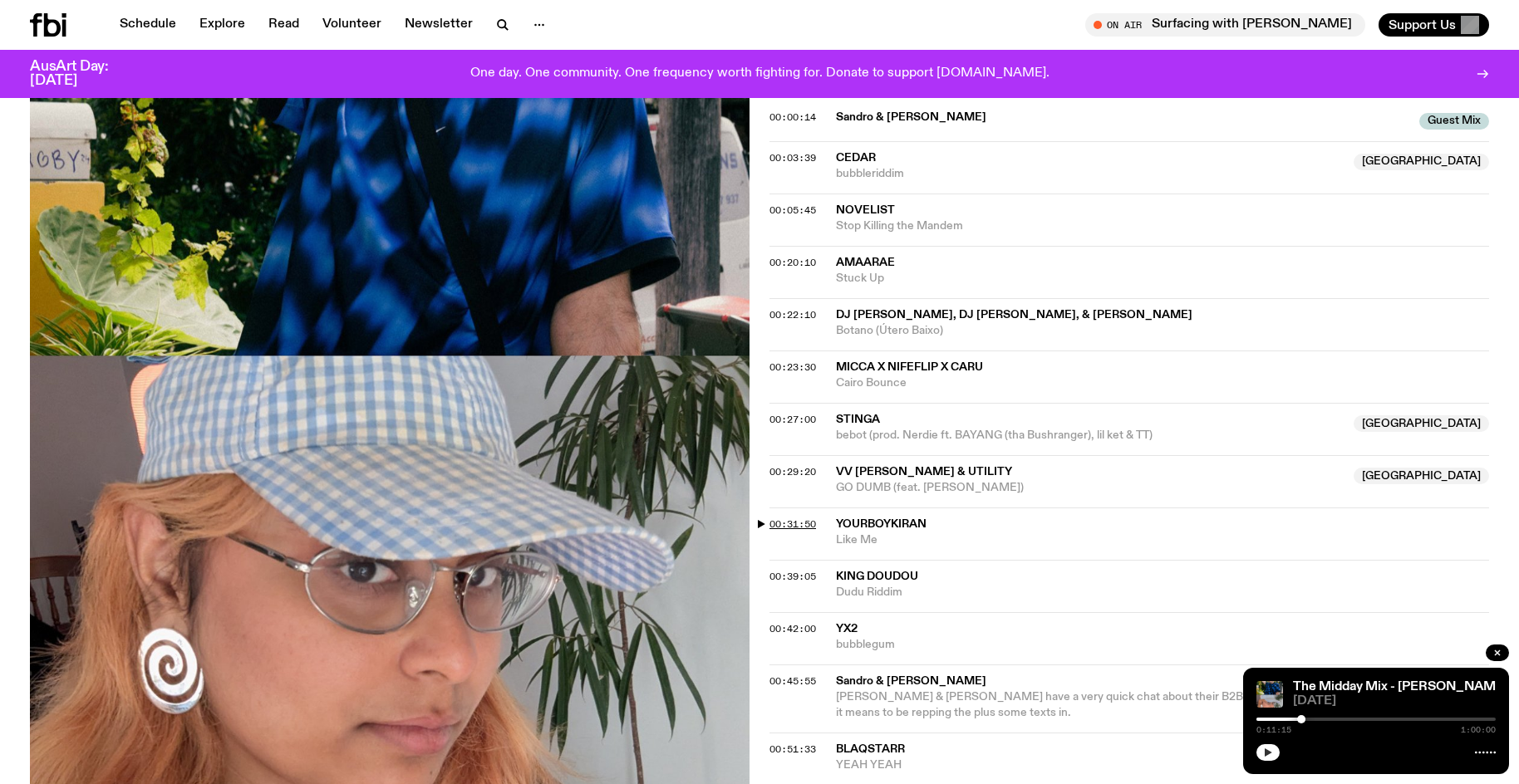
click at [802, 517] on span "00:31:50" at bounding box center [792, 524] width 47 height 13
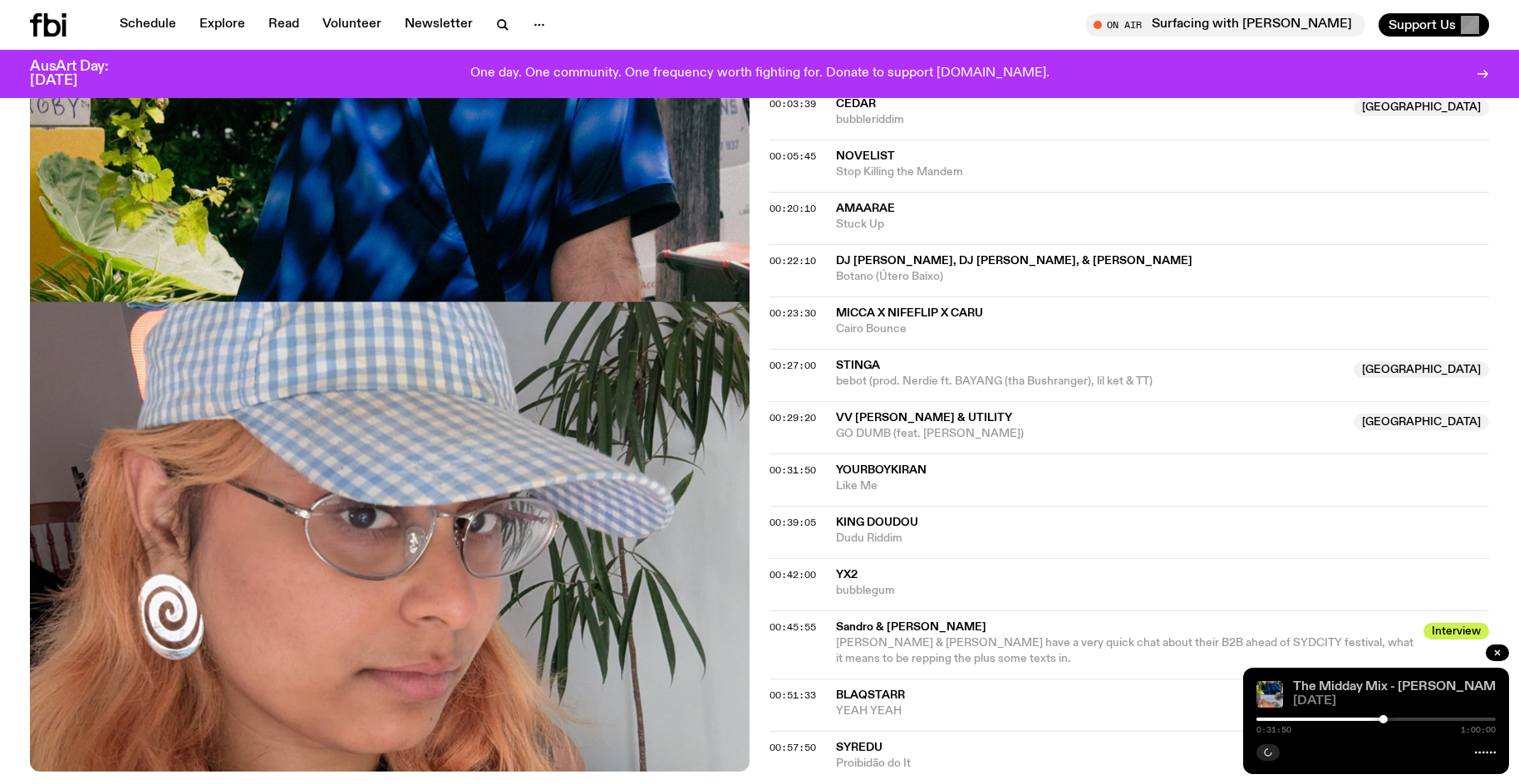
scroll to position [837, 0]
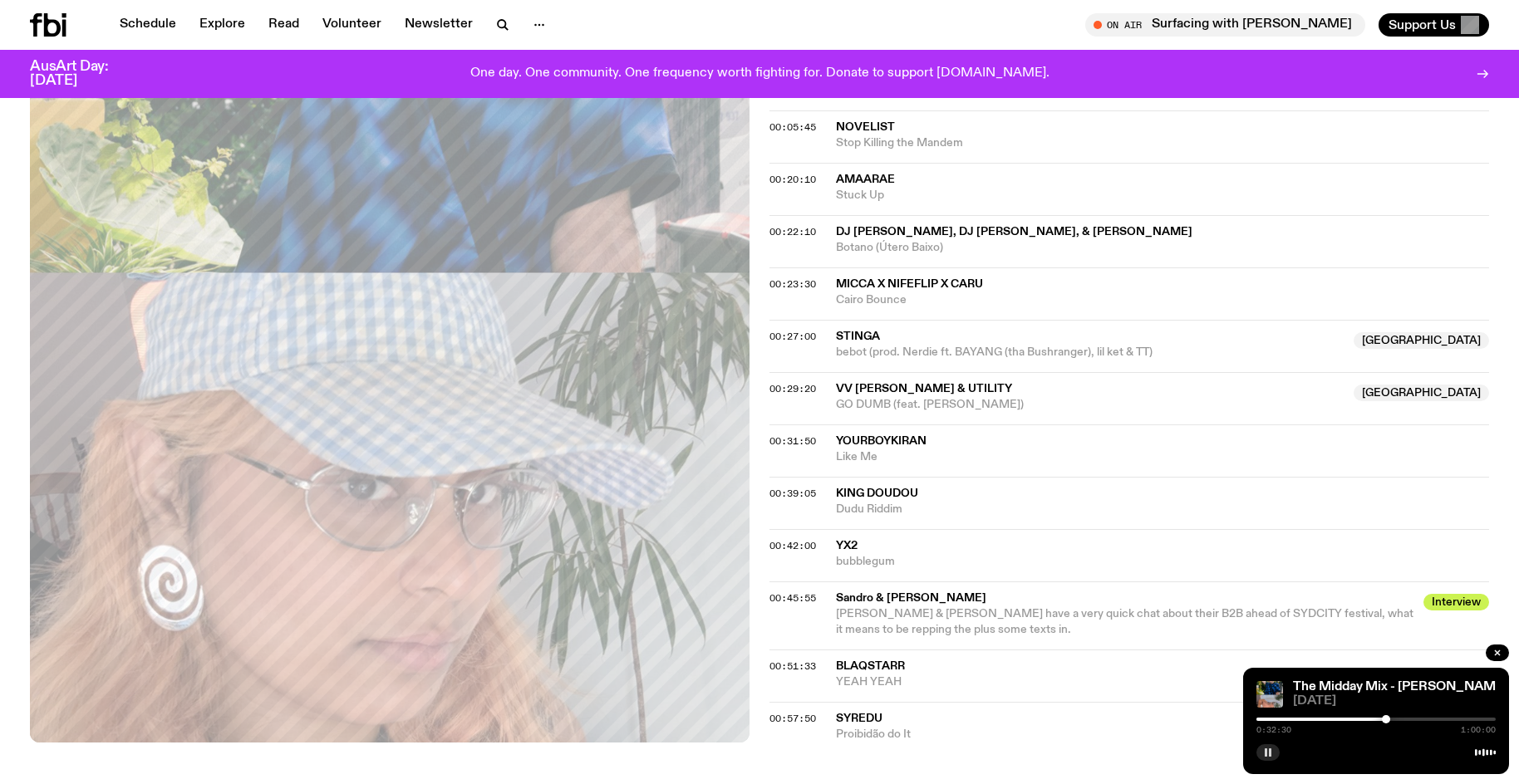
click at [1387, 721] on div at bounding box center [1386, 719] width 8 height 8
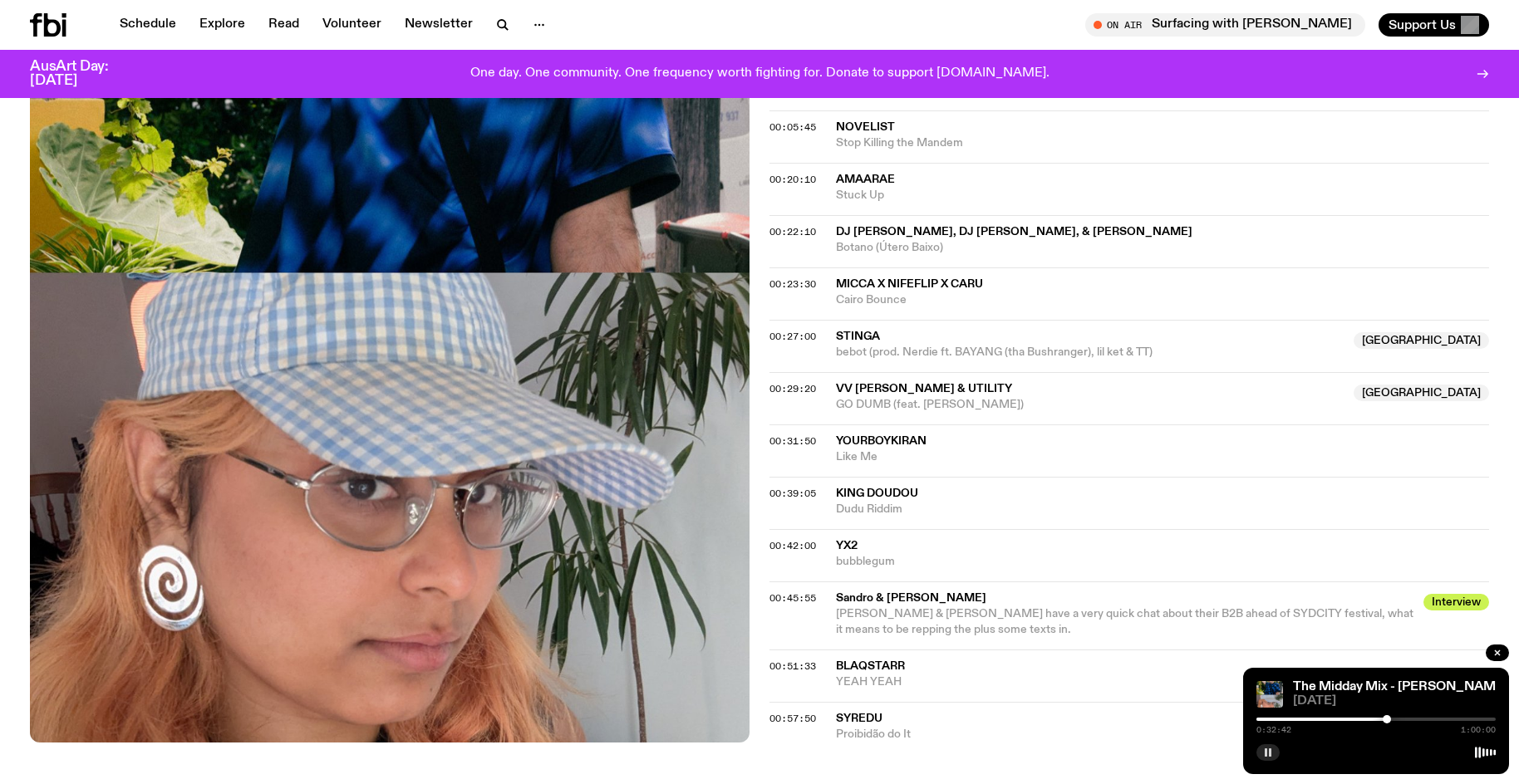
click at [1391, 718] on div at bounding box center [1387, 719] width 8 height 8
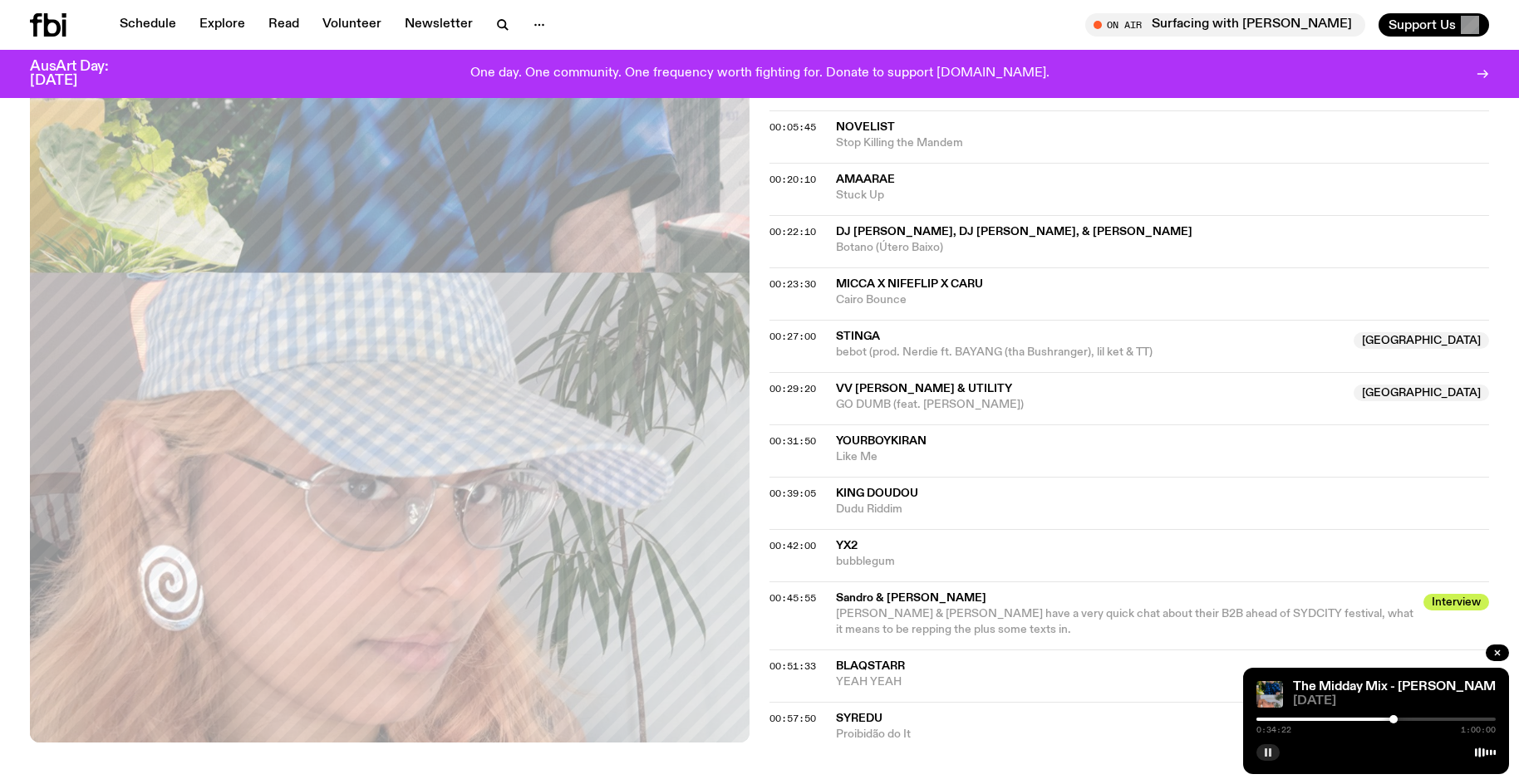
click at [1393, 719] on div at bounding box center [1393, 719] width 8 height 8
click at [1396, 719] on div at bounding box center [1393, 719] width 8 height 8
click at [1268, 757] on button "button" at bounding box center [1268, 752] width 23 height 17
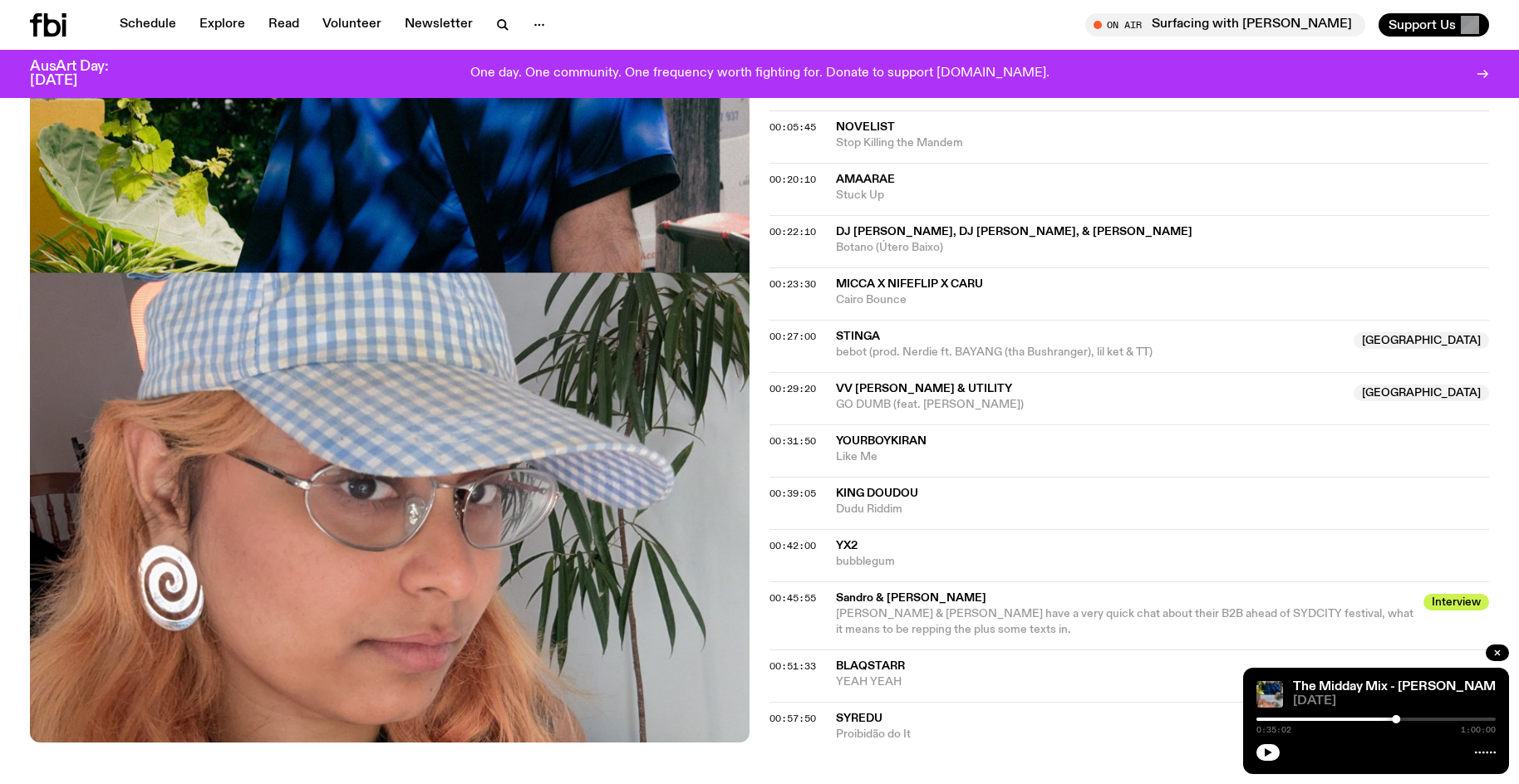
scroll to position [256, 0]
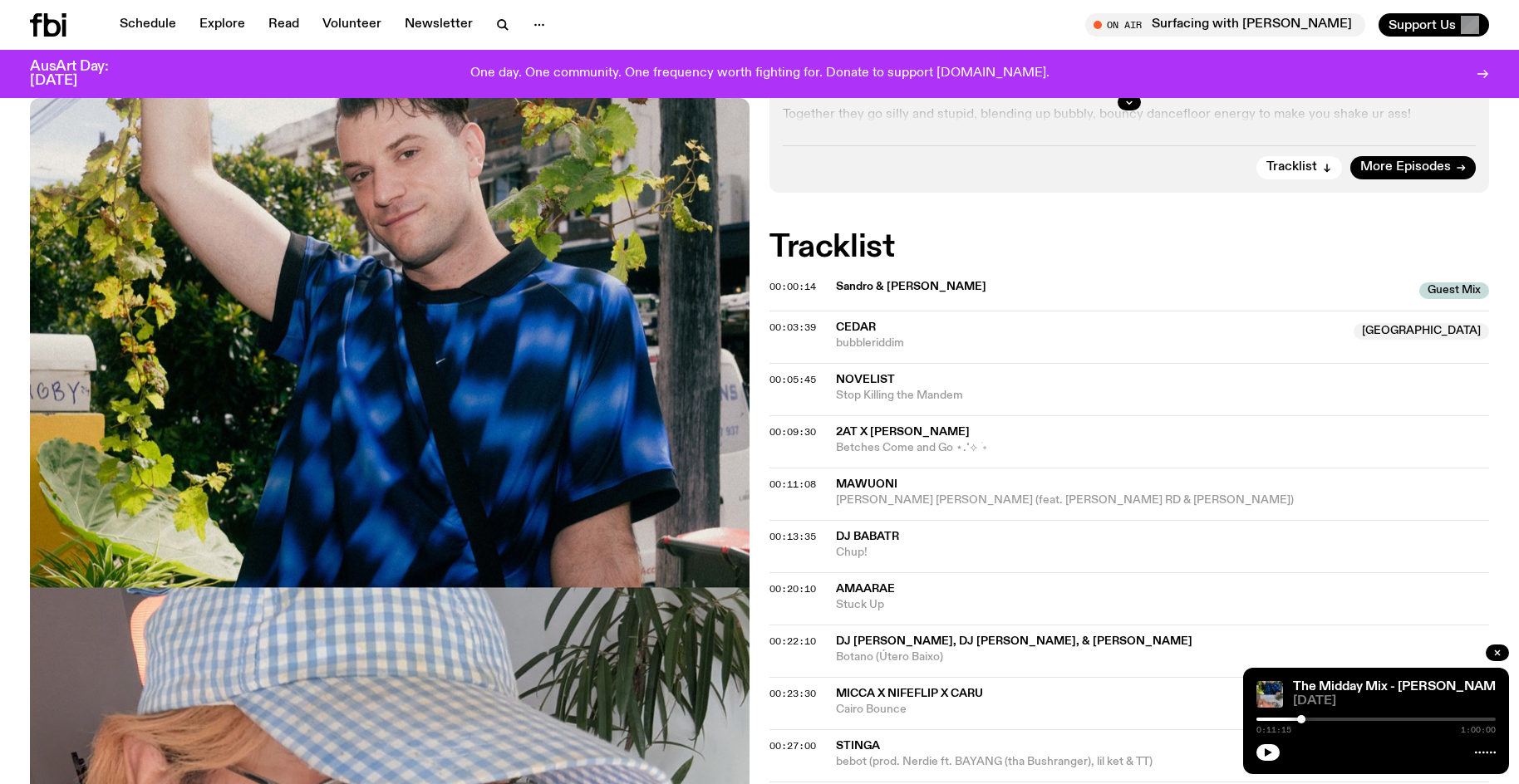
scroll to position [657, 0]
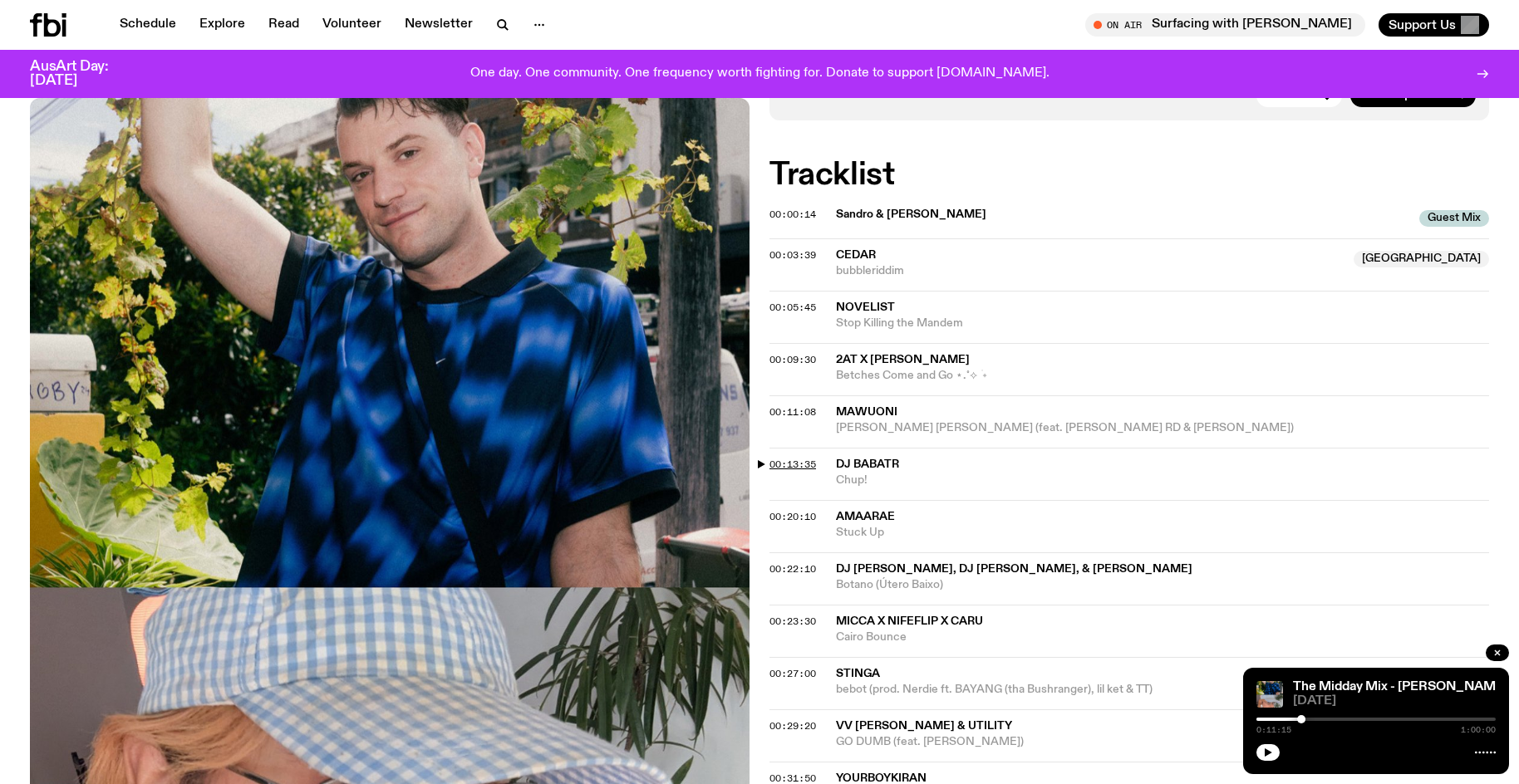
click at [797, 457] on span "00:13:35" at bounding box center [792, 464] width 47 height 13
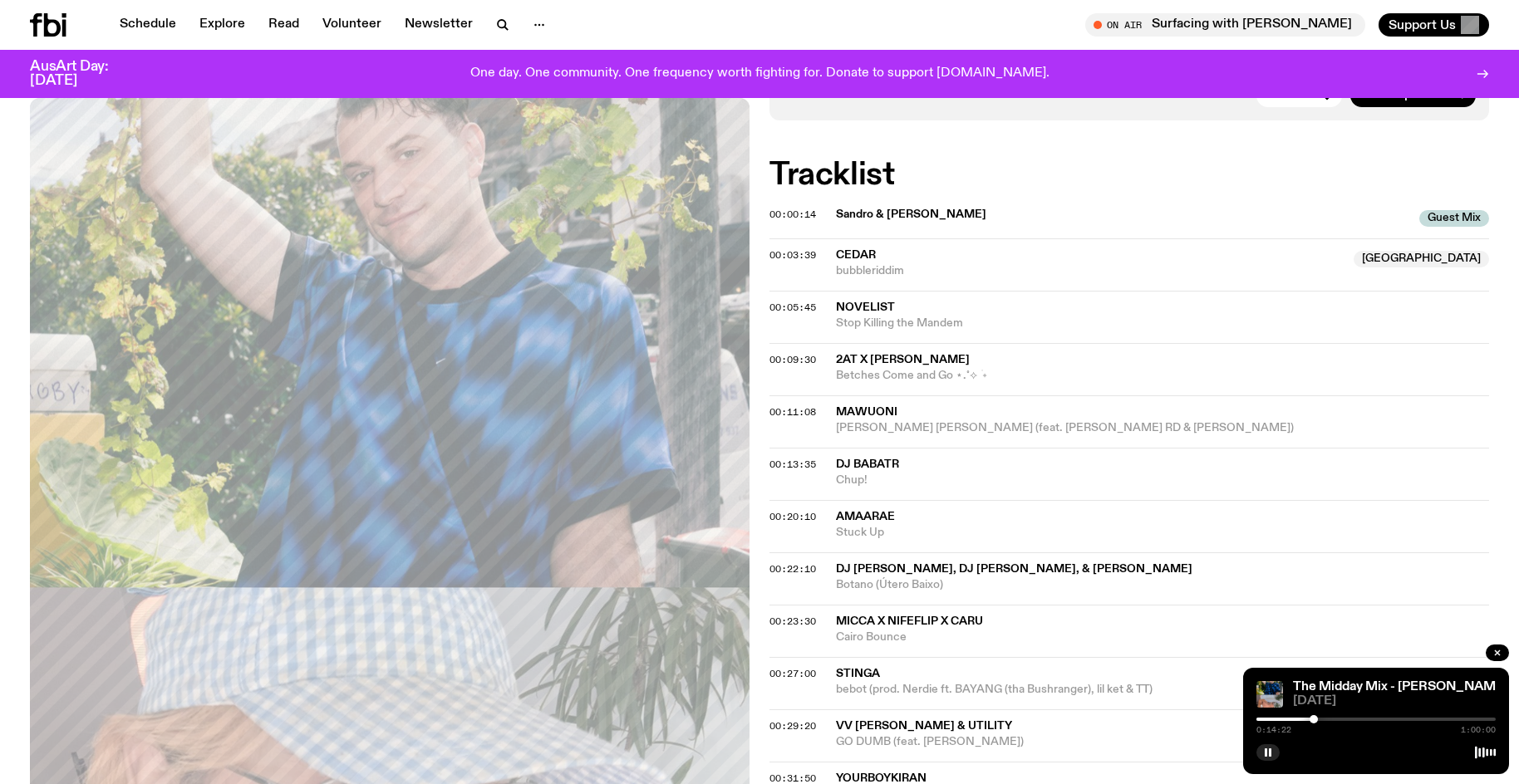
click at [1313, 719] on div at bounding box center [1313, 719] width 8 height 8
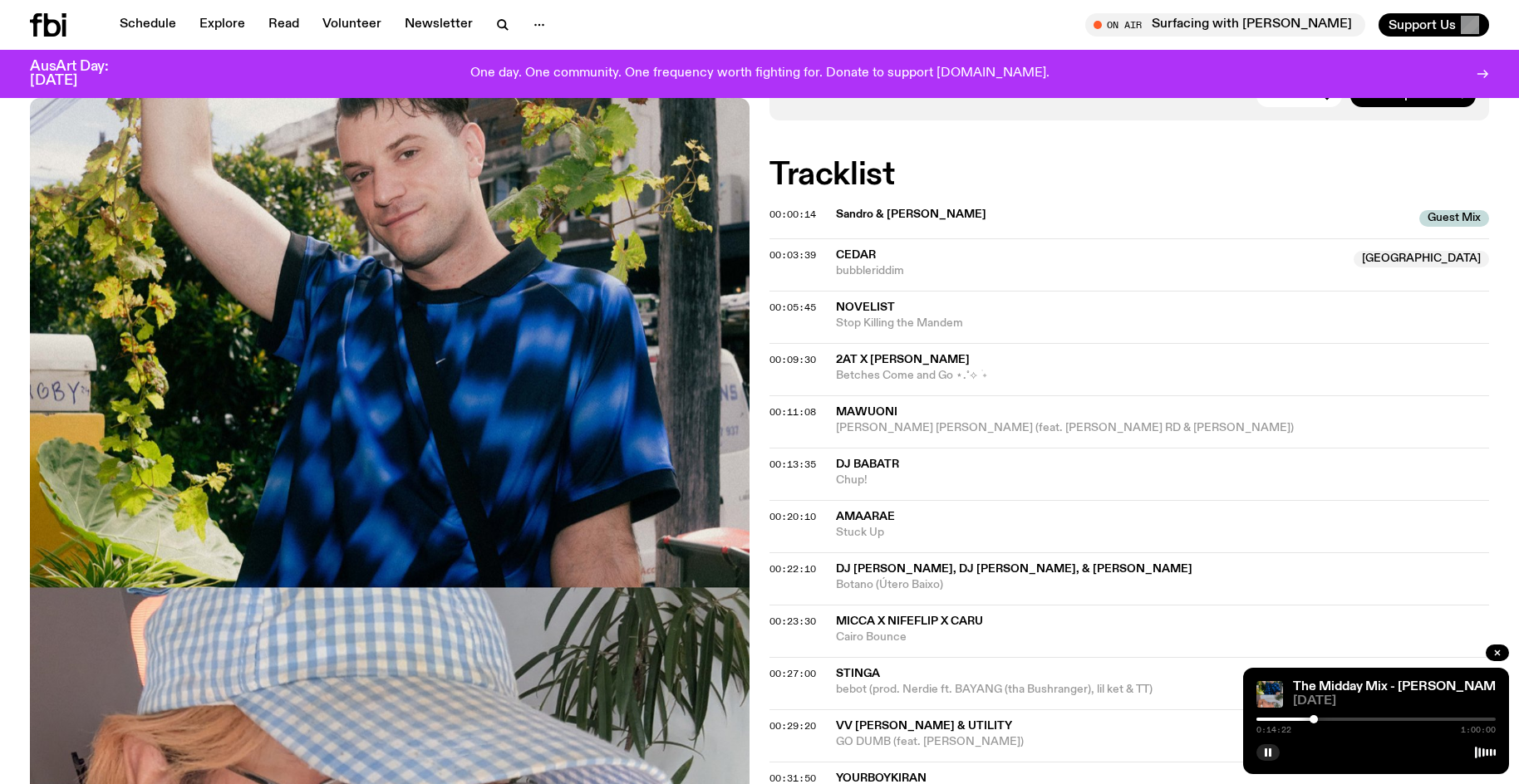
click at [1318, 718] on div at bounding box center [1376, 719] width 239 height 3
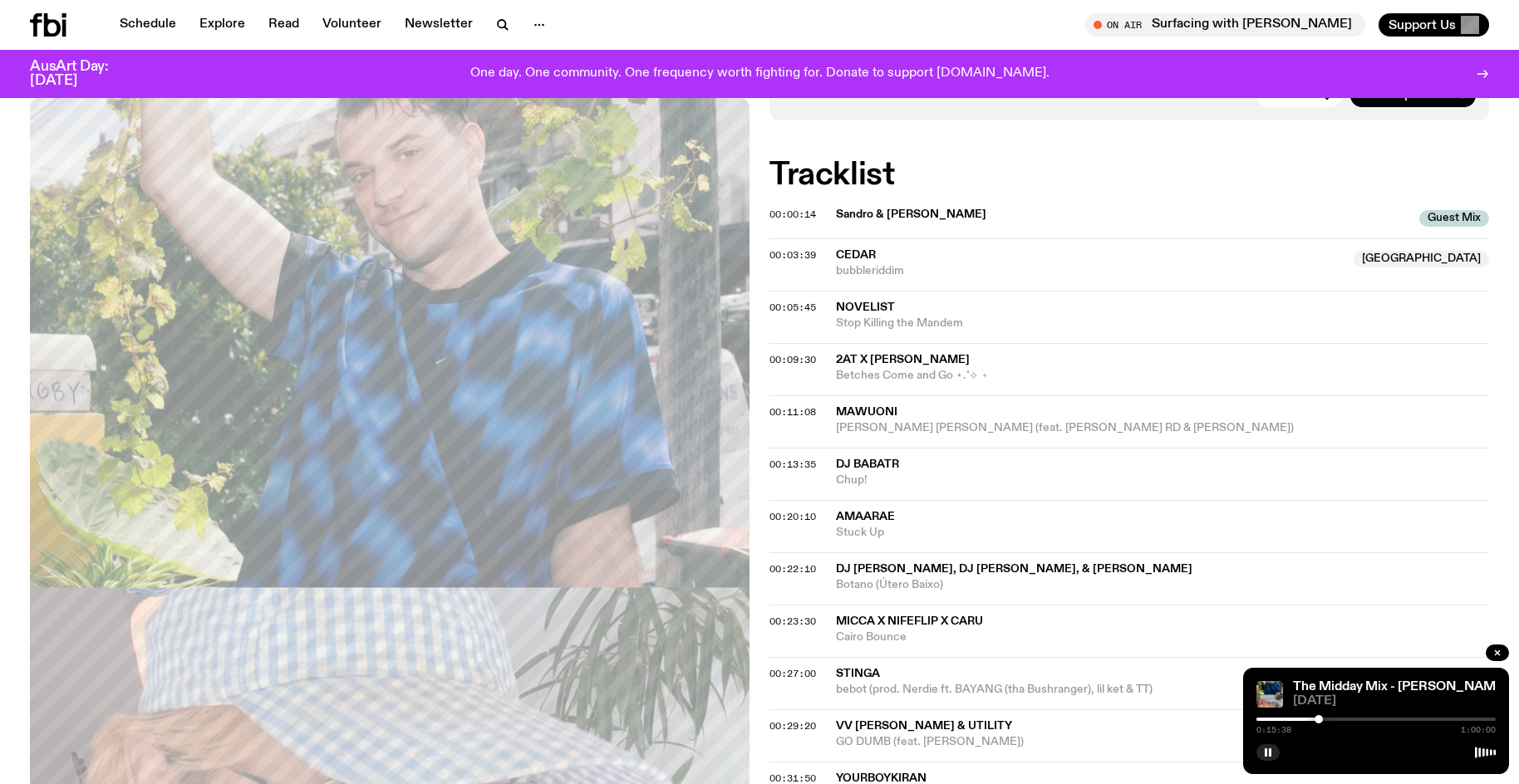
click at [1322, 720] on div at bounding box center [1376, 719] width 239 height 3
click at [1326, 719] on div at bounding box center [1322, 719] width 8 height 8
click at [1324, 721] on div at bounding box center [1324, 719] width 8 height 8
click at [1322, 721] on div at bounding box center [1322, 719] width 8 height 8
click at [1273, 752] on button "button" at bounding box center [1268, 752] width 23 height 17
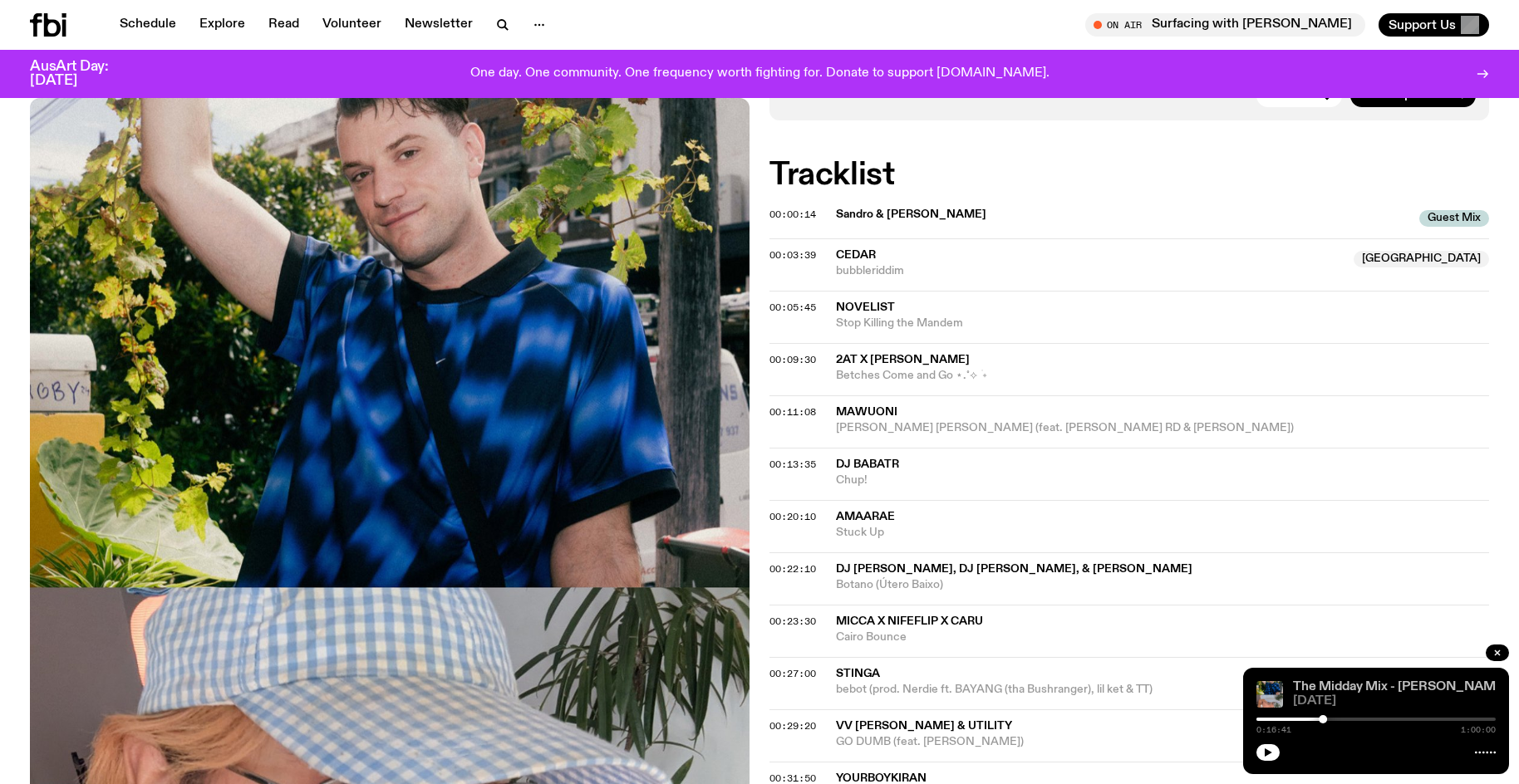
click at [1257, 744] on button "button" at bounding box center [1268, 752] width 23 height 17
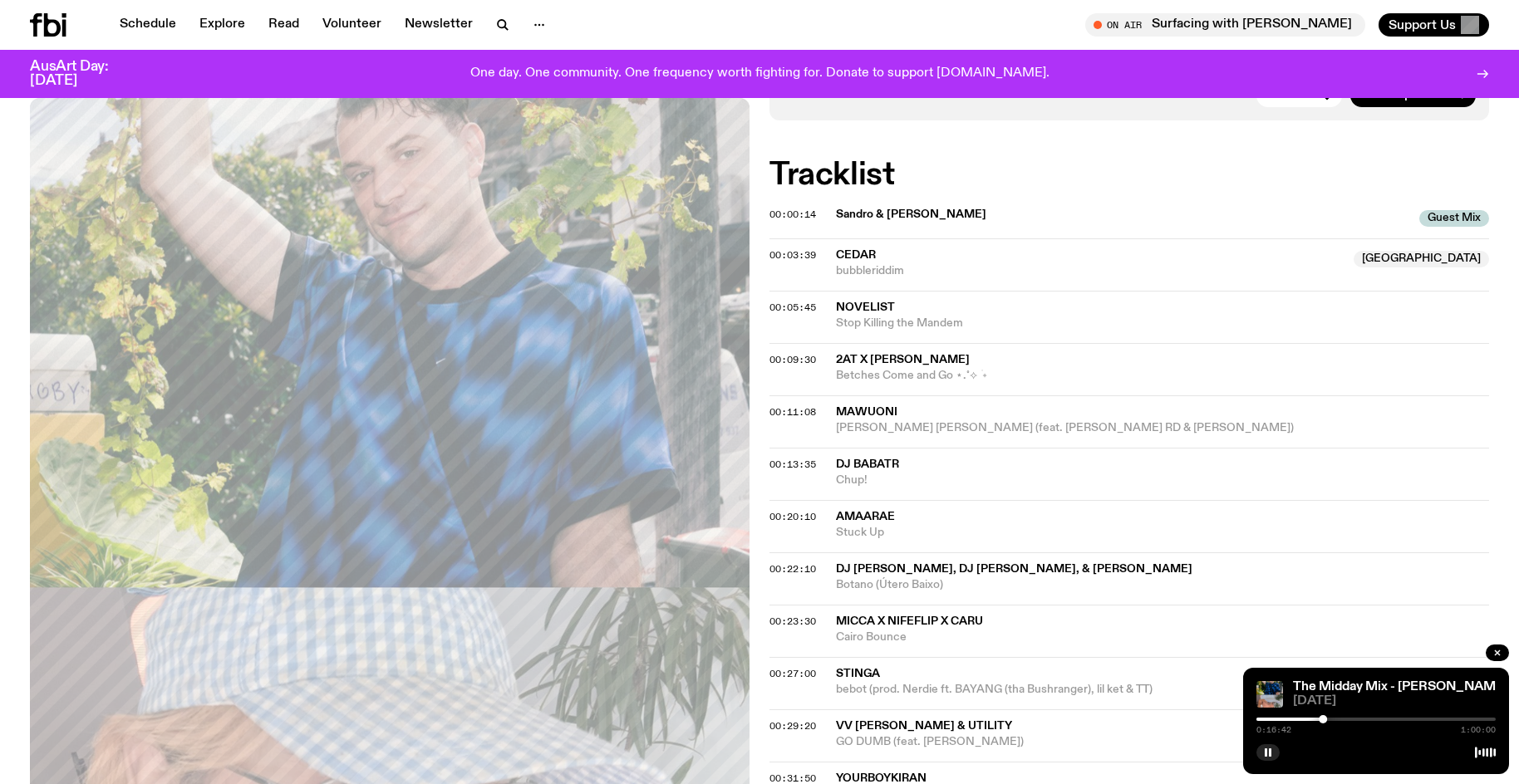
click at [1322, 717] on div at bounding box center [1322, 719] width 8 height 8
click at [1319, 719] on div at bounding box center [1322, 719] width 8 height 8
click at [1317, 718] on div at bounding box center [1317, 719] width 8 height 8
click at [1318, 719] on div at bounding box center [1317, 719] width 8 height 8
click at [1264, 754] on icon "button" at bounding box center [1268, 752] width 10 height 10
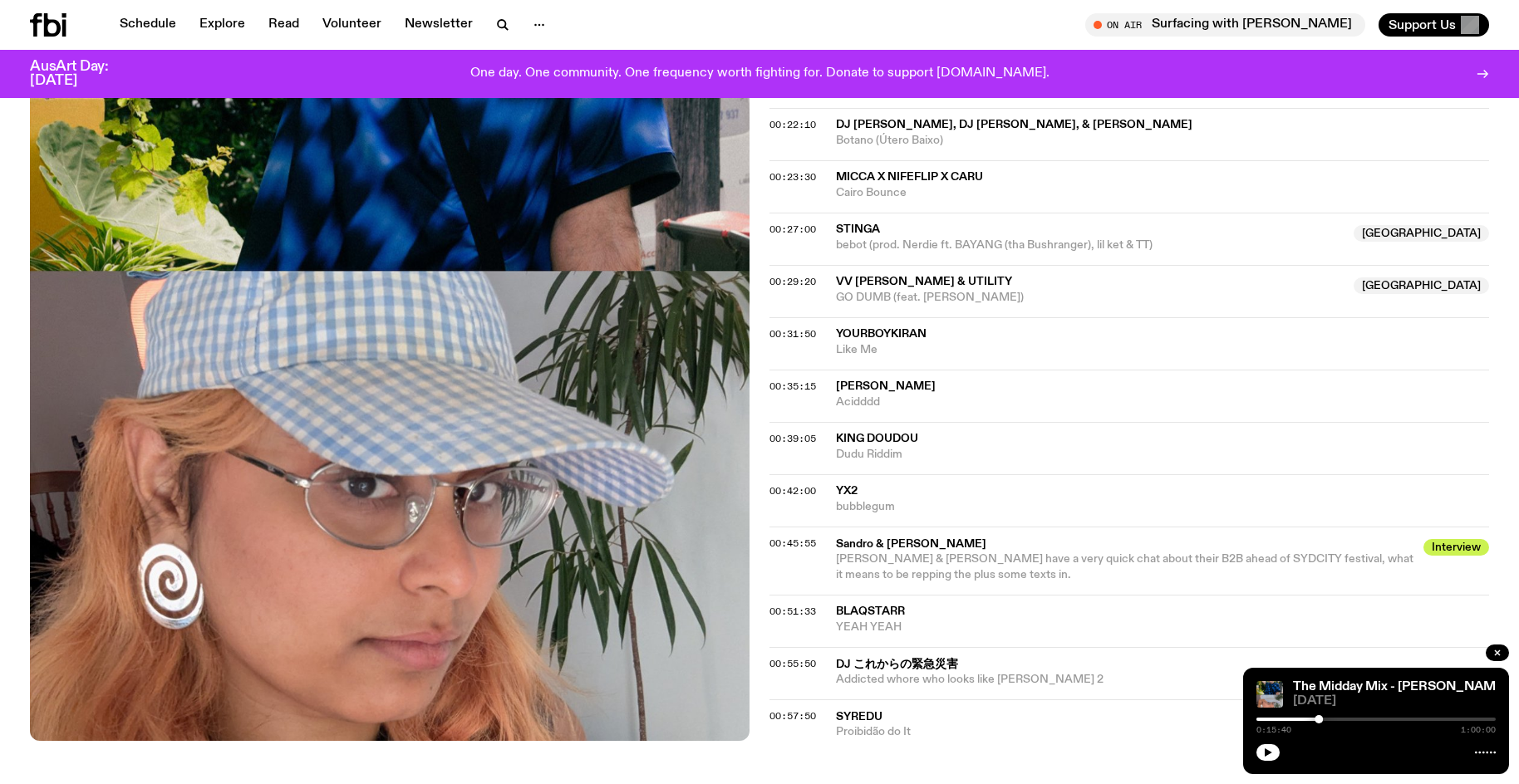
scroll to position [1071, 0]
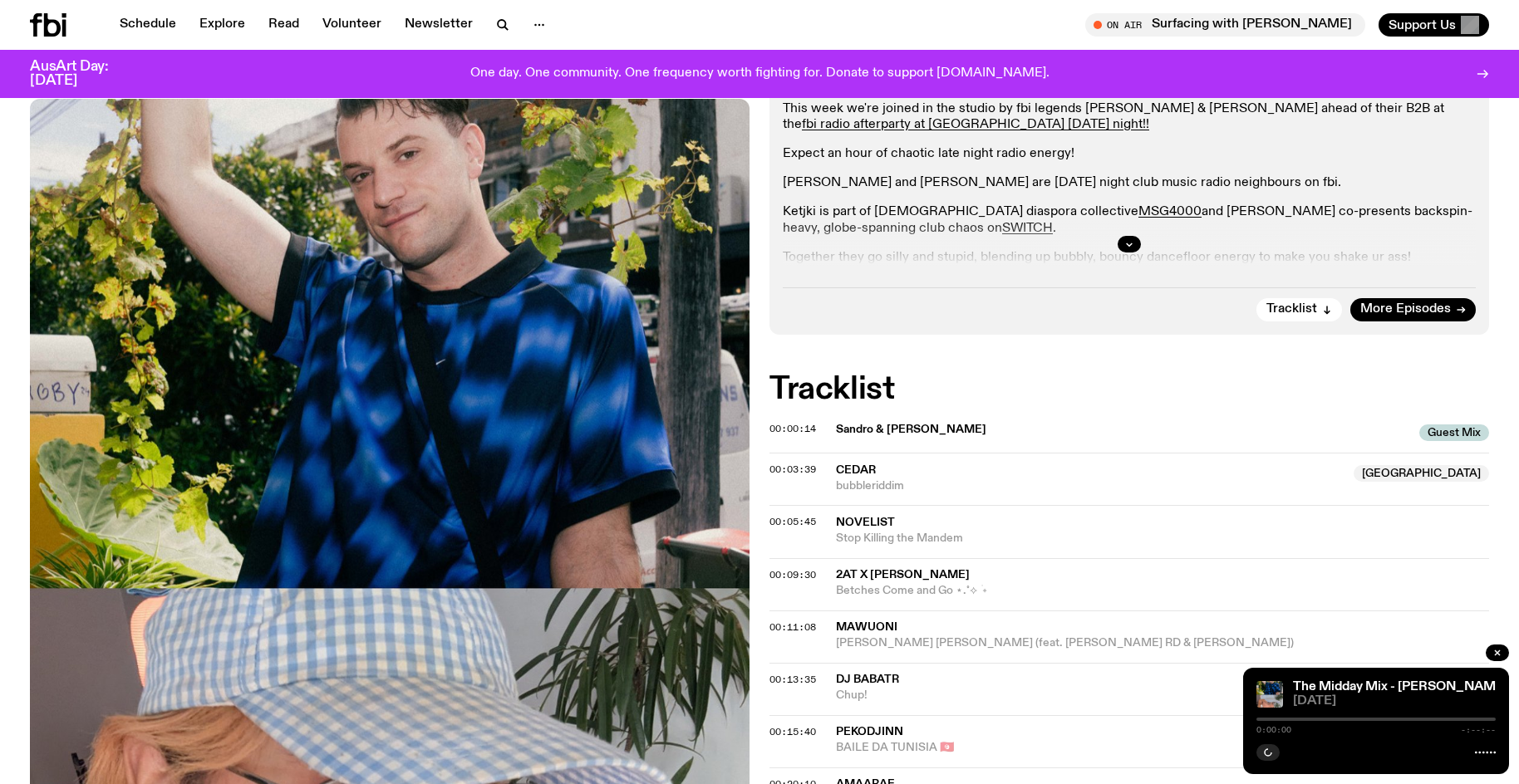
scroll to position [489, 0]
